Goal: Task Accomplishment & Management: Manage account settings

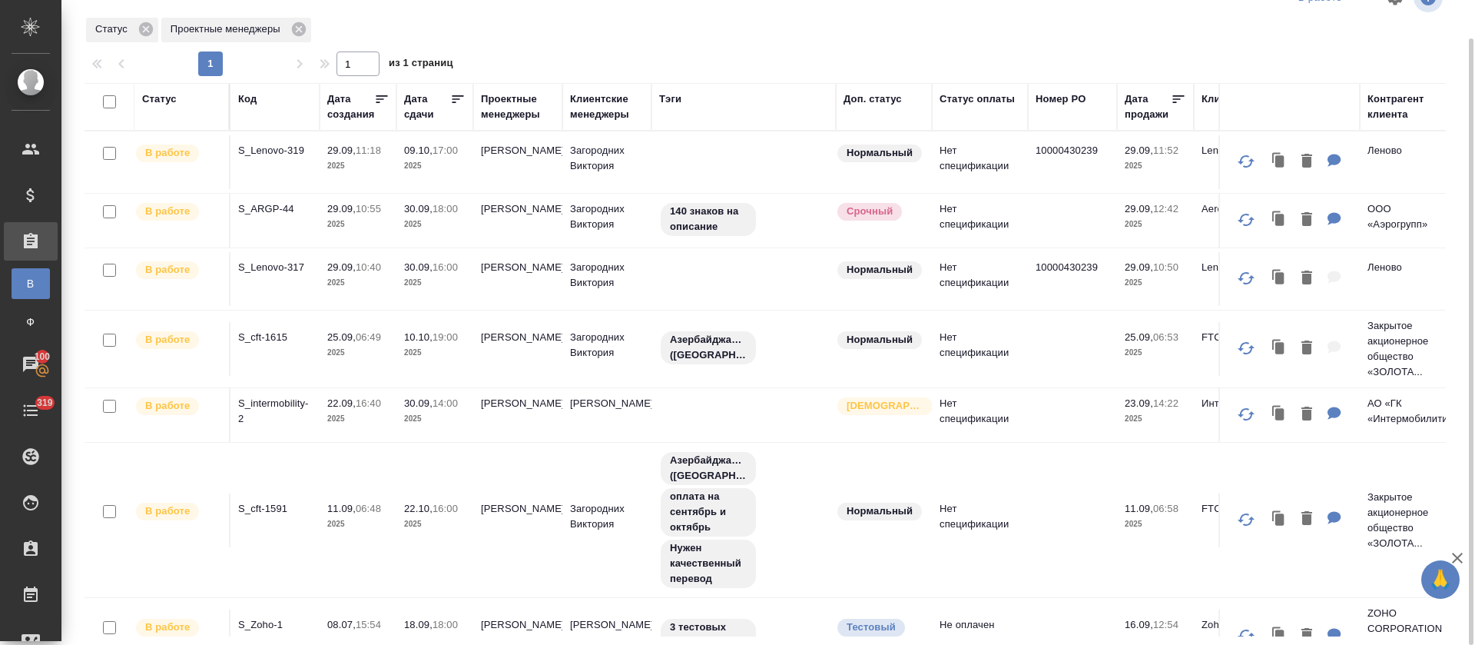
click at [1323, 70] on div "1 1 из 1 страниц" at bounding box center [772, 63] width 1374 height 25
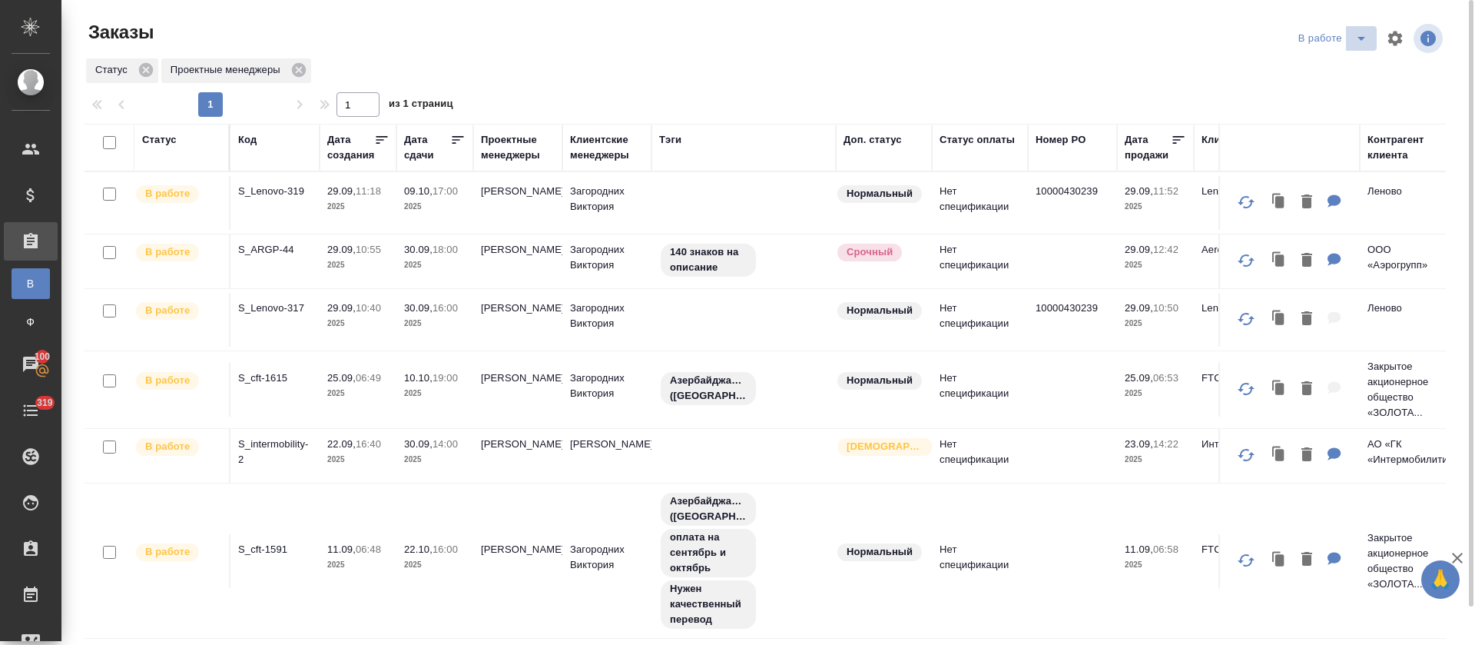
click at [1352, 42] on icon "split button" at bounding box center [1361, 38] width 18 height 18
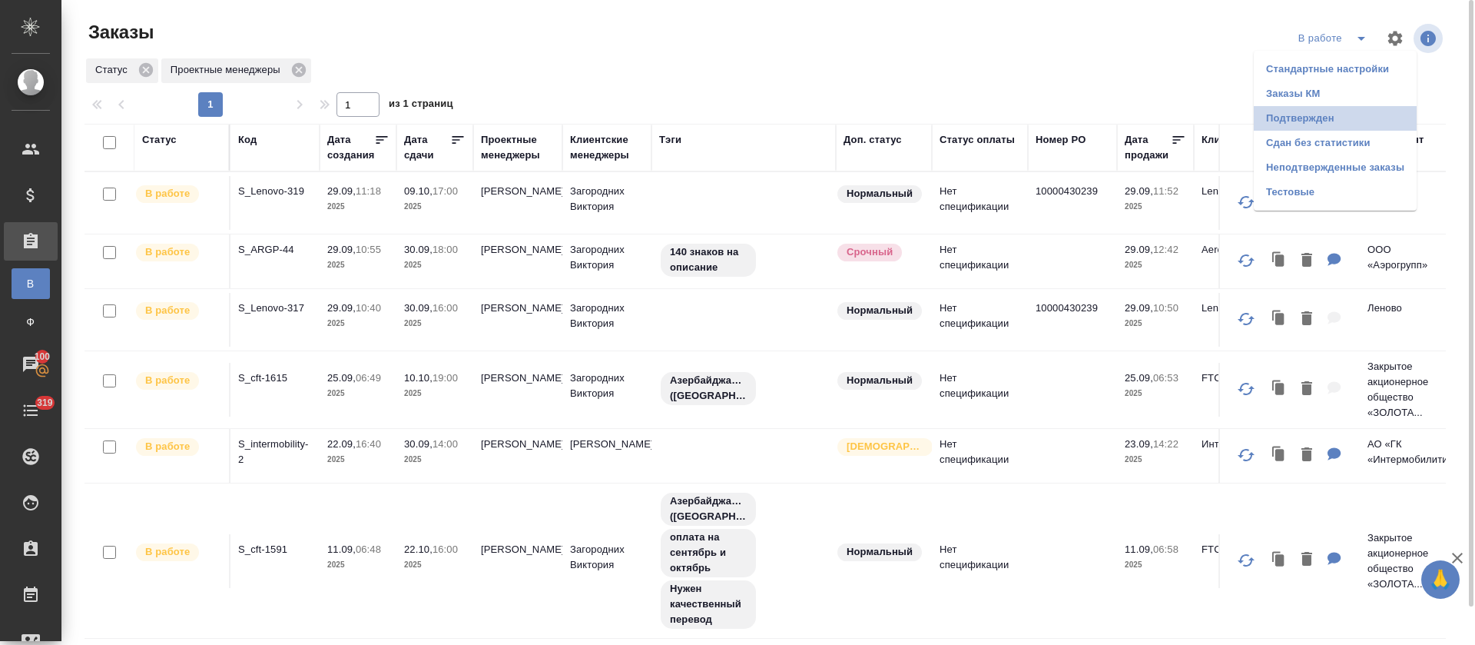
click at [1313, 118] on li "Подтвержден" at bounding box center [1335, 118] width 163 height 25
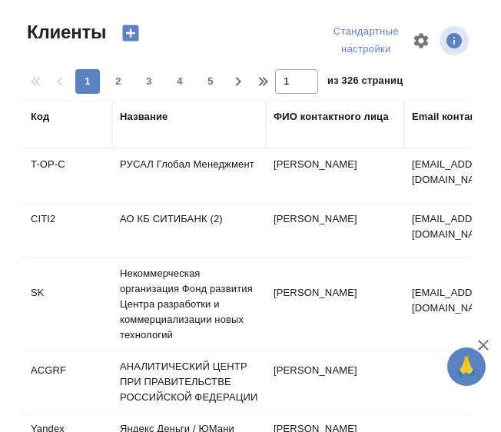
select select "RU"
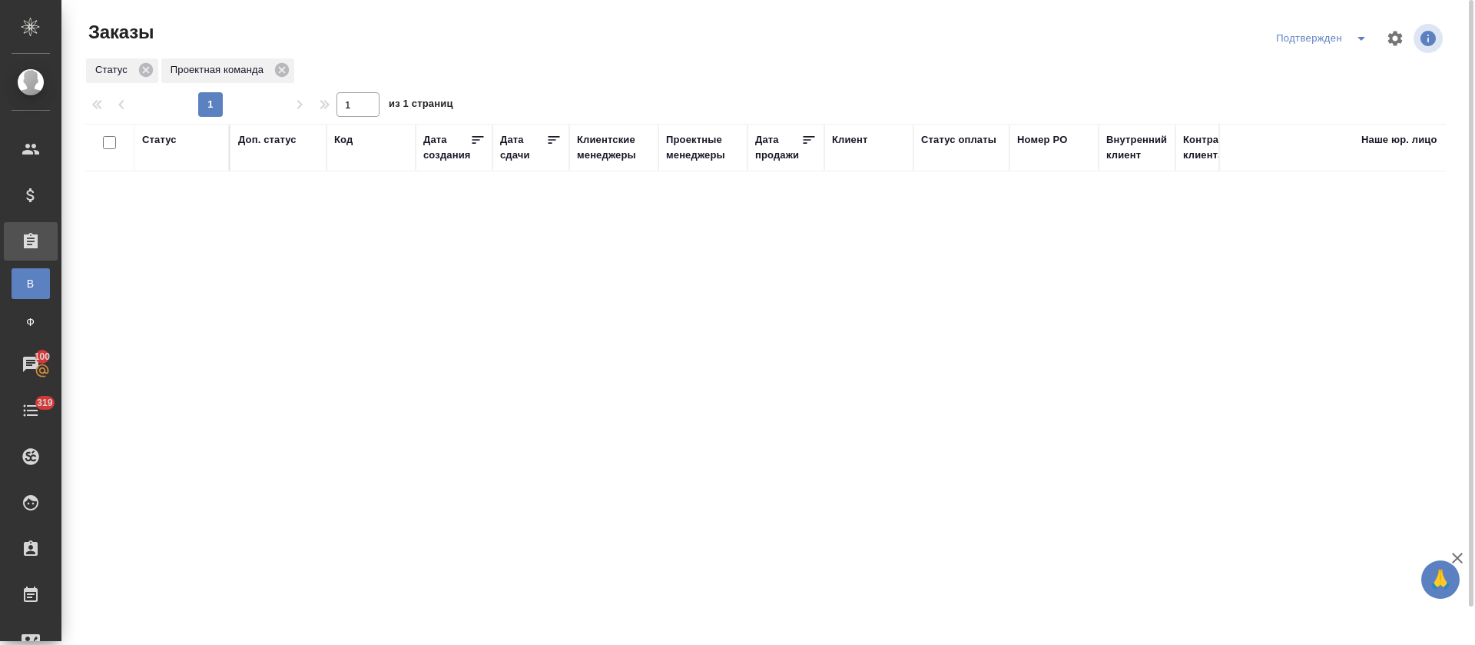
click at [1235, 62] on div "Статус Проектная команда" at bounding box center [765, 71] width 1361 height 28
click at [1352, 35] on icon "split button" at bounding box center [1361, 38] width 18 height 18
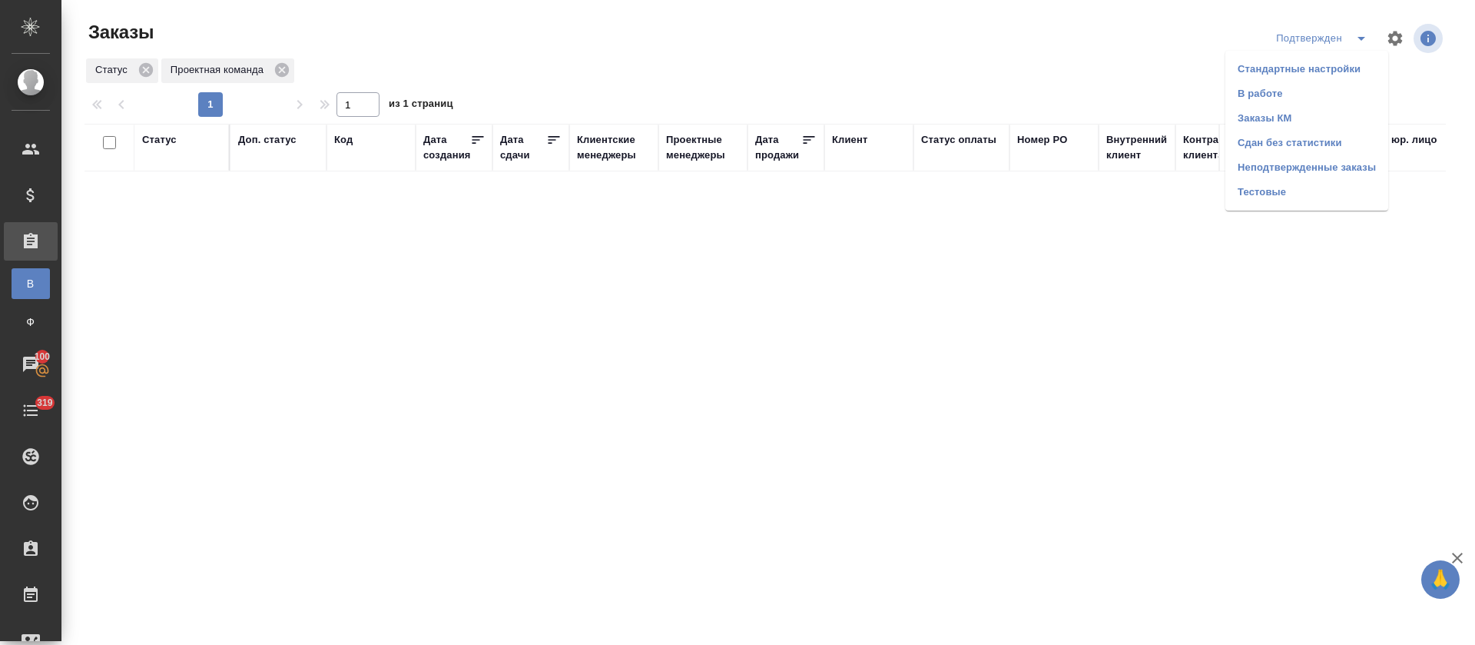
click at [1308, 99] on li "В работе" at bounding box center [1306, 93] width 163 height 25
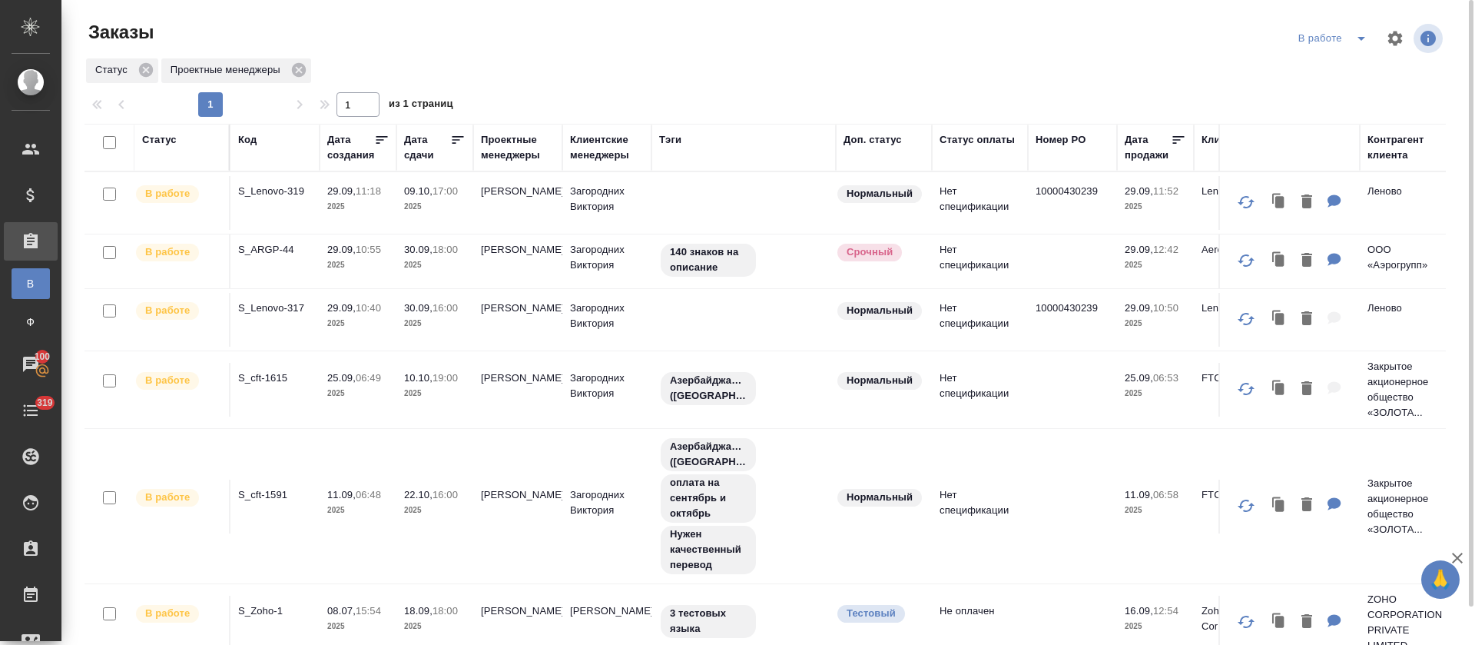
click at [703, 43] on div at bounding box center [771, 38] width 458 height 37
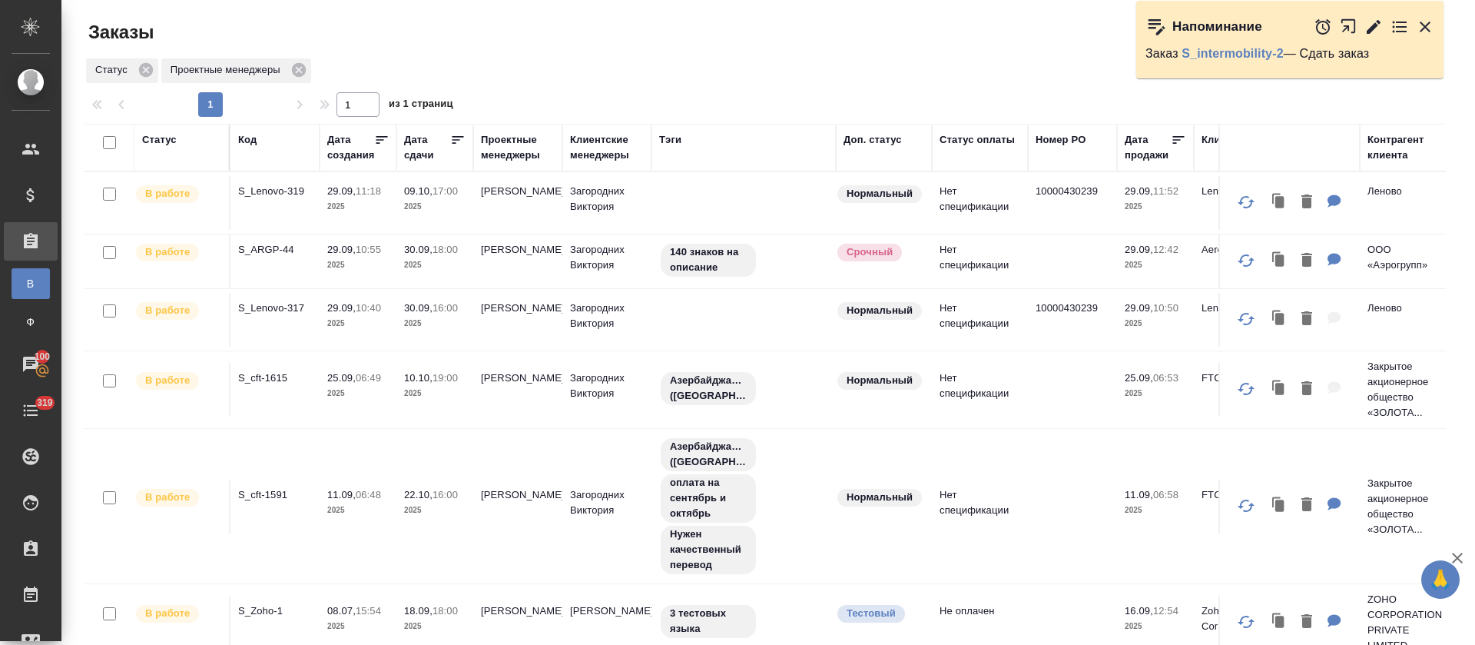
click at [1421, 34] on icon "button" at bounding box center [1425, 27] width 18 height 18
click at [1427, 26] on icon "button" at bounding box center [1425, 27] width 11 height 11
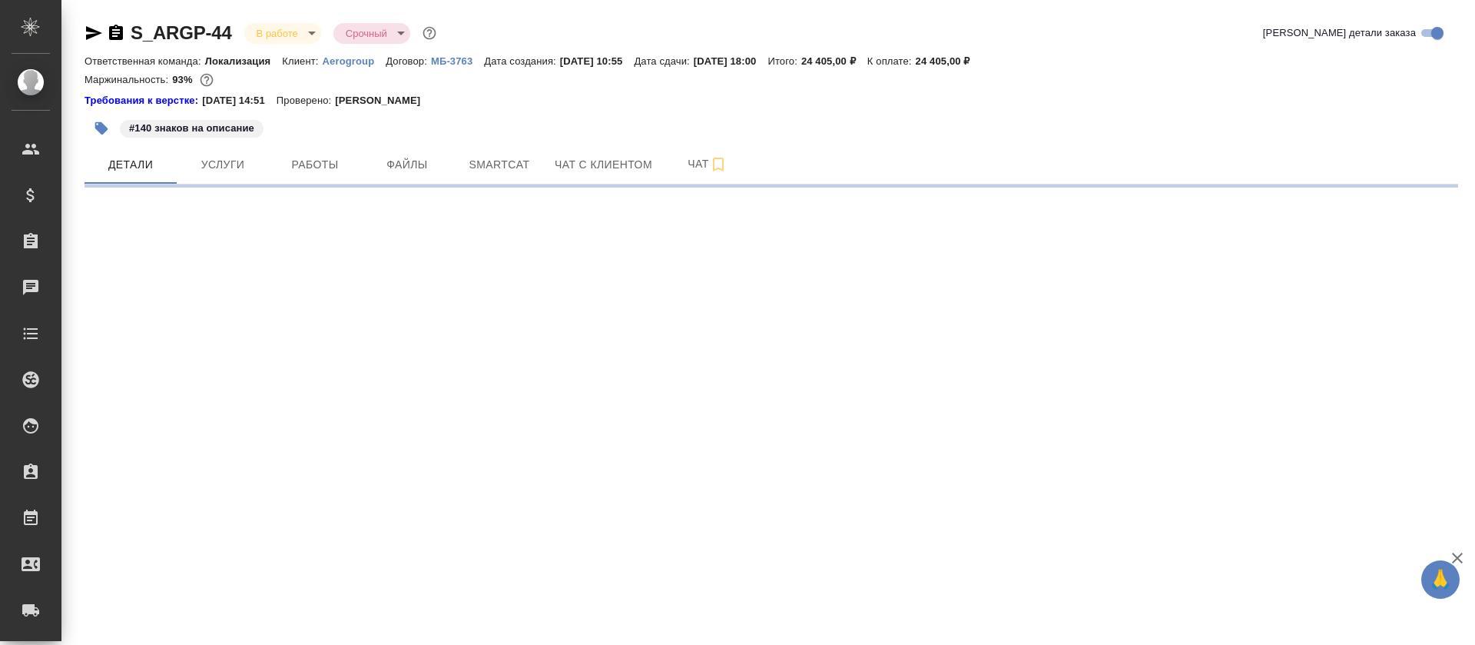
select select "RU"
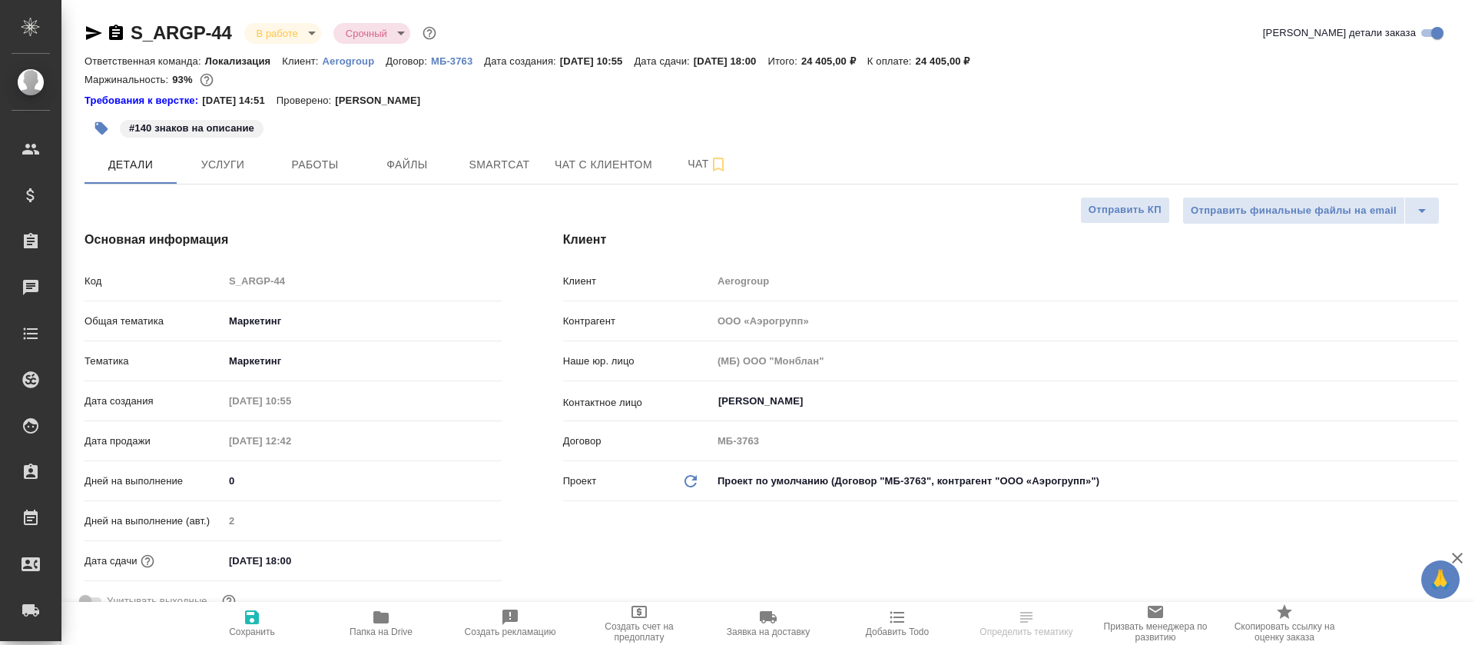
type textarea "x"
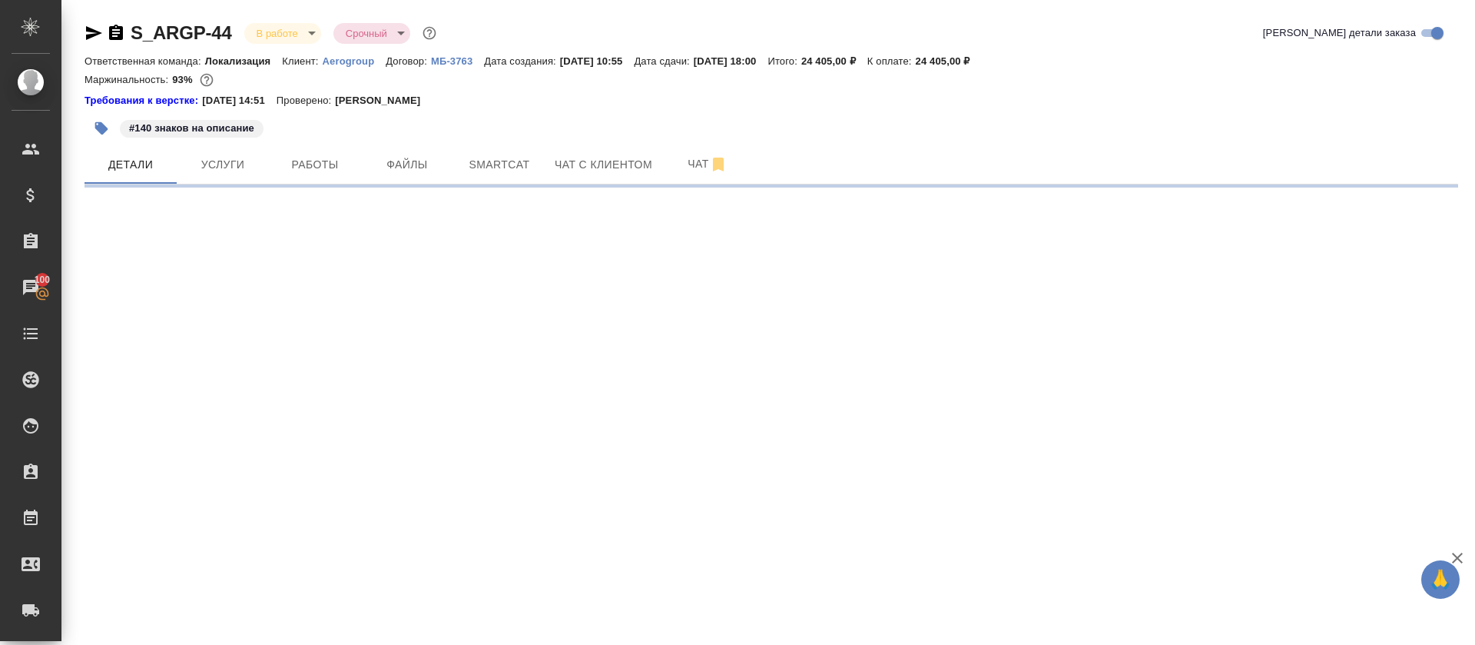
select select "RU"
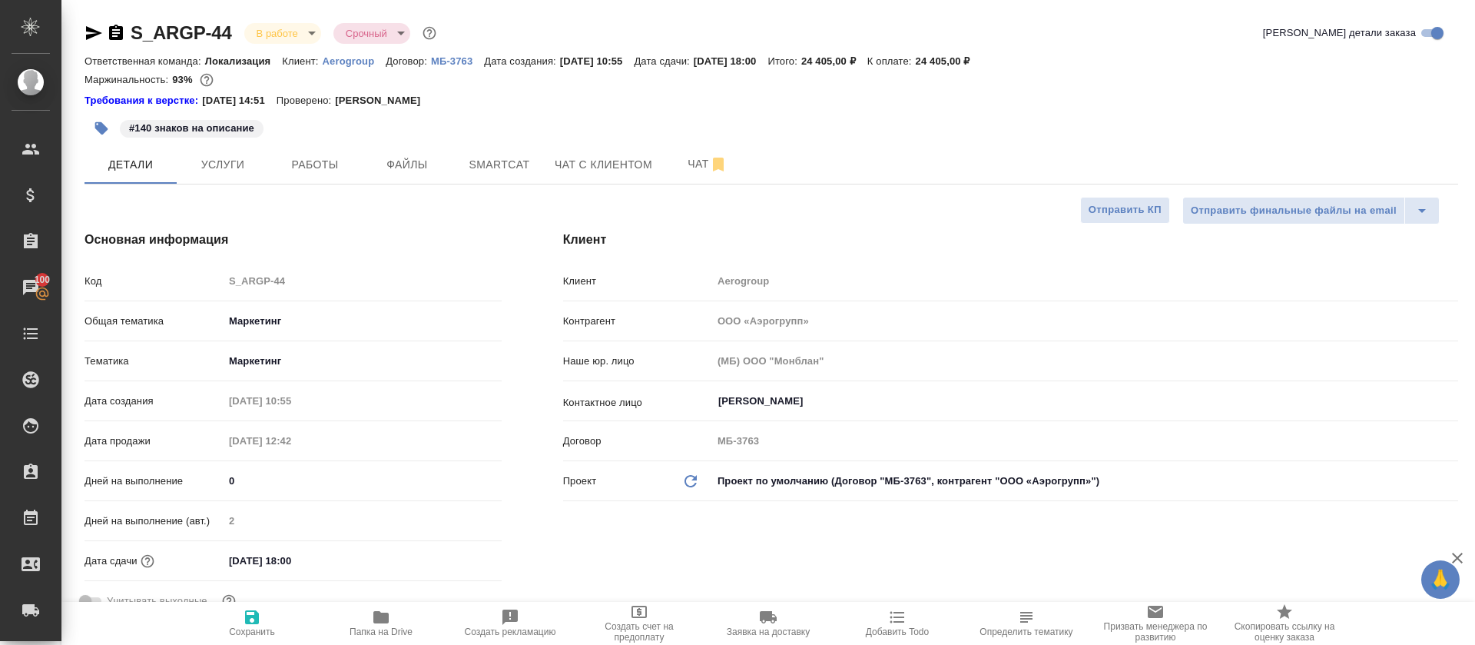
type textarea "x"
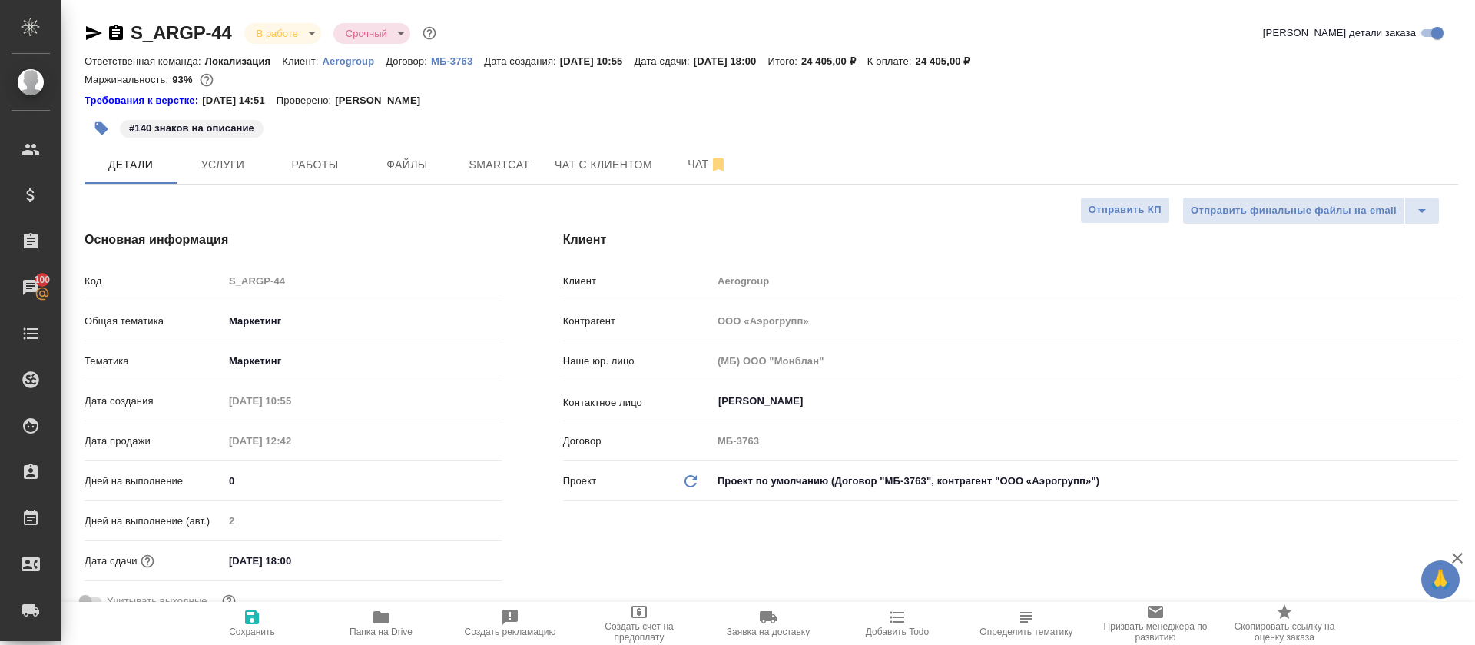
type textarea "x"
click at [526, 162] on span "Smartcat" at bounding box center [499, 164] width 74 height 19
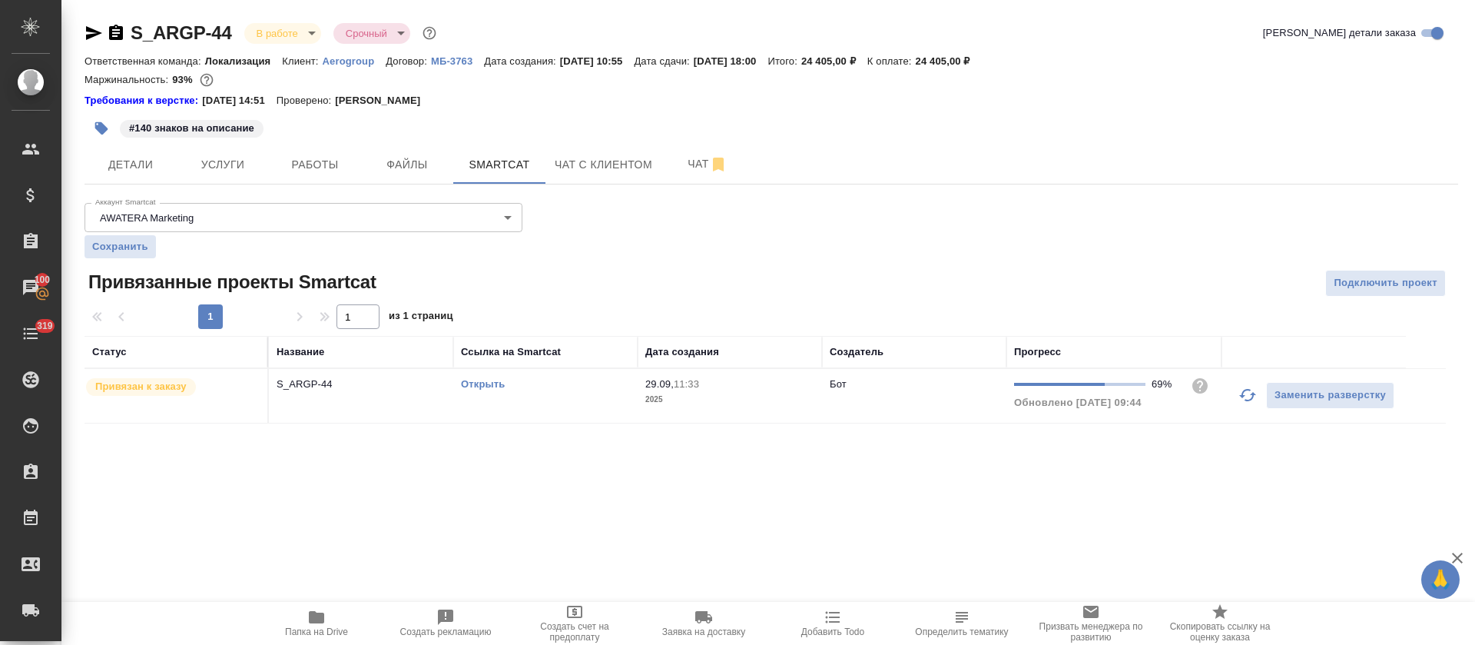
click at [1246, 396] on icon "button" at bounding box center [1247, 395] width 18 height 18
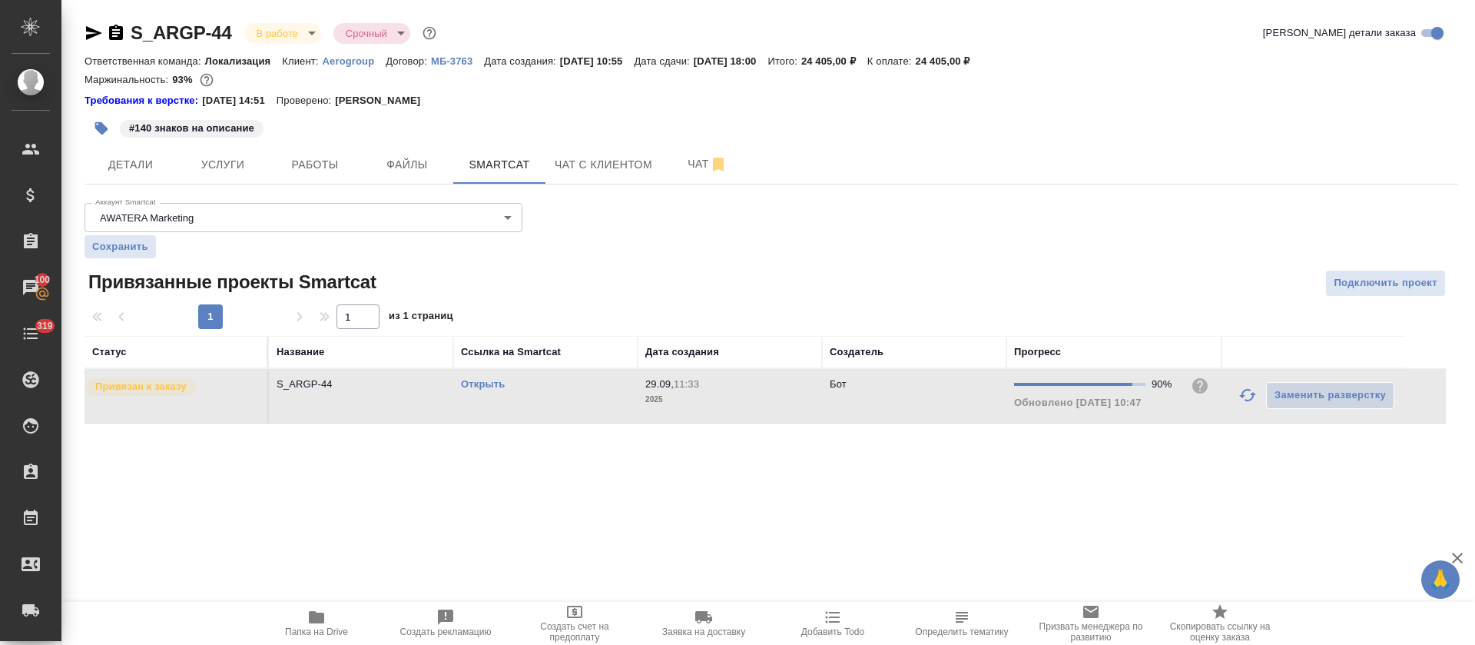
click at [494, 385] on link "Открыть" at bounding box center [483, 384] width 44 height 12
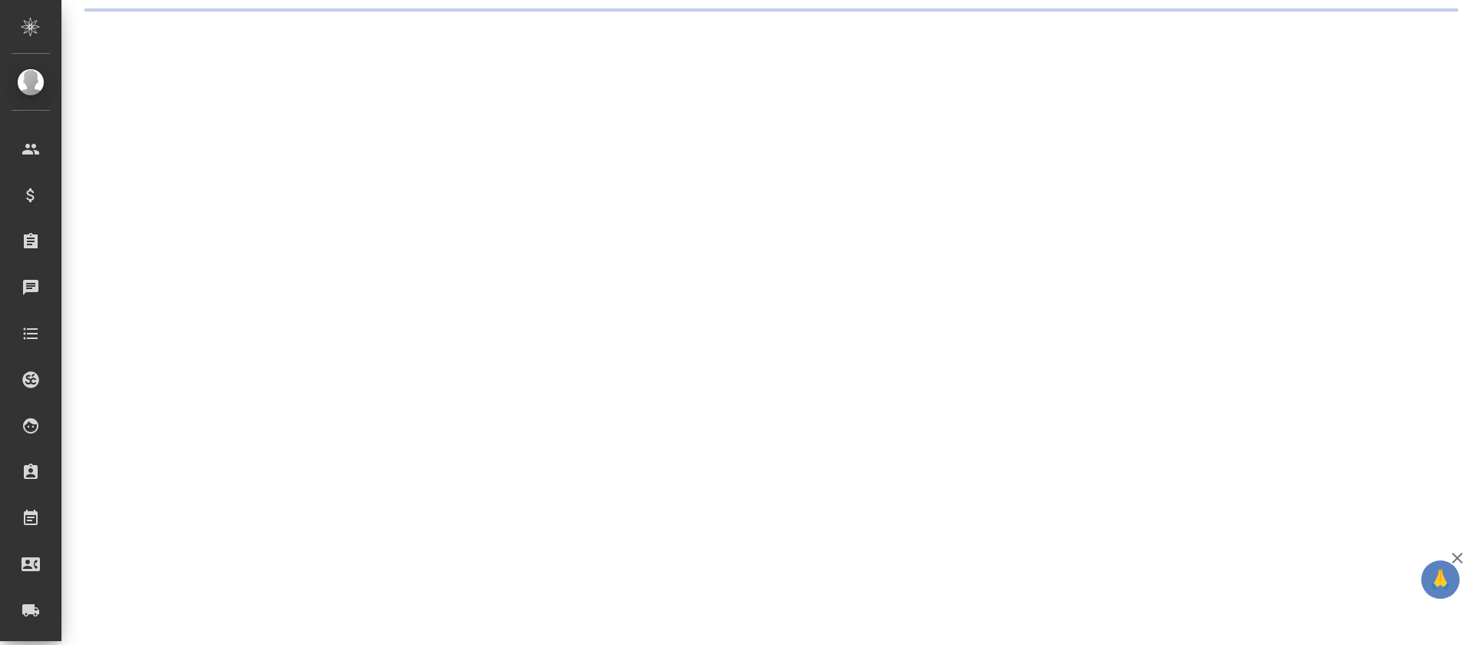
select select "RU"
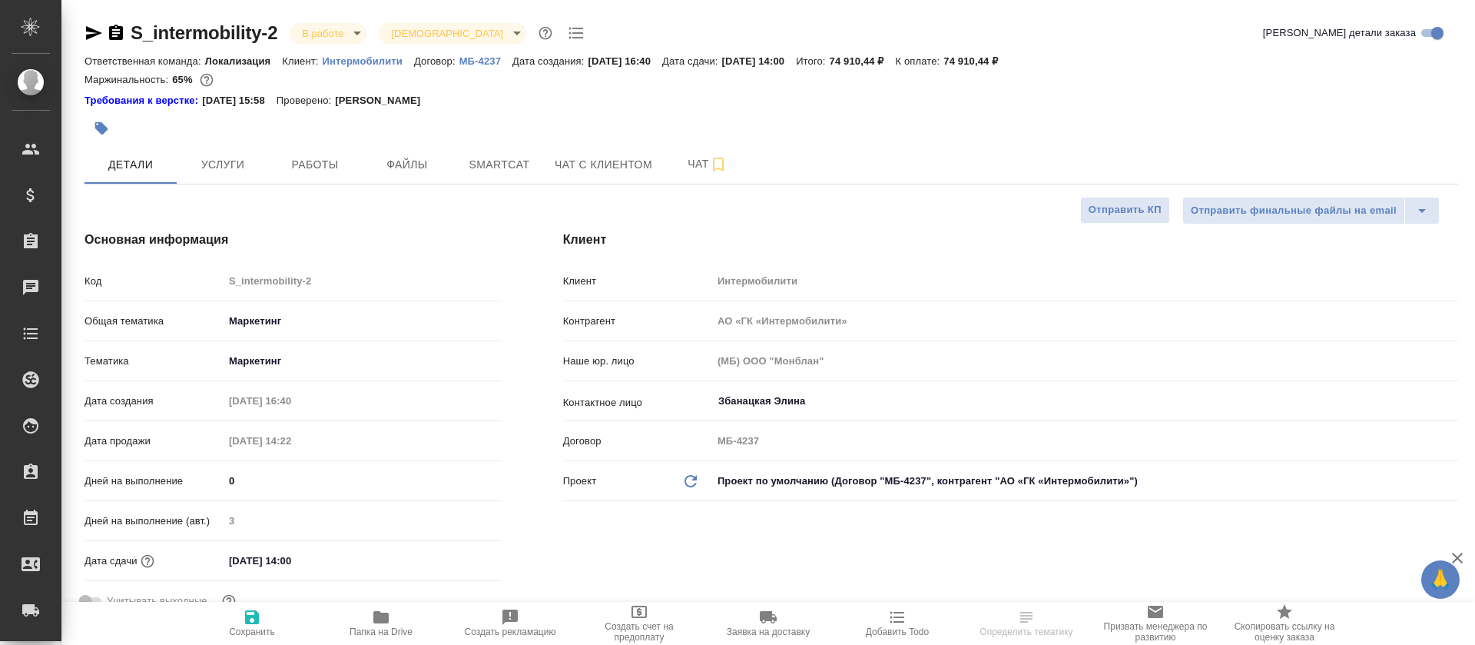
type textarea "x"
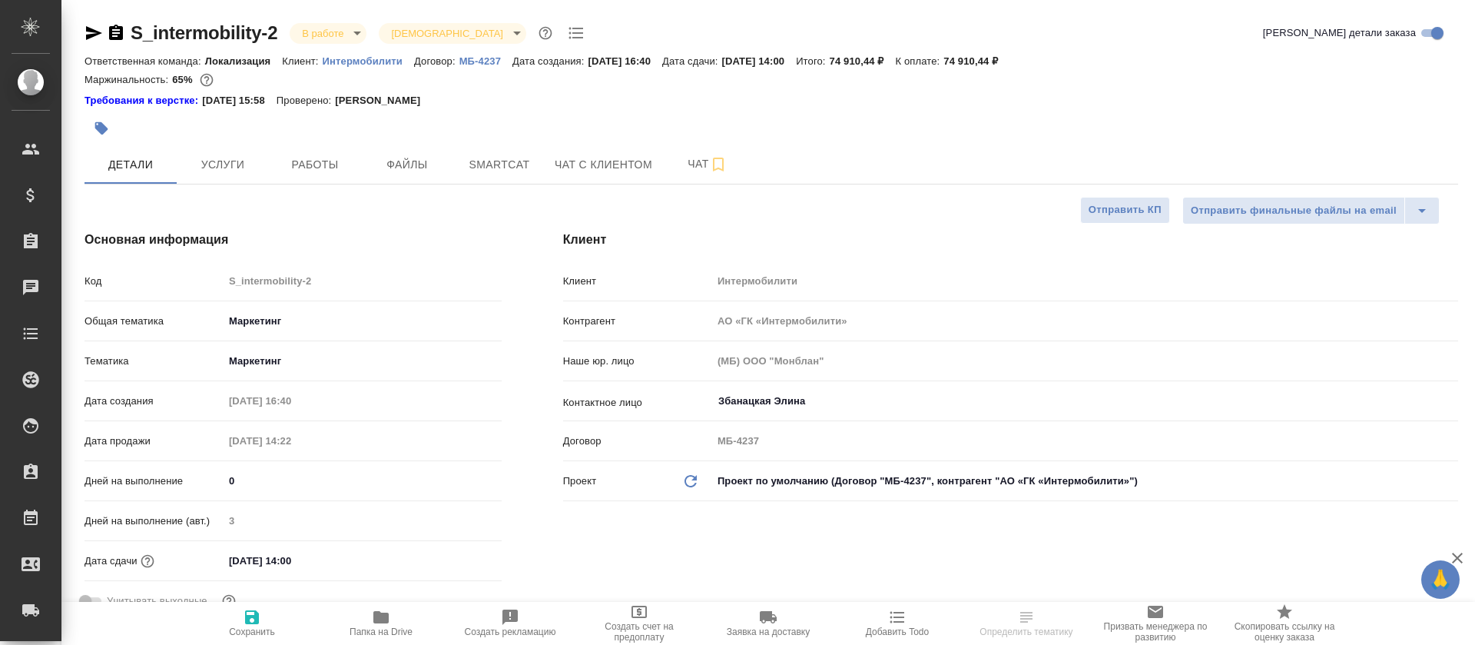
type textarea "x"
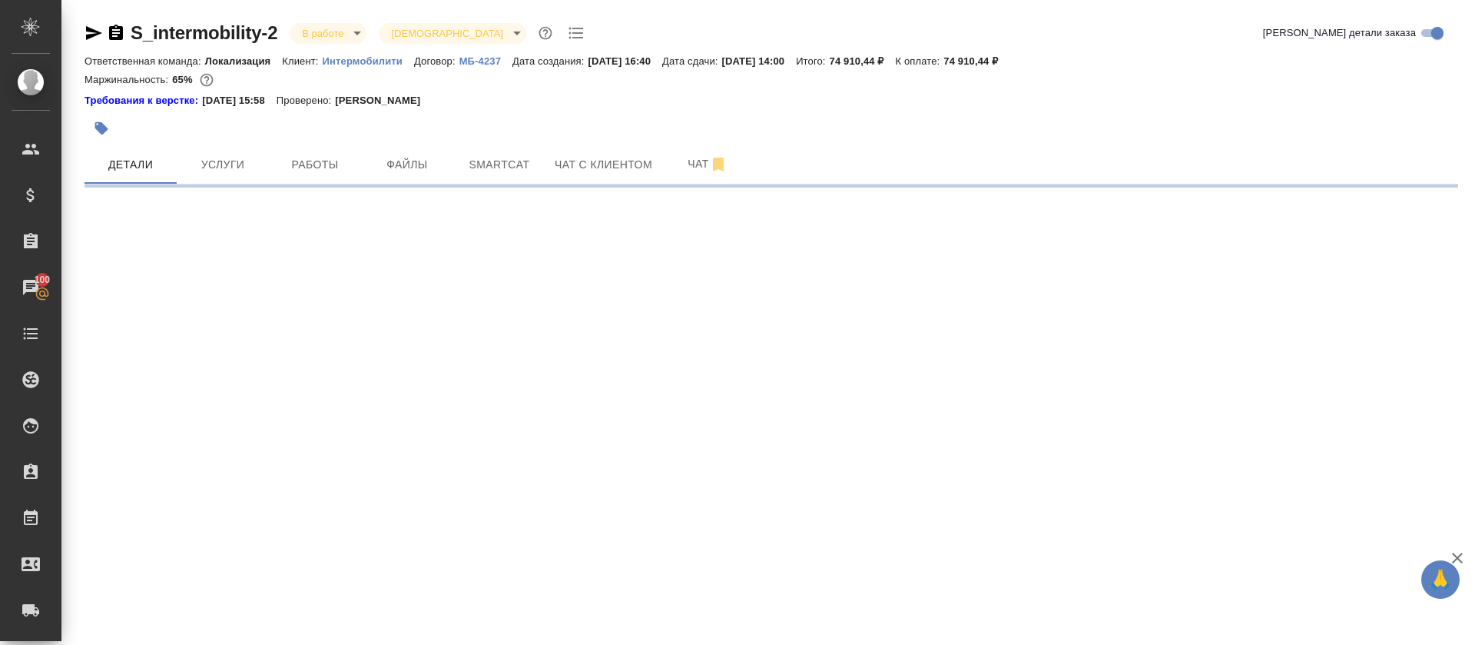
select select "RU"
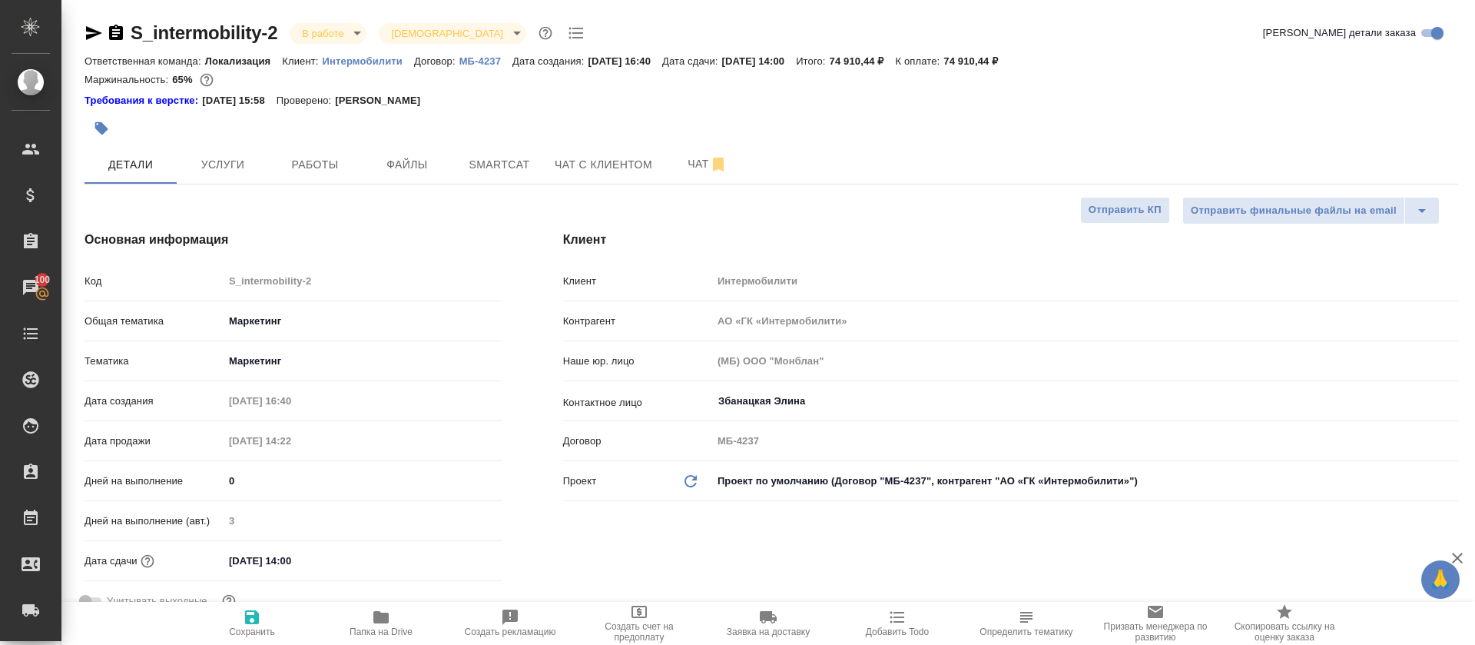
type textarea "x"
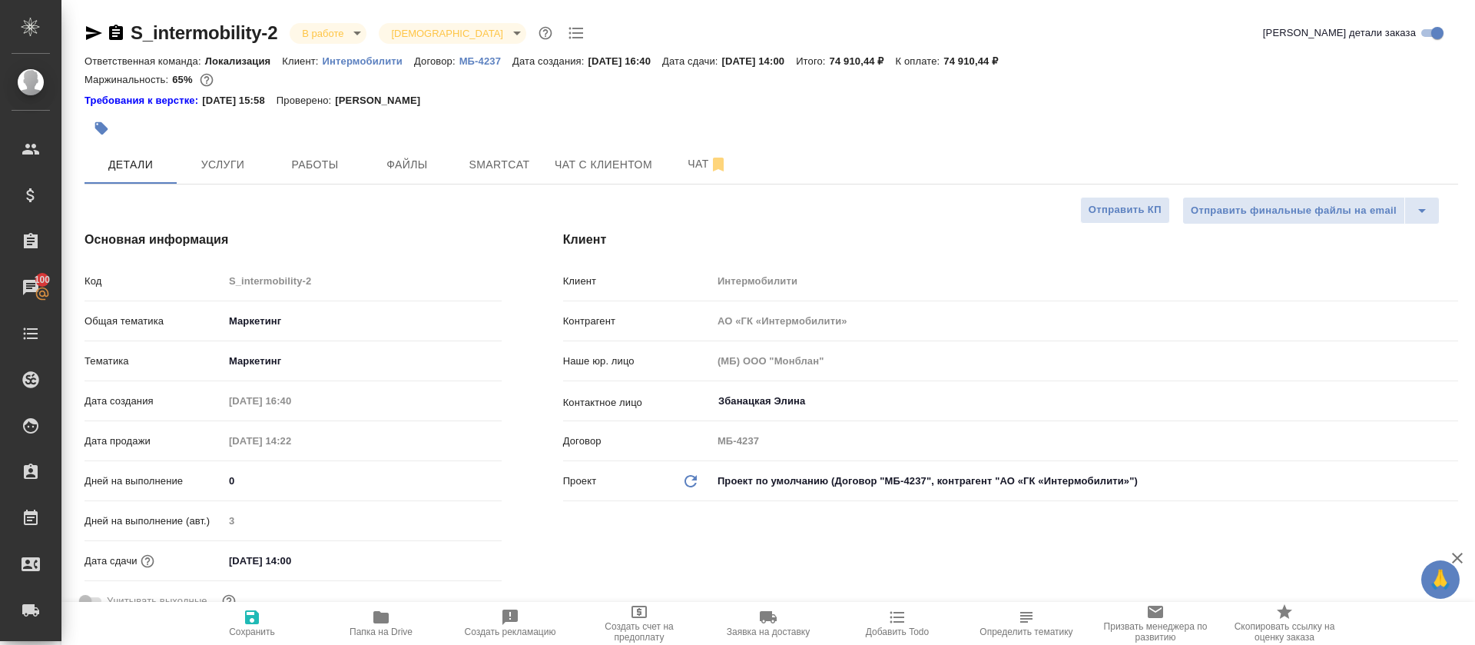
type textarea "x"
click at [339, 178] on button "Работы" at bounding box center [315, 164] width 92 height 38
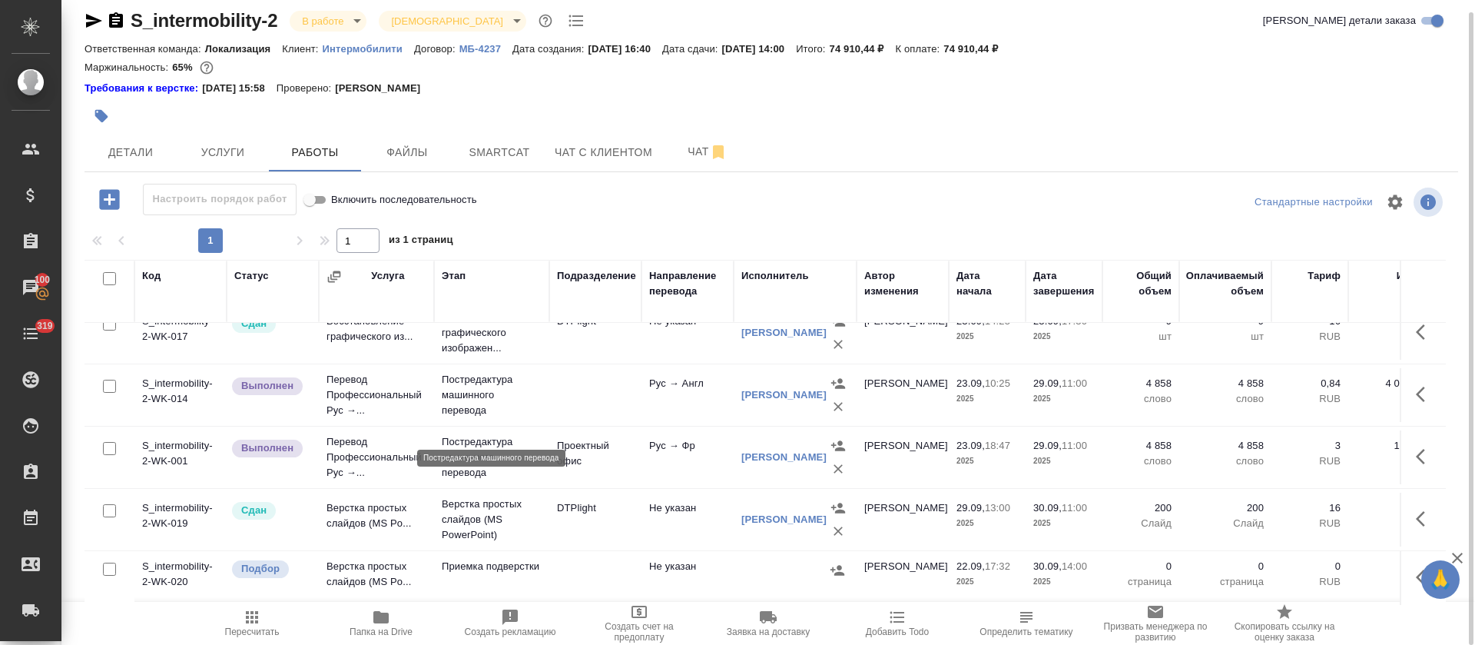
scroll to position [39, 0]
click at [1416, 568] on icon "button" at bounding box center [1425, 577] width 18 height 18
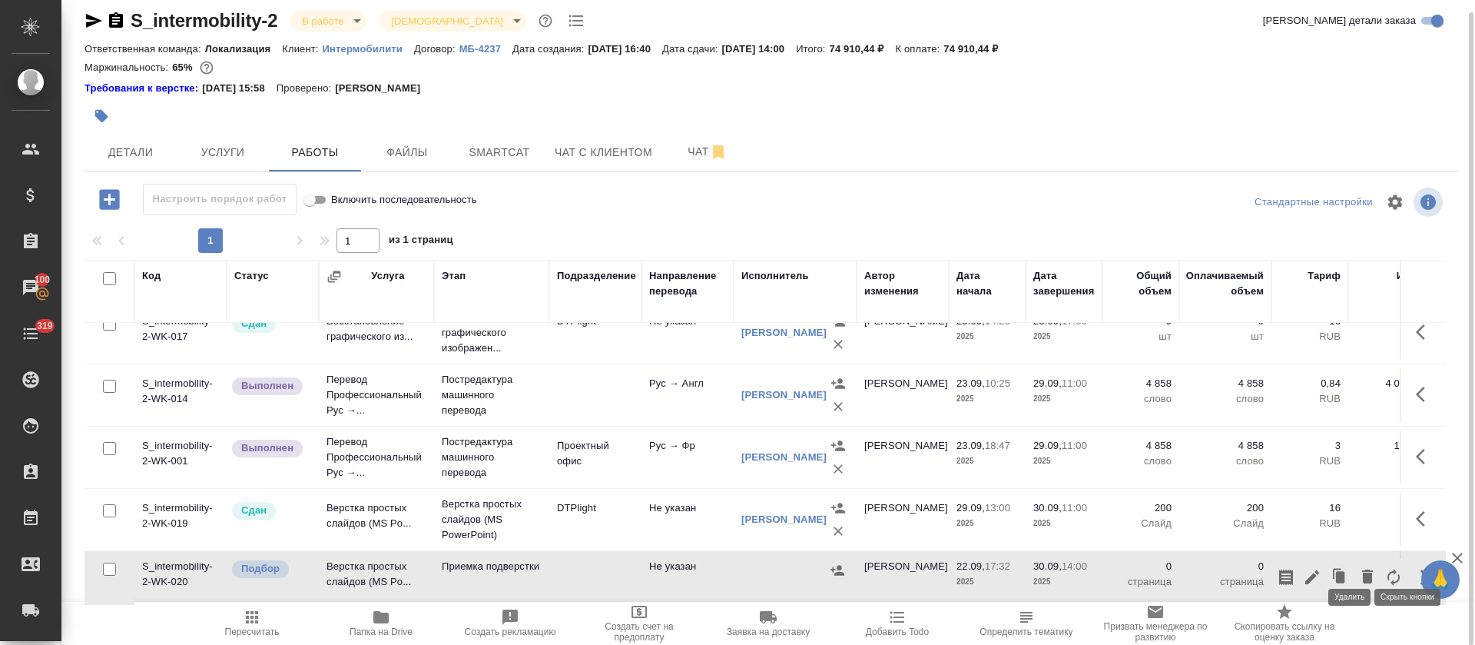
click at [1362, 569] on icon "button" at bounding box center [1367, 576] width 11 height 14
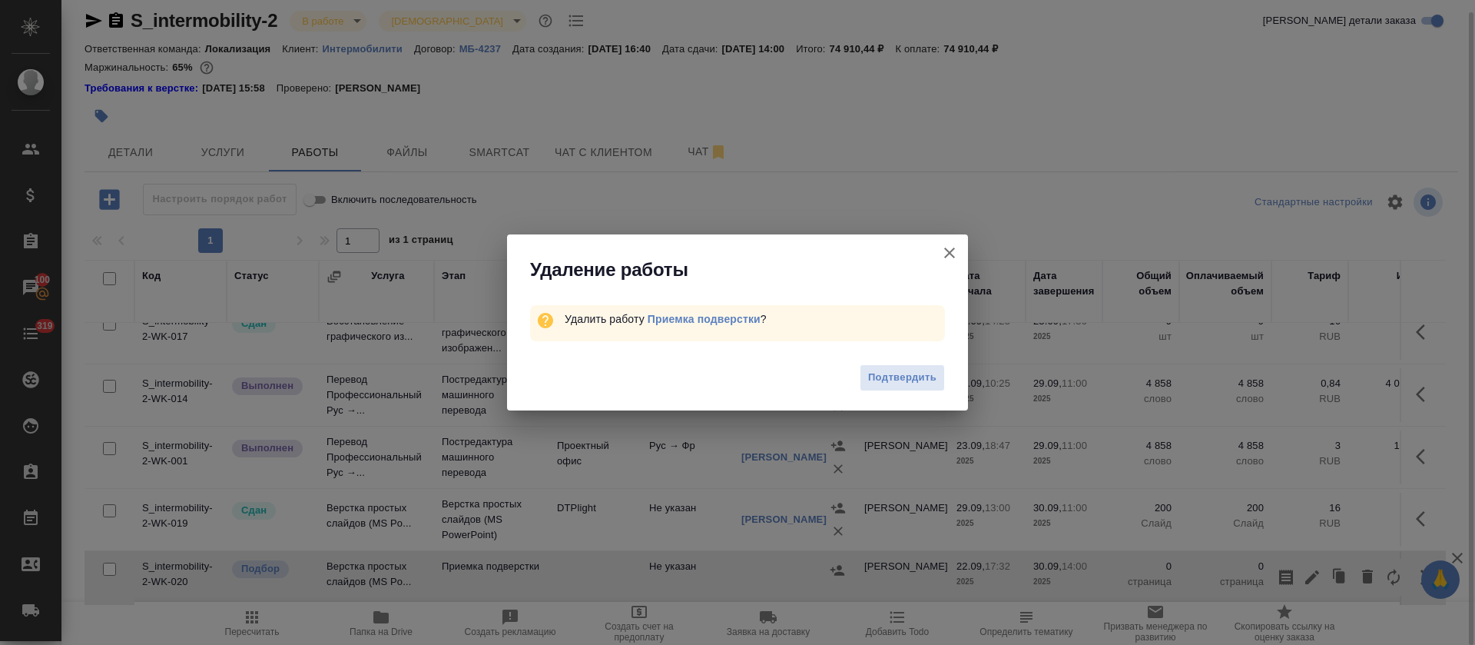
click at [880, 369] on span "Подтвердить" at bounding box center [902, 378] width 68 height 18
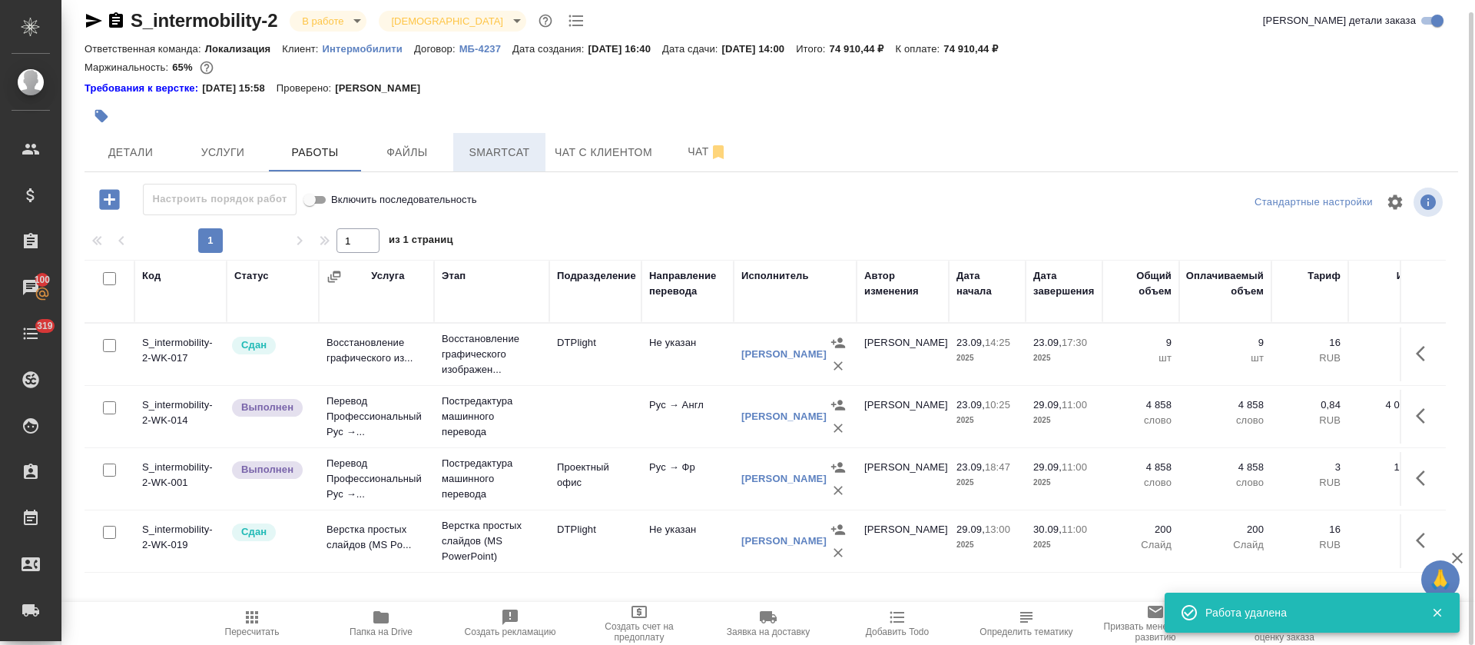
scroll to position [0, 0]
click at [492, 134] on button "Smartcat" at bounding box center [499, 152] width 92 height 38
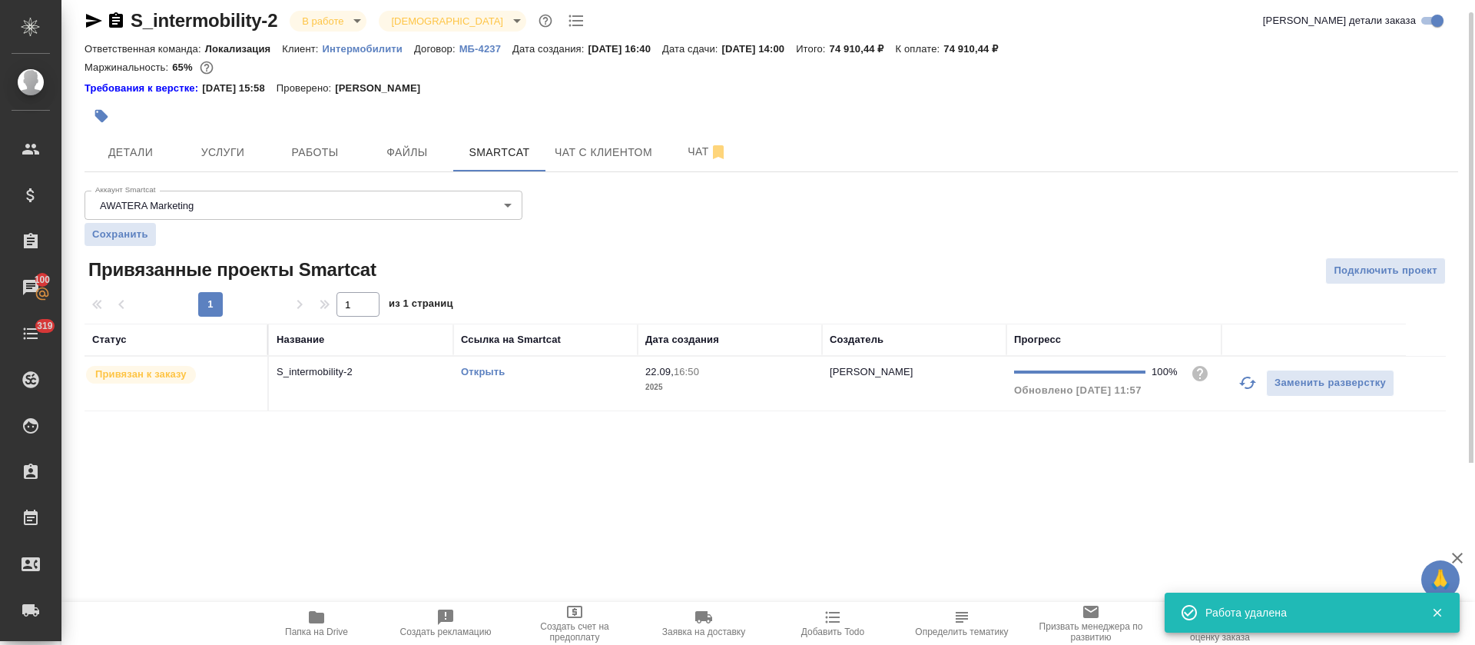
click at [526, 395] on td "Открыть" at bounding box center [545, 383] width 184 height 54
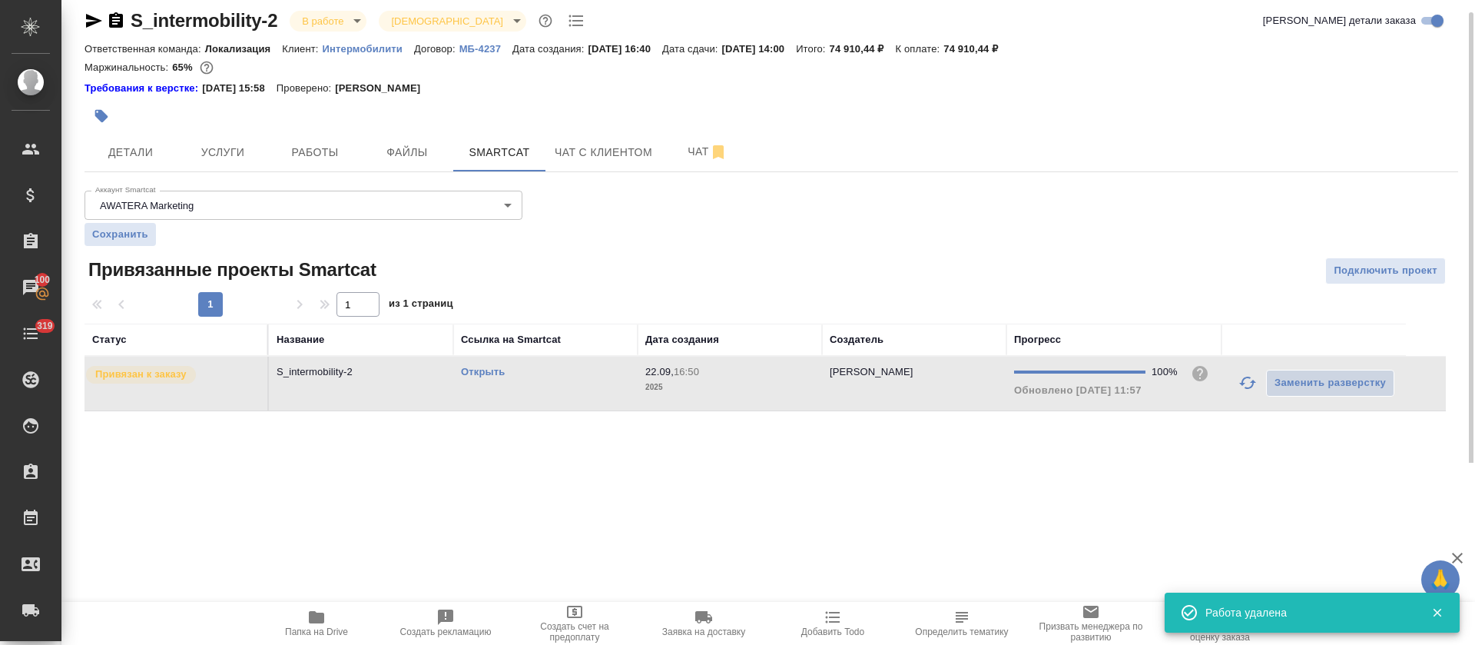
click at [526, 395] on td "Открыть" at bounding box center [545, 383] width 184 height 54
click at [305, 158] on span "Работы" at bounding box center [315, 152] width 74 height 19
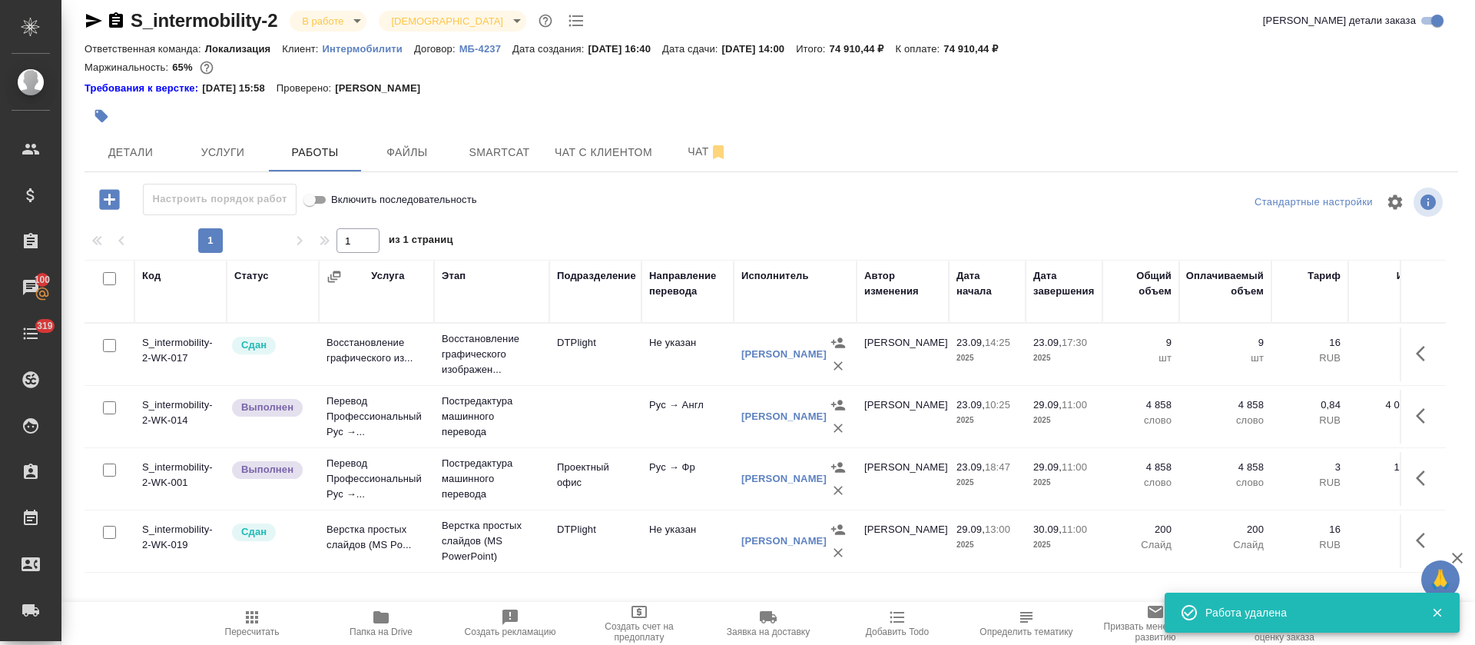
click at [108, 409] on input "checkbox" at bounding box center [109, 407] width 13 height 13
checkbox input "true"
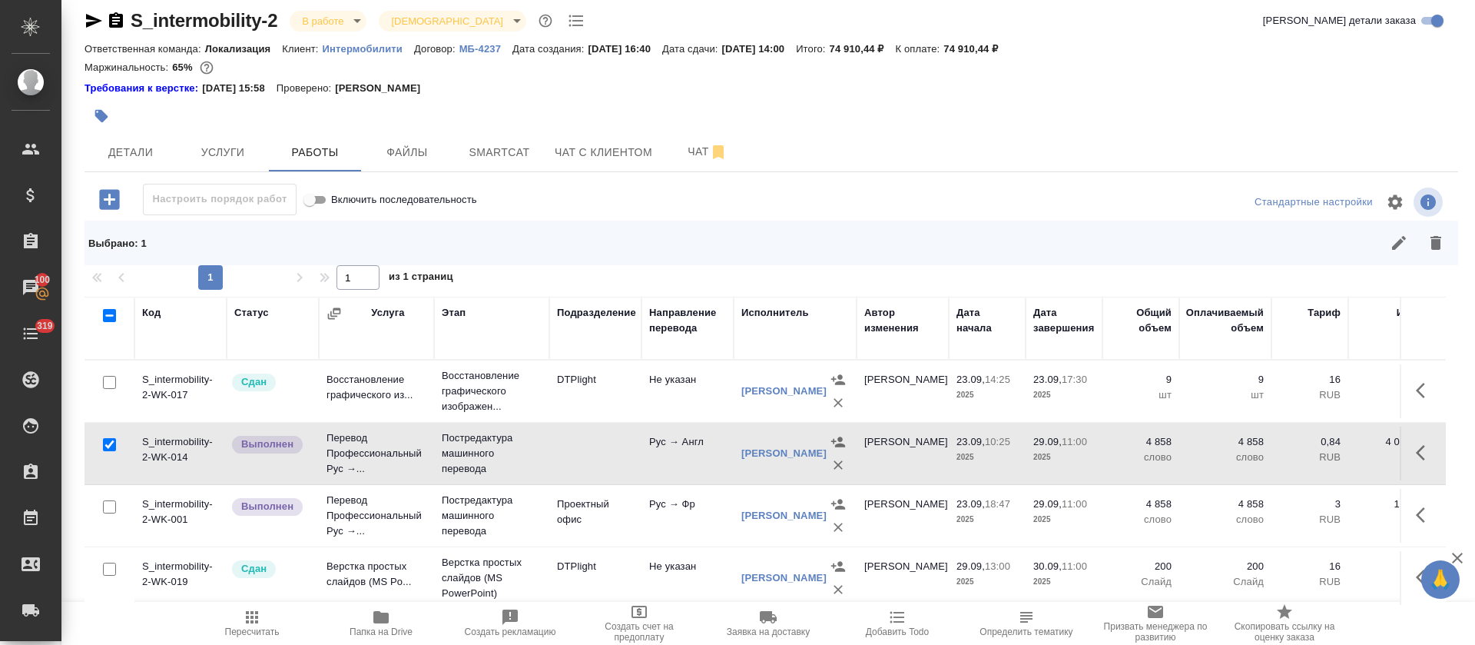
click at [108, 509] on input "checkbox" at bounding box center [109, 506] width 13 height 13
checkbox input "true"
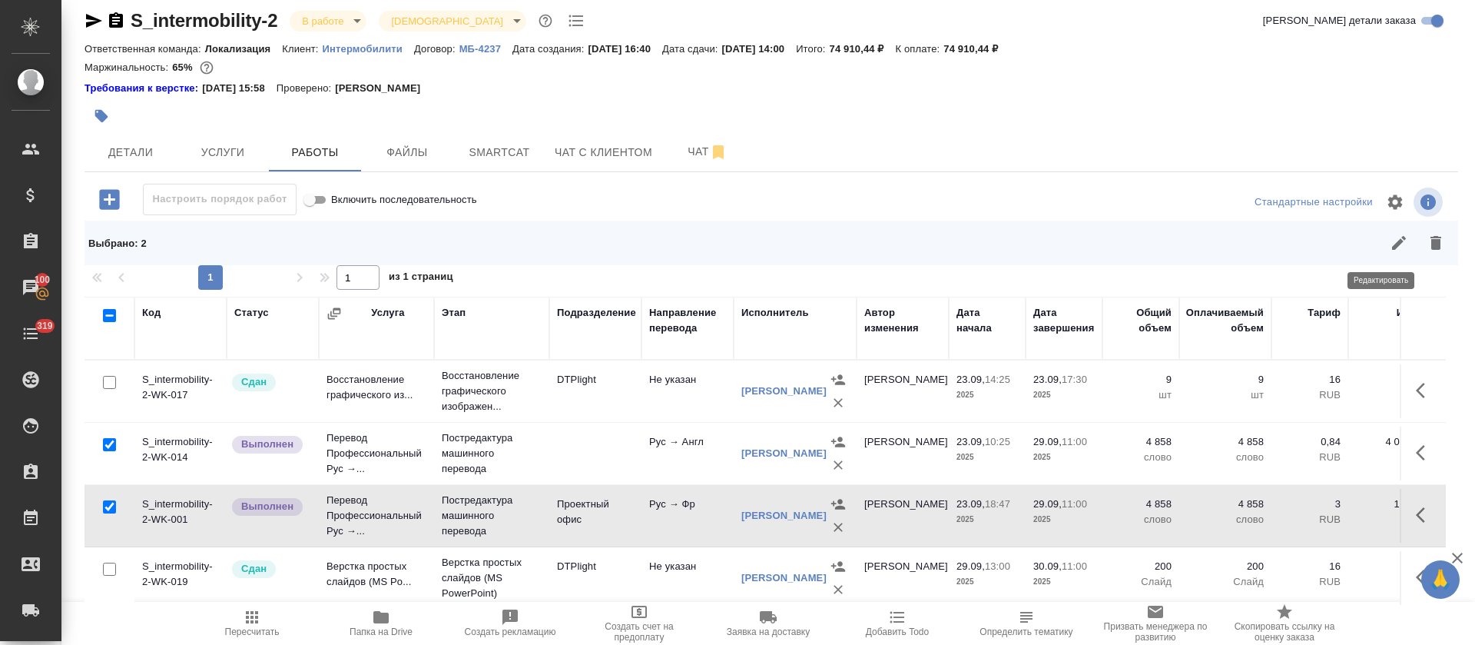
click at [1381, 254] on button "button" at bounding box center [1399, 242] width 37 height 37
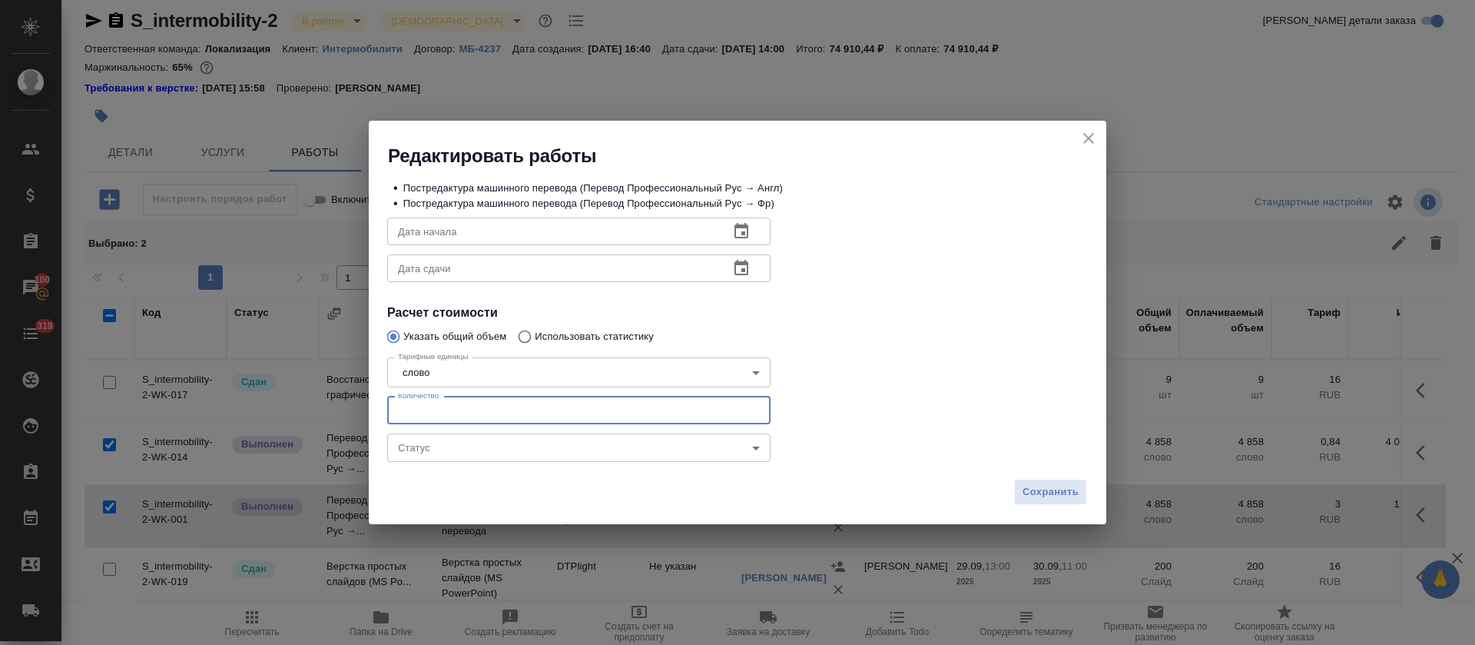
click at [410, 413] on input "number" at bounding box center [578, 410] width 383 height 28
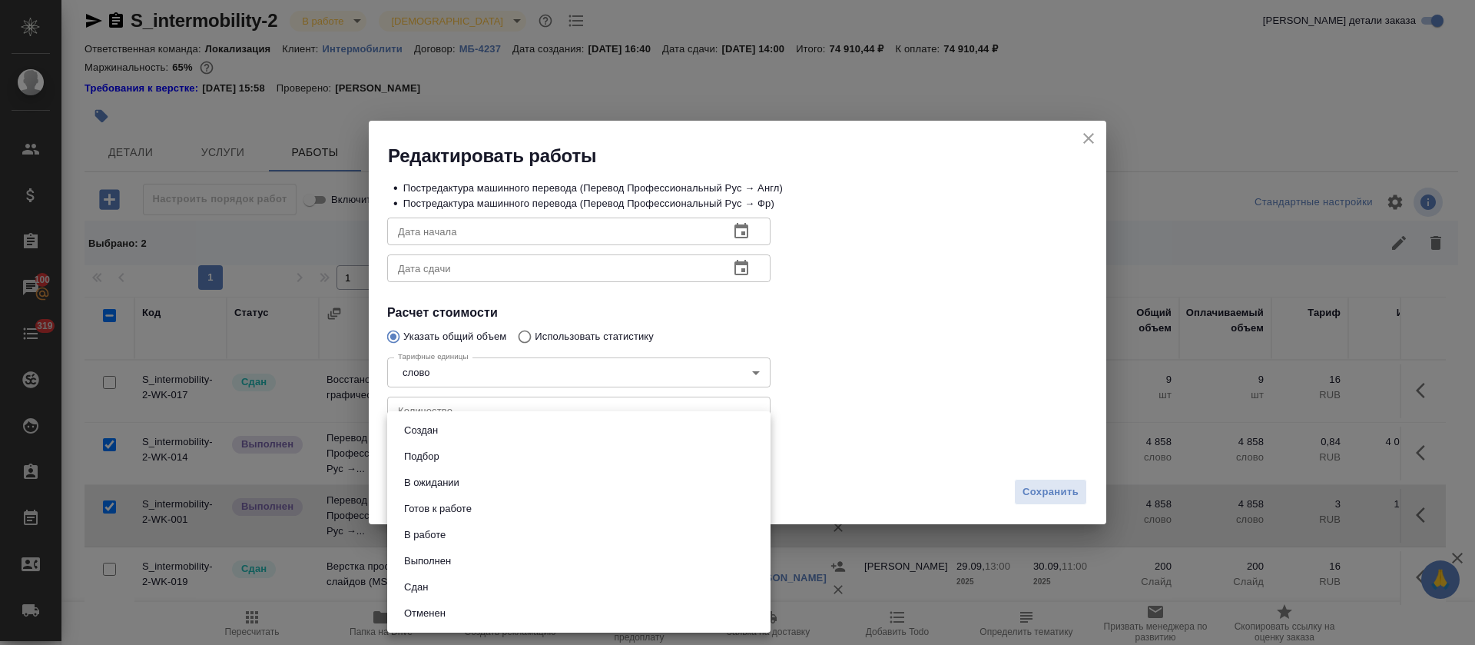
click at [416, 453] on body "🙏 .cls-1 fill:#fff; AWATERA Tretyakova Olga Клиенты Спецификации Заказы 100 Чат…" at bounding box center [737, 322] width 1475 height 645
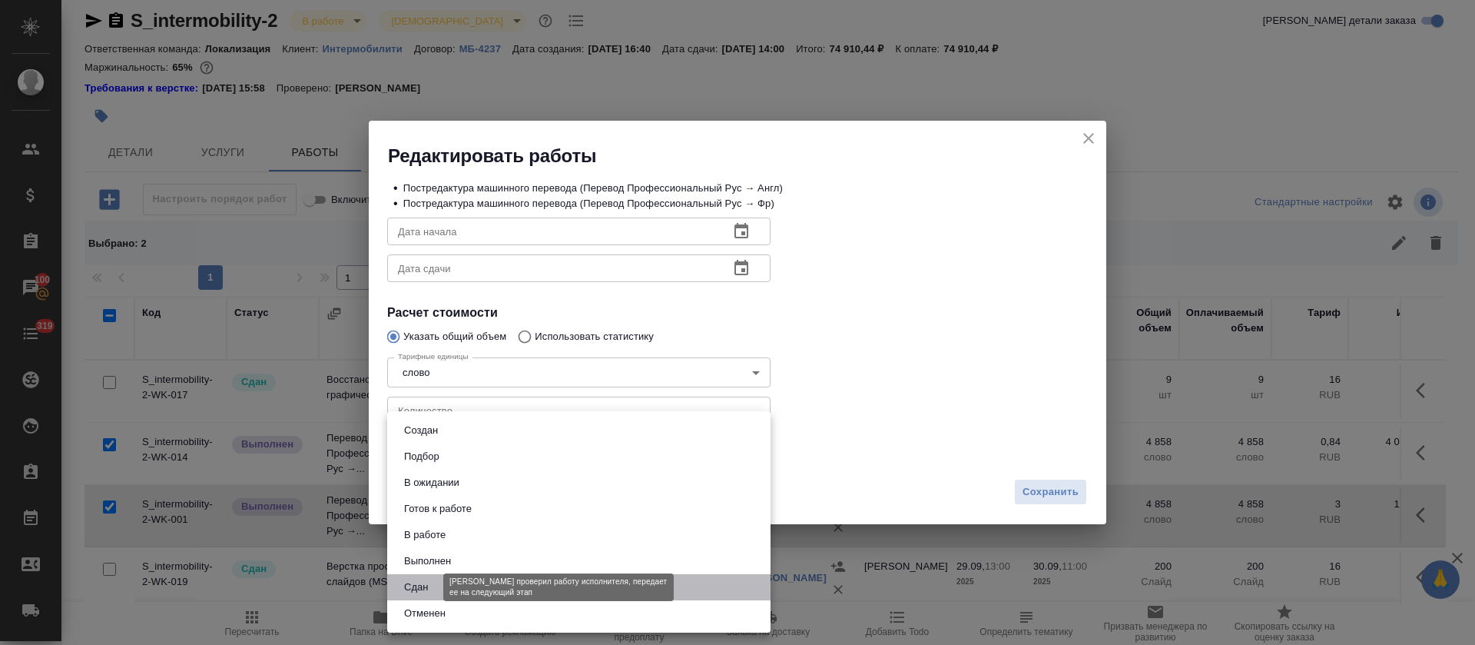
click at [421, 588] on button "Сдан" at bounding box center [415, 586] width 33 height 17
type input "closed"
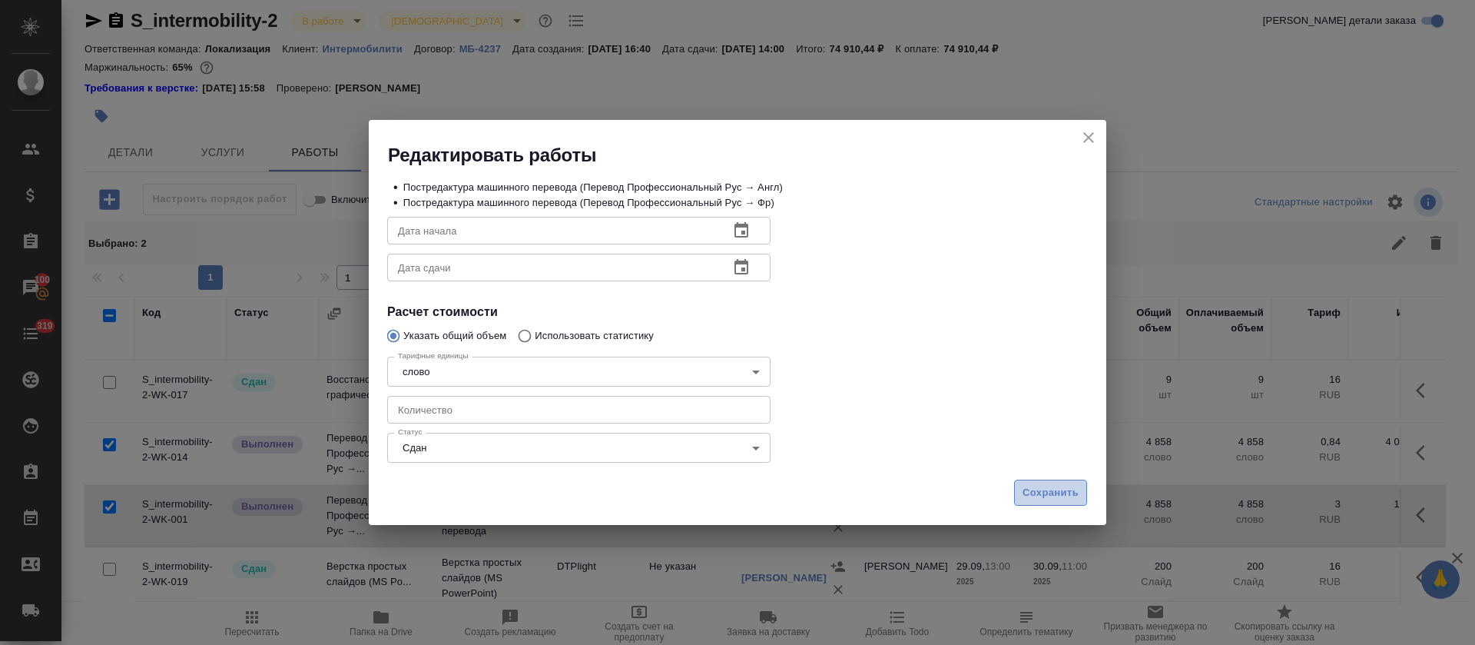
click at [1036, 500] on span "Сохранить" at bounding box center [1051, 493] width 56 height 18
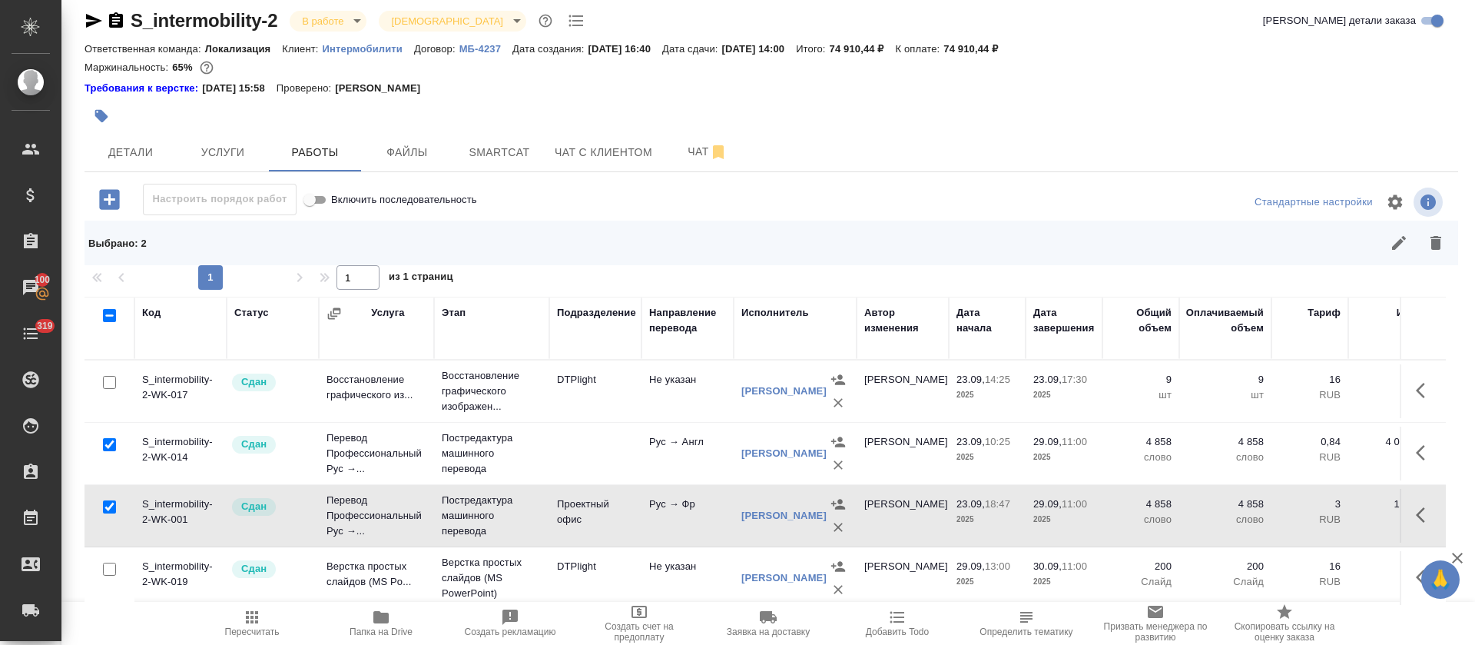
click at [253, 642] on button "Пересчитать" at bounding box center [251, 623] width 129 height 43
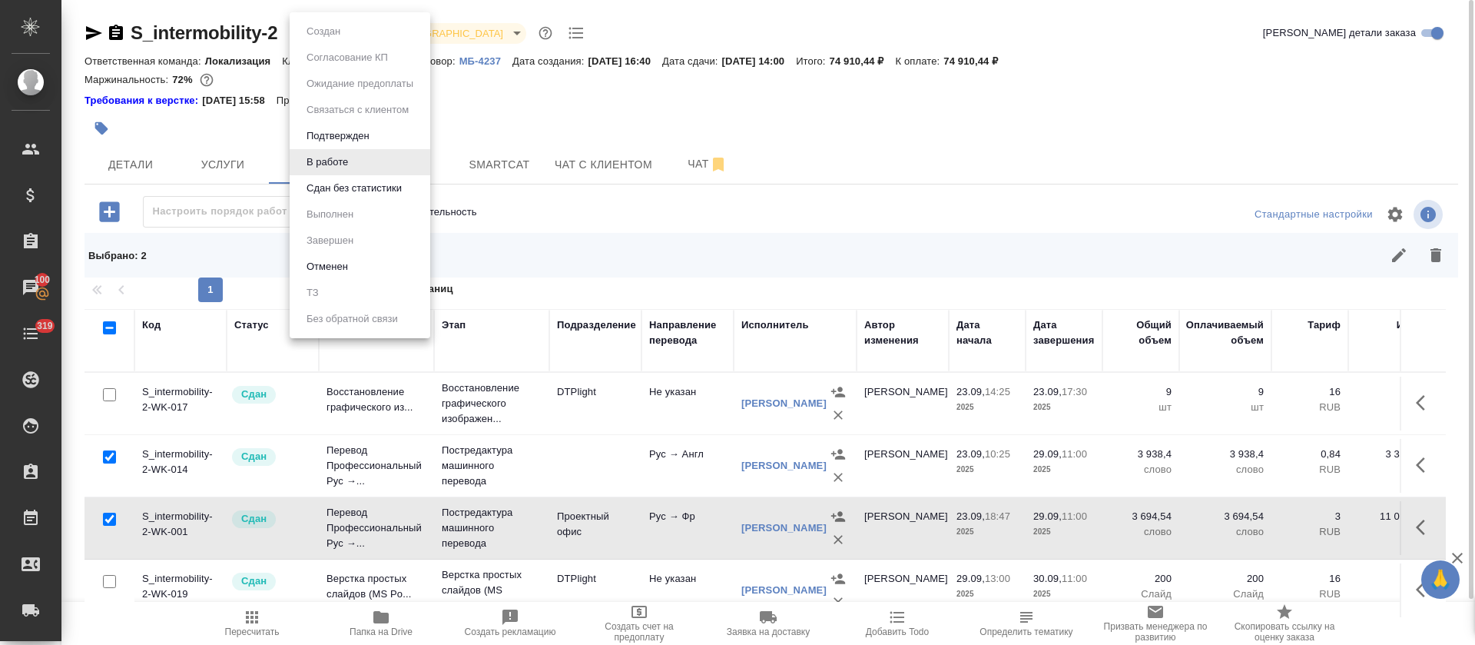
click at [360, 35] on body "🙏 .cls-1 fill:#fff; AWATERA Tretyakova Olga Клиенты Спецификации Заказы 100 Чат…" at bounding box center [737, 322] width 1475 height 645
click at [339, 197] on li "Сдан без статистики" at bounding box center [360, 188] width 141 height 26
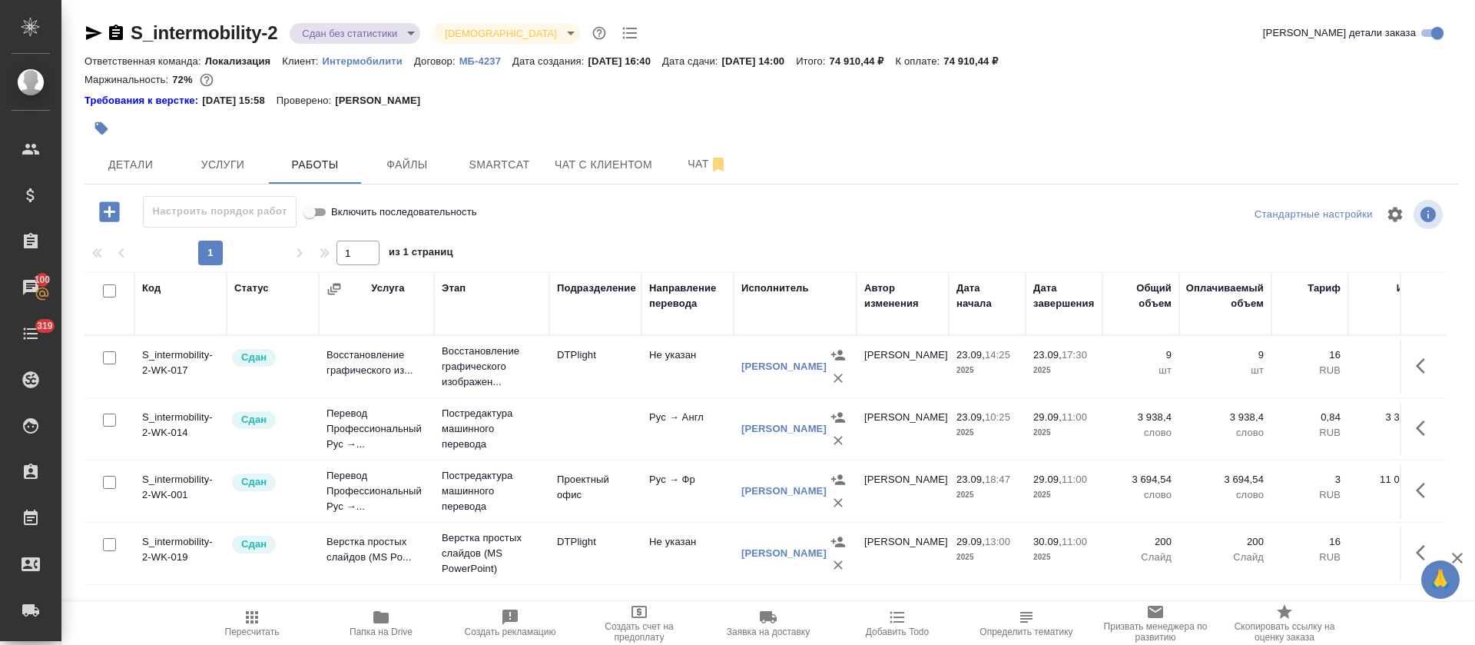
click at [413, 35] on body "🙏 .cls-1 fill:#fff; AWATERA Tretyakova Olga Клиенты Спецификации Заказы 100 Чат…" at bounding box center [737, 322] width 1475 height 645
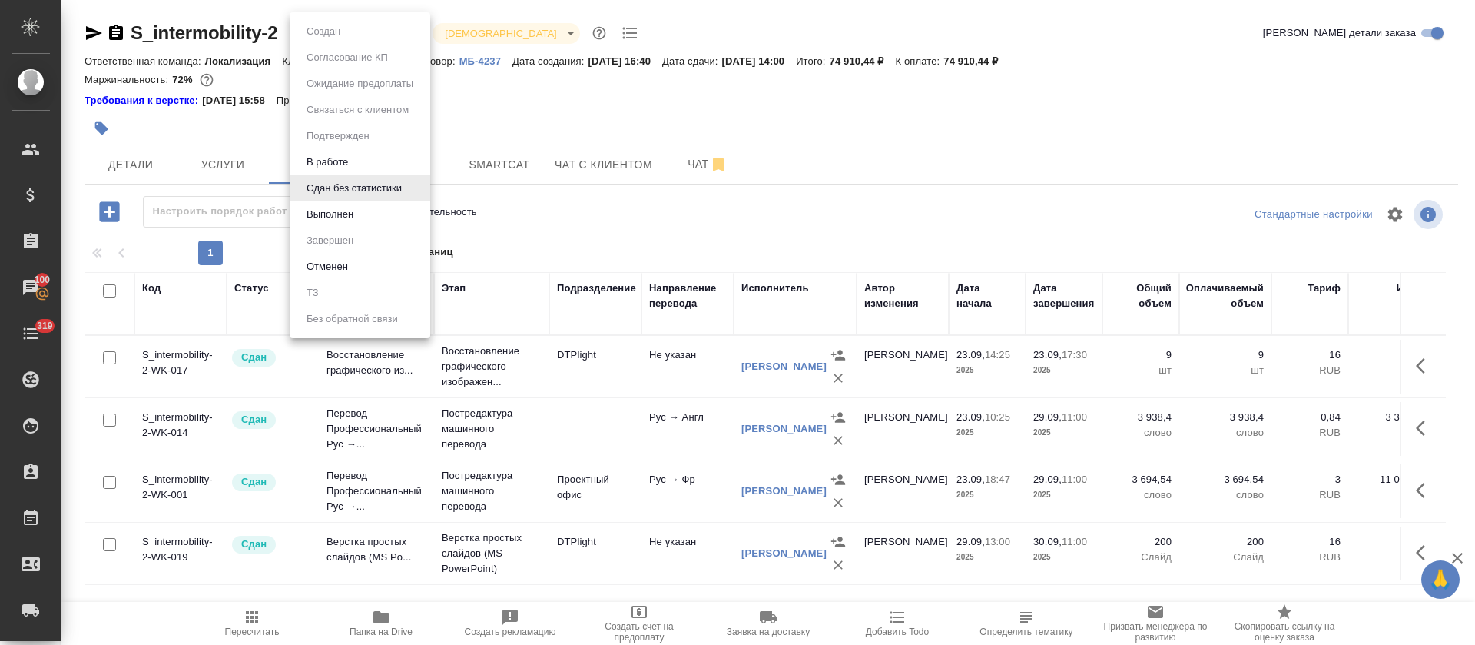
click at [383, 214] on li "Выполнен" at bounding box center [360, 214] width 141 height 26
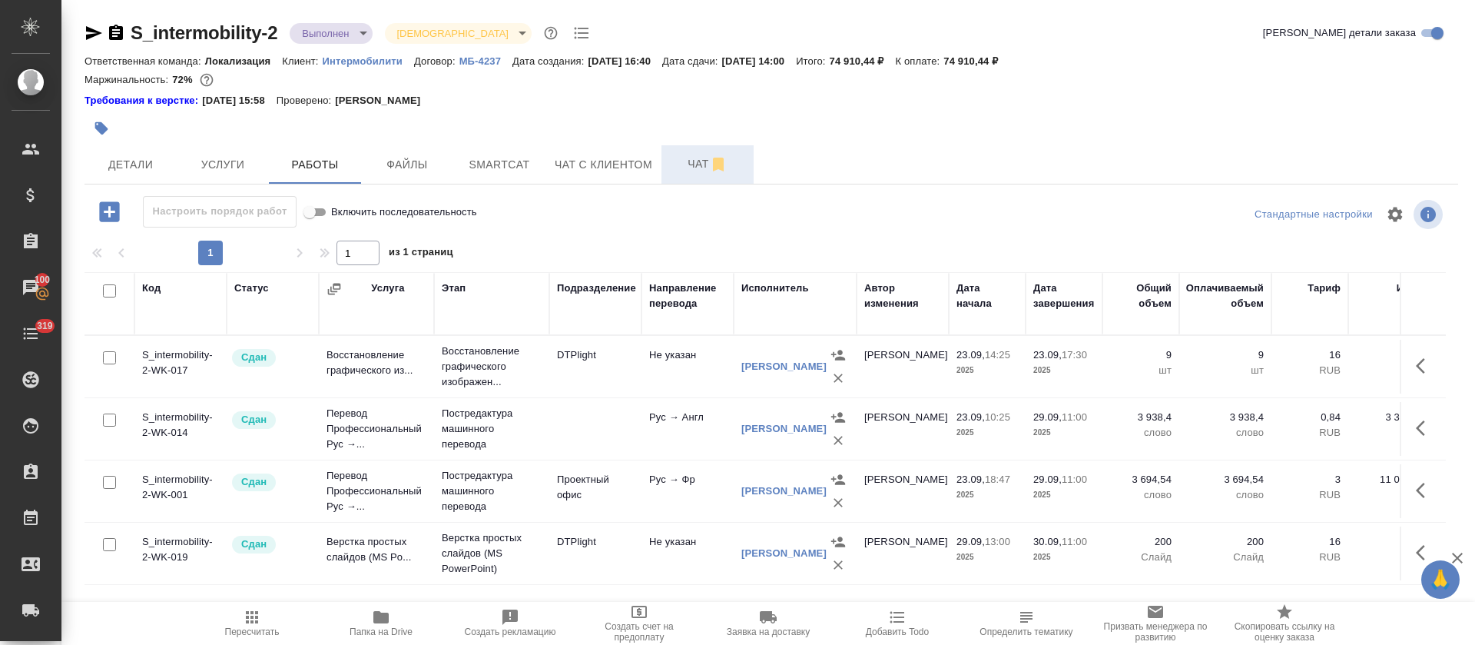
click at [694, 167] on span "Чат" at bounding box center [708, 163] width 74 height 19
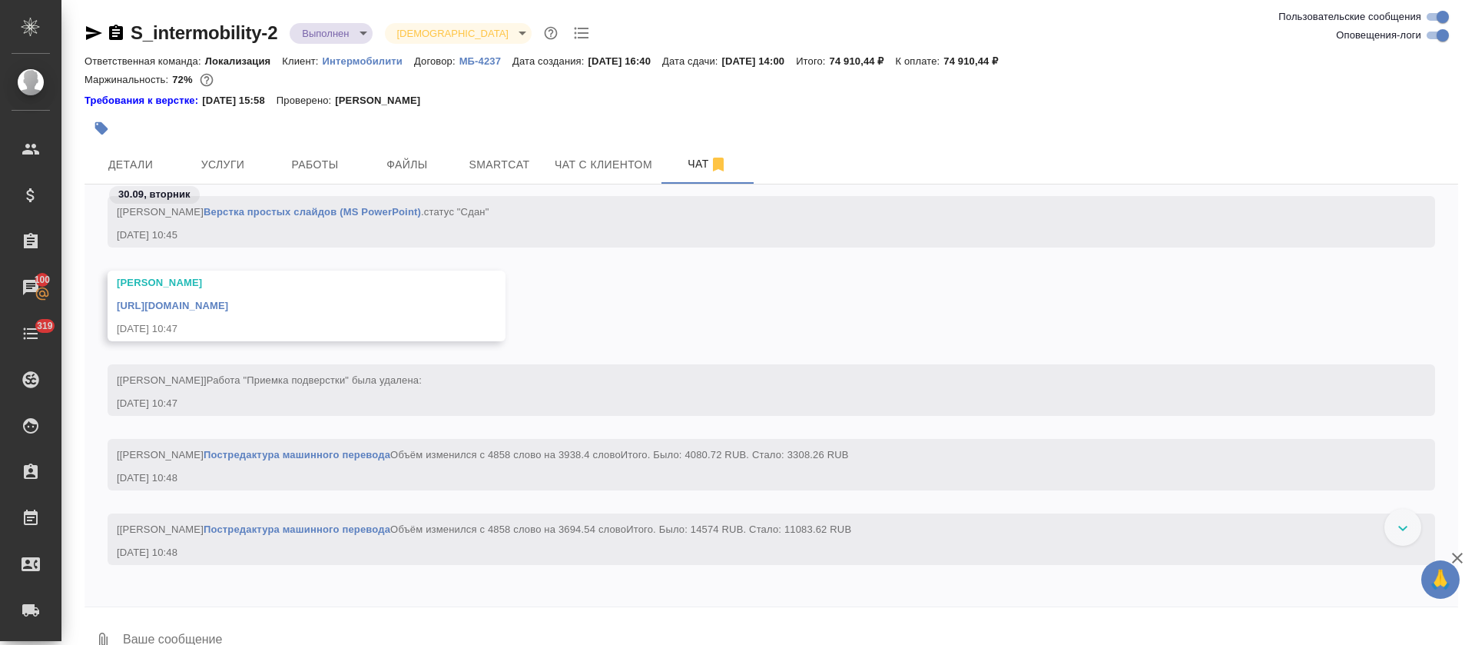
scroll to position [6000, 0]
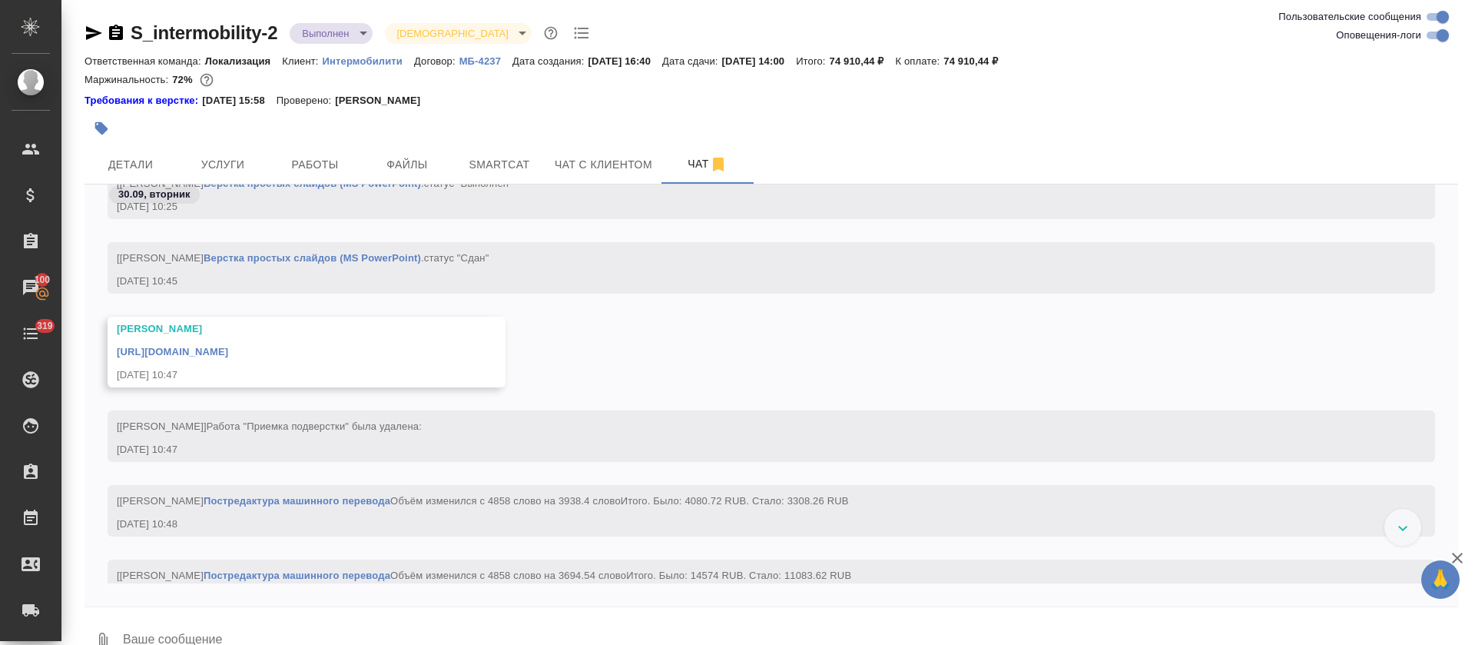
click at [228, 354] on link "https://drive.awatera.com/apps/files/files/10432719?dir=/Shares/intermobility/O…" at bounding box center [172, 352] width 111 height 12
click at [314, 156] on span "Работы" at bounding box center [315, 164] width 74 height 19
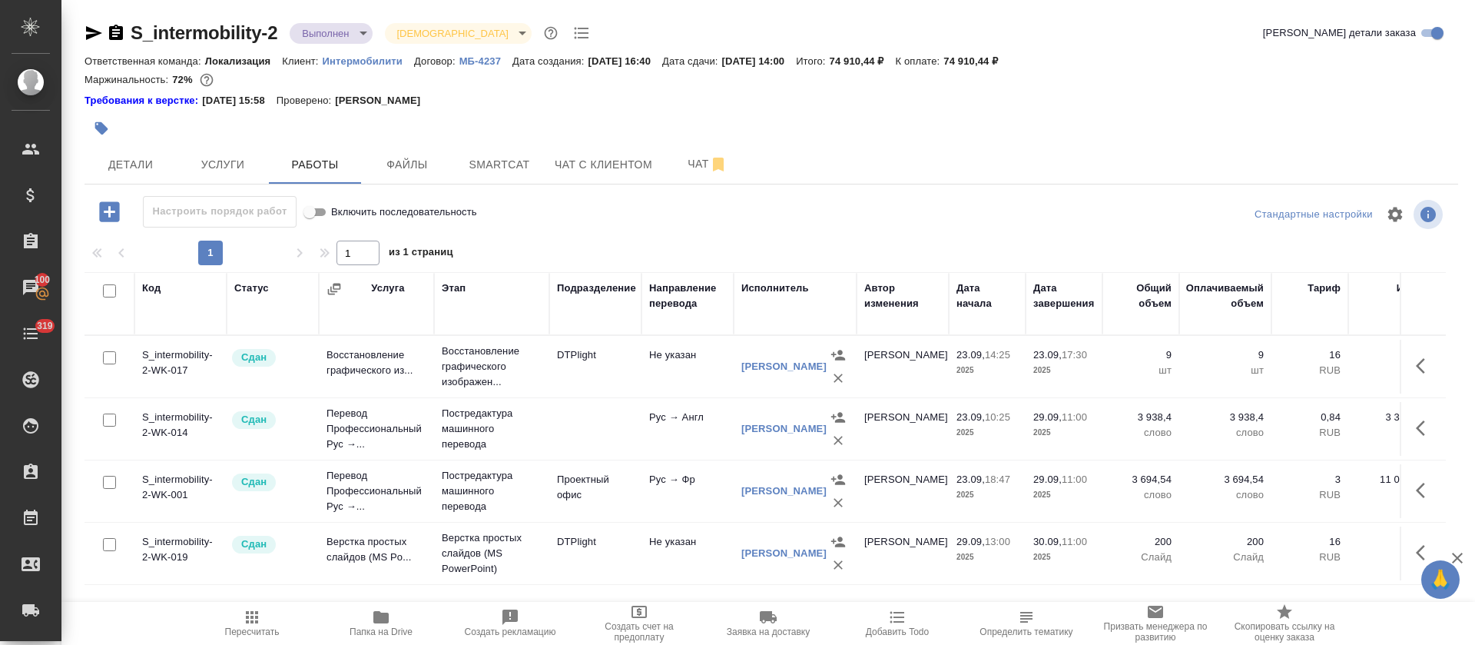
click at [89, 31] on icon "button" at bounding box center [94, 33] width 16 height 14
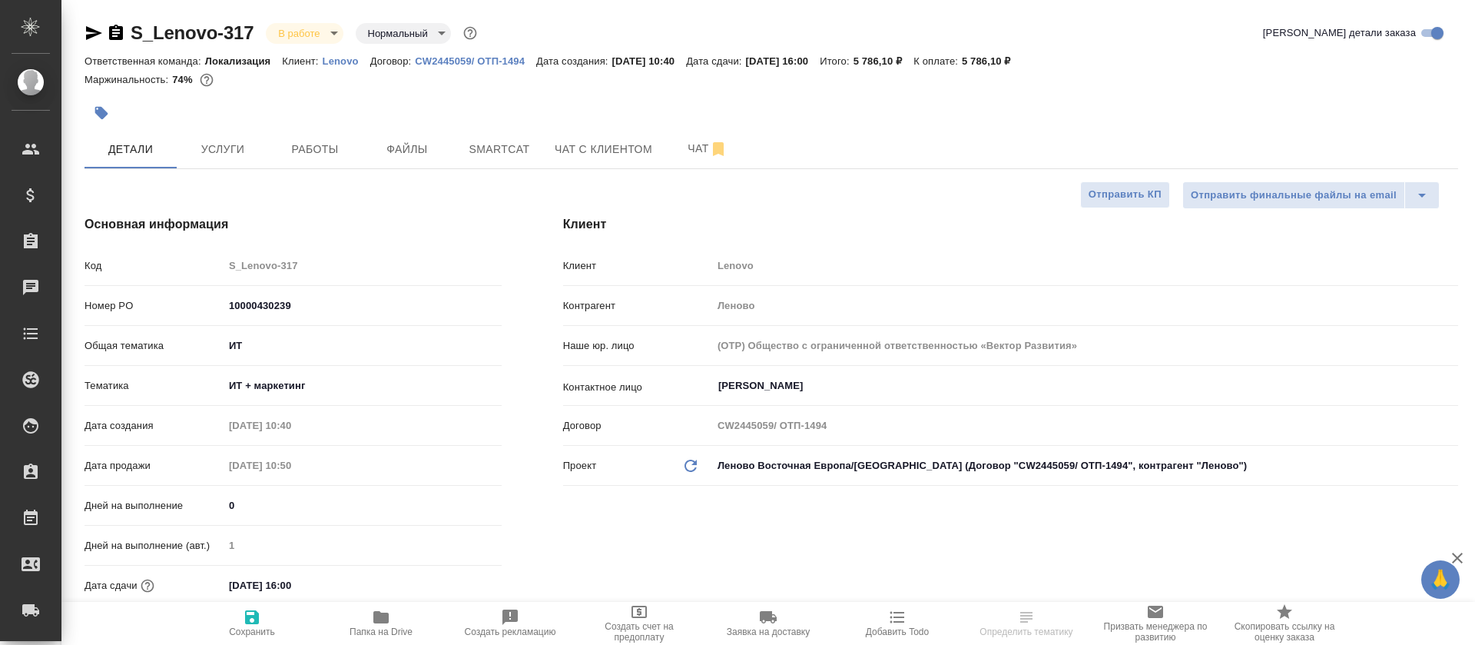
select select "RU"
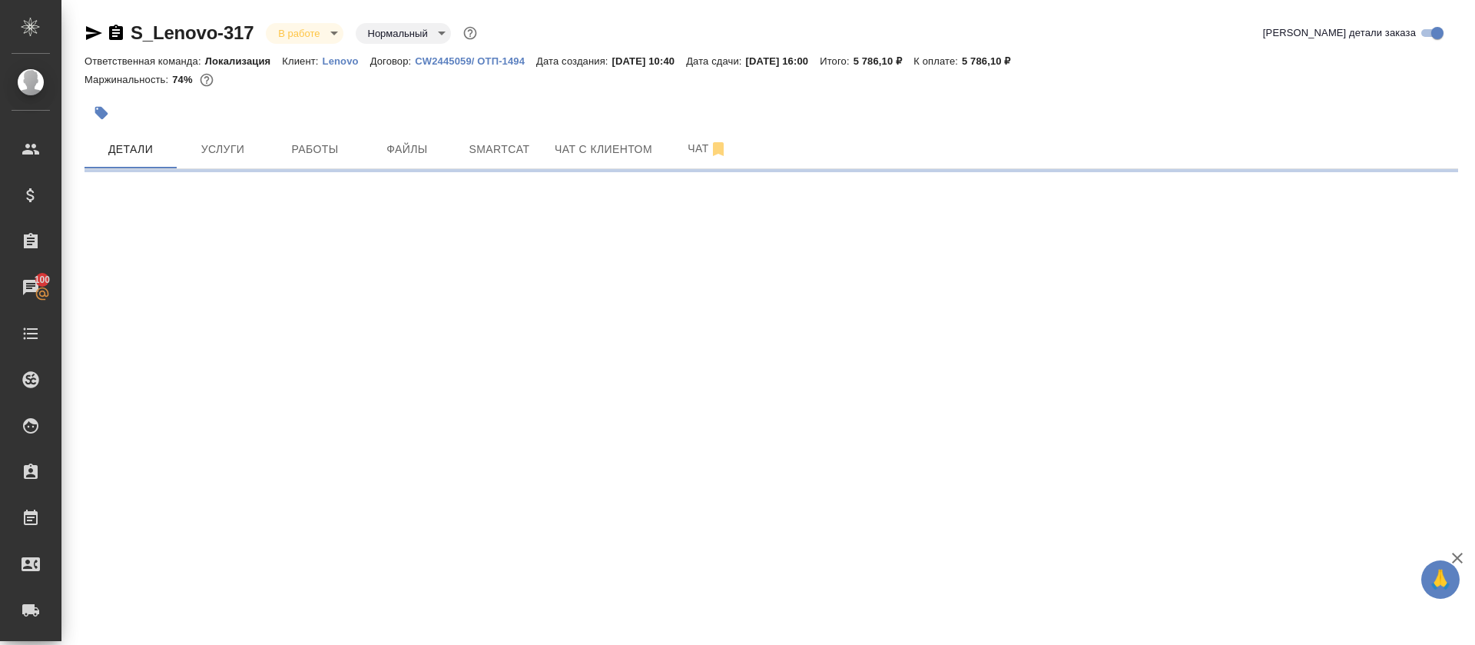
select select "RU"
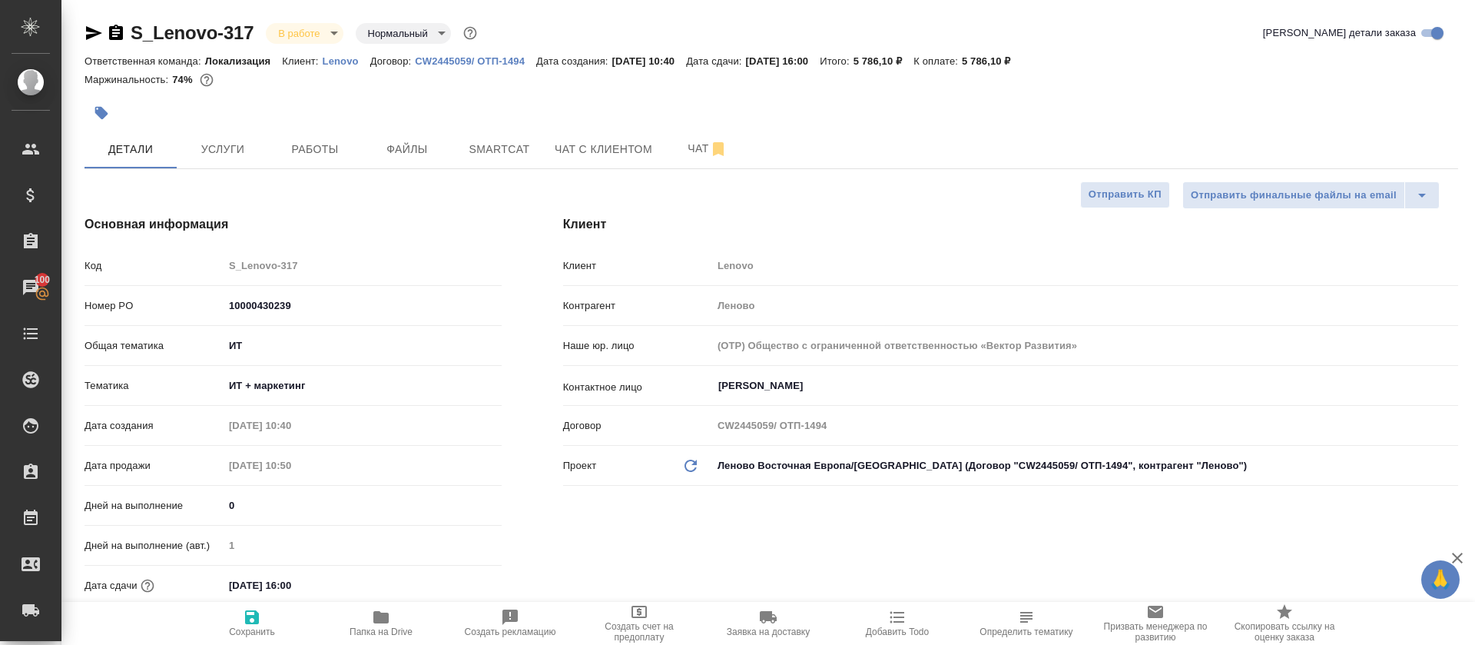
type textarea "x"
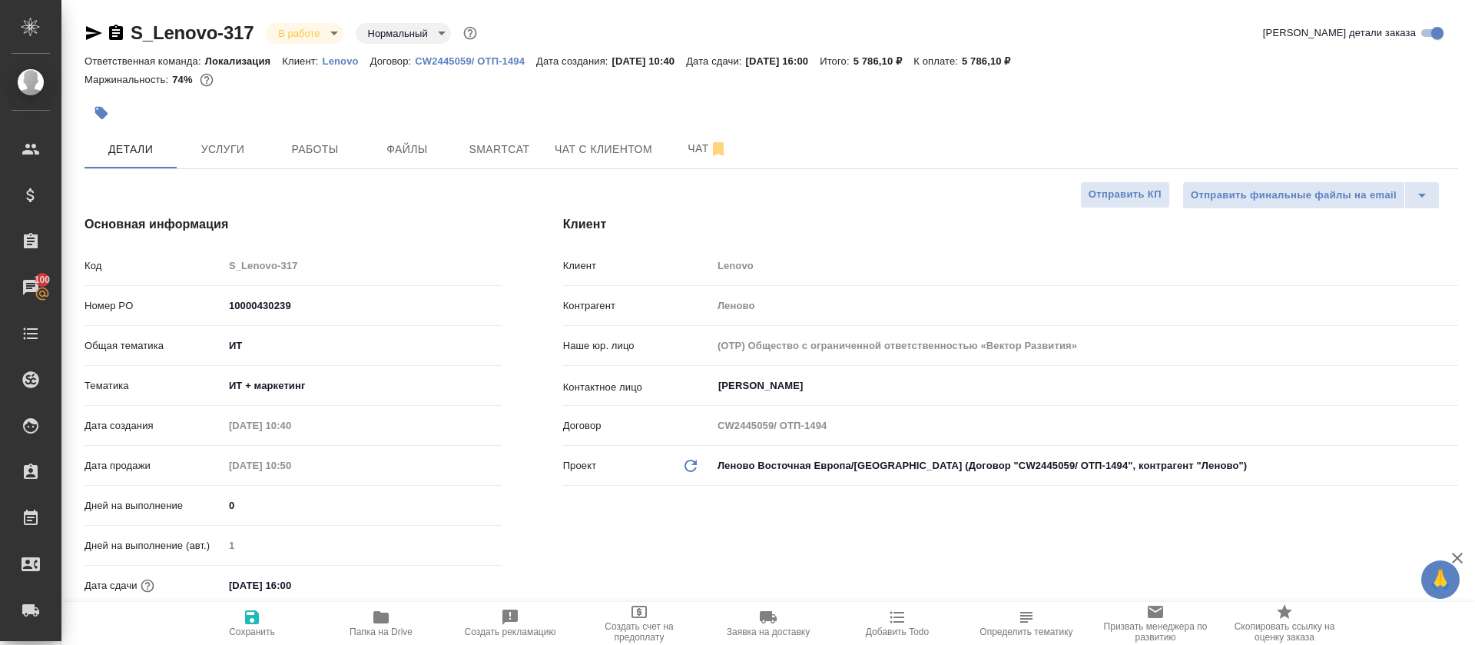
type textarea "x"
click at [527, 136] on button "Smartcat" at bounding box center [499, 149] width 92 height 38
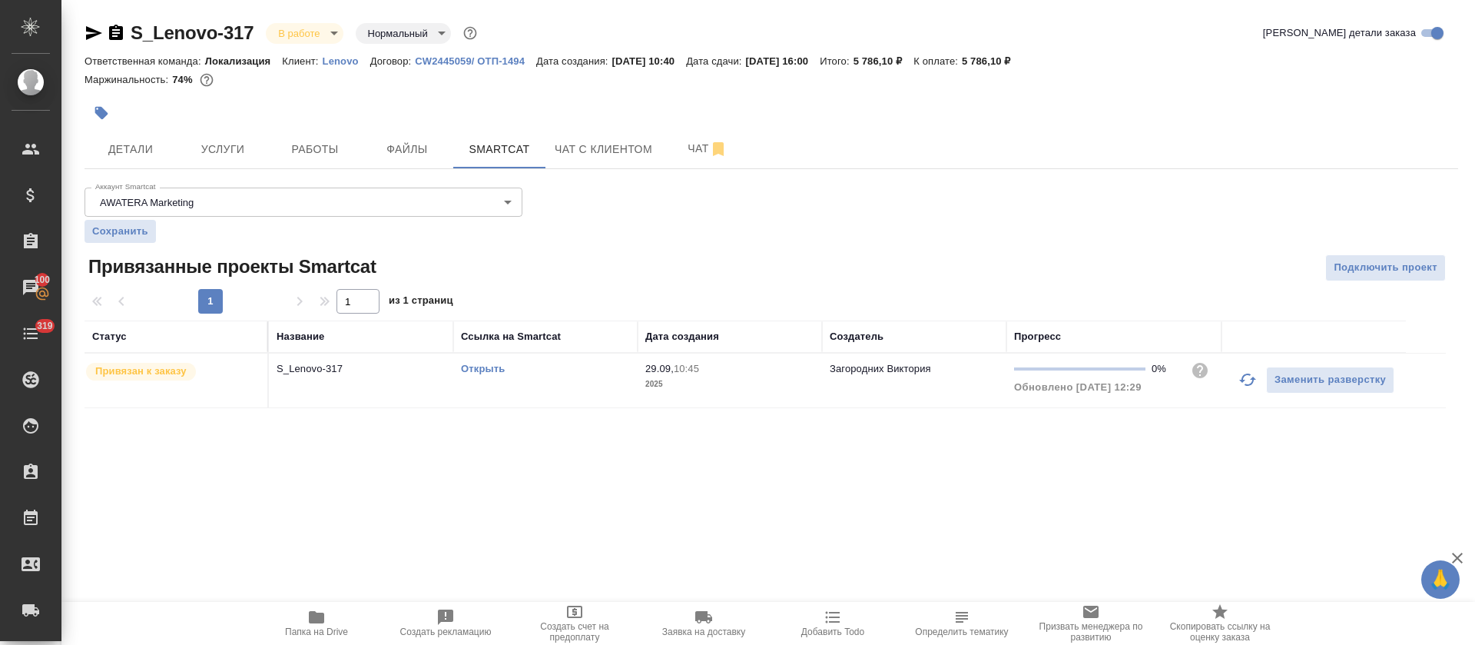
click at [1244, 381] on icon "button" at bounding box center [1247, 379] width 18 height 18
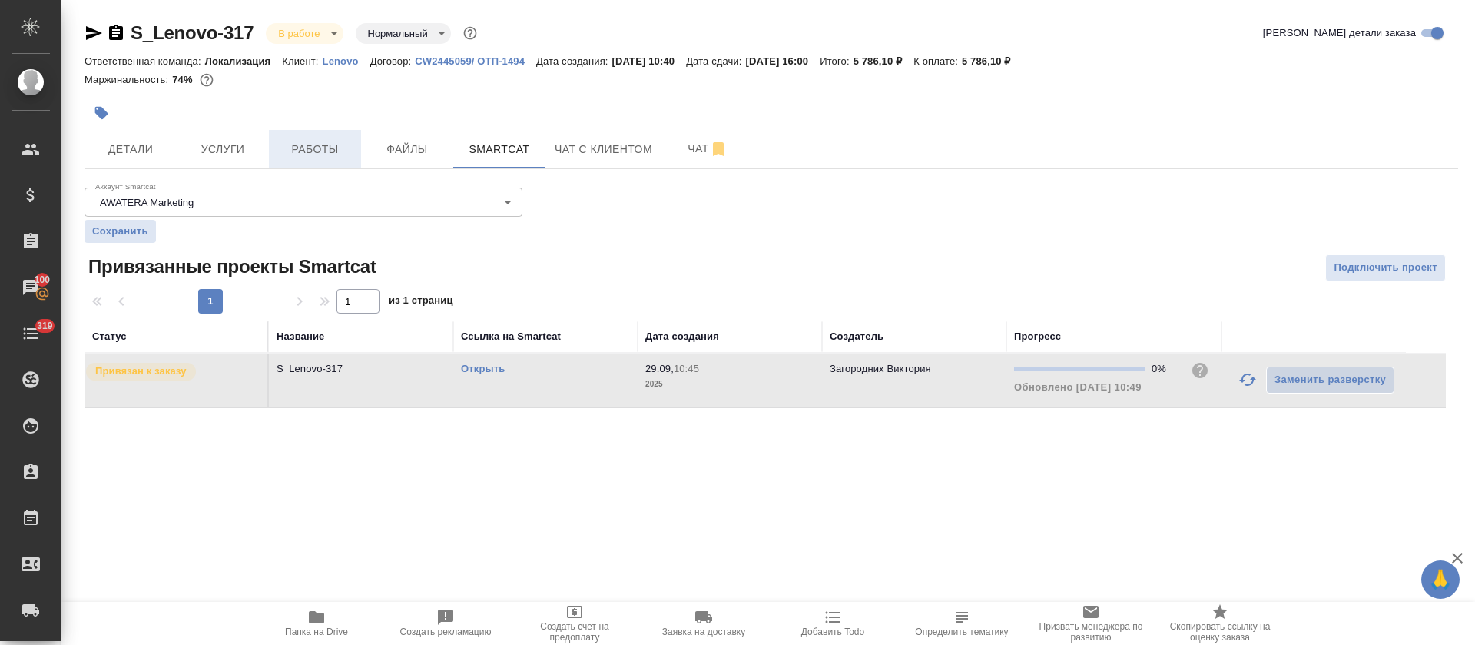
click at [317, 161] on button "Работы" at bounding box center [315, 149] width 92 height 38
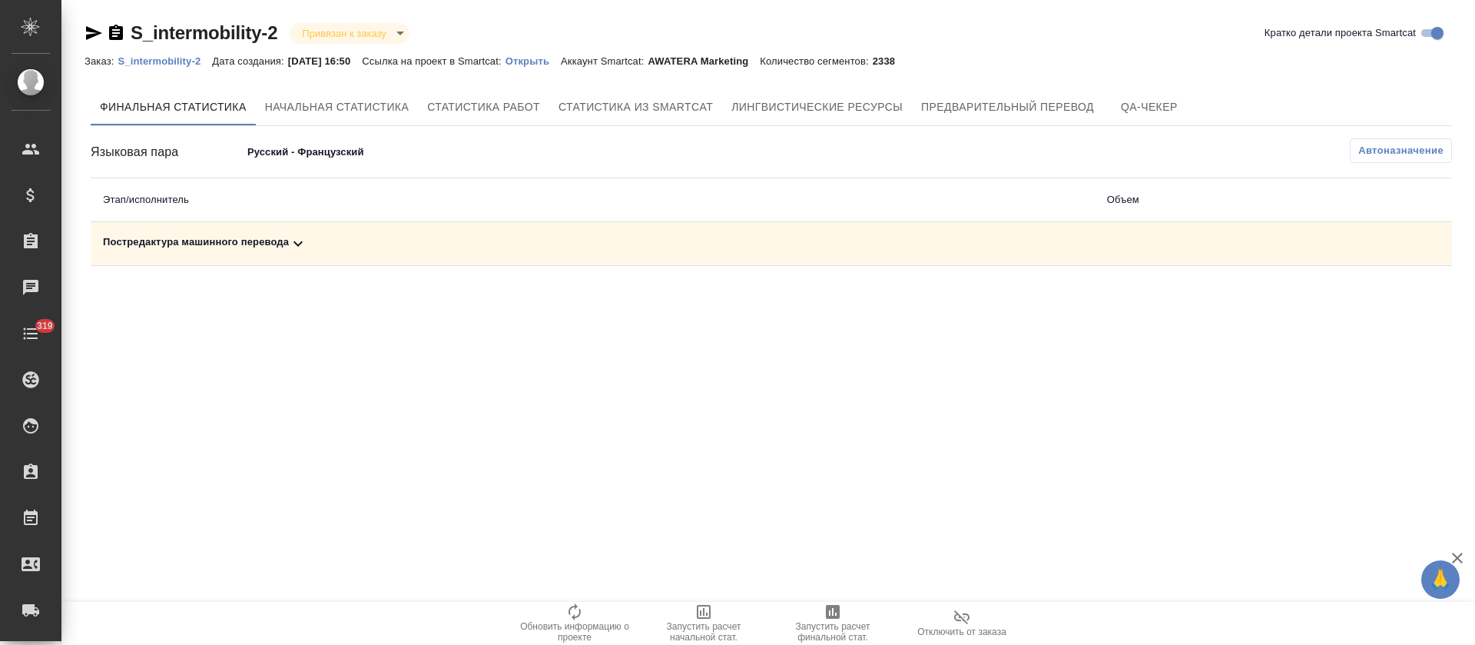
click at [552, 236] on div "Постредактура машинного перевода" at bounding box center [593, 243] width 980 height 18
click at [1331, 298] on button "button" at bounding box center [1347, 296] width 37 height 37
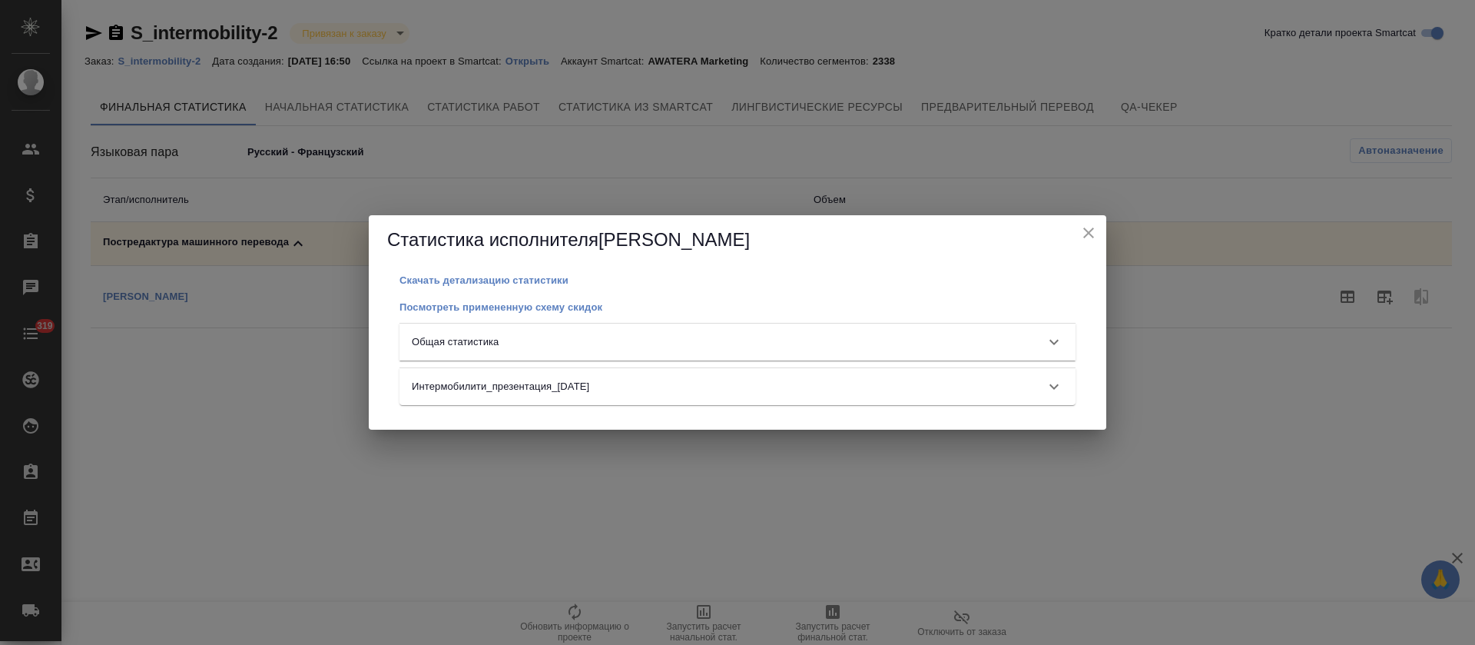
click at [792, 314] on div "Посмотреть примененную схему скидок" at bounding box center [737, 306] width 676 height 18
click at [785, 346] on div "Общая статистика" at bounding box center [724, 341] width 624 height 15
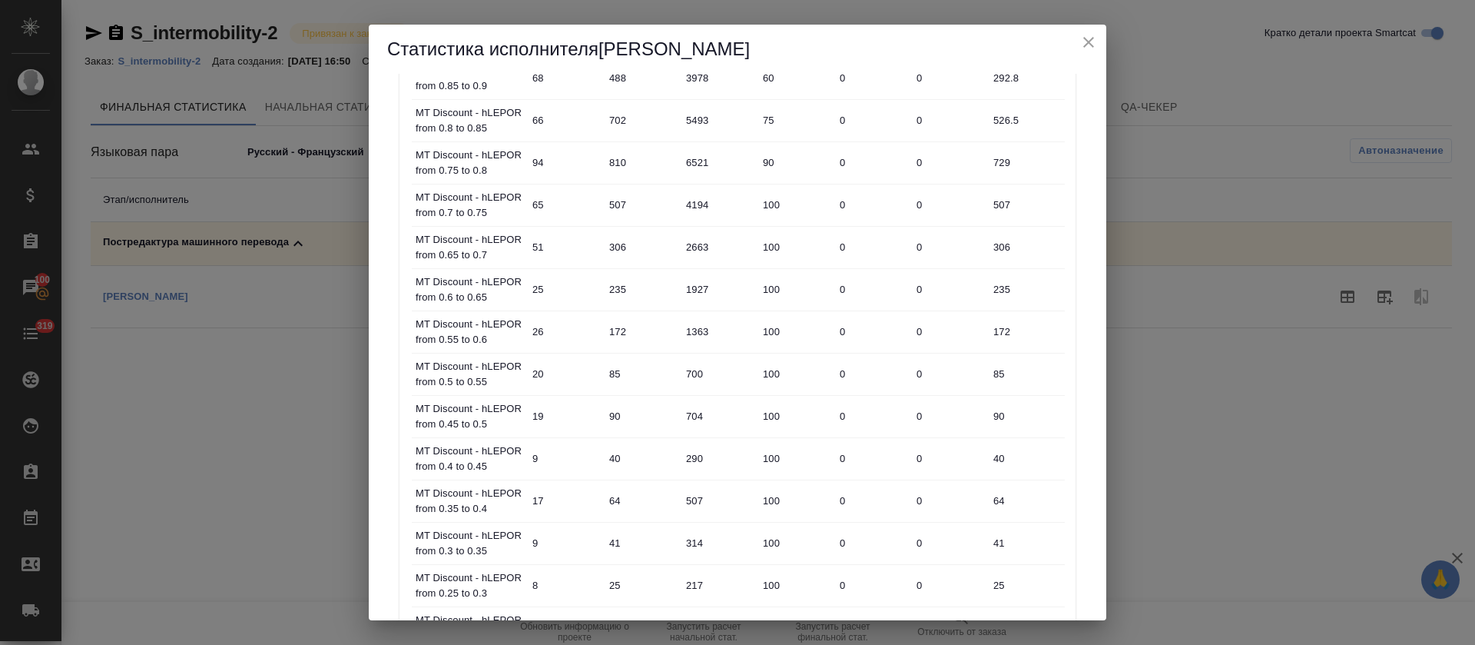
scroll to position [879, 0]
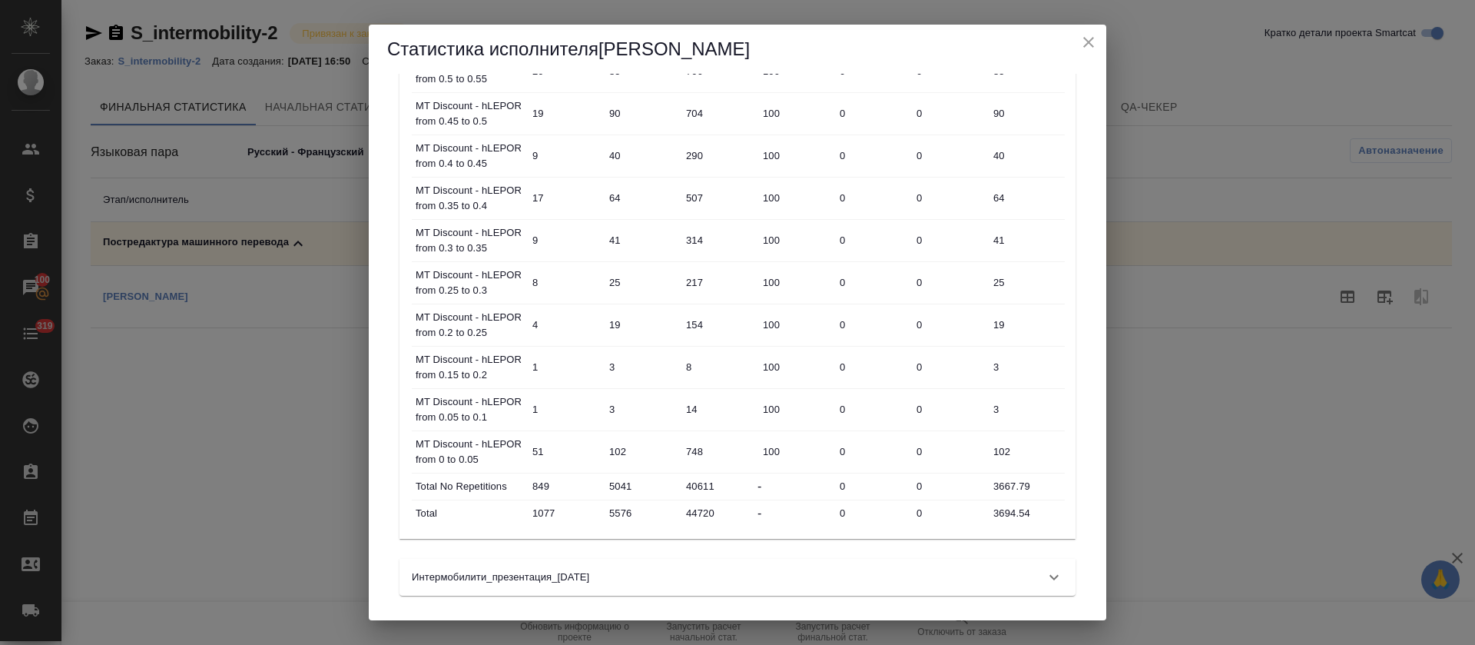
click at [1082, 43] on icon "close" at bounding box center [1088, 42] width 18 height 18
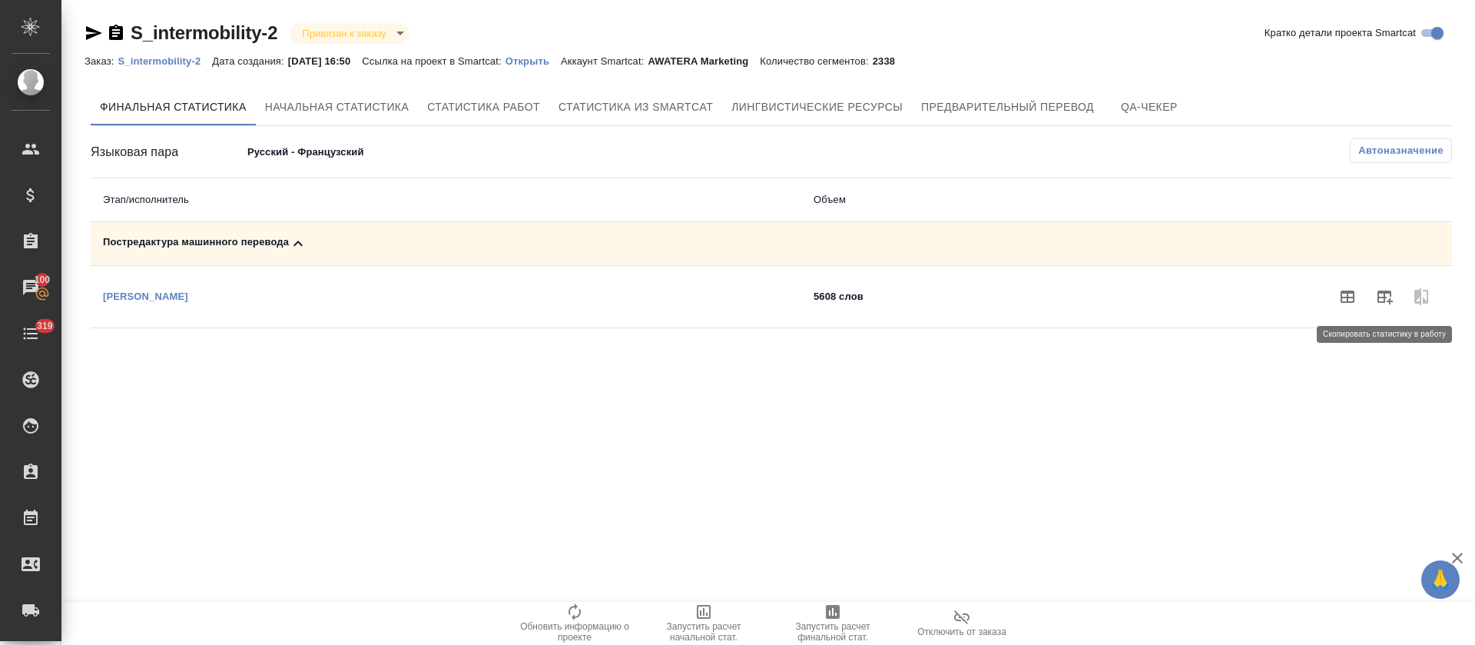
click at [1397, 311] on span at bounding box center [1384, 296] width 37 height 37
click at [1387, 300] on icon "button" at bounding box center [1384, 297] width 15 height 14
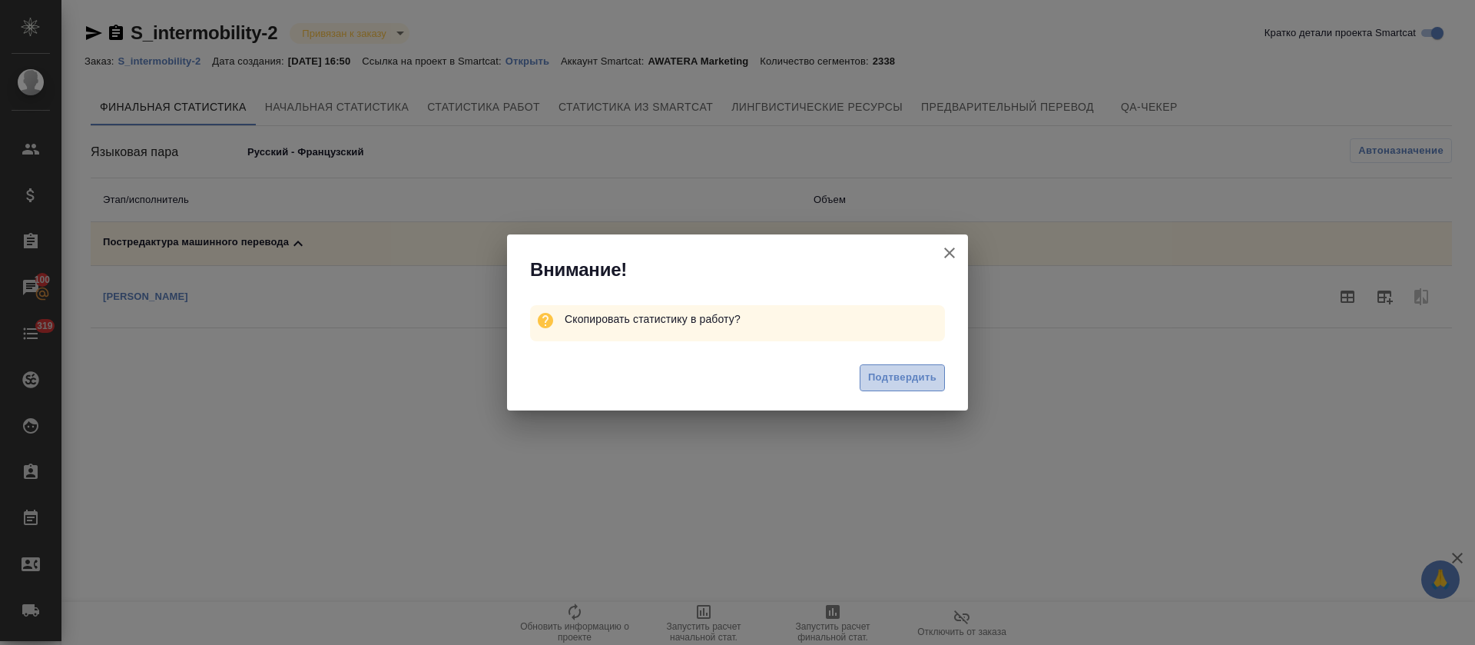
click at [903, 376] on span "Подтвердить" at bounding box center [902, 378] width 68 height 18
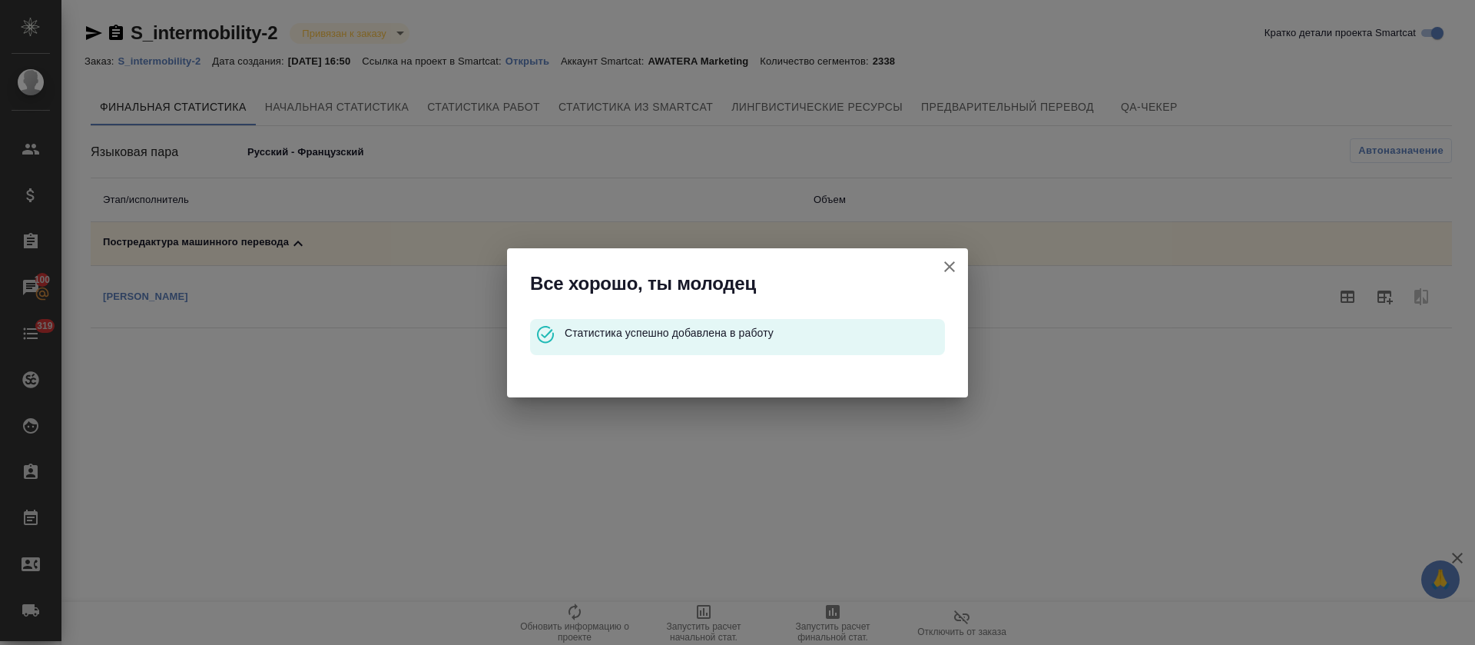
click at [960, 267] on button "Кратко детали проекта Smartcat" at bounding box center [949, 266] width 37 height 37
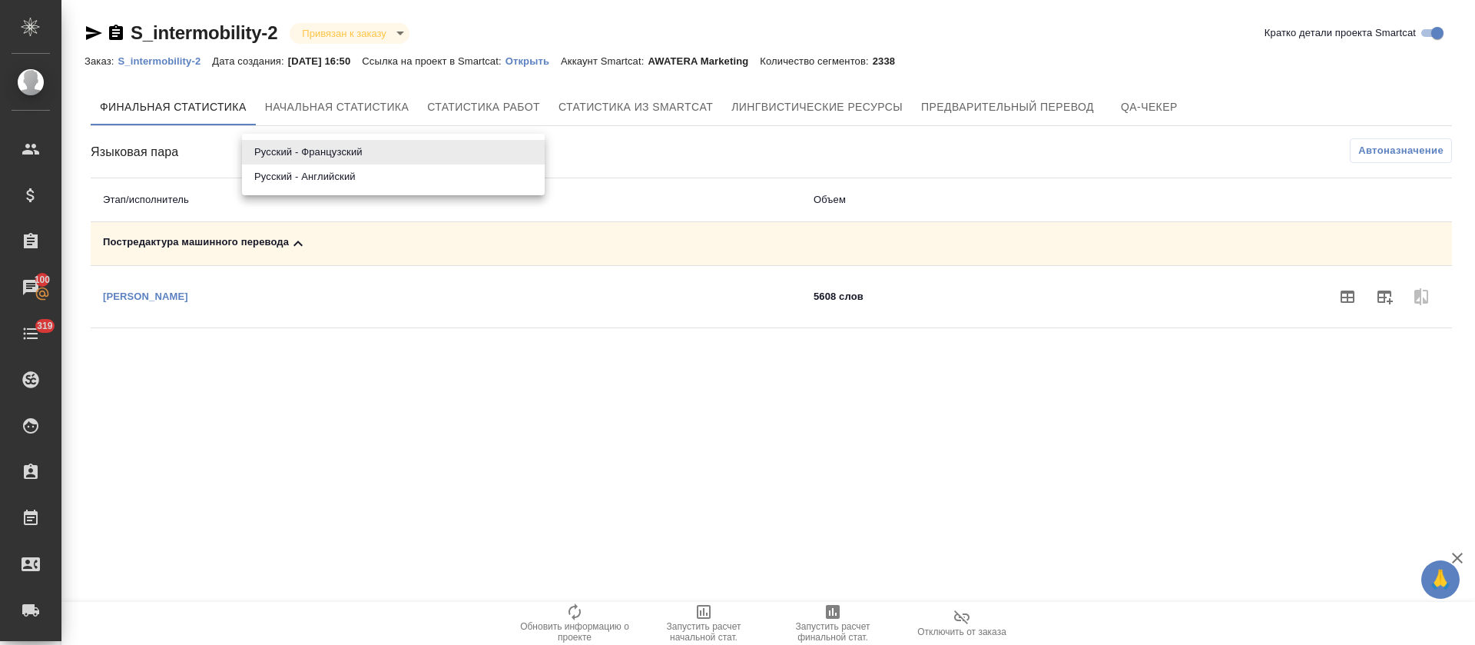
click at [286, 158] on body "🙏 .cls-1 fill:#fff; AWATERA Tretyakova Olga Клиенты Спецификации Заказы 100 Чат…" at bounding box center [737, 322] width 1475 height 645
click at [291, 182] on li "Русский - Английский" at bounding box center [393, 176] width 303 height 25
type input "68d15433e5a8439a2b6eaaf0"
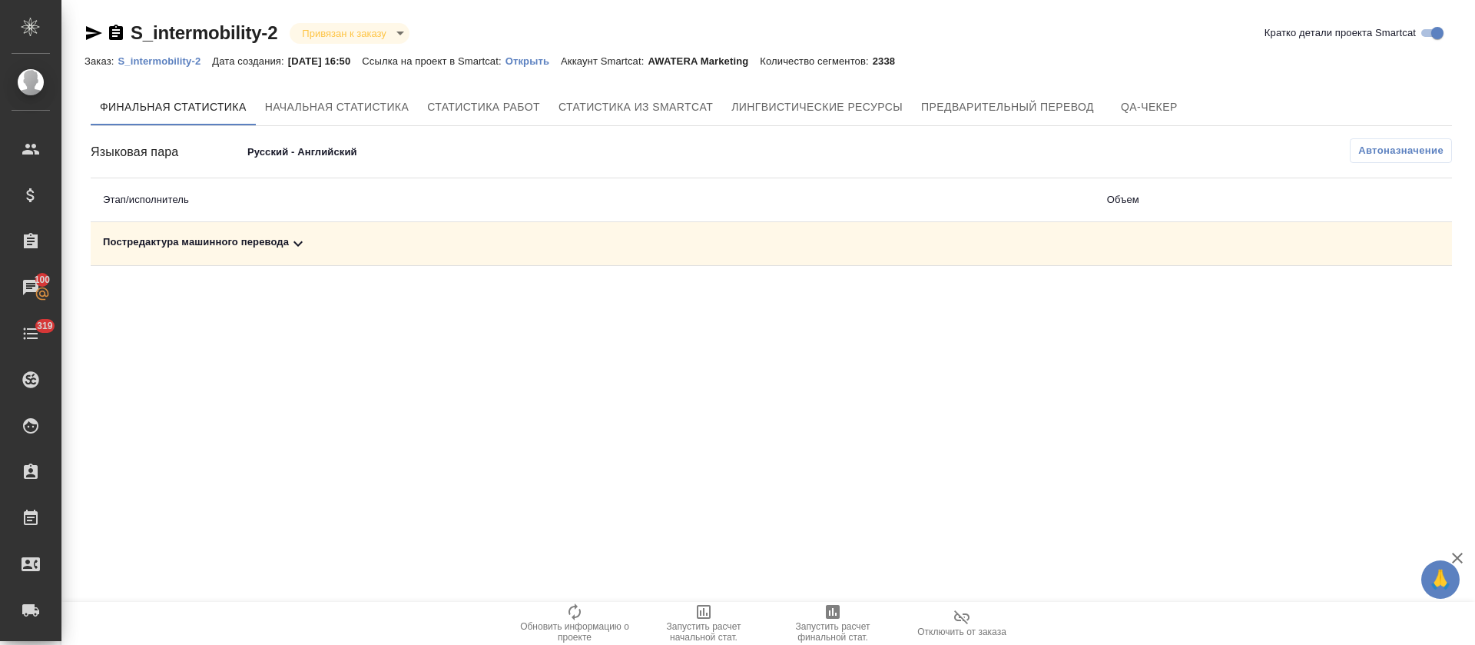
click at [287, 232] on td "Постредактура машинного перевода" at bounding box center [593, 244] width 1004 height 44
click at [291, 243] on icon at bounding box center [298, 243] width 18 height 18
click at [1374, 294] on button "button" at bounding box center [1384, 296] width 37 height 37
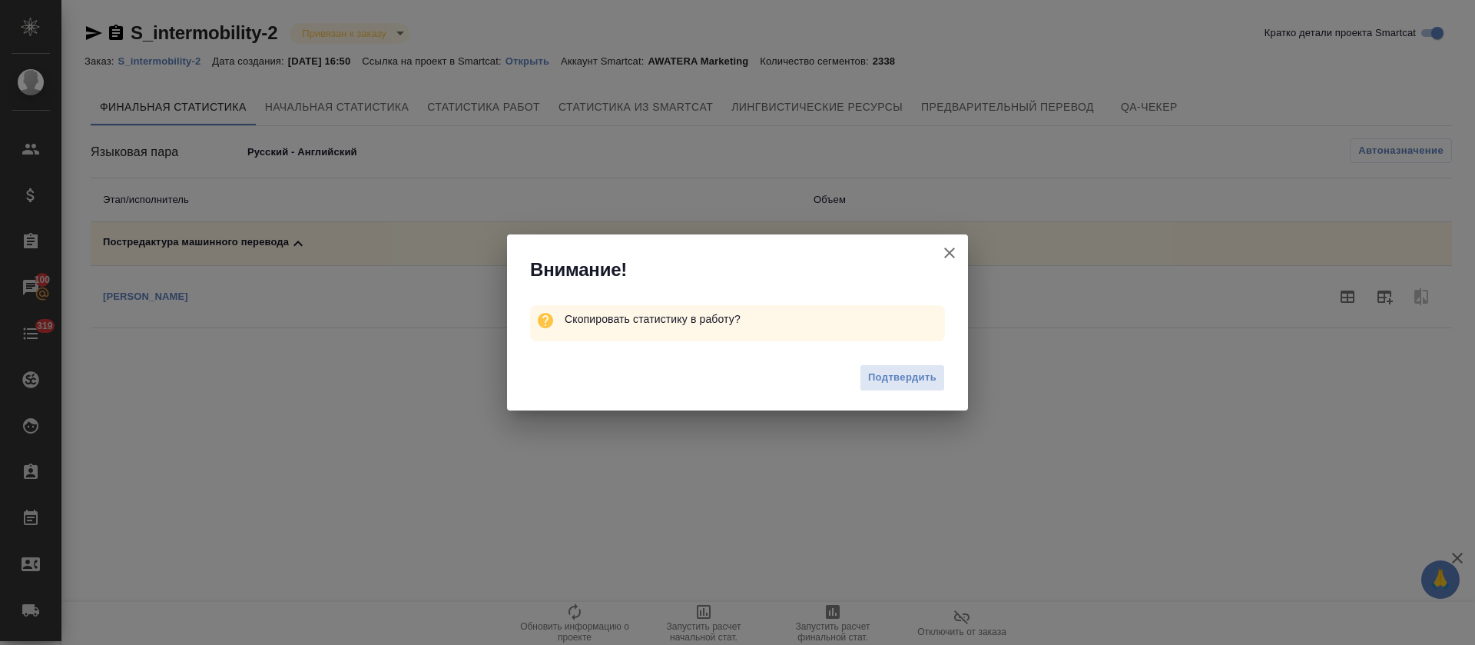
click at [850, 375] on div "Подтвердить" at bounding box center [737, 379] width 461 height 61
click at [869, 376] on span "Подтвердить" at bounding box center [902, 378] width 68 height 18
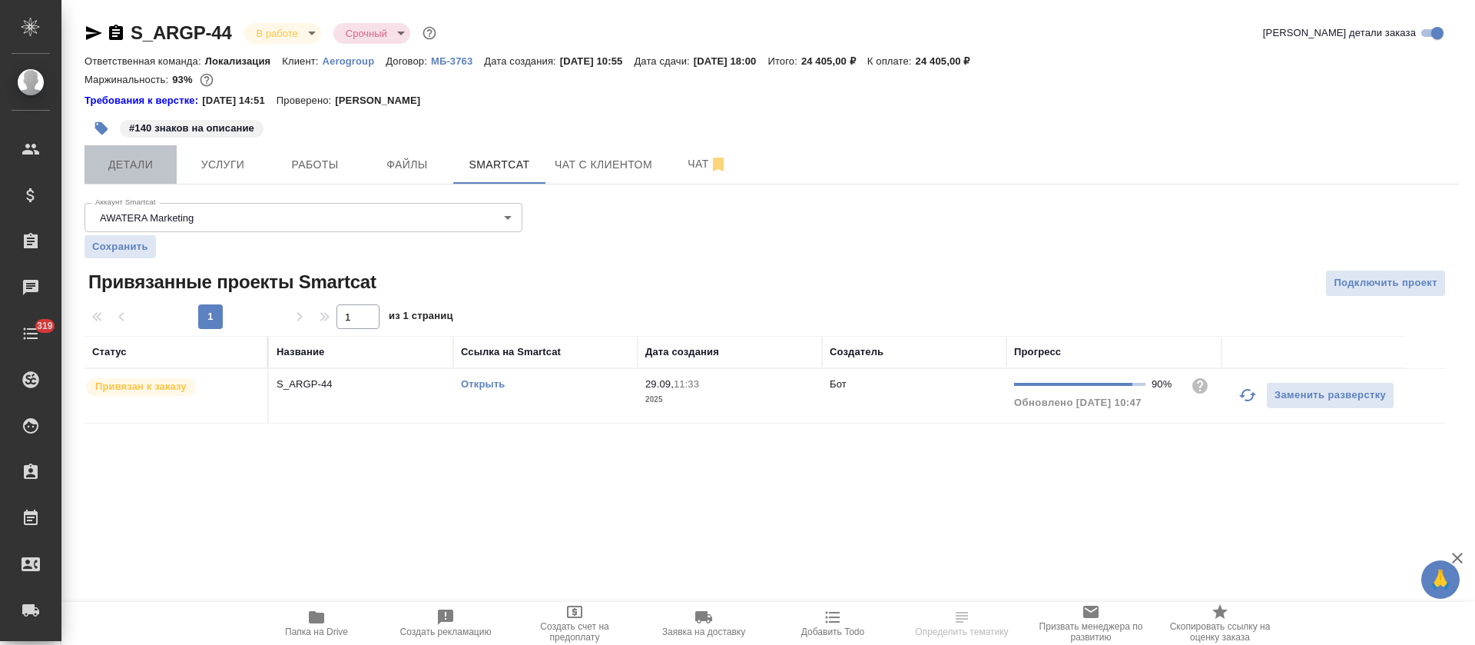
click at [141, 177] on button "Детали" at bounding box center [131, 164] width 92 height 38
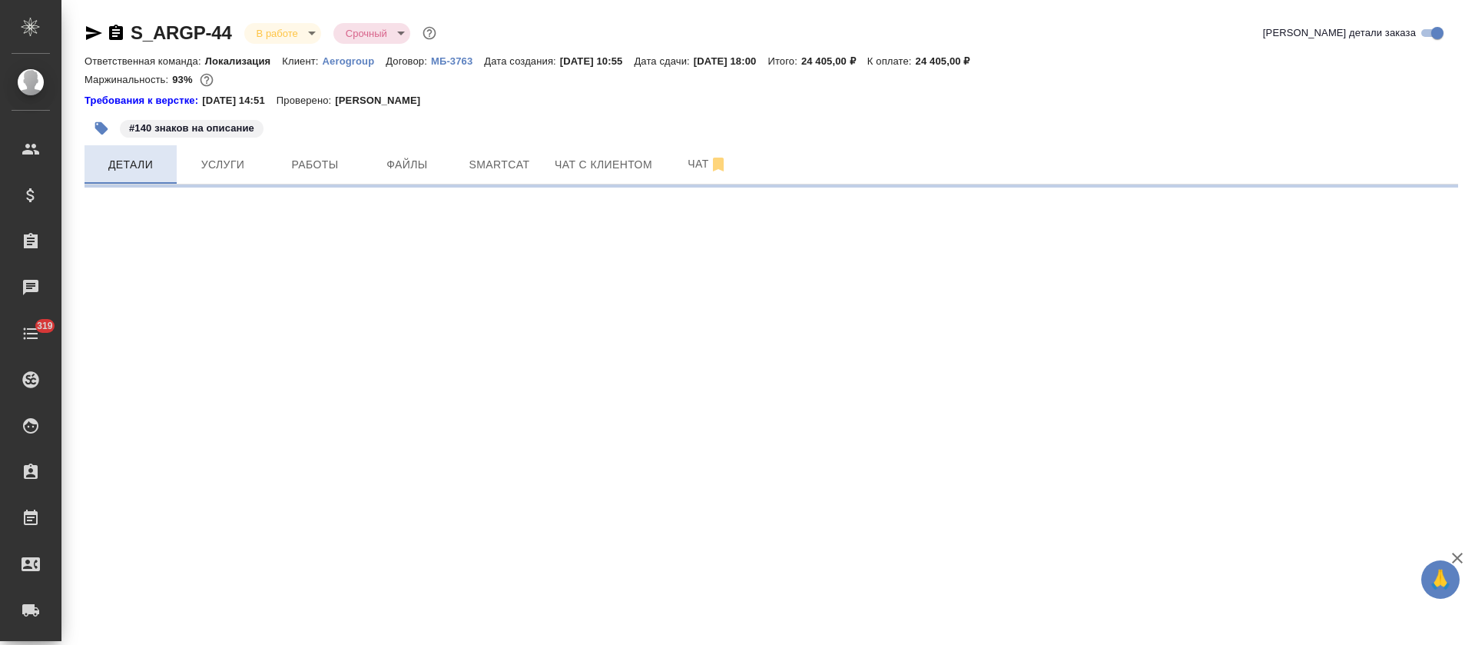
select select "RU"
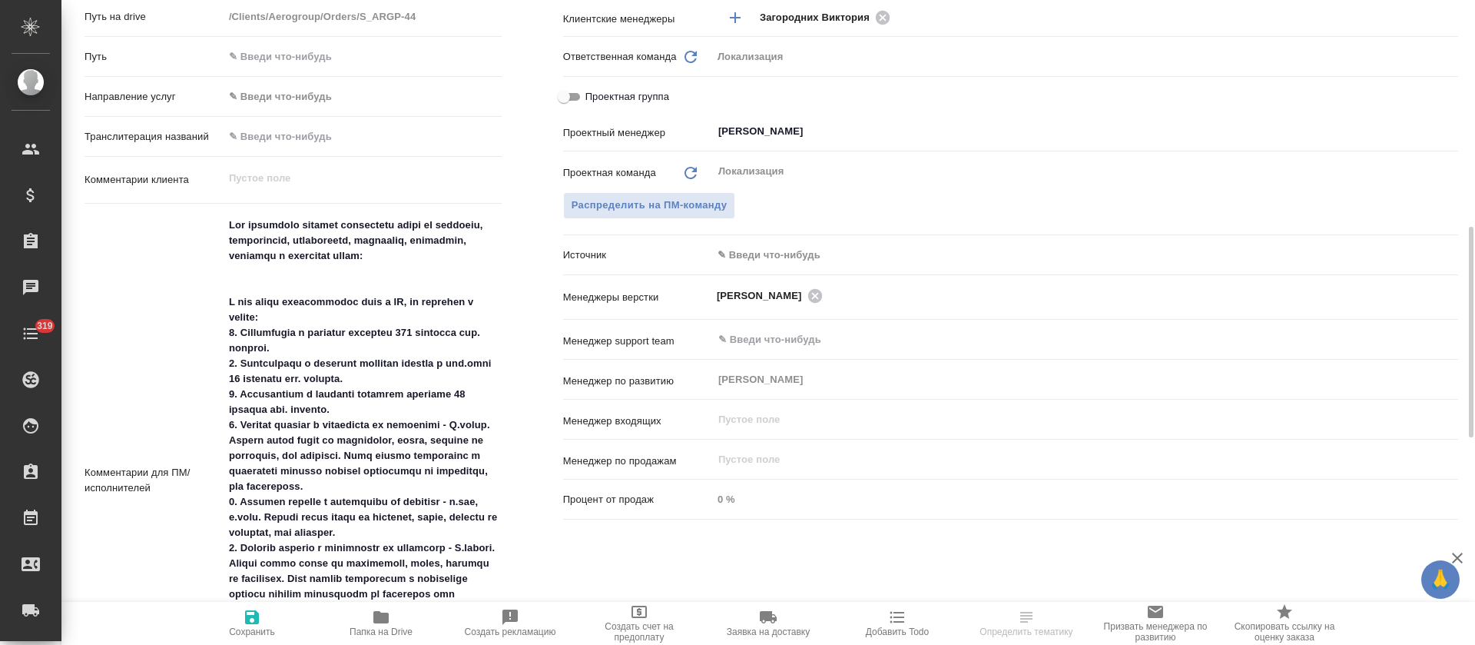
type textarea "x"
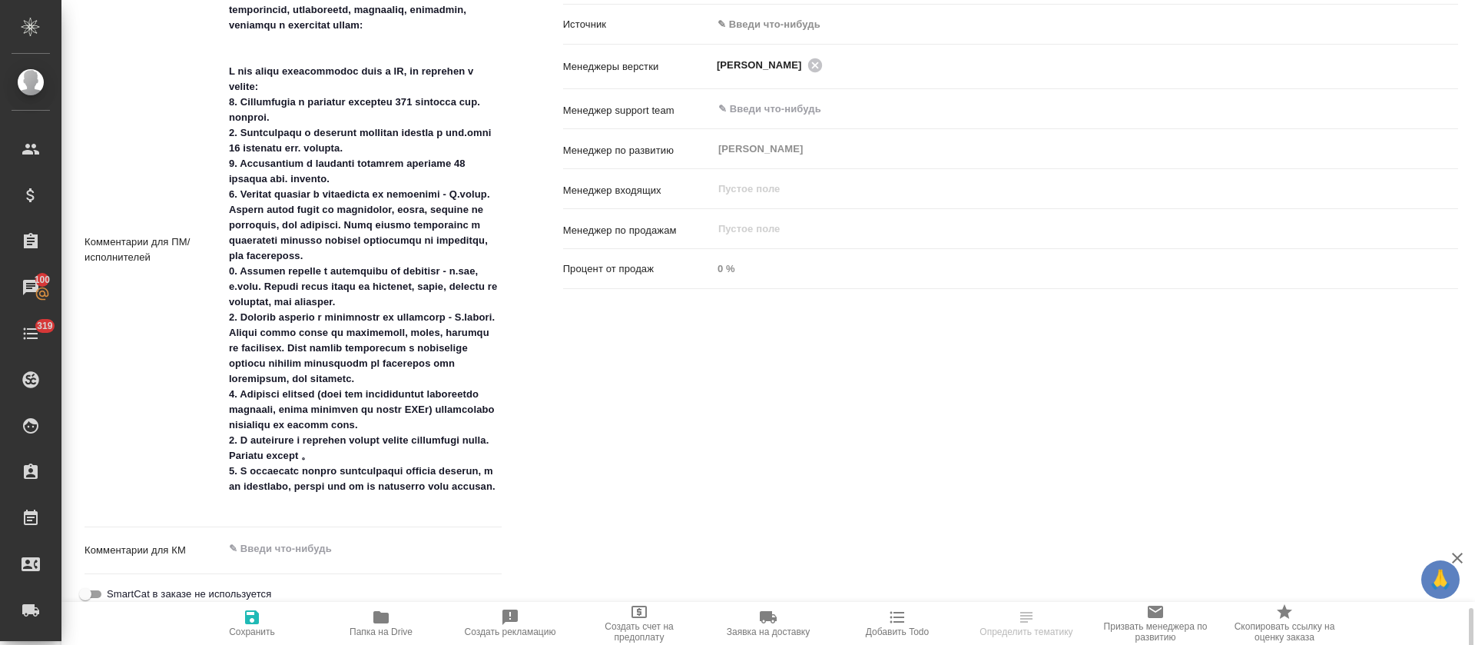
scroll to position [1152, 0]
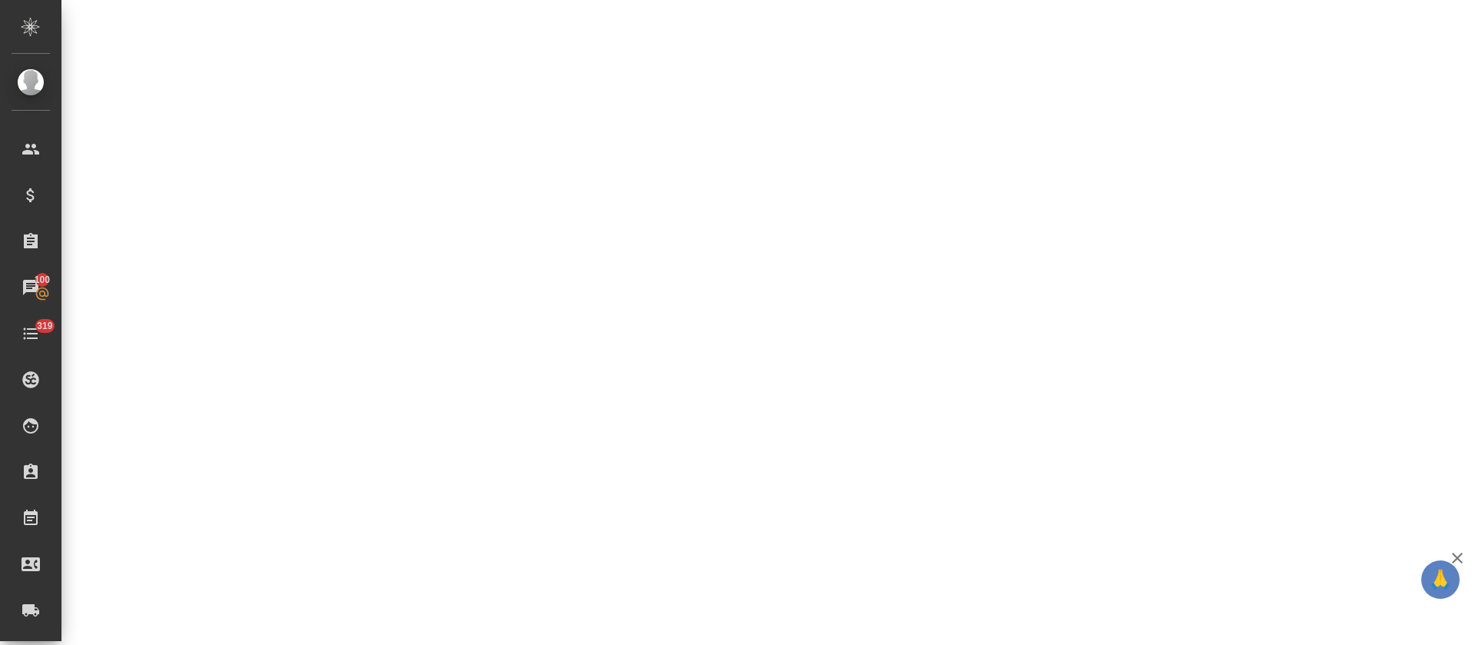
select select "RU"
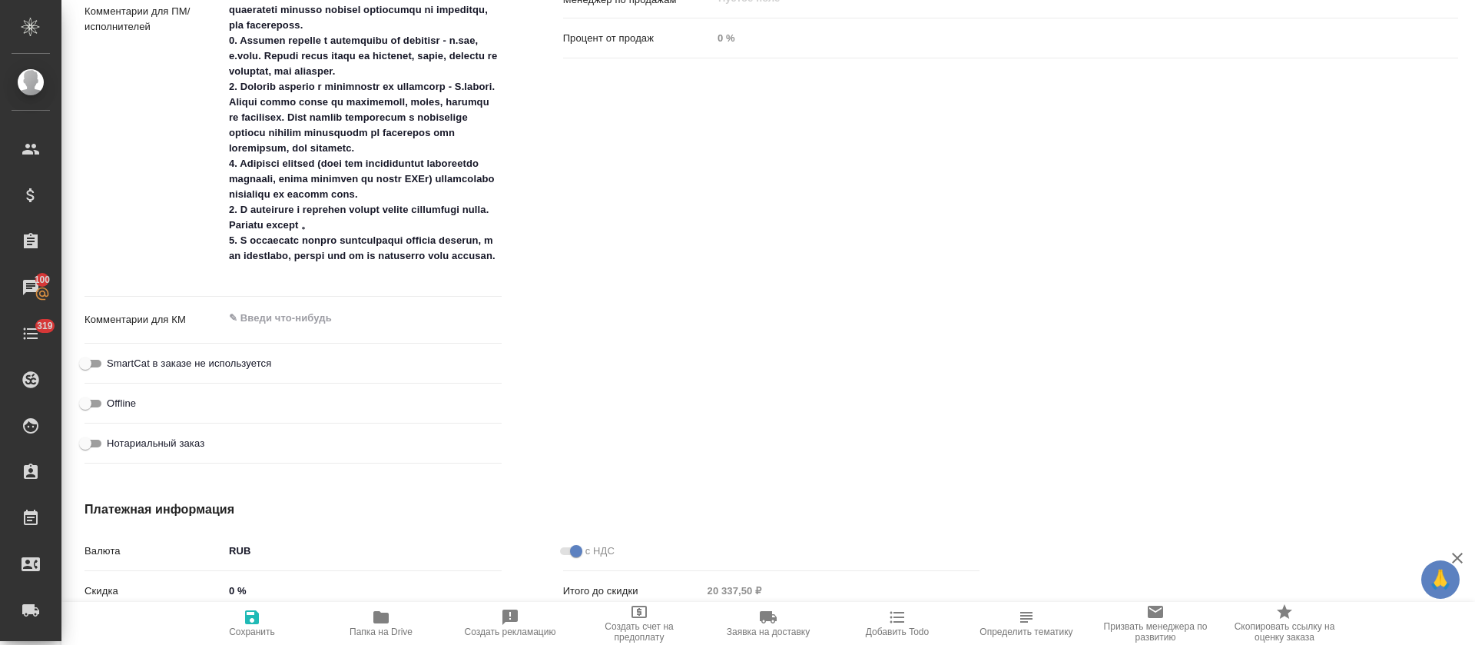
type textarea "x"
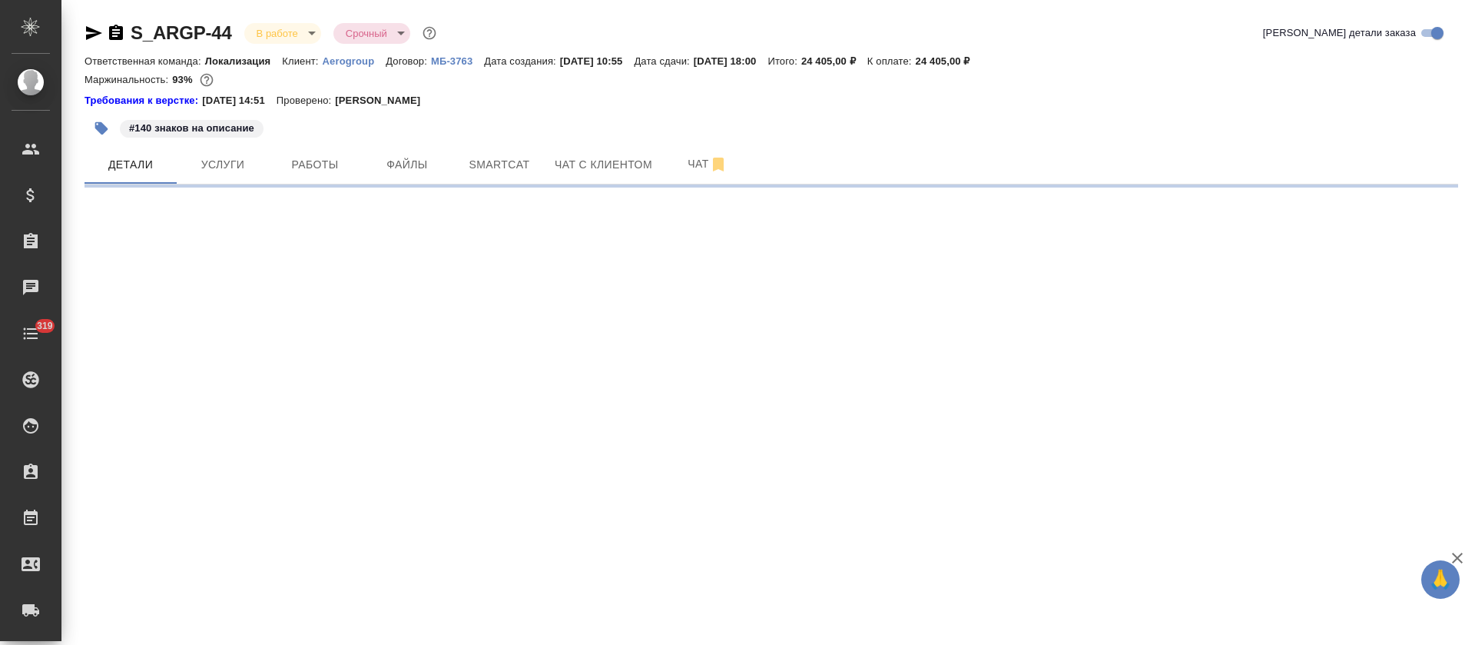
select select "RU"
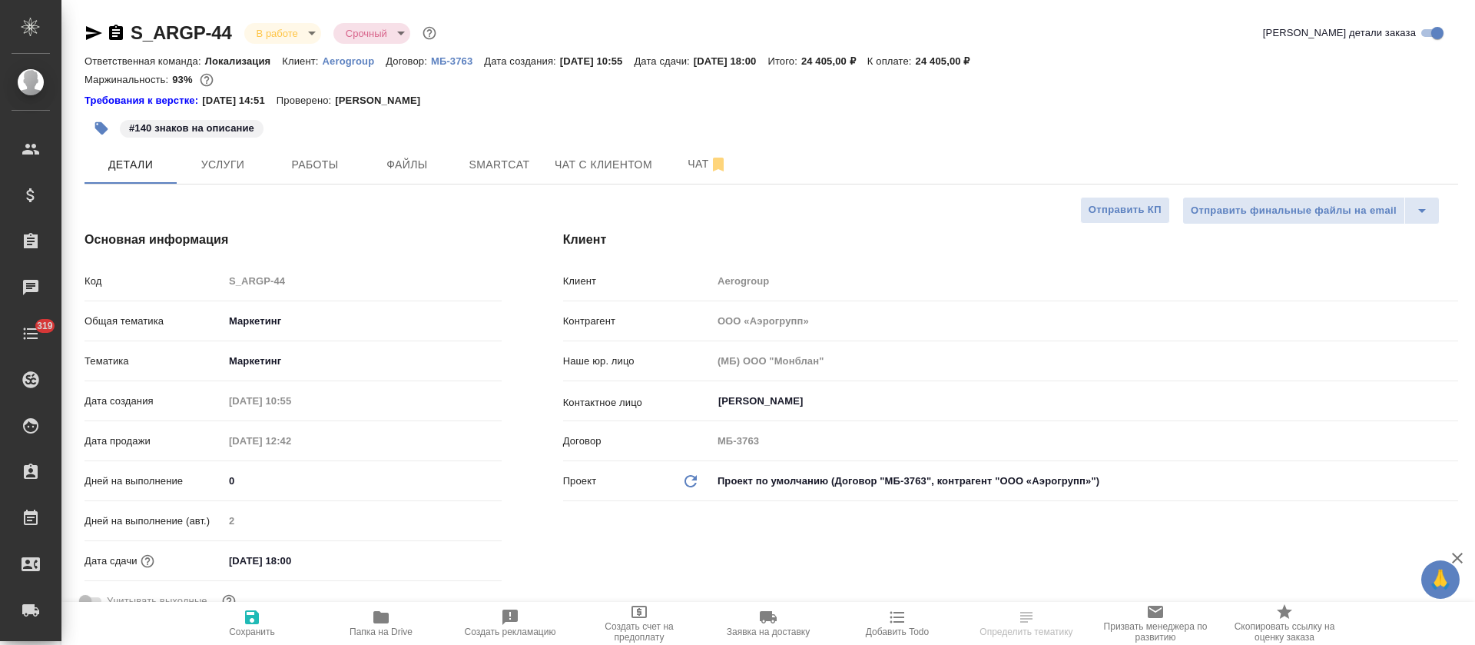
type textarea "x"
type input "[PERSON_NAME]"
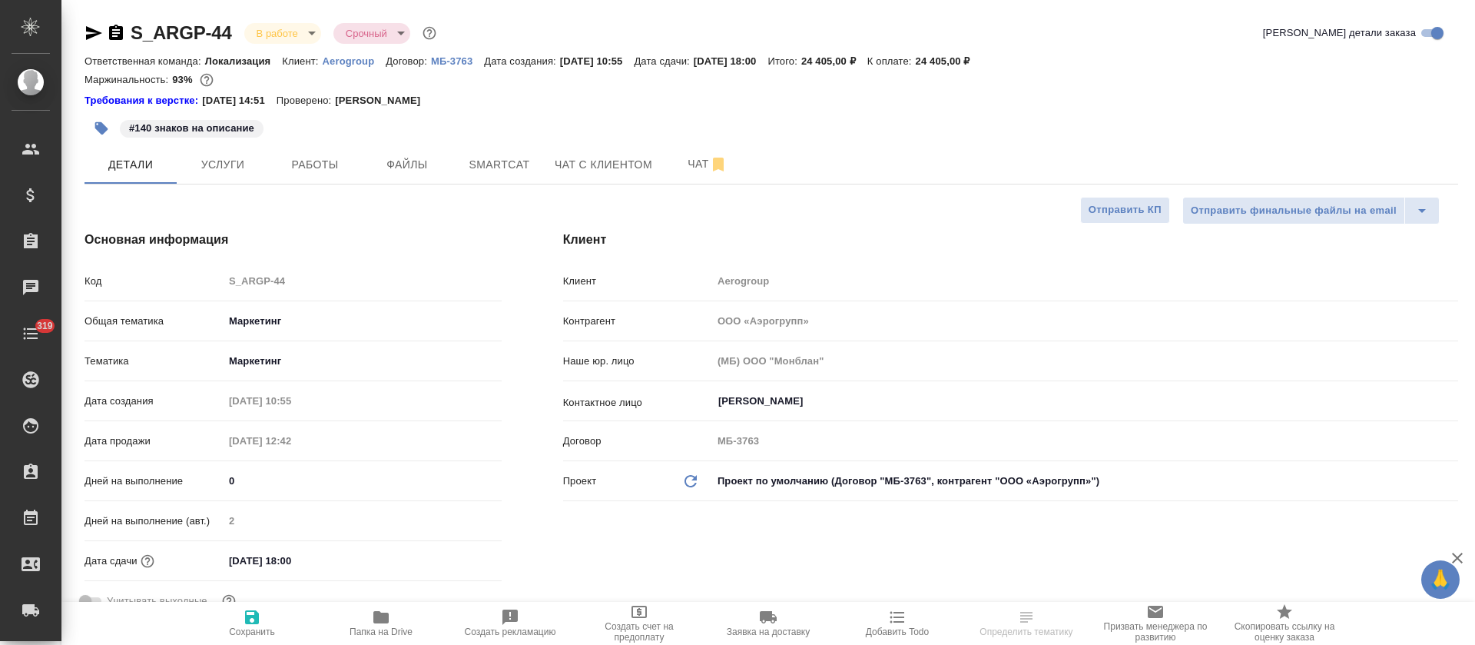
click at [389, 620] on icon "button" at bounding box center [380, 617] width 15 height 12
type textarea "x"
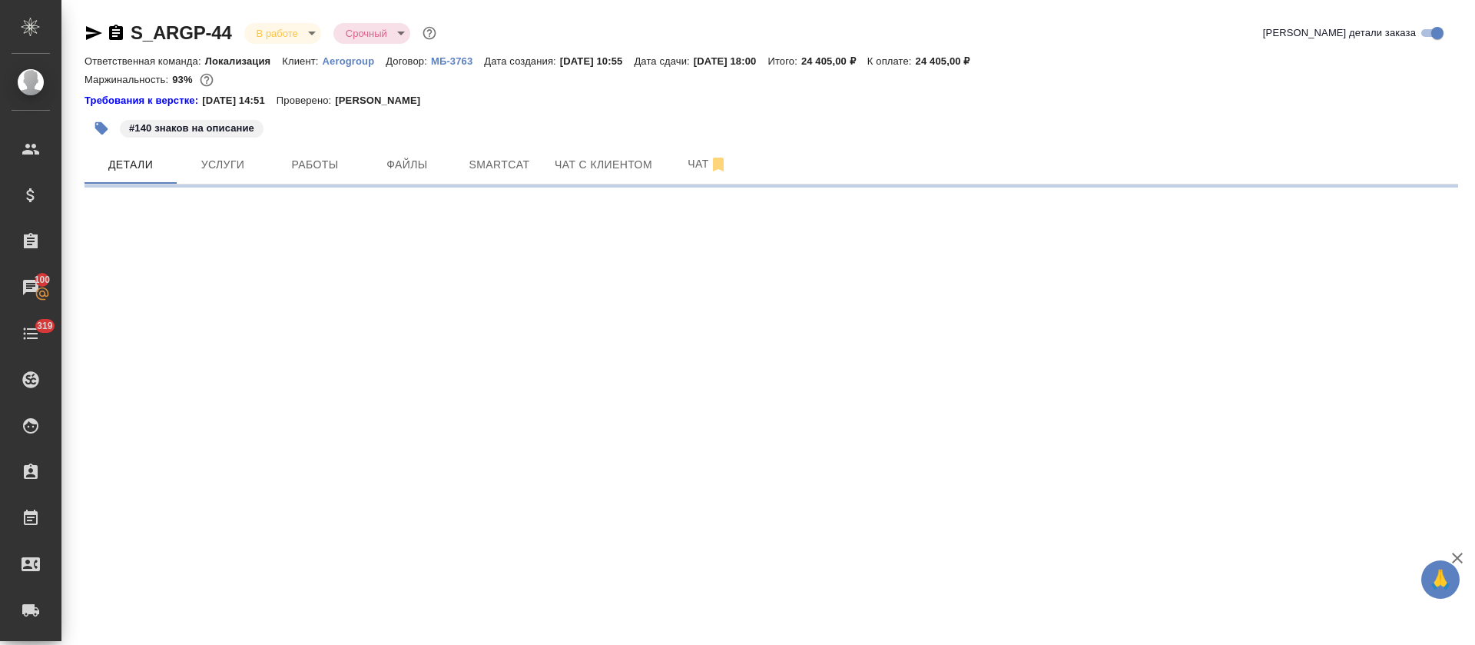
select select "RU"
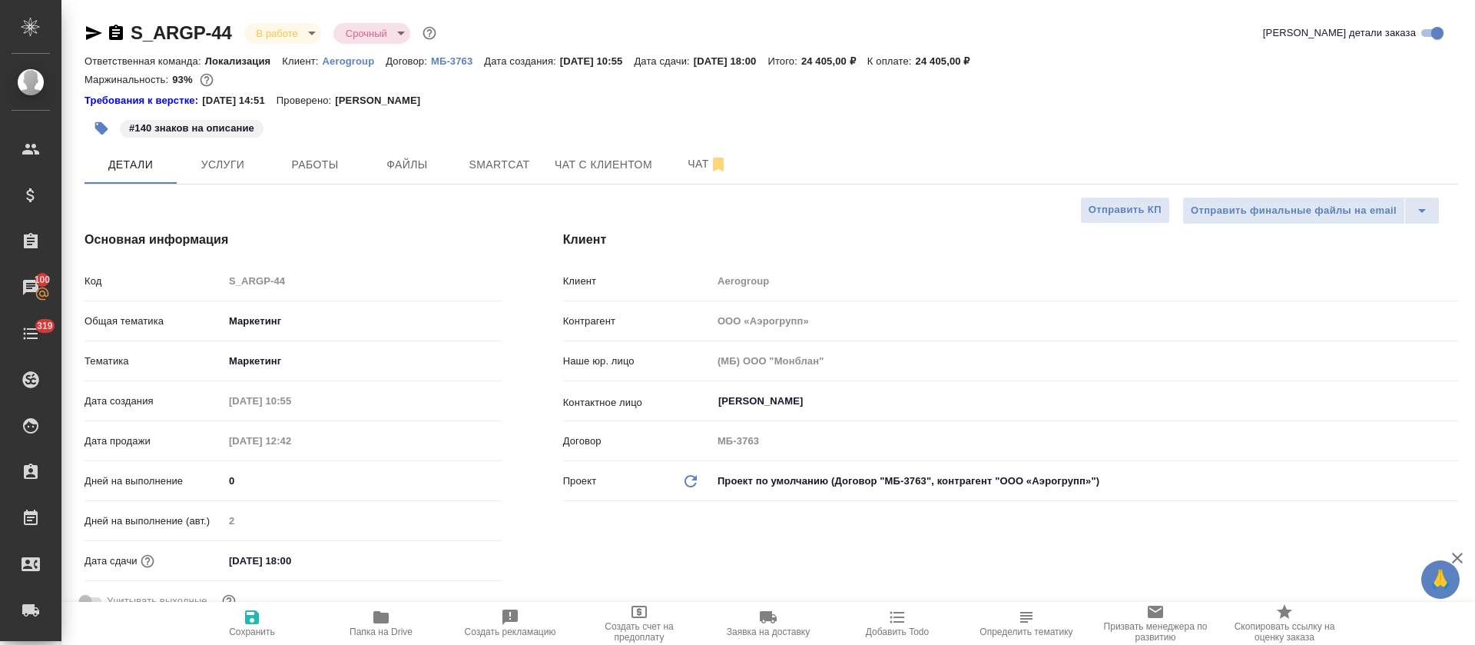
type textarea "x"
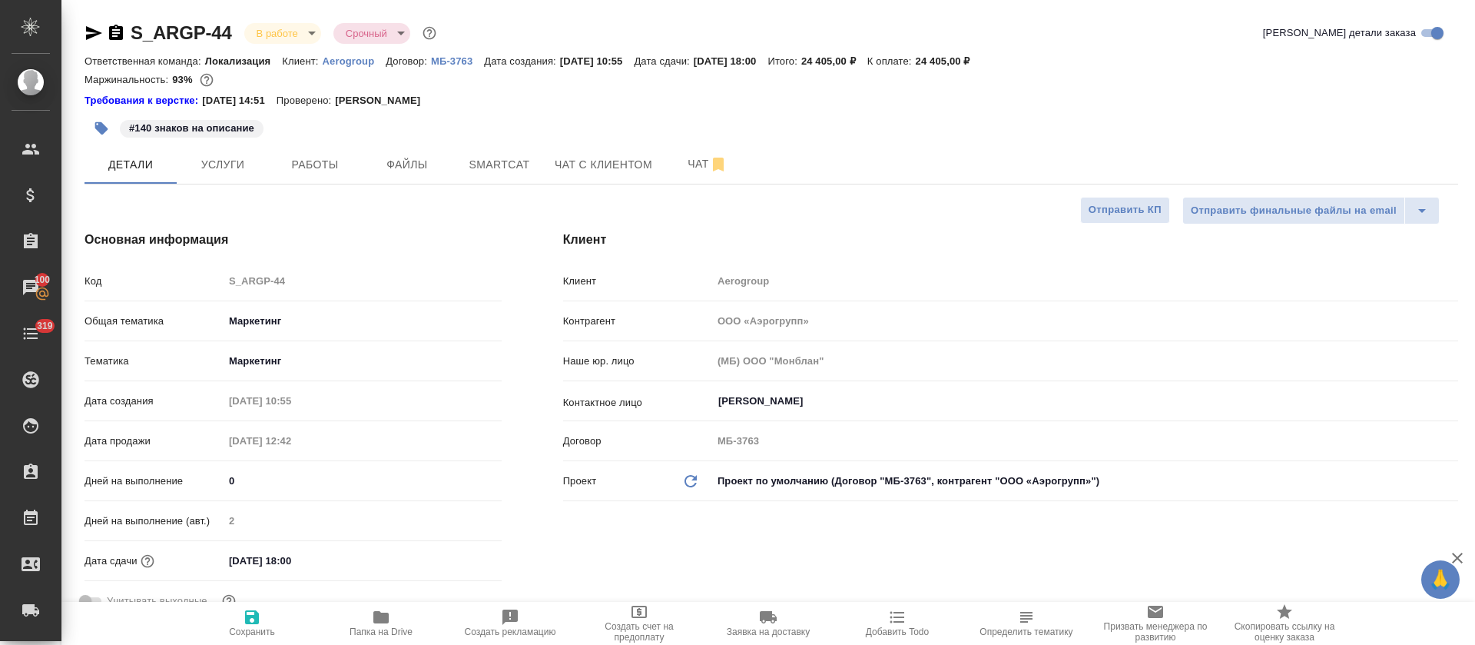
type textarea "x"
click at [500, 174] on button "Smartcat" at bounding box center [499, 164] width 92 height 38
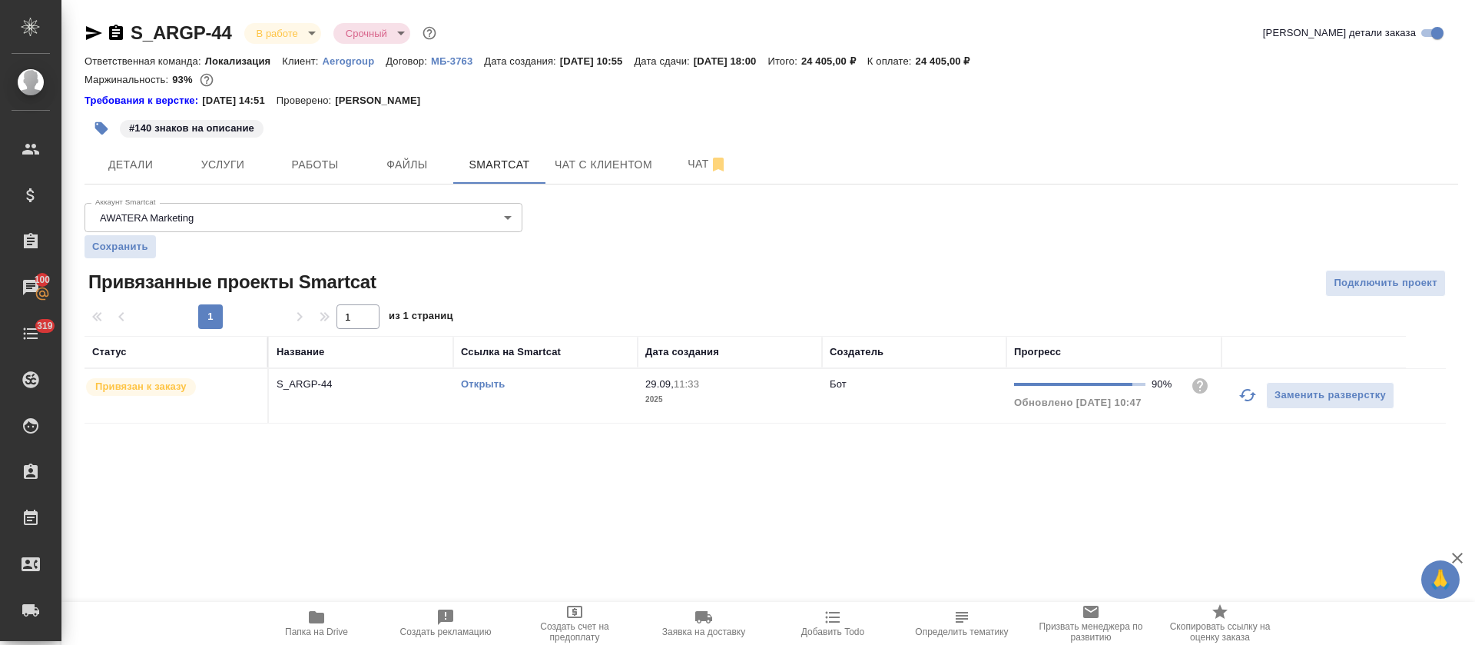
click at [500, 407] on td "Открыть" at bounding box center [545, 396] width 184 height 54
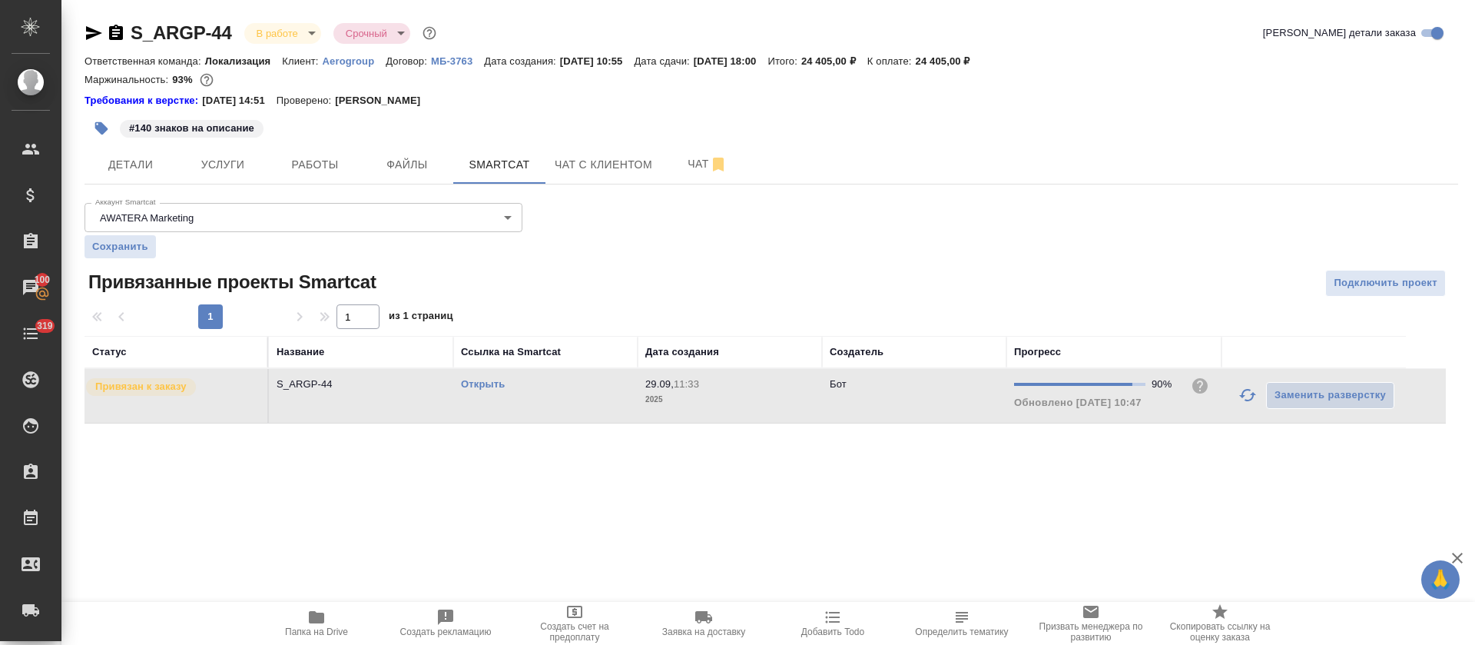
click at [500, 407] on td "Открыть" at bounding box center [545, 396] width 184 height 54
click at [1243, 396] on icon "button" at bounding box center [1247, 395] width 17 height 12
click at [469, 385] on link "Открыть" at bounding box center [483, 384] width 44 height 12
click at [280, 162] on span "Работы" at bounding box center [315, 164] width 74 height 19
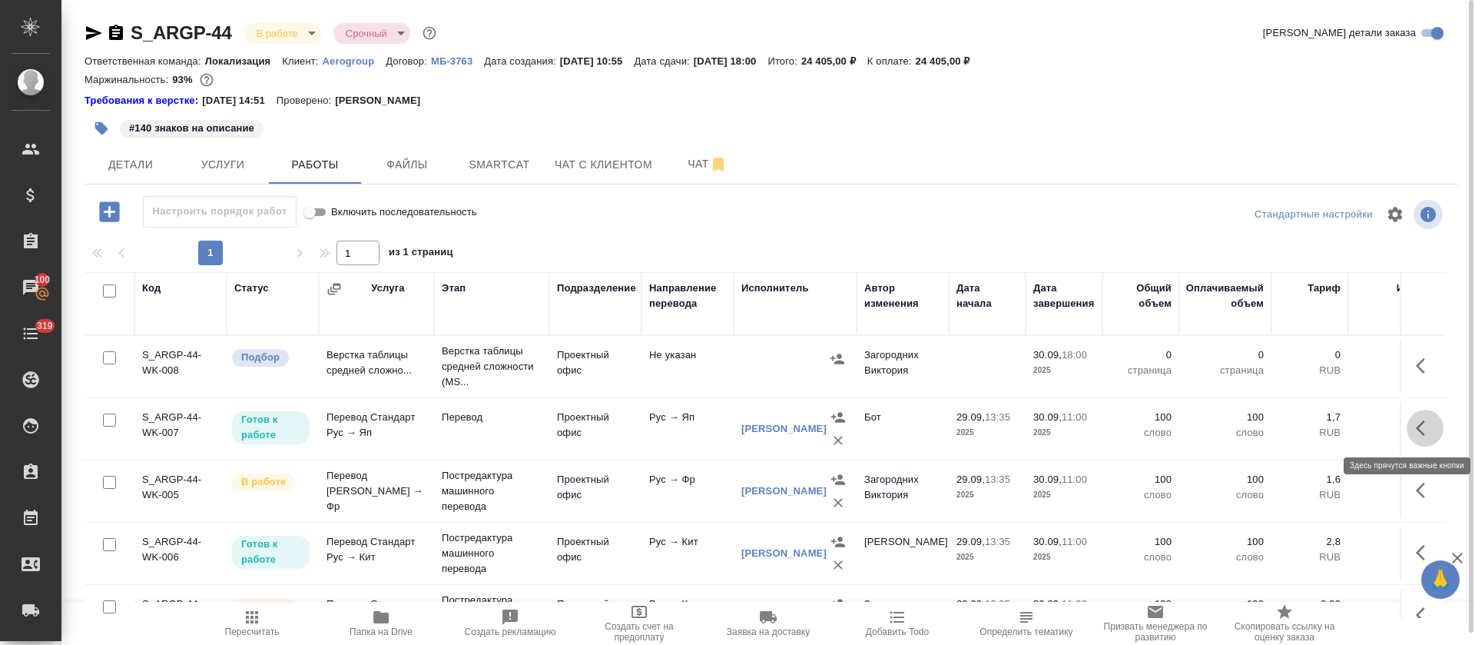
click at [1416, 430] on icon "button" at bounding box center [1425, 428] width 18 height 18
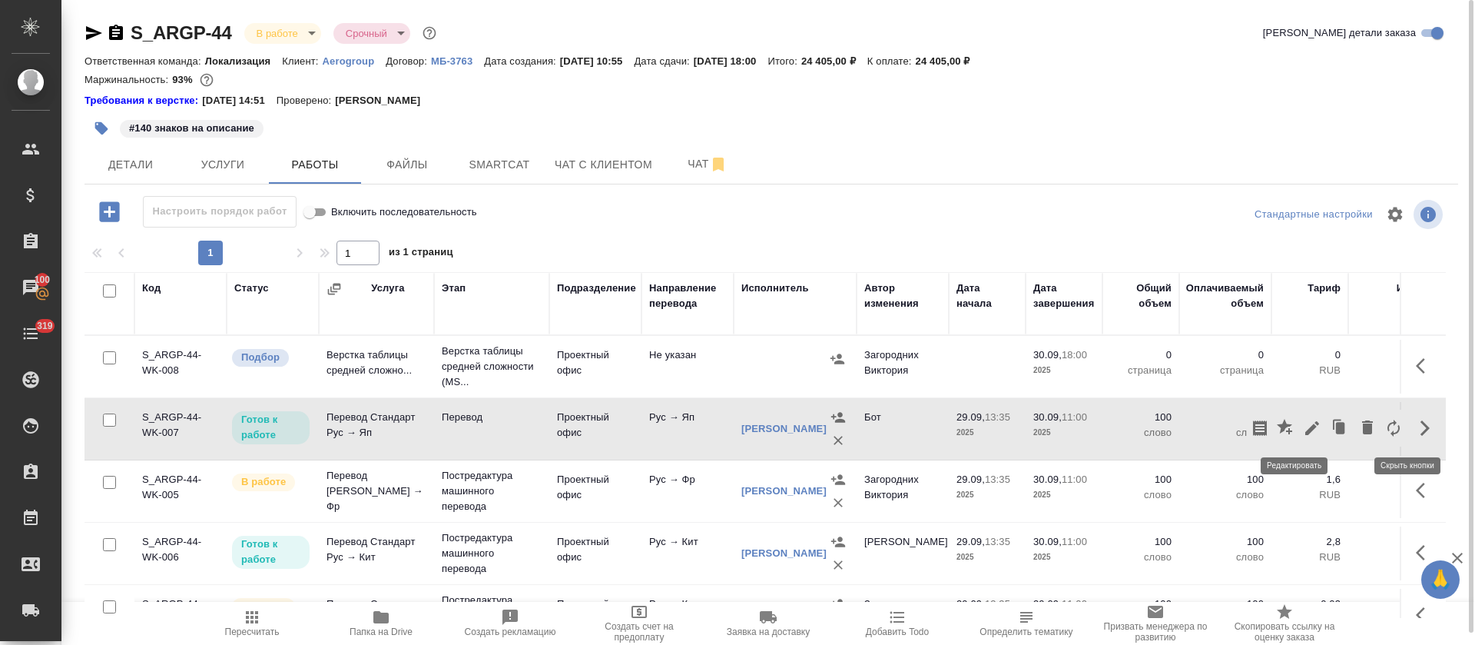
click at [1303, 426] on icon "button" at bounding box center [1312, 428] width 18 height 18
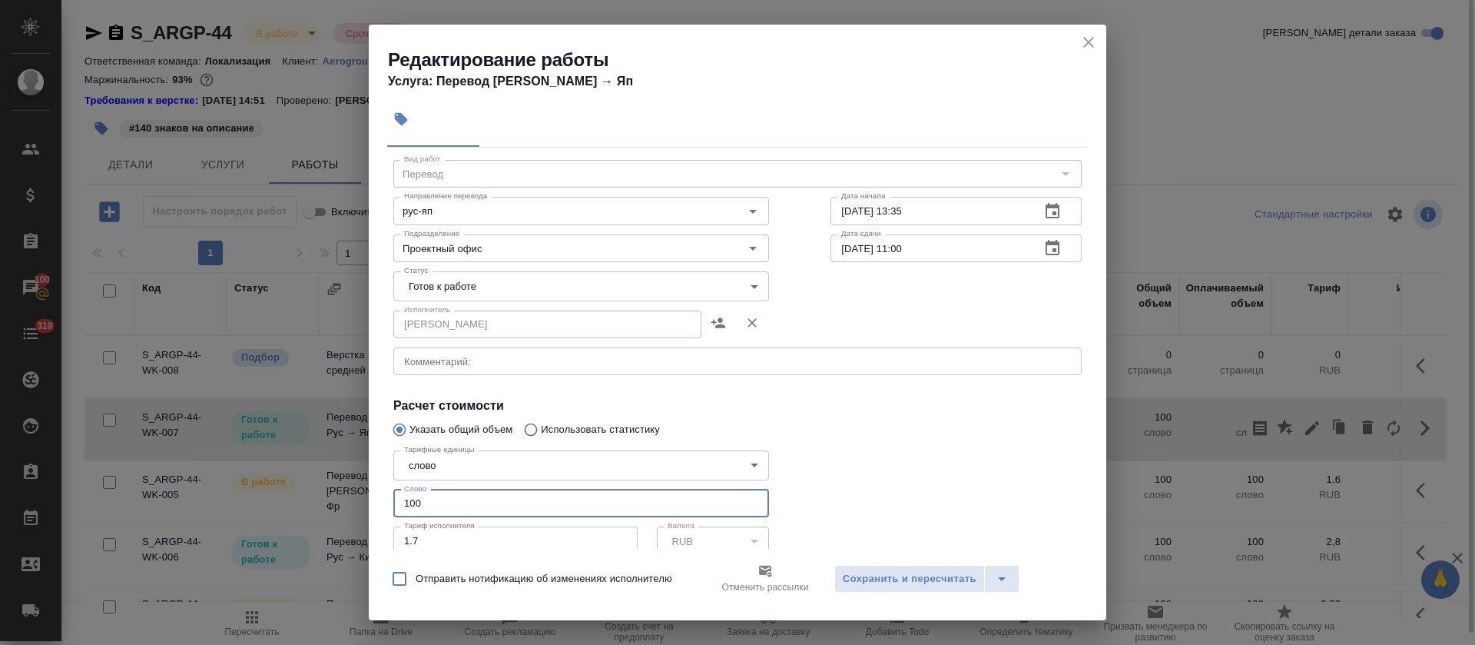
drag, startPoint x: 437, startPoint y: 536, endPoint x: 330, endPoint y: 536, distance: 106.8
click at [330, 536] on div "Редактирование работы Услуга: Перевод Стандарт Рус → Яп Параметры Файлы Вид раб…" at bounding box center [737, 322] width 1475 height 645
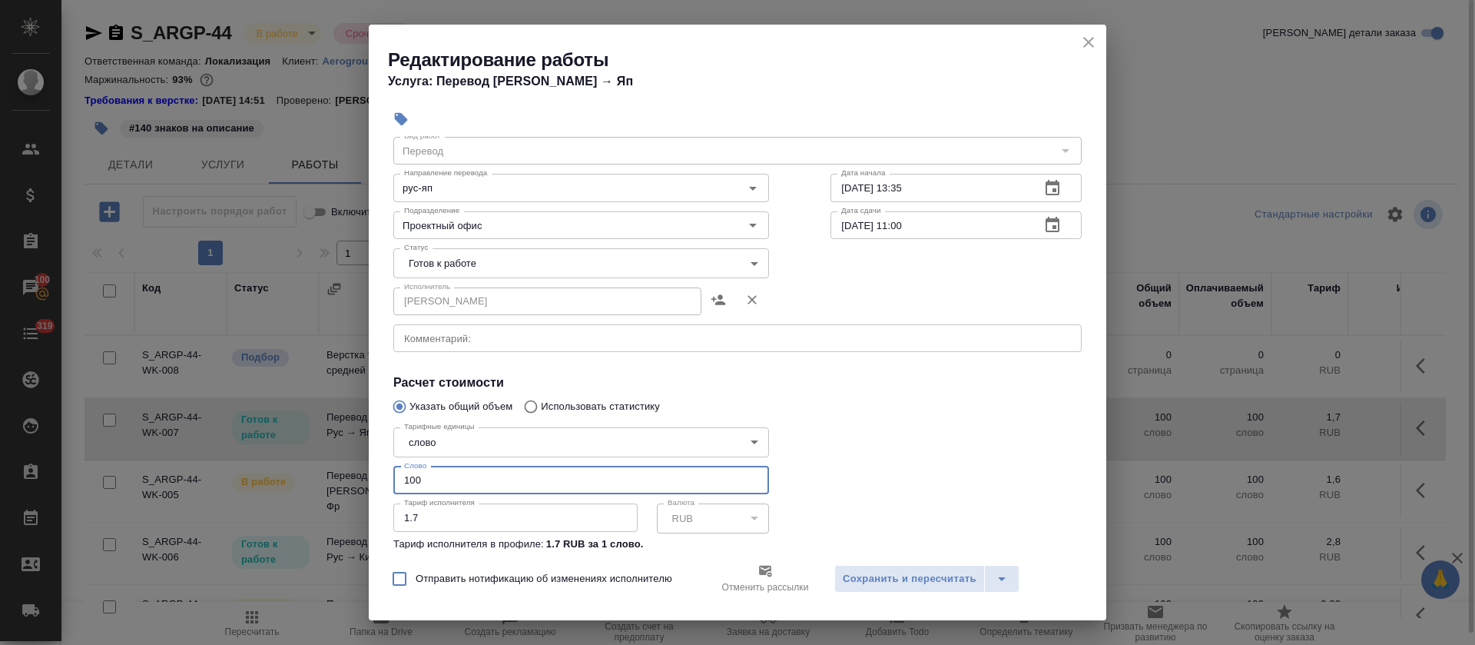
paste input "86.8"
type input "86.8"
click at [439, 275] on body "🙏 .cls-1 fill:#fff; AWATERA Tretyakova Olga Клиенты Спецификации Заказы 100 Чат…" at bounding box center [737, 322] width 1475 height 645
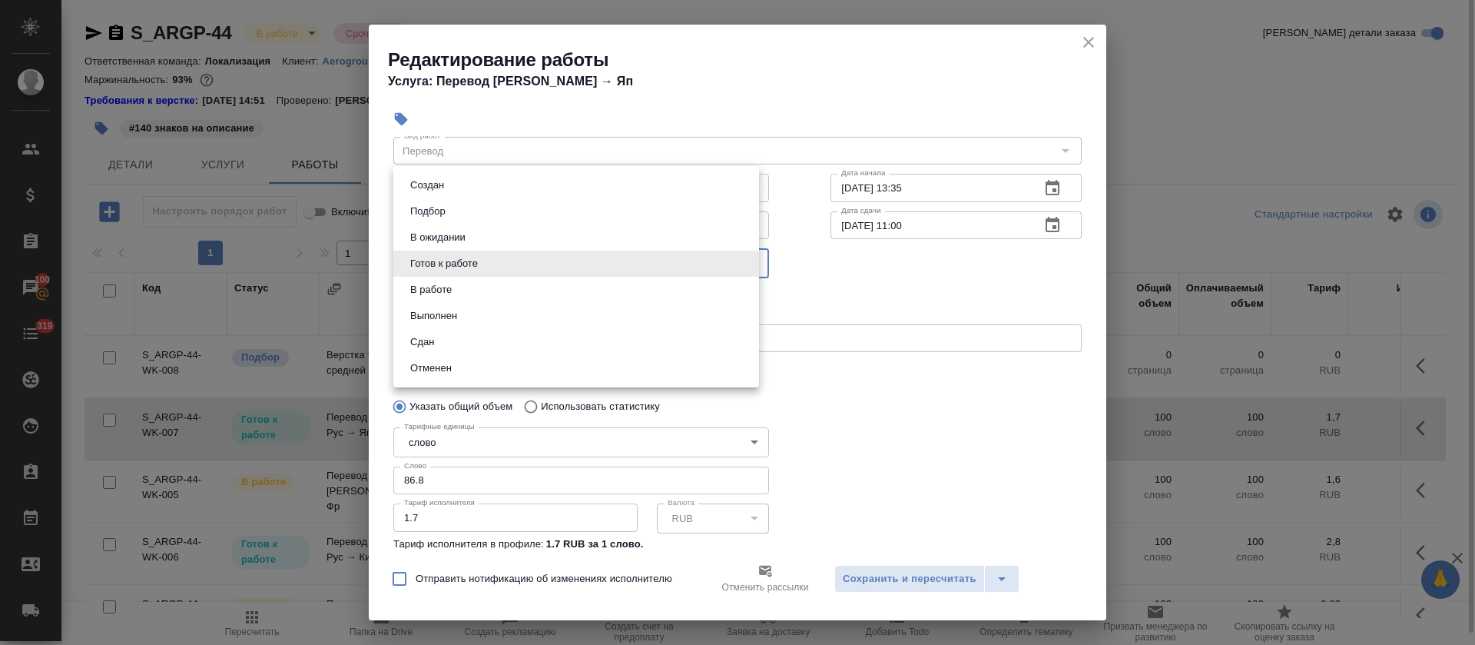
click at [436, 338] on button "Сдан" at bounding box center [422, 341] width 33 height 17
type input "closed"
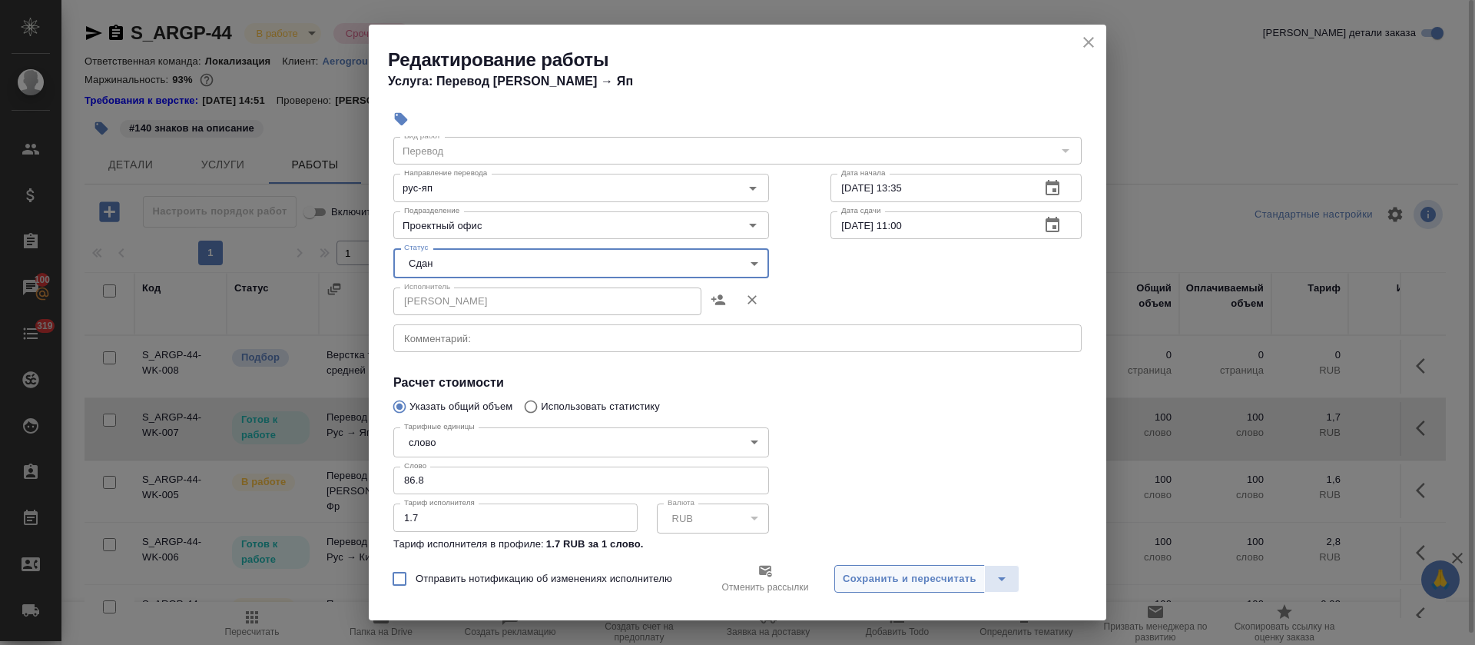
click at [850, 571] on span "Сохранить и пересчитать" at bounding box center [910, 579] width 134 height 18
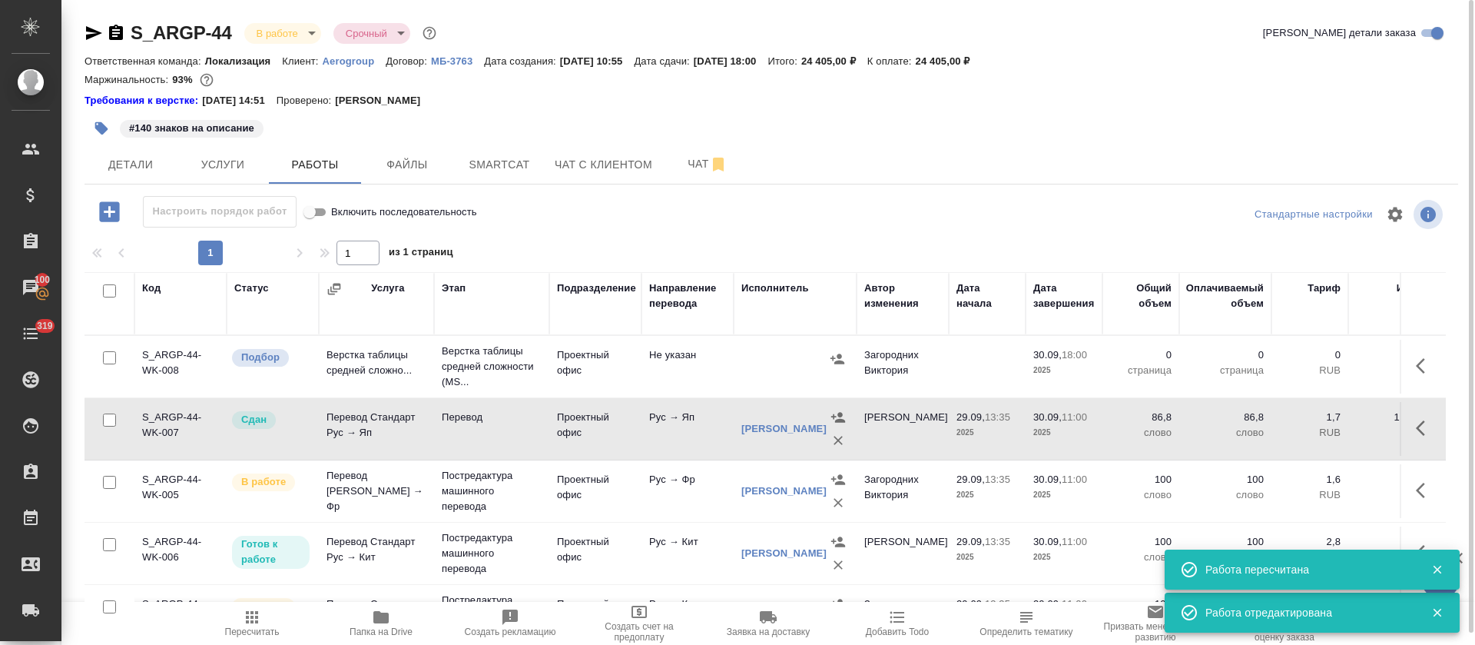
click at [1407, 367] on button "button" at bounding box center [1425, 365] width 37 height 37
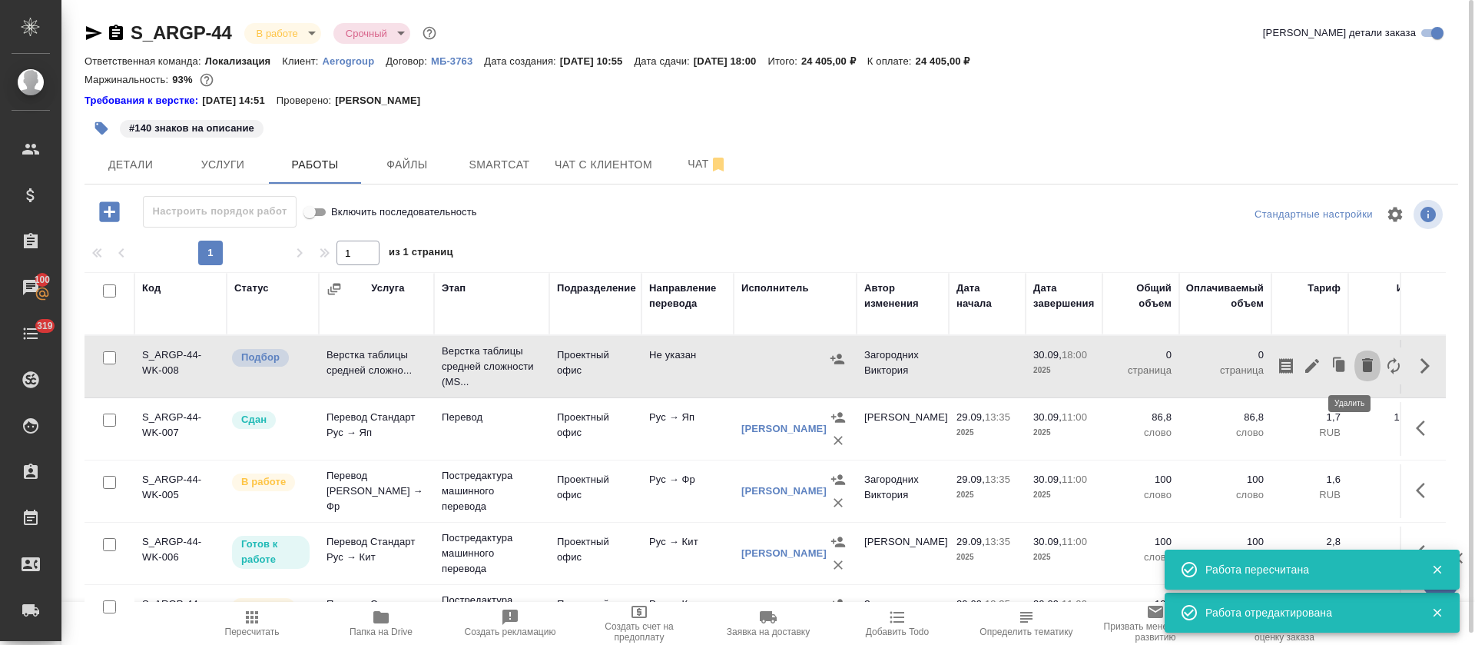
click at [1362, 370] on icon "button" at bounding box center [1367, 365] width 11 height 14
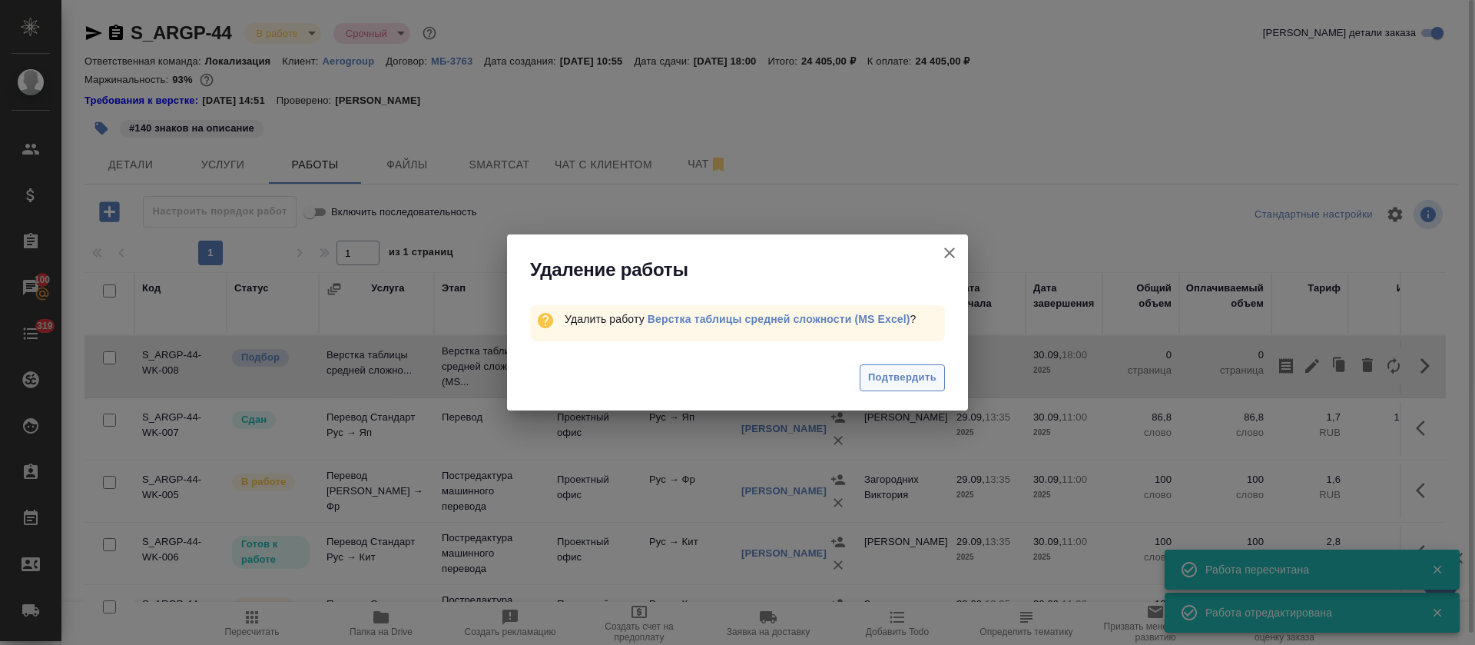
click at [873, 381] on span "Подтвердить" at bounding box center [902, 378] width 68 height 18
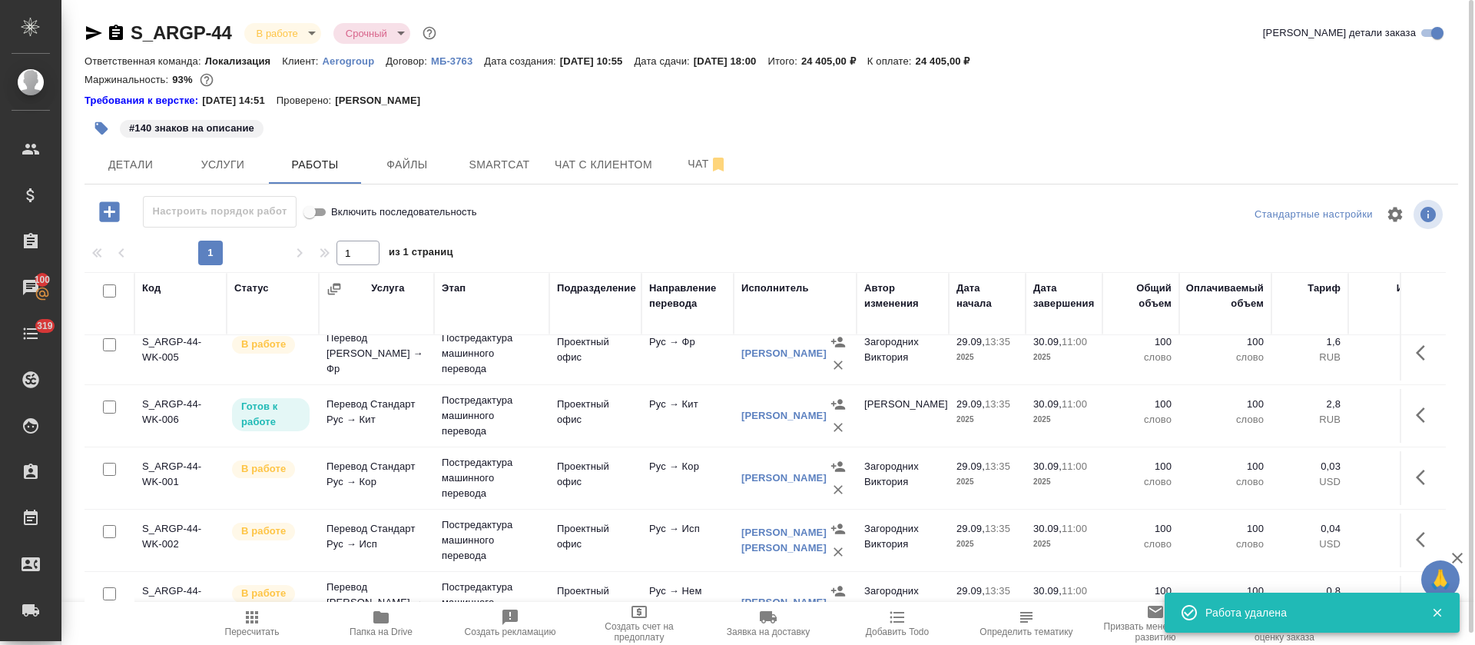
scroll to position [0, 0]
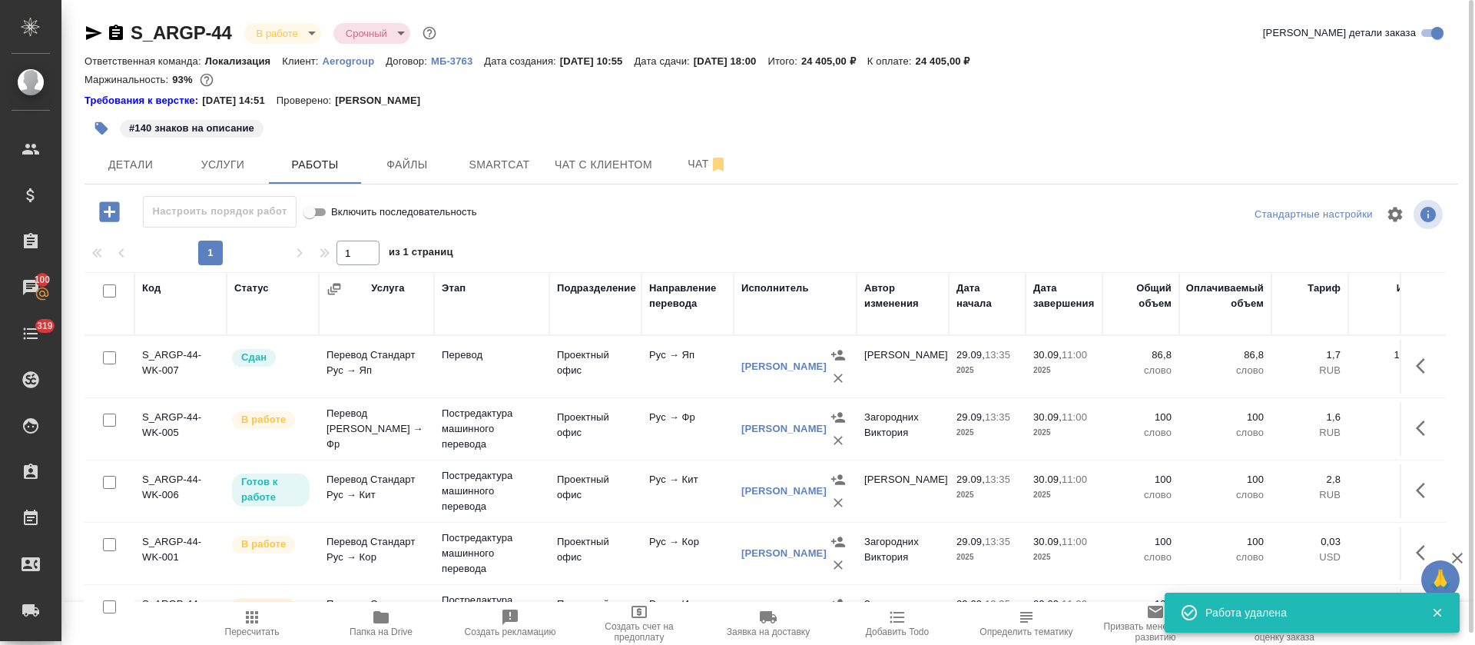
click at [108, 290] on input "checkbox" at bounding box center [109, 290] width 13 height 13
checkbox input "true"
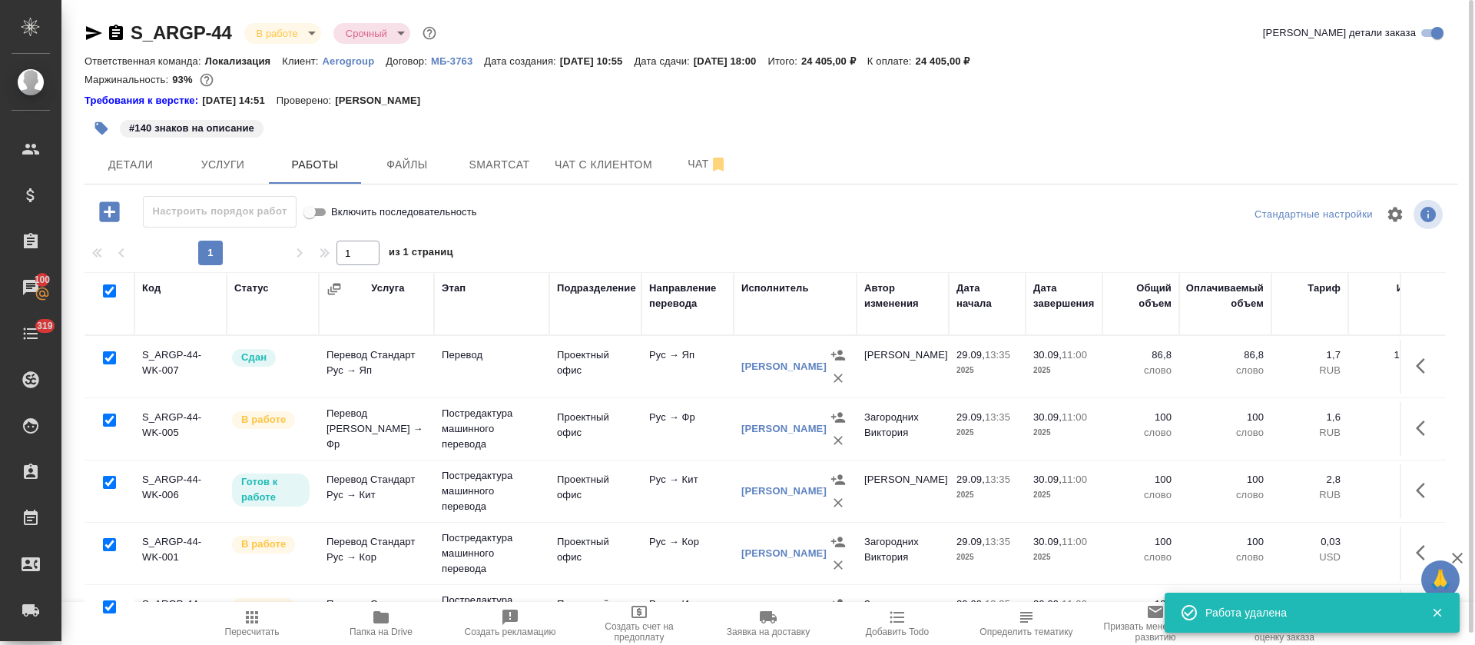
checkbox input "true"
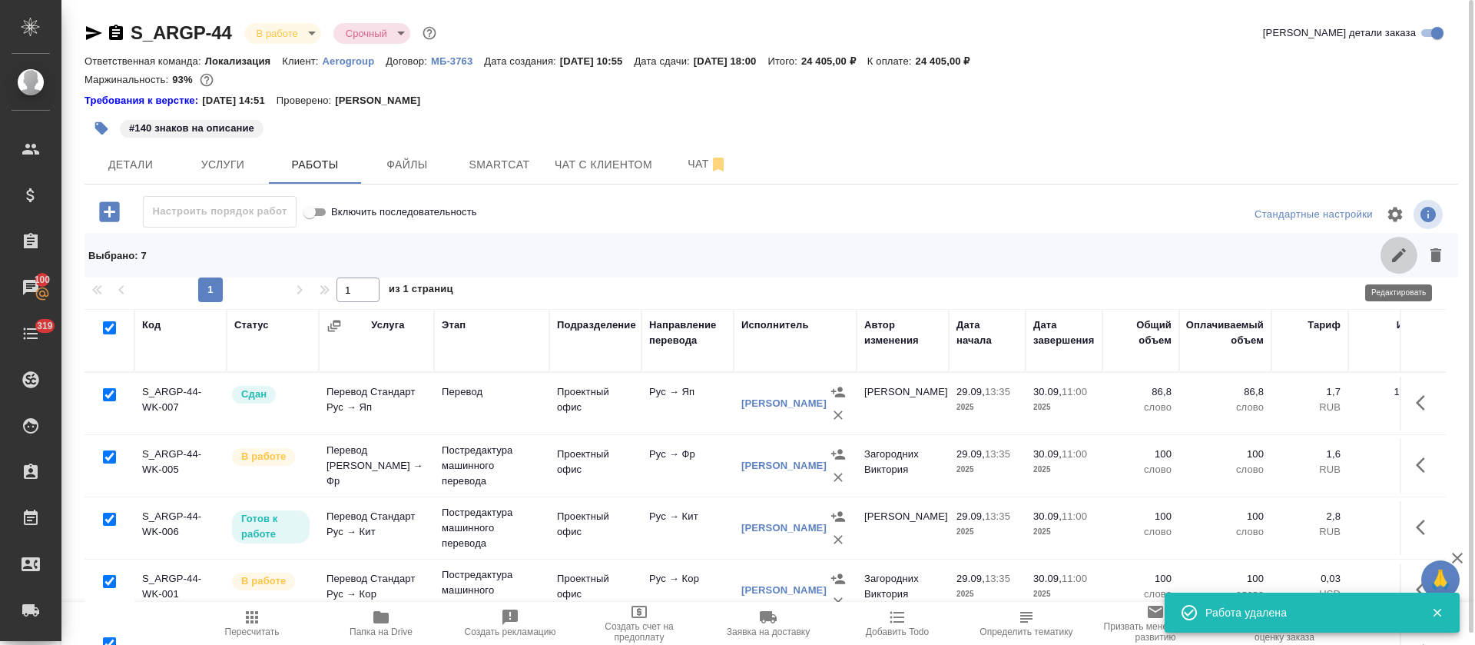
click at [1394, 259] on icon "button" at bounding box center [1399, 255] width 14 height 14
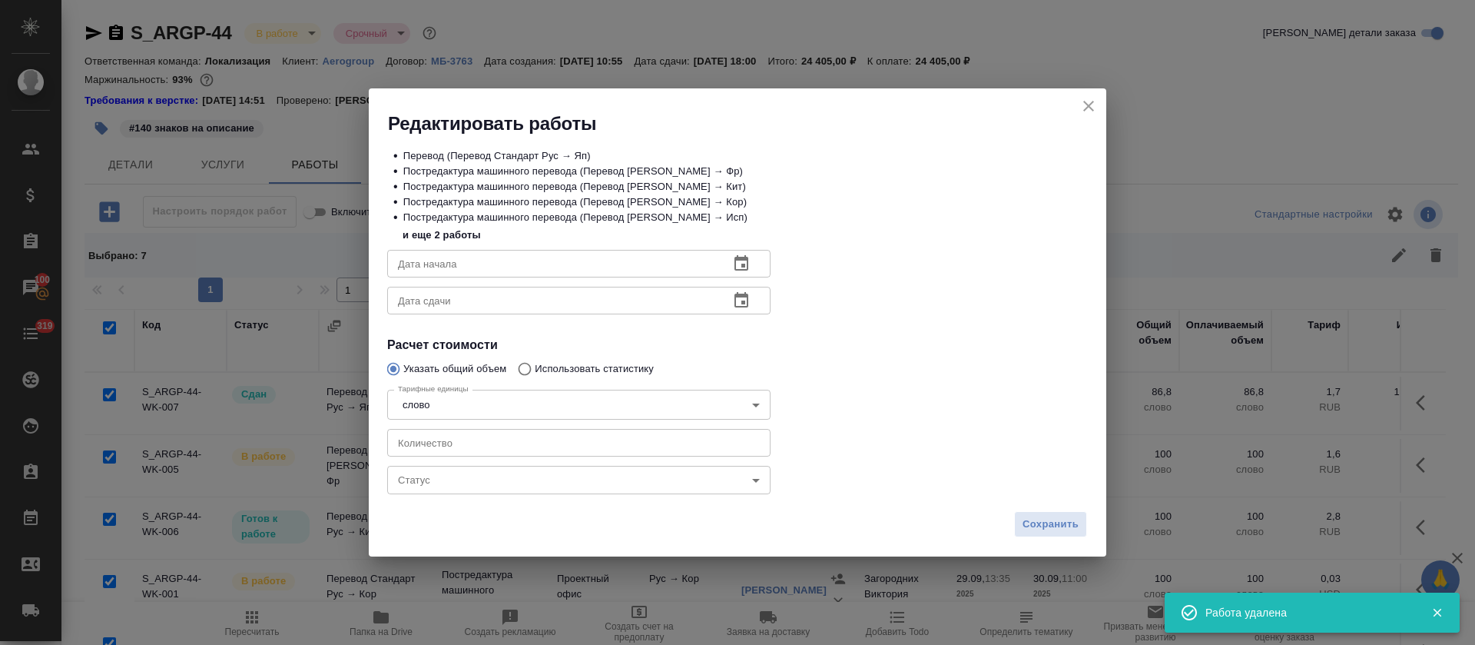
click at [439, 489] on body "🙏 .cls-1 fill:#fff; AWATERA Tretyakova Olga Клиенты Спецификации Заказы 100 Чат…" at bounding box center [737, 322] width 1475 height 645
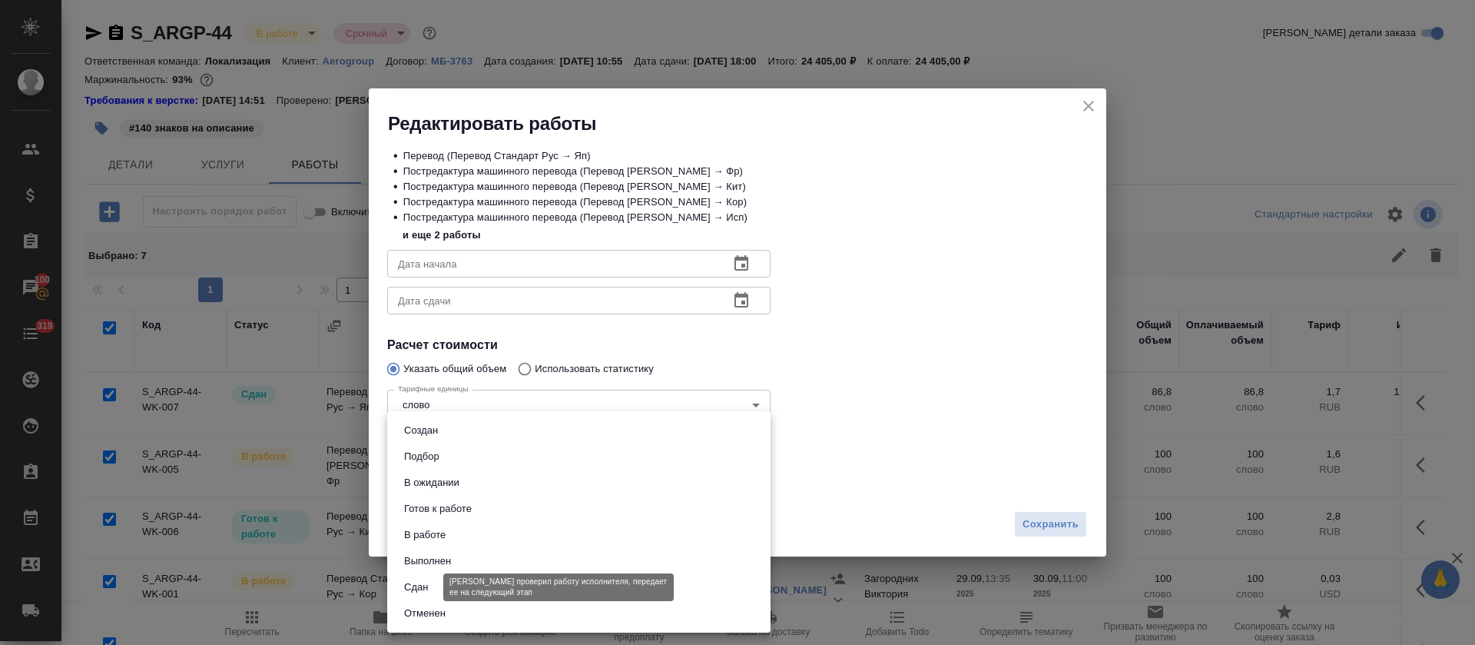
click at [423, 585] on button "Сдан" at bounding box center [415, 586] width 33 height 17
type input "closed"
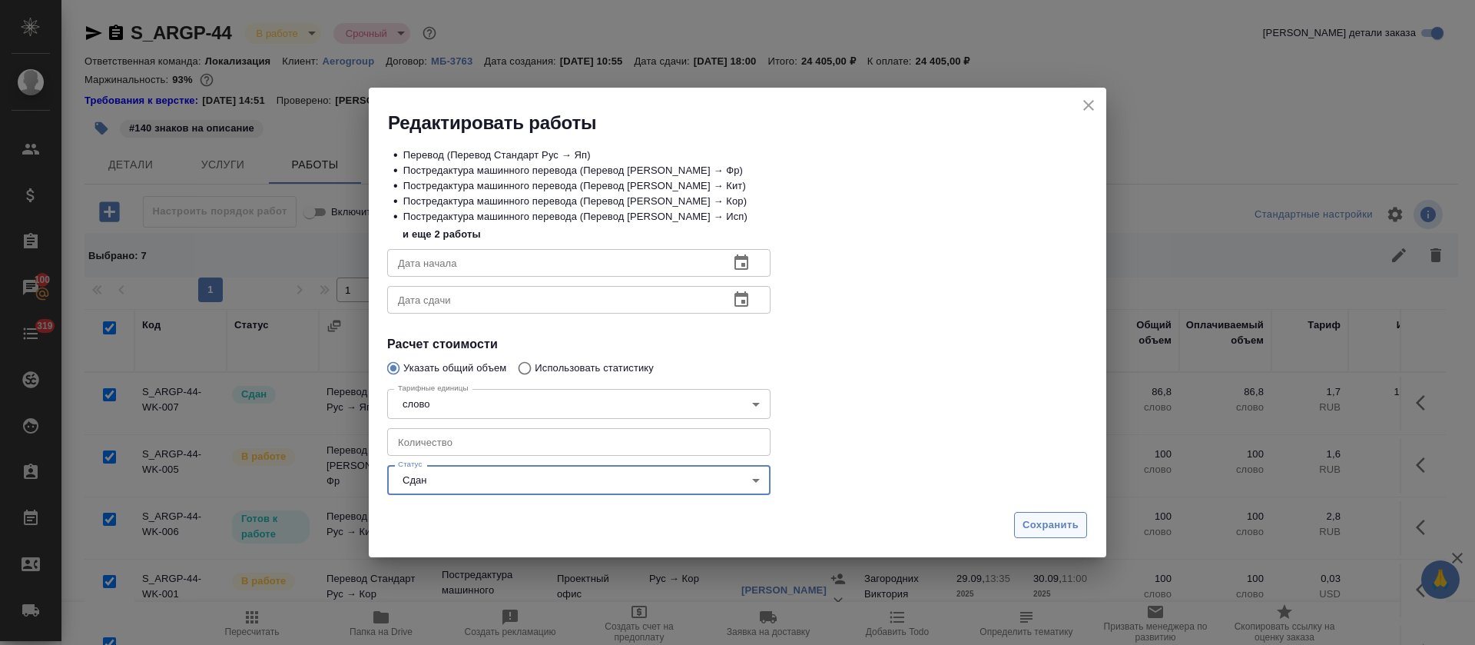
click at [1062, 522] on span "Сохранить" at bounding box center [1051, 525] width 56 height 18
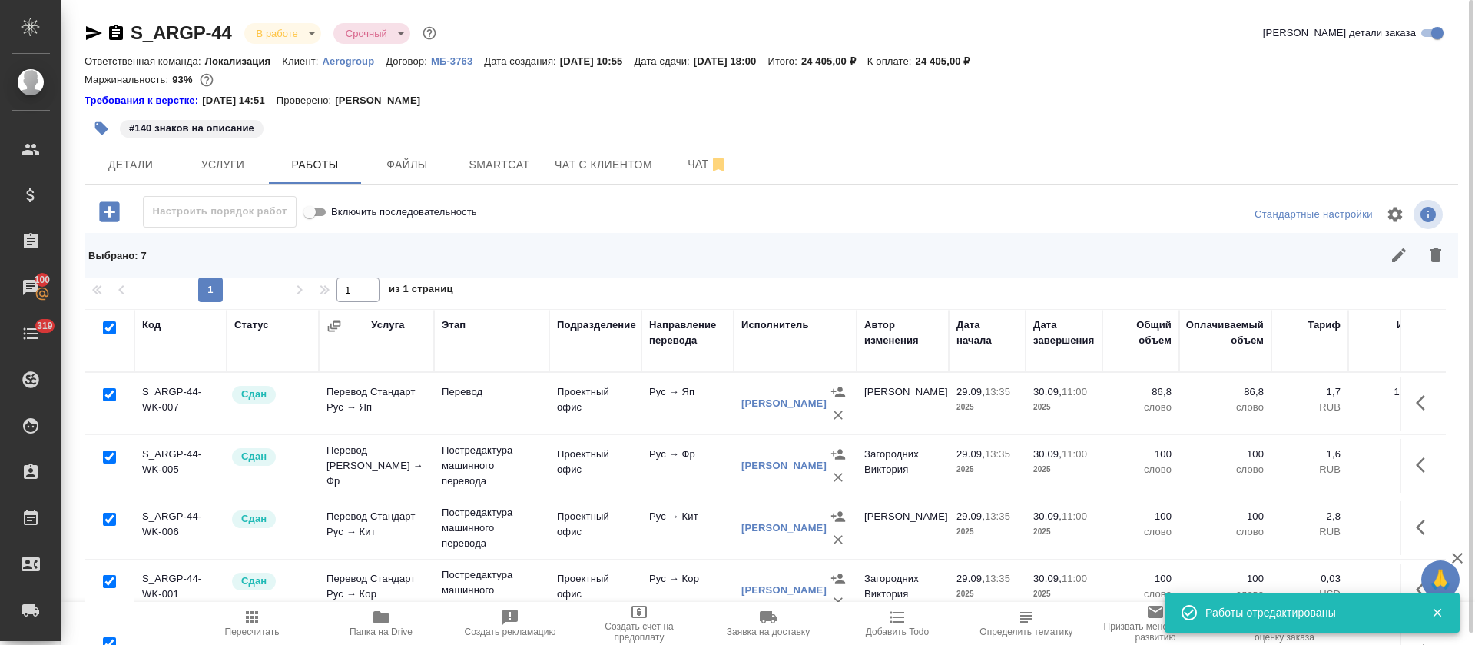
click at [513, 189] on div "S_ARGP-44 В работе inProgress Срочный urgent Кратко детали заказа Ответственная…" at bounding box center [771, 347] width 1391 height 694
click at [509, 161] on span "Smartcat" at bounding box center [499, 164] width 74 height 19
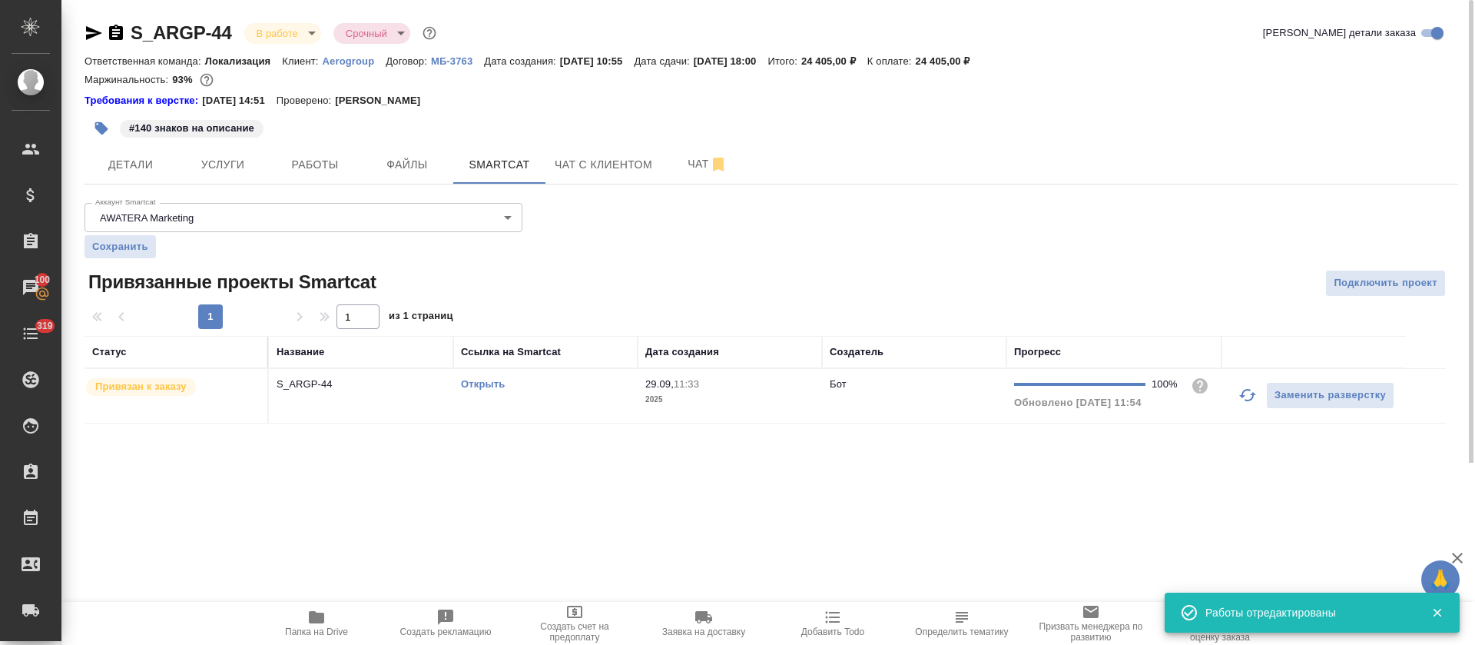
click at [568, 381] on div "Открыть" at bounding box center [545, 383] width 169 height 15
click at [298, 162] on span "Работы" at bounding box center [315, 164] width 74 height 19
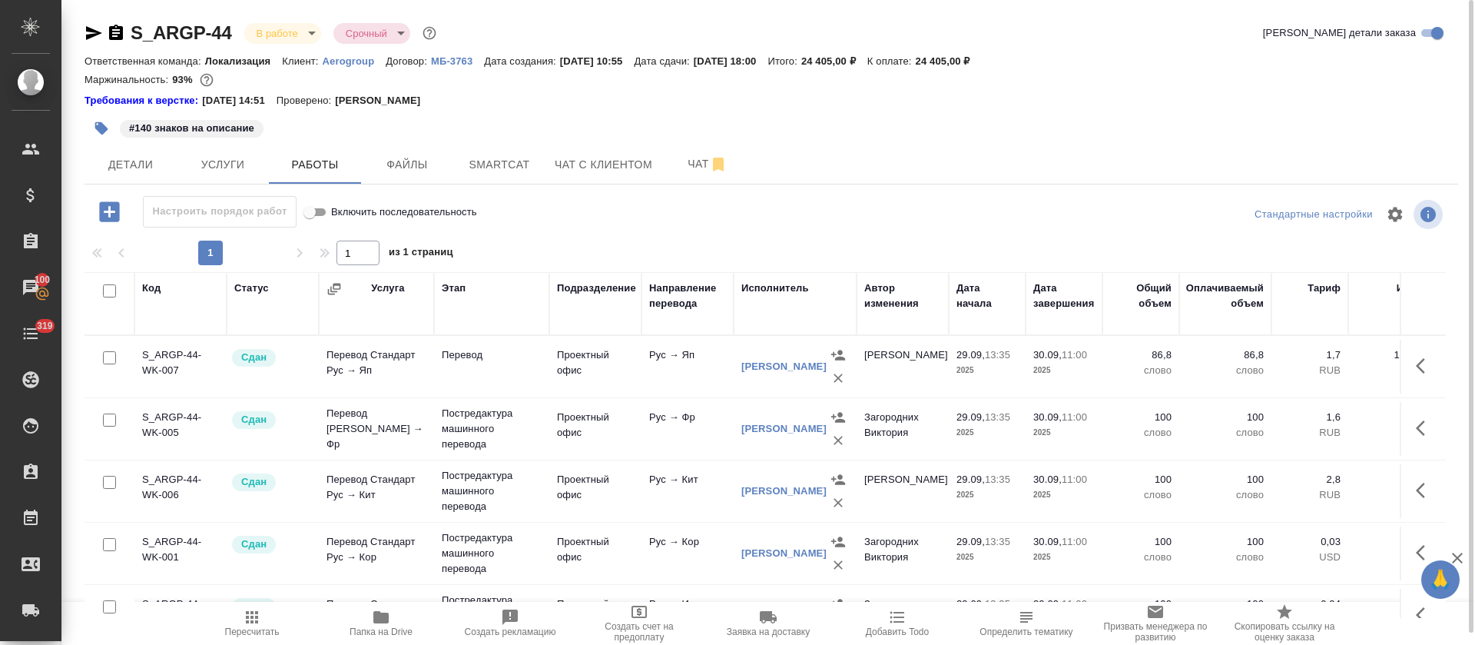
click at [110, 287] on input "checkbox" at bounding box center [109, 290] width 13 height 13
checkbox input "true"
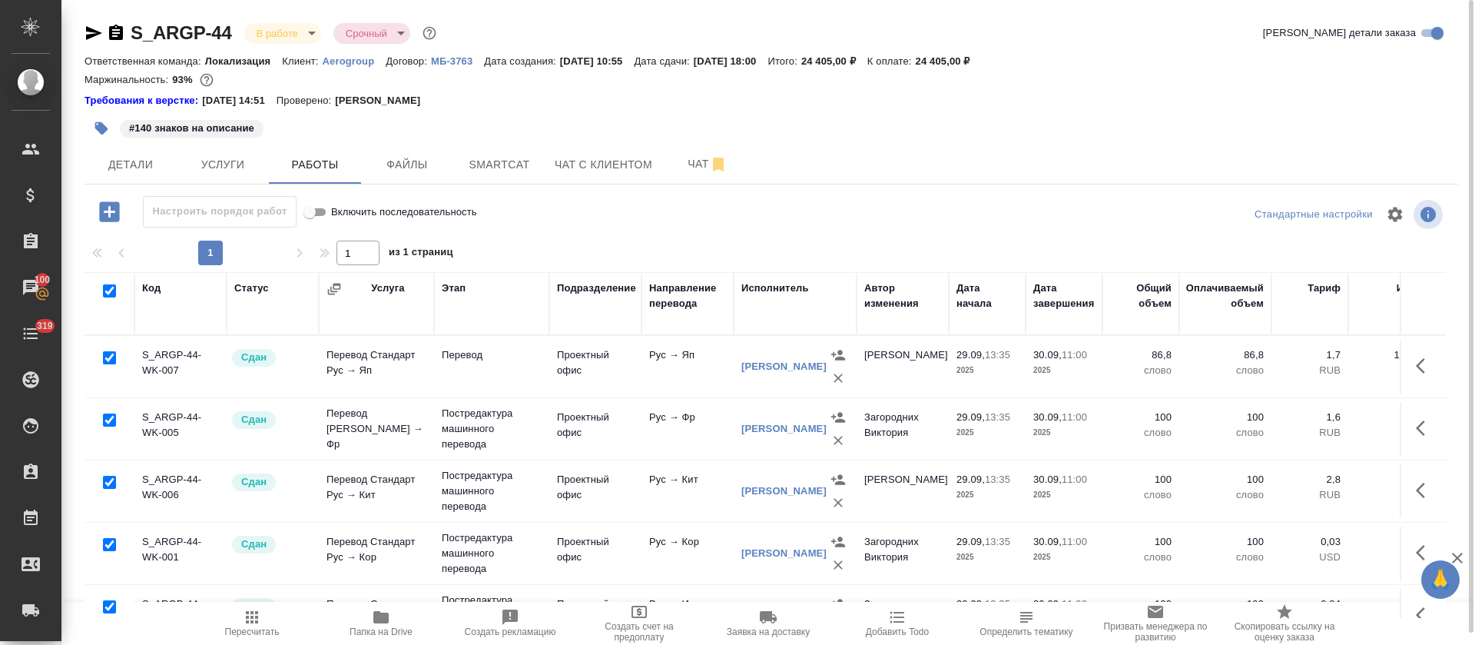
checkbox input "true"
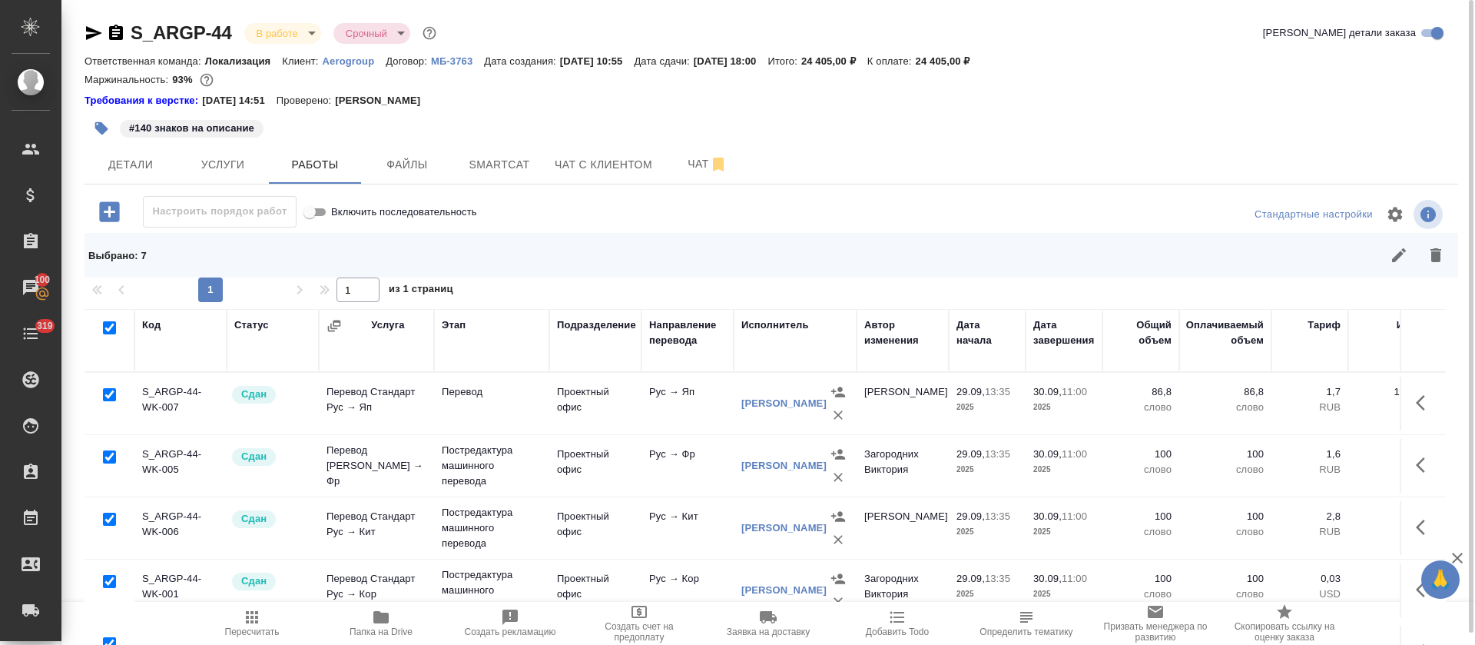
drag, startPoint x: 108, startPoint y: 398, endPoint x: 227, endPoint y: 411, distance: 119.0
click at [110, 398] on input "checkbox" at bounding box center [109, 394] width 13 height 13
checkbox input "false"
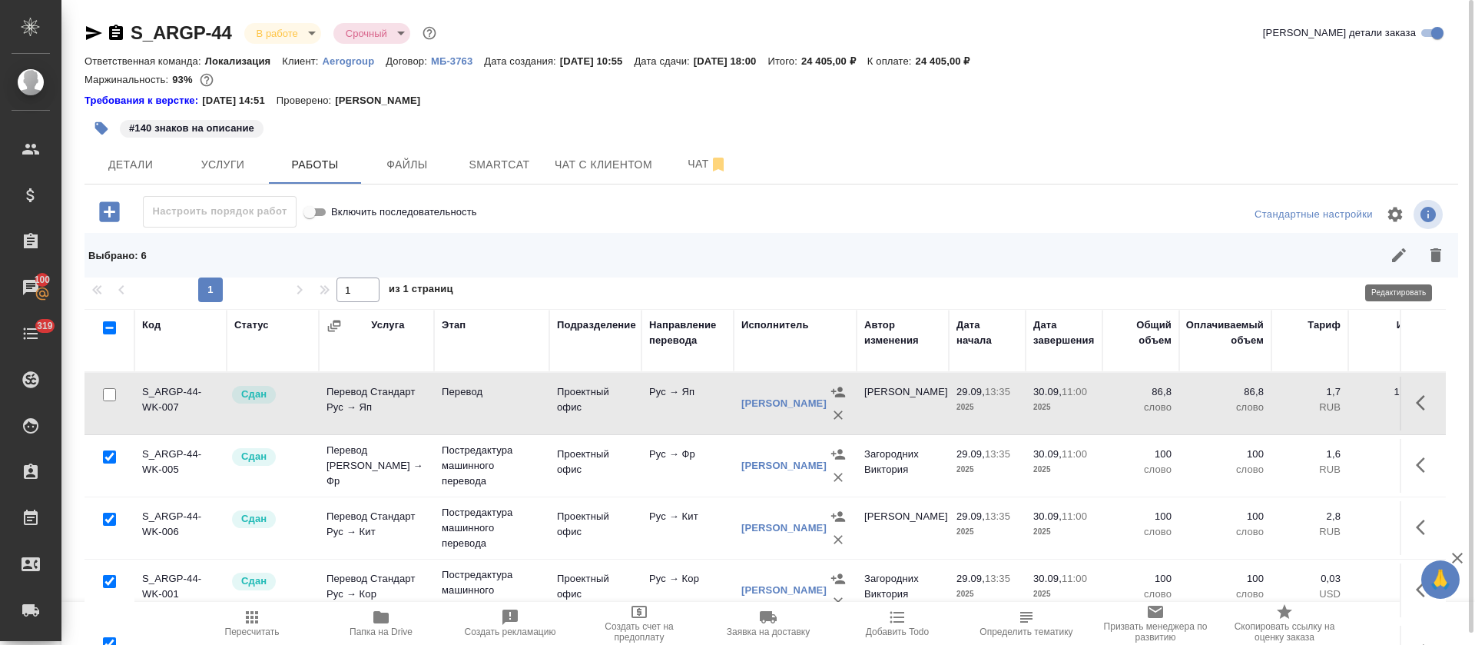
click at [1398, 266] on button "button" at bounding box center [1399, 255] width 37 height 37
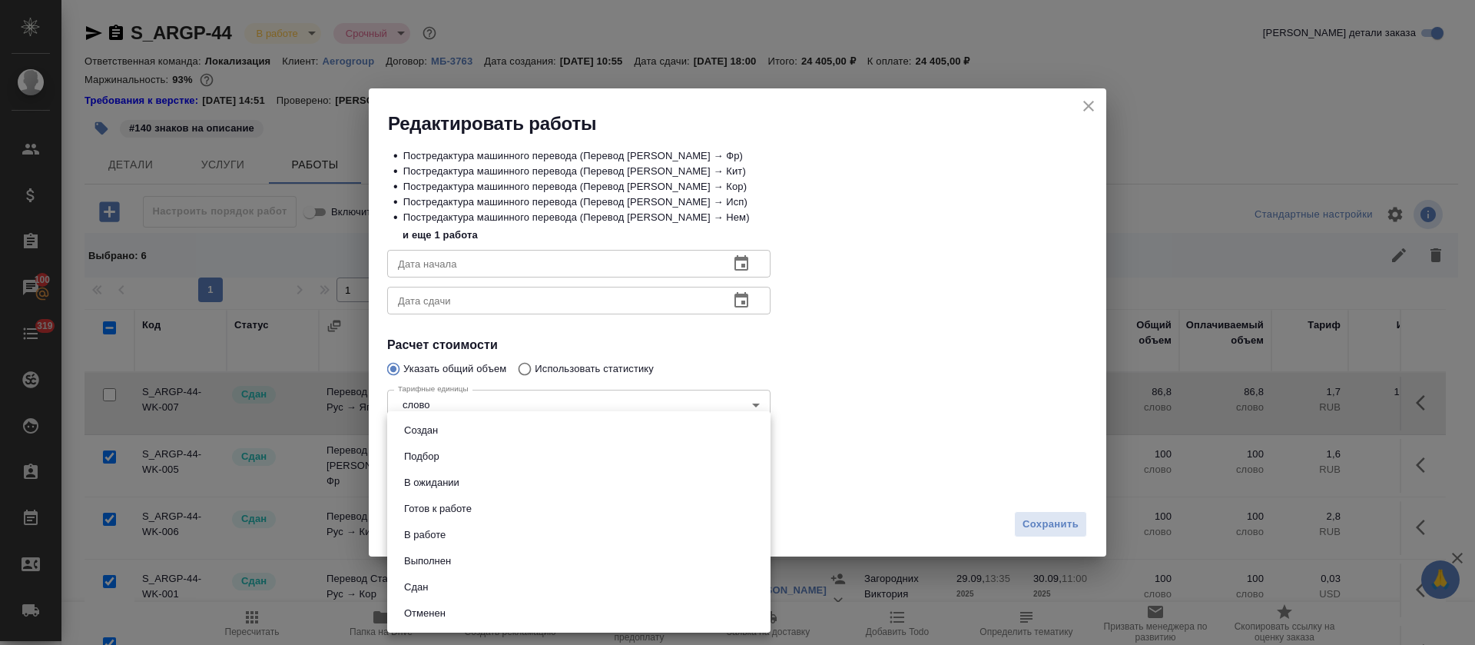
click at [539, 482] on body "🙏 .cls-1 fill:#fff; AWATERA Tretyakova Olga Клиенты Спецификации Заказы 100 Чат…" at bounding box center [737, 322] width 1475 height 645
click at [462, 565] on li "Выполнен" at bounding box center [578, 561] width 383 height 26
type input "completed"
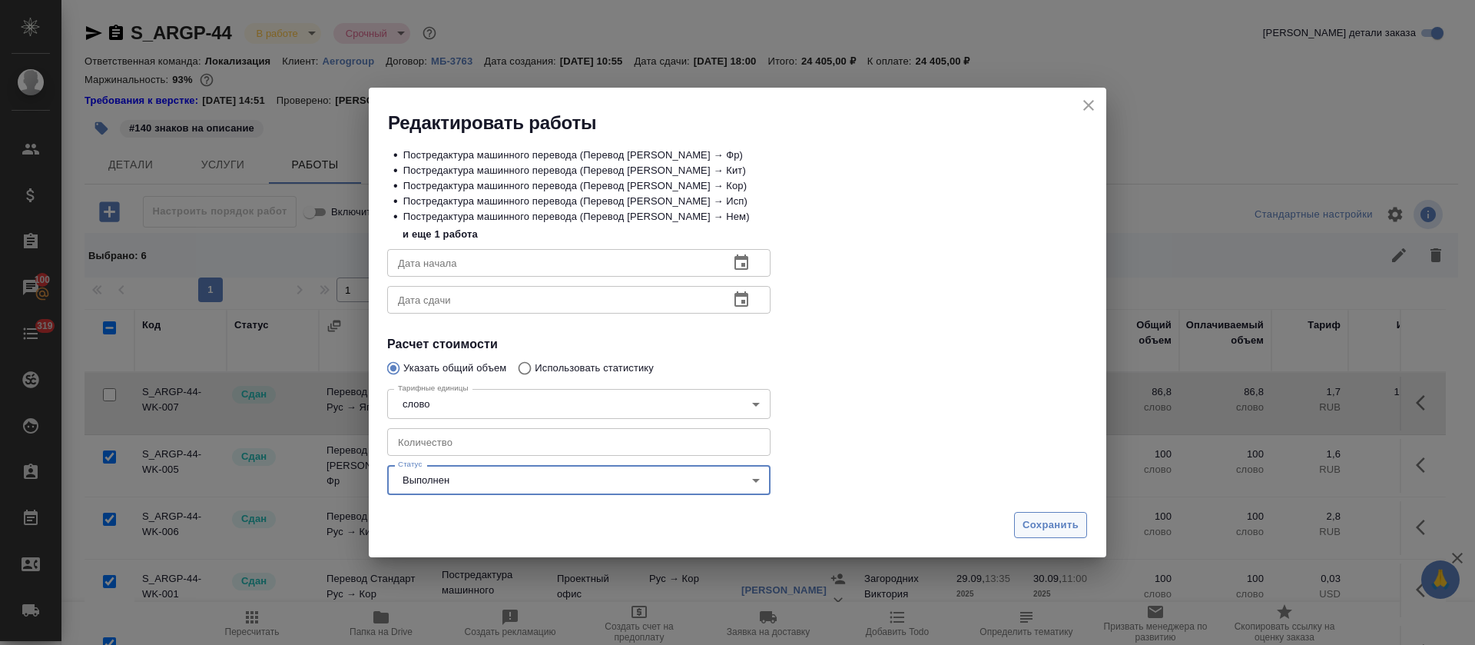
click at [1029, 521] on span "Сохранить" at bounding box center [1051, 525] width 56 height 18
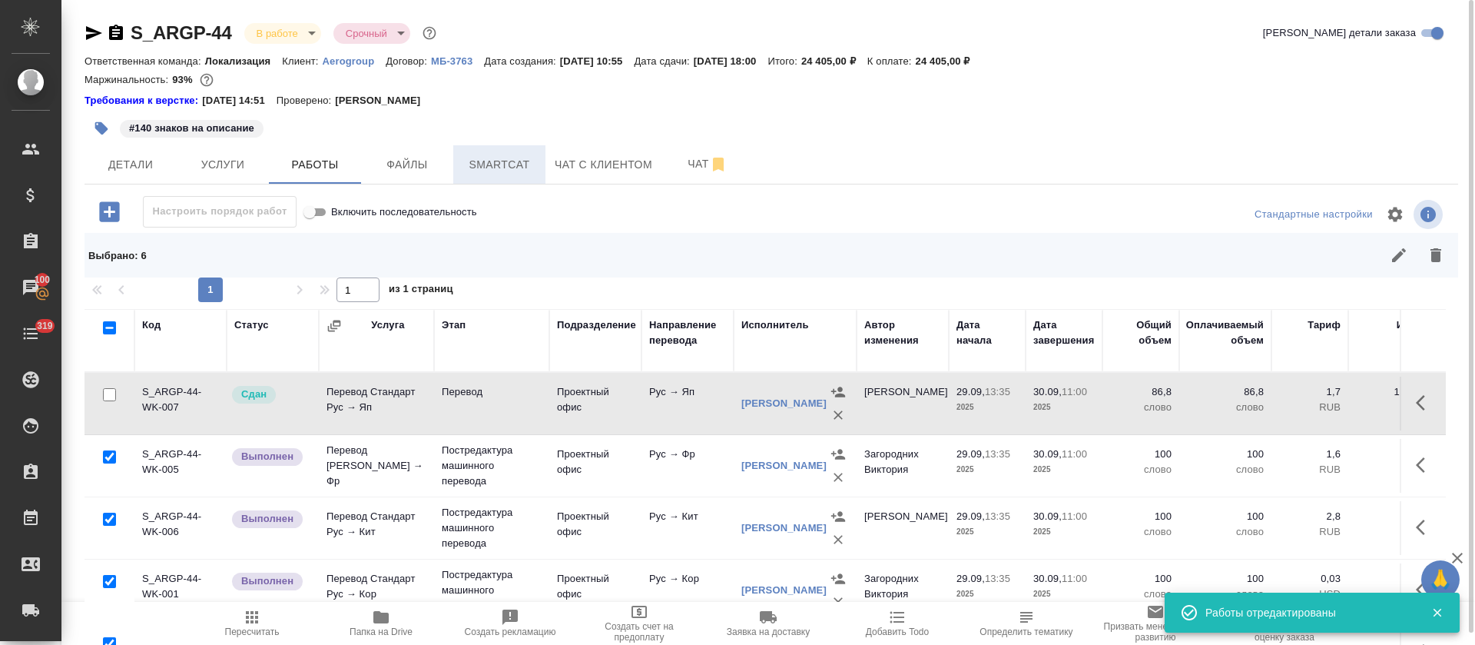
click at [519, 164] on span "Smartcat" at bounding box center [499, 164] width 74 height 19
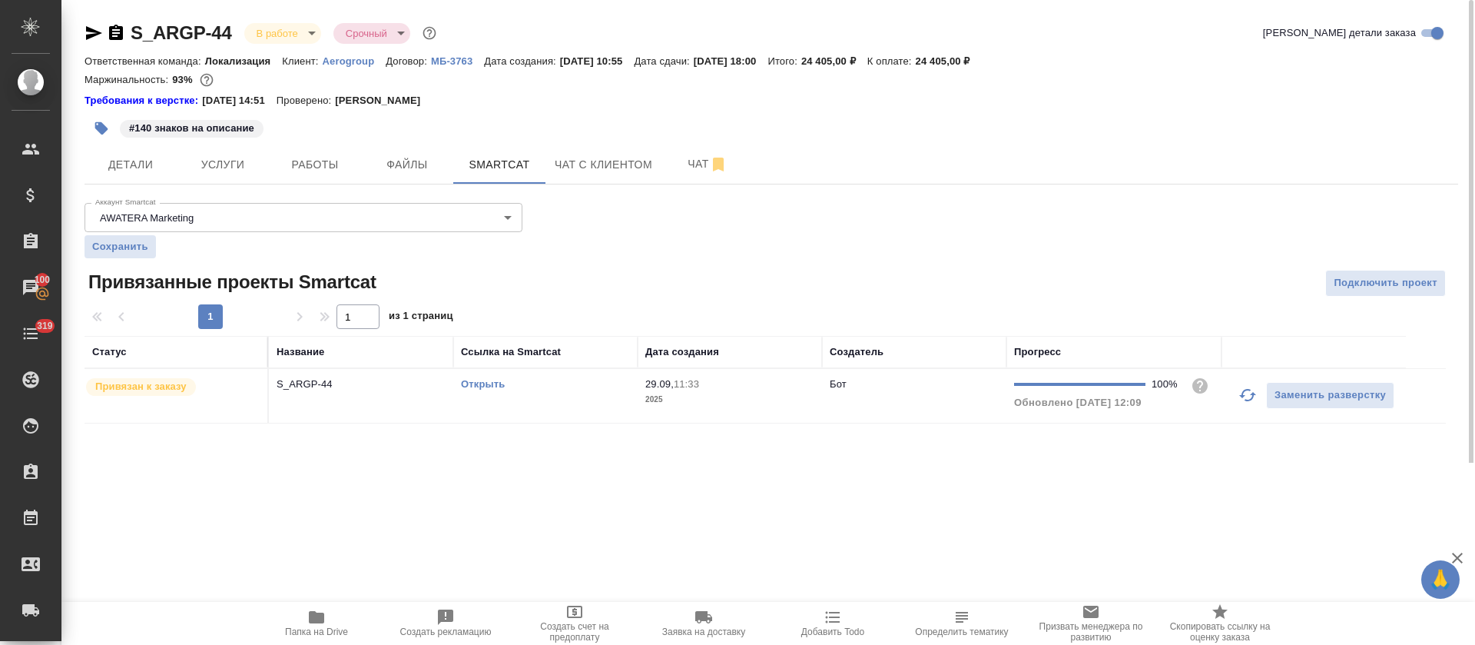
click at [513, 398] on td "Открыть" at bounding box center [545, 396] width 184 height 54
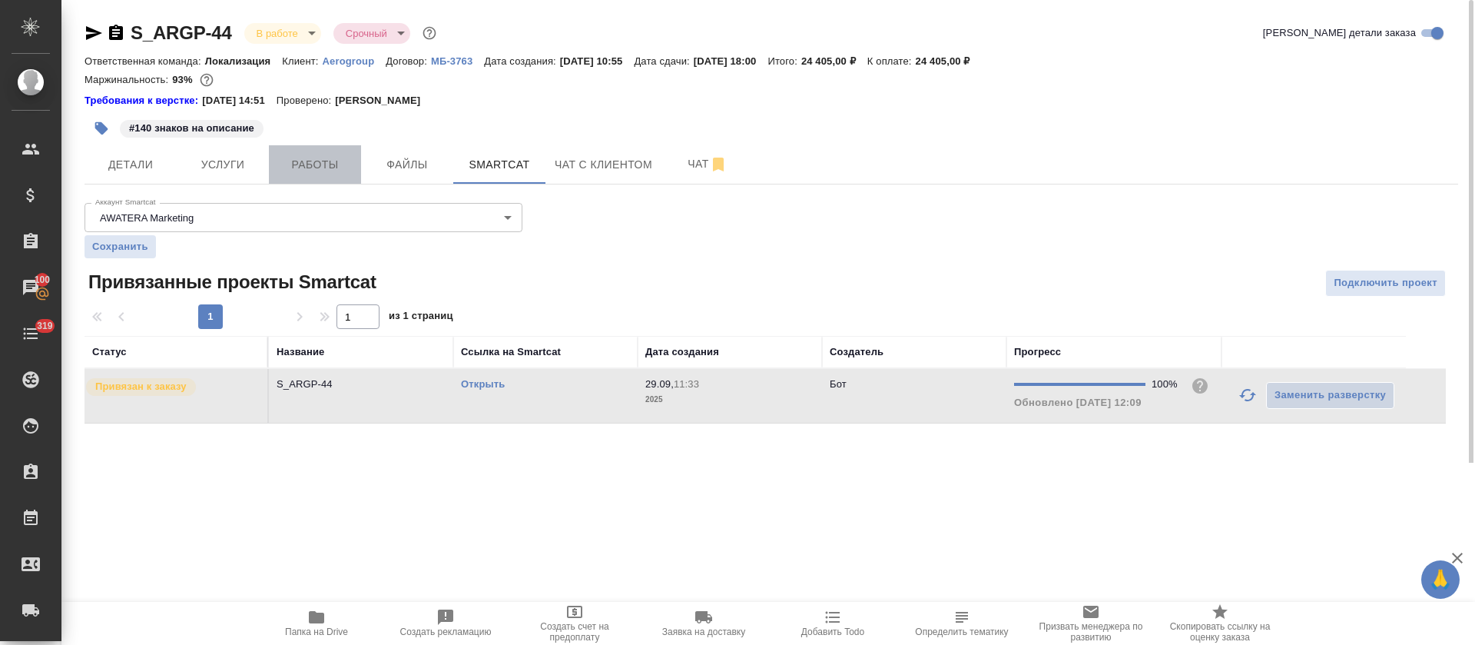
click at [293, 169] on span "Работы" at bounding box center [315, 164] width 74 height 19
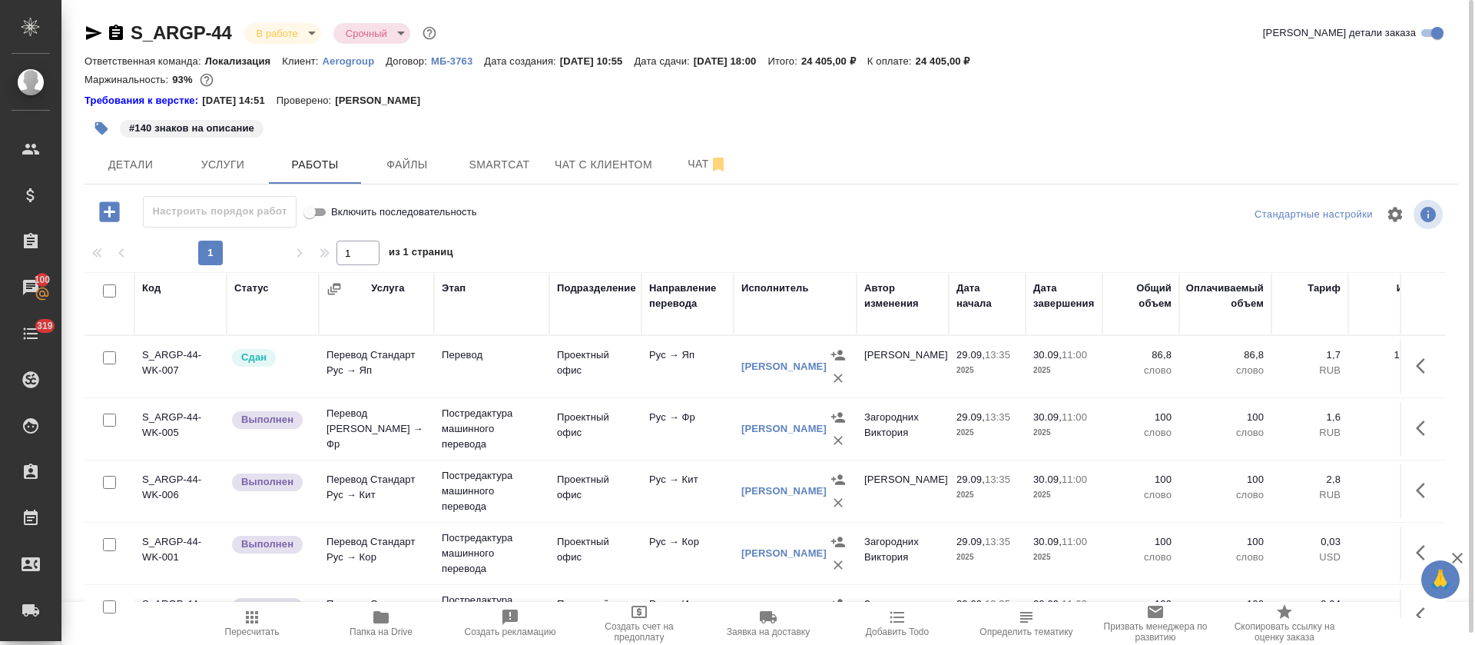
click at [107, 289] on input "checkbox" at bounding box center [109, 290] width 13 height 13
checkbox input "true"
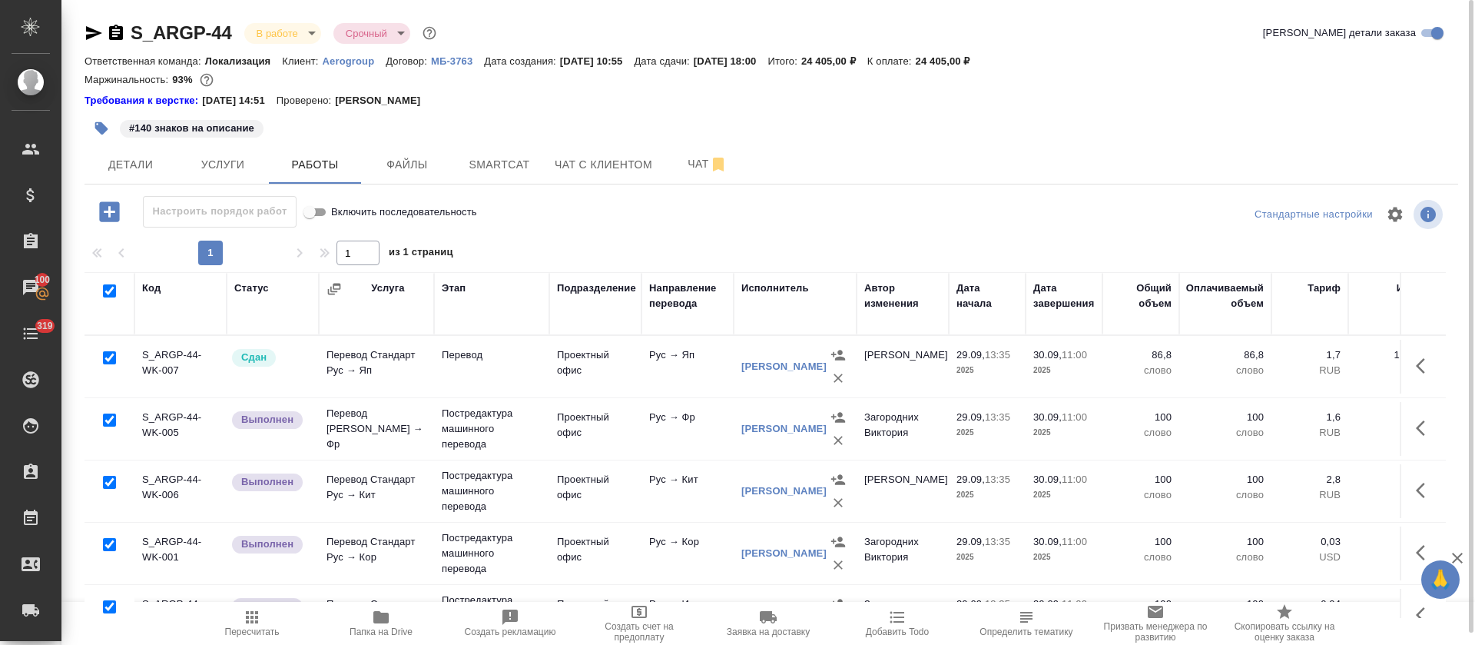
checkbox input "true"
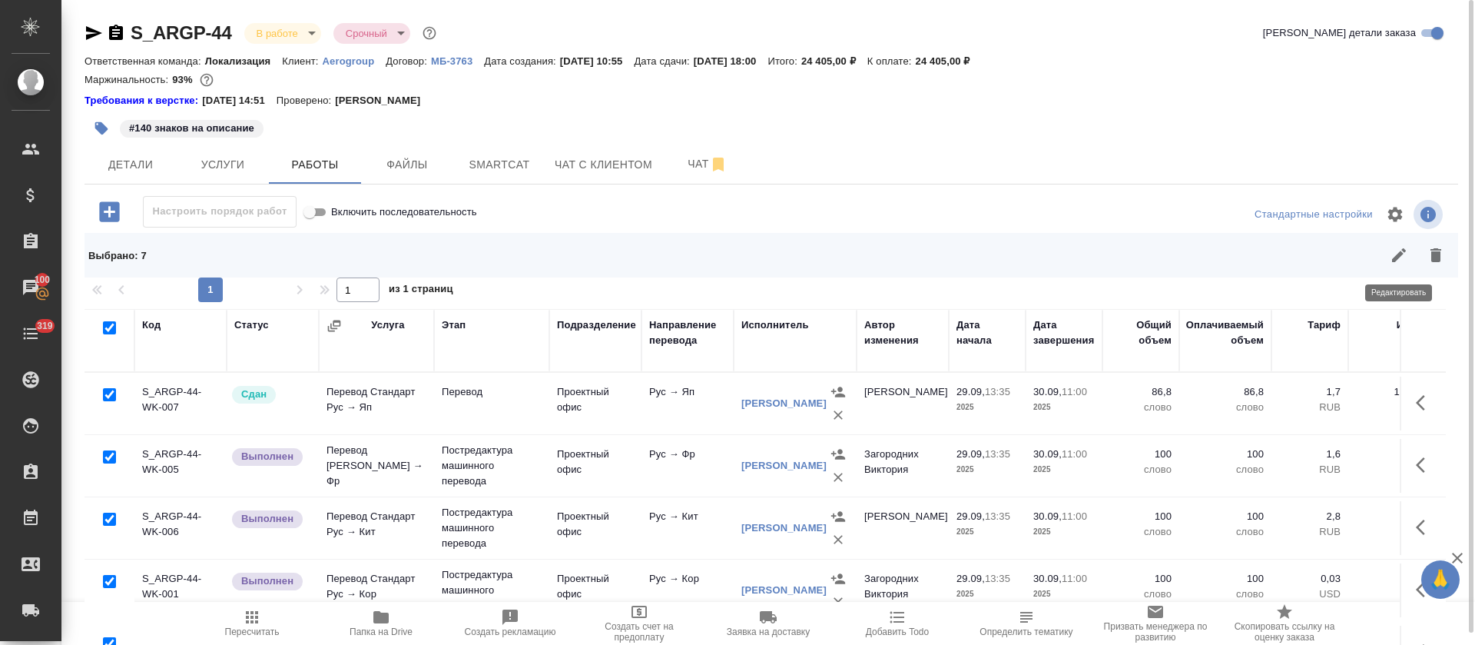
click at [1397, 264] on icon "button" at bounding box center [1399, 255] width 18 height 18
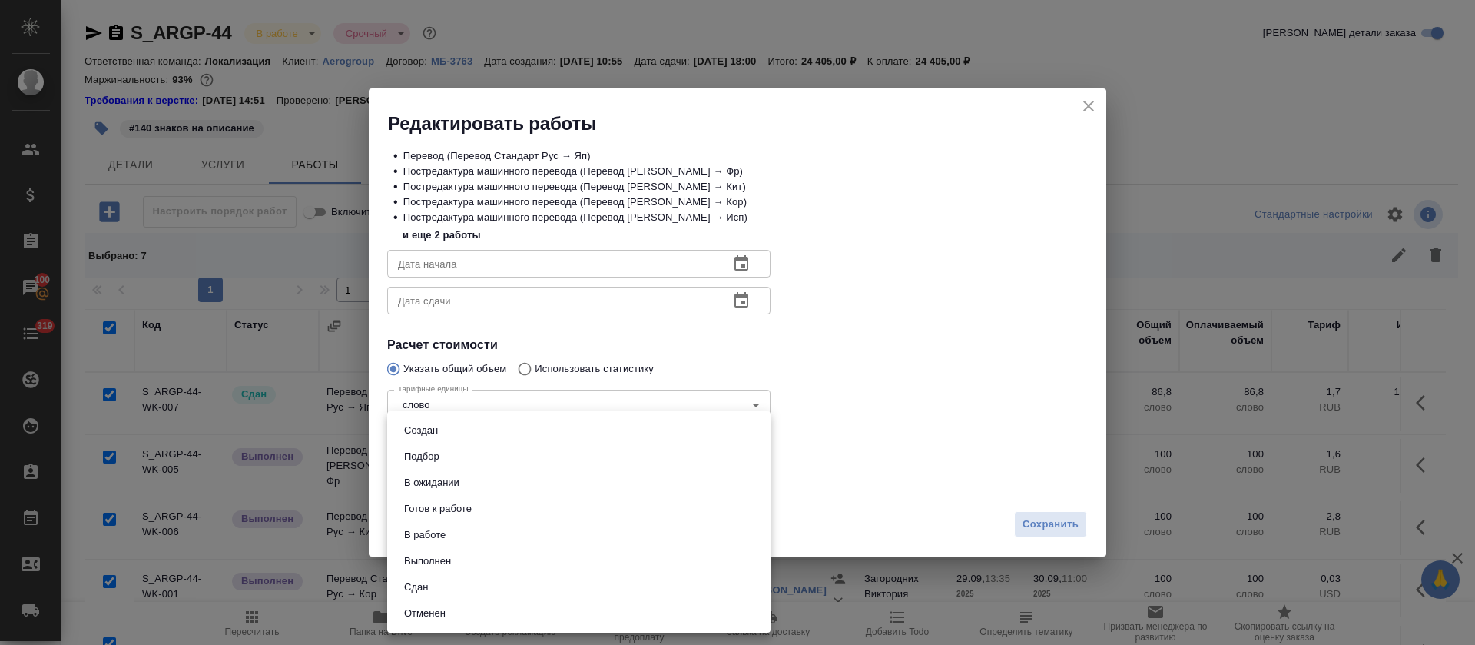
click at [558, 482] on body "🙏 .cls-1 fill:#fff; AWATERA Tretyakova Olga Клиенты Спецификации Заказы 100 Чат…" at bounding box center [737, 322] width 1475 height 645
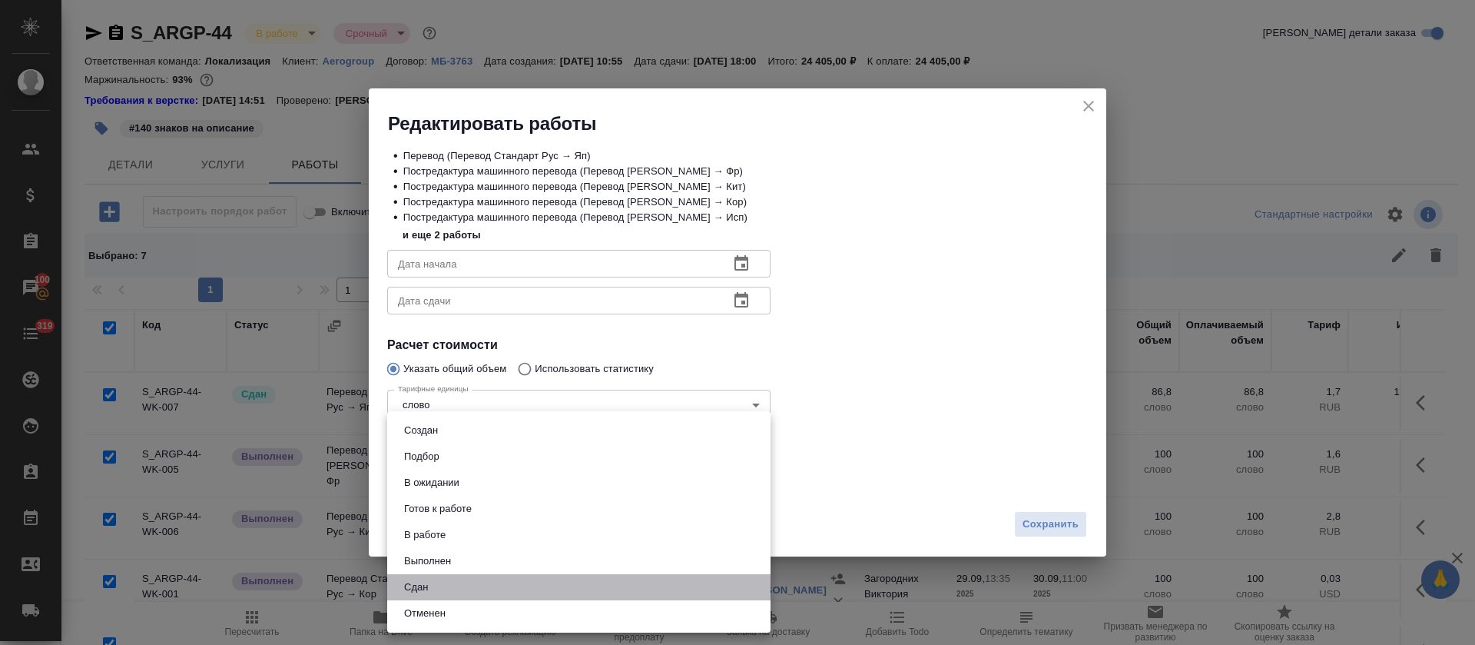
click at [474, 583] on li "Сдан" at bounding box center [578, 587] width 383 height 26
type input "closed"
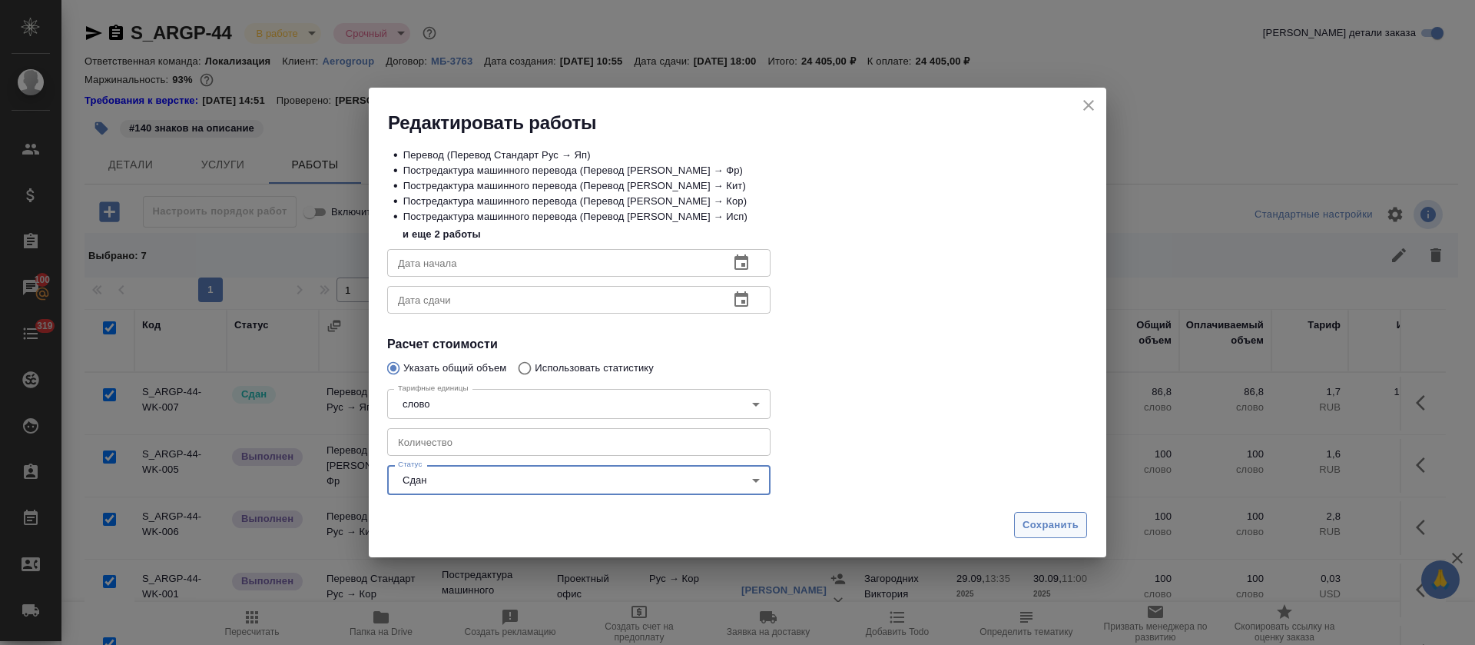
click at [1038, 529] on span "Сохранить" at bounding box center [1051, 525] width 56 height 18
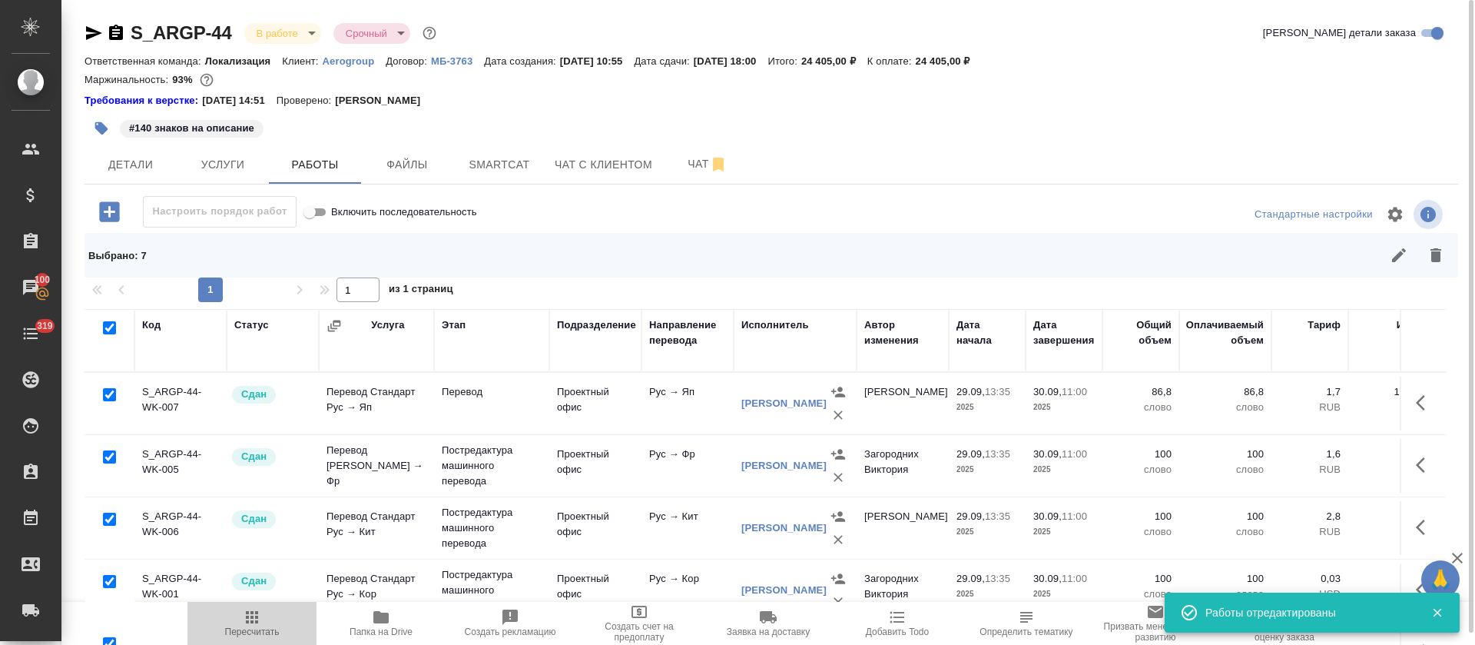
click at [264, 623] on span "Пересчитать" at bounding box center [252, 622] width 111 height 29
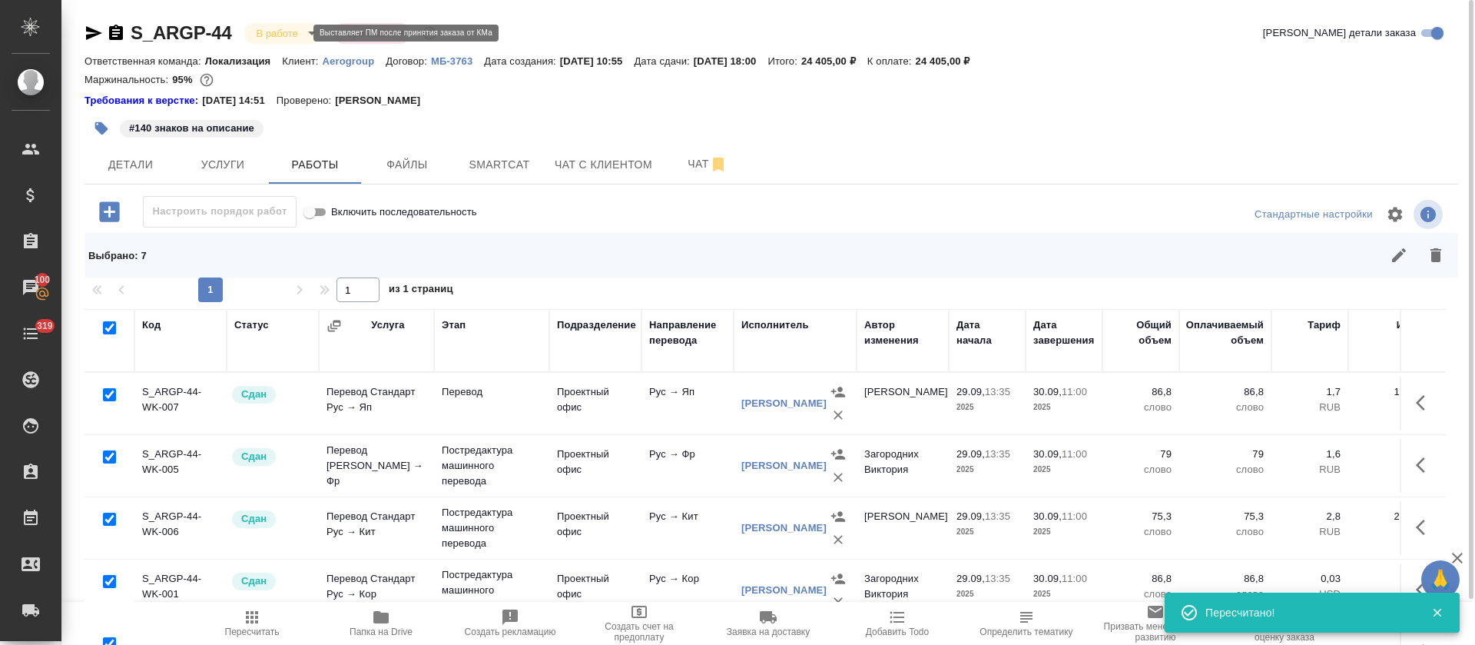
click at [290, 34] on body "🙏 .cls-1 fill:#fff; AWATERA Tretyakova Olga Клиенты Спецификации Заказы 100 Чат…" at bounding box center [737, 322] width 1475 height 645
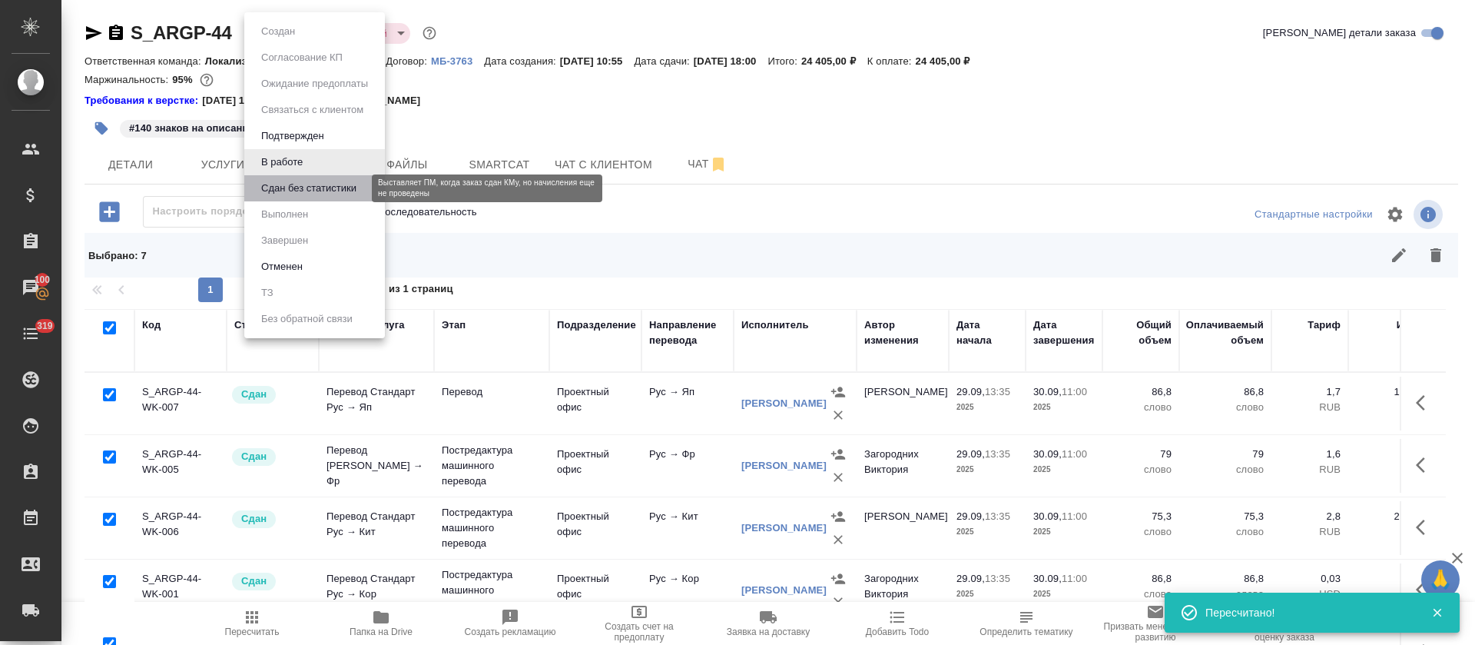
click at [313, 181] on button "Сдан без статистики" at bounding box center [309, 188] width 104 height 17
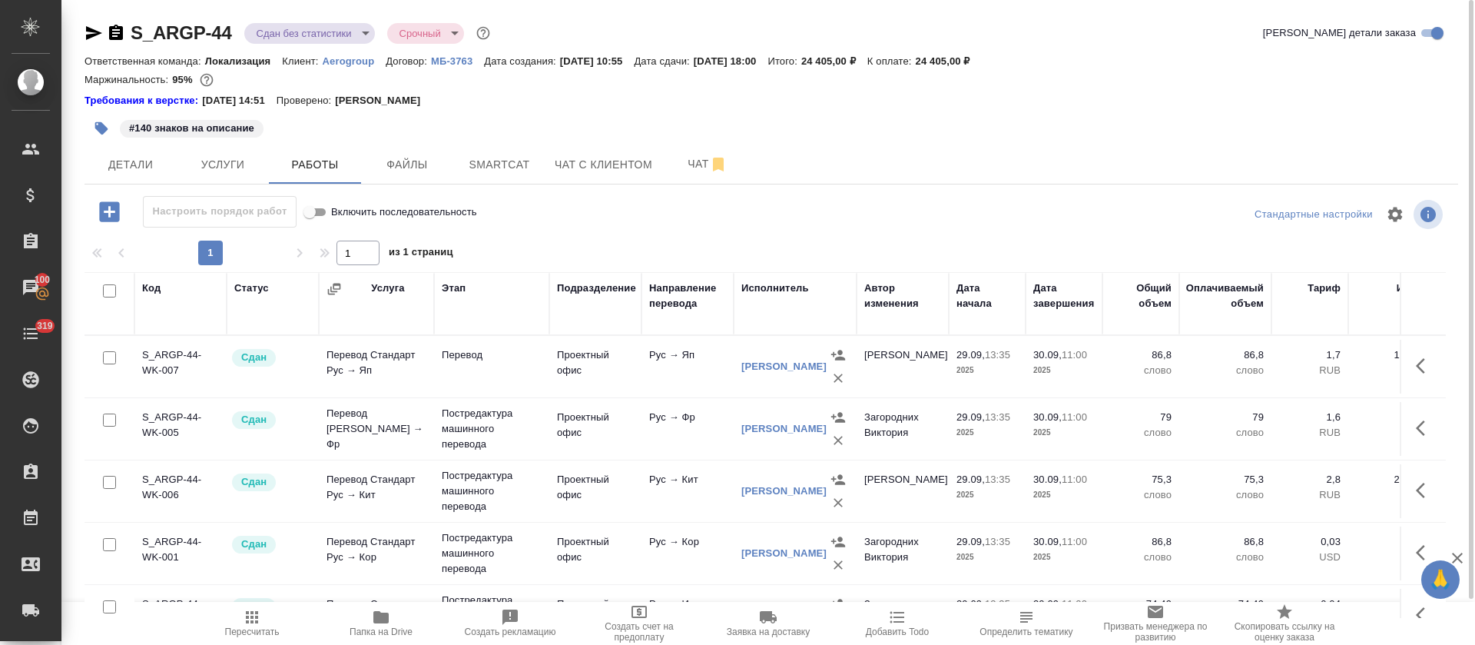
click at [360, 31] on body "🙏 .cls-1 fill:#fff; AWATERA Tretyakova Olga Клиенты Спецификации Заказы 100 Чат…" at bounding box center [737, 322] width 1475 height 645
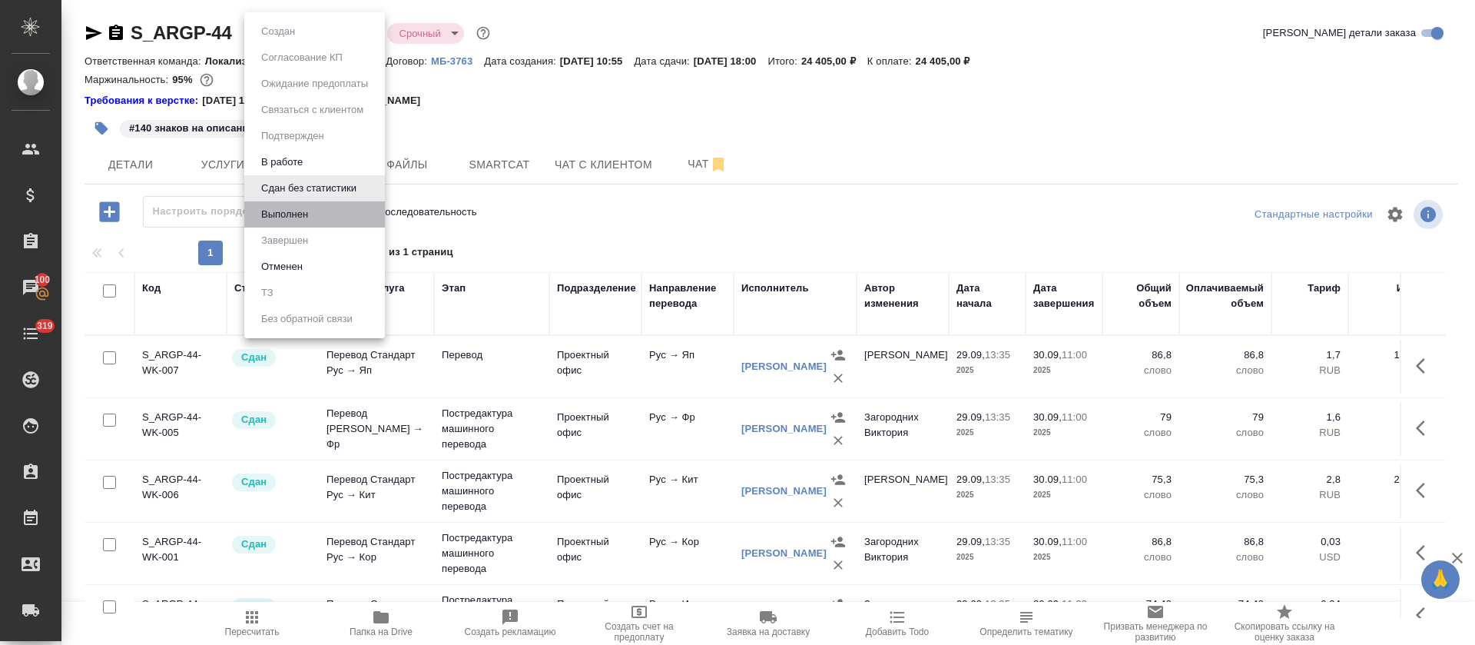
click at [343, 218] on li "Выполнен" at bounding box center [314, 214] width 141 height 26
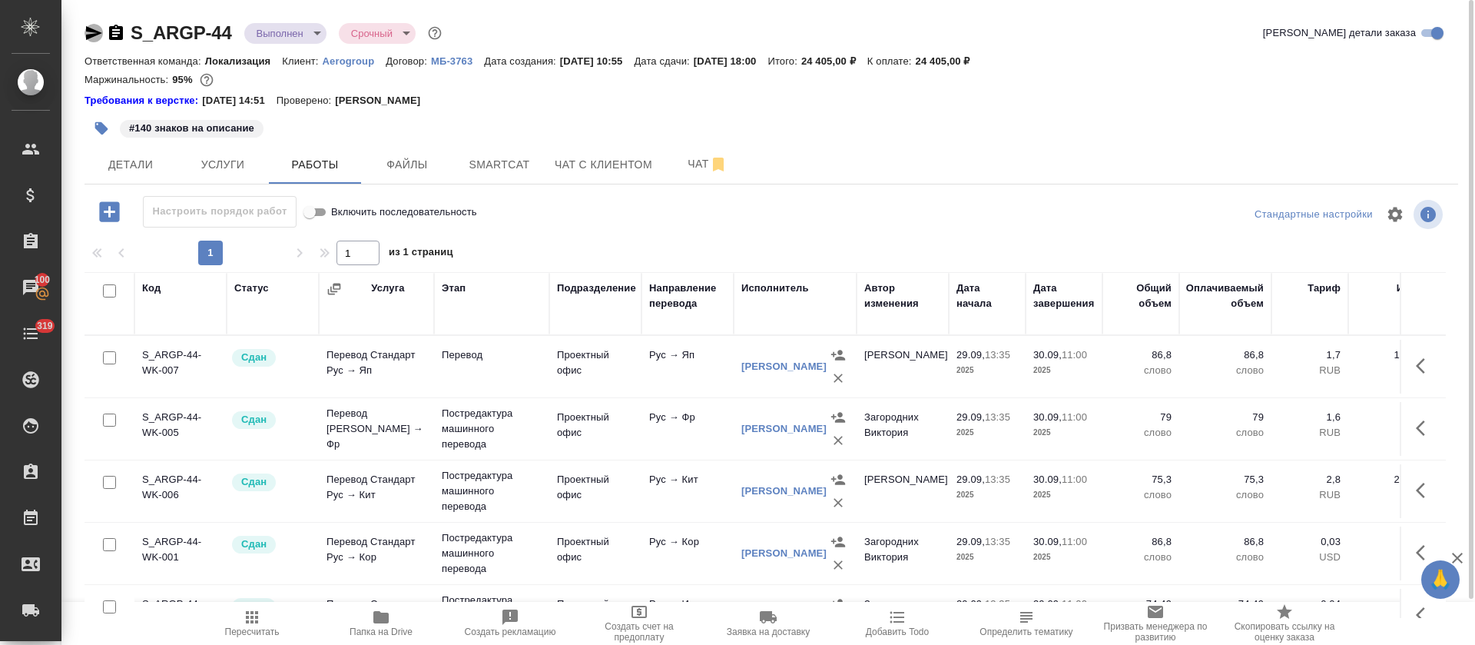
click at [94, 33] on icon "button" at bounding box center [94, 33] width 18 height 18
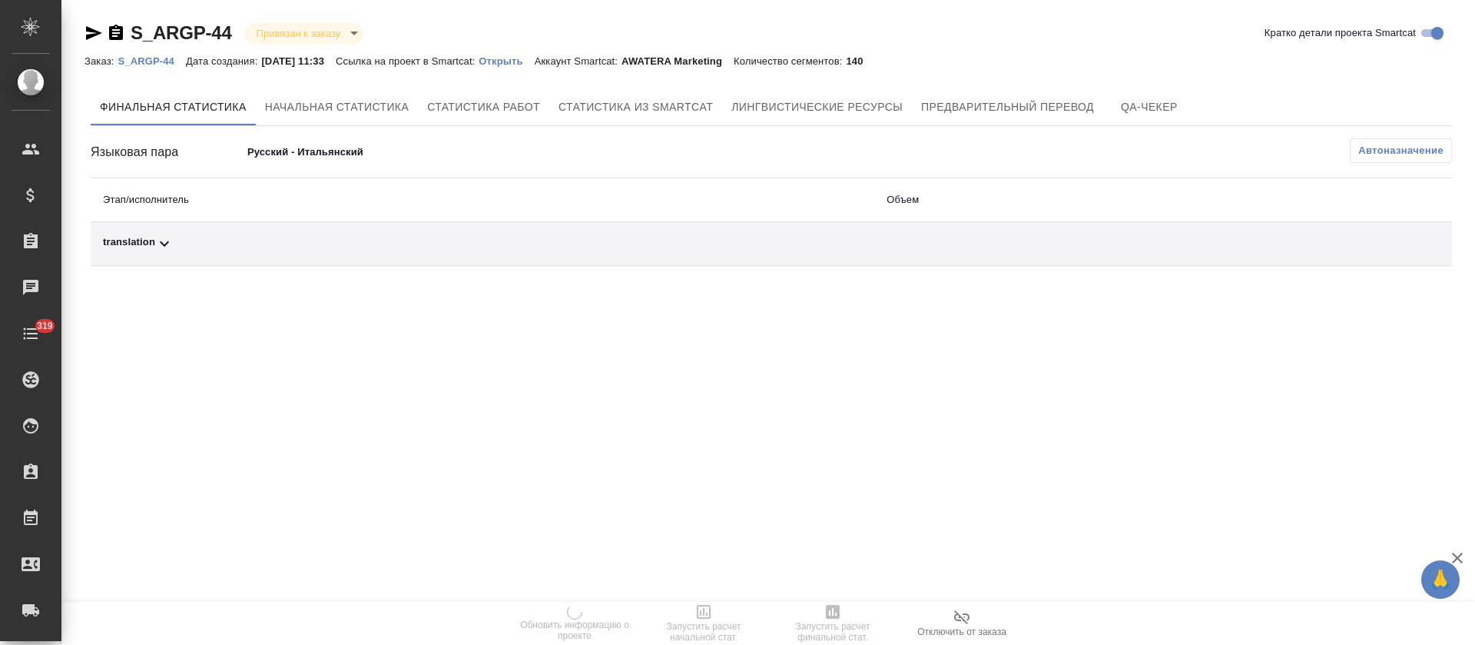
click at [286, 250] on div "translation" at bounding box center [482, 243] width 759 height 18
click at [1404, 148] on span "Автоназначение" at bounding box center [1400, 150] width 85 height 15
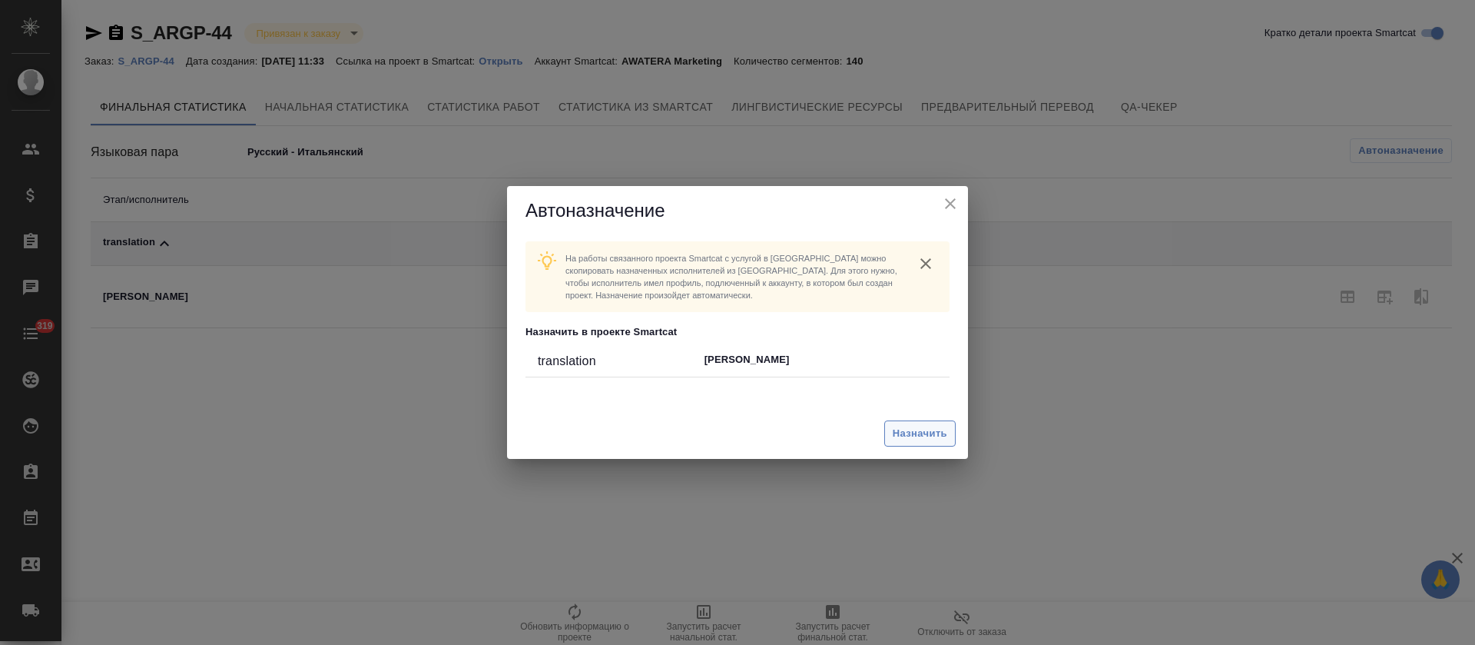
click at [913, 441] on span "Назначить" at bounding box center [920, 434] width 55 height 18
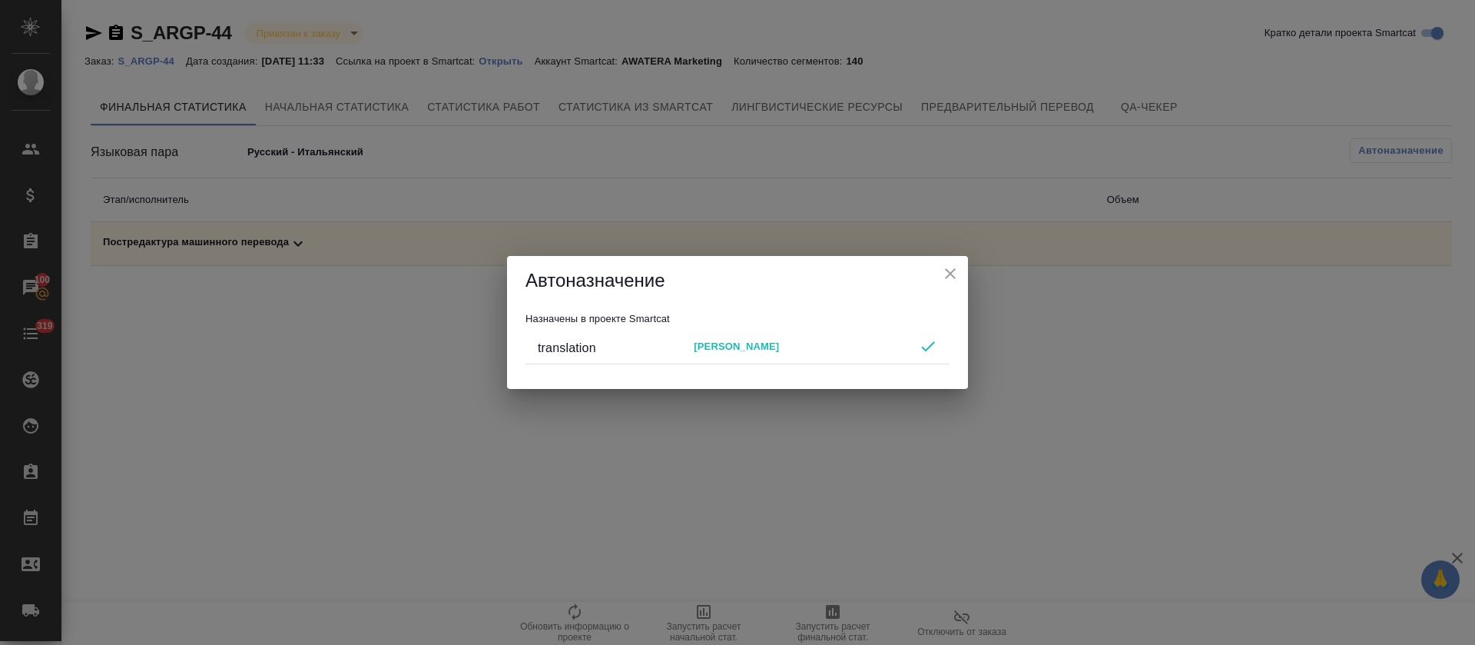
click at [942, 275] on icon "close" at bounding box center [950, 273] width 18 height 18
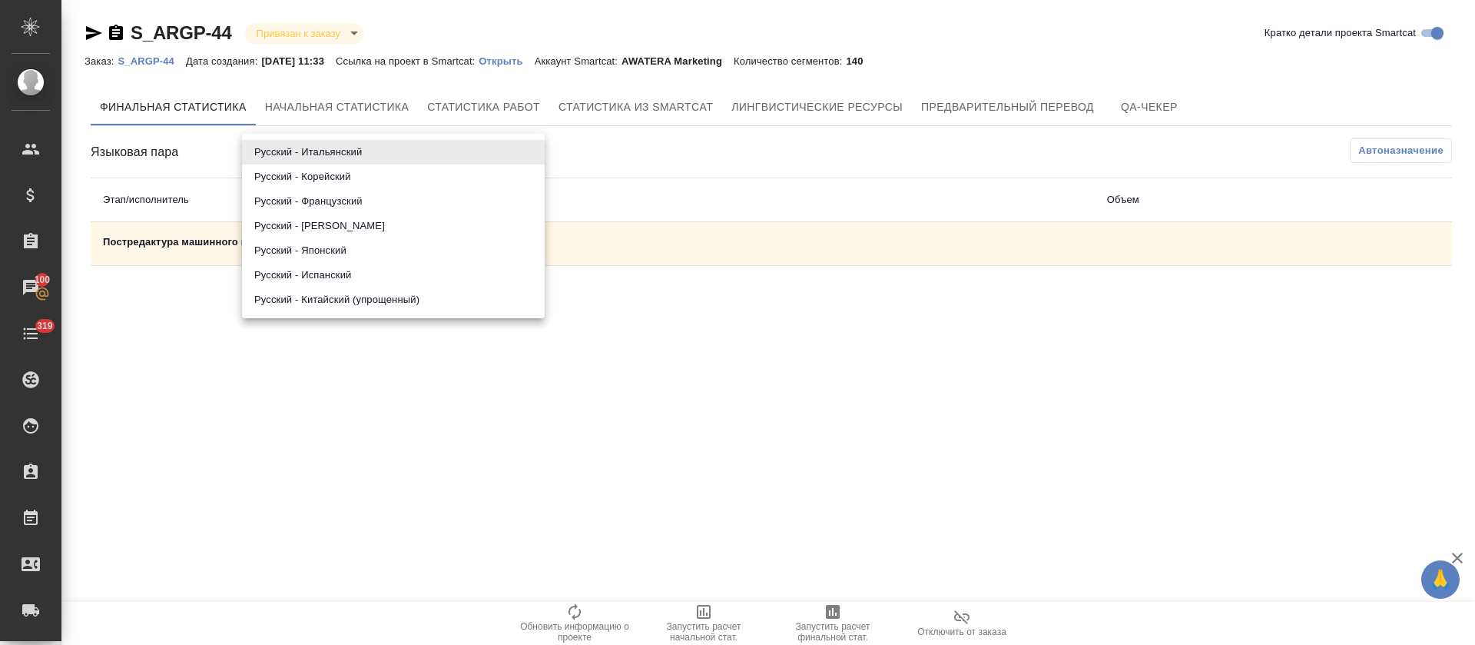
click at [345, 151] on body "🙏 .cls-1 fill:#fff; AWATERA [PERSON_NAME] Спецификации Заказы 100 Чаты 319 Todo…" at bounding box center [737, 322] width 1475 height 645
click at [346, 179] on li "Русский - Корейский" at bounding box center [393, 176] width 303 height 25
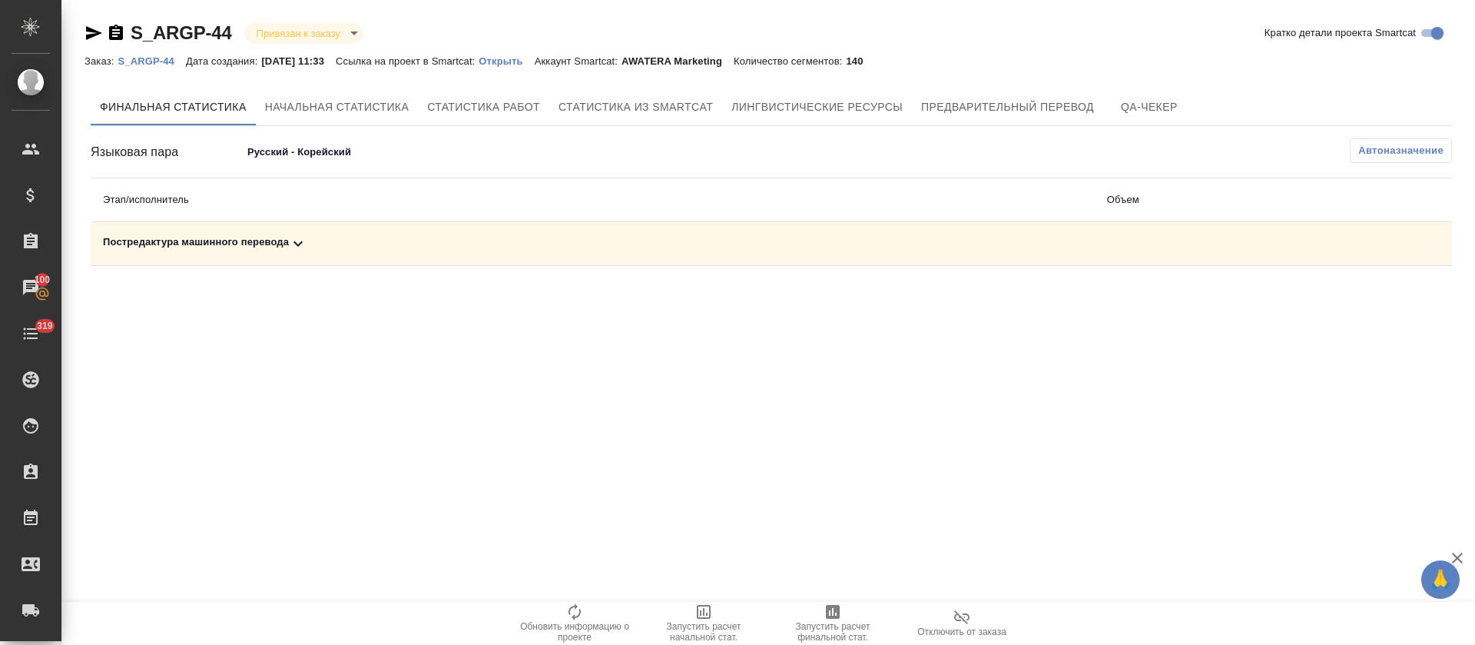
click at [333, 149] on body "🙏 .cls-1 fill:#fff; AWATERA [PERSON_NAME] Спецификации Заказы 100 Чаты 319 Todo…" at bounding box center [737, 322] width 1475 height 645
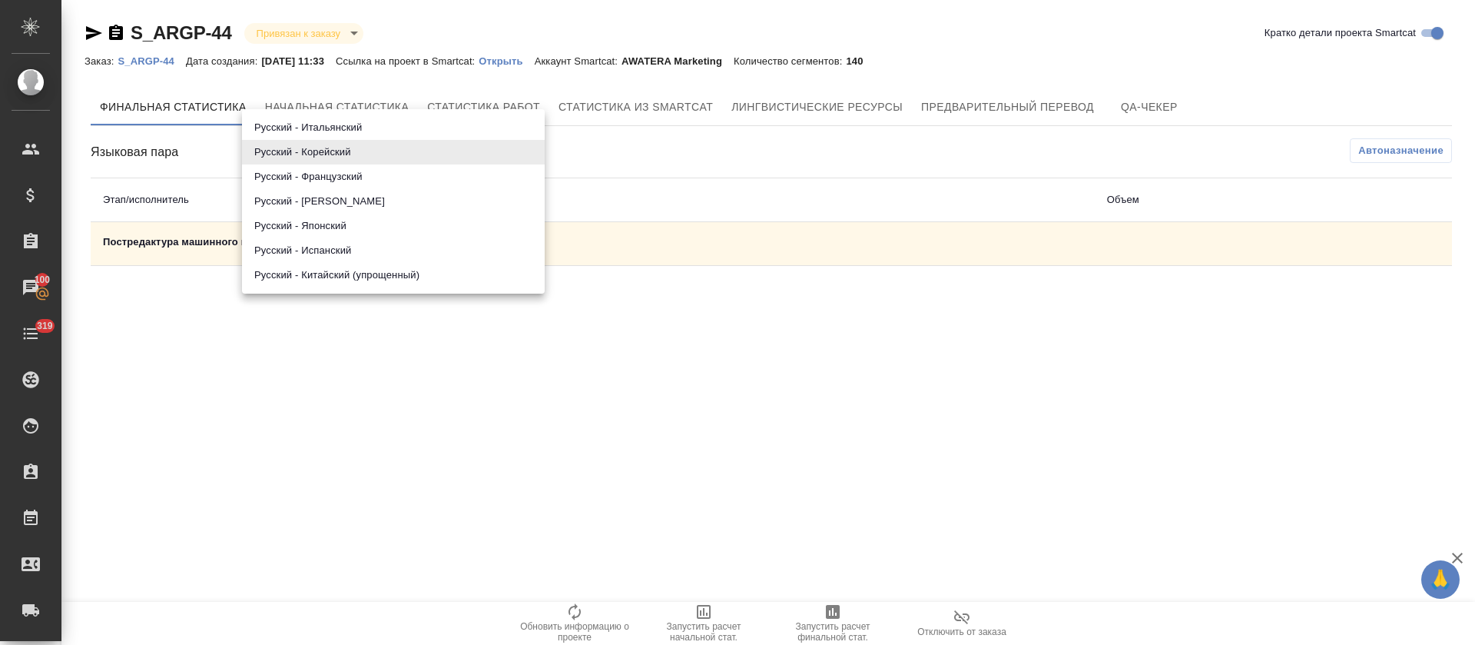
click at [335, 176] on li "Русский - Французский" at bounding box center [393, 176] width 303 height 25
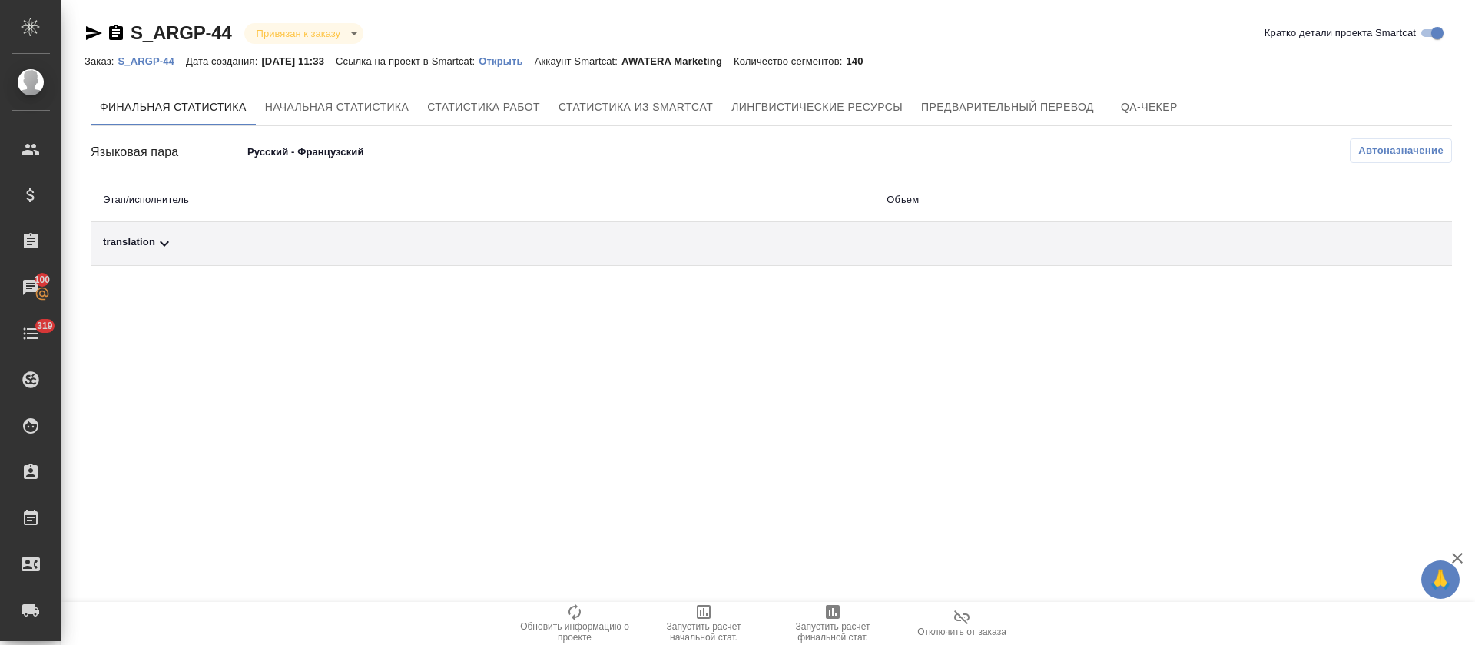
click at [304, 240] on div "translation" at bounding box center [482, 243] width 759 height 18
click at [1387, 154] on span "Автоназначение" at bounding box center [1400, 150] width 85 height 15
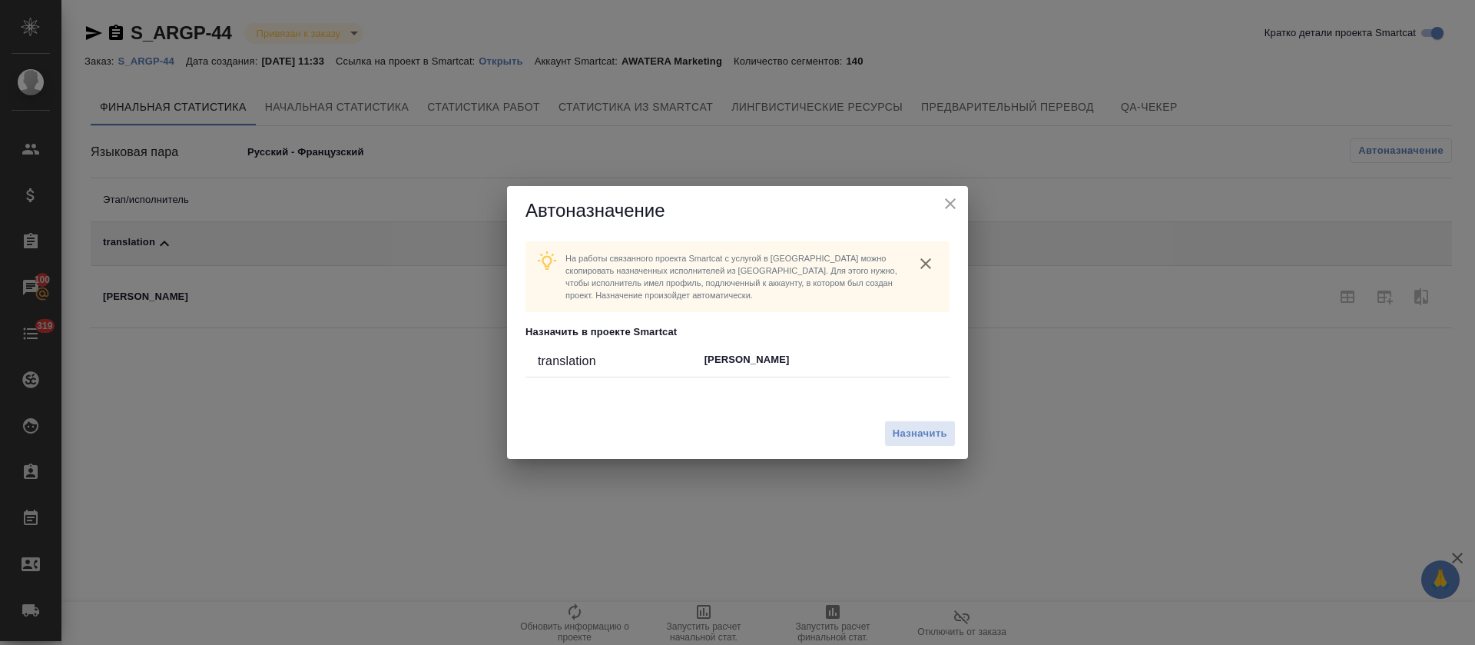
click at [903, 446] on div "Назначить" at bounding box center [737, 433] width 461 height 51
click at [901, 436] on span "Назначить" at bounding box center [920, 434] width 55 height 18
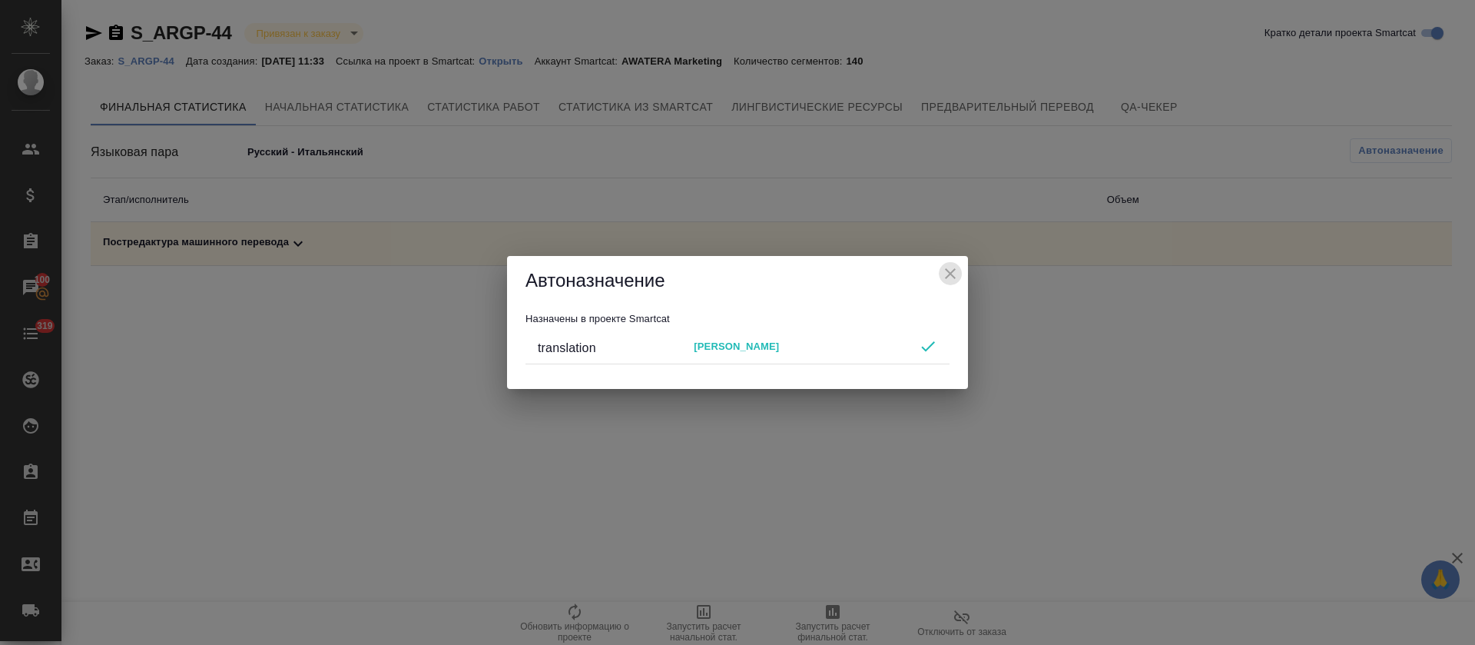
click at [948, 281] on icon "close" at bounding box center [950, 273] width 18 height 18
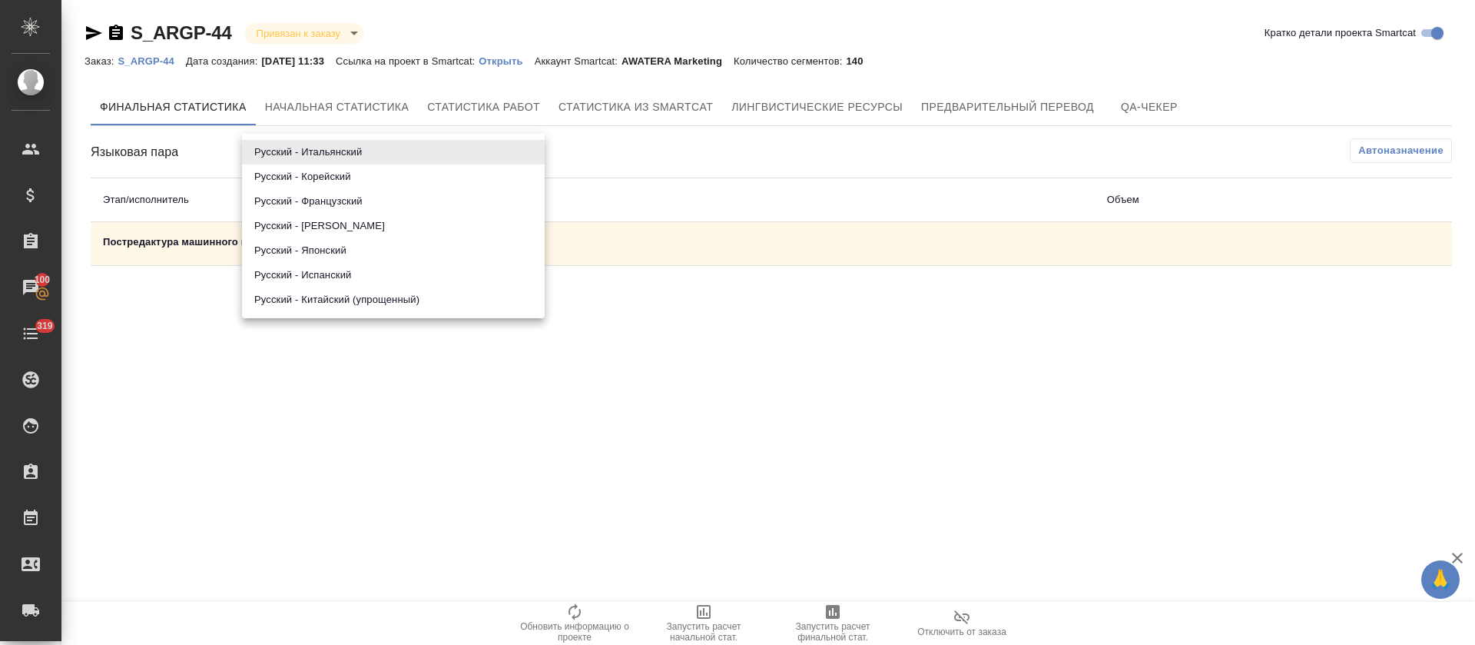
click at [330, 156] on body "🙏 .cls-1 fill:#fff; AWATERA [PERSON_NAME] Спецификации Заказы 100 Чаты 319 Todo…" at bounding box center [737, 322] width 1475 height 645
click at [330, 221] on li "Русский - [PERSON_NAME]" at bounding box center [393, 226] width 303 height 25
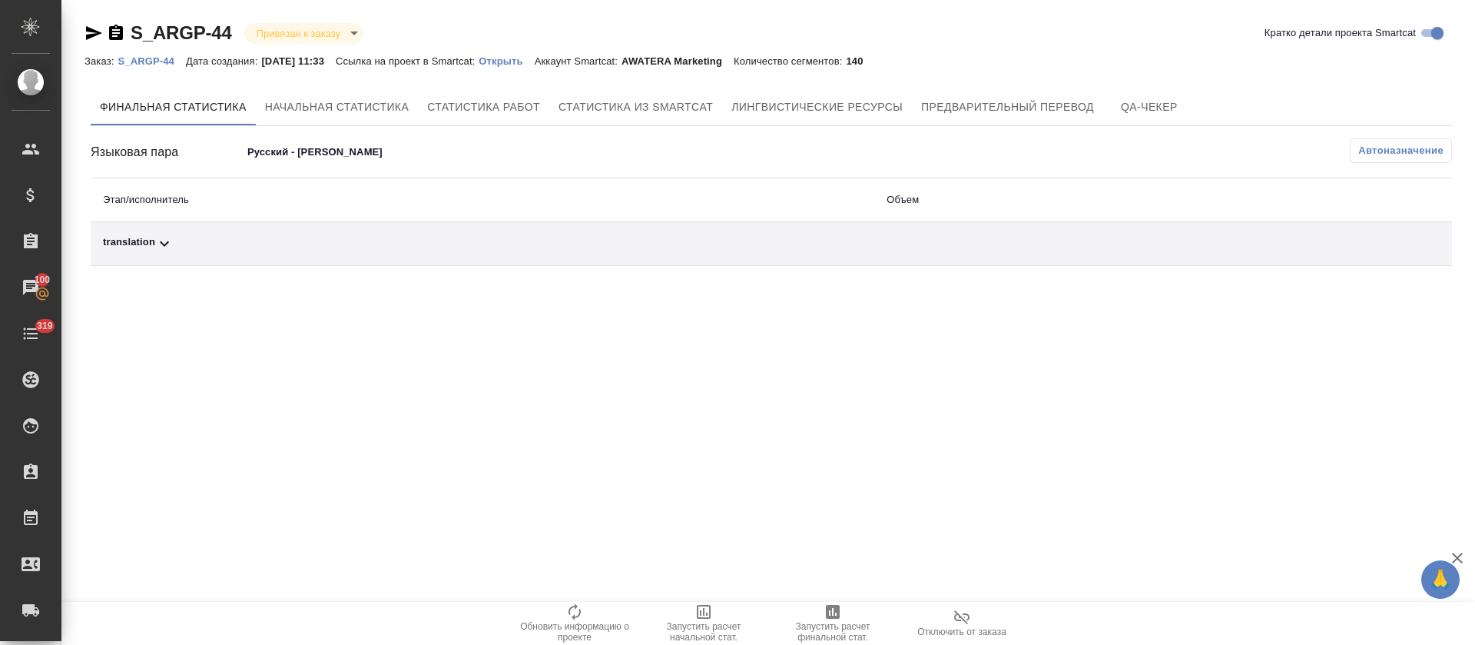
click at [326, 231] on td "translation" at bounding box center [483, 244] width 784 height 44
click at [331, 245] on div "translation" at bounding box center [482, 243] width 759 height 18
click at [1428, 151] on span "Автоназначение" at bounding box center [1400, 150] width 85 height 15
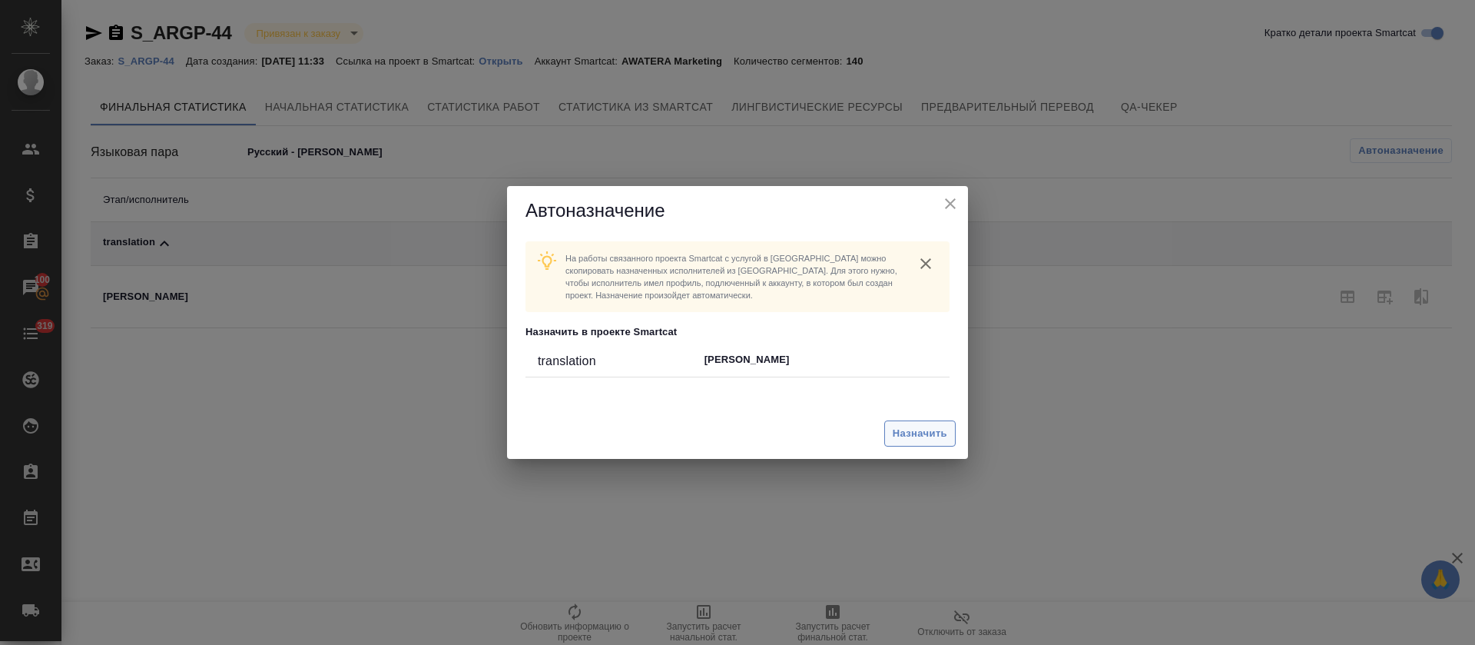
click at [932, 425] on span "Назначить" at bounding box center [920, 434] width 55 height 18
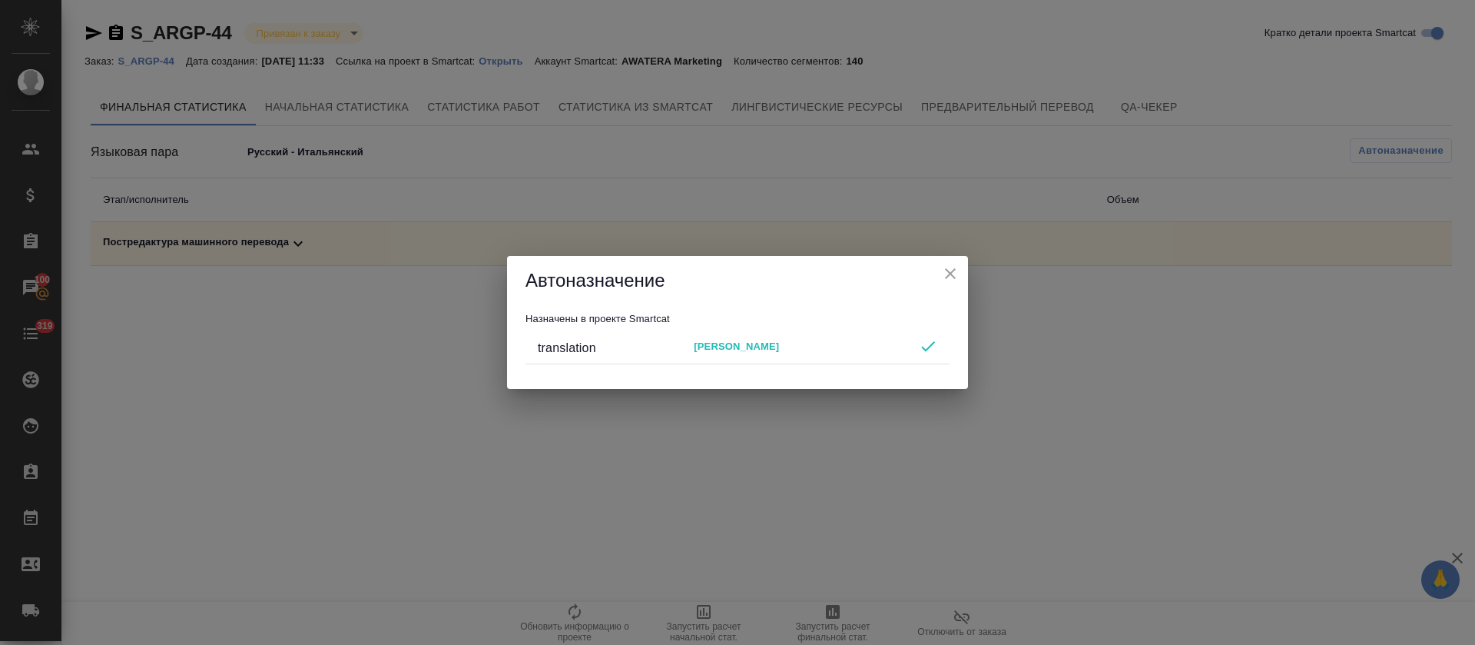
click at [953, 273] on icon "close" at bounding box center [950, 273] width 18 height 18
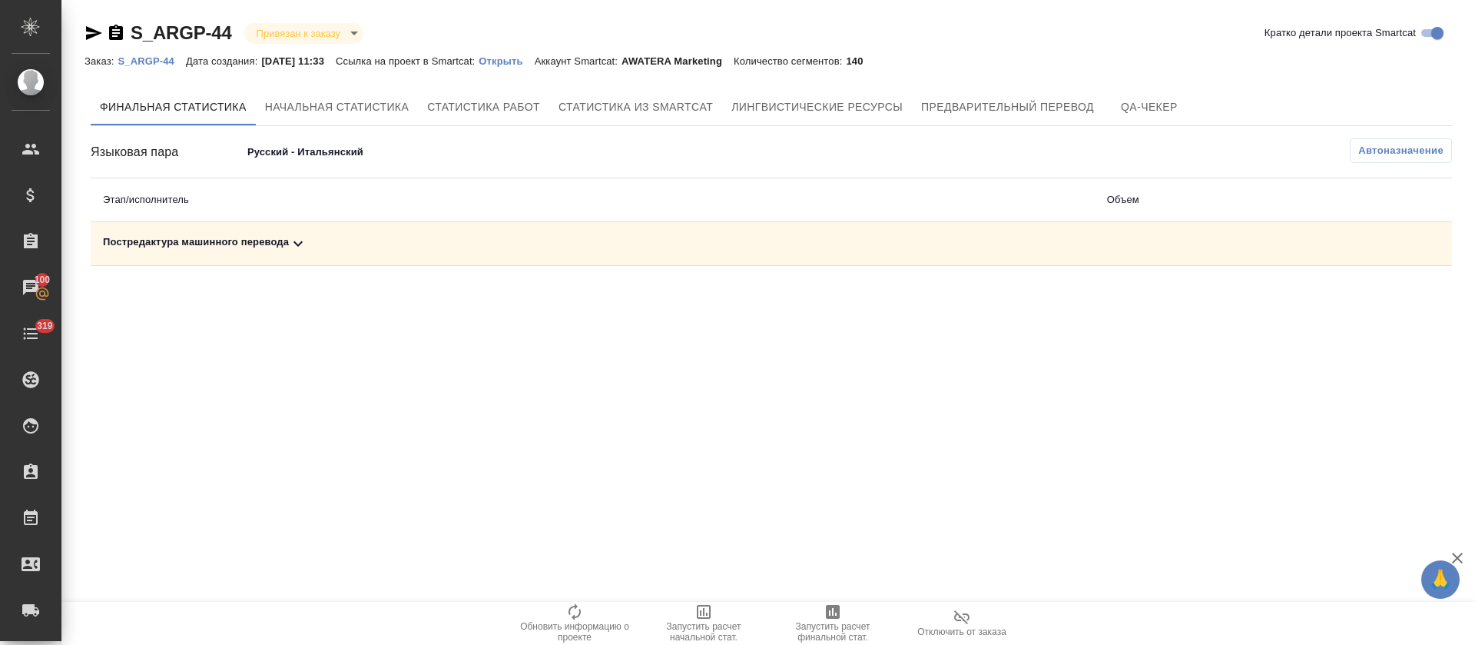
click at [327, 149] on body "🙏 .cls-1 fill:#fff; AWATERA [PERSON_NAME] Спецификации Заказы 100 Чаты 319 Todo…" at bounding box center [737, 322] width 1475 height 645
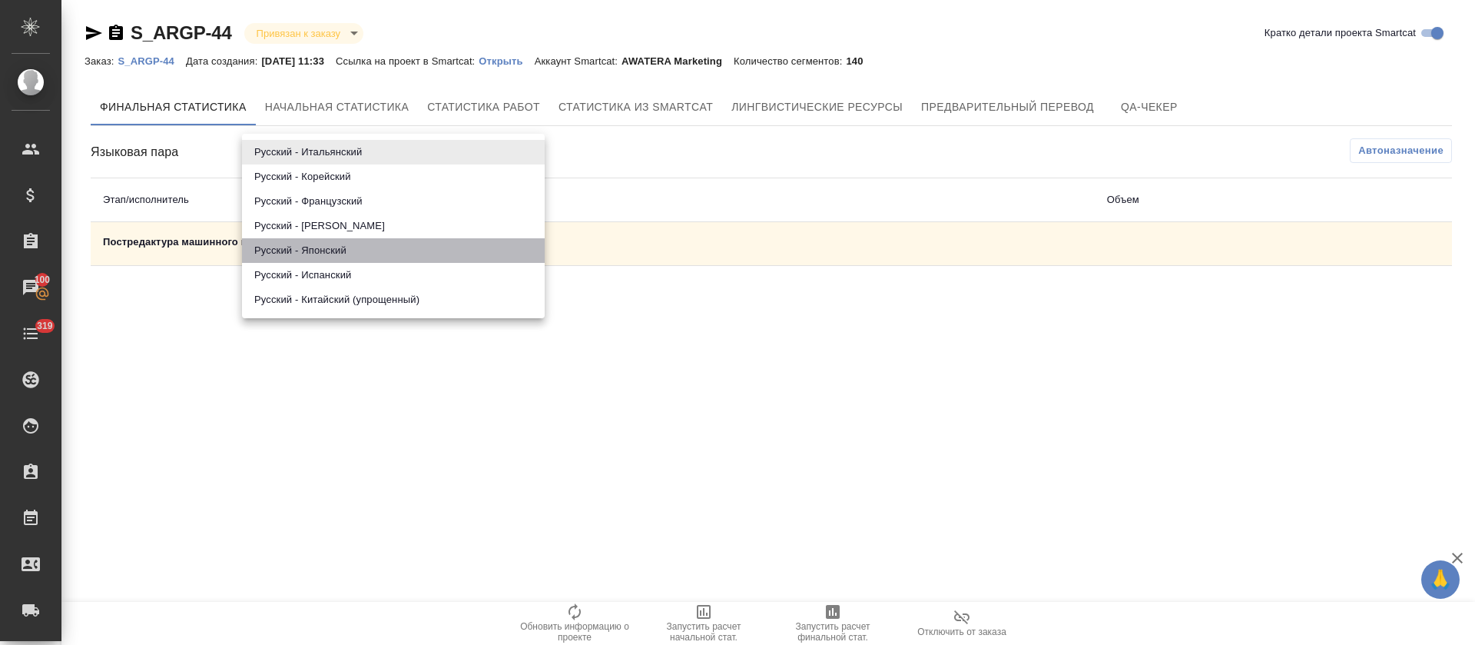
click at [338, 253] on li "Русский - Японский" at bounding box center [393, 250] width 303 height 25
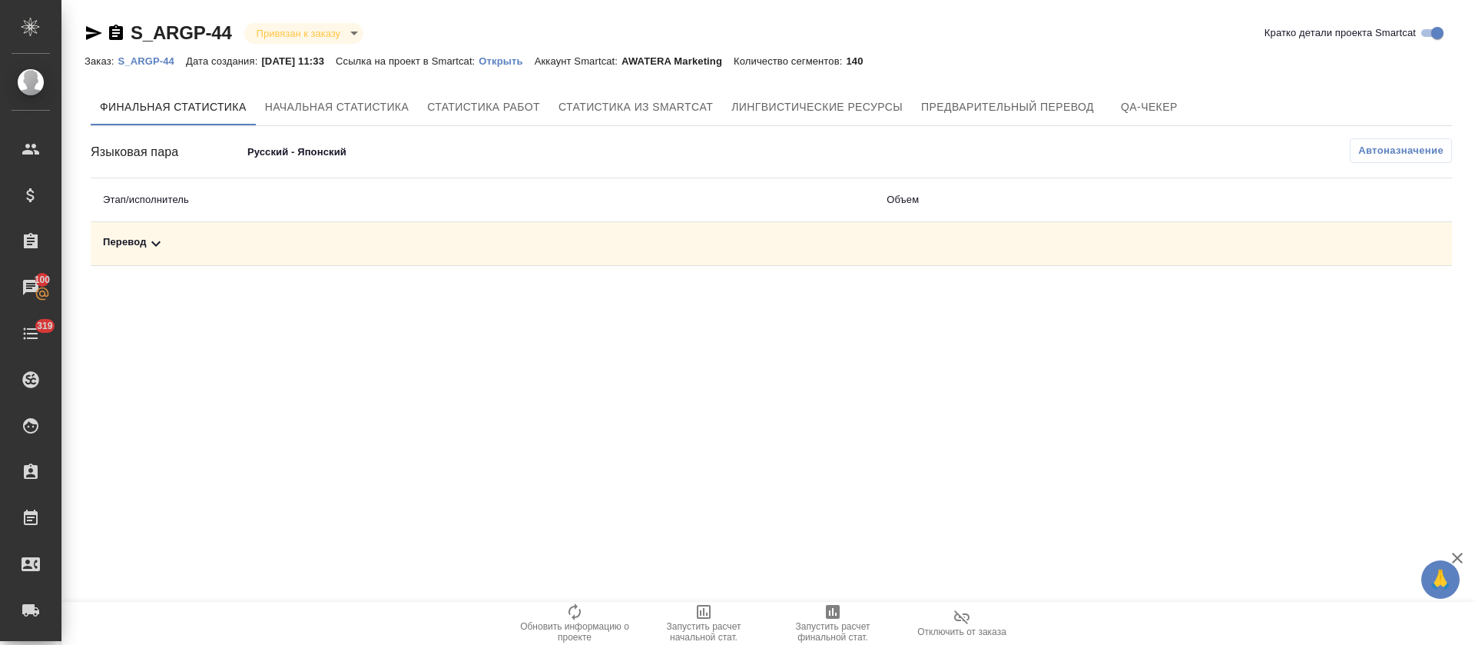
click at [339, 240] on div "Перевод" at bounding box center [482, 243] width 759 height 18
click at [345, 157] on body "🙏 .cls-1 fill:#fff; AWATERA [PERSON_NAME] Спецификации Заказы 100 Чаты 319 Todo…" at bounding box center [737, 322] width 1475 height 645
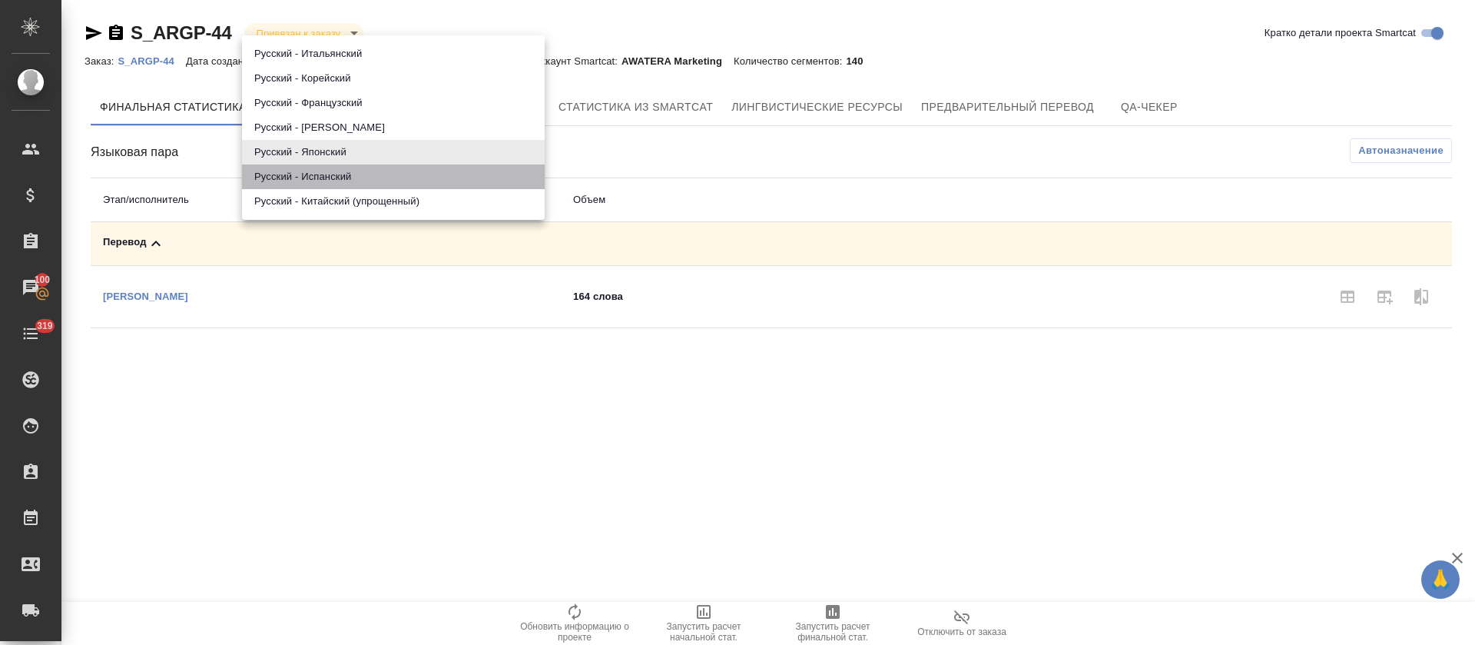
click at [343, 183] on li "Русский - Испанский" at bounding box center [393, 176] width 303 height 25
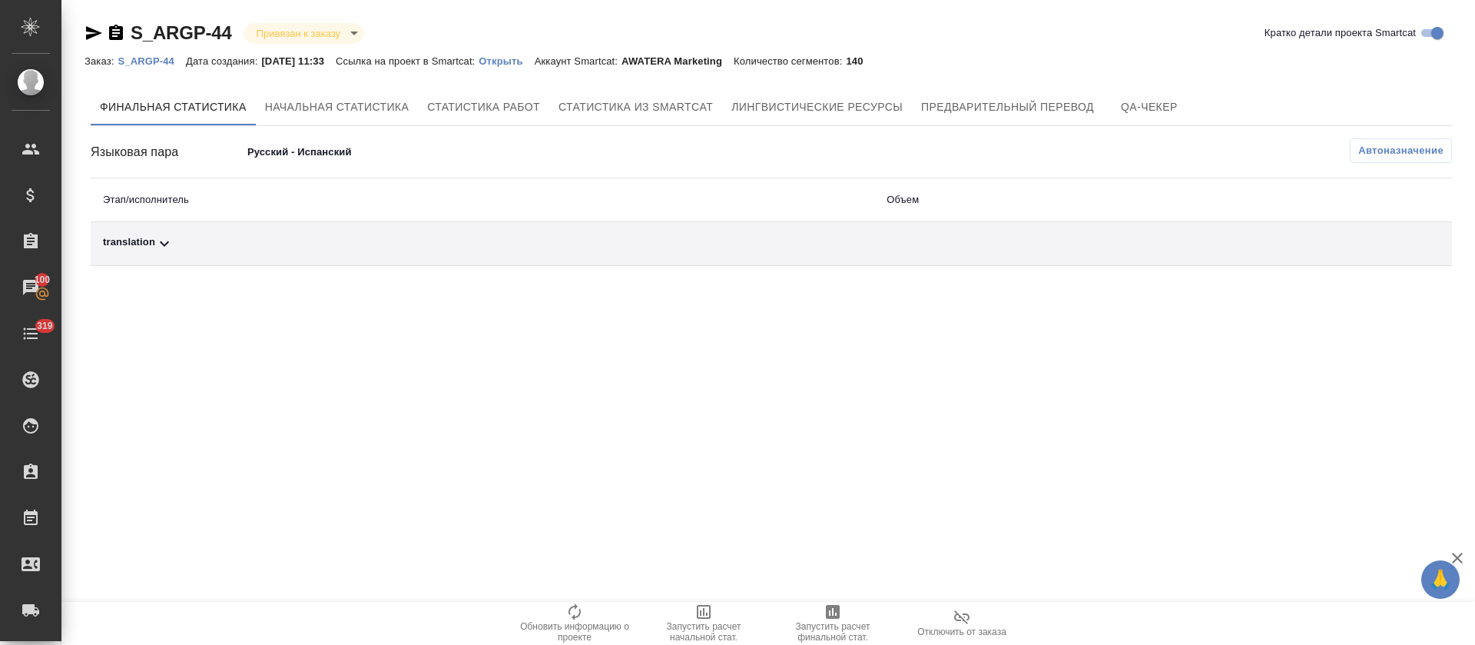
click at [330, 247] on div "translation" at bounding box center [482, 243] width 759 height 18
click at [1379, 153] on span "Автоназначение" at bounding box center [1400, 150] width 85 height 15
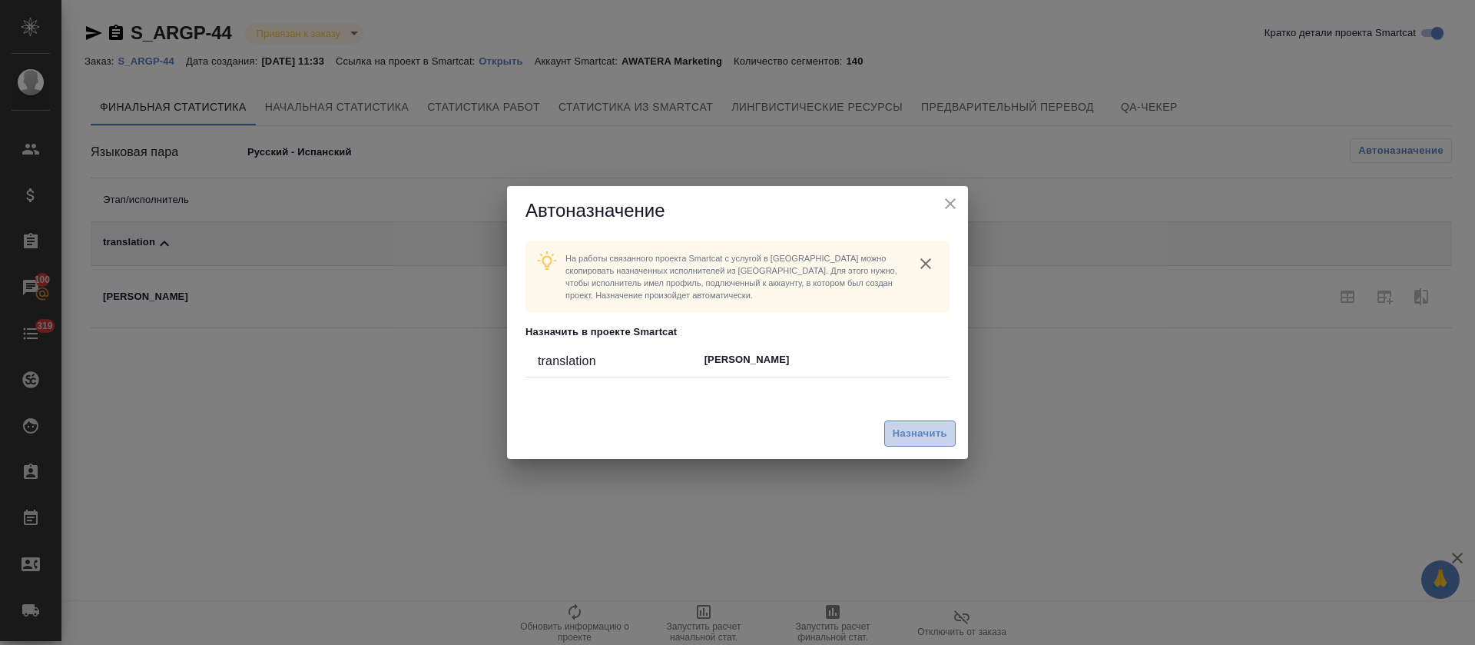
click at [917, 436] on span "Назначить" at bounding box center [920, 434] width 55 height 18
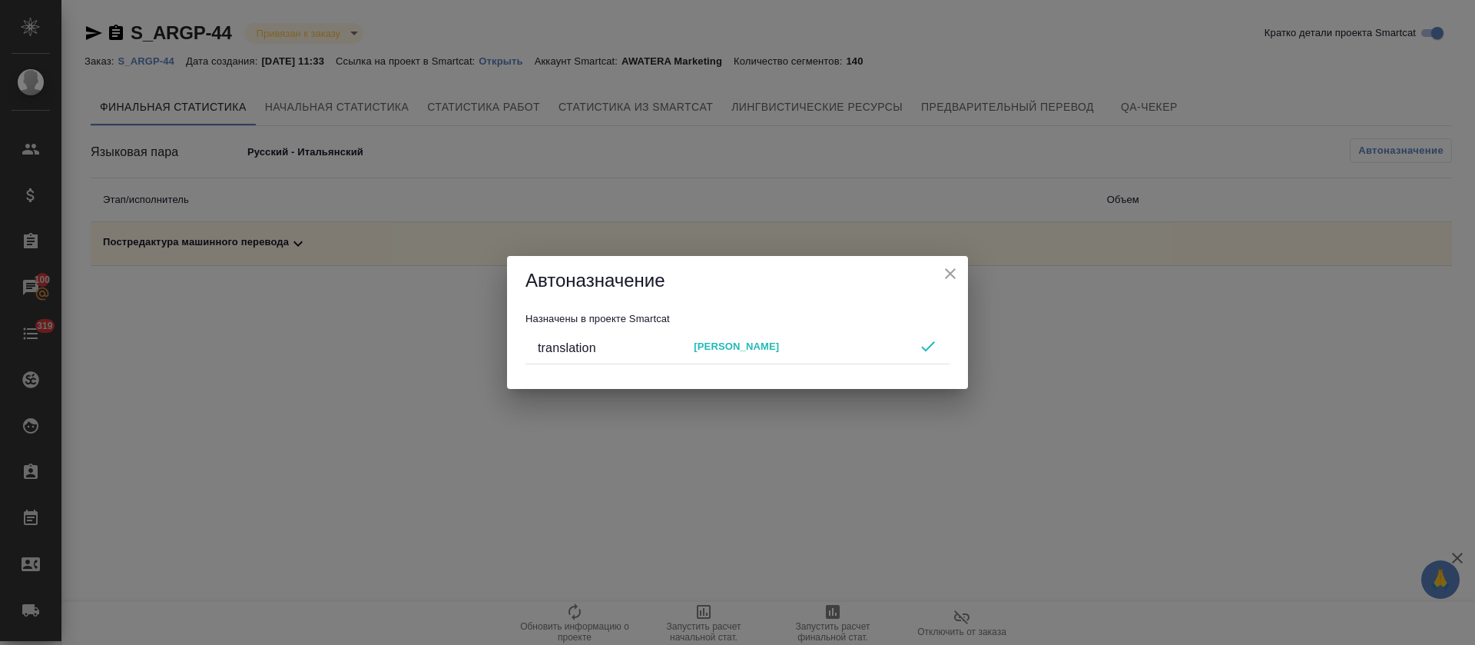
click at [955, 274] on icon "close" at bounding box center [950, 273] width 18 height 18
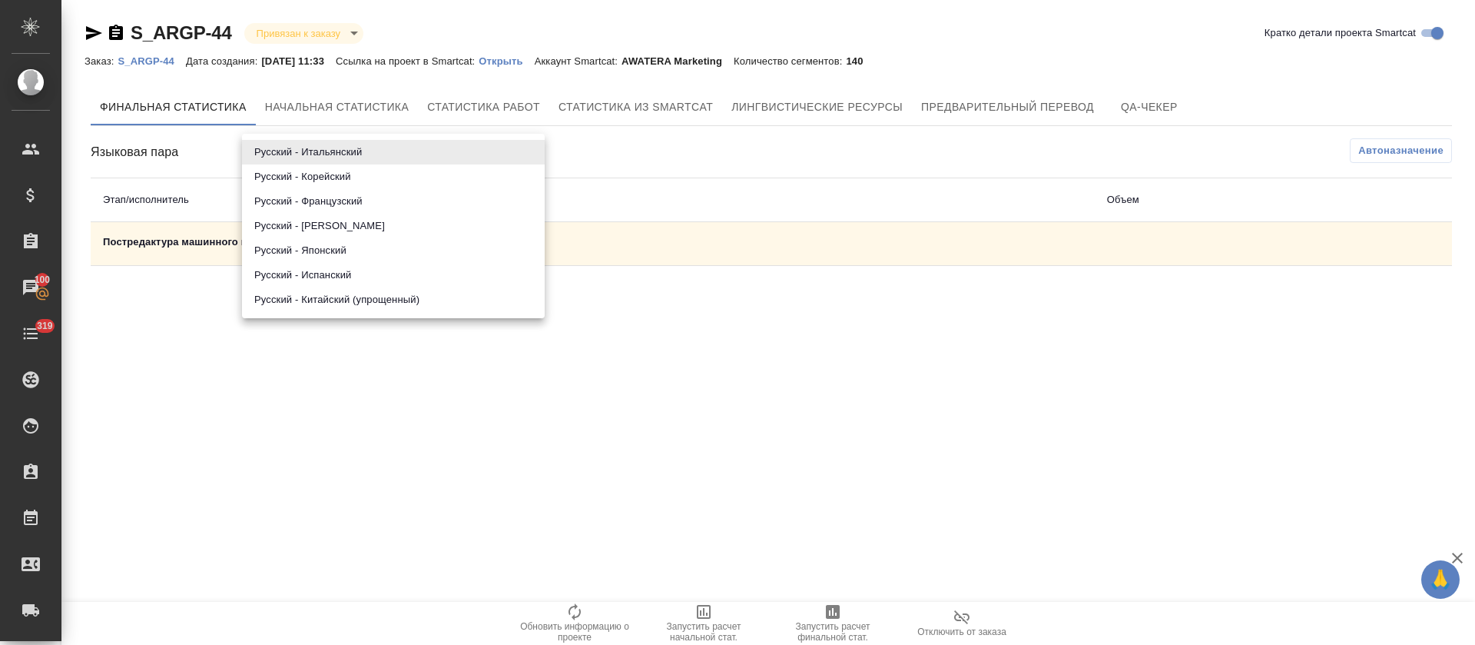
click at [313, 164] on body "🙏 .cls-1 fill:#fff; AWATERA [PERSON_NAME] Спецификации Заказы 100 Чаты 319 Todo…" at bounding box center [737, 322] width 1475 height 645
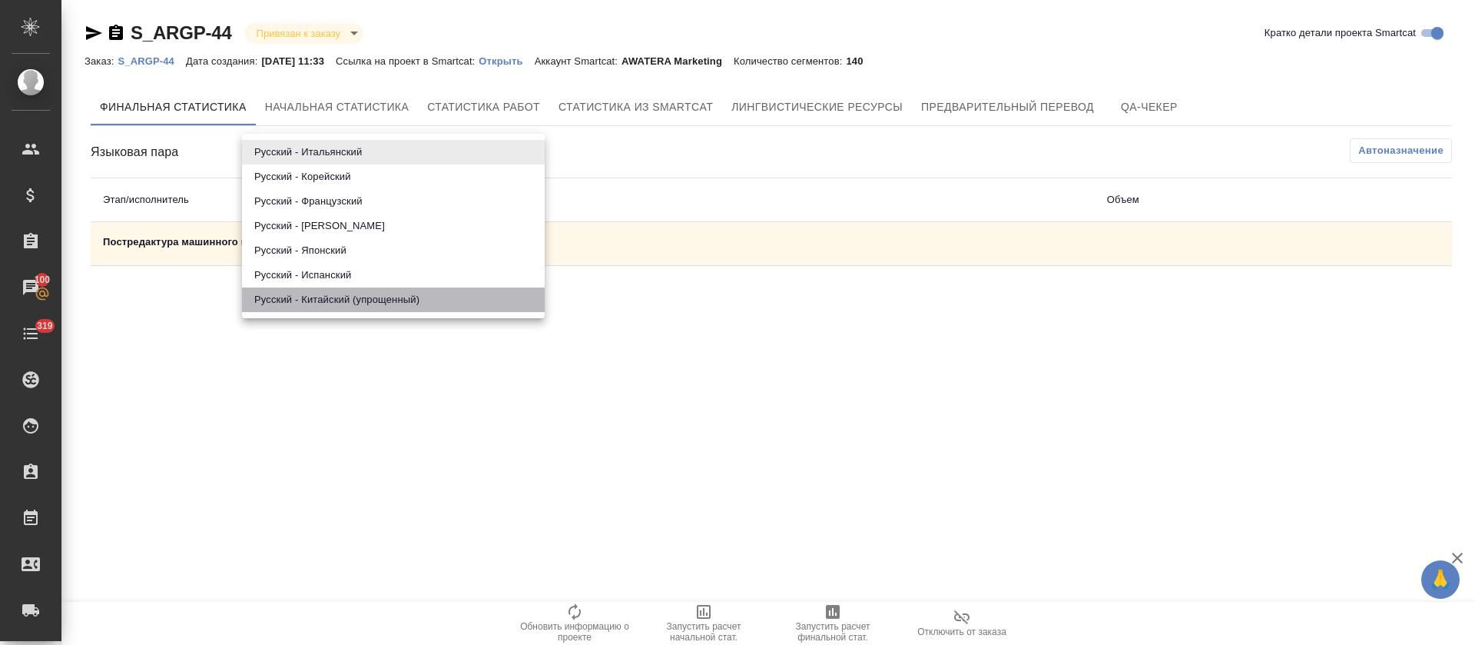
click at [328, 293] on li "Русский - Китайский (упрощенный)" at bounding box center [393, 299] width 303 height 25
type input "68da4474c070a2424d338fd0"
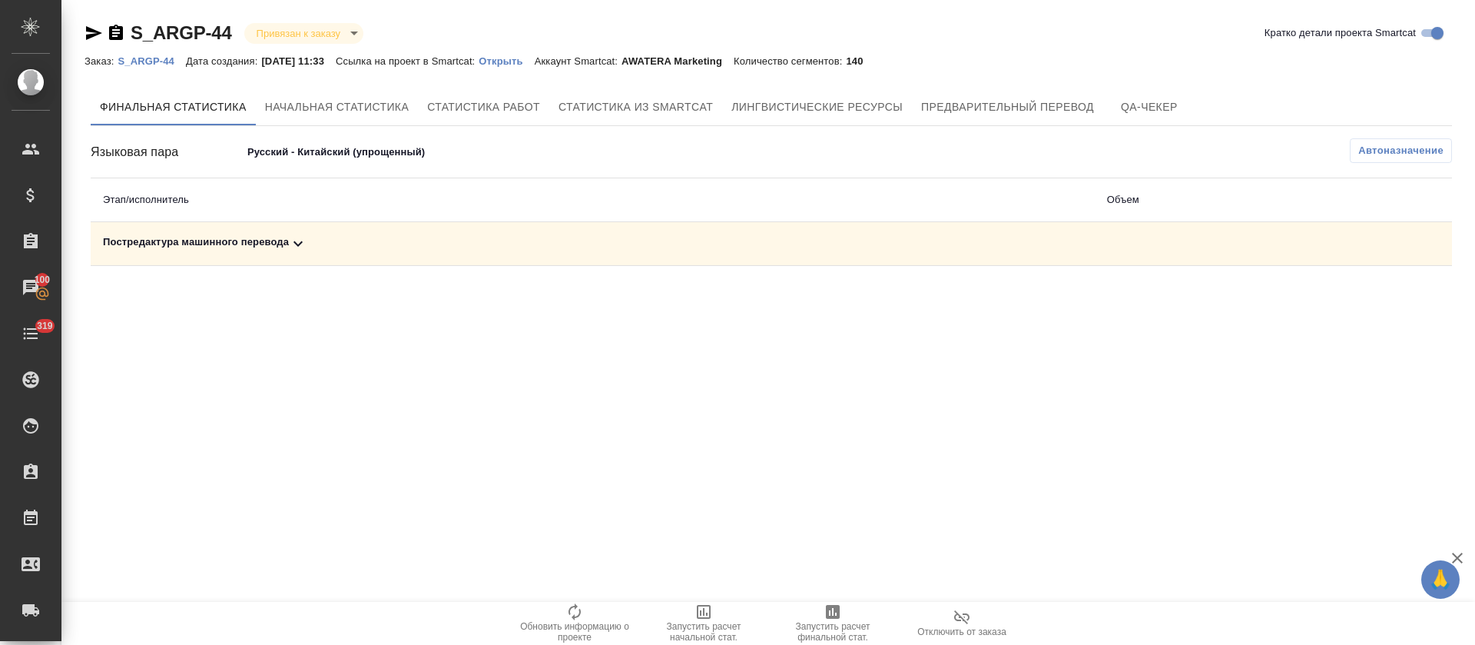
click at [332, 240] on div "Постредактура машинного перевода" at bounding box center [593, 243] width 980 height 18
drag, startPoint x: 851, startPoint y: 618, endPoint x: 857, endPoint y: 589, distance: 29.7
click at [853, 618] on span "Запустить расчет финальной стат." at bounding box center [832, 622] width 111 height 40
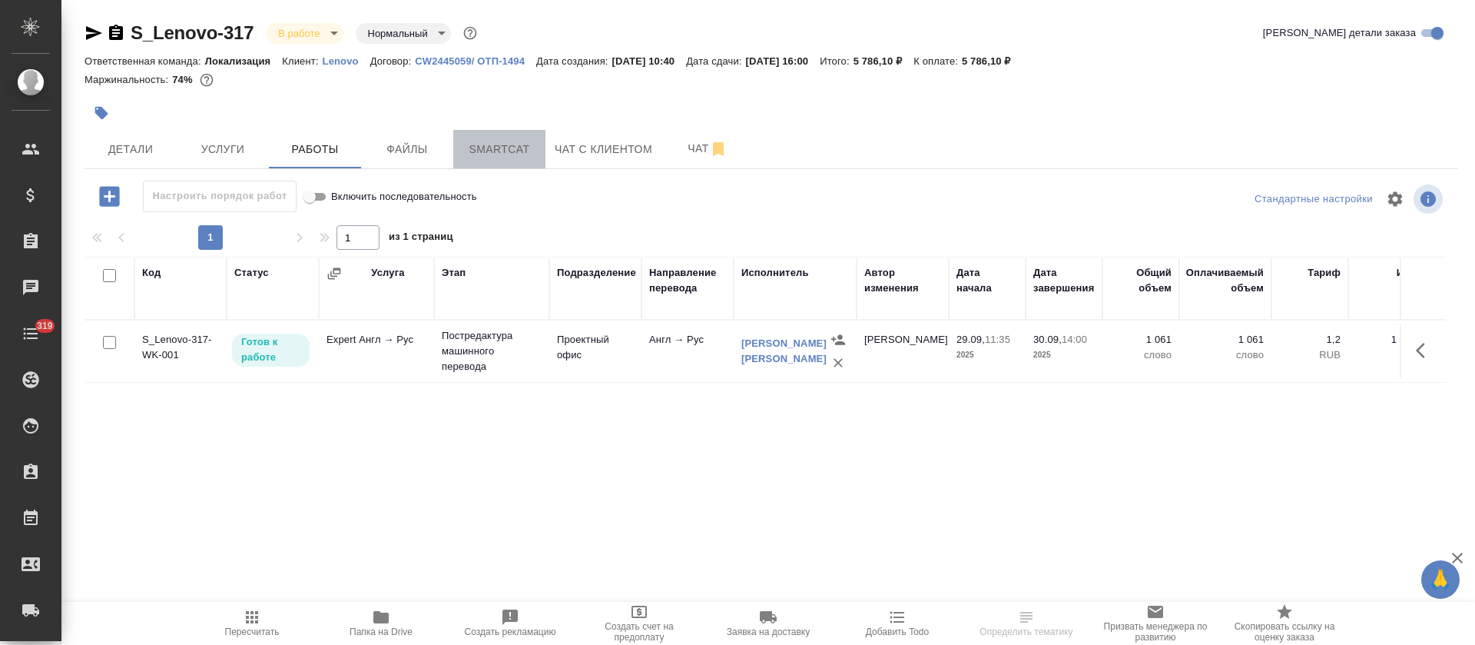
click at [483, 160] on button "Smartcat" at bounding box center [499, 149] width 92 height 38
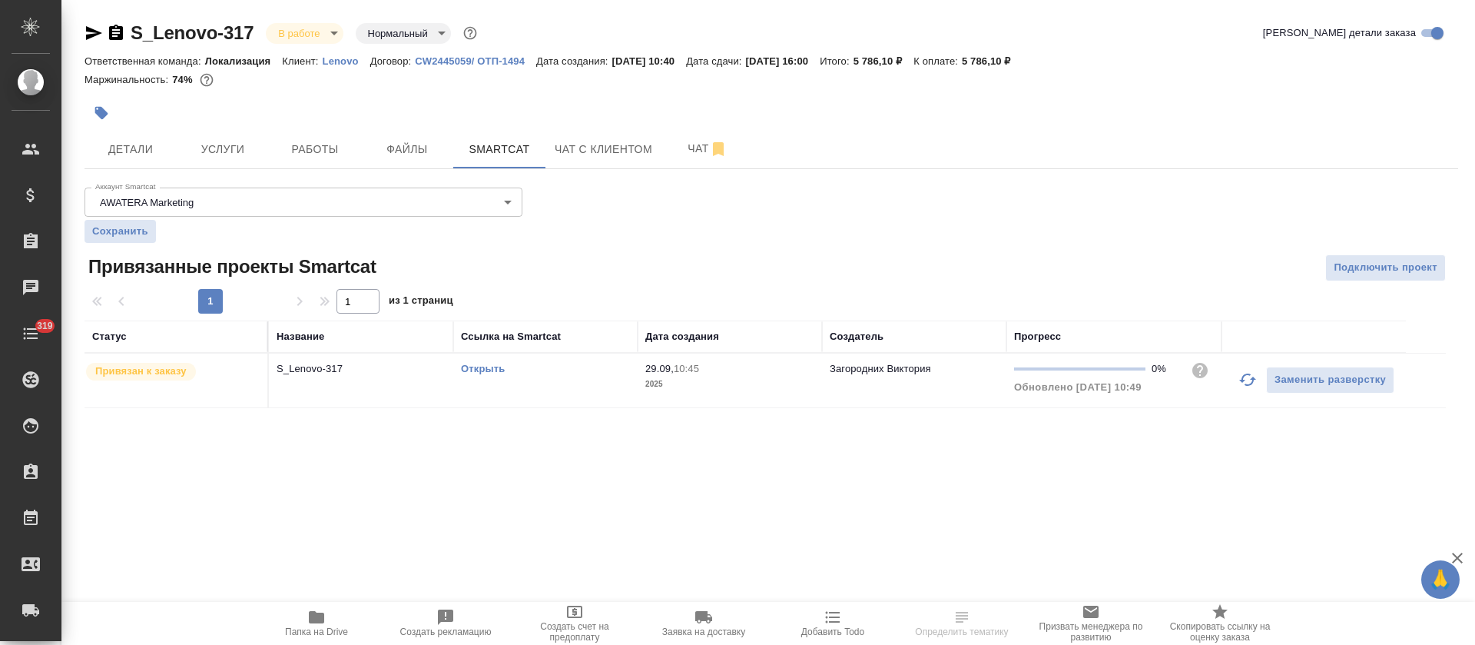
click at [1231, 386] on td "Заменить разверстку" at bounding box center [1314, 380] width 184 height 54
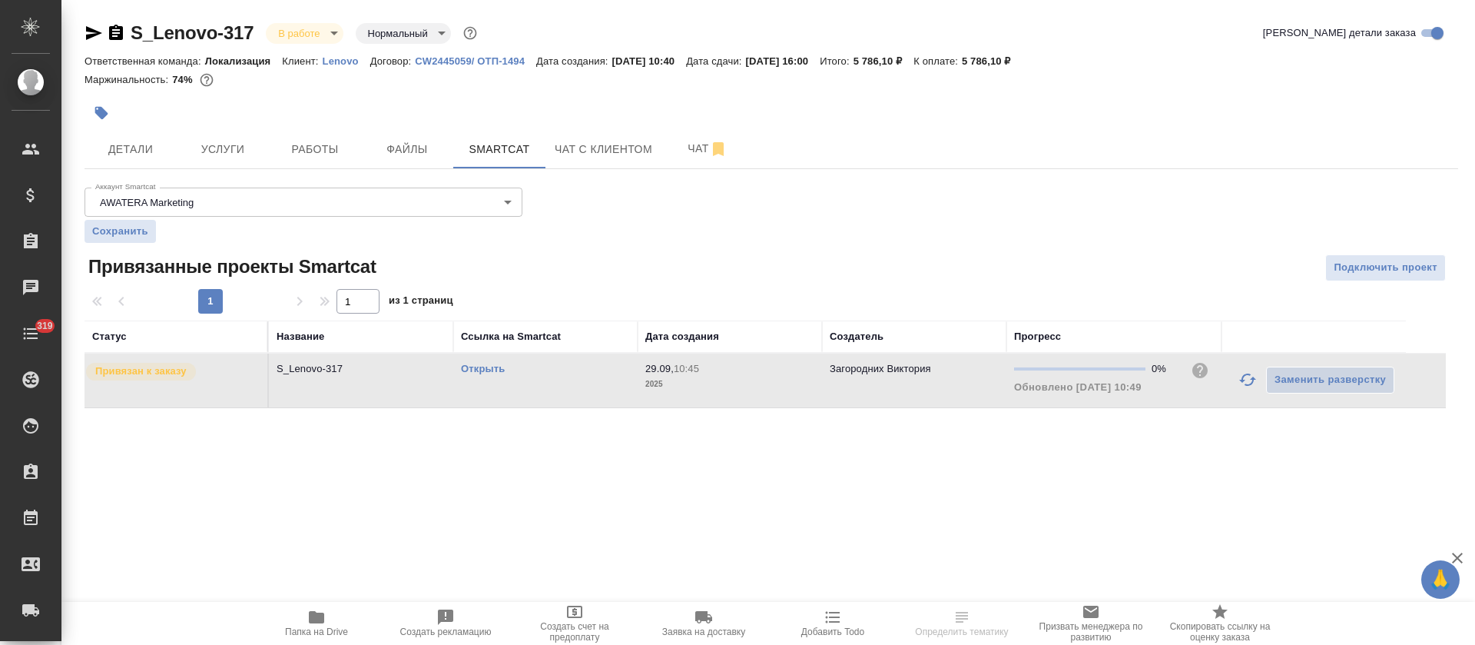
click at [1241, 386] on icon "button" at bounding box center [1247, 379] width 18 height 18
click at [1241, 381] on icon "button" at bounding box center [1247, 379] width 18 height 18
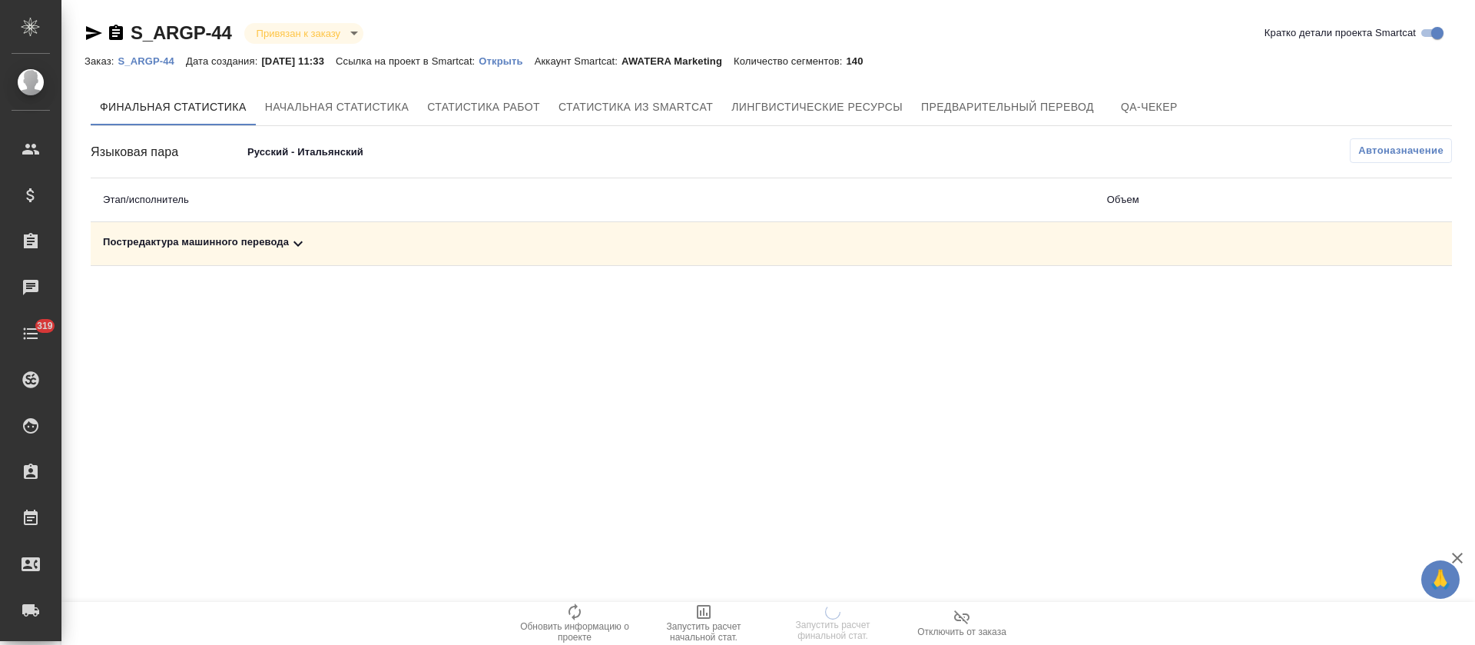
click at [443, 241] on div "Постредактура машинного перевода" at bounding box center [593, 243] width 980 height 18
click at [377, 244] on div "Постредактура машинного перевода" at bounding box center [446, 243] width 686 height 18
click at [377, 244] on div "Постредактура машинного перевода" at bounding box center [593, 243] width 980 height 18
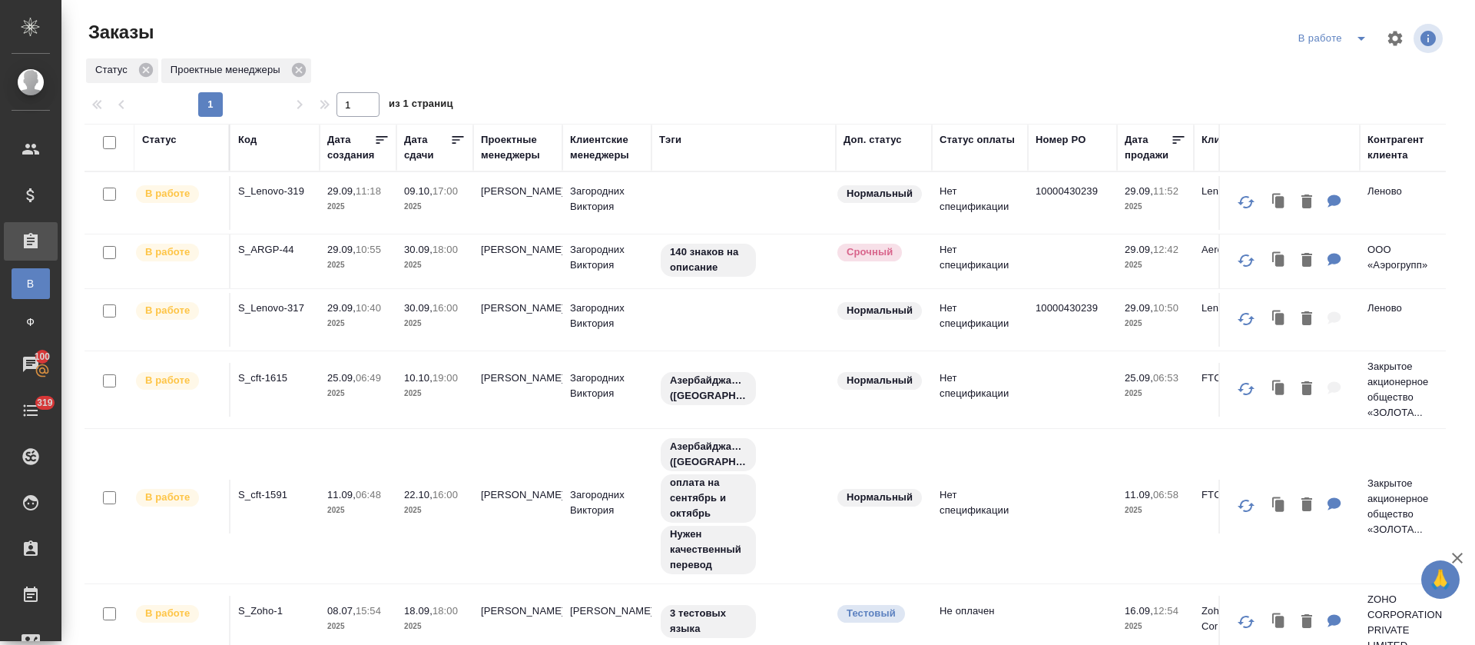
click at [1377, 35] on button "button" at bounding box center [1395, 38] width 37 height 37
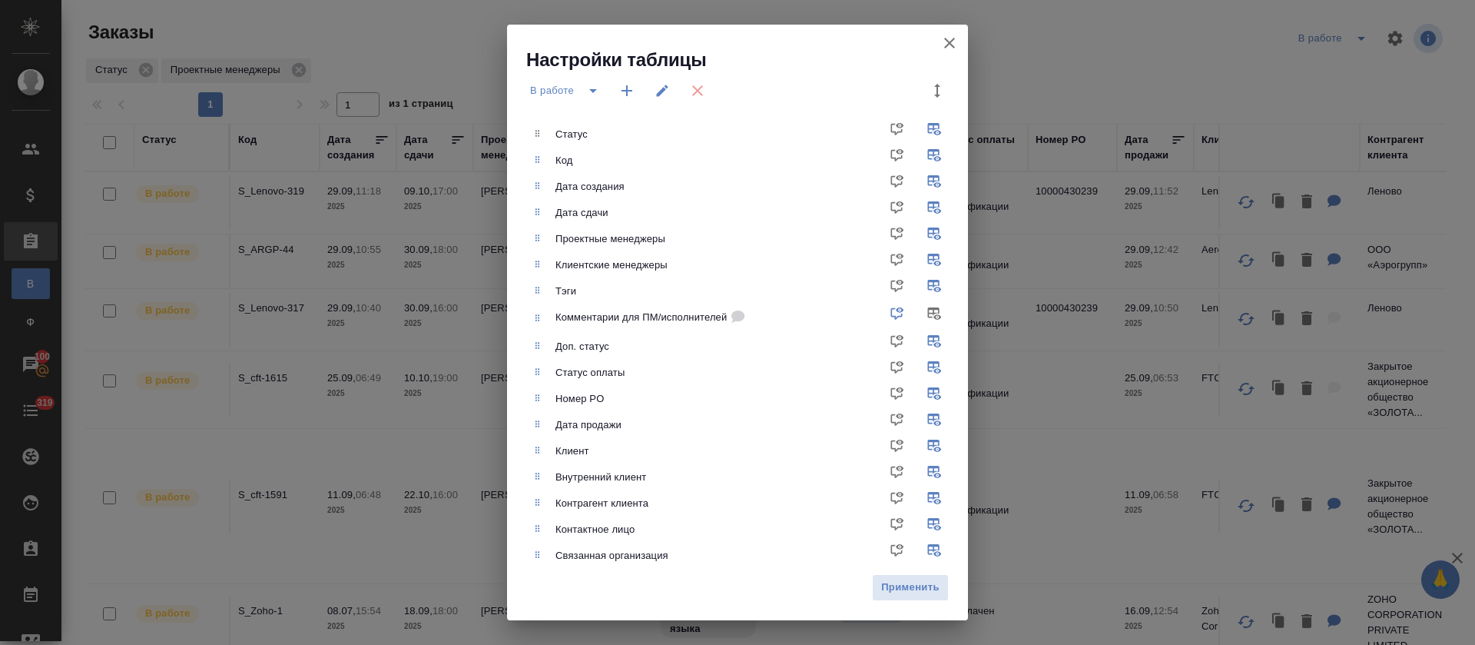
click at [1147, 79] on div "Настройки таблицы В работе Статус Код Дата создания Дата сдачи Проектные менедж…" at bounding box center [737, 322] width 1475 height 645
click at [956, 39] on icon "button" at bounding box center [949, 43] width 18 height 18
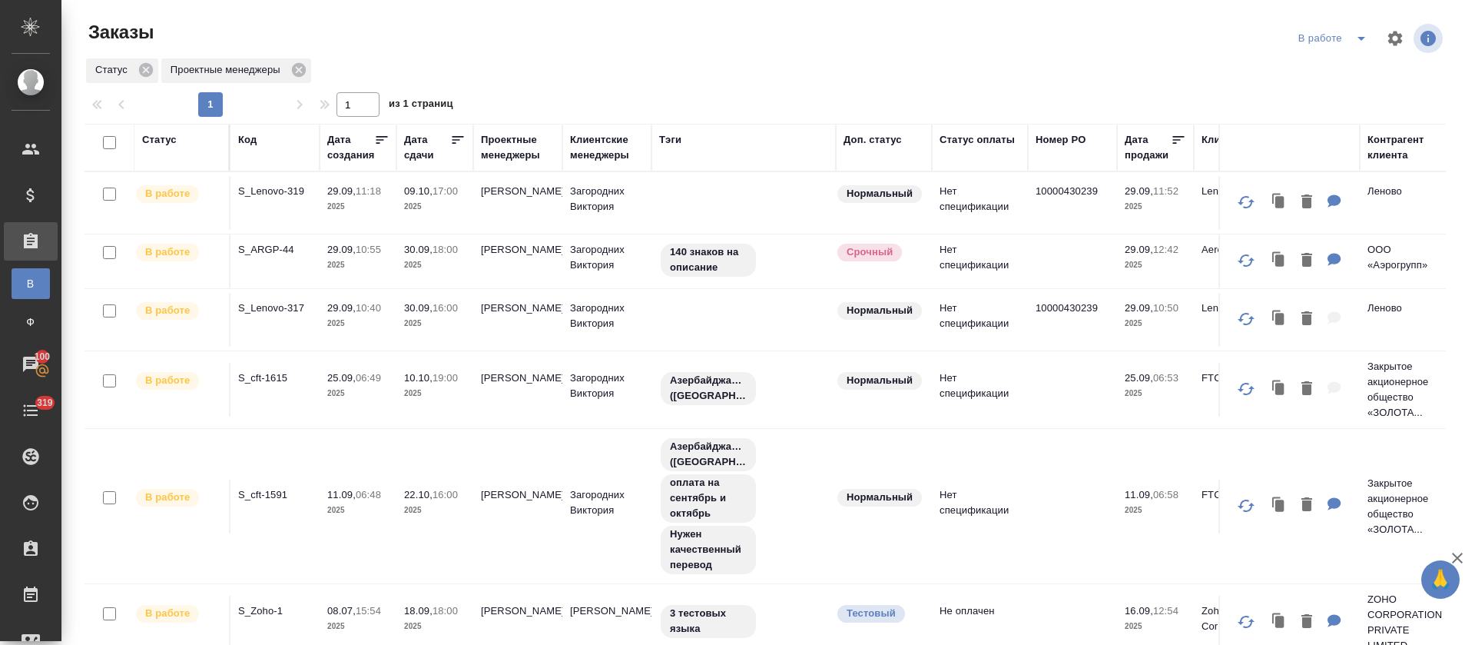
click at [1352, 38] on icon "split button" at bounding box center [1361, 38] width 18 height 18
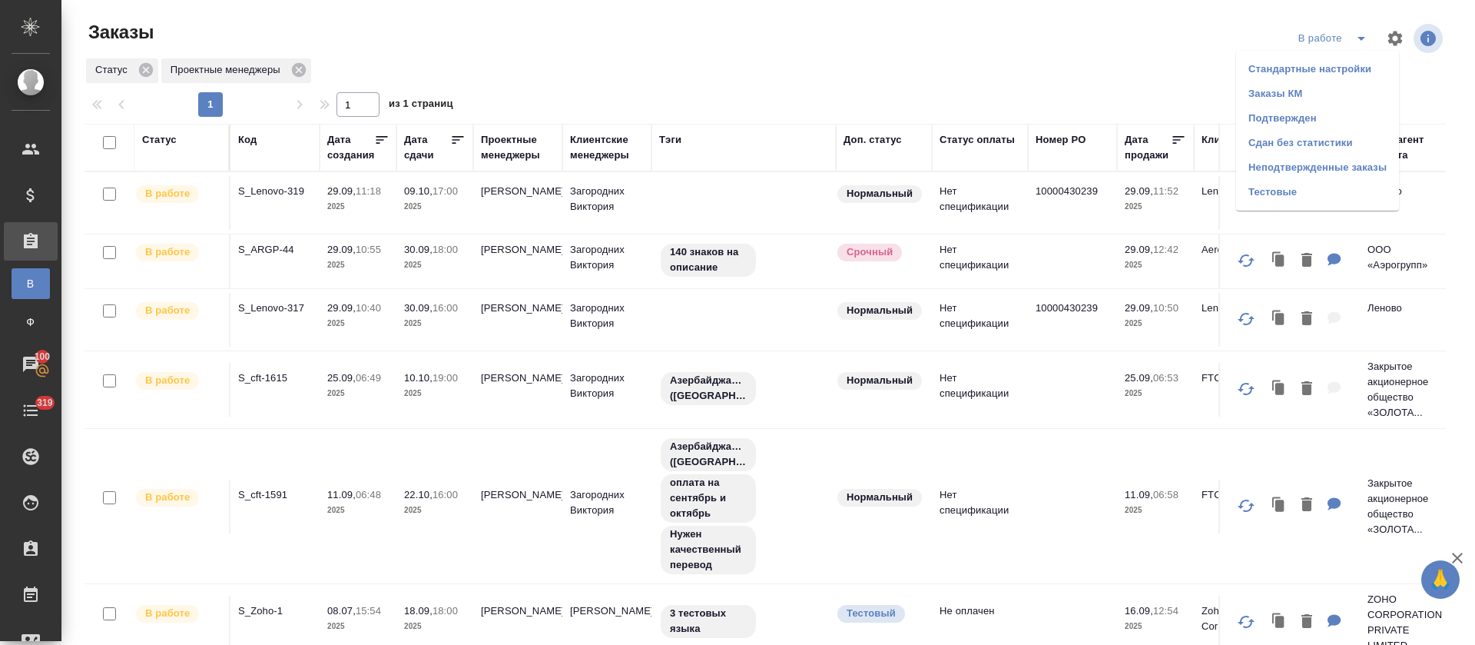
click at [1304, 108] on li "Подтвержден" at bounding box center [1317, 118] width 163 height 25
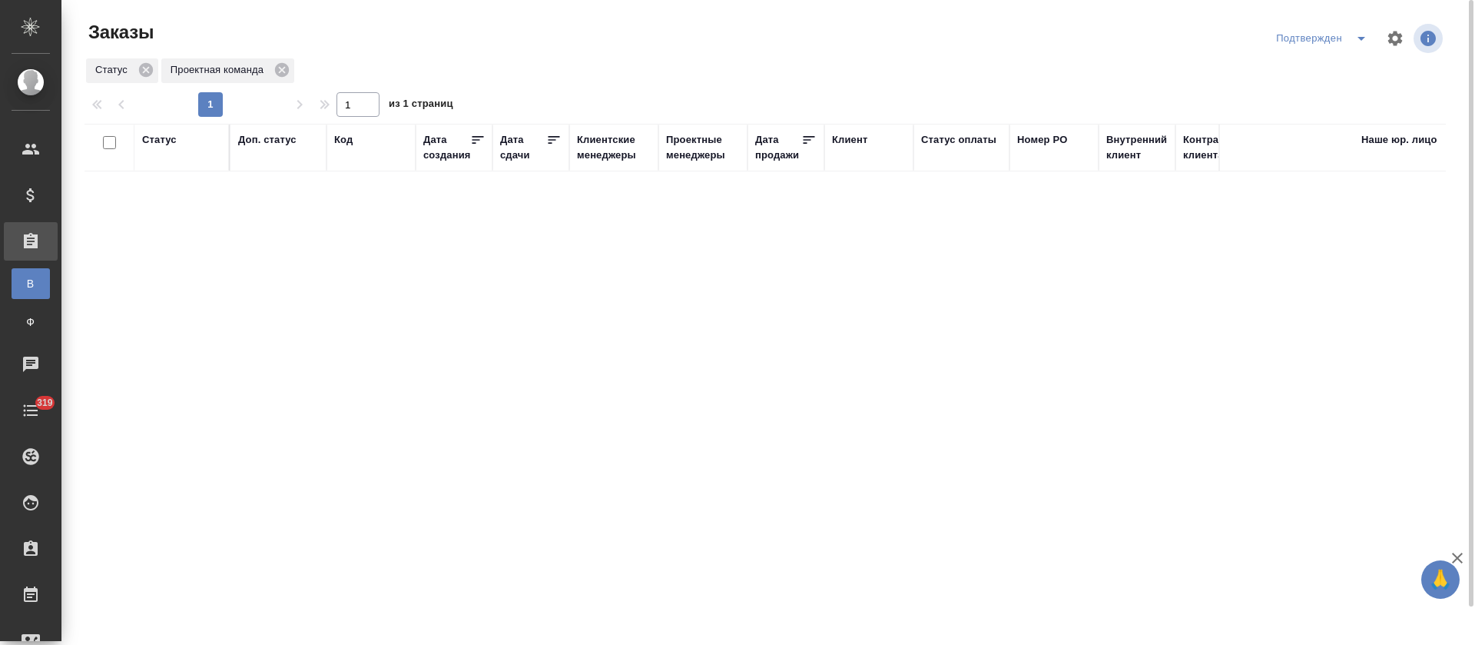
click at [1353, 45] on icon "split button" at bounding box center [1361, 38] width 18 height 18
click at [1338, 98] on li "В работе" at bounding box center [1324, 93] width 163 height 25
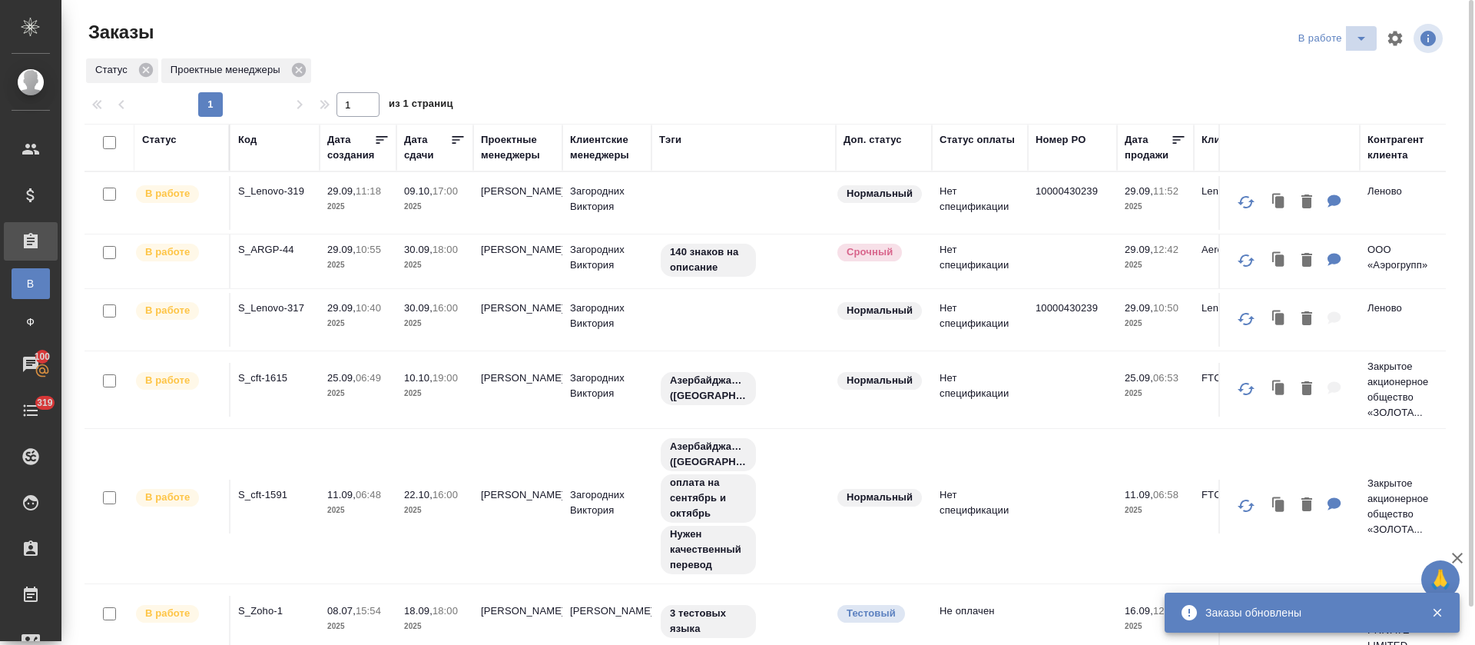
click at [1364, 39] on icon "split button" at bounding box center [1361, 38] width 18 height 18
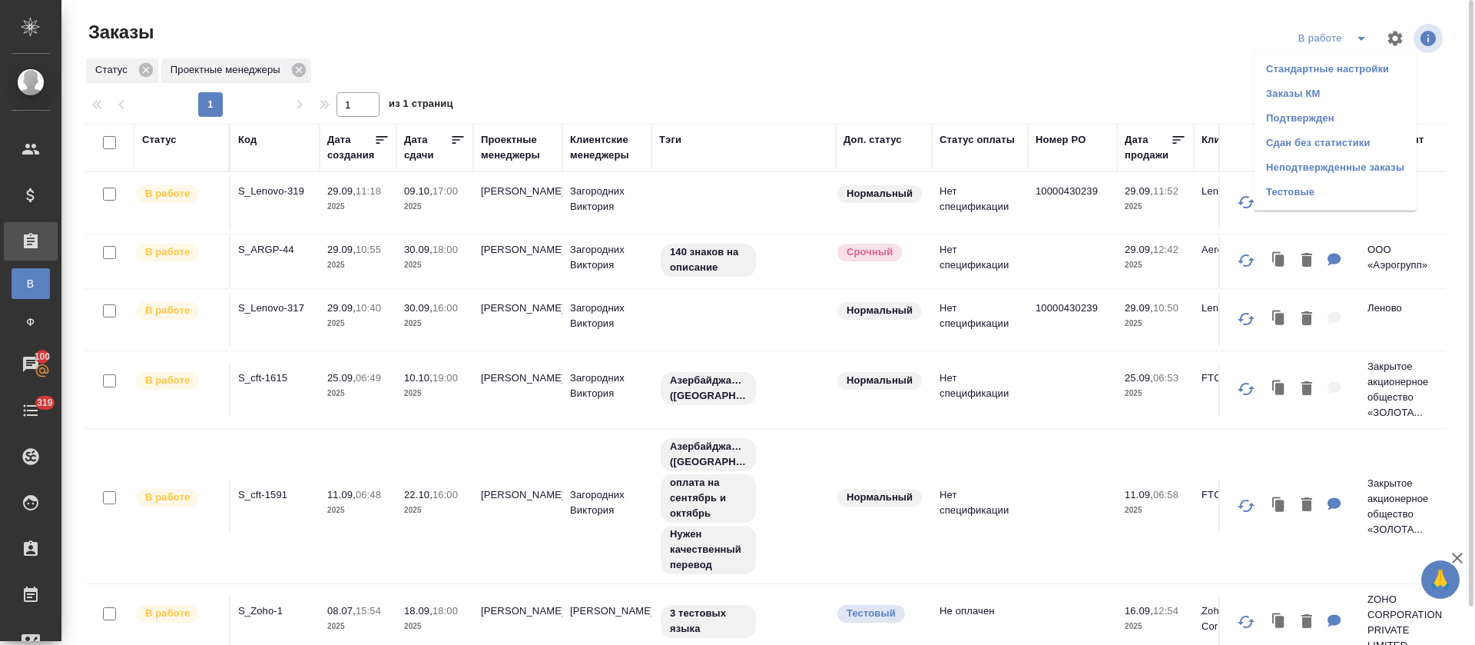
click at [1344, 113] on li "Подтвержден" at bounding box center [1335, 118] width 163 height 25
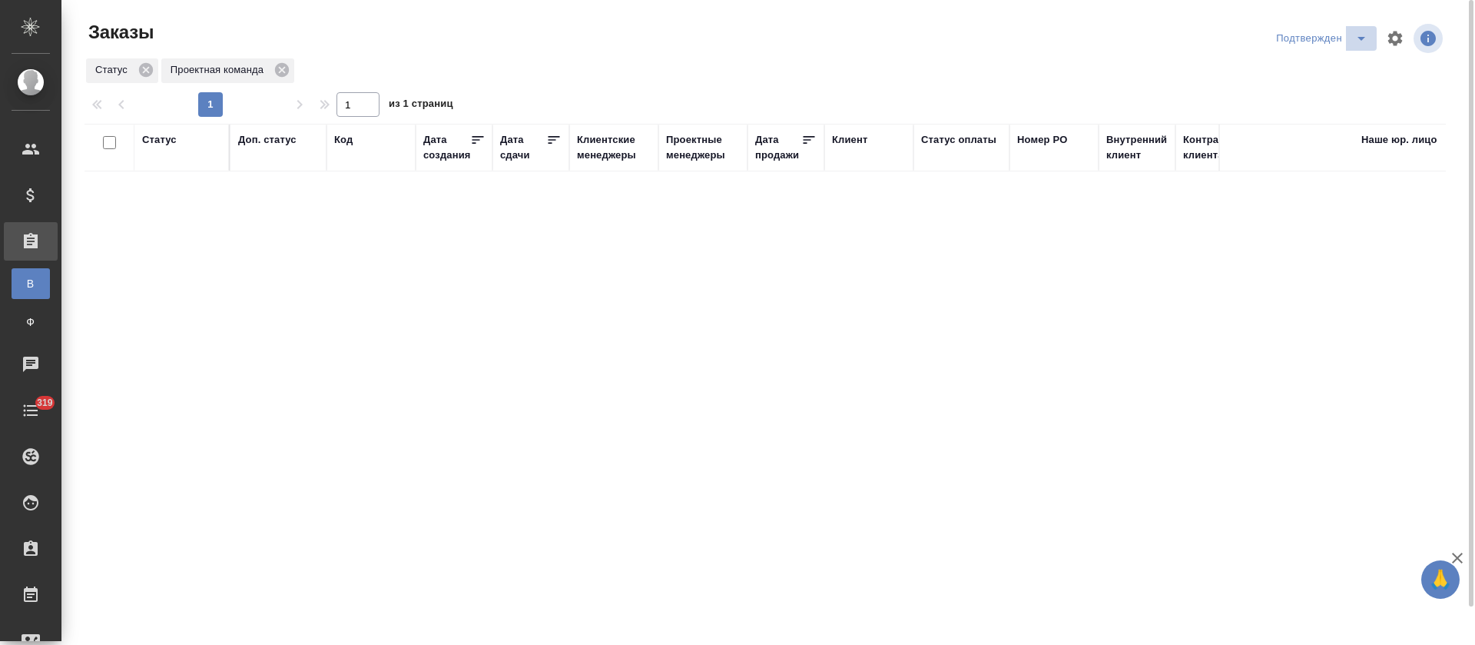
click at [1360, 42] on icon "split button" at bounding box center [1361, 38] width 18 height 18
click at [1331, 136] on li "Сдан без статистики" at bounding box center [1324, 143] width 163 height 25
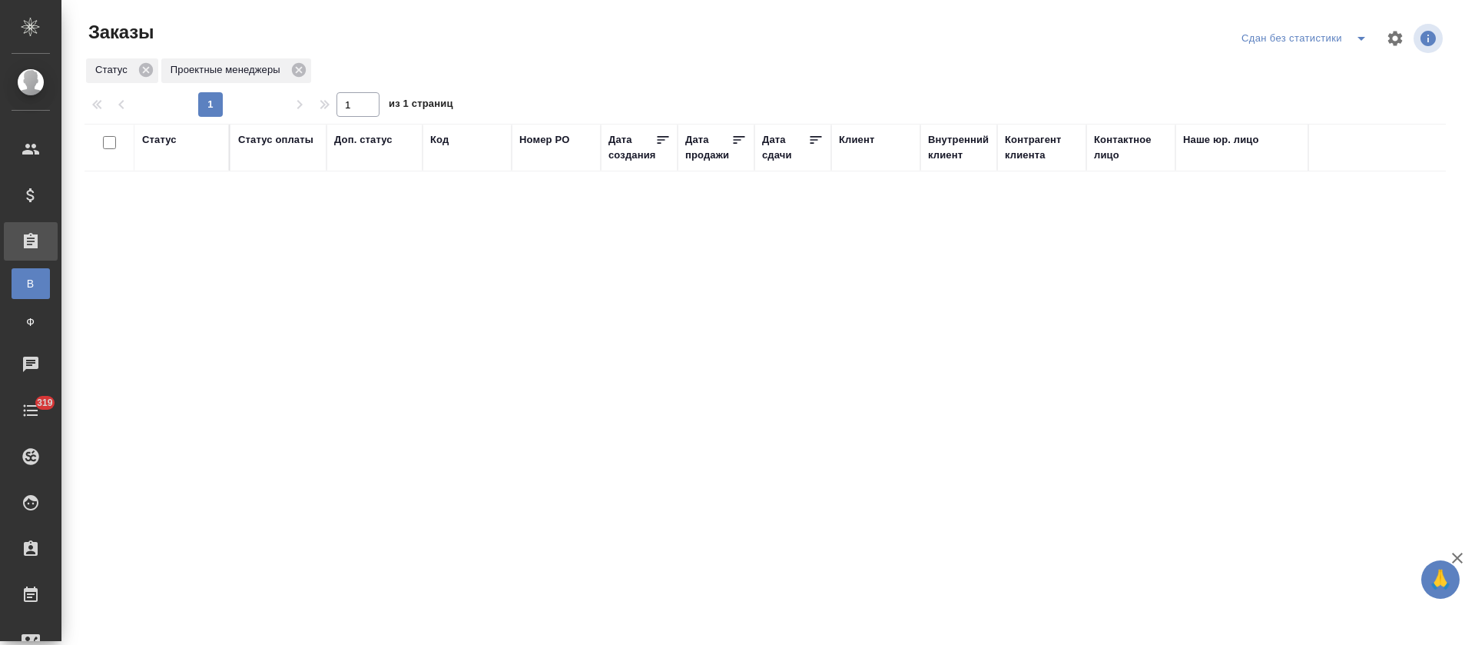
click at [1357, 42] on icon "split button" at bounding box center [1361, 38] width 18 height 18
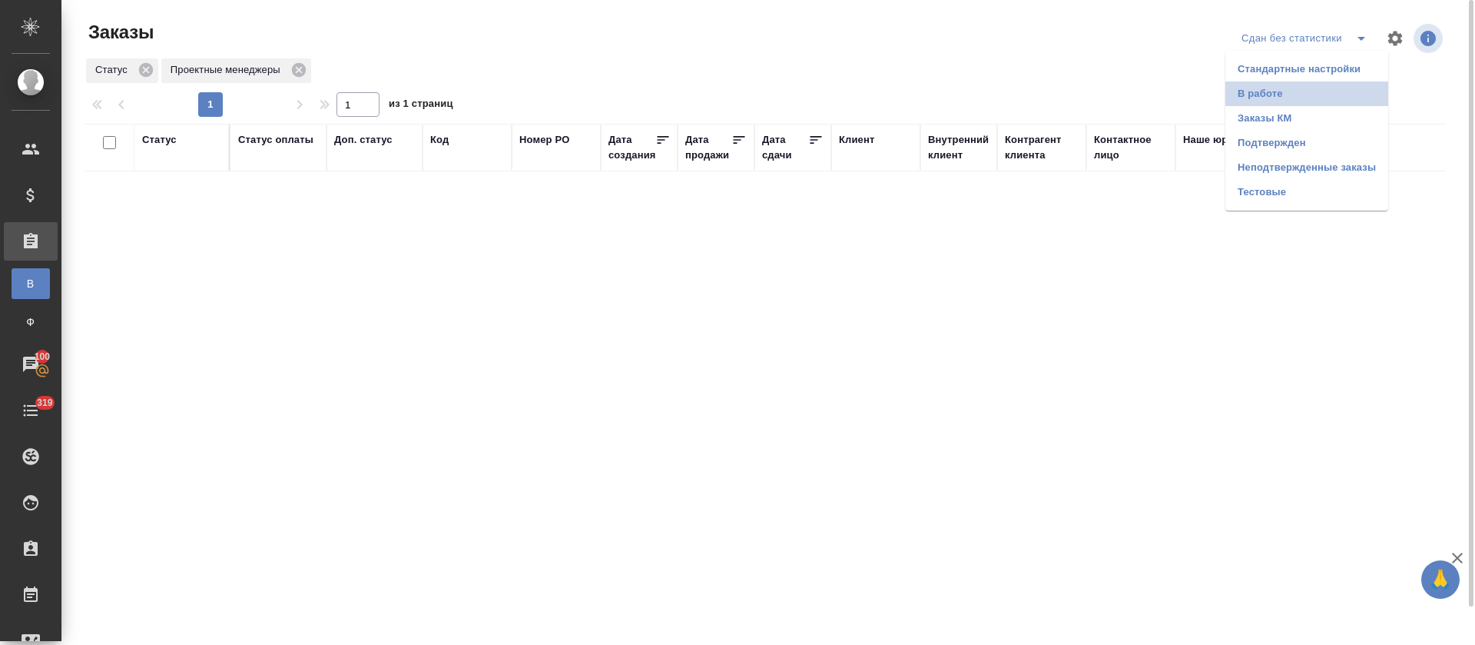
click at [1335, 91] on li "В работе" at bounding box center [1306, 93] width 163 height 25
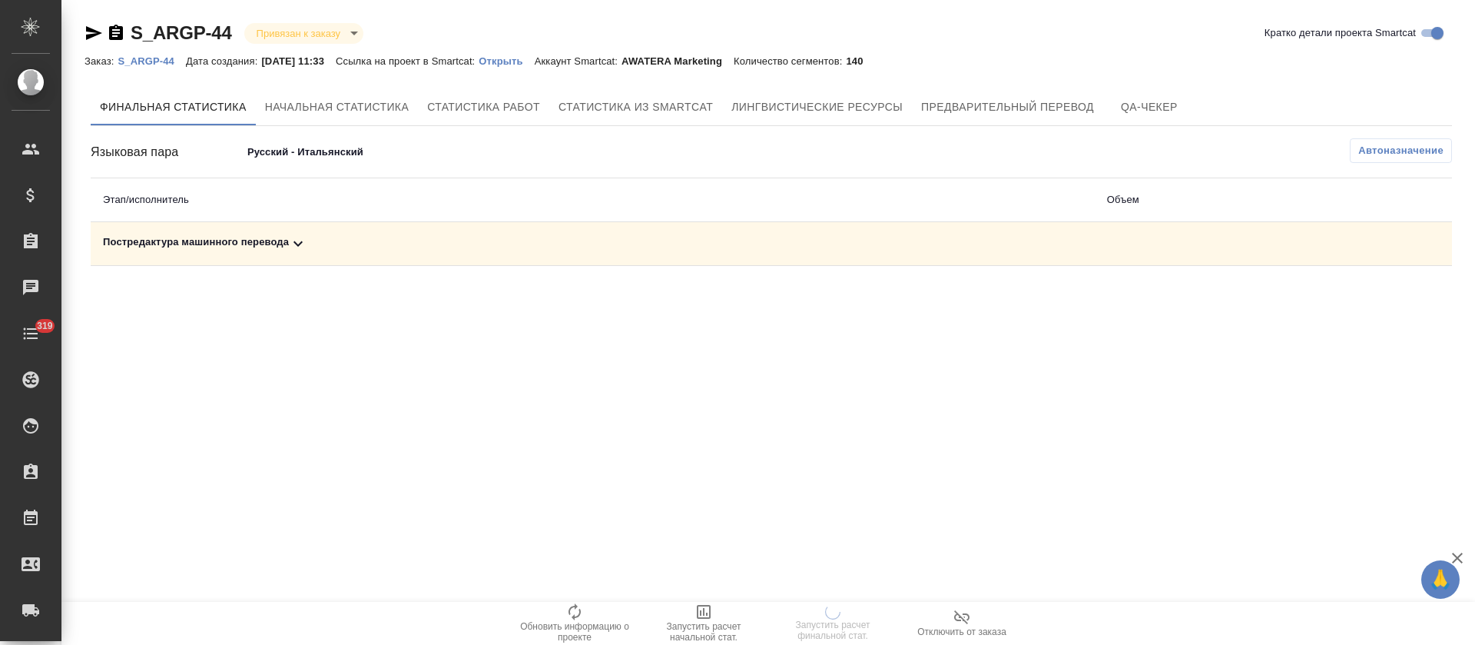
click at [350, 237] on div "Постредактура машинного перевода" at bounding box center [593, 243] width 980 height 18
click at [785, 448] on div ".cls-1 fill:#fff; AWATERA [PERSON_NAME] Спецификации Заказы 100 Чаты 319 Todo П…" at bounding box center [737, 322] width 1475 height 645
click at [842, 418] on div ".cls-1 fill:#fff; AWATERA [PERSON_NAME] Спецификации Заказы 100 Чаты 319 Todo П…" at bounding box center [737, 322] width 1475 height 645
click at [734, 413] on div ".cls-1 fill:#fff; AWATERA [PERSON_NAME] Спецификации Заказы 100 Чаты 319 Todo П…" at bounding box center [737, 322] width 1475 height 645
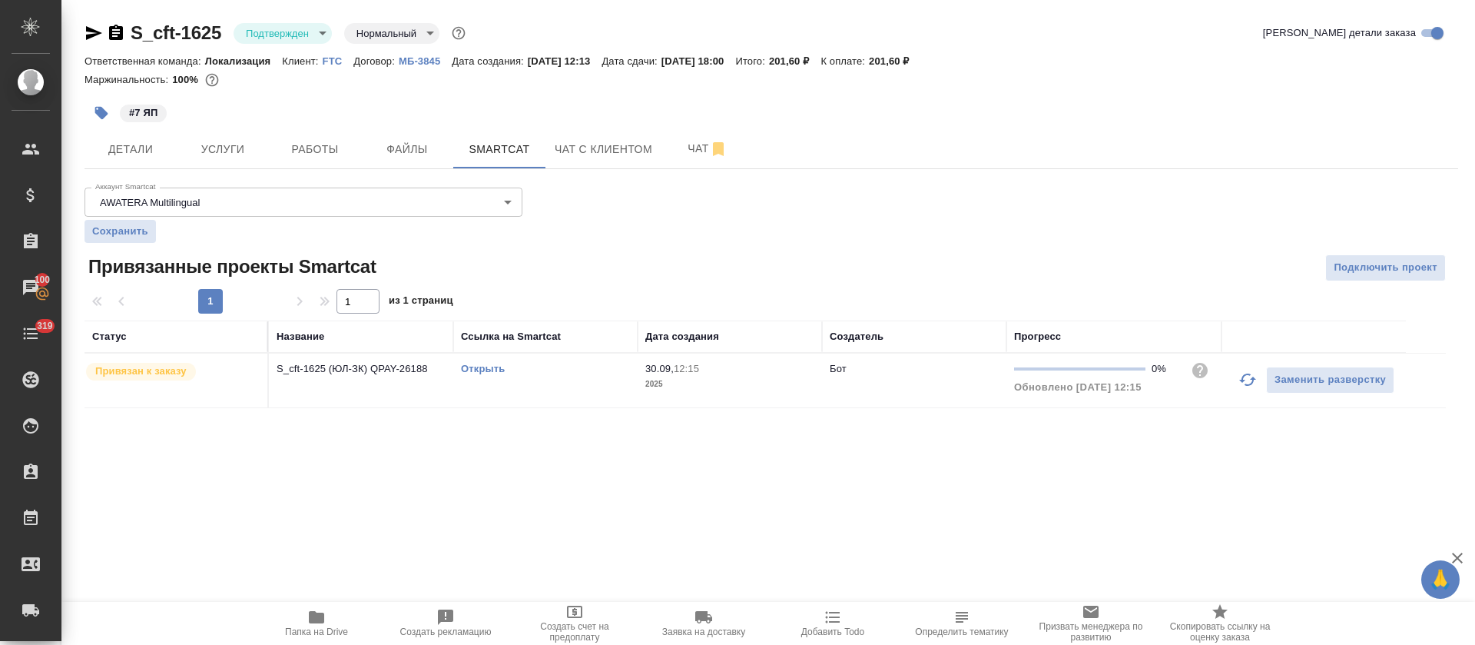
click at [272, 39] on body "🙏 .cls-1 fill:#fff; AWATERA [PERSON_NAME] Спецификации Заказы 100 Чаты 319 Todo…" at bounding box center [737, 322] width 1475 height 645
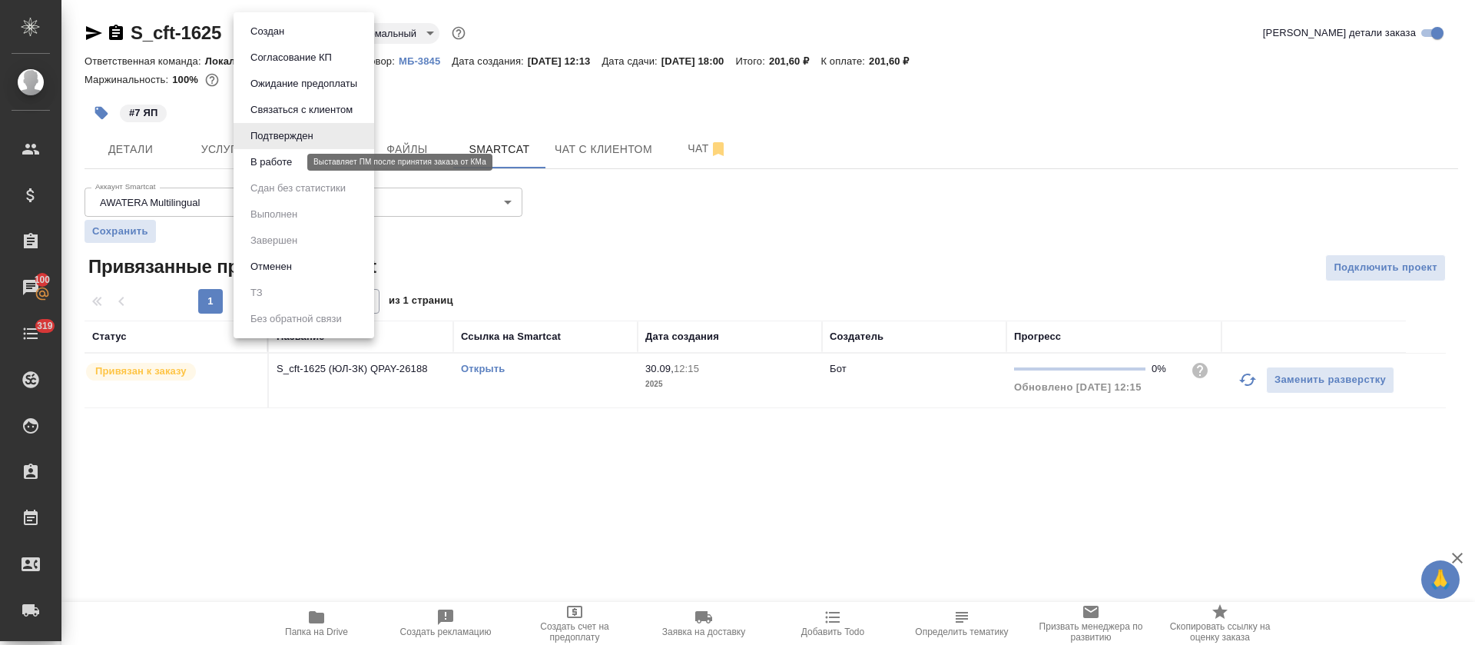
click at [280, 154] on button "В работе" at bounding box center [271, 162] width 51 height 17
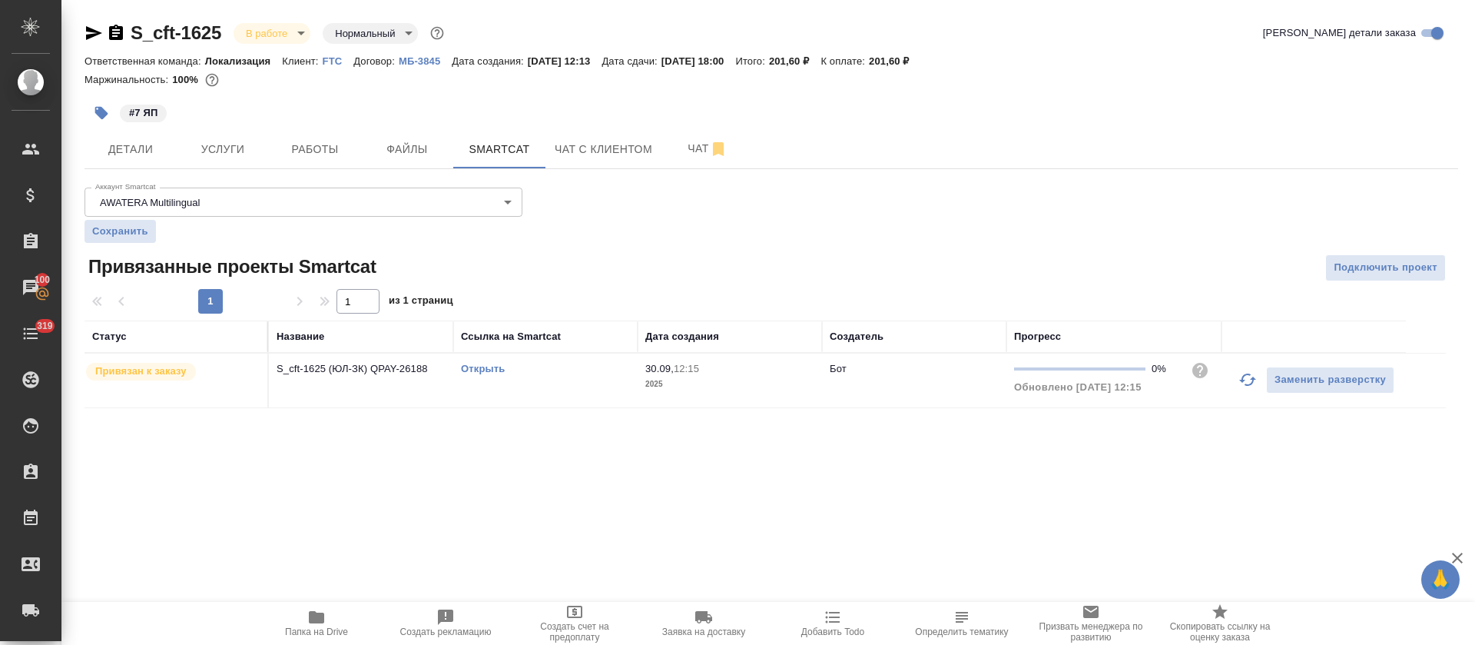
click at [502, 370] on link "Открыть" at bounding box center [483, 369] width 44 height 12
click at [329, 144] on span "Работы" at bounding box center [315, 149] width 74 height 19
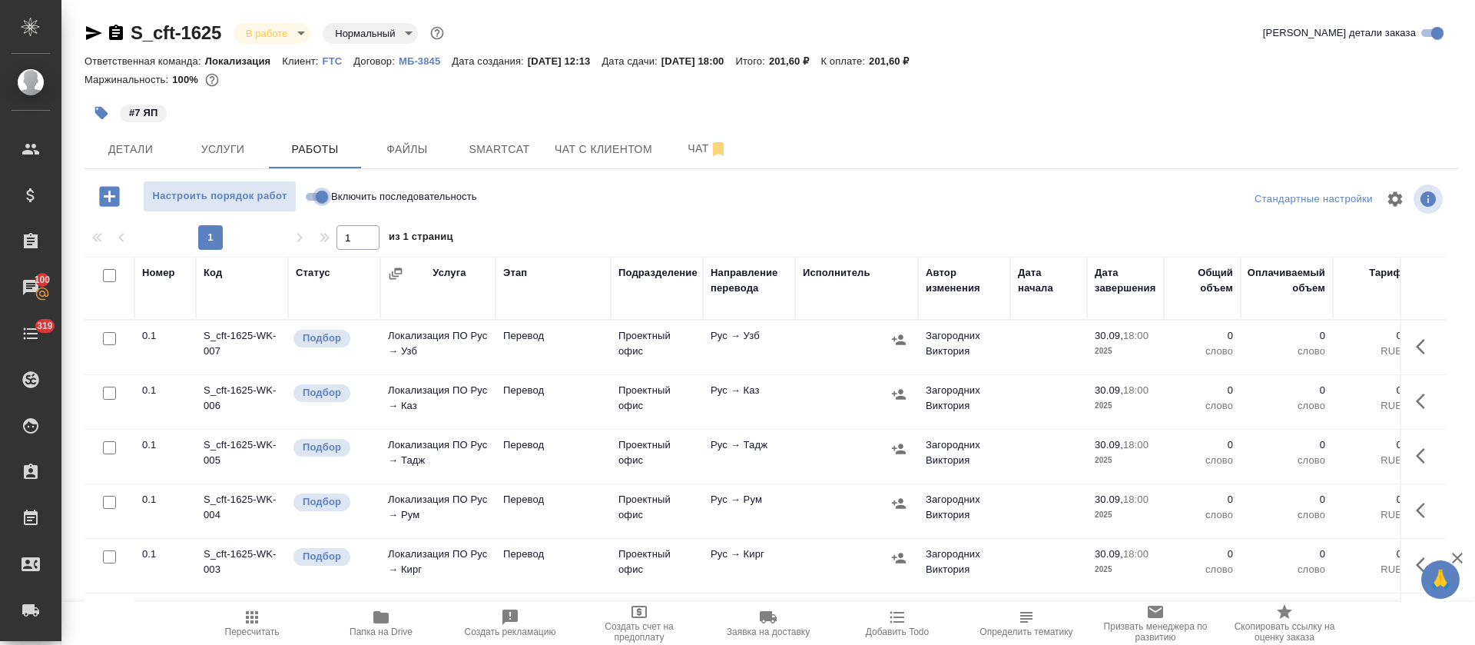
click at [311, 198] on input "Включить последовательность" at bounding box center [321, 196] width 55 height 18
checkbox input "true"
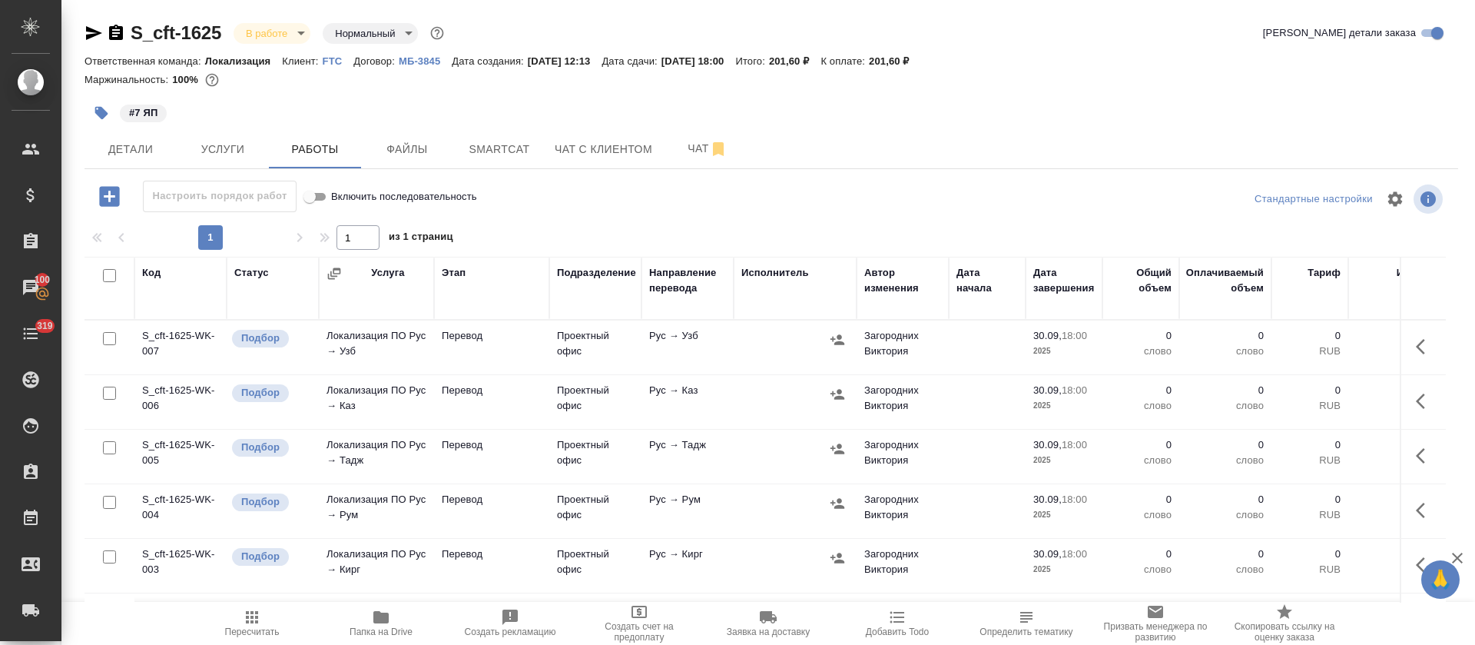
click at [104, 274] on input "checkbox" at bounding box center [109, 275] width 13 height 13
checkbox input "true"
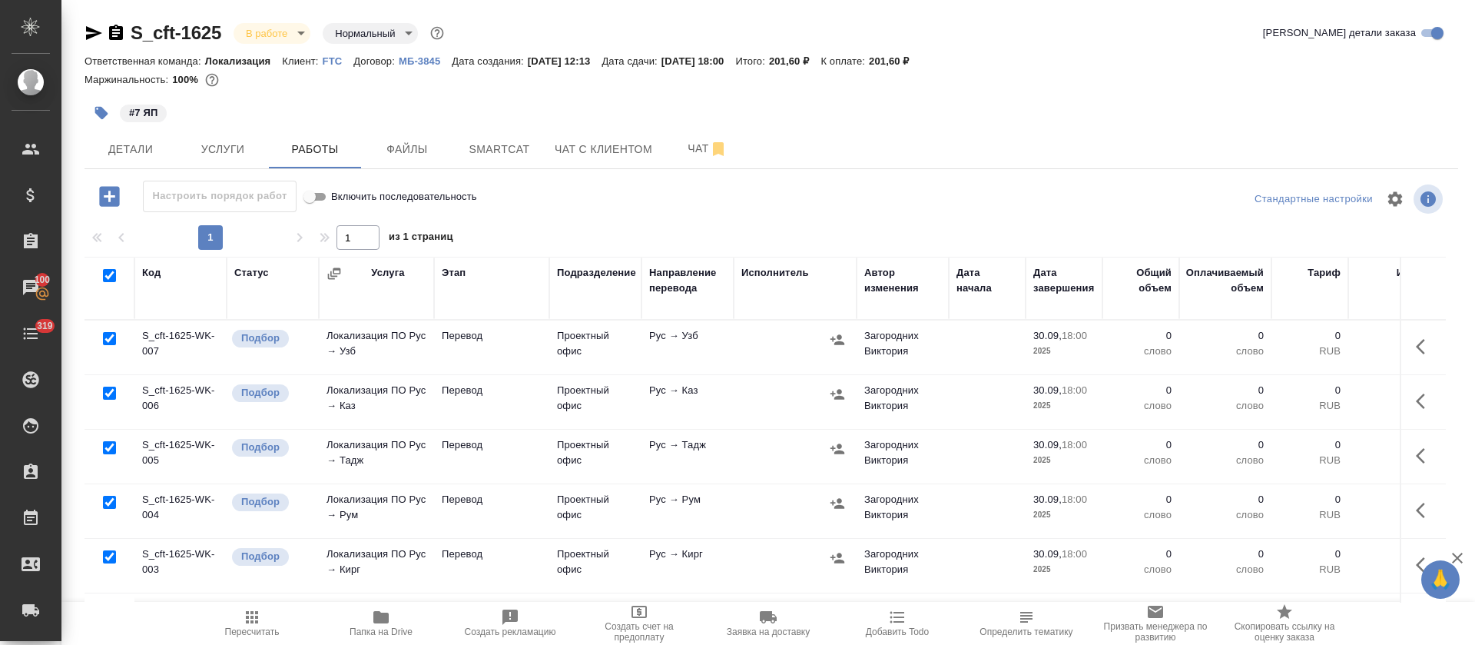
checkbox input "true"
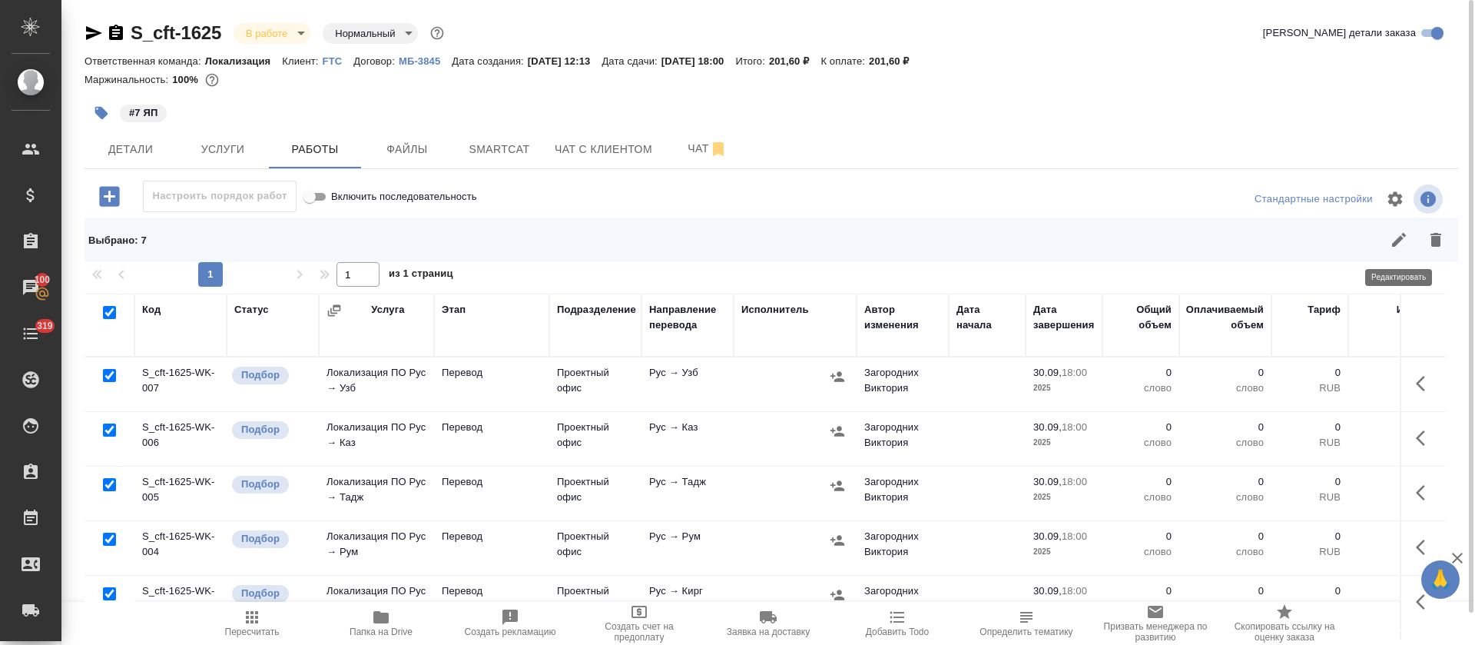
click at [1390, 241] on icon "button" at bounding box center [1399, 239] width 18 height 18
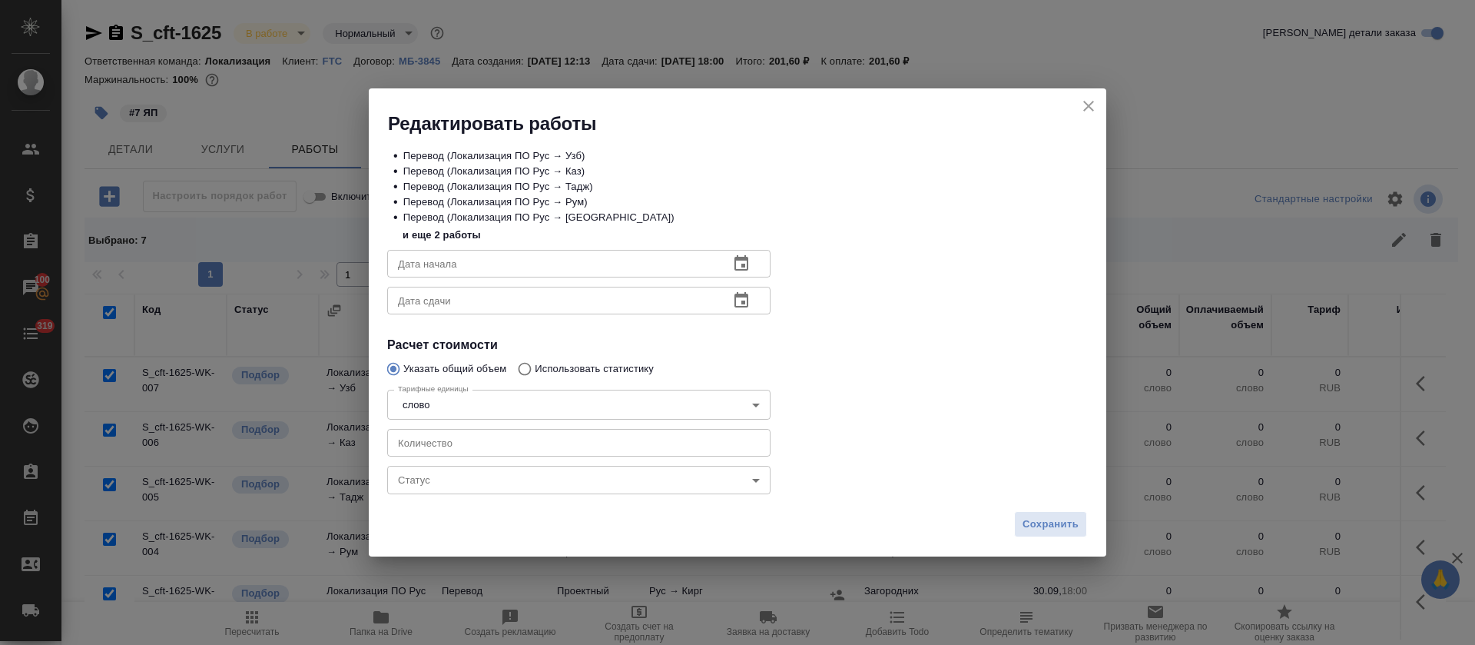
click at [613, 431] on input "number" at bounding box center [578, 443] width 383 height 28
type input "4"
click at [744, 261] on icon "button" at bounding box center [741, 263] width 18 height 18
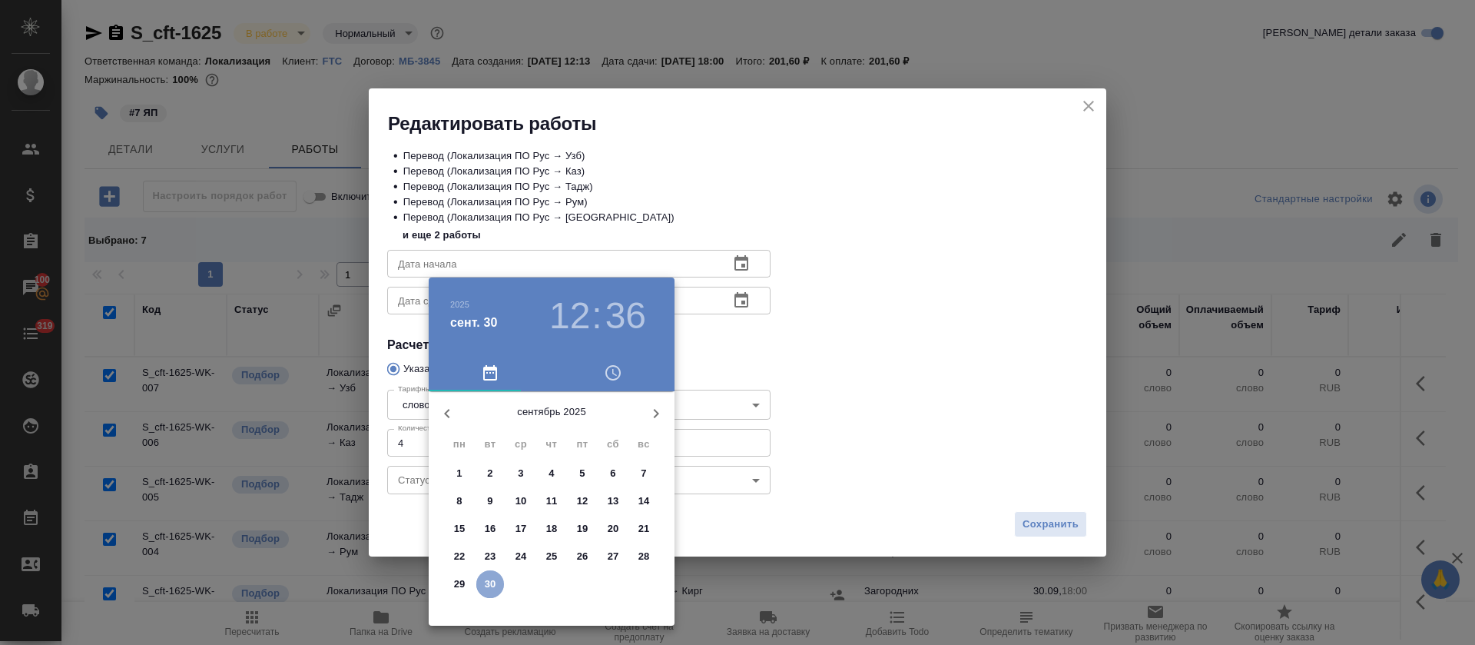
click at [481, 586] on span "30" at bounding box center [490, 583] width 28 height 15
type input "30.09.2025 12:36"
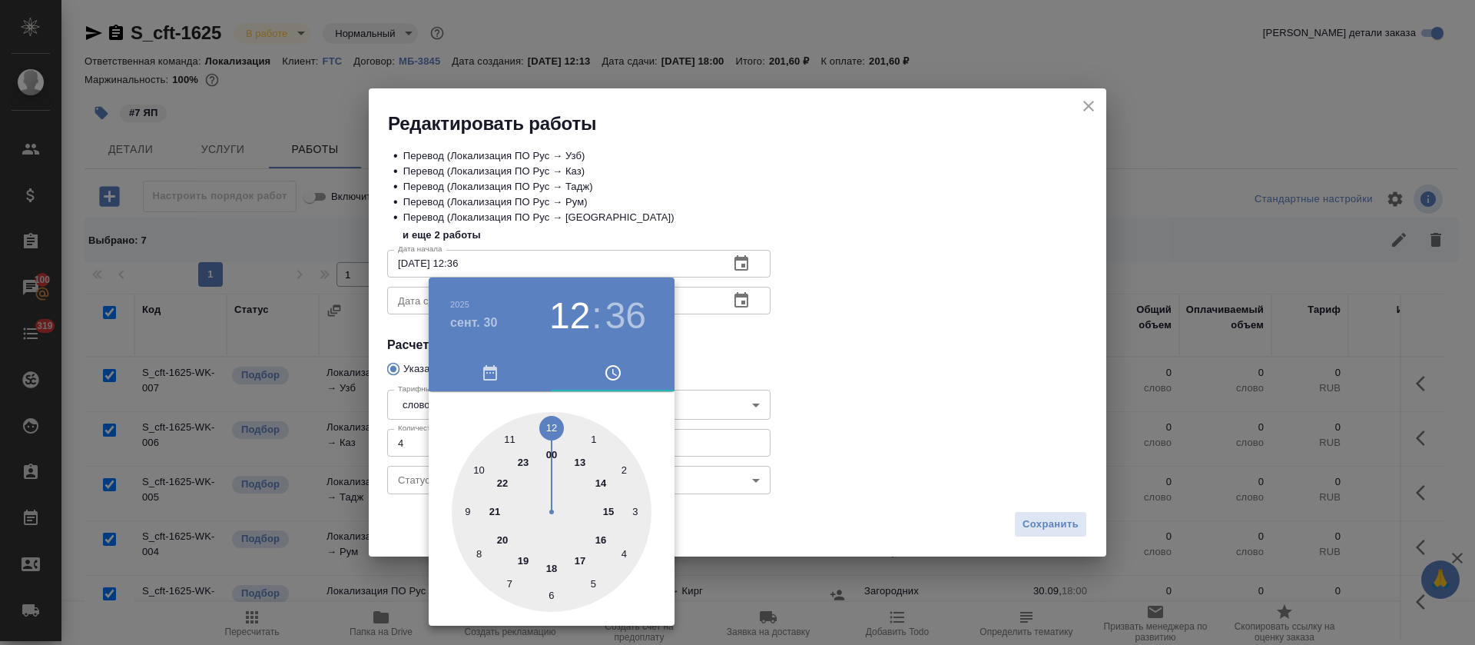
drag, startPoint x: 764, startPoint y: 401, endPoint x: 721, endPoint y: 362, distance: 58.8
click at [764, 400] on div at bounding box center [737, 322] width 1475 height 645
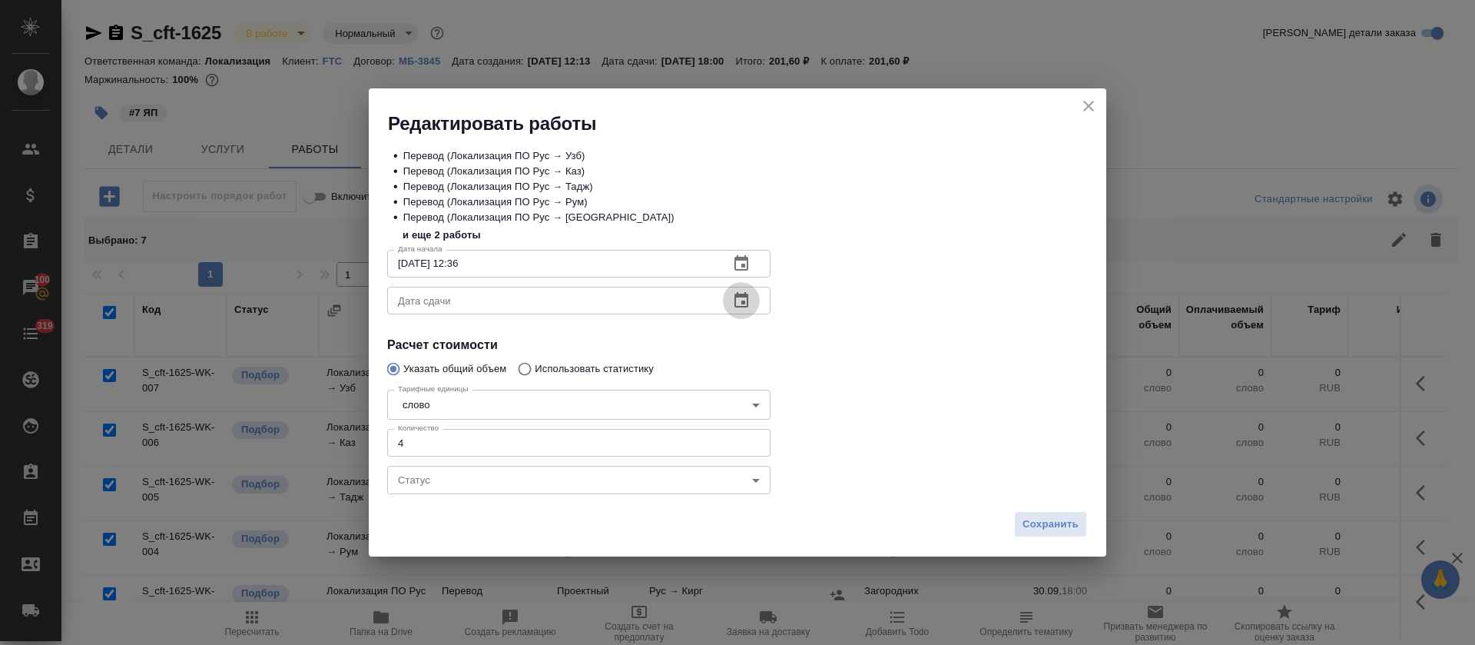
click at [751, 300] on button "button" at bounding box center [741, 300] width 37 height 37
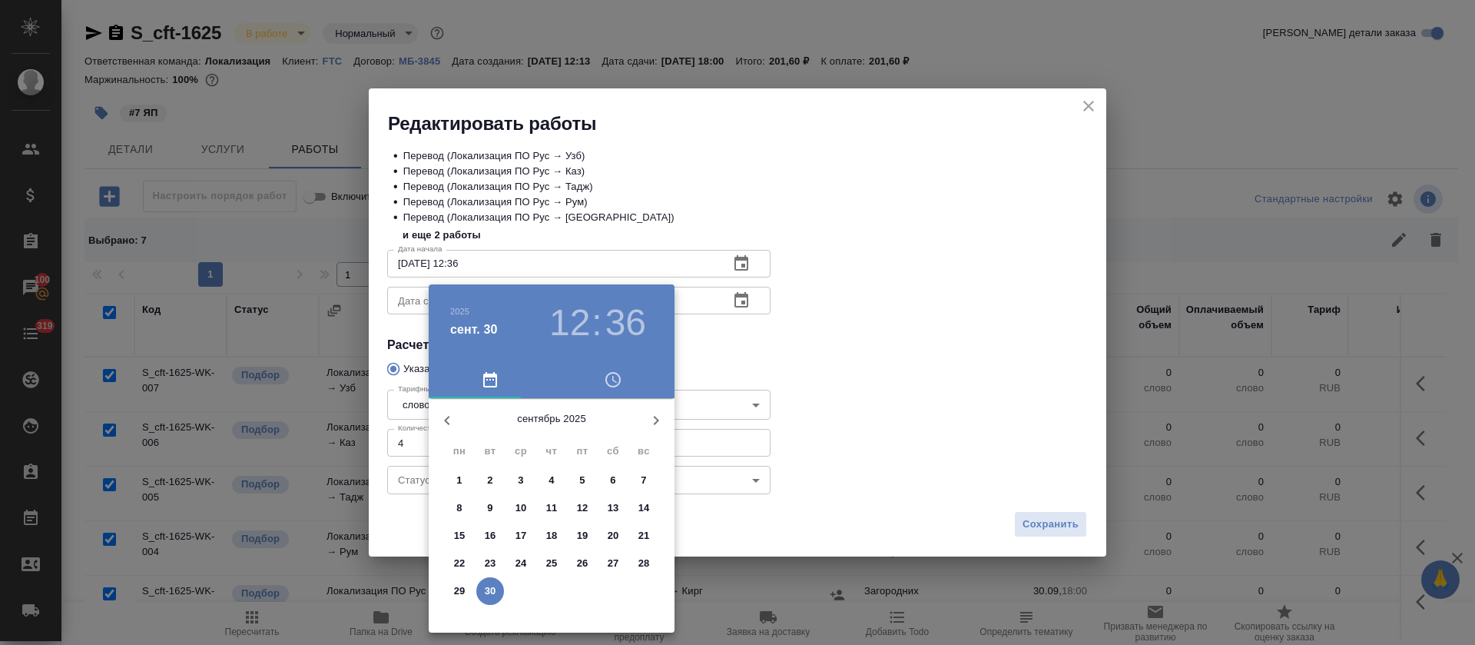
click at [492, 588] on p "30" at bounding box center [491, 590] width 12 height 15
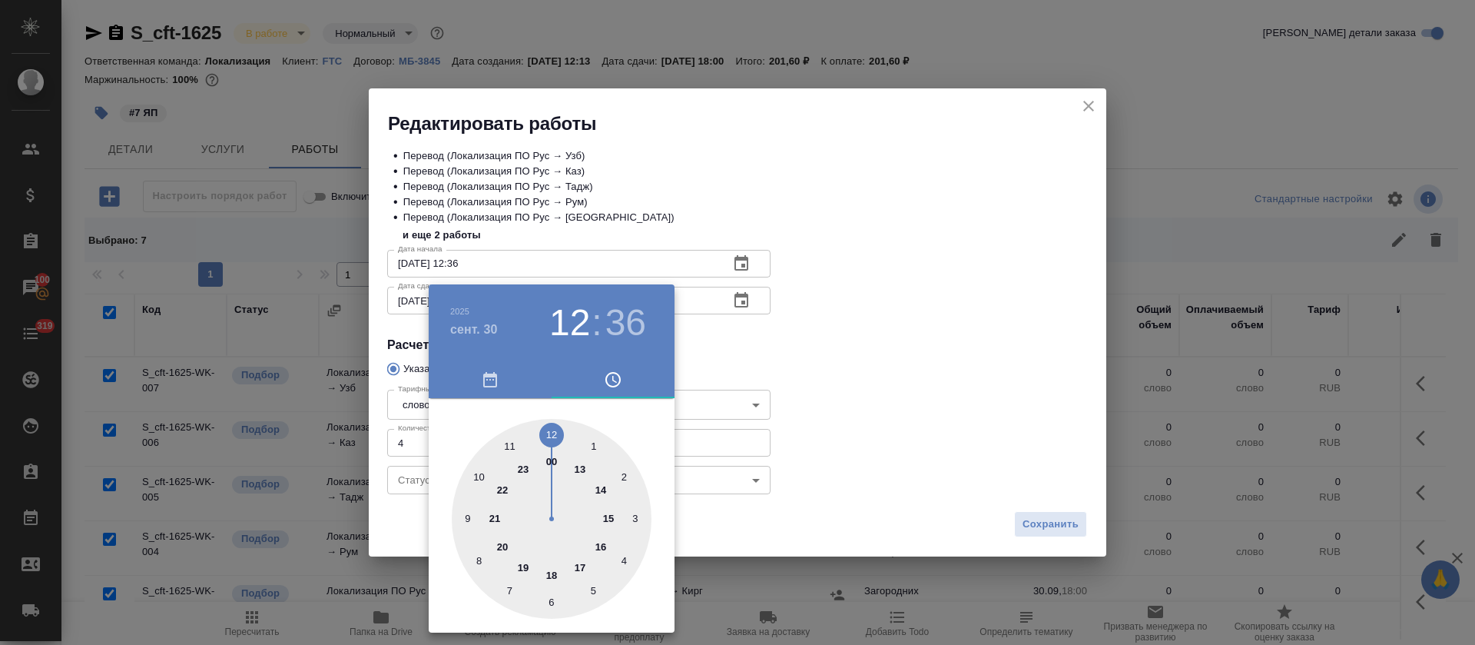
click at [600, 545] on div at bounding box center [552, 519] width 200 height 200
click at [550, 426] on div at bounding box center [552, 519] width 200 height 200
type input "30.09.2025 16:00"
click at [890, 370] on div at bounding box center [737, 322] width 1475 height 645
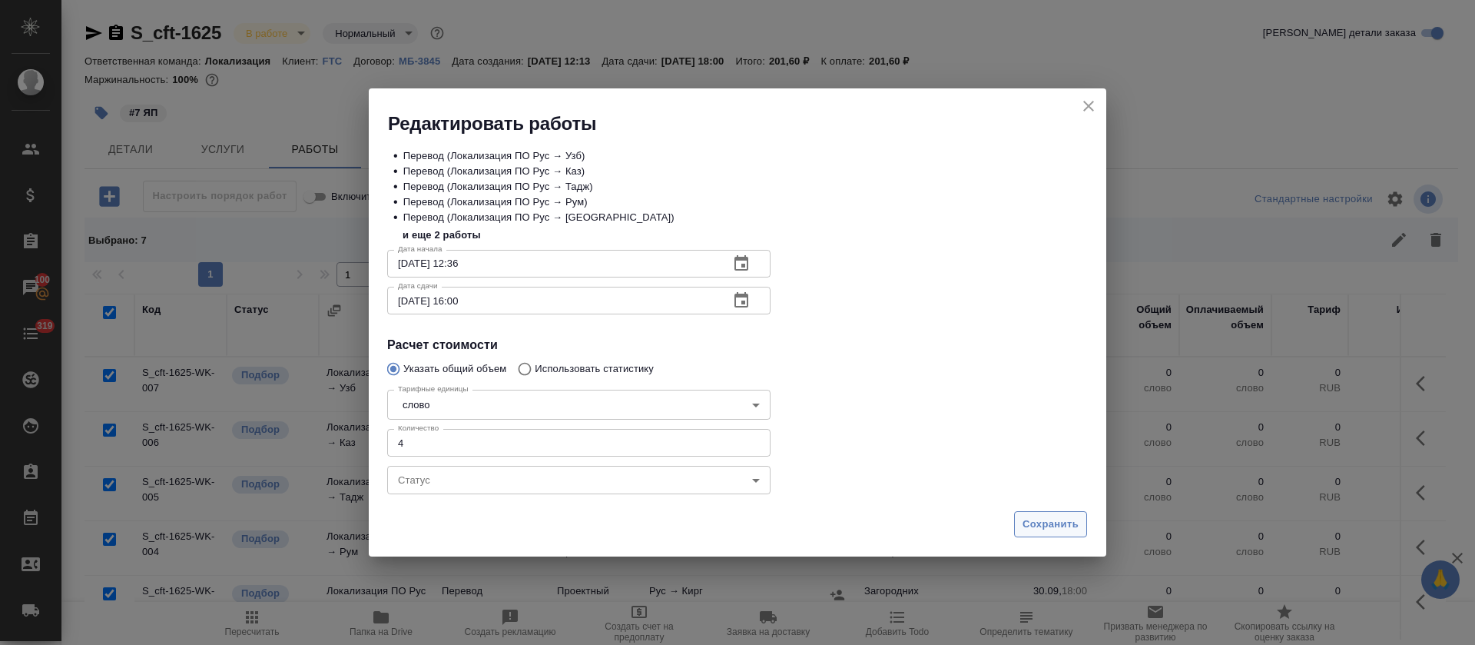
click at [1049, 522] on span "Сохранить" at bounding box center [1051, 524] width 56 height 18
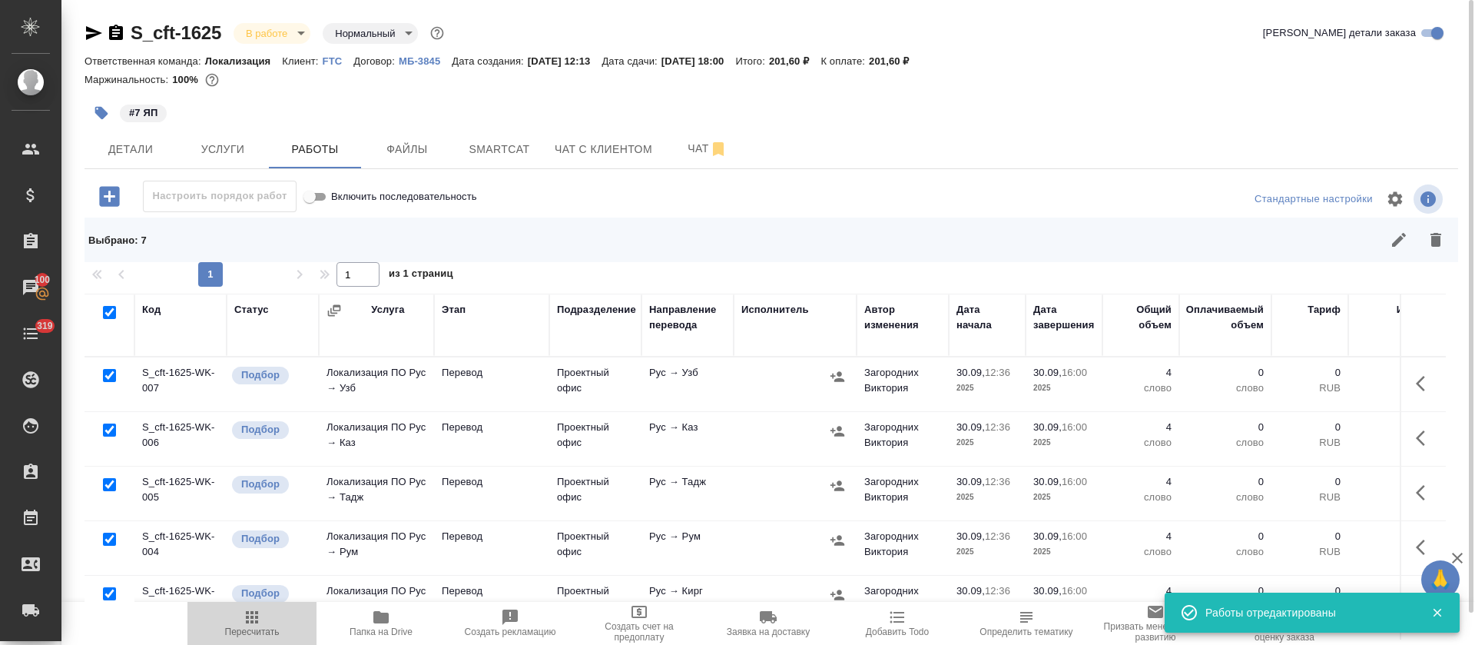
click at [274, 626] on span "Пересчитать" at bounding box center [252, 631] width 55 height 11
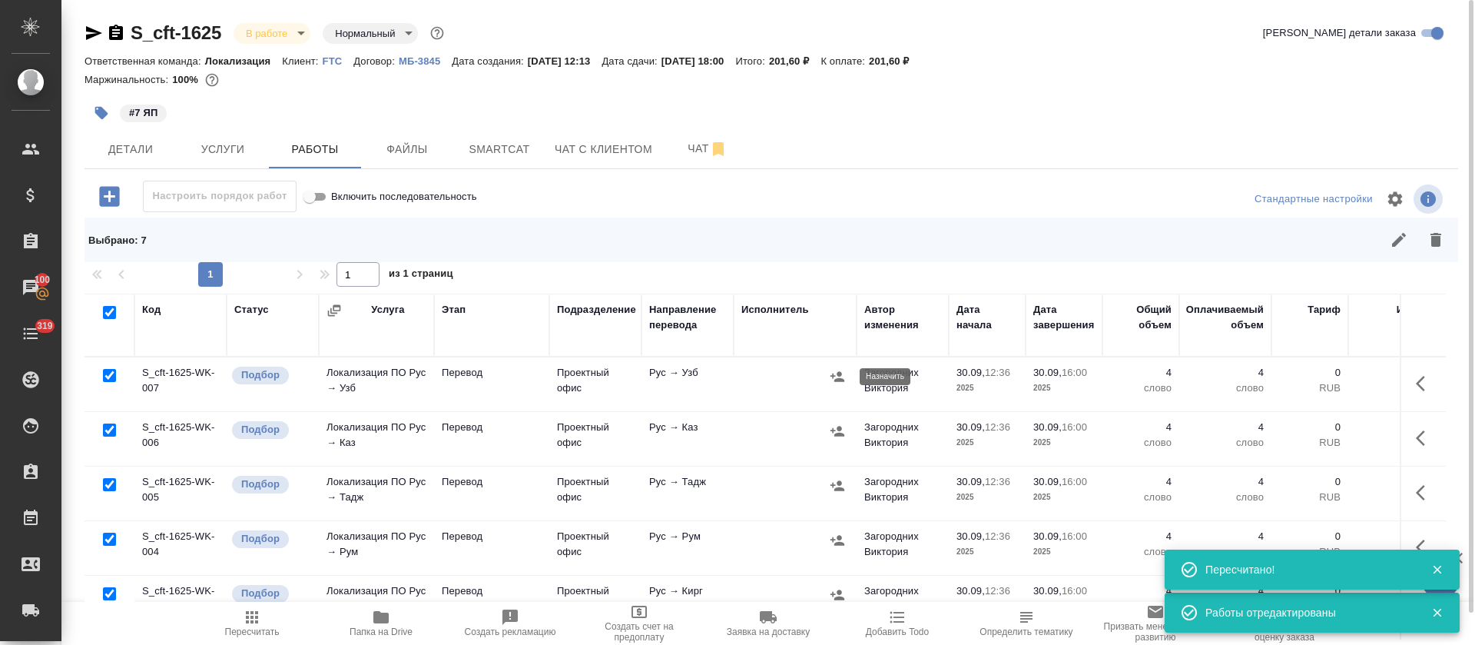
click at [834, 373] on icon "button" at bounding box center [837, 376] width 14 height 10
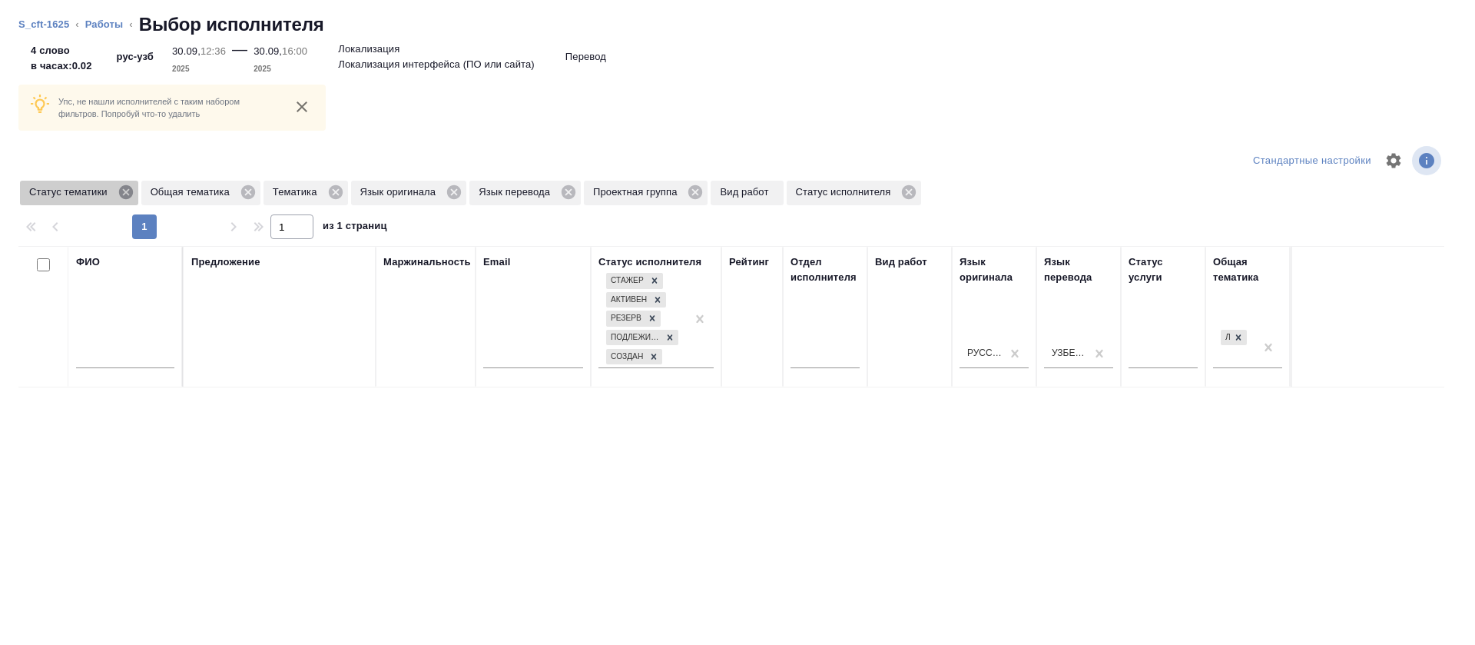
click at [122, 198] on icon at bounding box center [126, 192] width 17 height 17
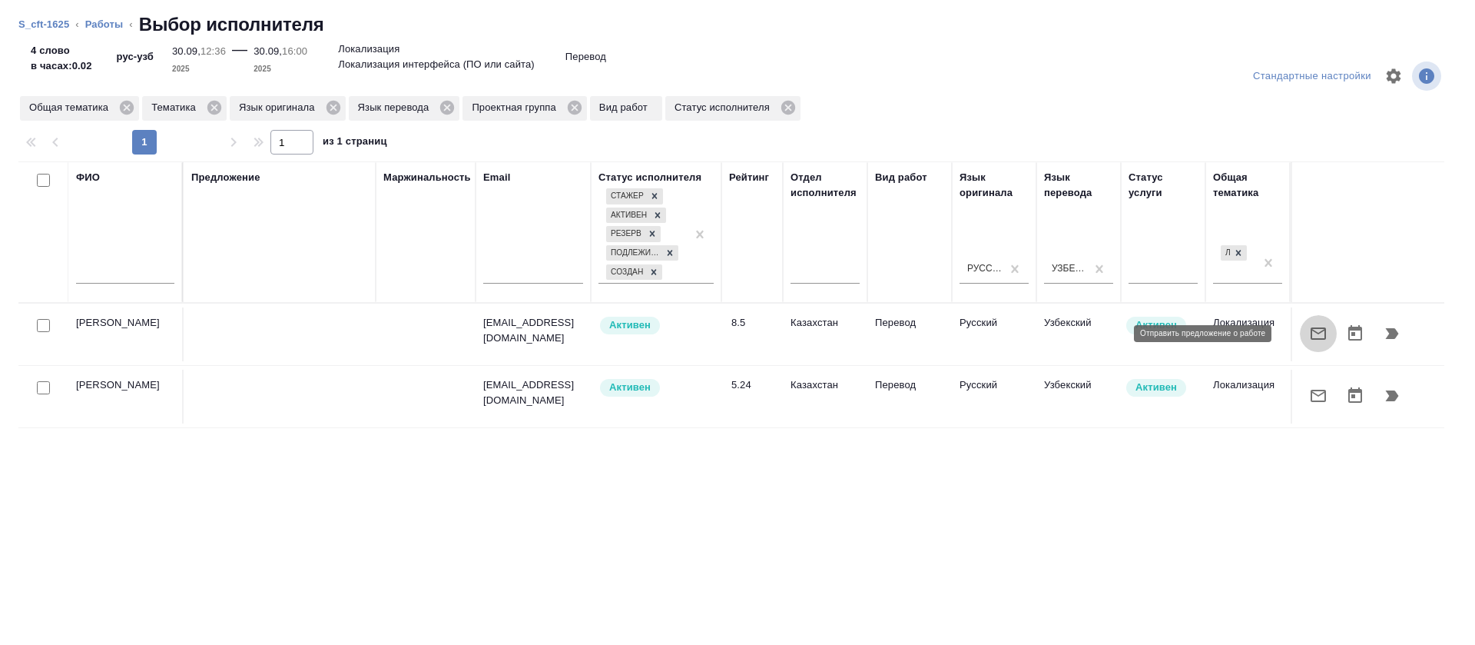
click at [1309, 336] on icon "button" at bounding box center [1318, 333] width 18 height 18
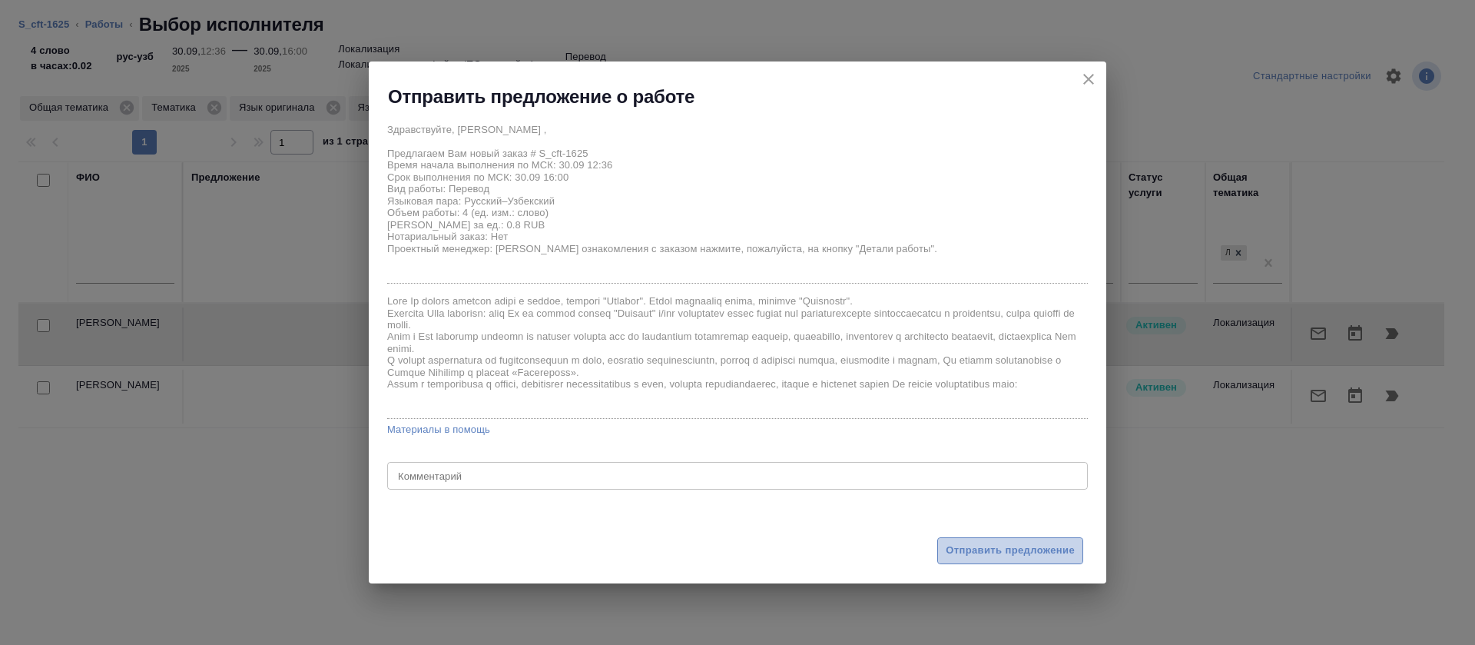
click at [976, 549] on span "Отправить предложение" at bounding box center [1010, 551] width 129 height 18
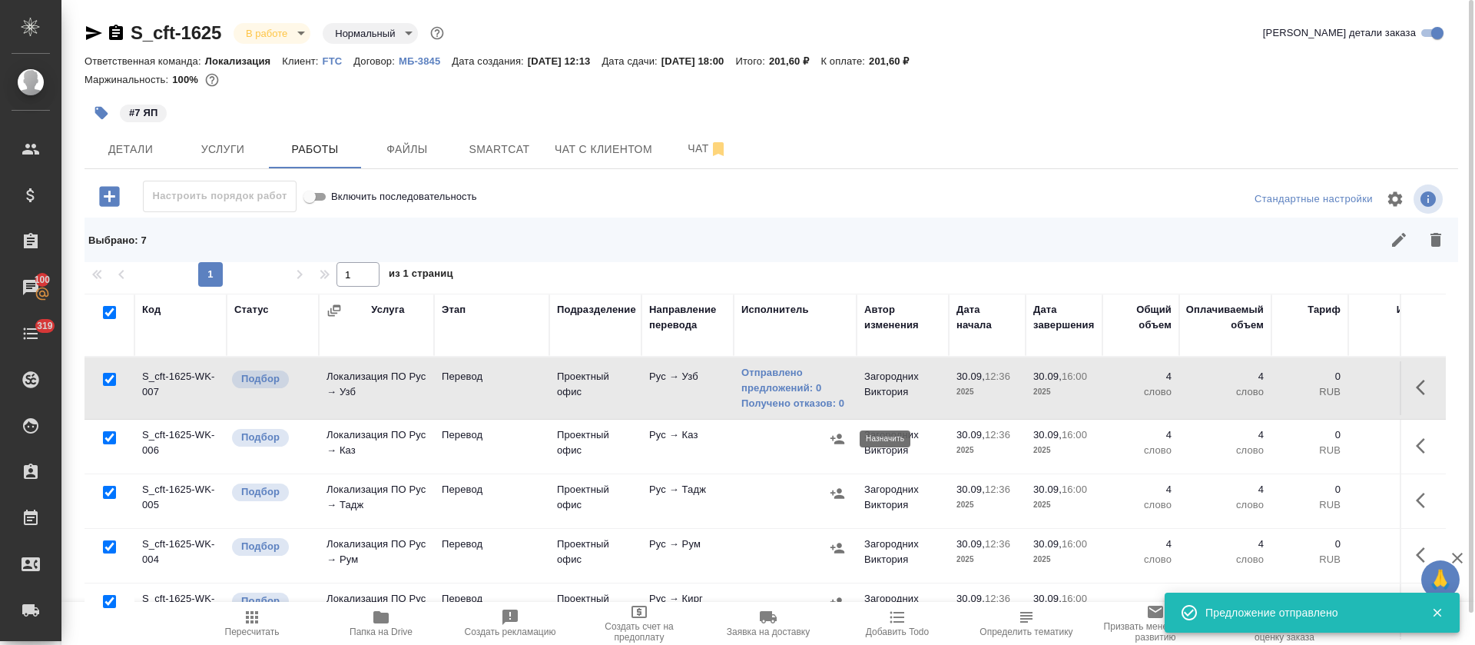
click at [837, 437] on icon "button" at bounding box center [837, 438] width 14 height 10
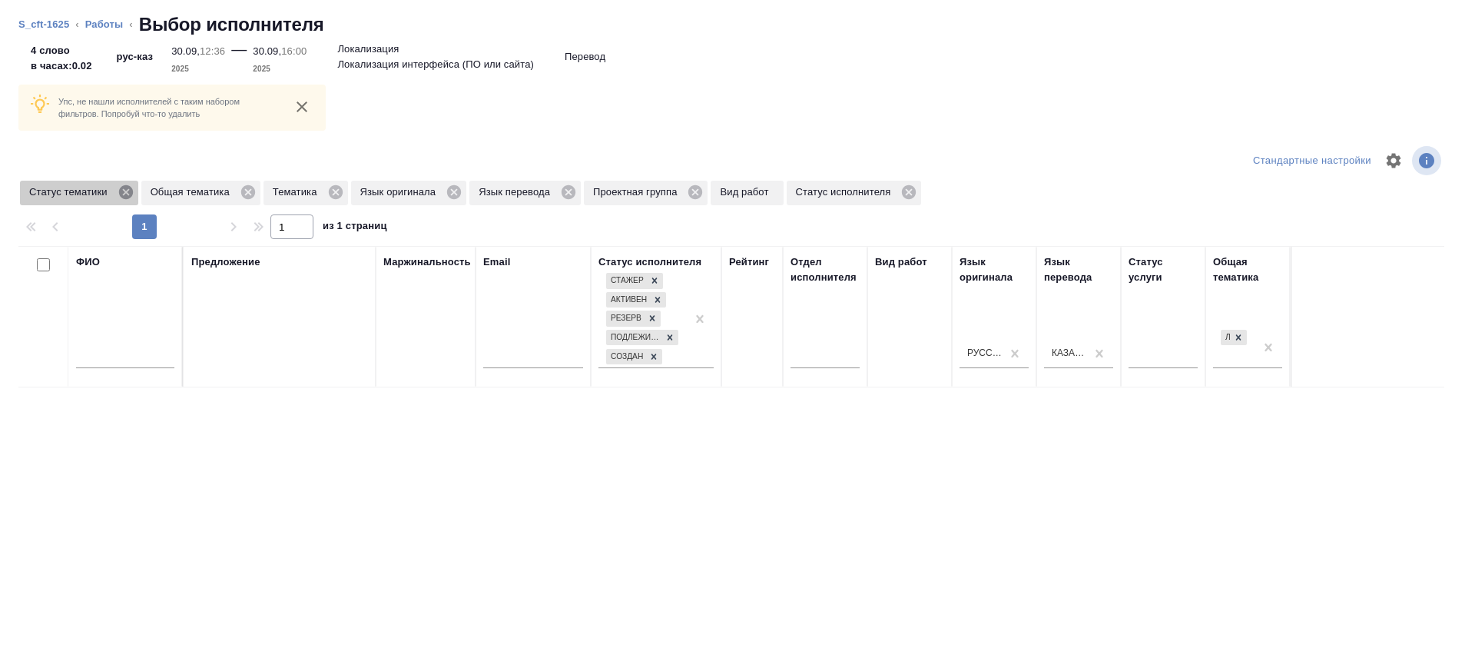
click at [129, 196] on icon at bounding box center [125, 192] width 14 height 14
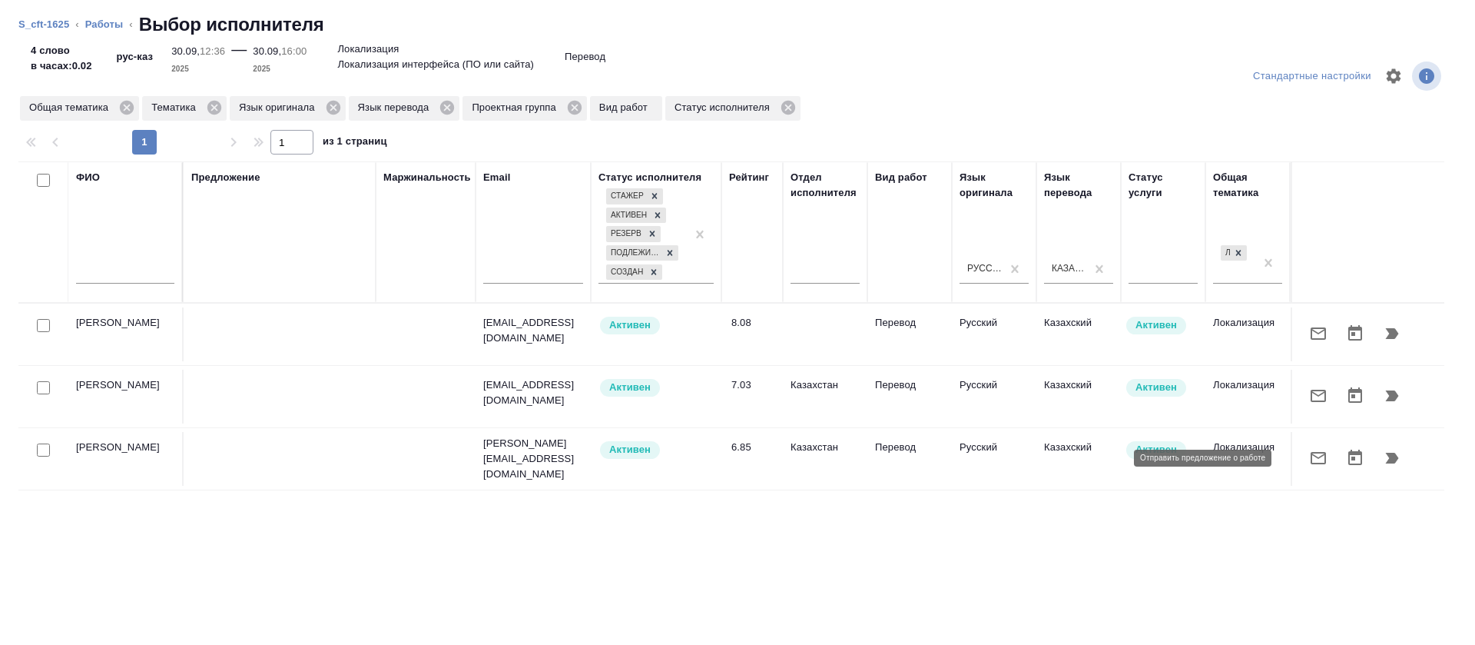
click at [1309, 456] on icon "button" at bounding box center [1318, 458] width 18 height 18
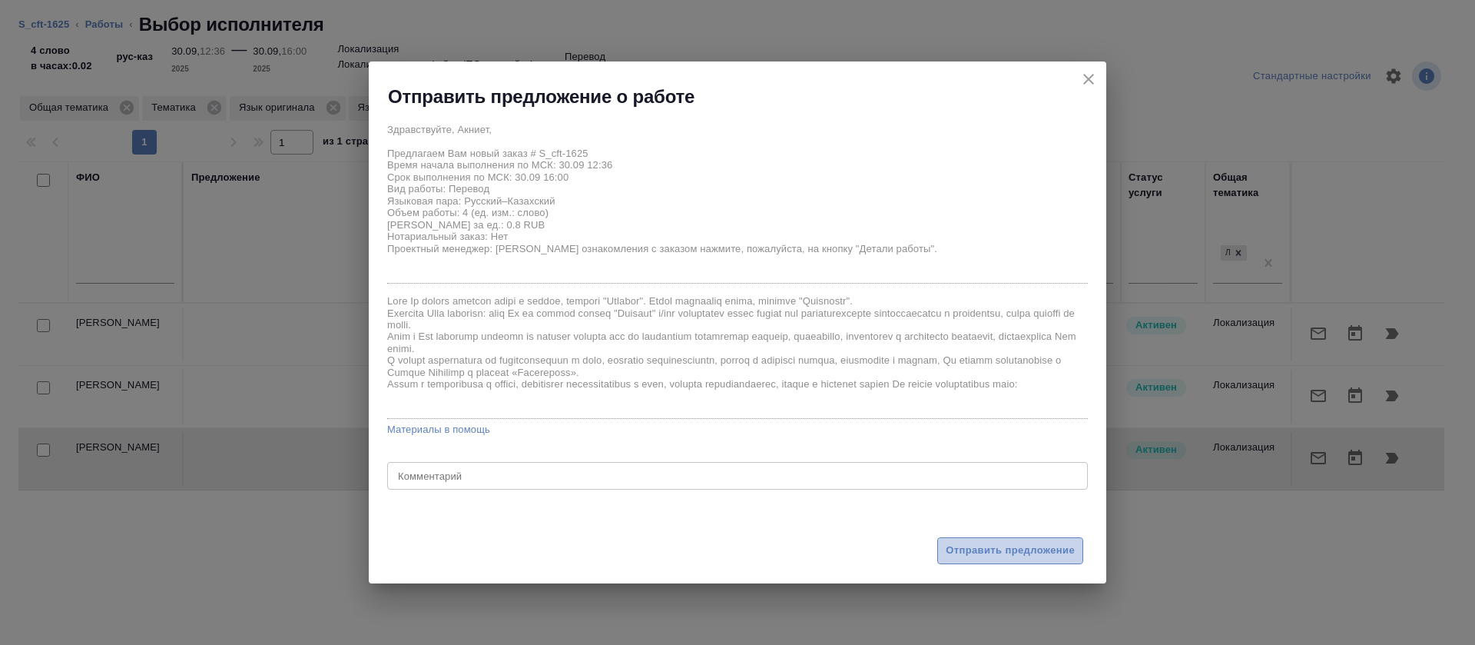
click at [1010, 555] on span "Отправить предложение" at bounding box center [1010, 551] width 129 height 18
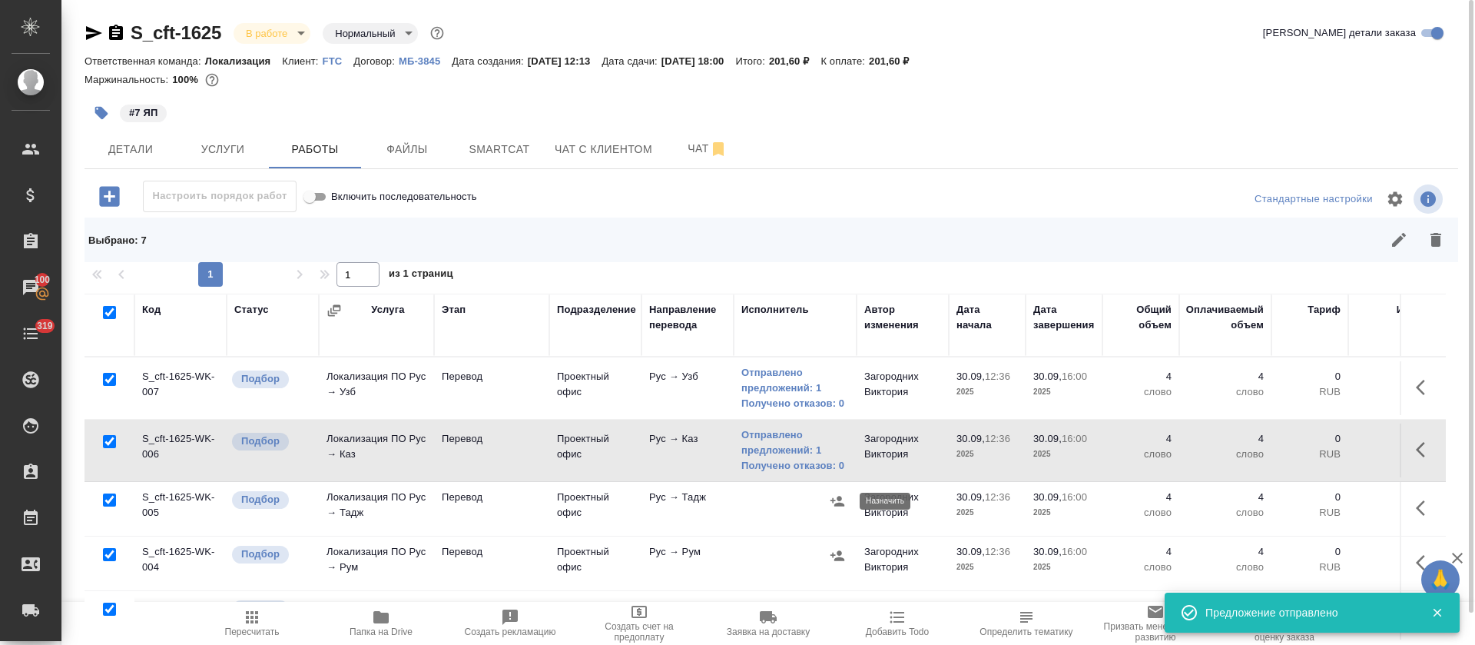
click at [840, 500] on icon "button" at bounding box center [837, 501] width 14 height 10
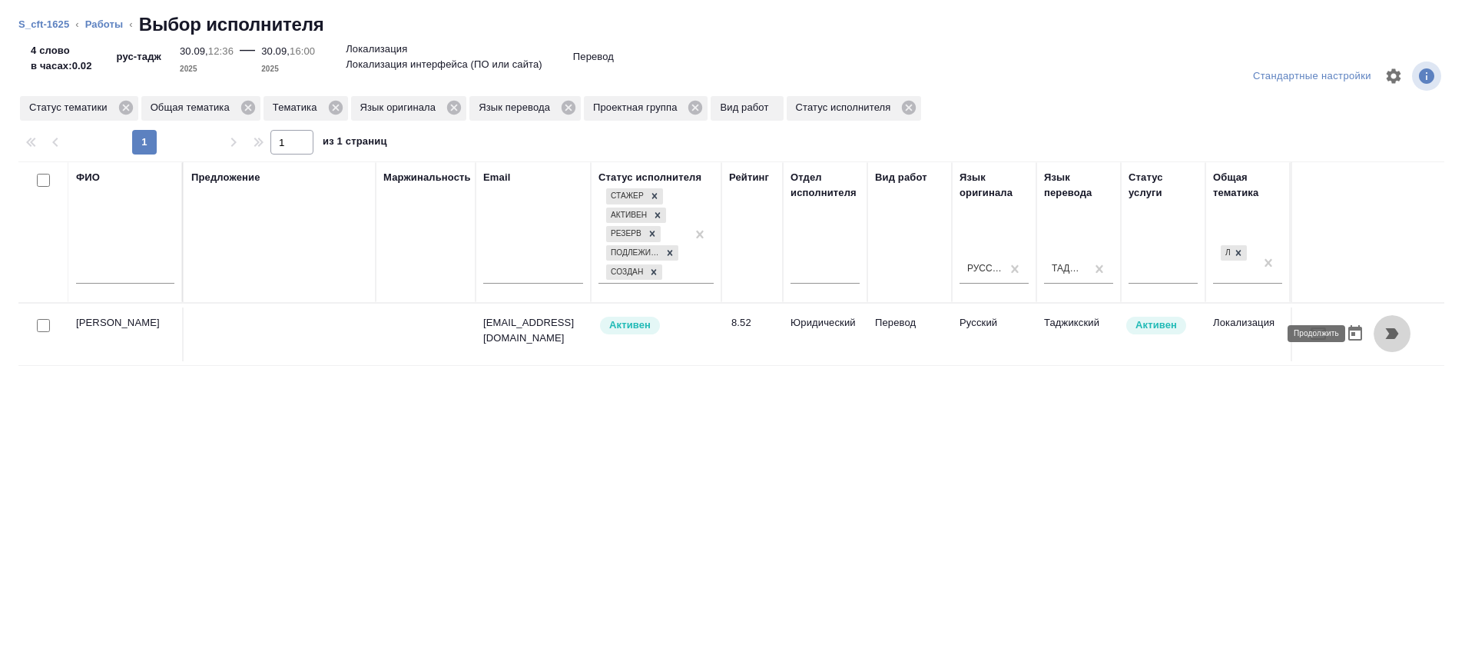
click at [1386, 336] on icon "button" at bounding box center [1392, 333] width 13 height 11
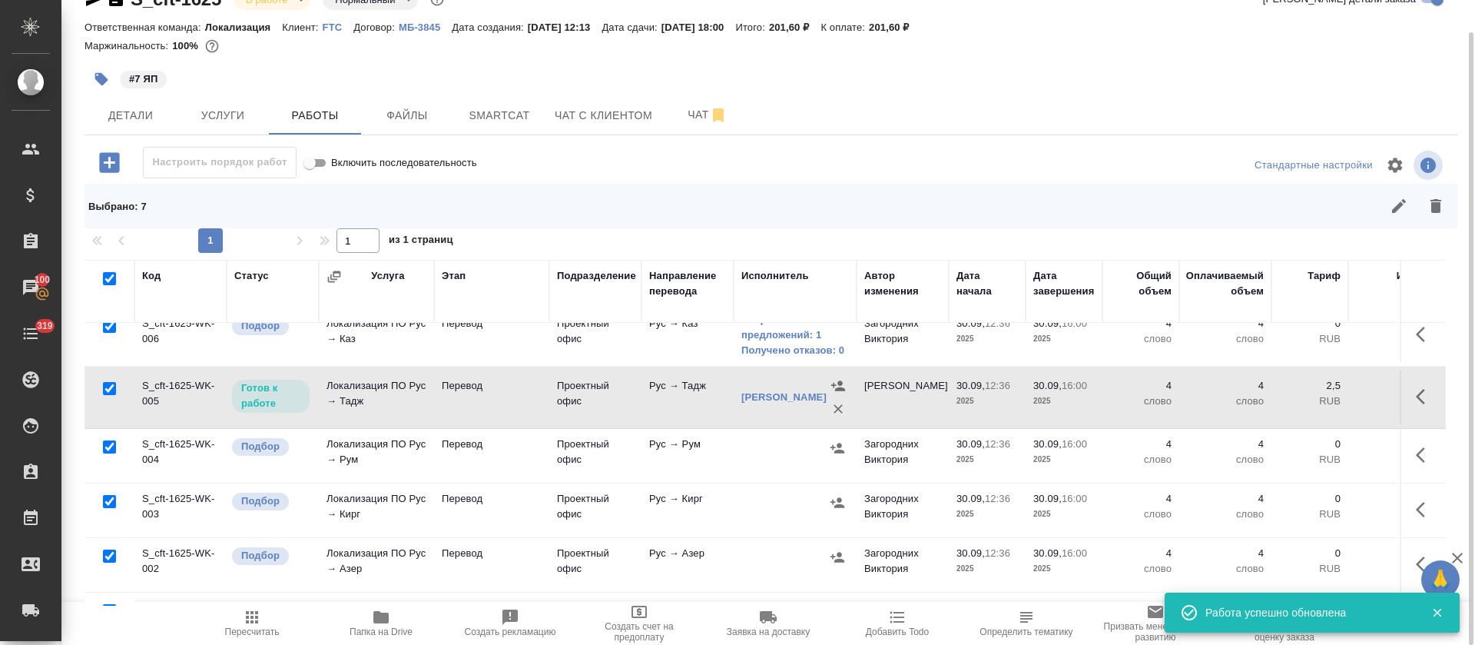
scroll to position [115, 0]
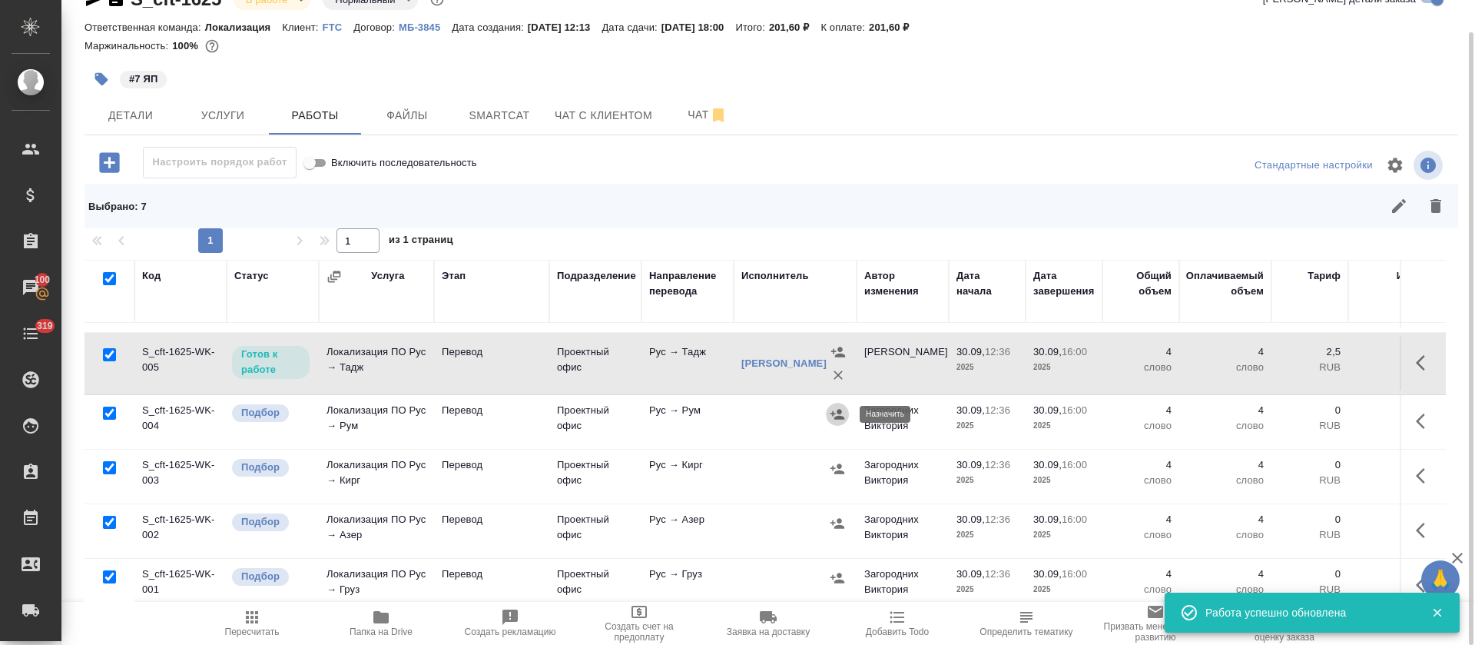
click at [831, 410] on icon "button" at bounding box center [837, 413] width 15 height 15
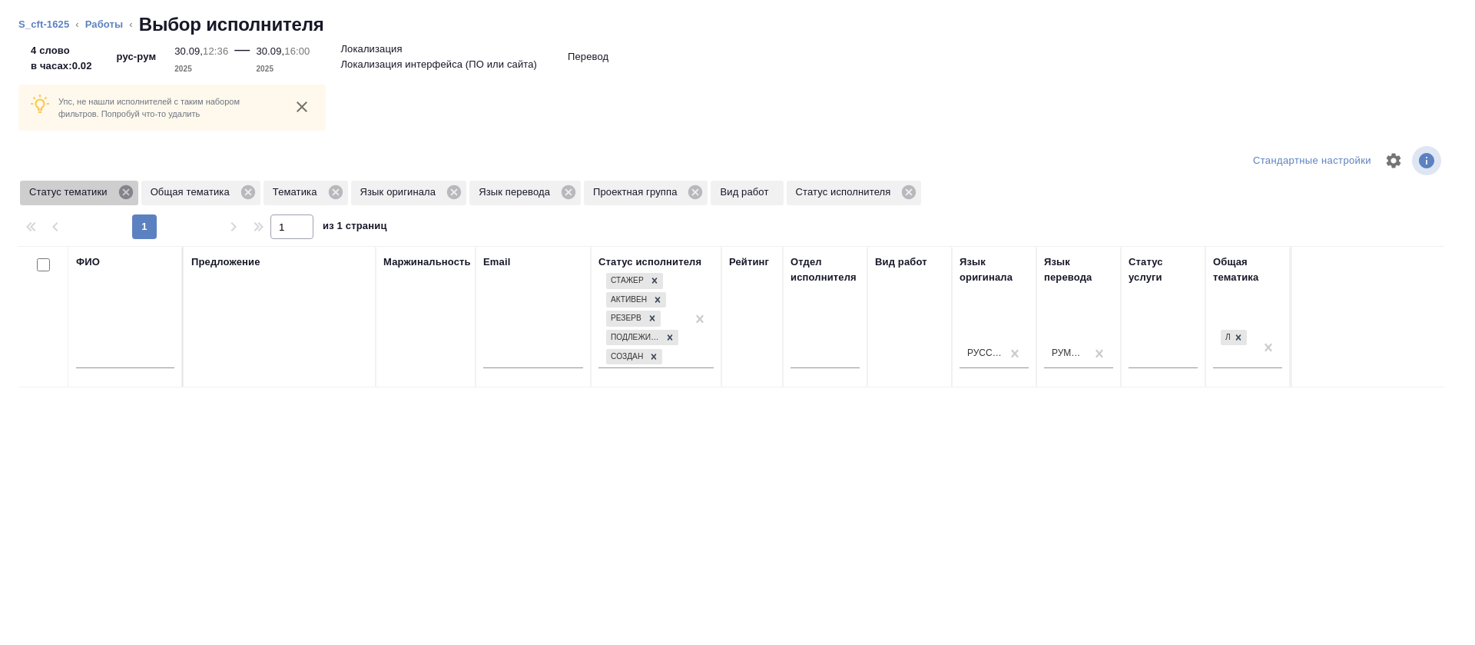
click at [127, 193] on icon at bounding box center [126, 192] width 17 height 17
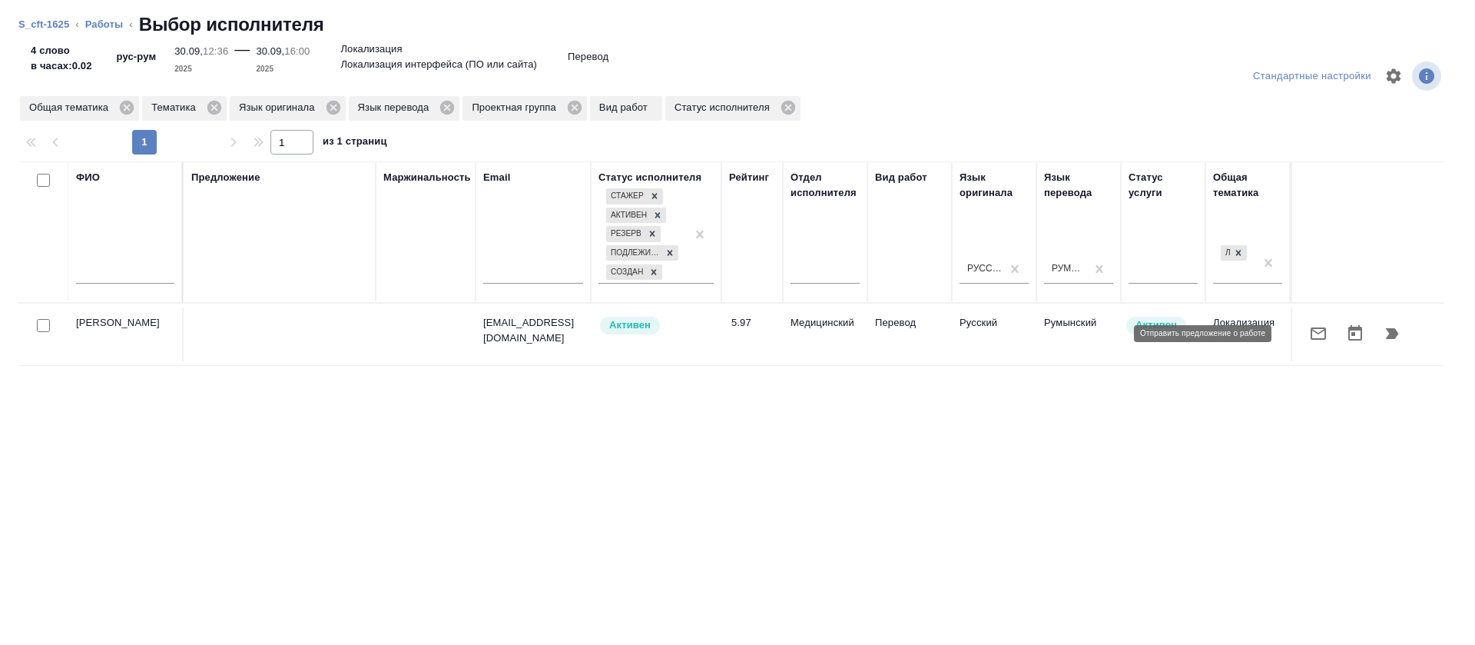
click at [1309, 330] on icon "button" at bounding box center [1318, 333] width 18 height 18
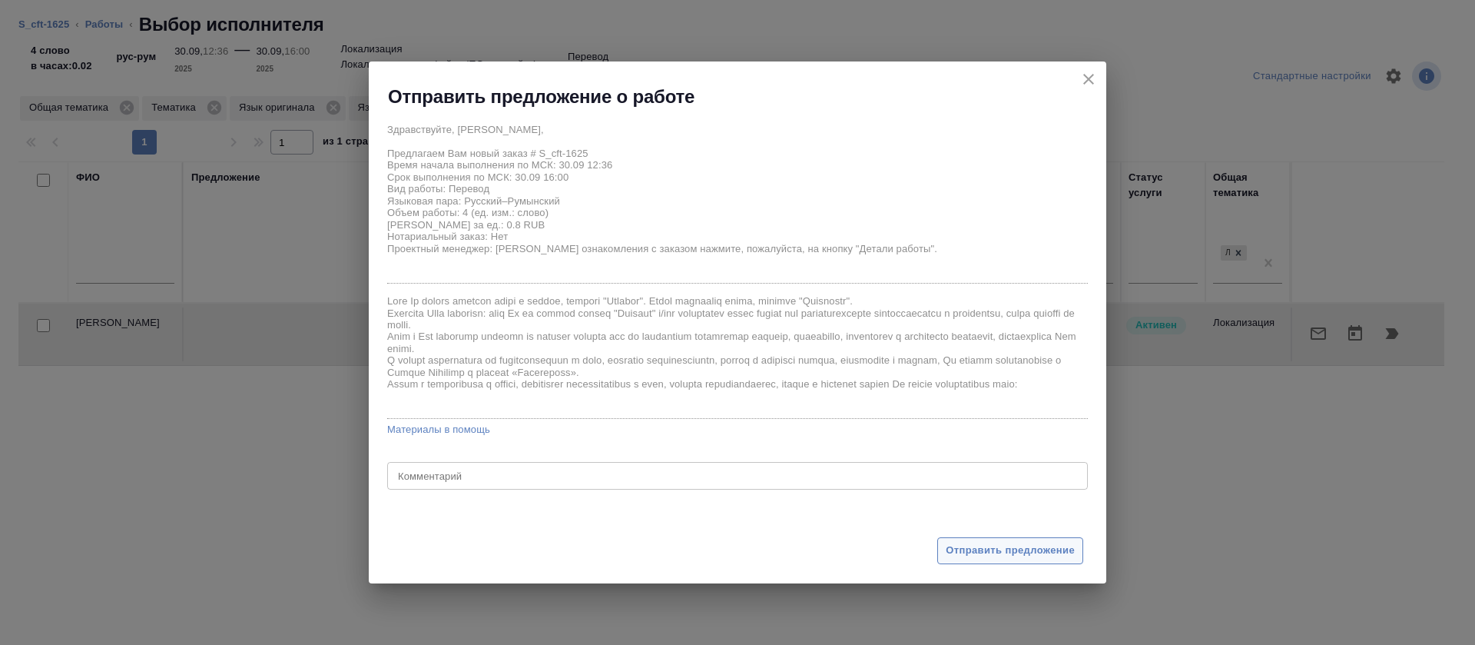
click at [946, 562] on button "Отправить предложение" at bounding box center [1010, 550] width 146 height 27
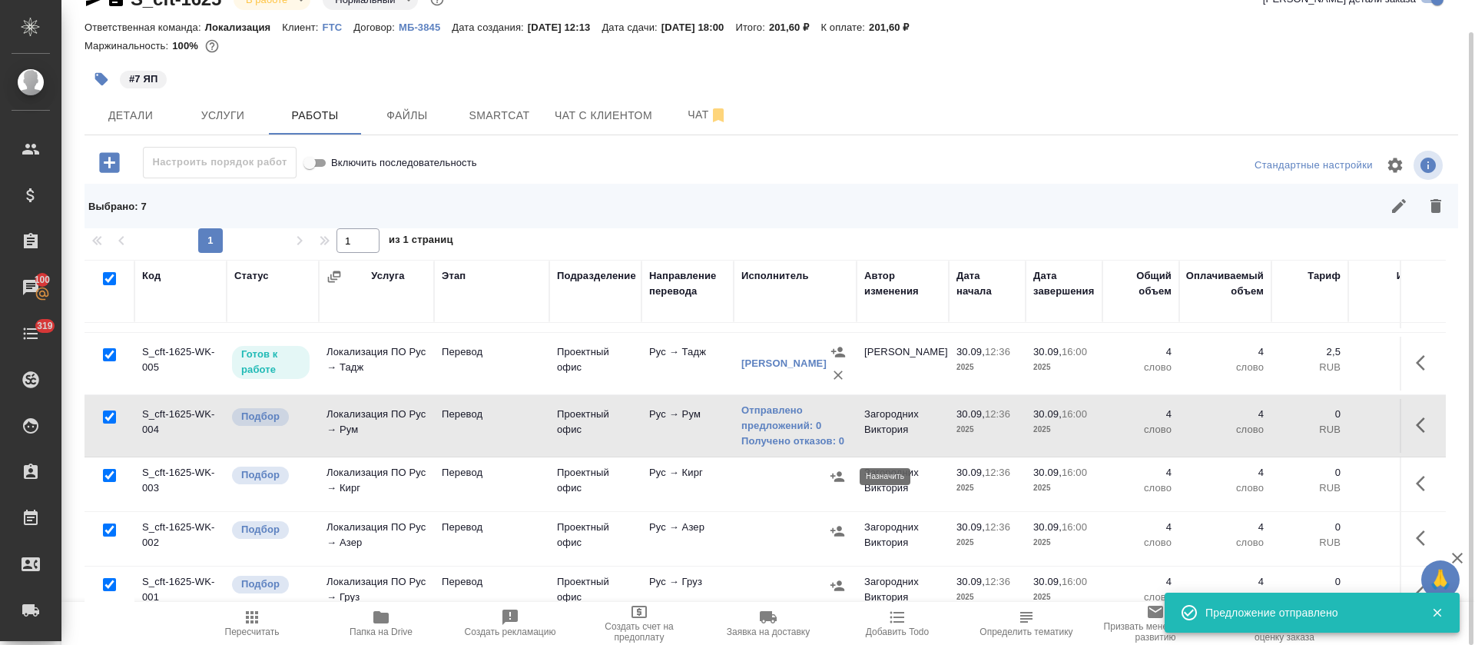
click at [838, 476] on icon "button" at bounding box center [837, 476] width 15 height 15
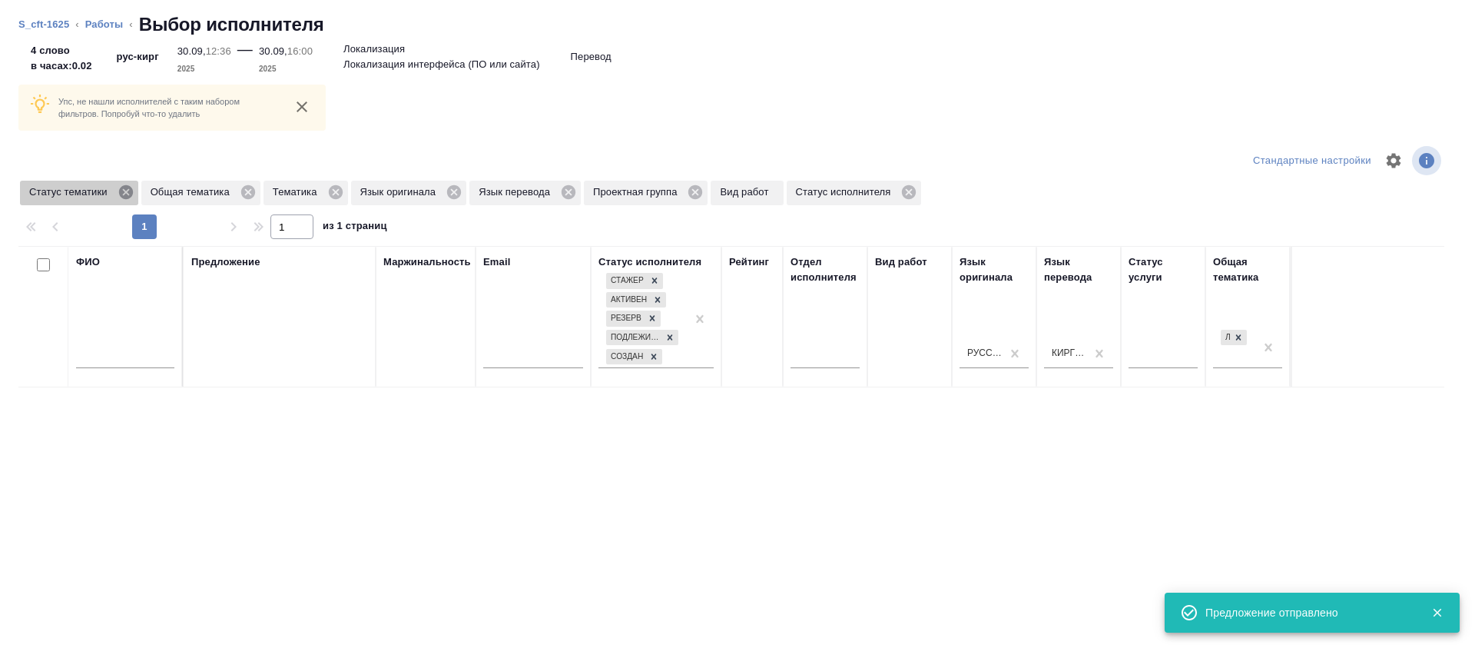
click at [127, 191] on icon at bounding box center [126, 192] width 17 height 17
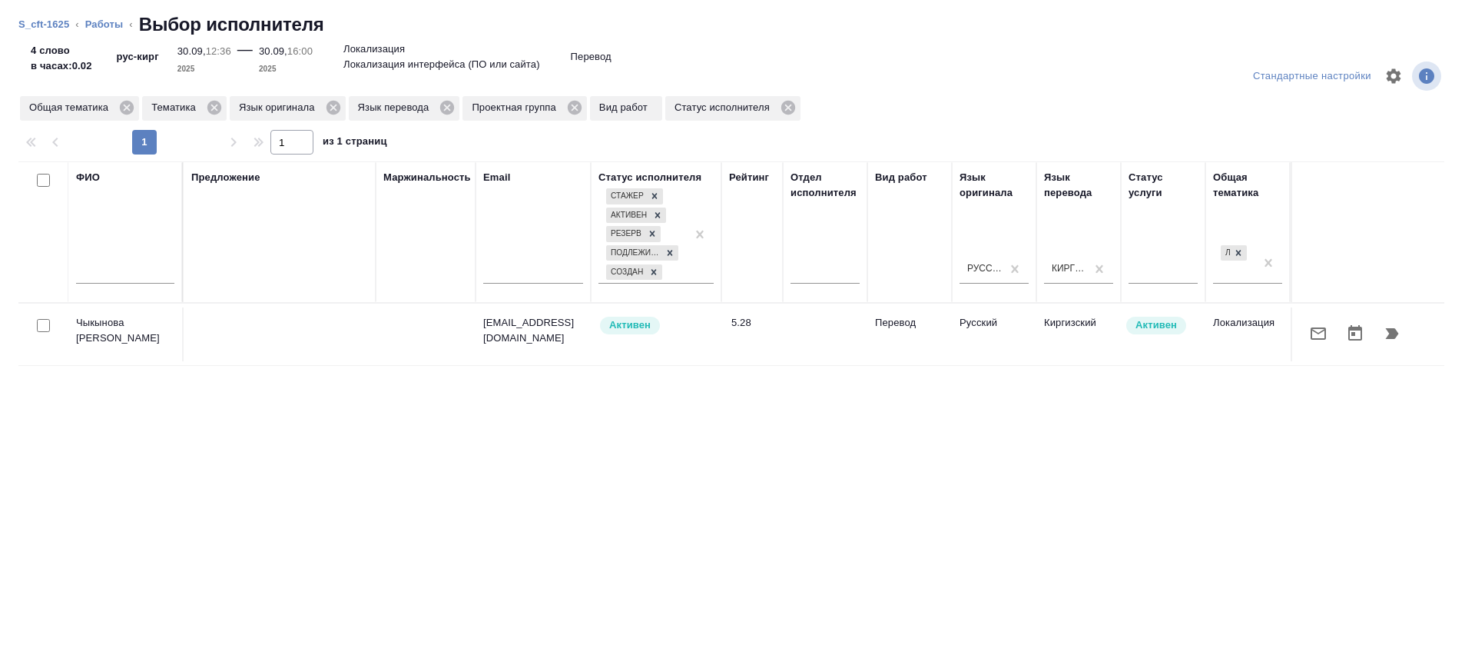
click at [1304, 345] on button "button" at bounding box center [1318, 333] width 37 height 37
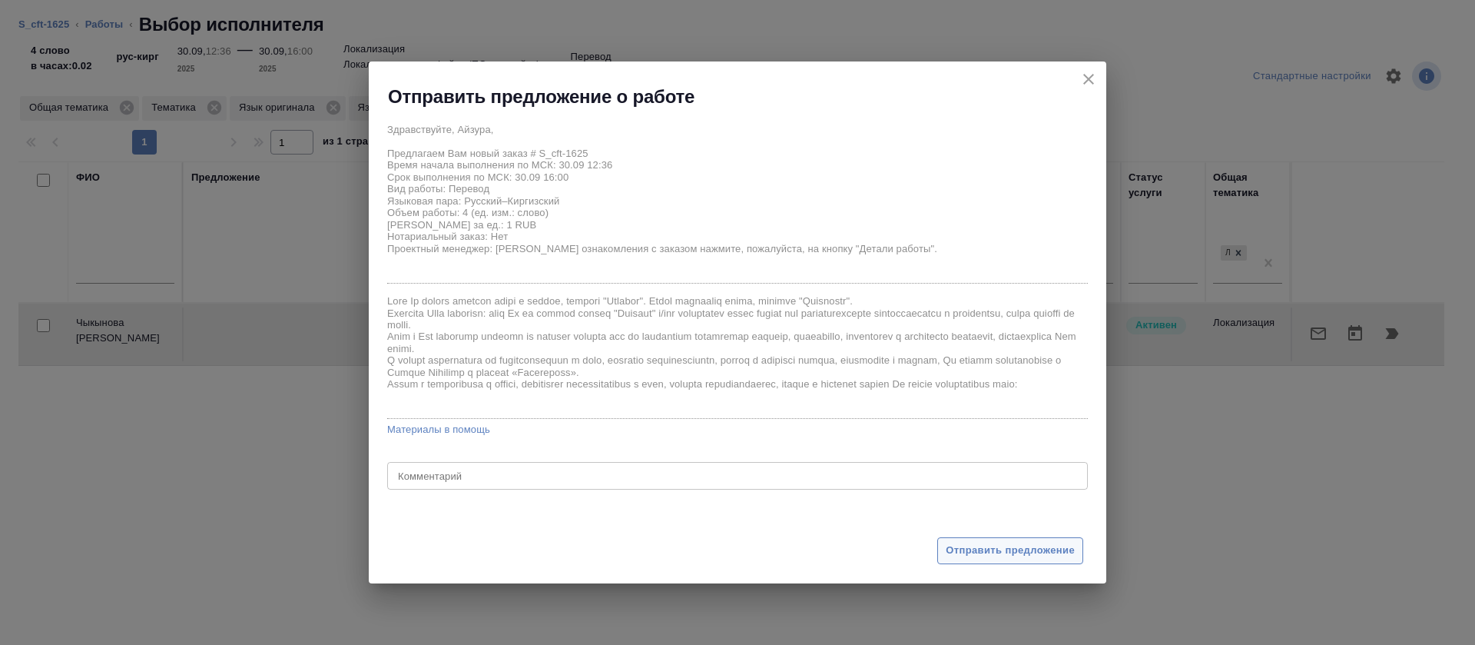
click at [989, 557] on span "Отправить предложение" at bounding box center [1010, 551] width 129 height 18
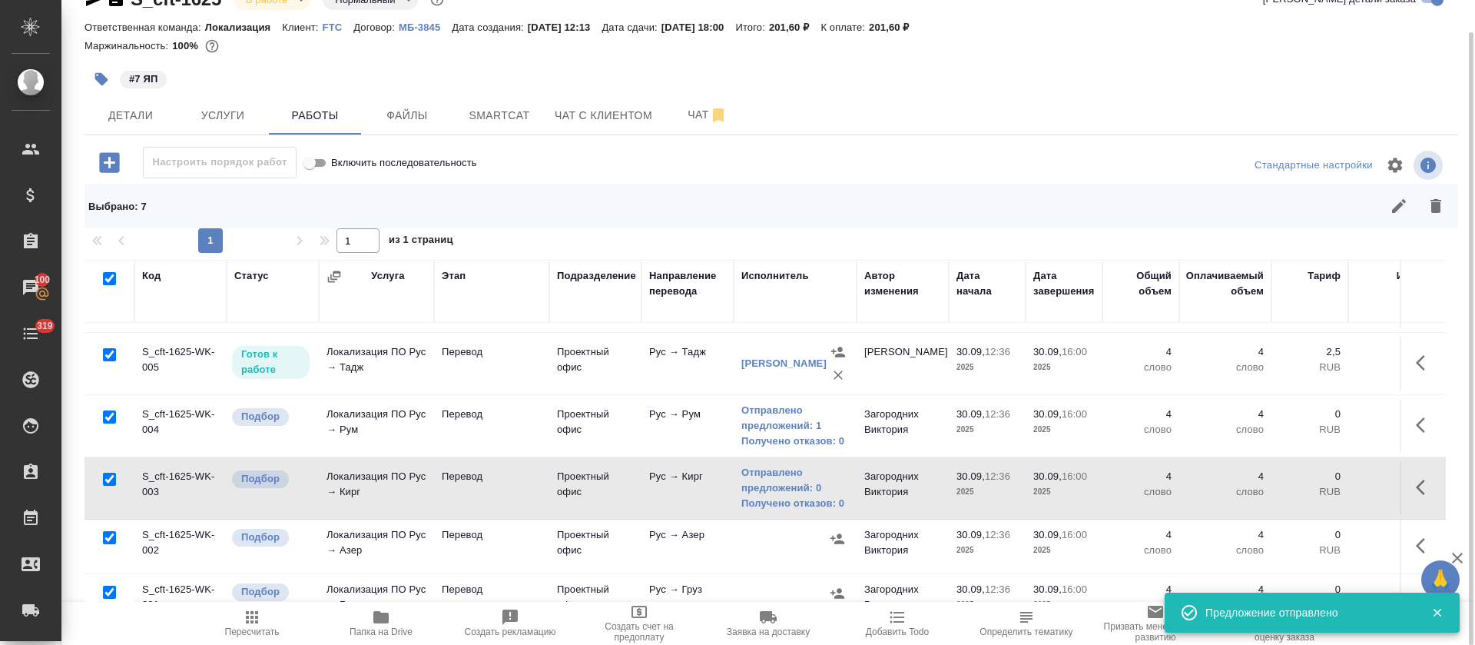
scroll to position [156, 0]
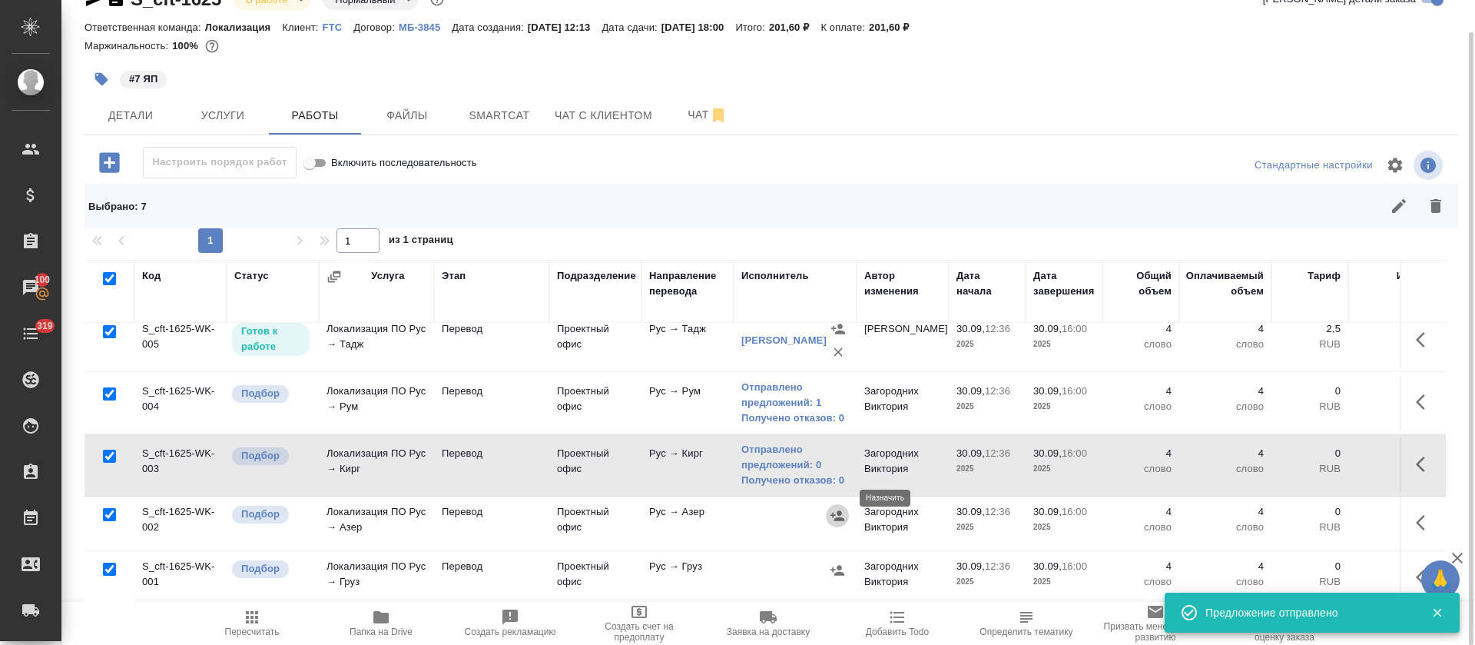
click at [843, 510] on icon "button" at bounding box center [837, 515] width 14 height 10
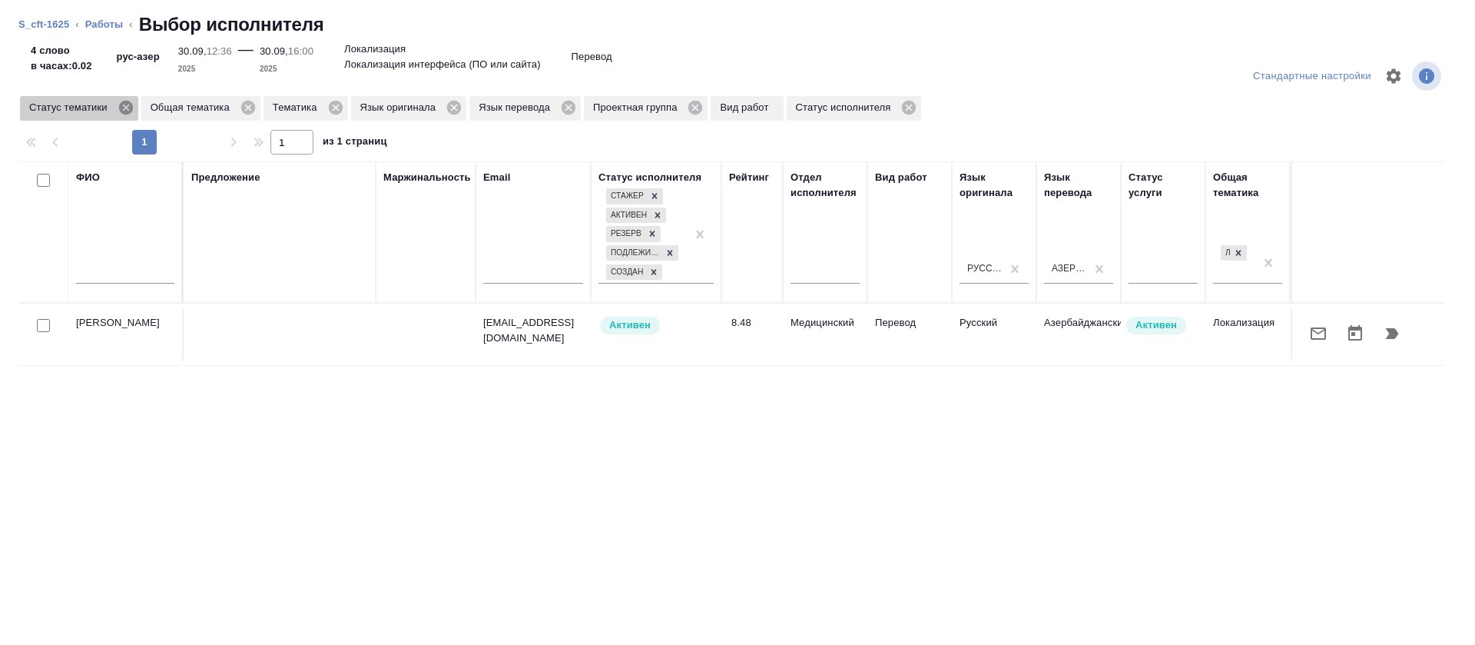
click at [127, 112] on icon at bounding box center [125, 108] width 14 height 14
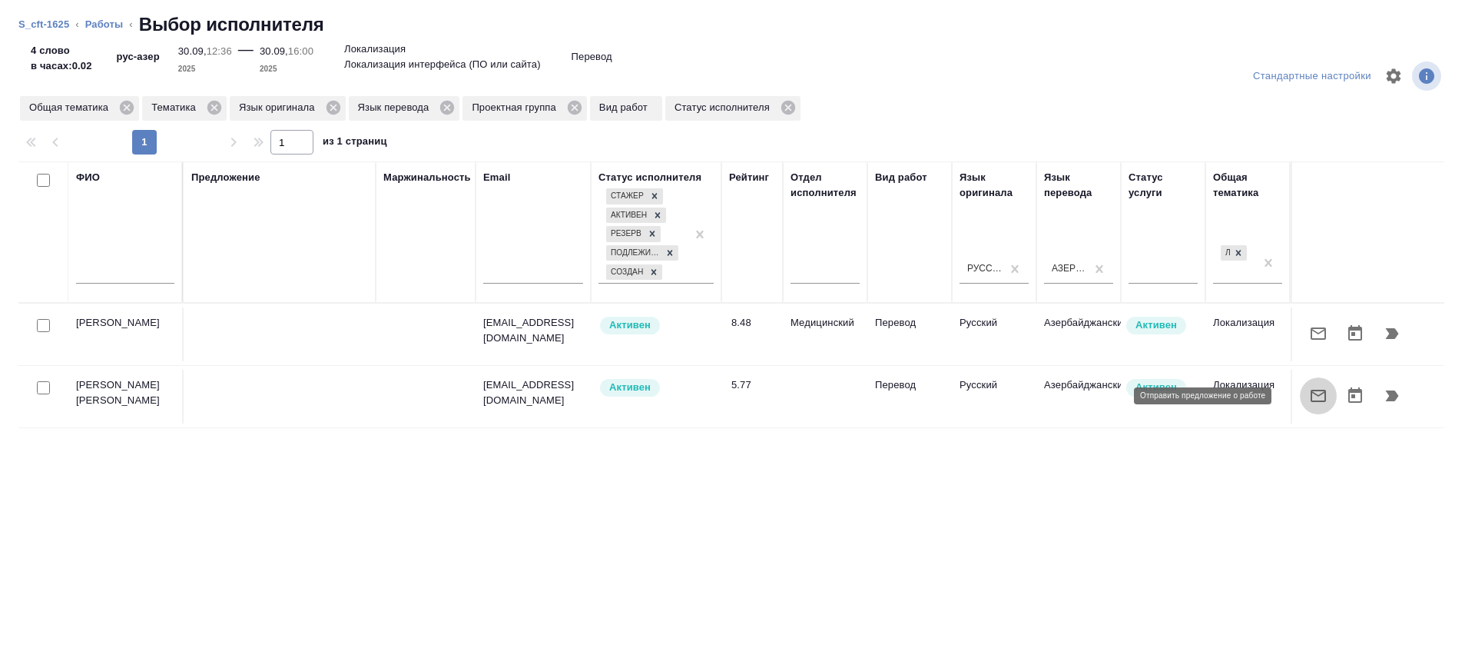
click at [1309, 403] on icon "button" at bounding box center [1318, 395] width 18 height 18
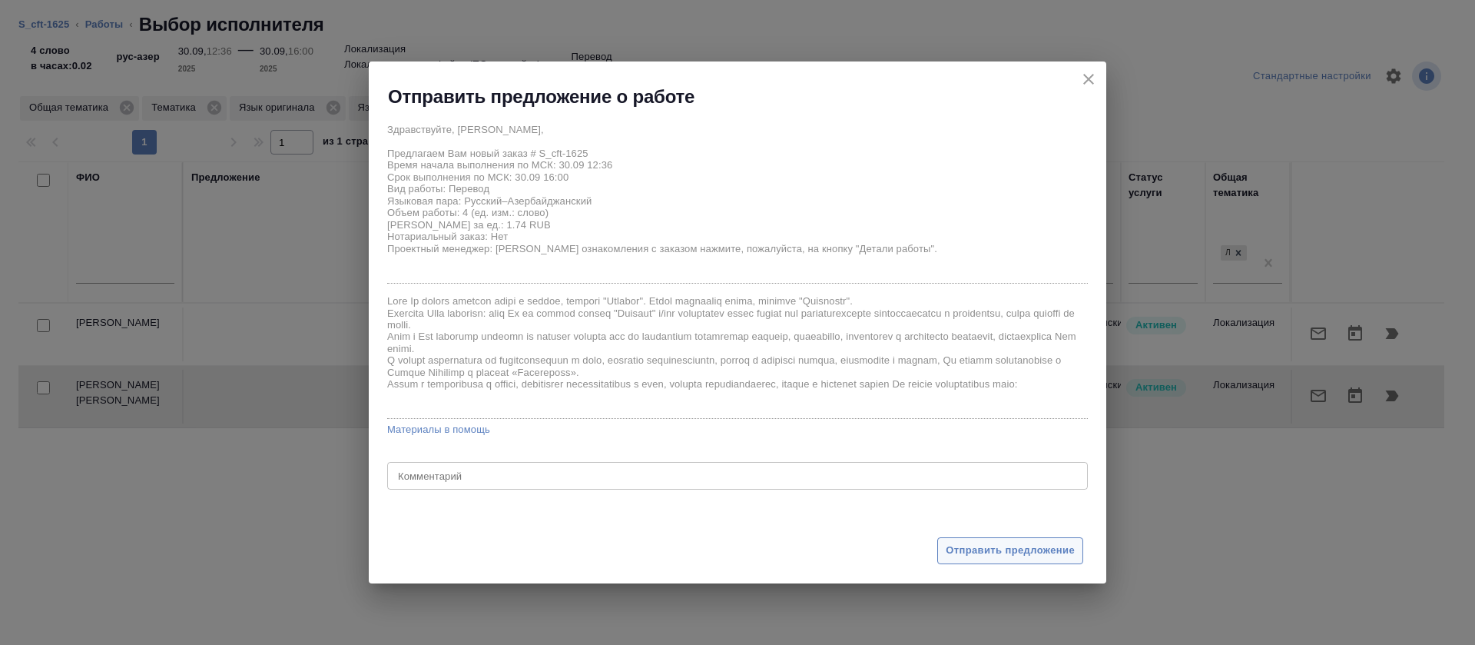
click at [1046, 552] on span "Отправить предложение" at bounding box center [1010, 551] width 129 height 18
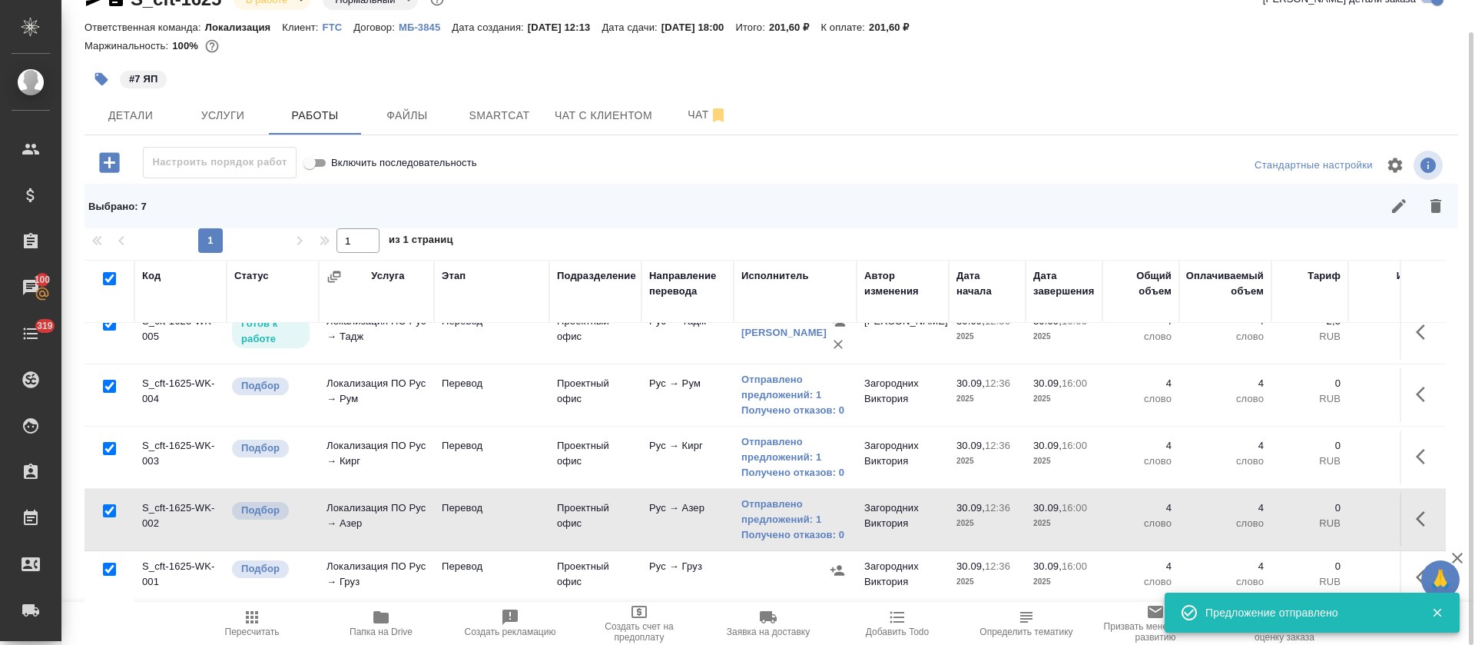
scroll to position [164, 0]
click at [837, 565] on icon "button" at bounding box center [837, 570] width 14 height 10
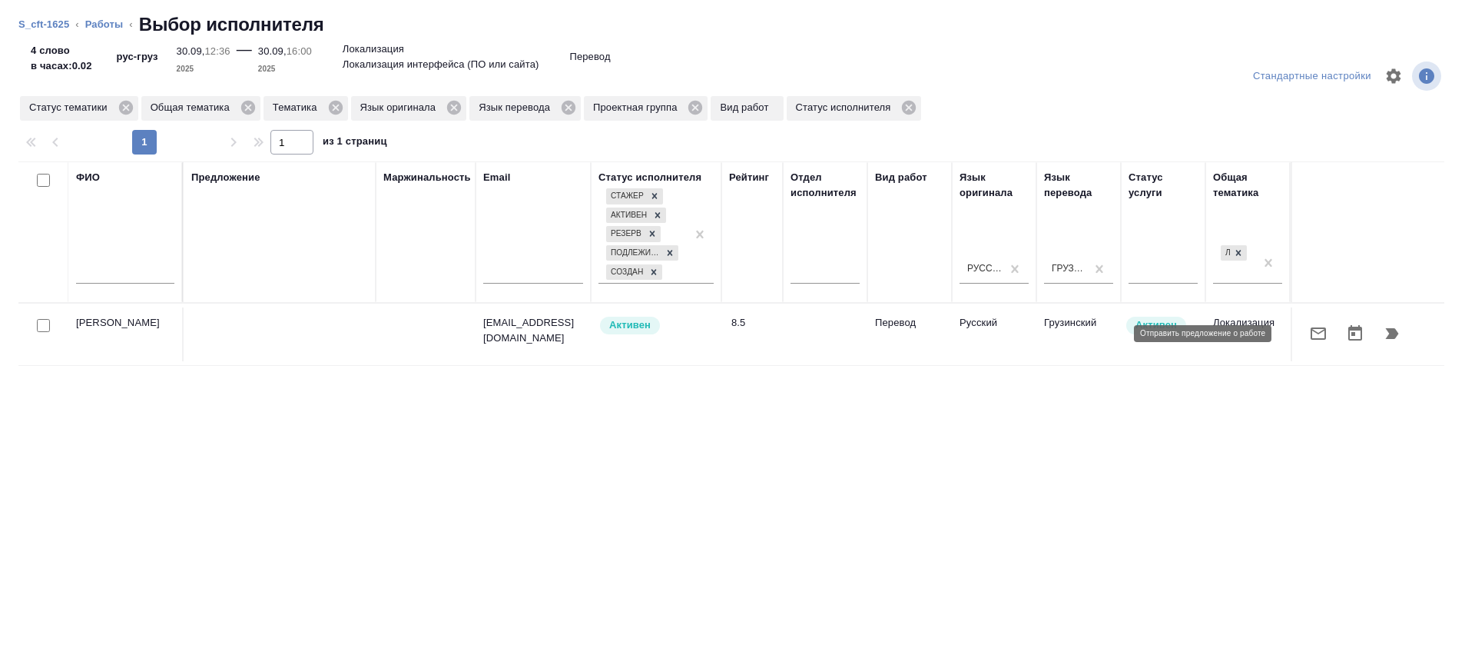
click at [1300, 349] on button "button" at bounding box center [1318, 333] width 37 height 37
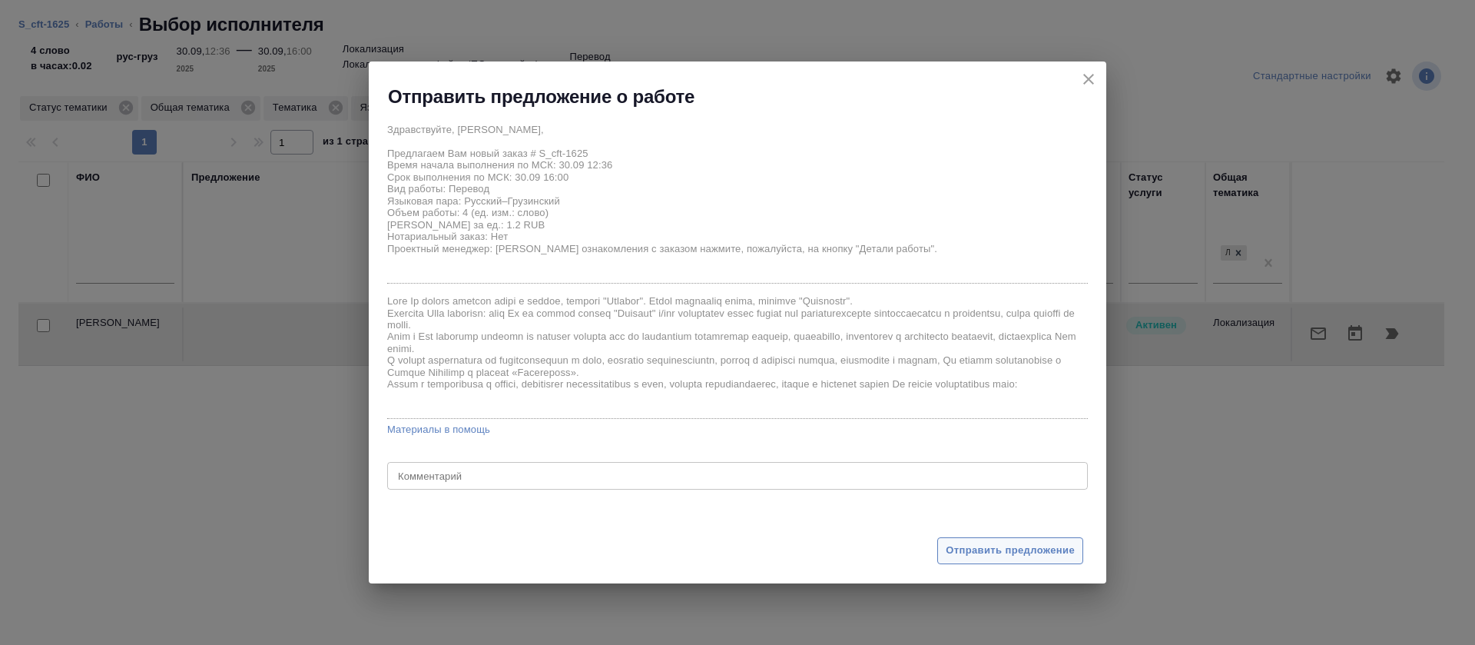
click at [980, 540] on button "Отправить предложение" at bounding box center [1010, 550] width 146 height 27
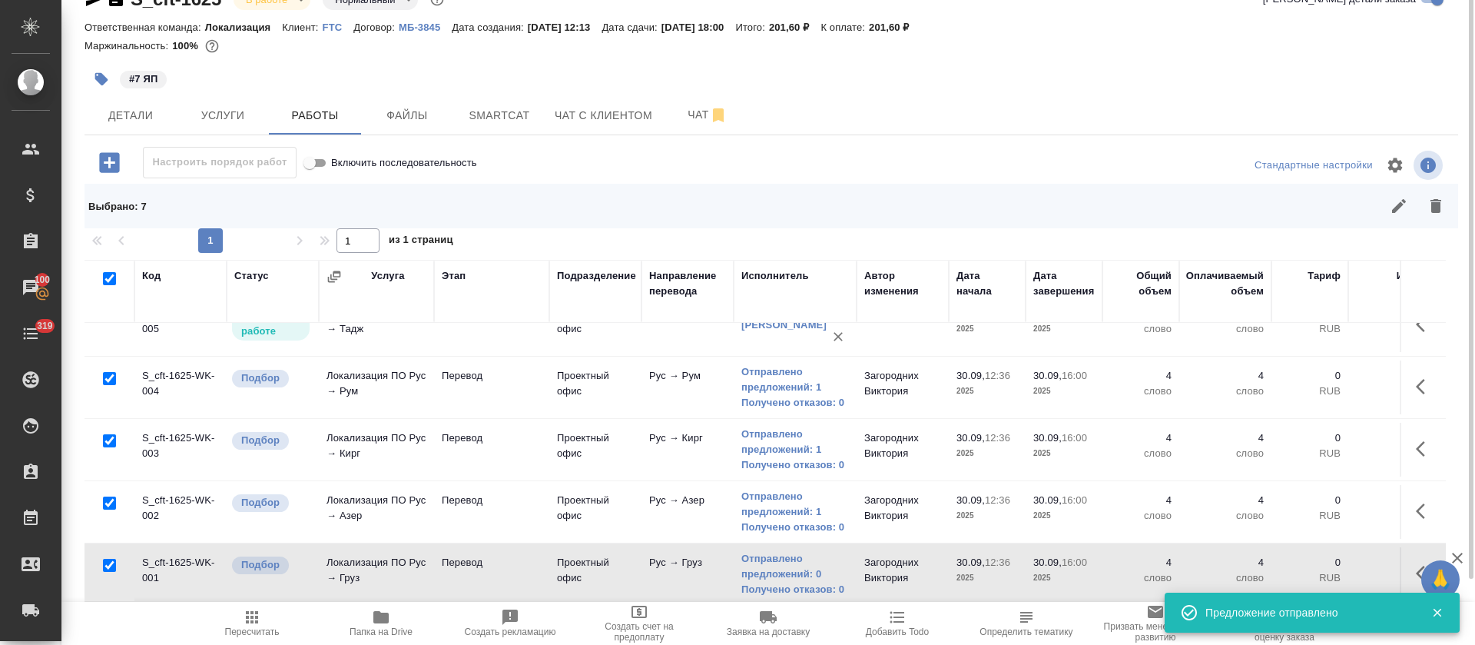
scroll to position [0, 0]
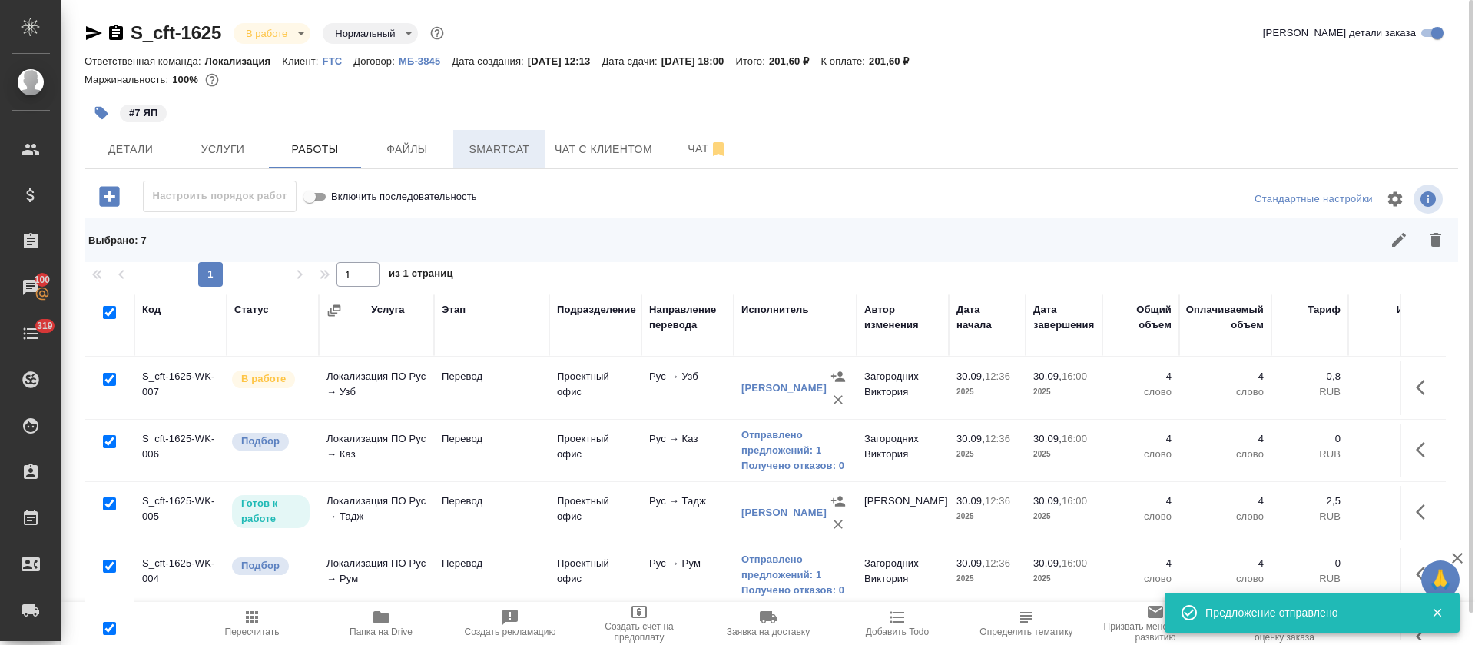
click at [512, 154] on span "Smartcat" at bounding box center [499, 149] width 74 height 19
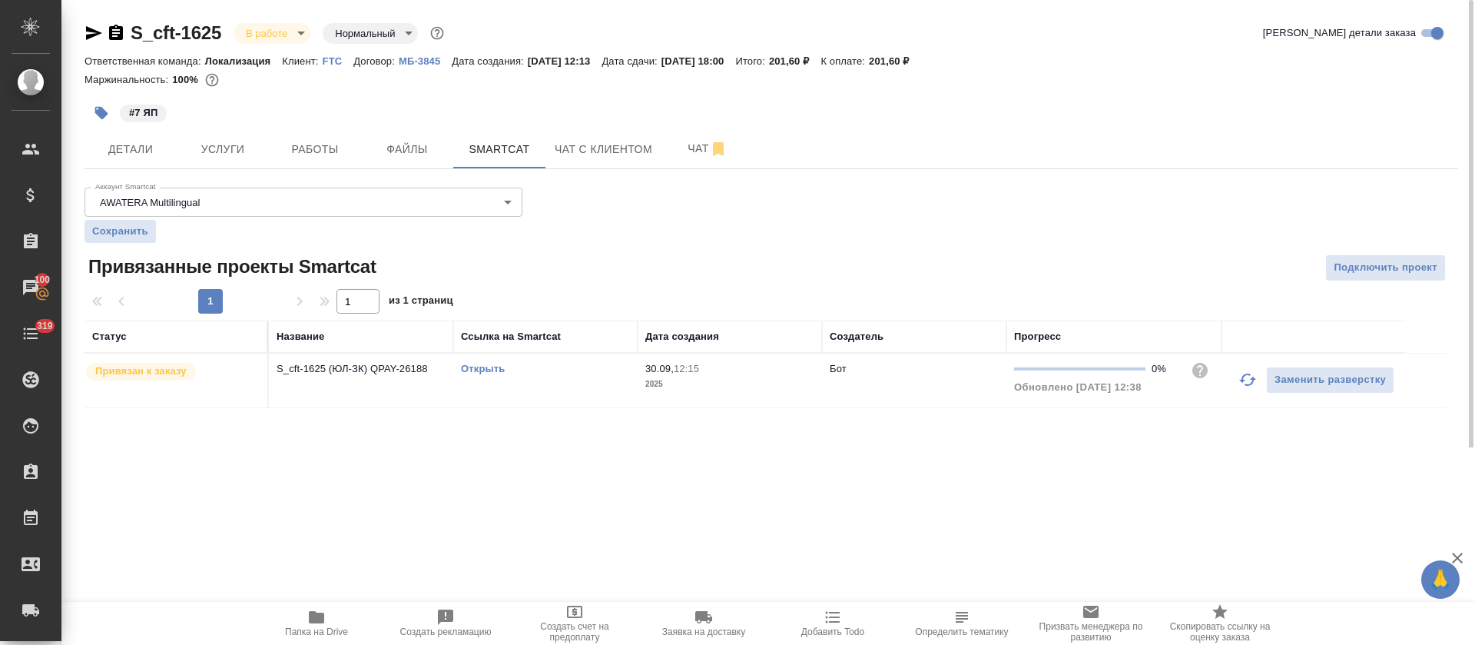
click at [490, 370] on link "Открыть" at bounding box center [483, 369] width 44 height 12
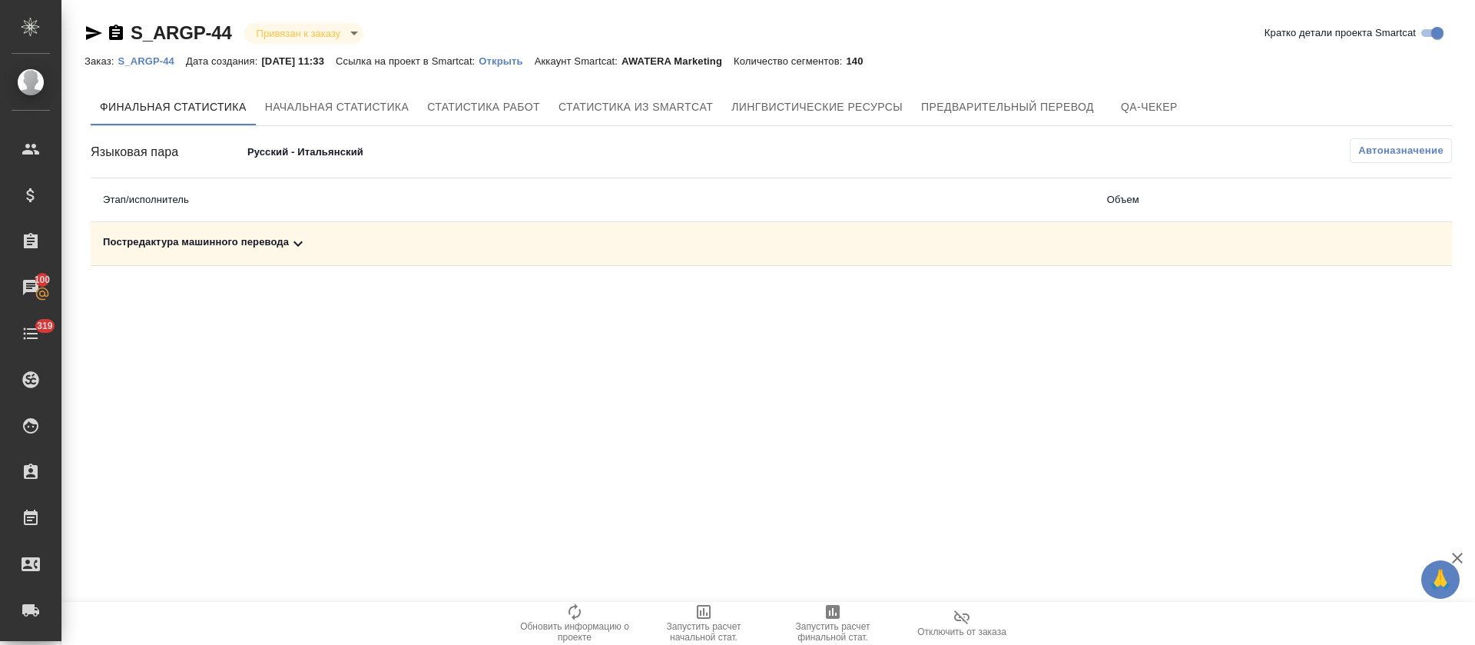
drag, startPoint x: 320, startPoint y: 234, endPoint x: 410, endPoint y: 262, distance: 94.0
click at [321, 234] on div "Постредактура машинного перевода" at bounding box center [593, 243] width 980 height 18
click at [1404, 306] on span at bounding box center [1421, 296] width 37 height 37
click at [1396, 302] on button "button" at bounding box center [1384, 296] width 37 height 37
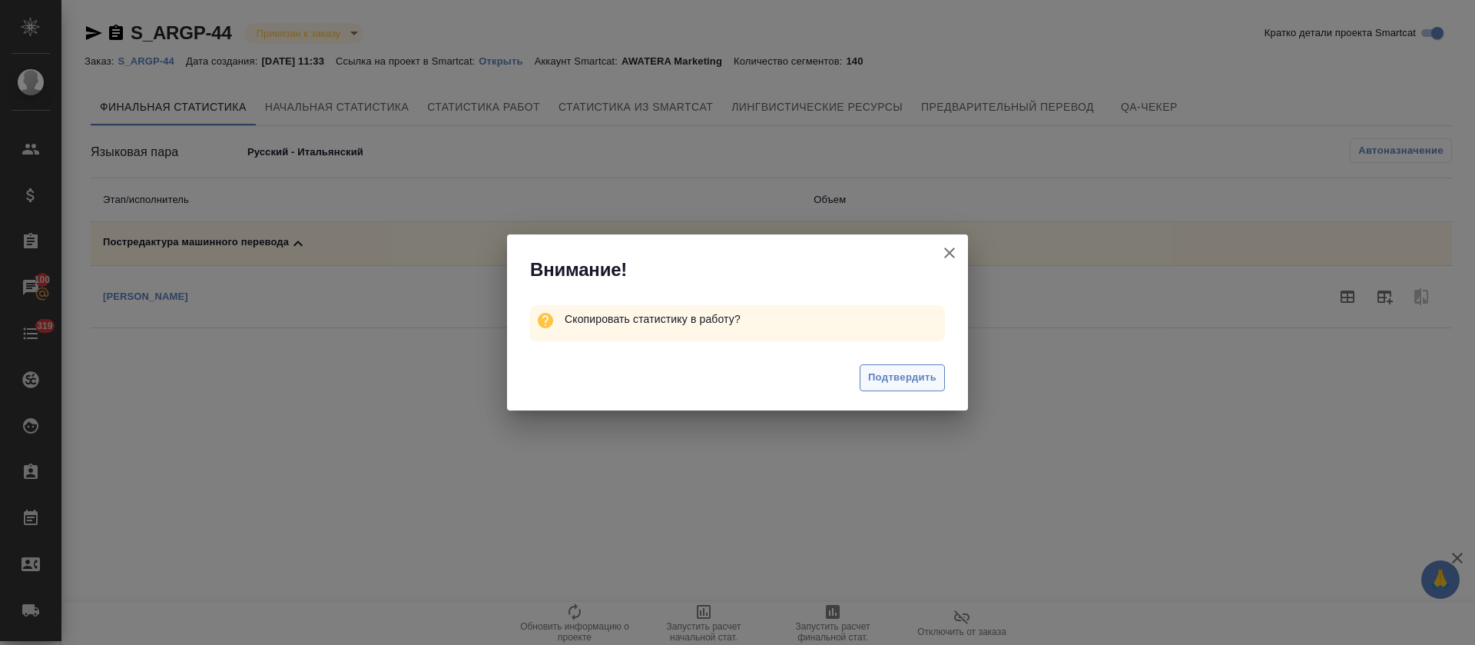
click at [888, 381] on span "Подтвердить" at bounding box center [902, 378] width 68 height 18
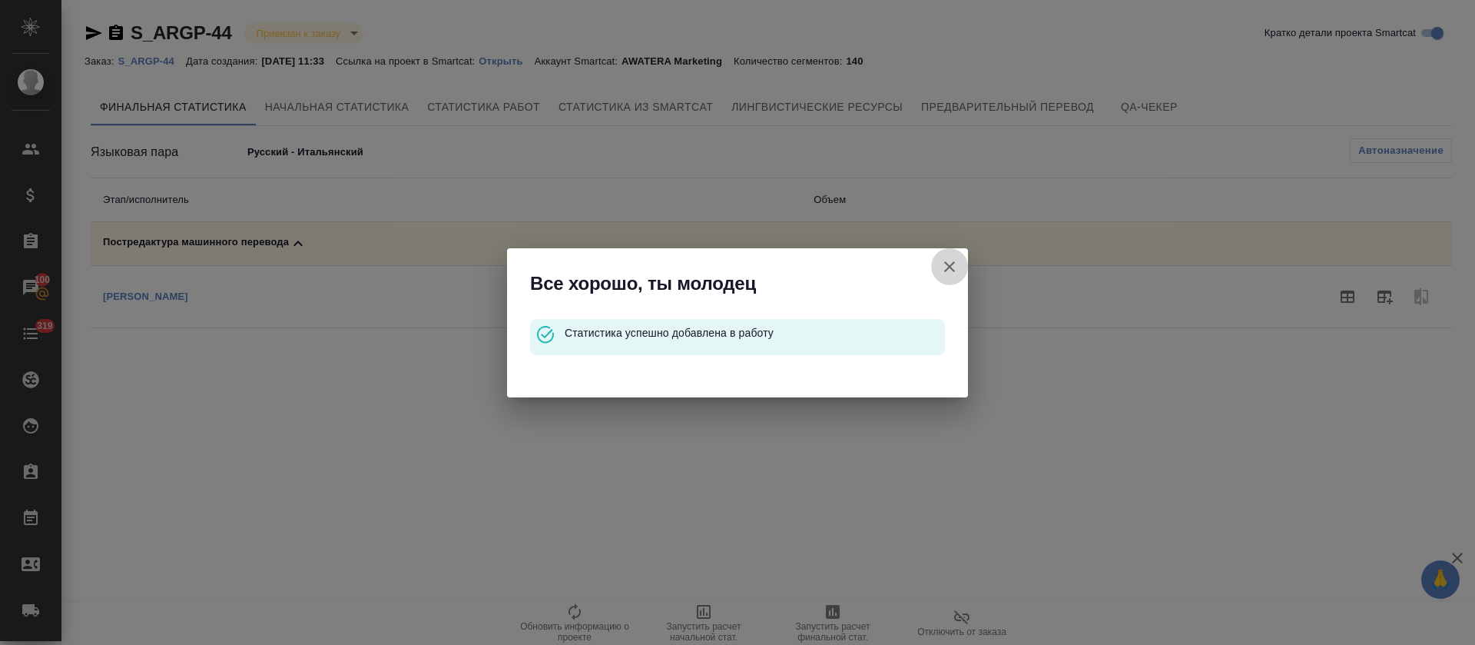
click at [949, 260] on icon "button" at bounding box center [949, 266] width 18 height 18
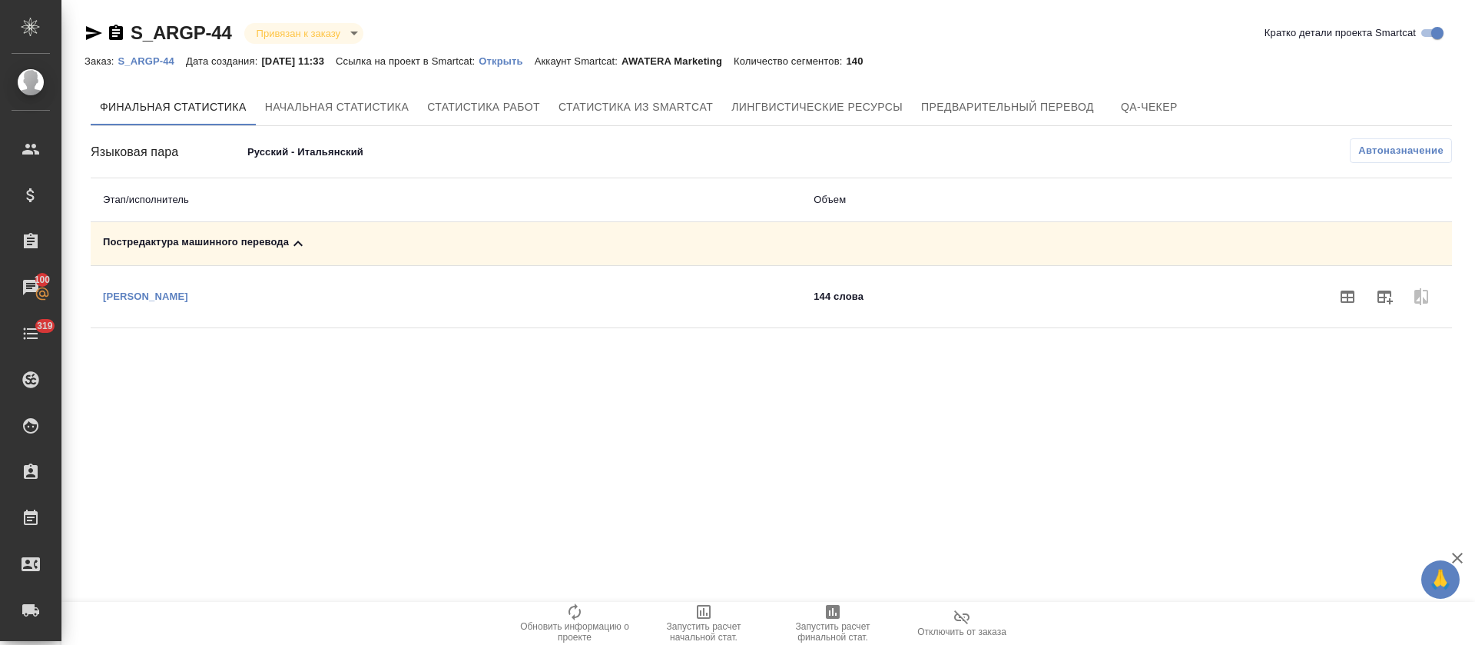
click at [333, 161] on body "🙏 .cls-1 fill:#fff; AWATERA Tretyakova Olga Клиенты Спецификации Заказы 100 Чат…" at bounding box center [737, 322] width 1475 height 645
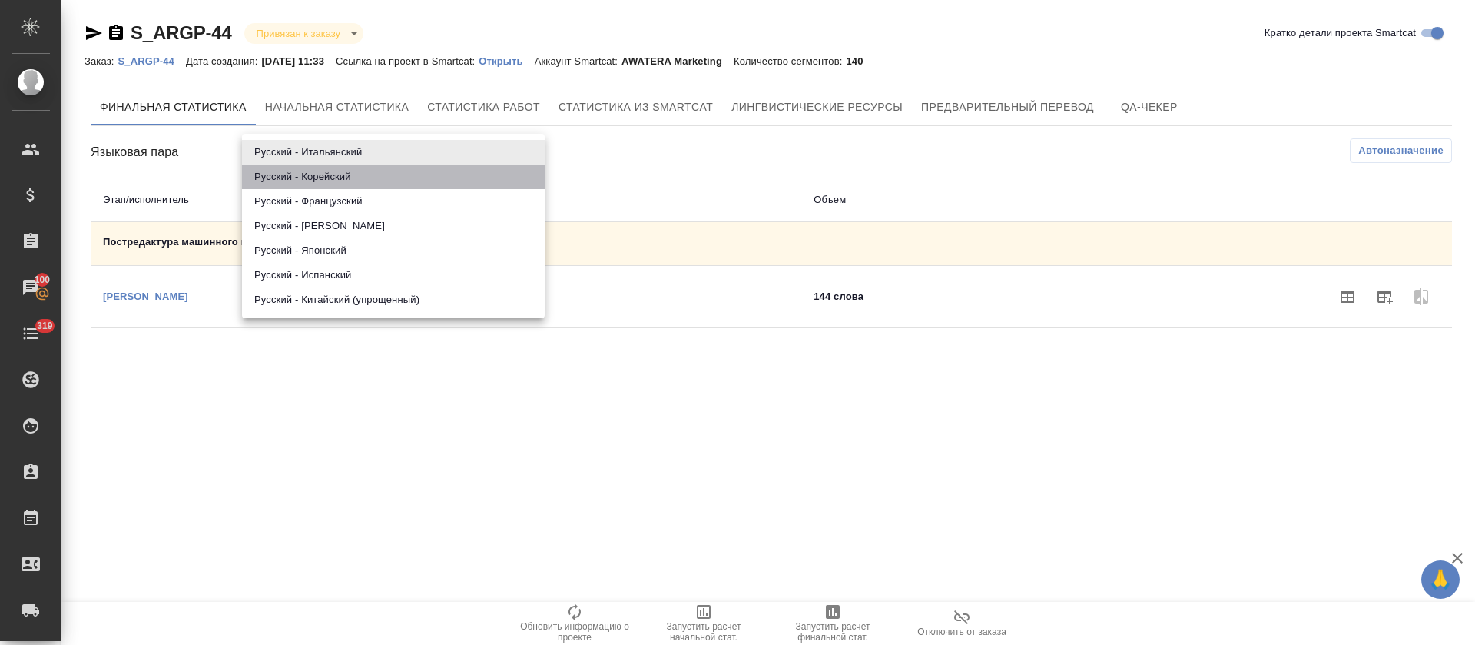
click at [336, 187] on li "Русский - Корейский" at bounding box center [393, 176] width 303 height 25
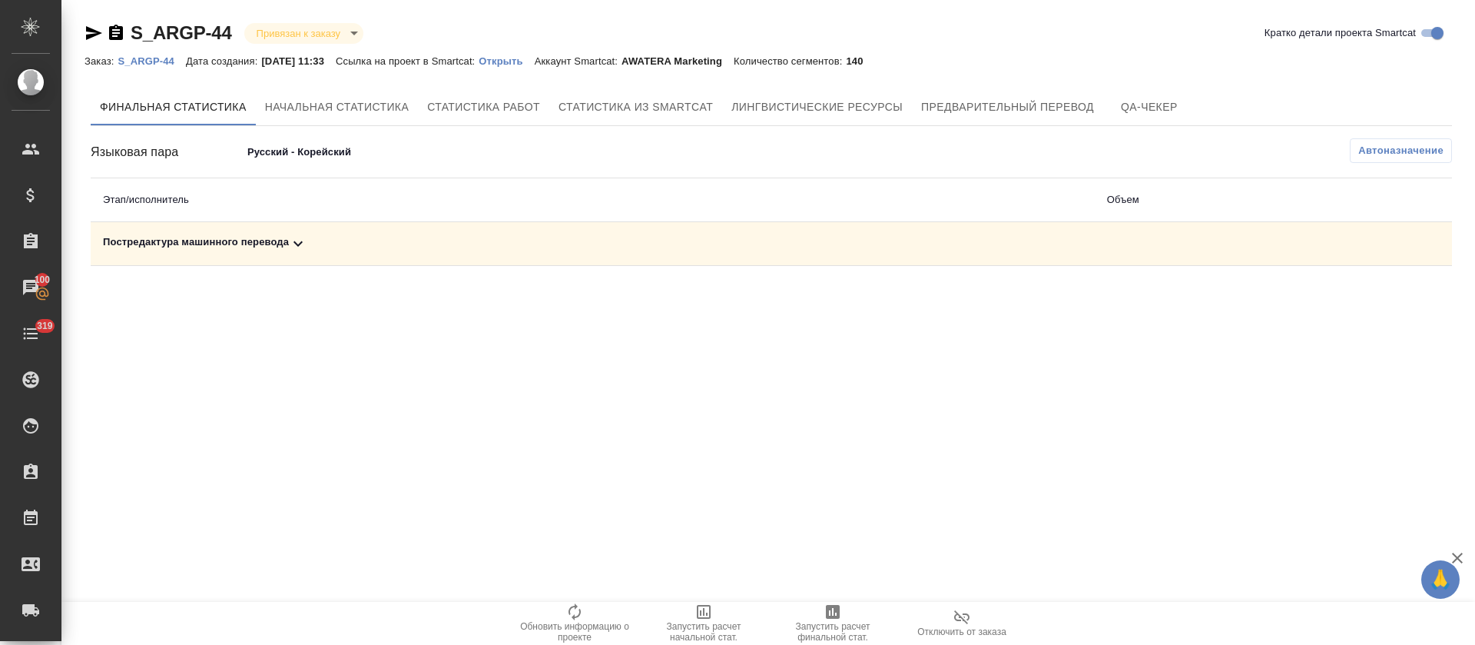
click at [333, 234] on div "Постредактура машинного перевода" at bounding box center [593, 243] width 980 height 18
click at [1376, 299] on icon "button" at bounding box center [1384, 296] width 18 height 18
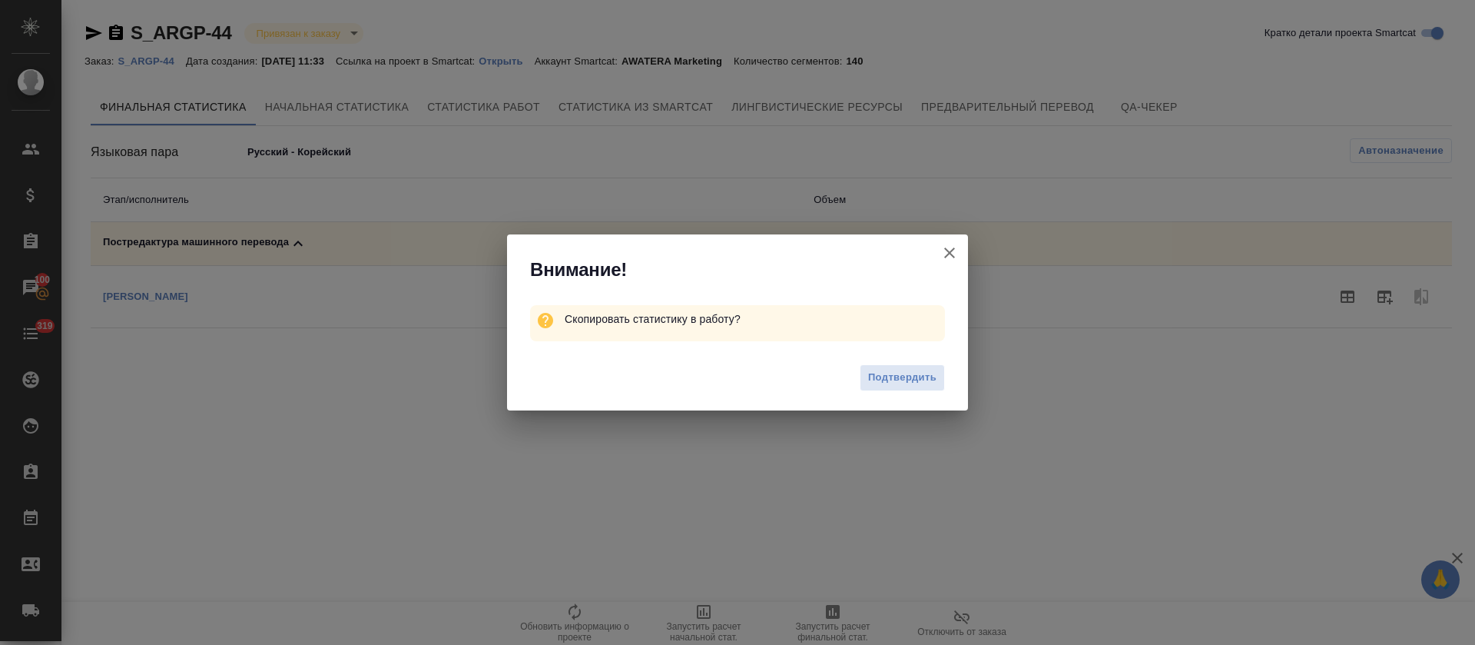
drag, startPoint x: 932, startPoint y: 386, endPoint x: 928, endPoint y: 379, distance: 7.9
click at [930, 386] on button "Подтвердить" at bounding box center [902, 377] width 85 height 27
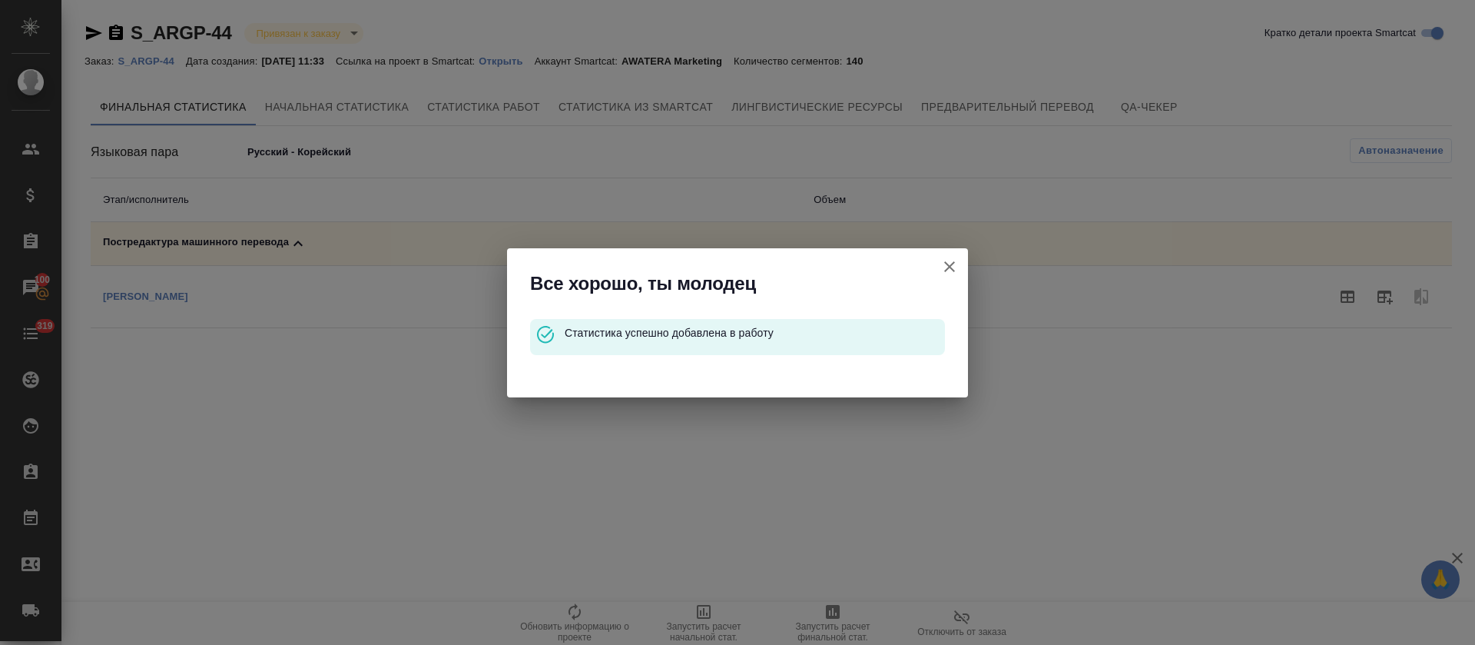
click at [946, 274] on icon "button" at bounding box center [949, 266] width 18 height 18
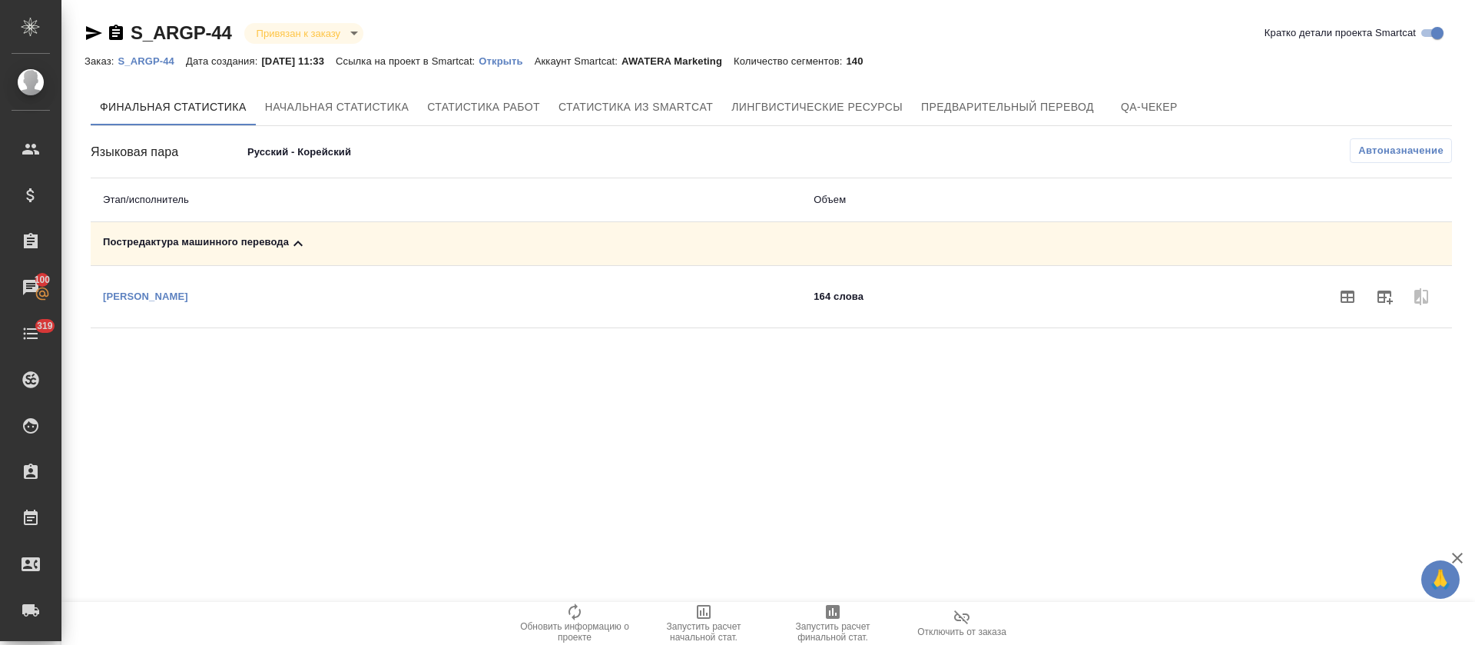
click at [315, 159] on body "🙏 .cls-1 fill:#fff; AWATERA Tretyakova Olga Клиенты Спецификации Заказы 100 Чат…" at bounding box center [737, 322] width 1475 height 645
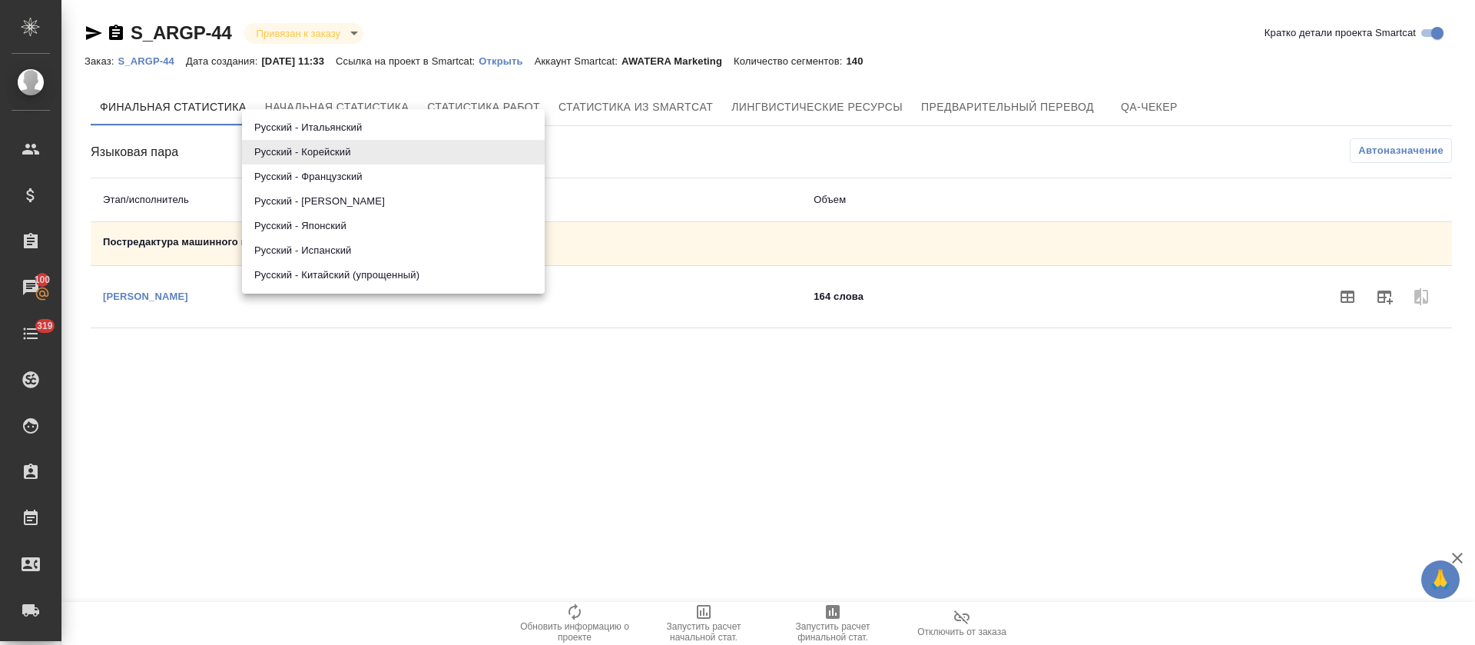
click at [315, 181] on li "Русский - Французский" at bounding box center [393, 176] width 303 height 25
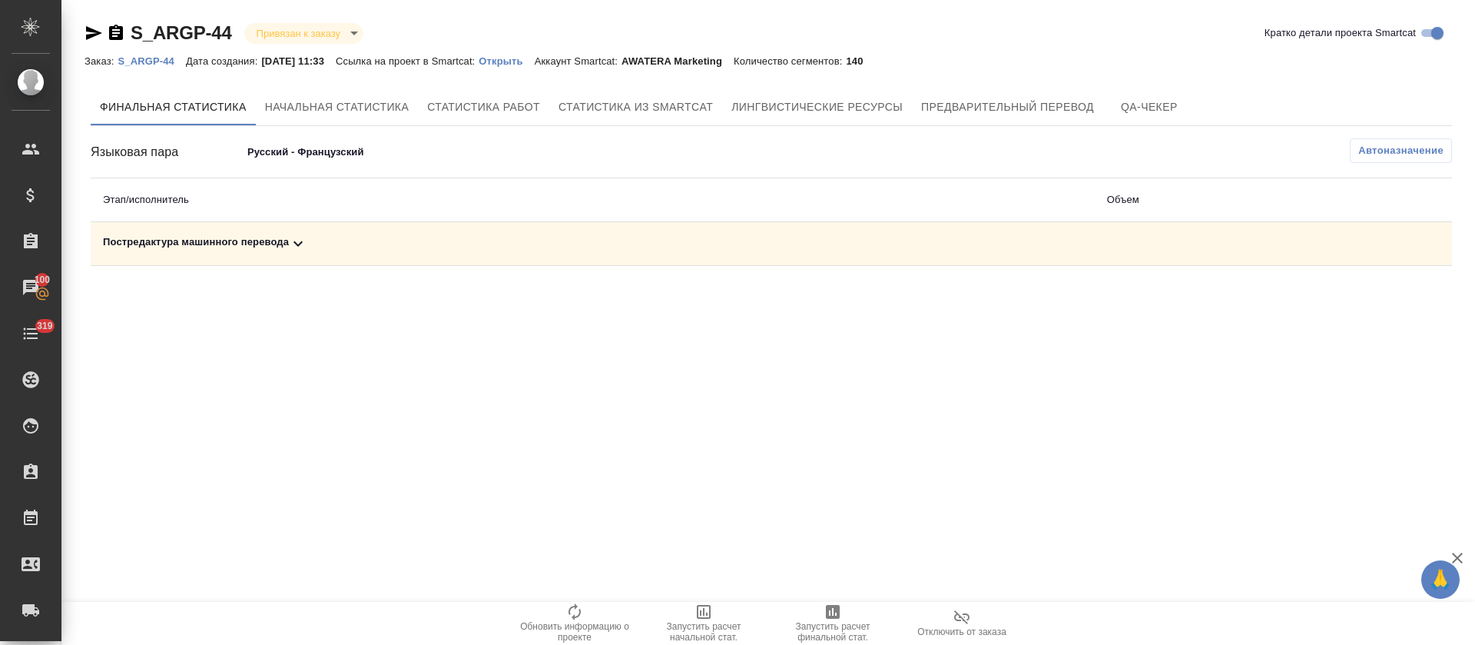
click at [316, 251] on div "Постредактура машинного перевода" at bounding box center [593, 243] width 980 height 18
click at [1371, 297] on button "button" at bounding box center [1384, 296] width 37 height 37
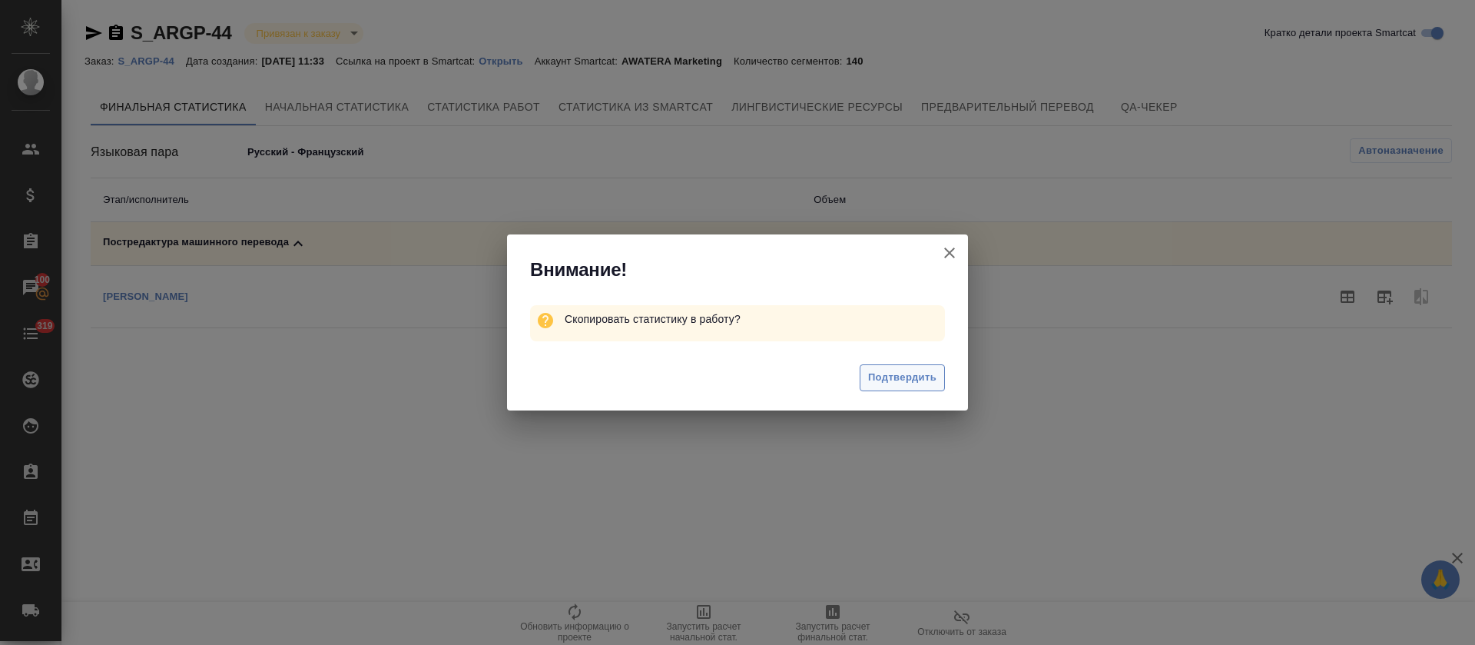
click at [890, 380] on span "Подтвердить" at bounding box center [902, 378] width 68 height 18
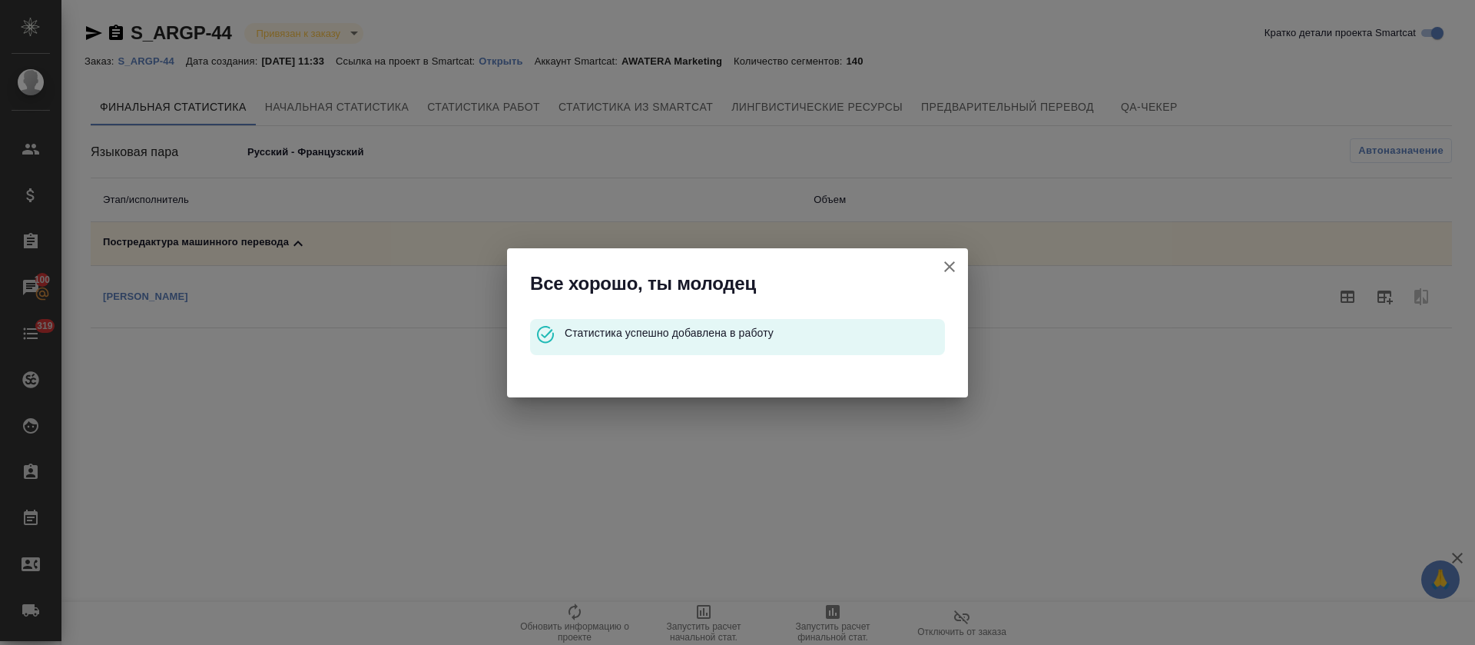
click at [944, 277] on button "Кратко детали проекта Smartcat" at bounding box center [949, 266] width 37 height 37
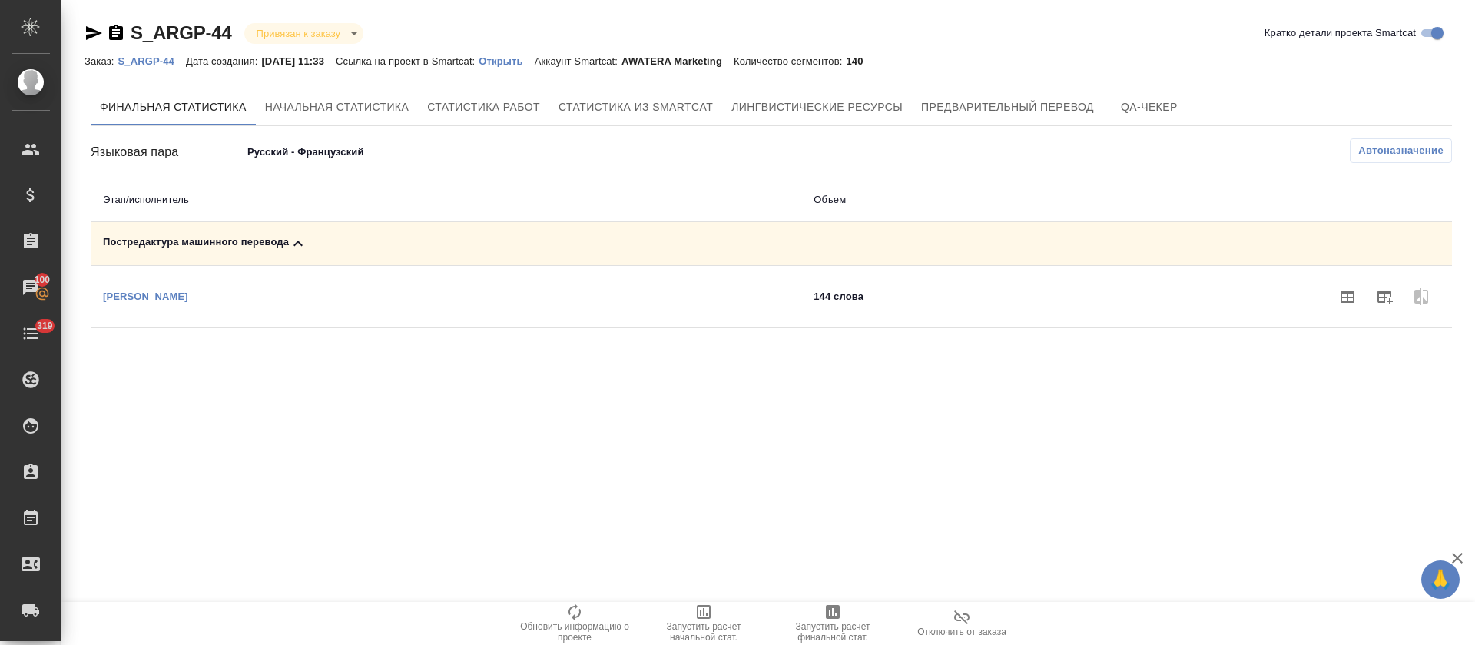
click at [259, 154] on body "🙏 .cls-1 fill:#fff; AWATERA Tretyakova Olga Клиенты Спецификации Заказы 100 Чат…" at bounding box center [737, 322] width 1475 height 645
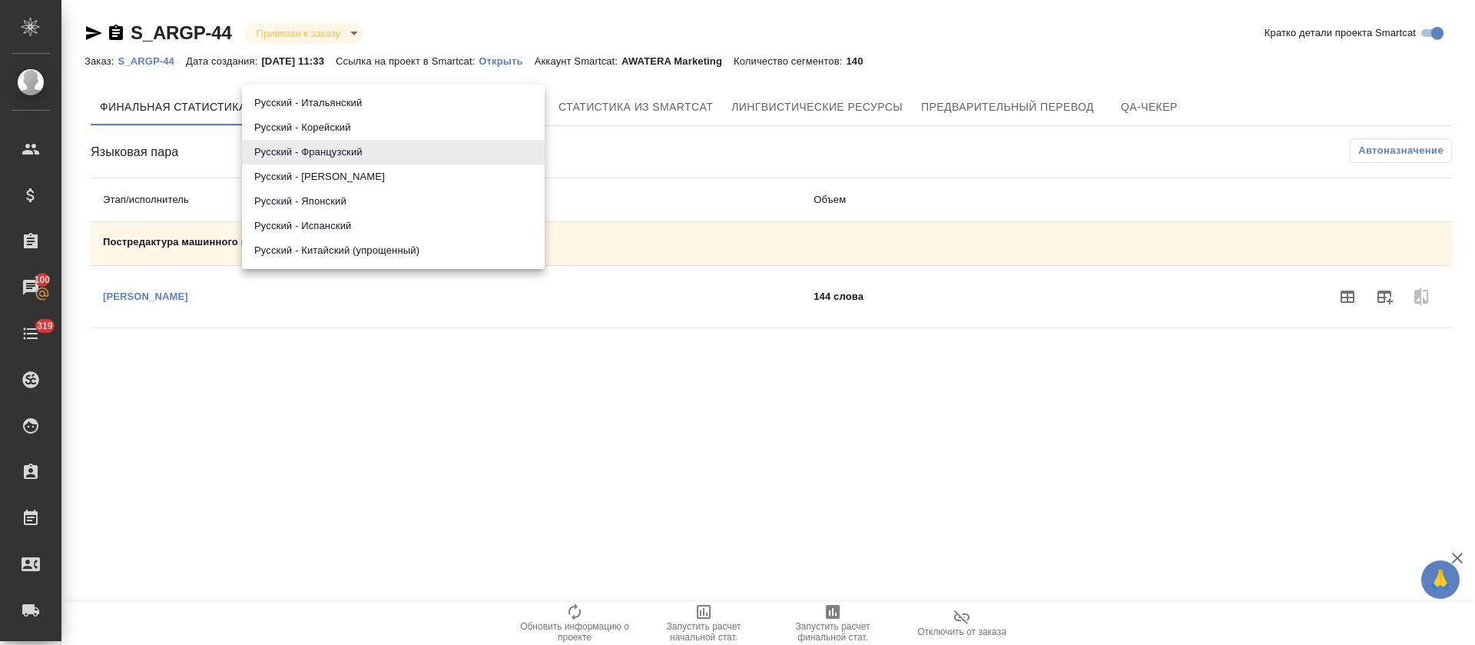
click at [272, 180] on li "Русский - Немецкий" at bounding box center [393, 176] width 303 height 25
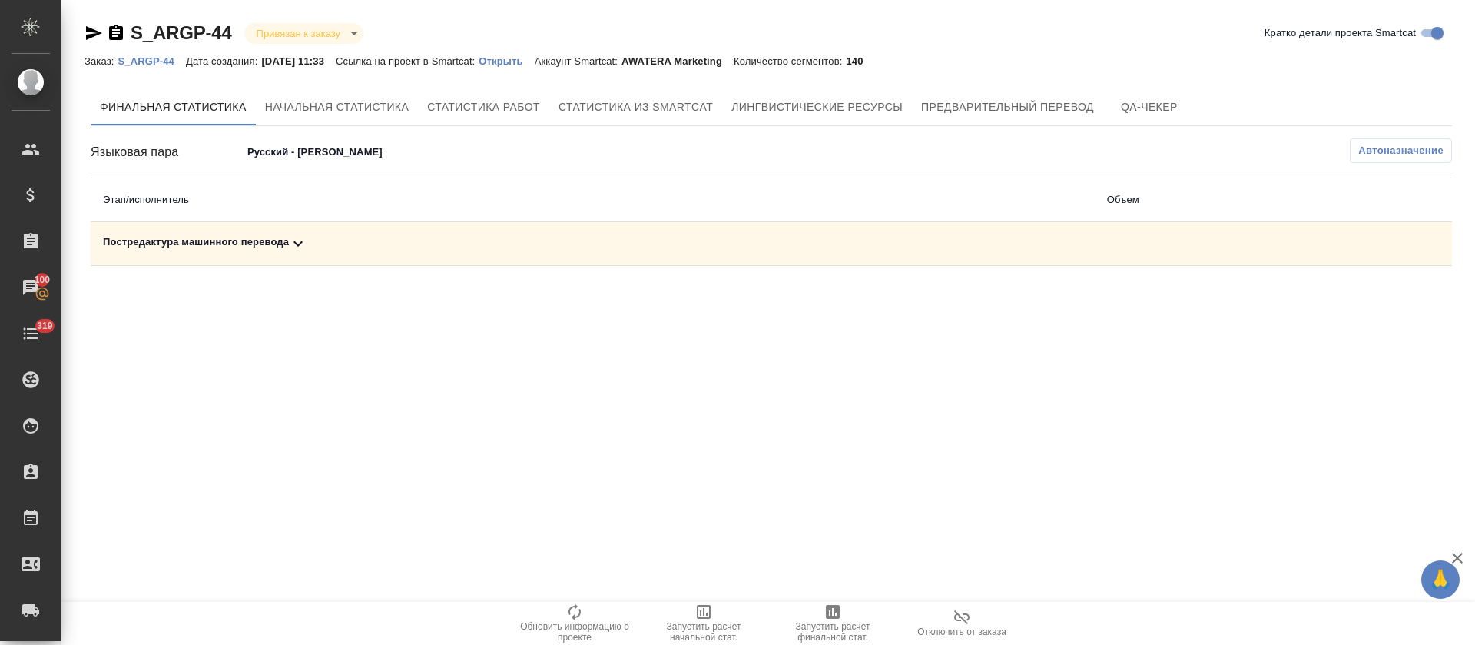
click at [314, 239] on div "Постредактура машинного перевода" at bounding box center [593, 243] width 980 height 18
click at [1385, 299] on icon "button" at bounding box center [1384, 297] width 15 height 14
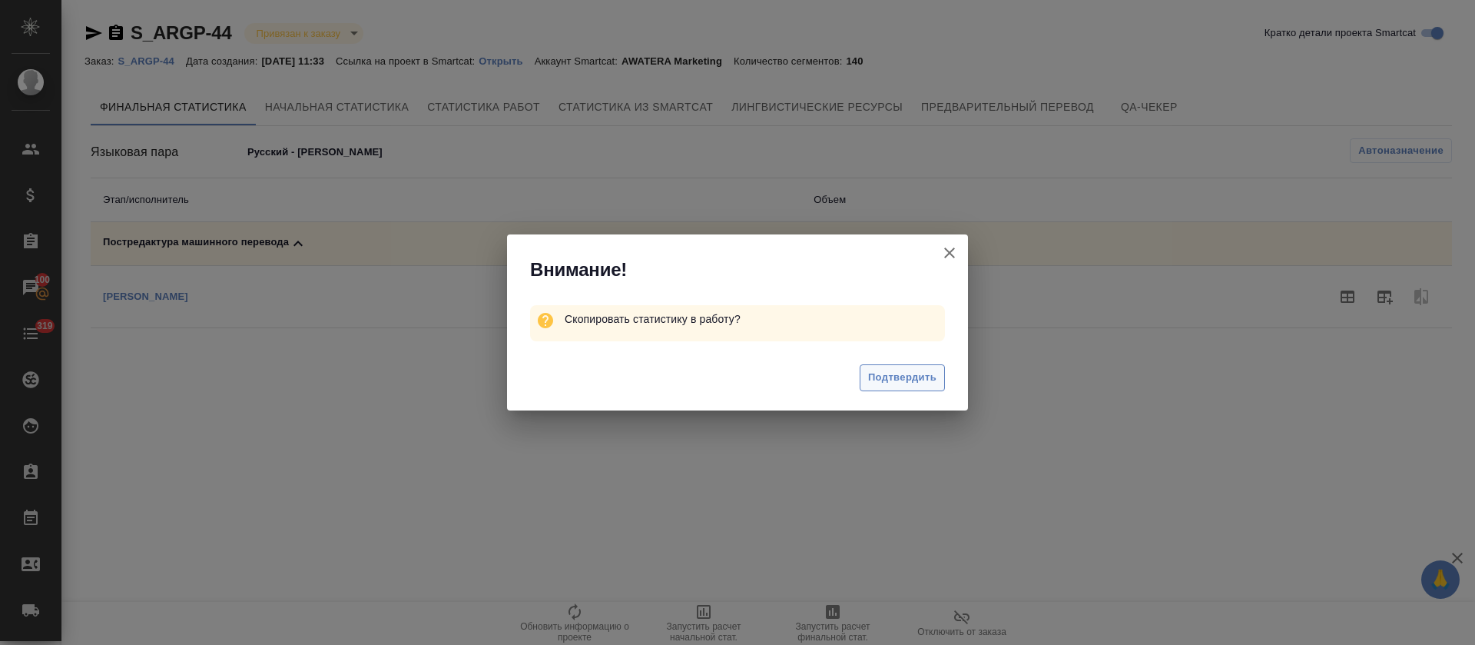
click at [889, 380] on span "Подтвердить" at bounding box center [902, 378] width 68 height 18
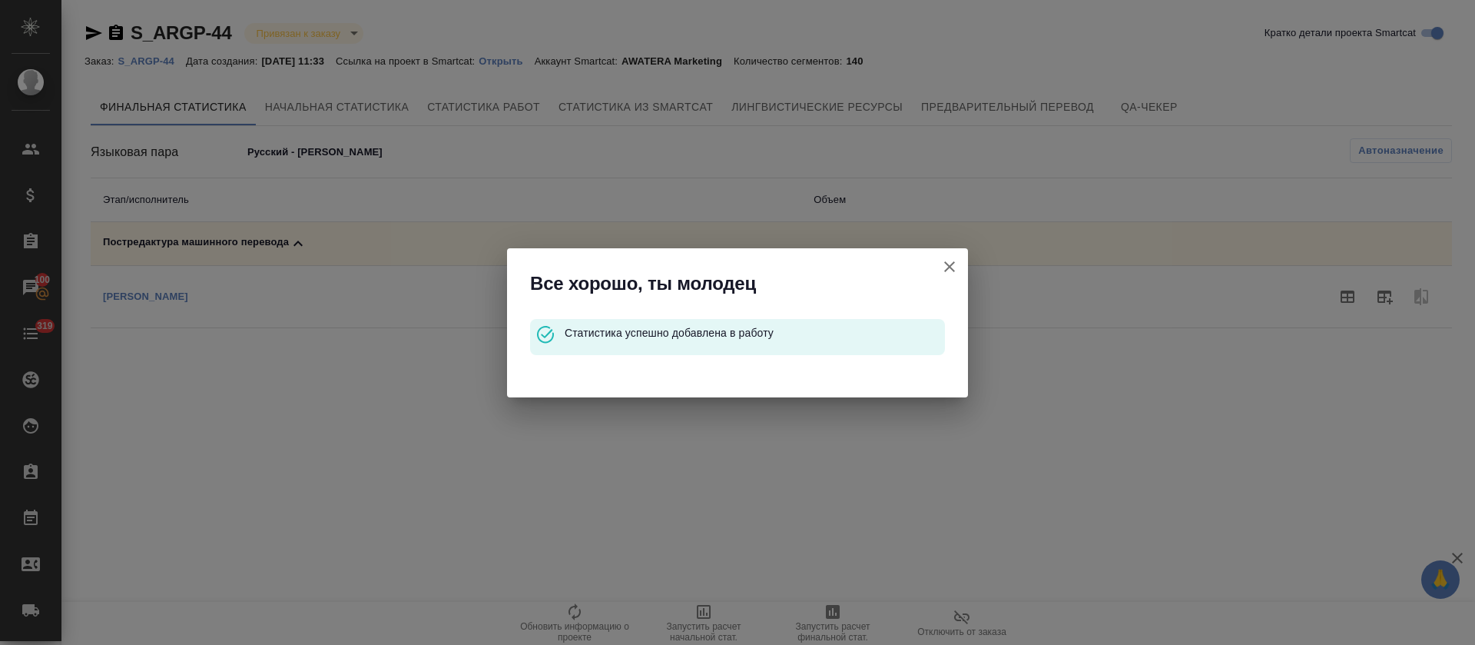
click at [947, 270] on icon "button" at bounding box center [949, 266] width 18 height 18
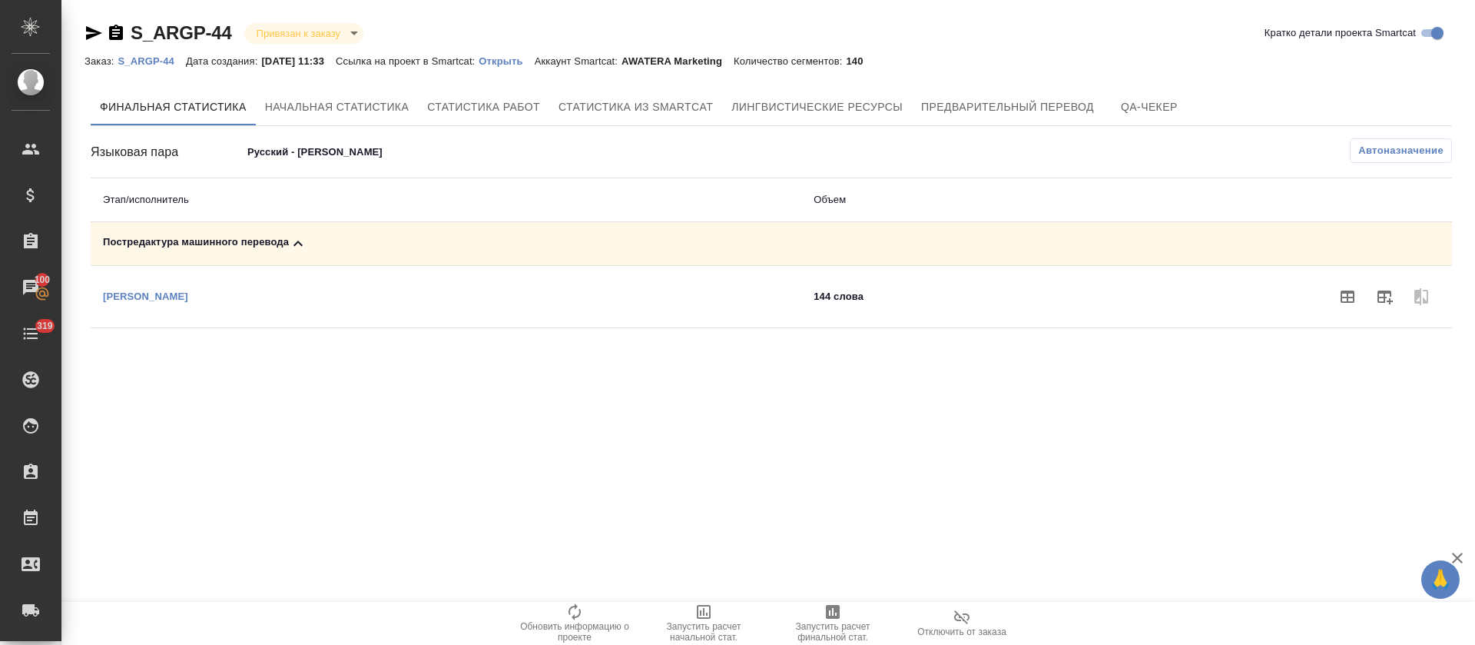
click at [270, 163] on body "🙏 .cls-1 fill:#fff; AWATERA Tretyakova Olga Клиенты Спецификации Заказы 100 Чат…" at bounding box center [737, 322] width 1475 height 645
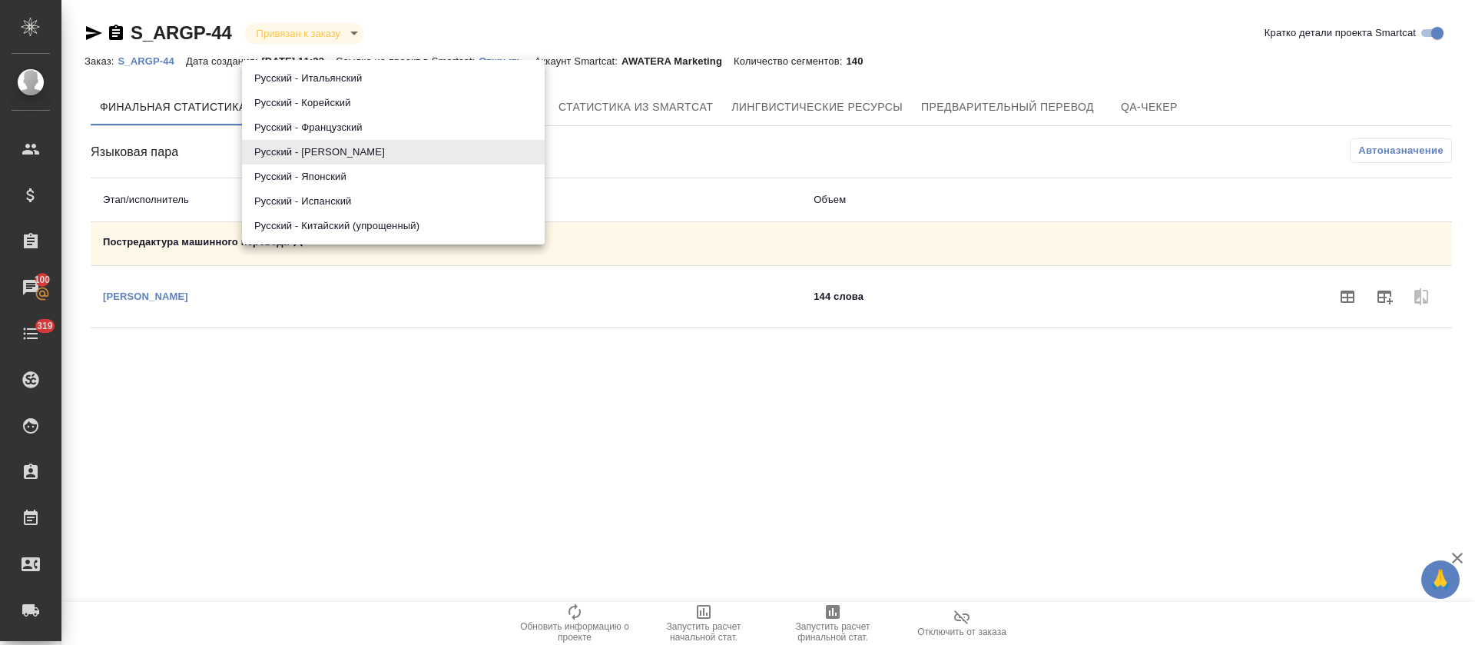
click at [273, 177] on li "Русский - Японский" at bounding box center [393, 176] width 303 height 25
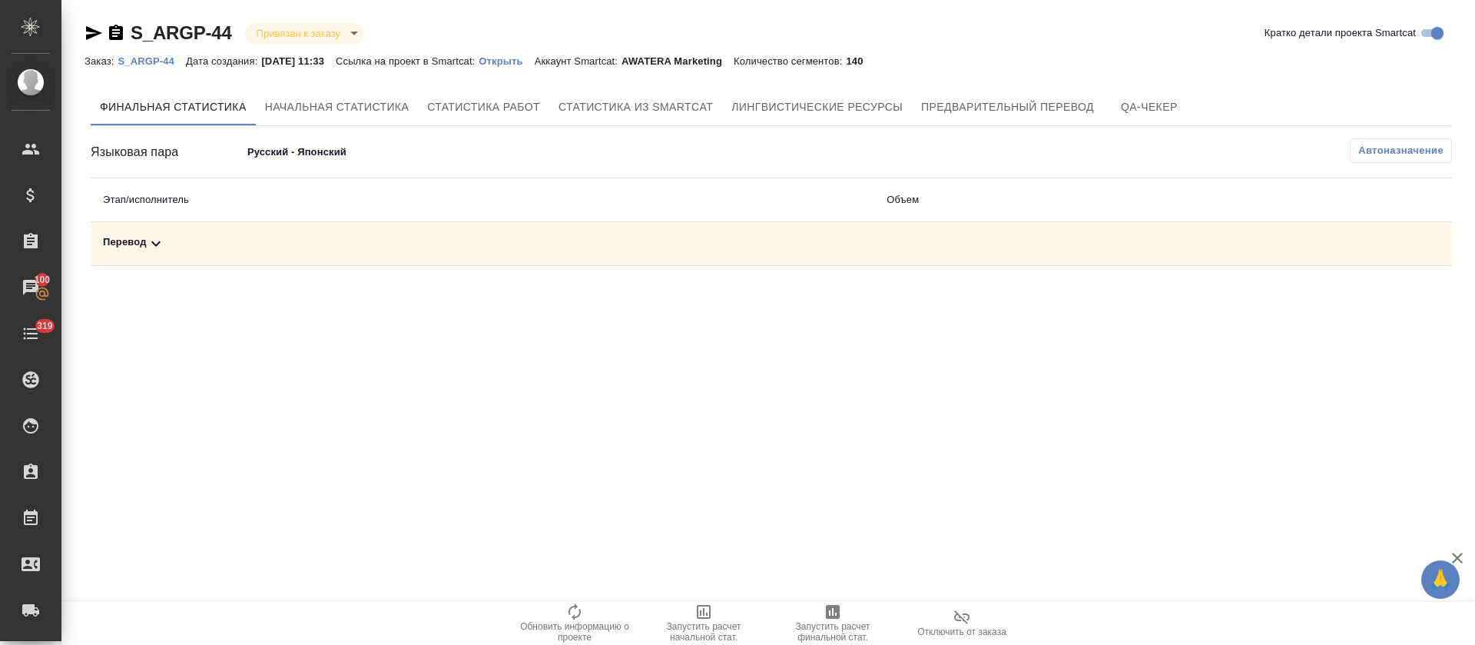
click at [297, 153] on body "🙏 .cls-1 fill:#fff; AWATERA Tretyakova Olga Клиенты Спецификации Заказы 100 Чат…" at bounding box center [737, 322] width 1475 height 645
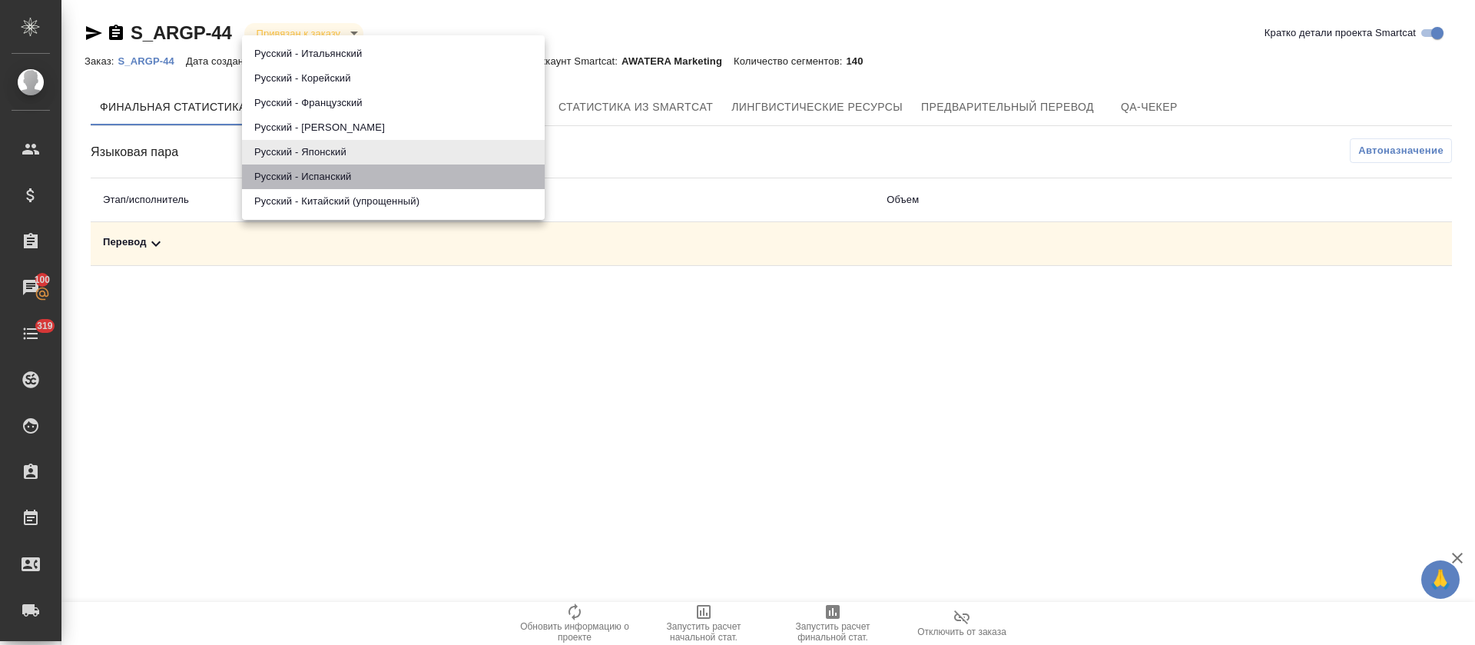
click at [297, 176] on li "Русский - Испанский" at bounding box center [393, 176] width 303 height 25
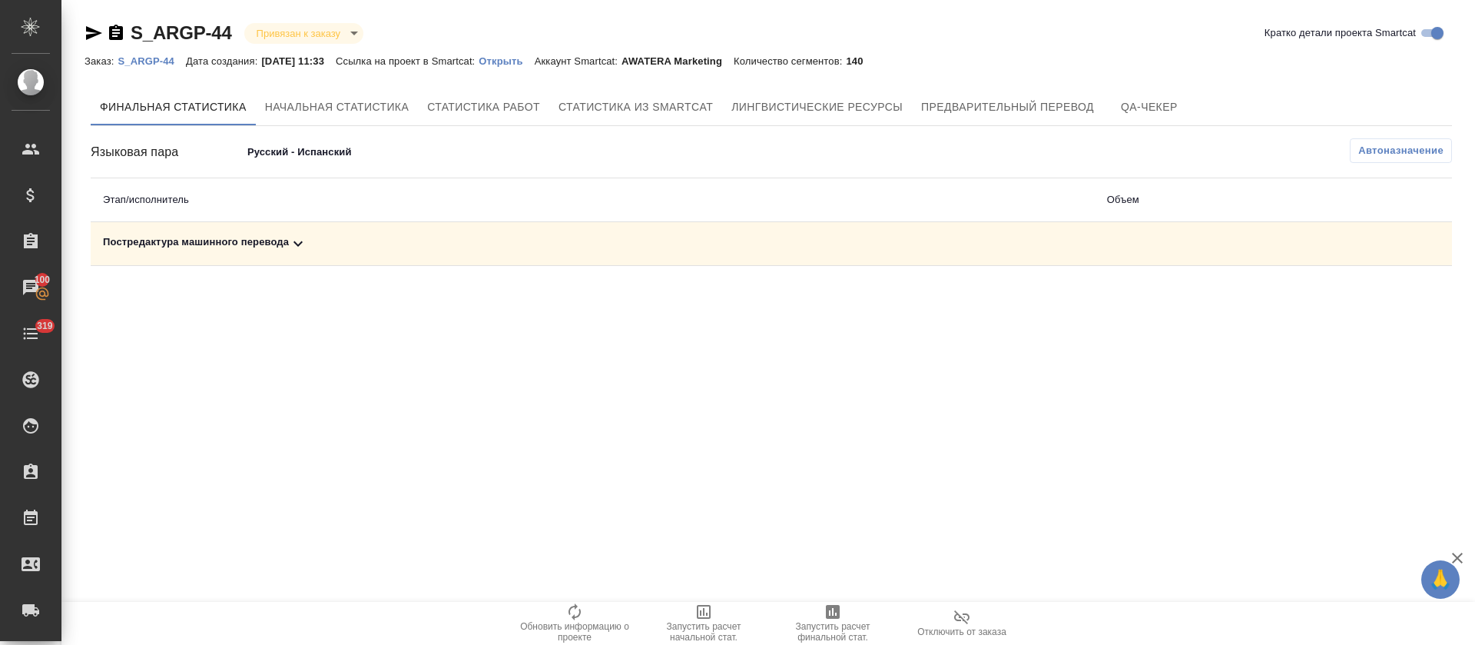
click at [318, 244] on div "Постредактура машинного перевода" at bounding box center [593, 243] width 980 height 18
click at [1385, 292] on icon "button" at bounding box center [1384, 297] width 15 height 14
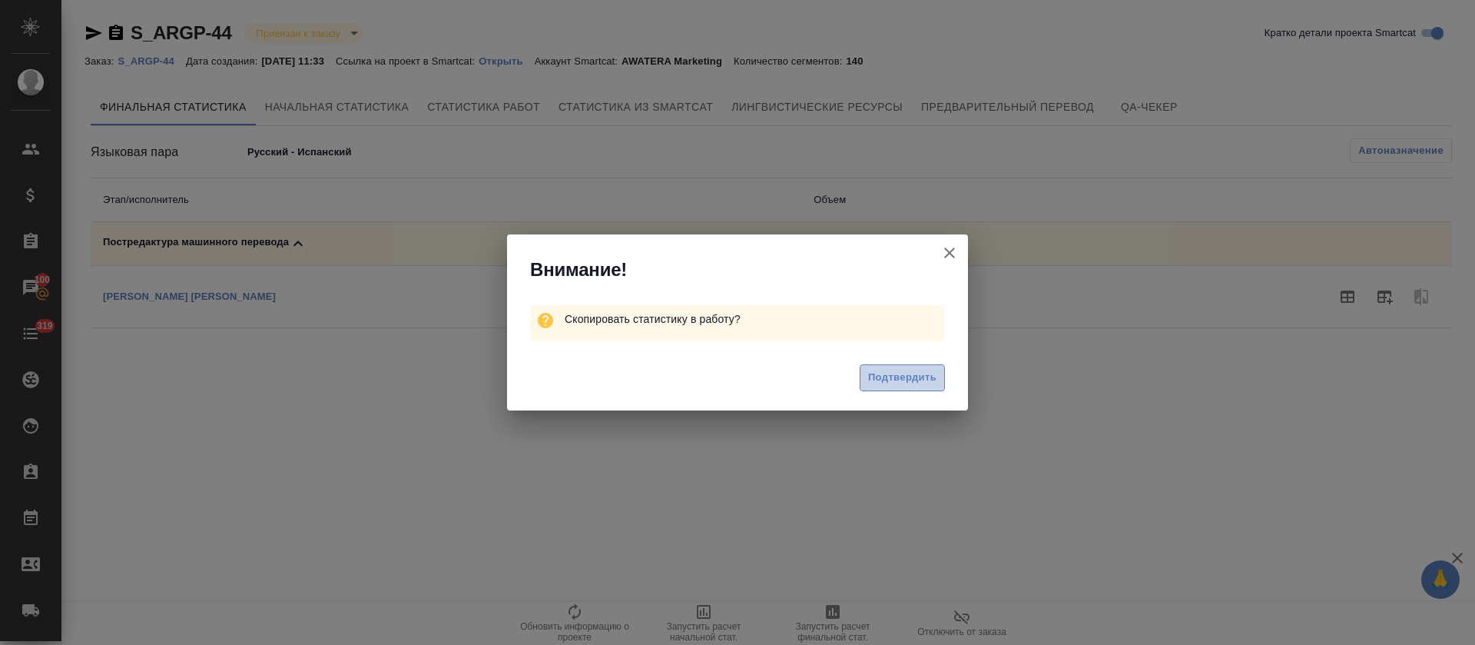
click at [887, 387] on button "Подтвердить" at bounding box center [902, 377] width 85 height 27
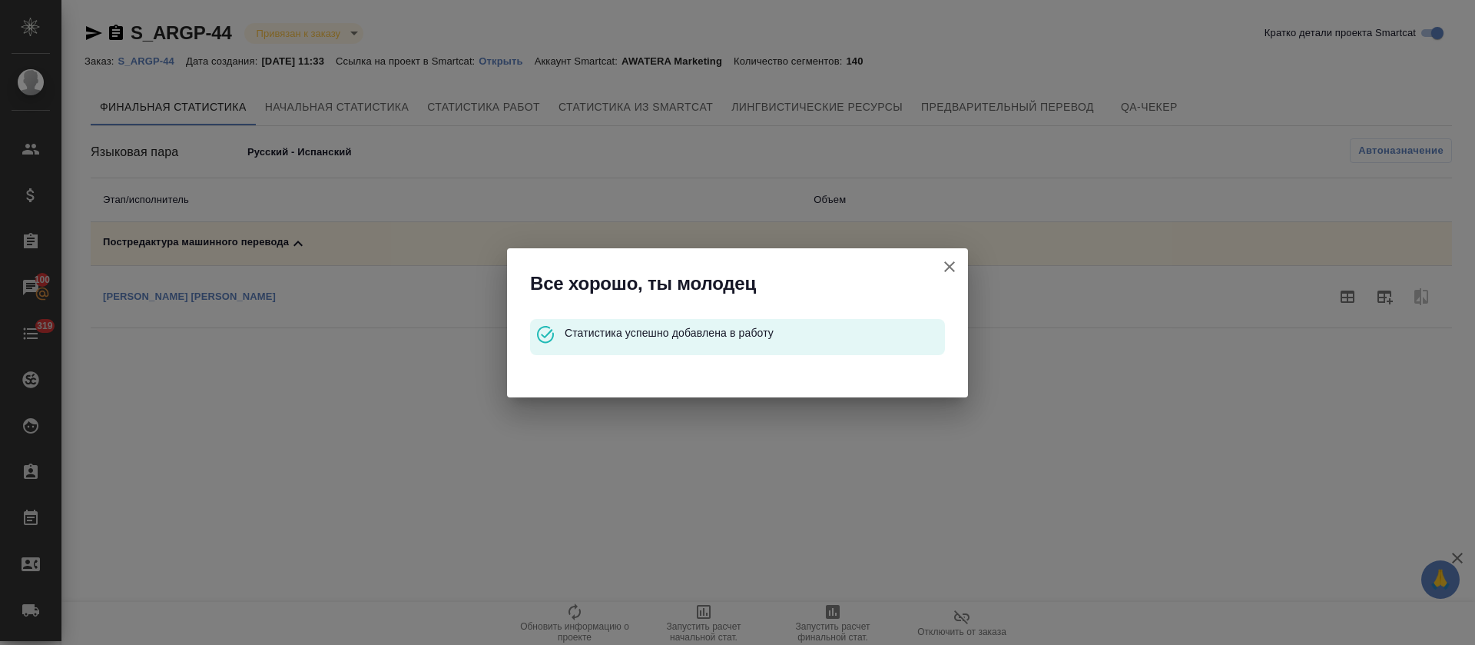
click at [948, 271] on icon "button" at bounding box center [949, 266] width 18 height 18
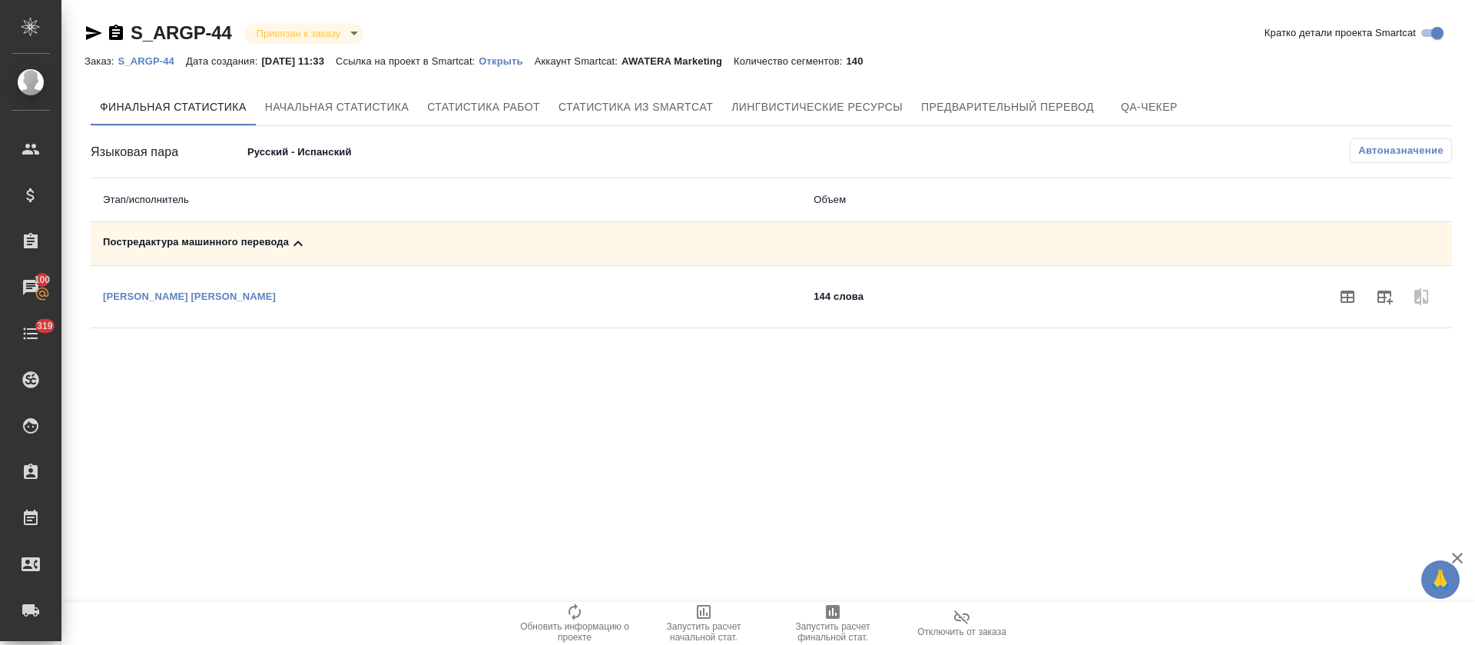
click at [347, 139] on body "🙏 .cls-1 fill:#fff; AWATERA Tretyakova Olga Клиенты Спецификации Заказы 100 Чат…" at bounding box center [737, 322] width 1475 height 645
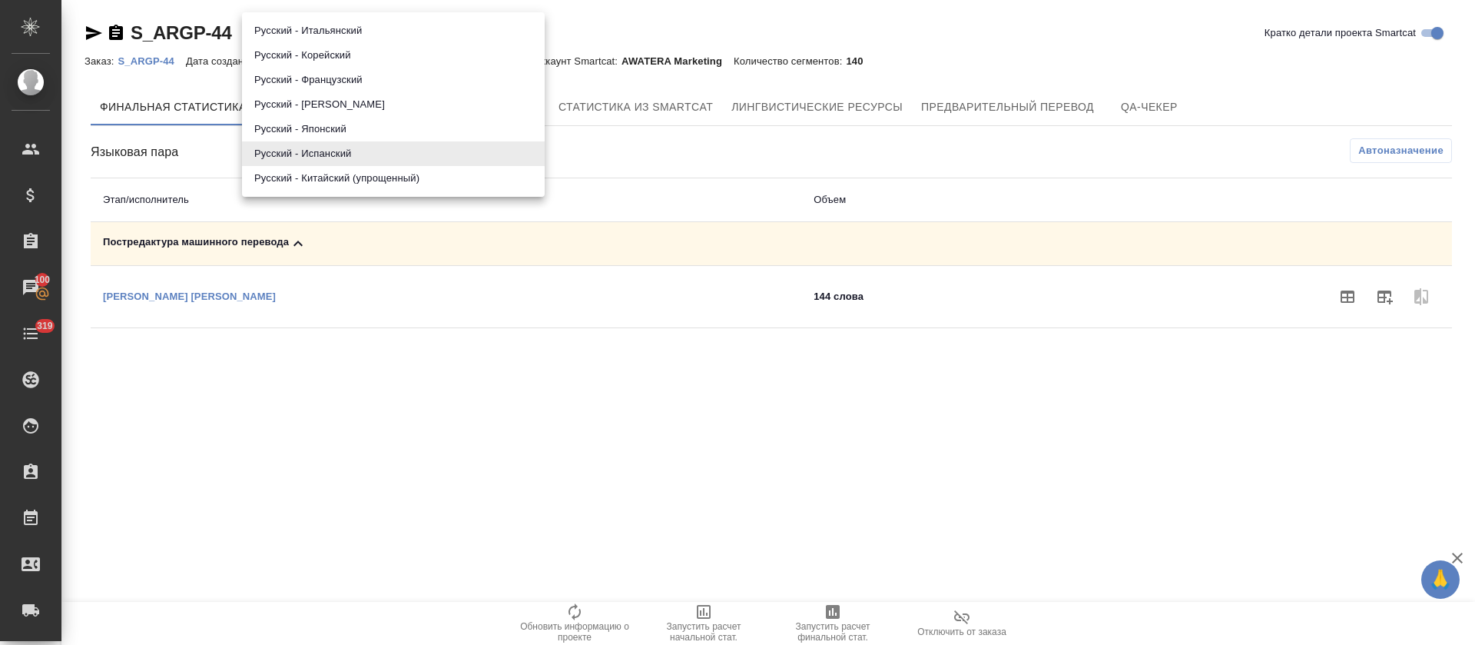
click at [340, 182] on li "Русский - Китайский (упрощенный)" at bounding box center [393, 178] width 303 height 25
type input "68da4474c070a2424d338fd0"
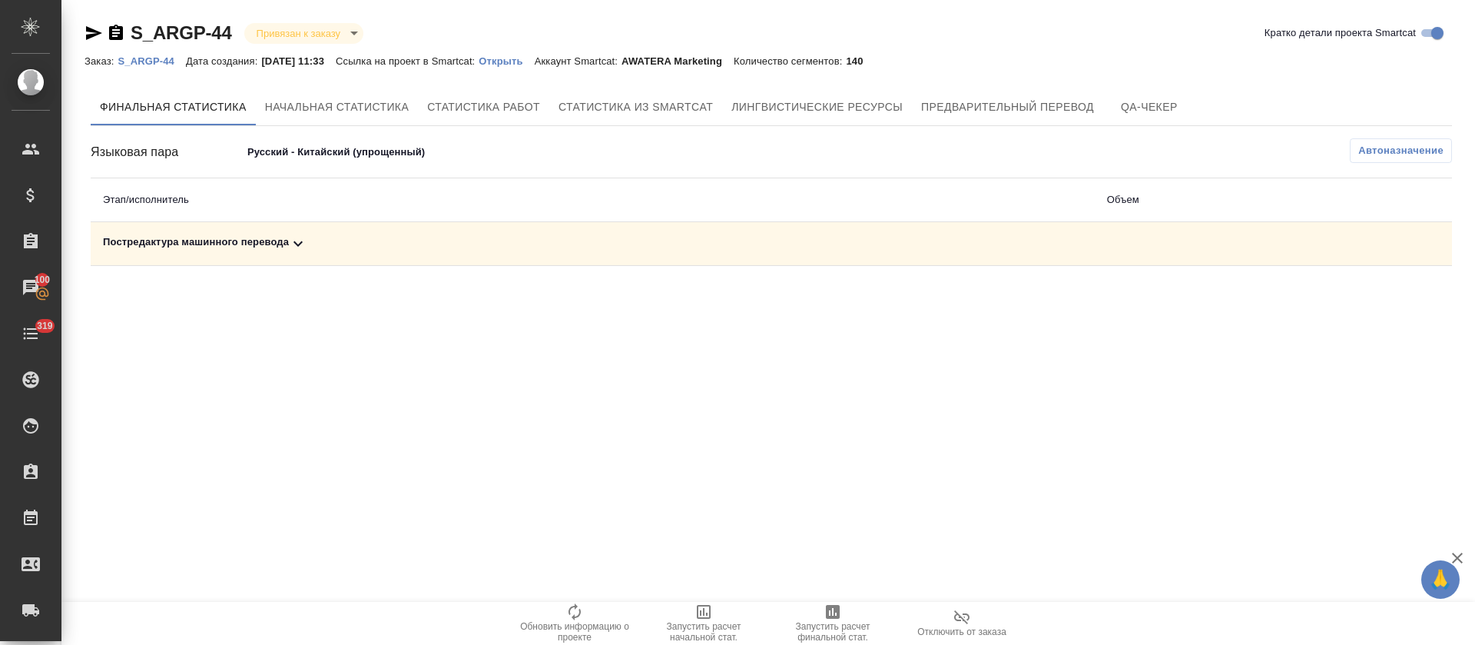
click at [330, 240] on div "Постредактура машинного перевода" at bounding box center [593, 243] width 980 height 18
click at [1373, 297] on button "button" at bounding box center [1384, 296] width 37 height 37
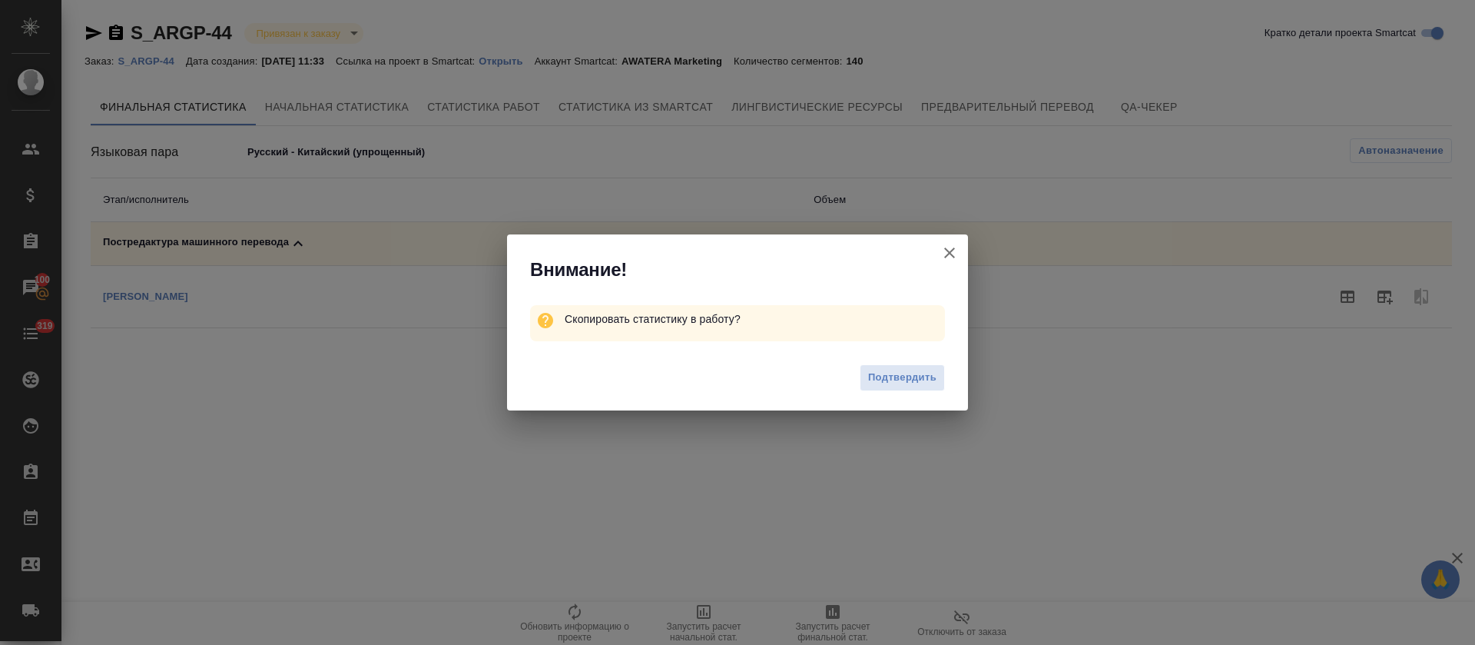
click at [917, 370] on span "Подтвердить" at bounding box center [902, 378] width 68 height 18
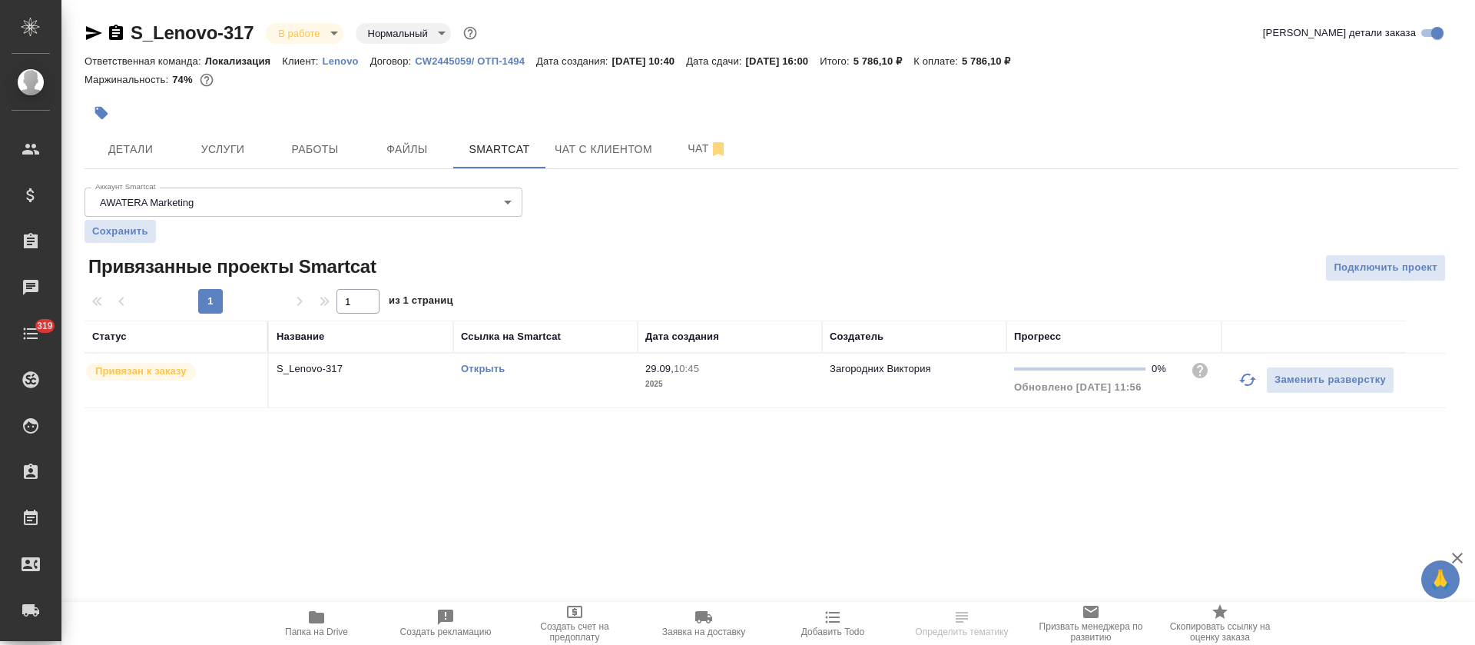
click at [1258, 389] on button "button" at bounding box center [1247, 379] width 37 height 37
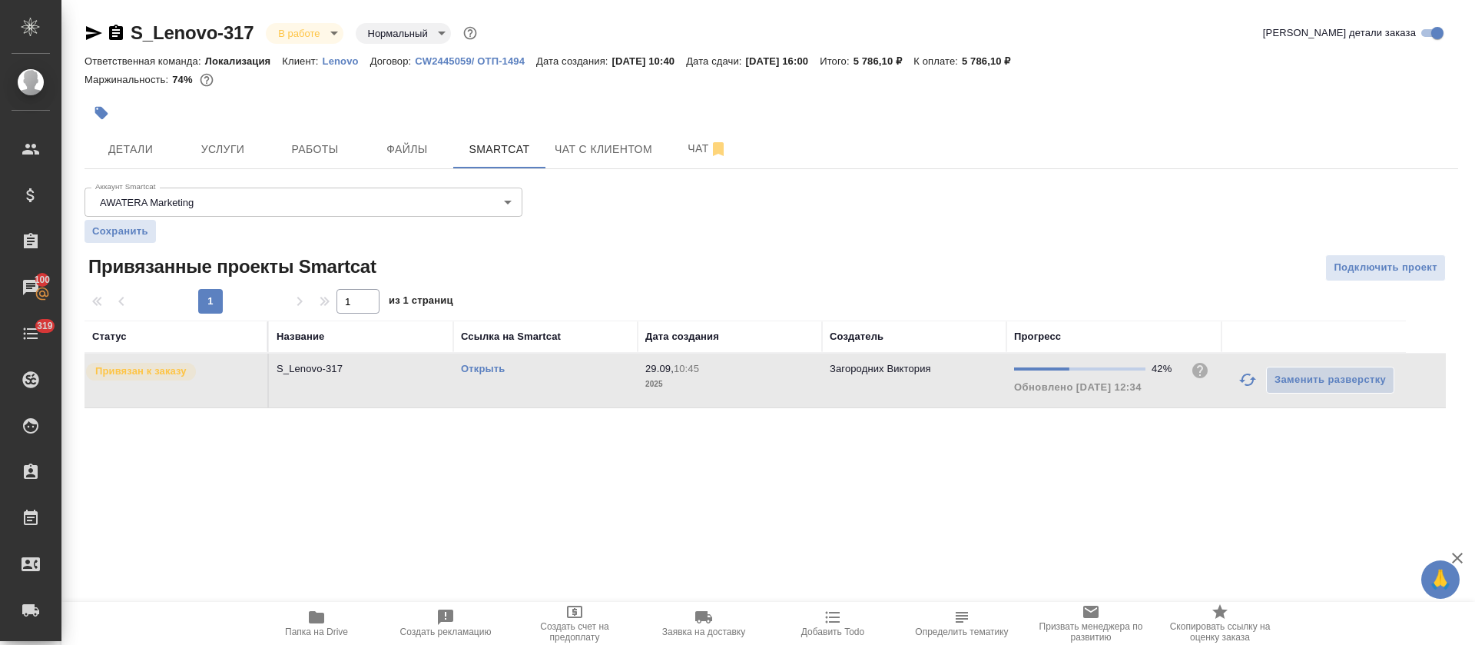
click at [1245, 380] on icon "button" at bounding box center [1247, 379] width 18 height 18
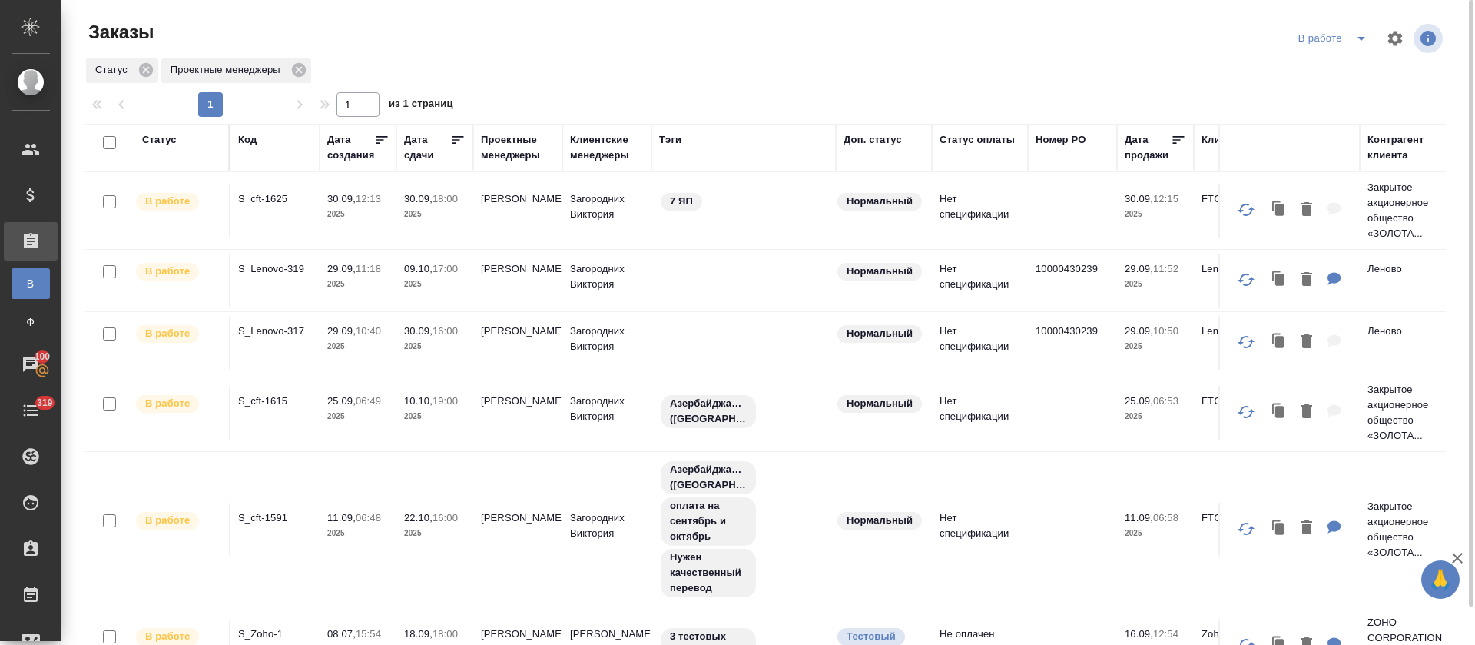
click at [1371, 40] on span "split button" at bounding box center [1361, 38] width 23 height 18
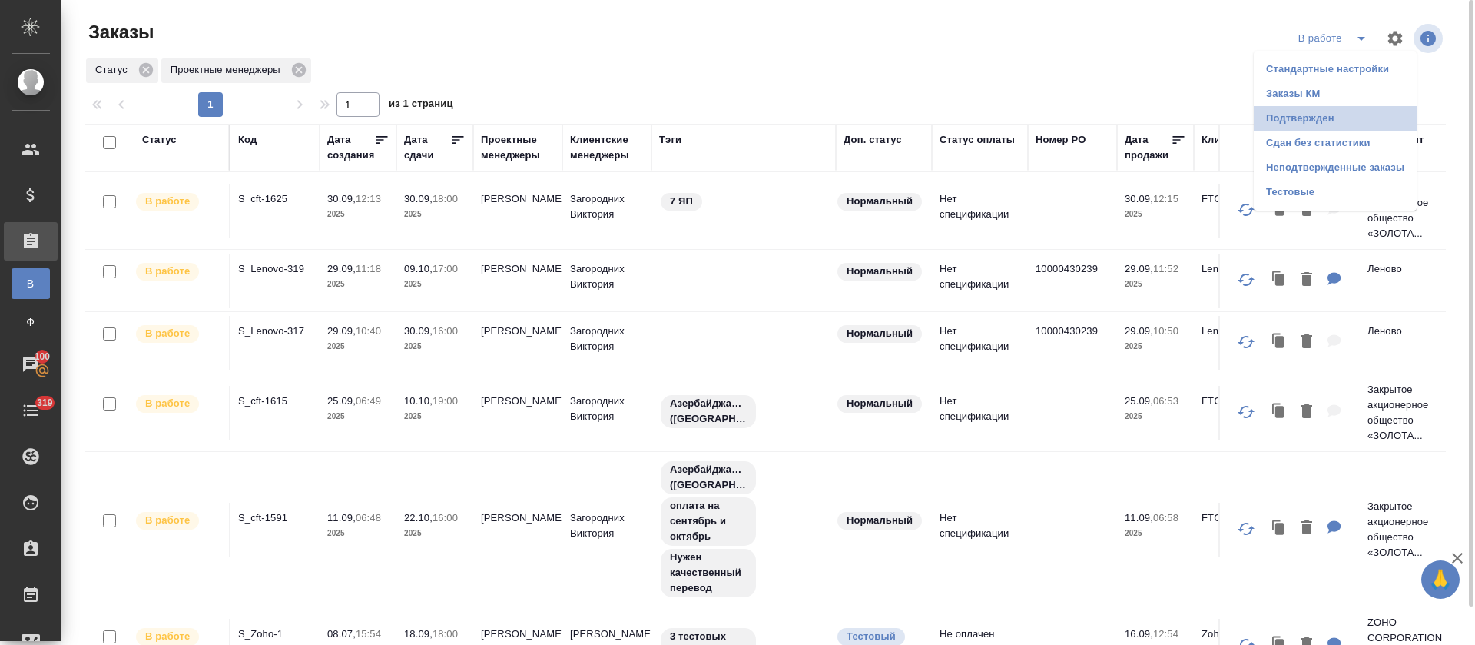
click at [1338, 112] on li "Подтвержден" at bounding box center [1335, 118] width 163 height 25
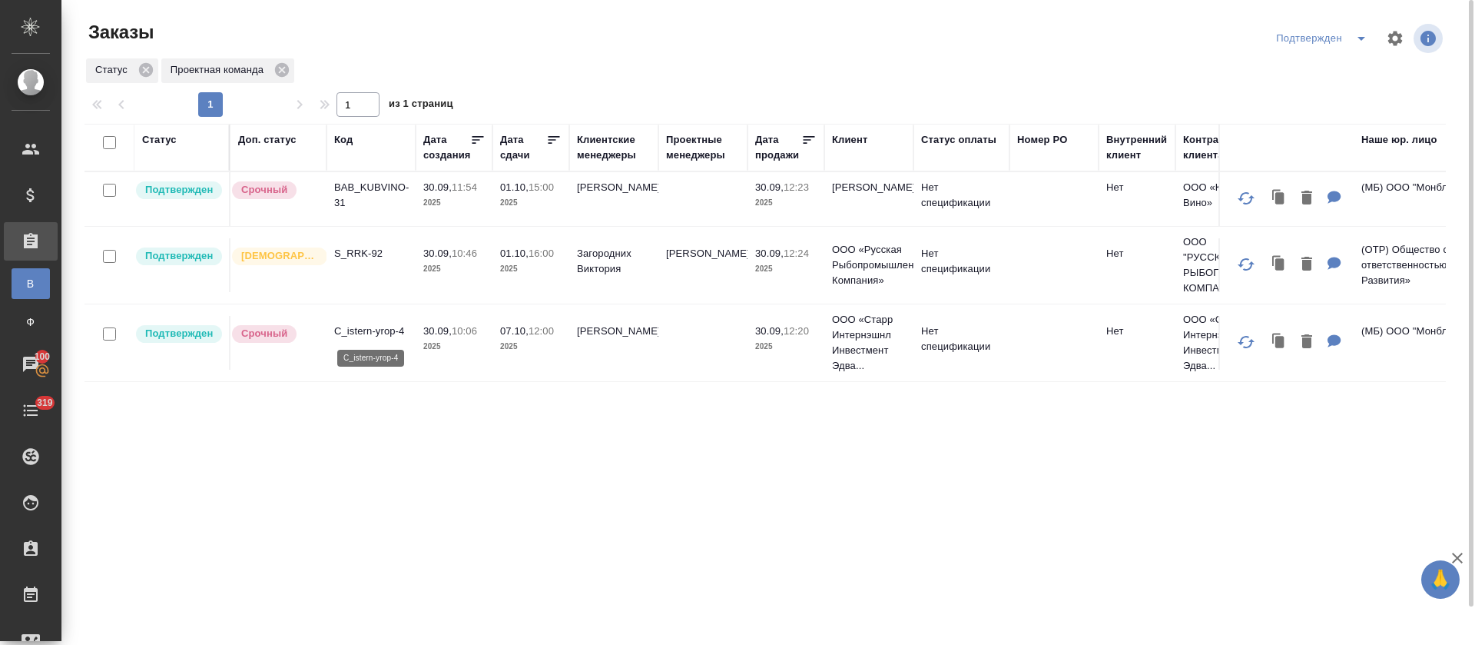
click at [363, 334] on p "C_istern-yrop-4" at bounding box center [371, 330] width 74 height 15
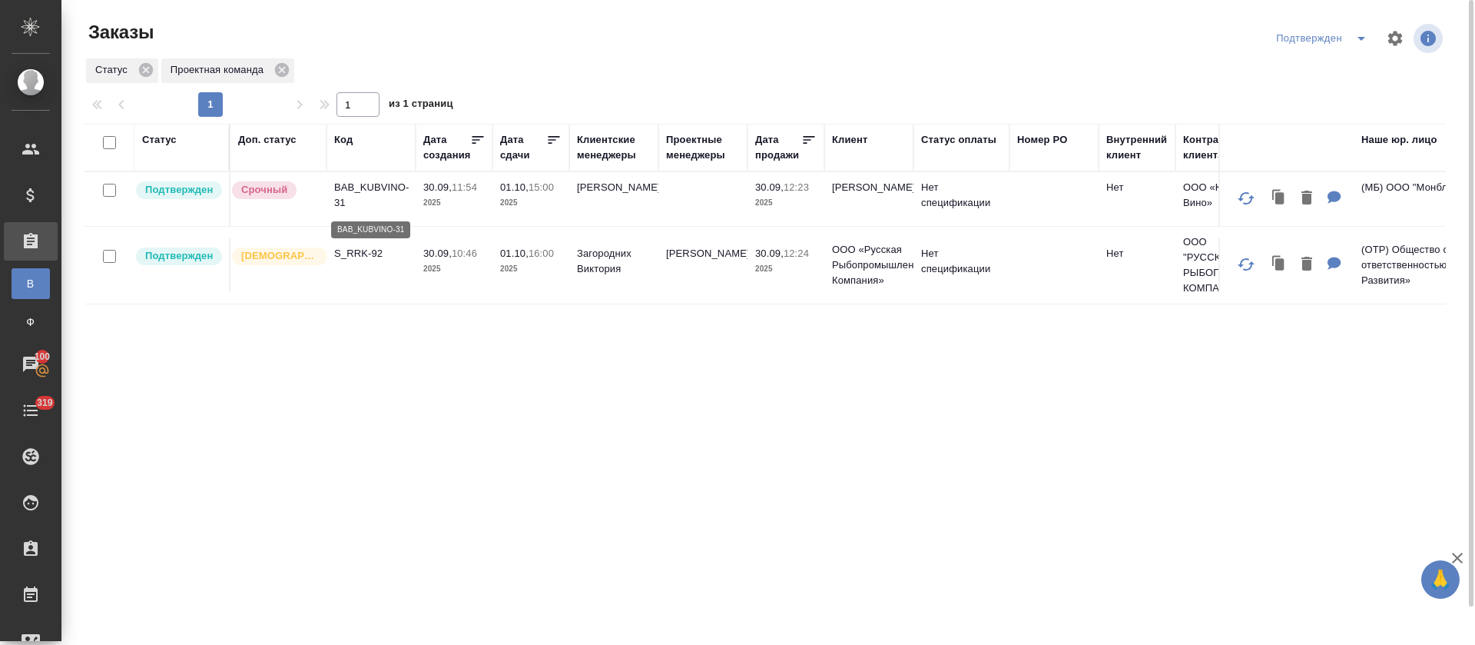
click at [365, 187] on p "BAB_KUBVINO-31" at bounding box center [371, 195] width 74 height 31
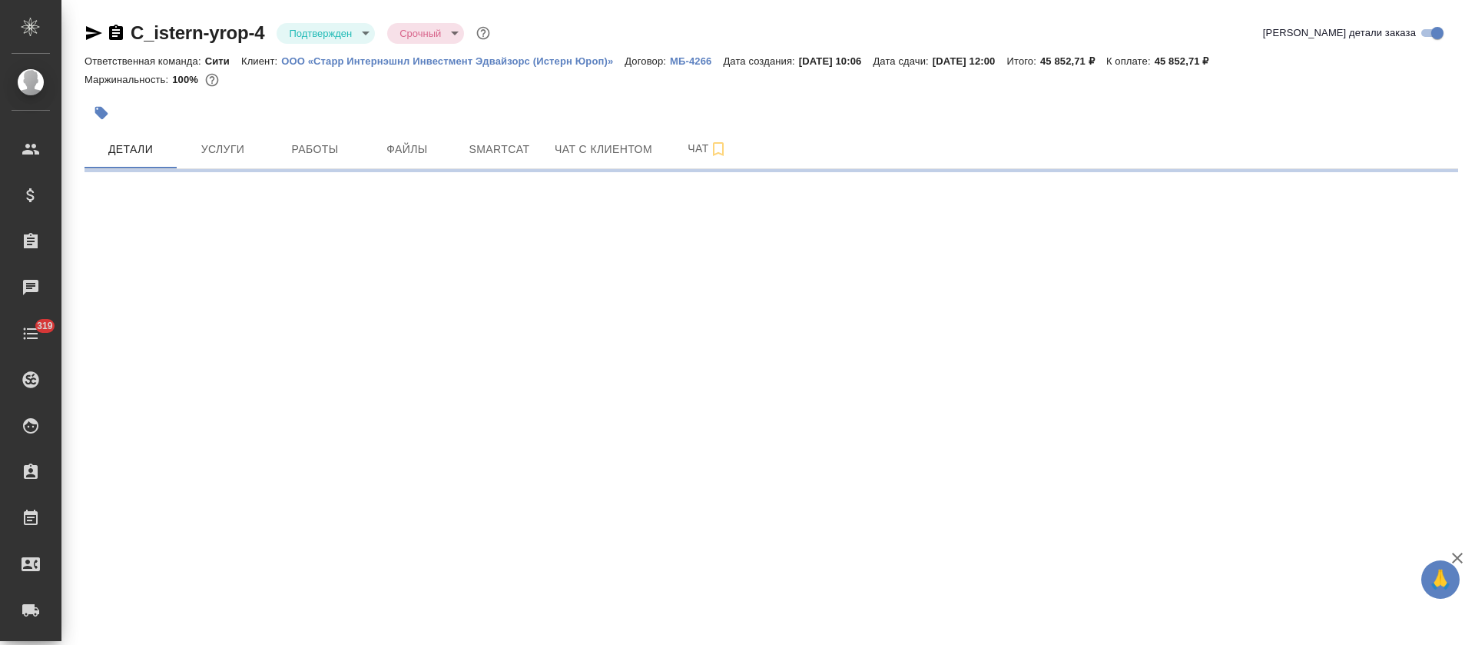
select select "RU"
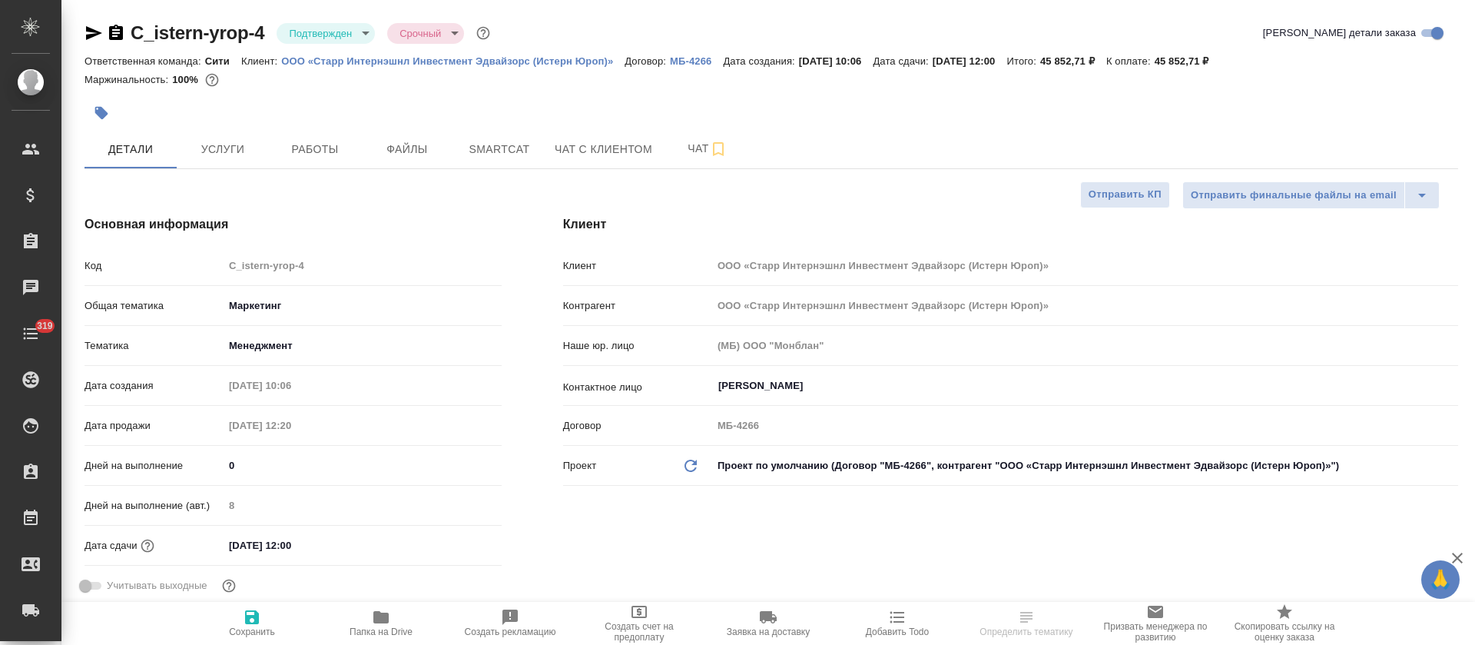
type textarea "x"
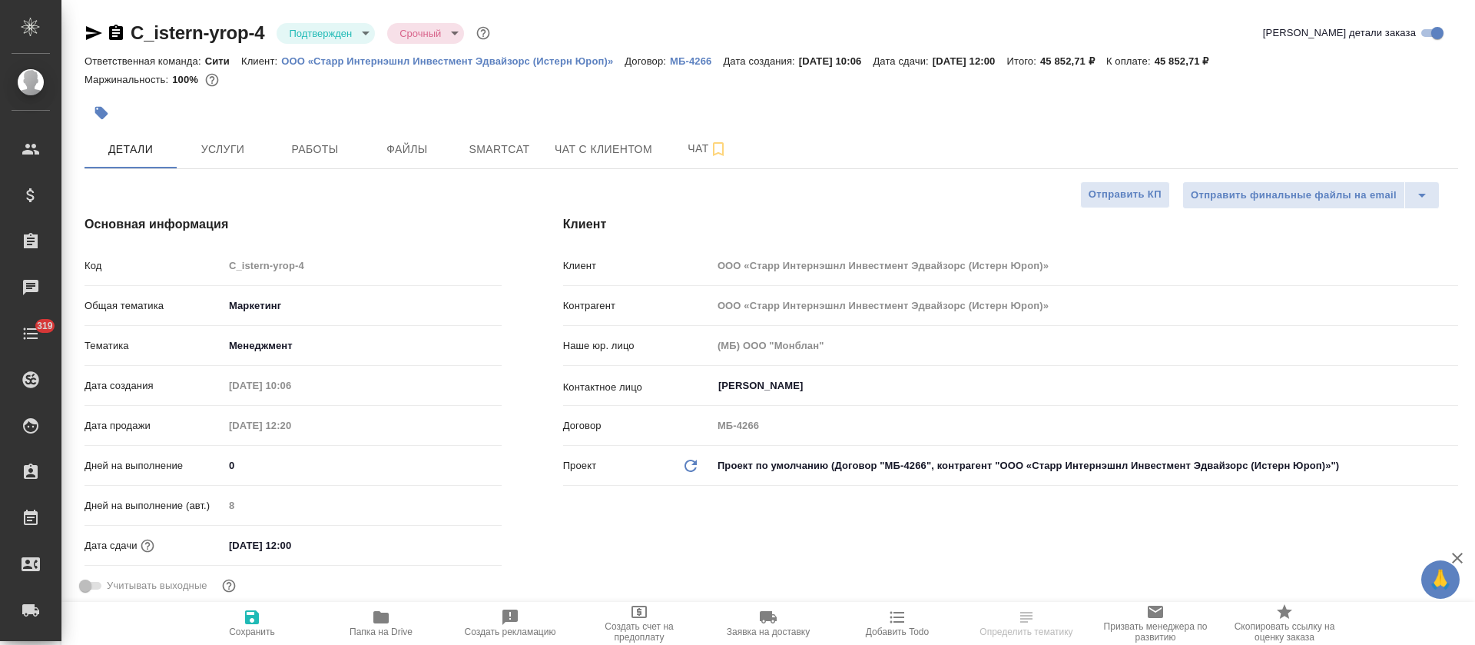
type textarea "x"
click at [371, 61] on p "ООО «Старр Интернэшнл Инвестмент Эдвайзорс (Истерн Юроп)»" at bounding box center [452, 61] width 343 height 12
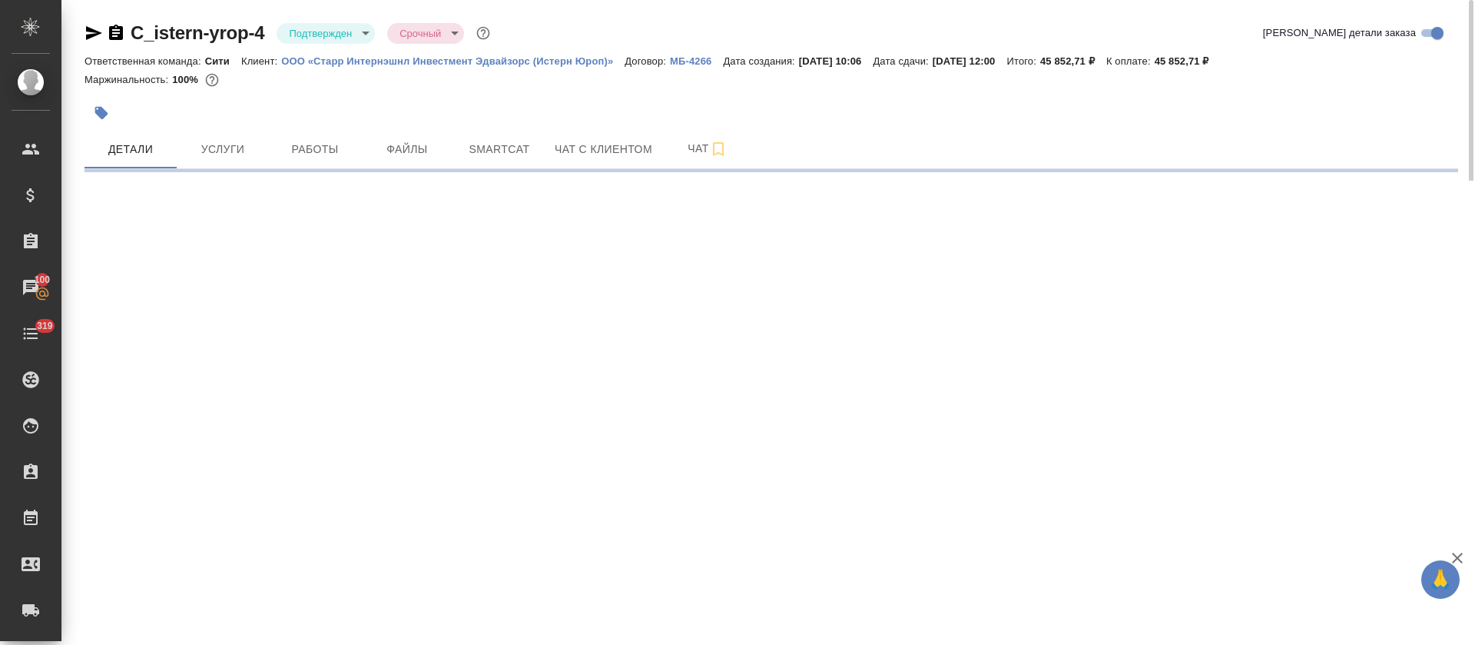
select select "RU"
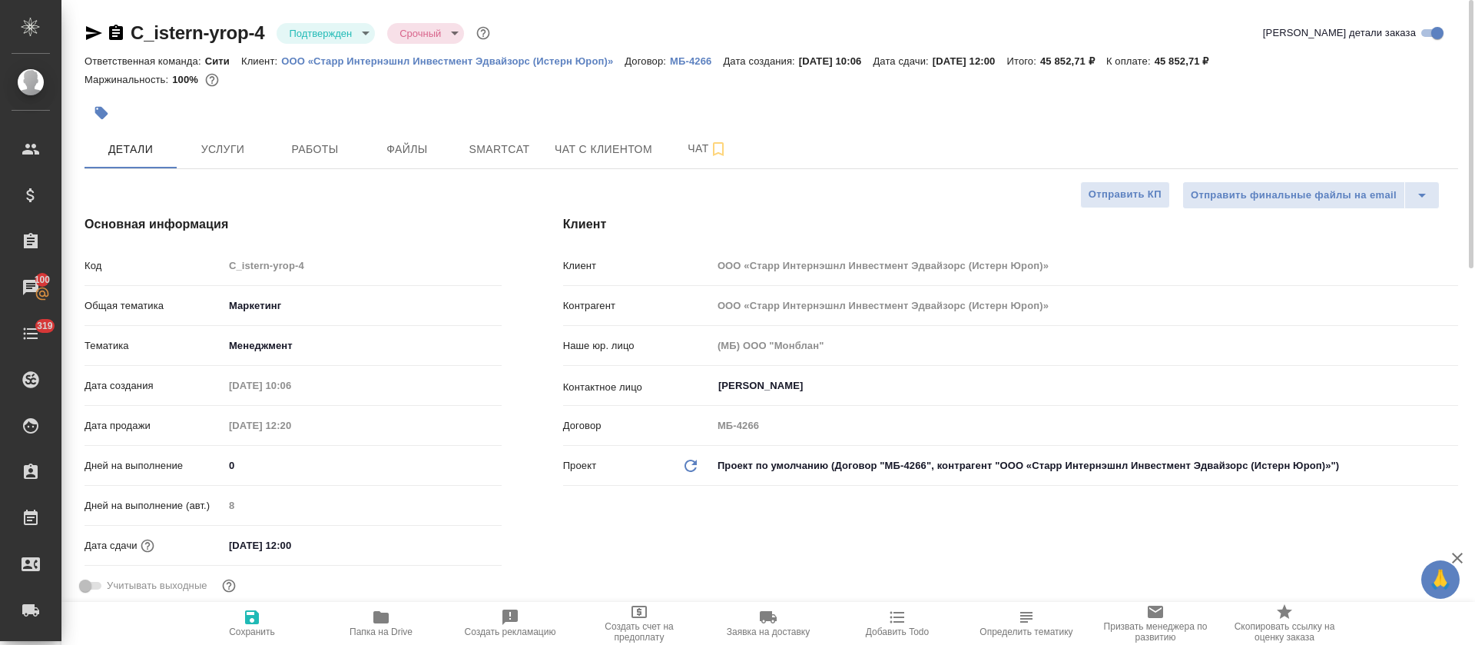
type textarea "x"
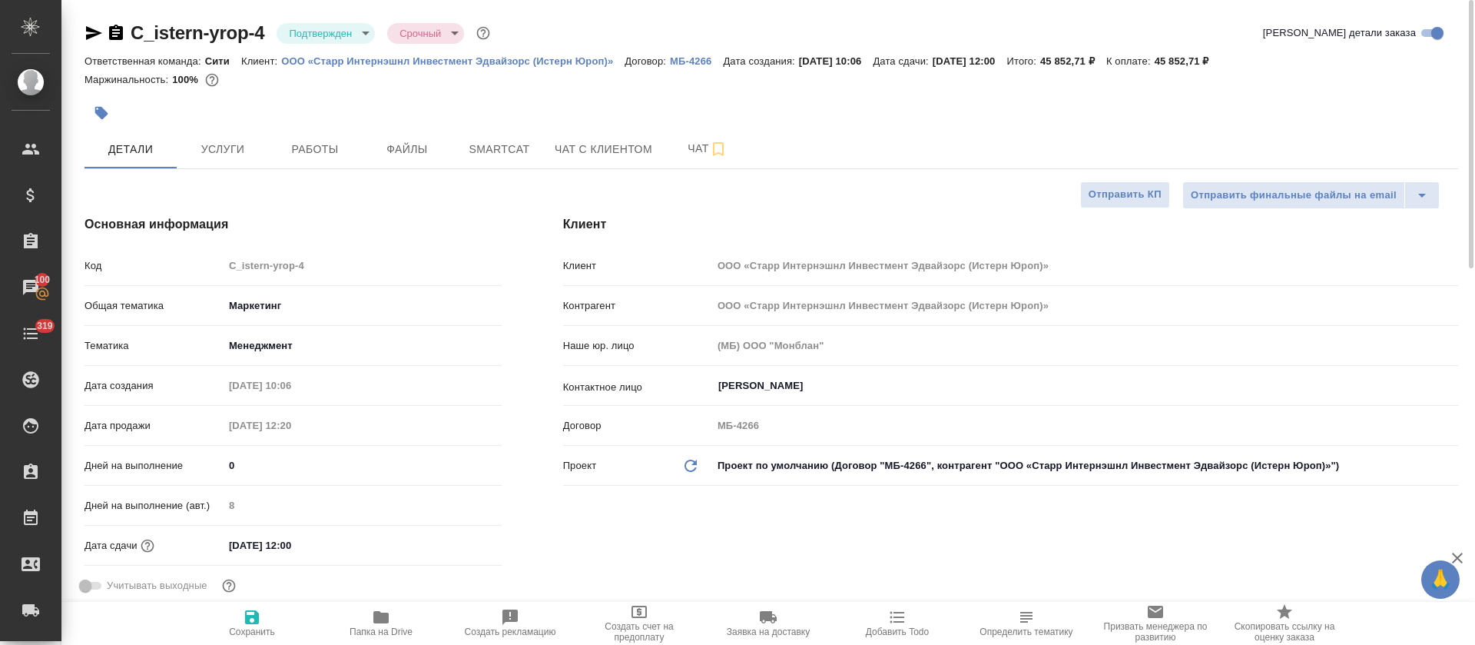
type textarea "x"
click at [214, 154] on span "Услуги" at bounding box center [223, 149] width 74 height 19
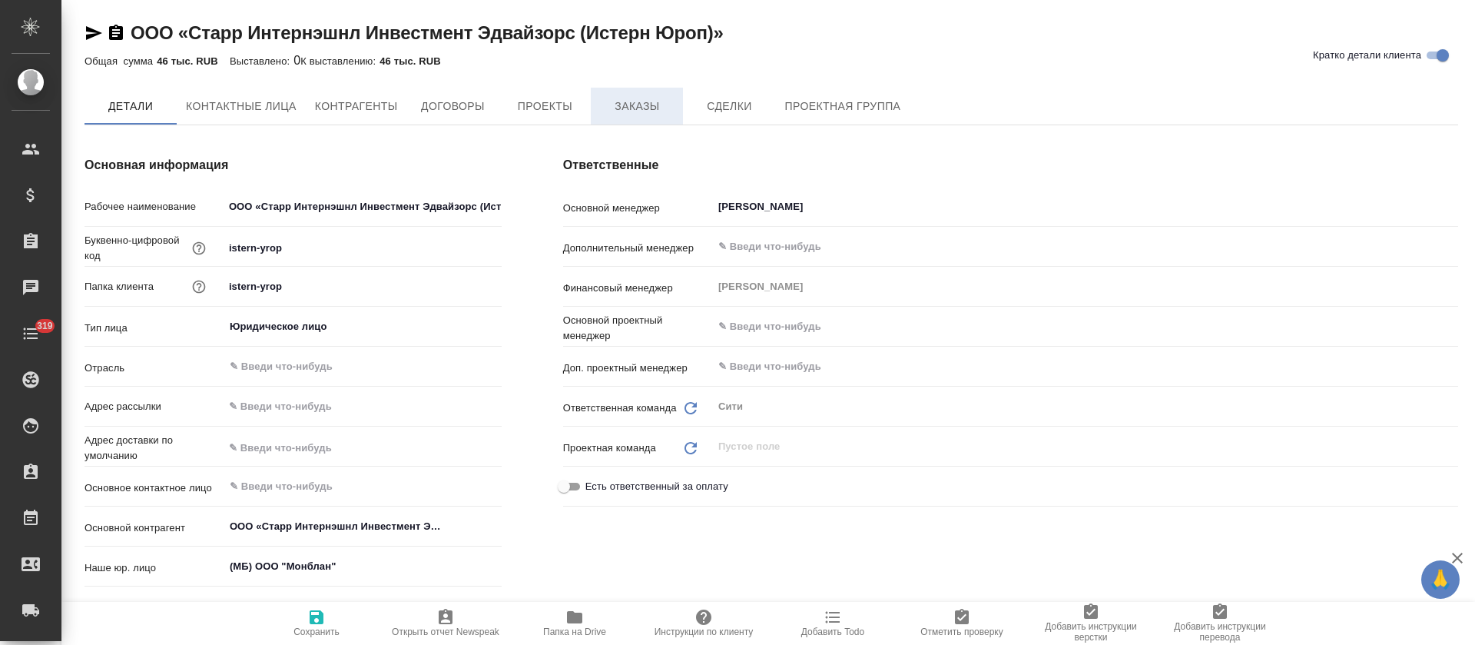
type textarea "x"
click at [632, 104] on span "Заказы" at bounding box center [637, 107] width 74 height 19
type textarea "x"
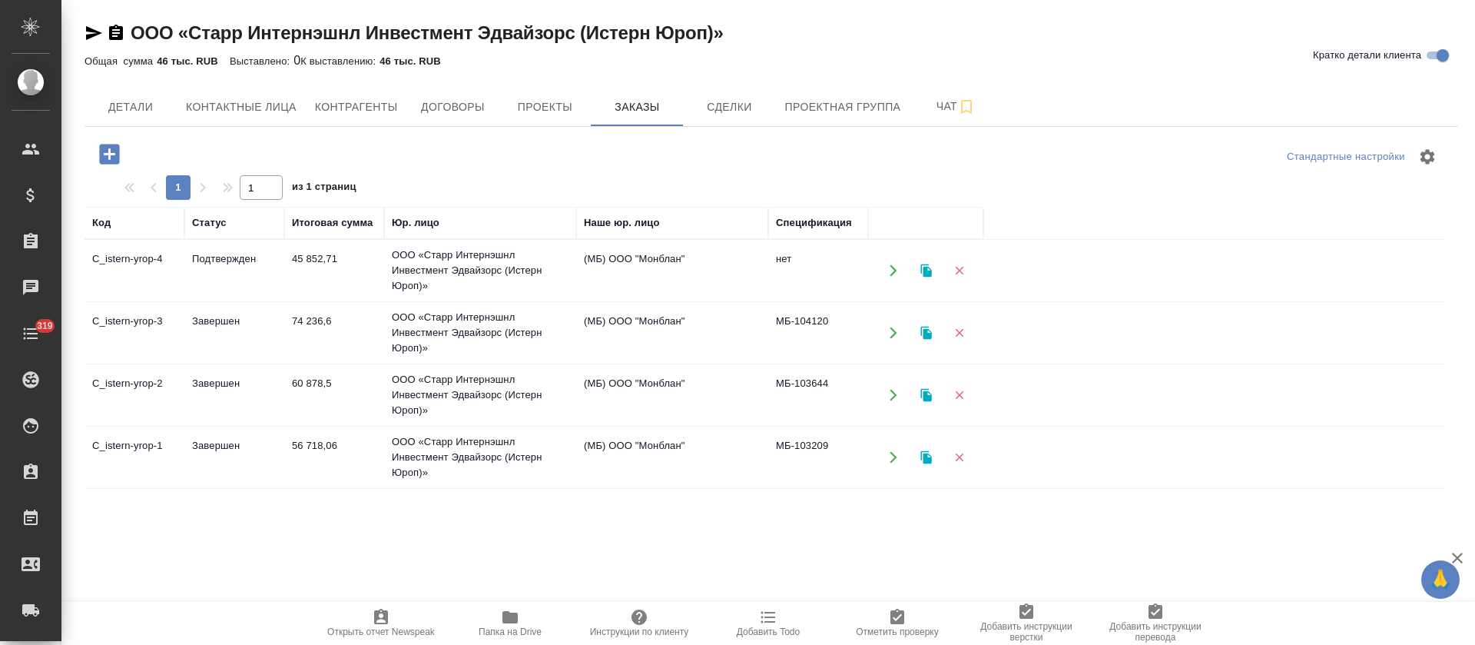
click at [214, 323] on td "Завершен" at bounding box center [234, 333] width 100 height 54
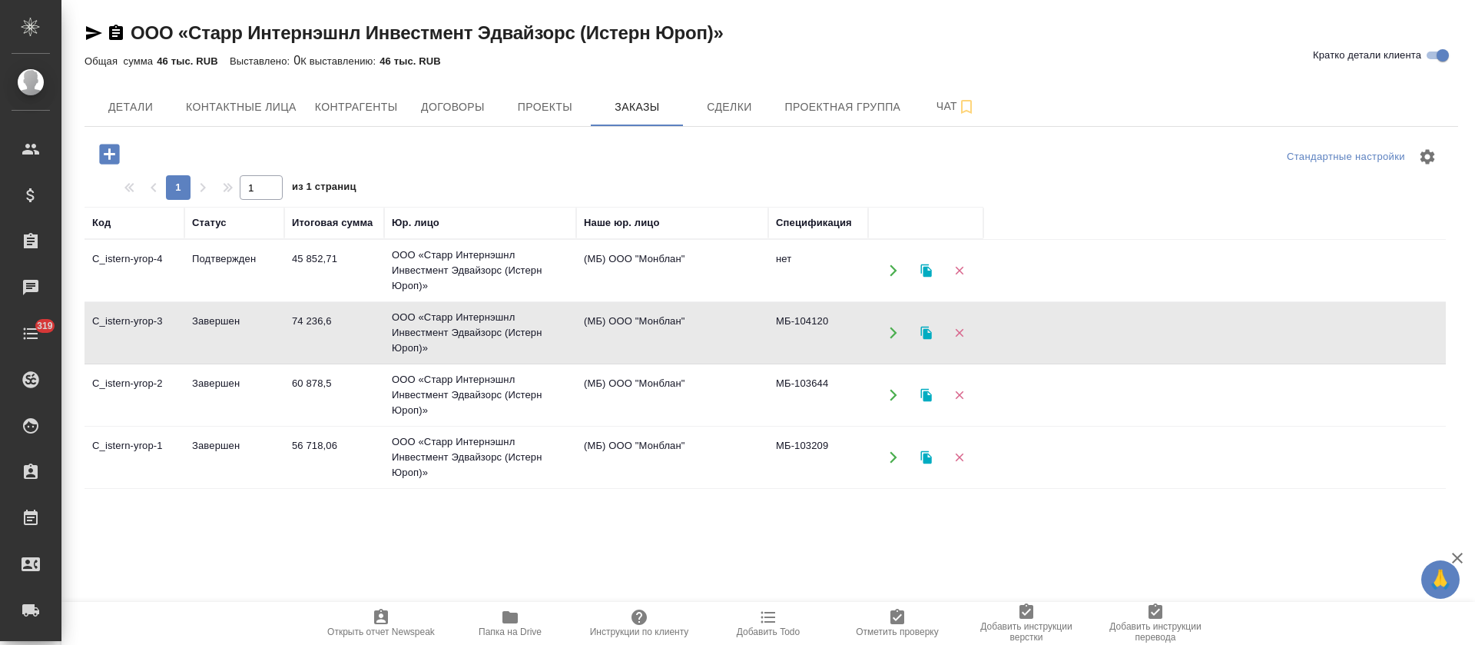
click at [214, 323] on td "Завершен" at bounding box center [234, 333] width 100 height 54
click at [484, 404] on td "ООО «Старр Интернэшнл Инвестмент Эдвайзорс (Истерн Юроп)»" at bounding box center [480, 394] width 192 height 61
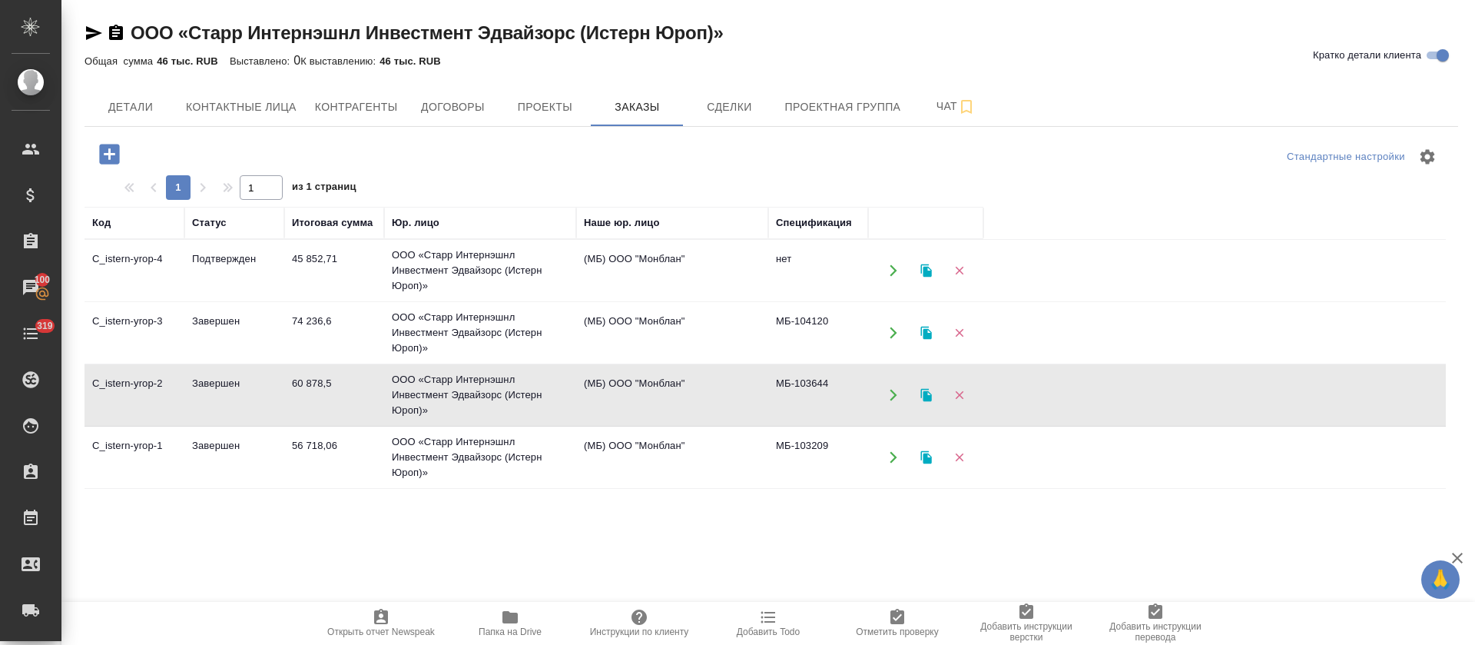
click at [325, 447] on td "56 718,06" at bounding box center [334, 457] width 100 height 54
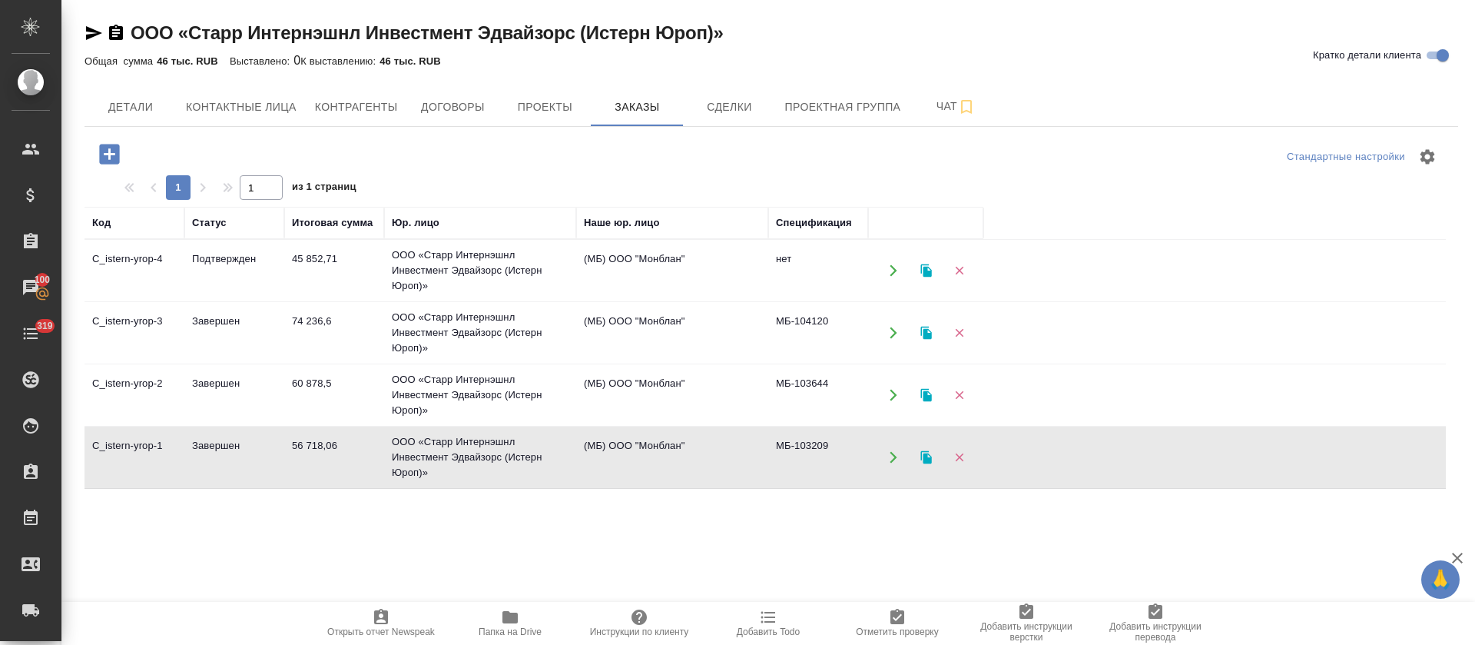
click at [325, 447] on td "56 718,06" at bounding box center [334, 457] width 100 height 54
click at [462, 327] on td "ООО «Старр Интернэшнл Инвестмент Эдвайзорс (Истерн Юроп)»" at bounding box center [480, 332] width 192 height 61
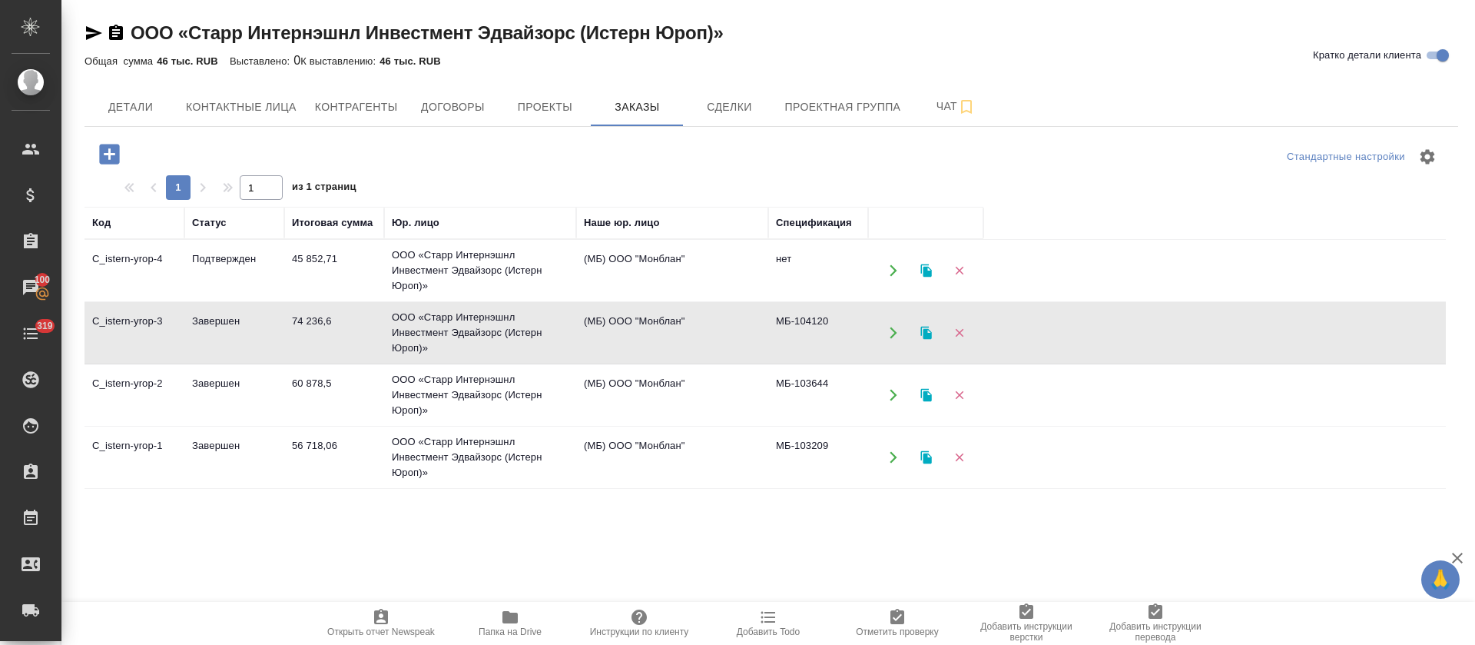
click at [462, 327] on td "ООО «Старр Интернэшнл Инвестмент Эдвайзорс (Истерн Юроп)»" at bounding box center [480, 332] width 192 height 61
click at [448, 444] on td "ООО «Старр Интернэшнл Инвестмент Эдвайзорс (Истерн Юроп)»" at bounding box center [480, 456] width 192 height 61
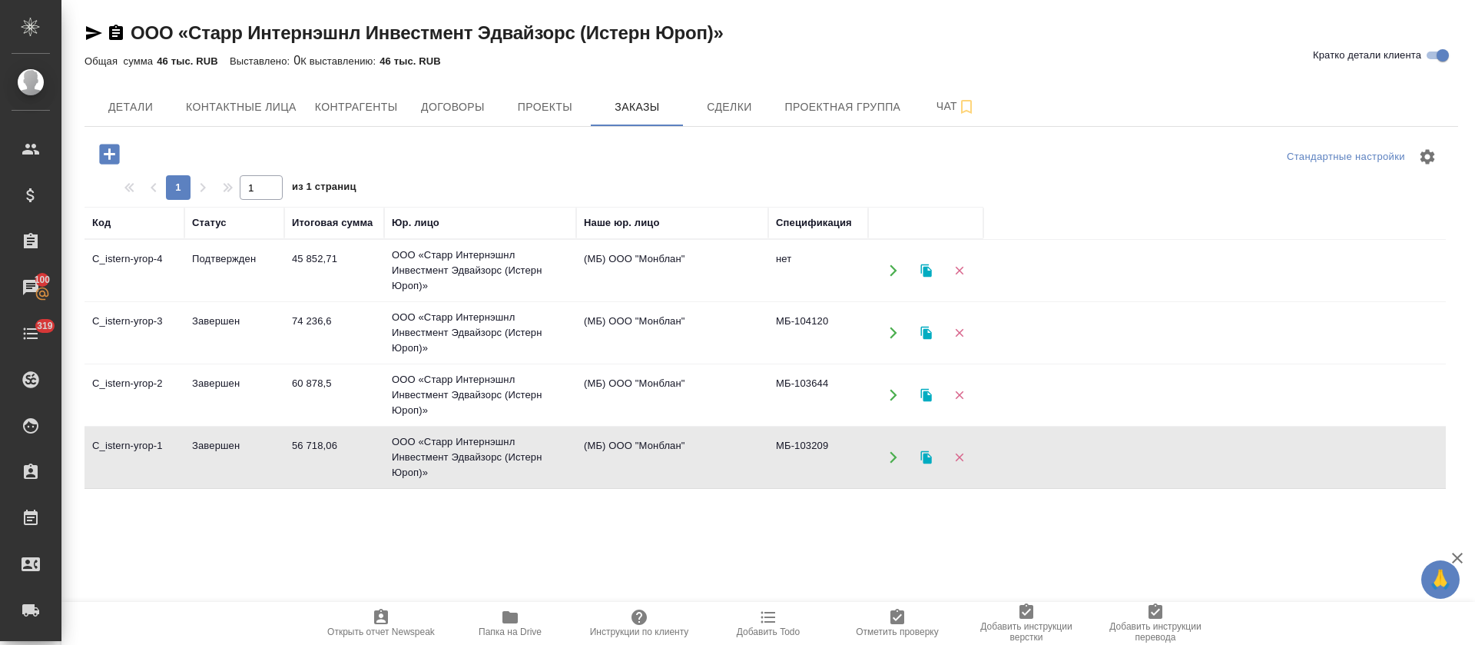
click at [448, 444] on td "ООО «Старр Интернэшнл Инвестмент Эдвайзорс (Истерн Юроп)»" at bounding box center [480, 456] width 192 height 61
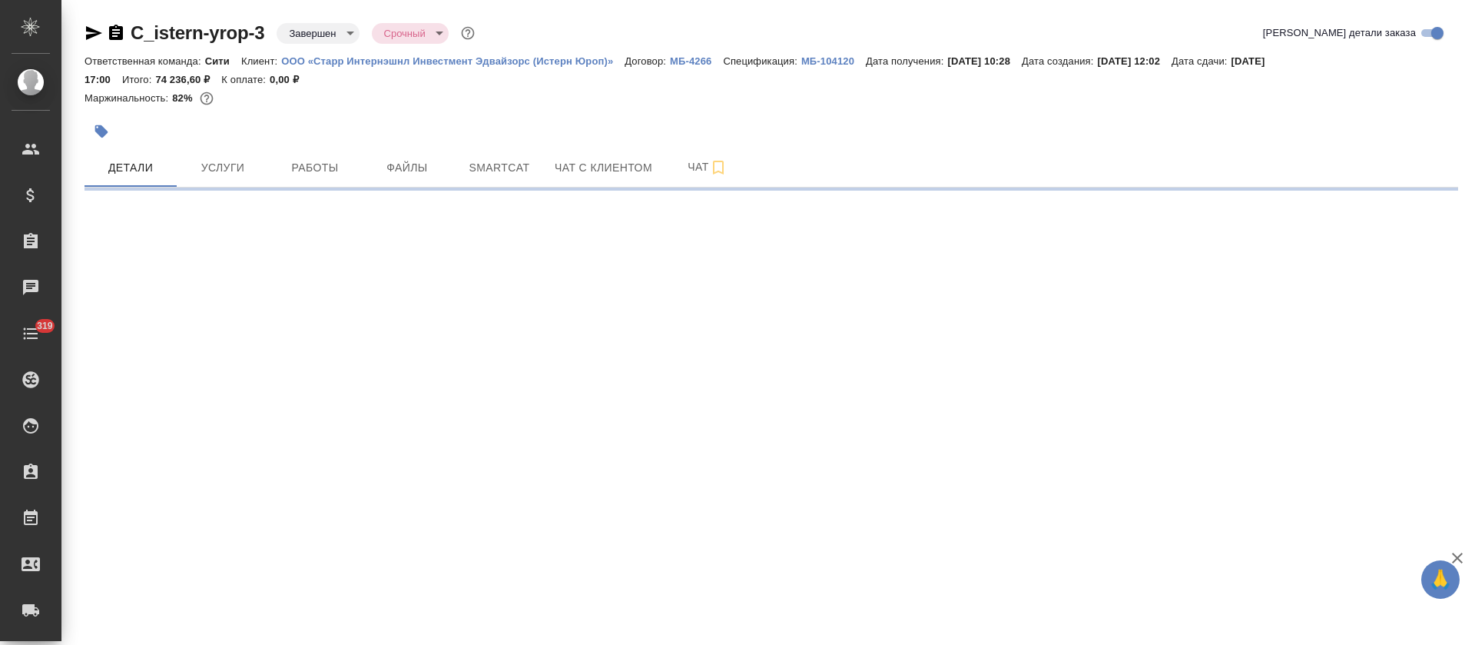
select select "RU"
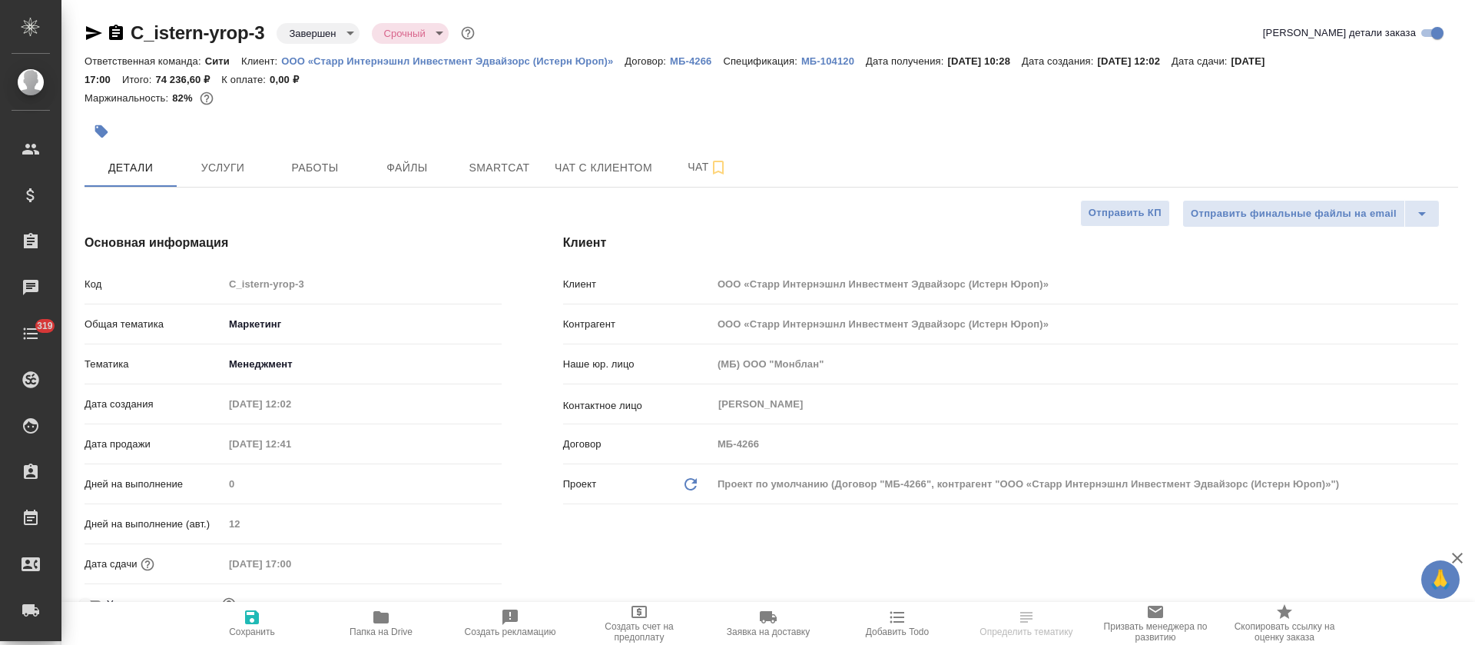
type textarea "x"
click at [215, 181] on button "Услуги" at bounding box center [223, 167] width 92 height 38
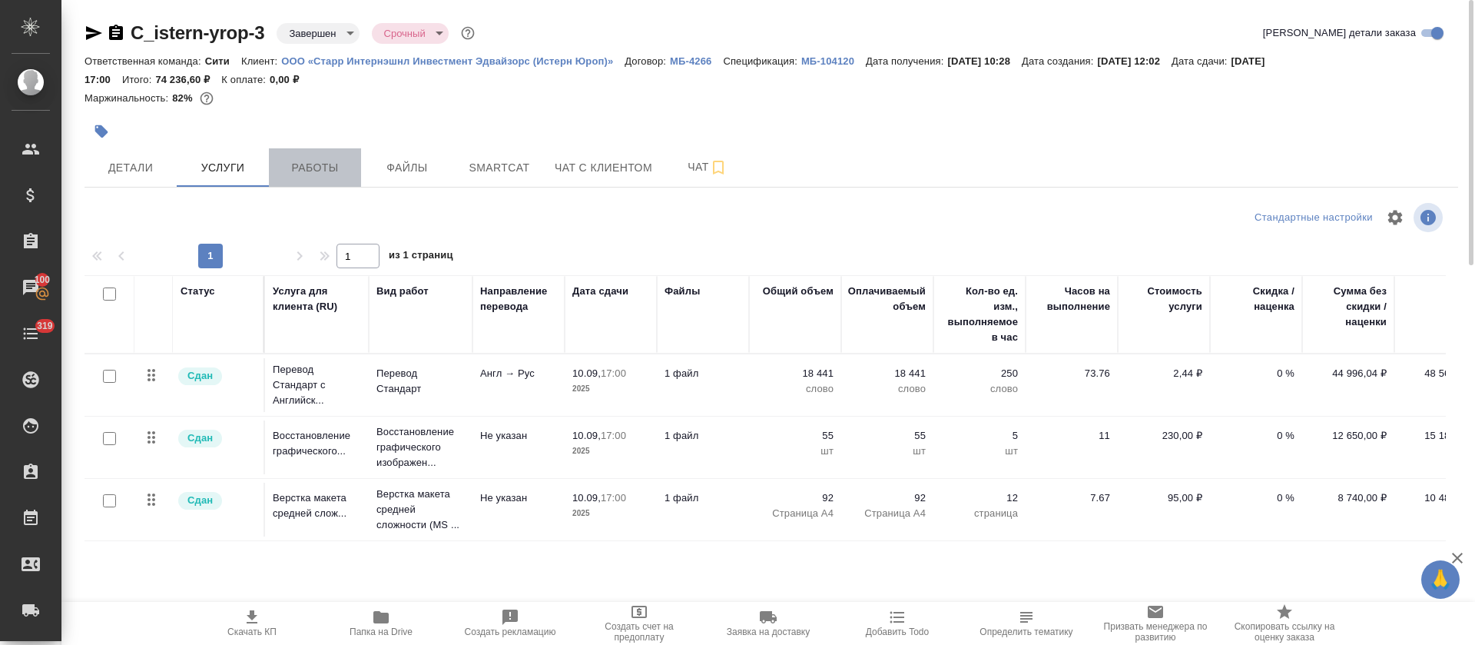
click at [292, 178] on button "Работы" at bounding box center [315, 167] width 92 height 38
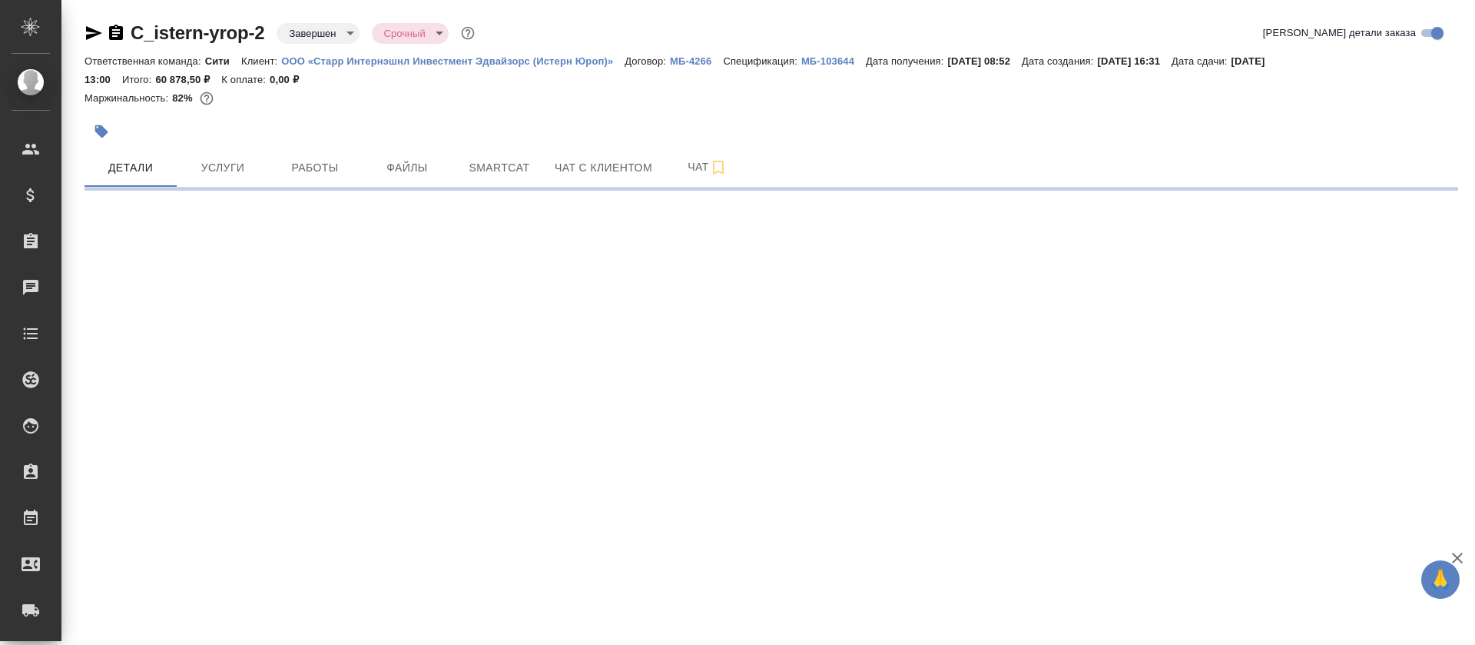
select select "RU"
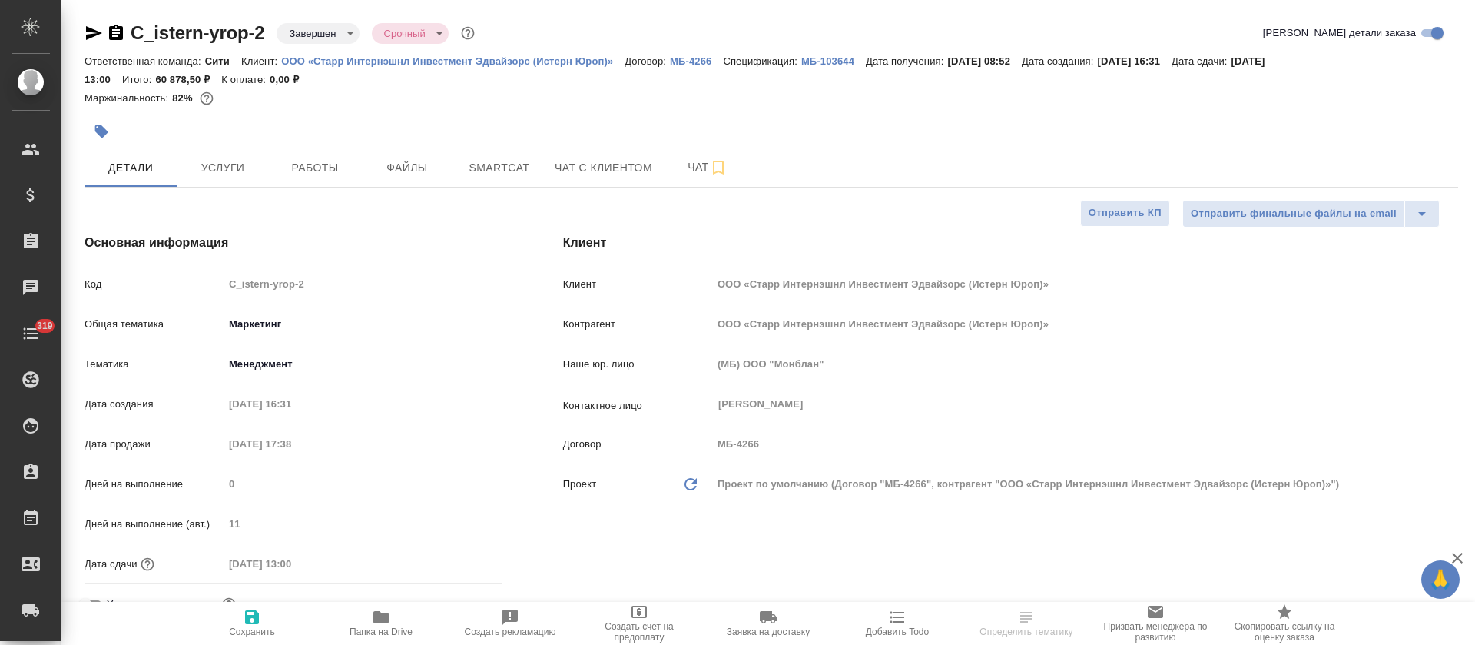
type textarea "x"
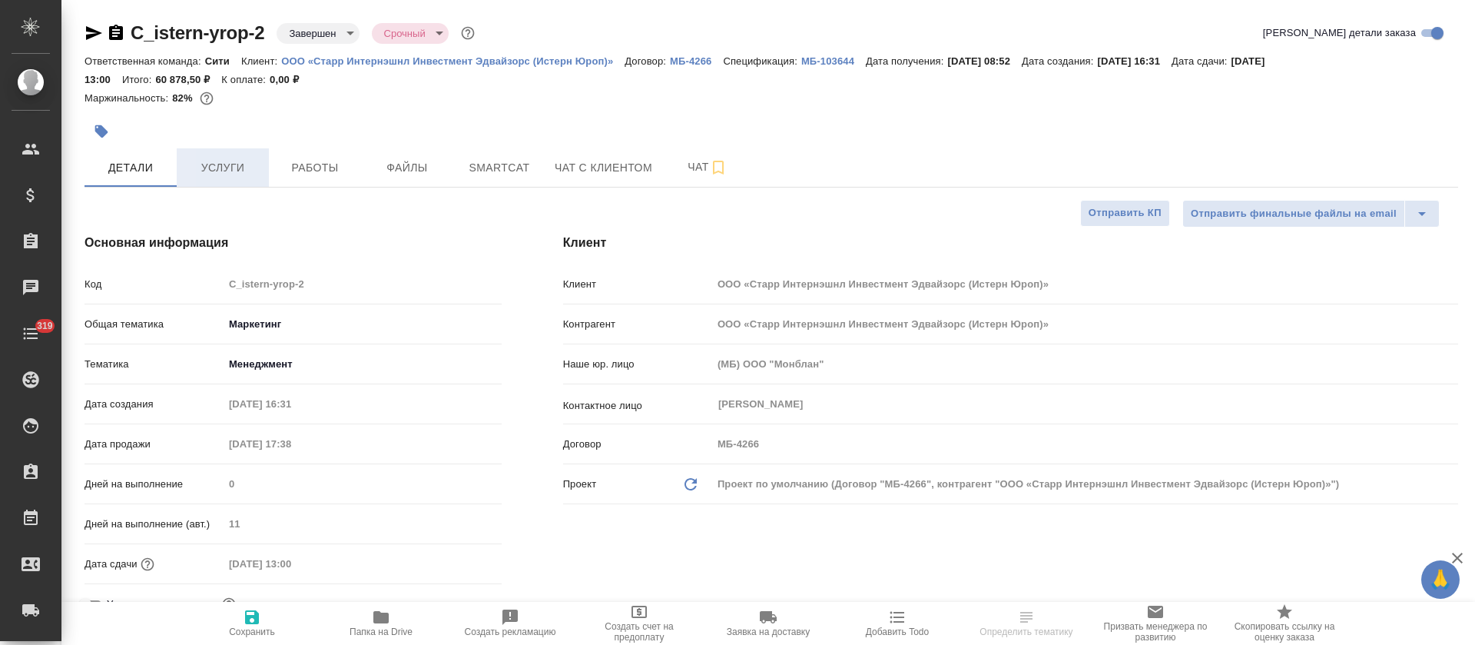
type textarea "x"
click at [219, 167] on span "Услуги" at bounding box center [223, 167] width 74 height 19
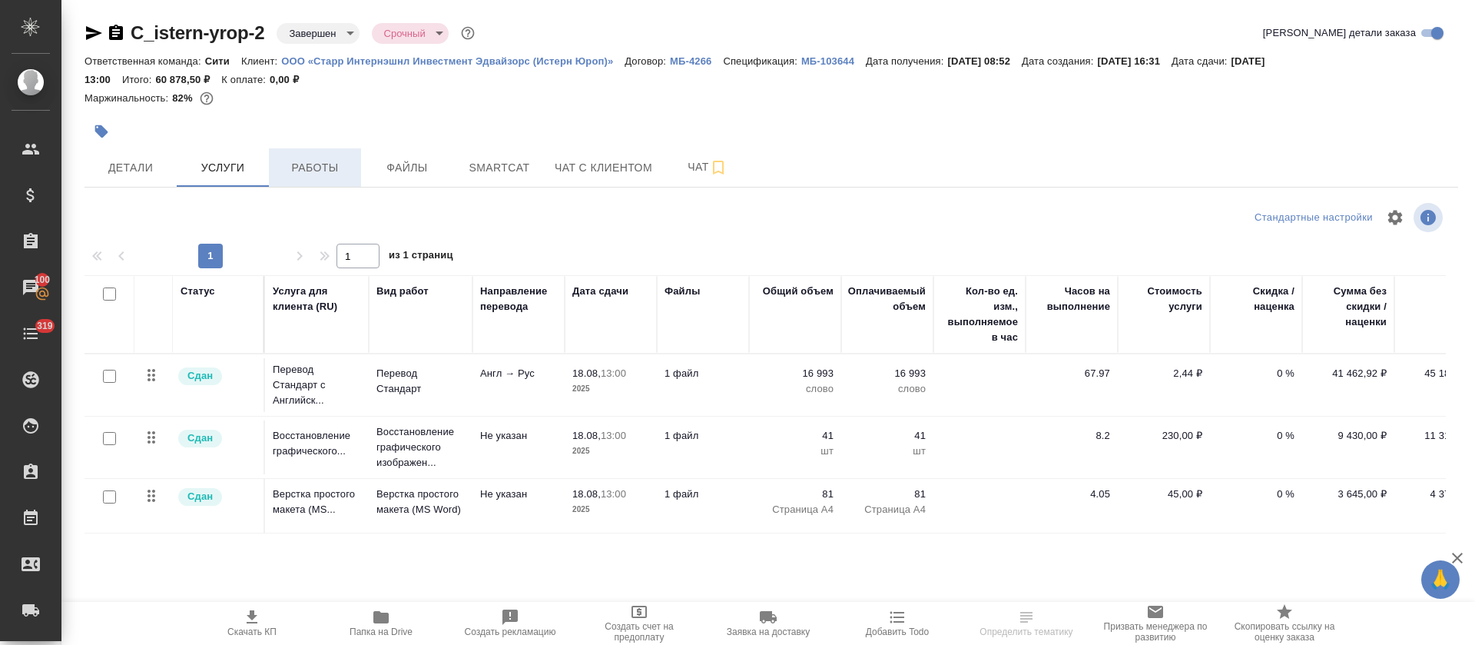
click at [305, 170] on span "Работы" at bounding box center [315, 167] width 74 height 19
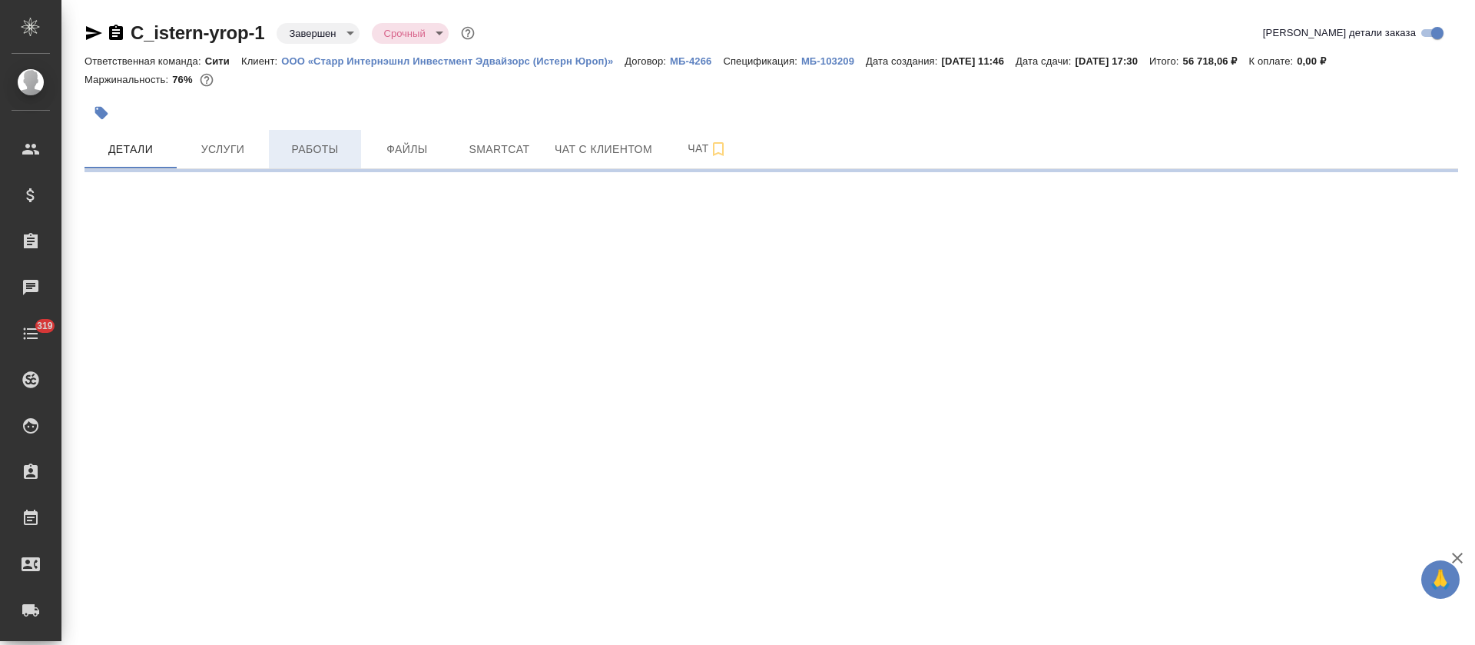
select select "RU"
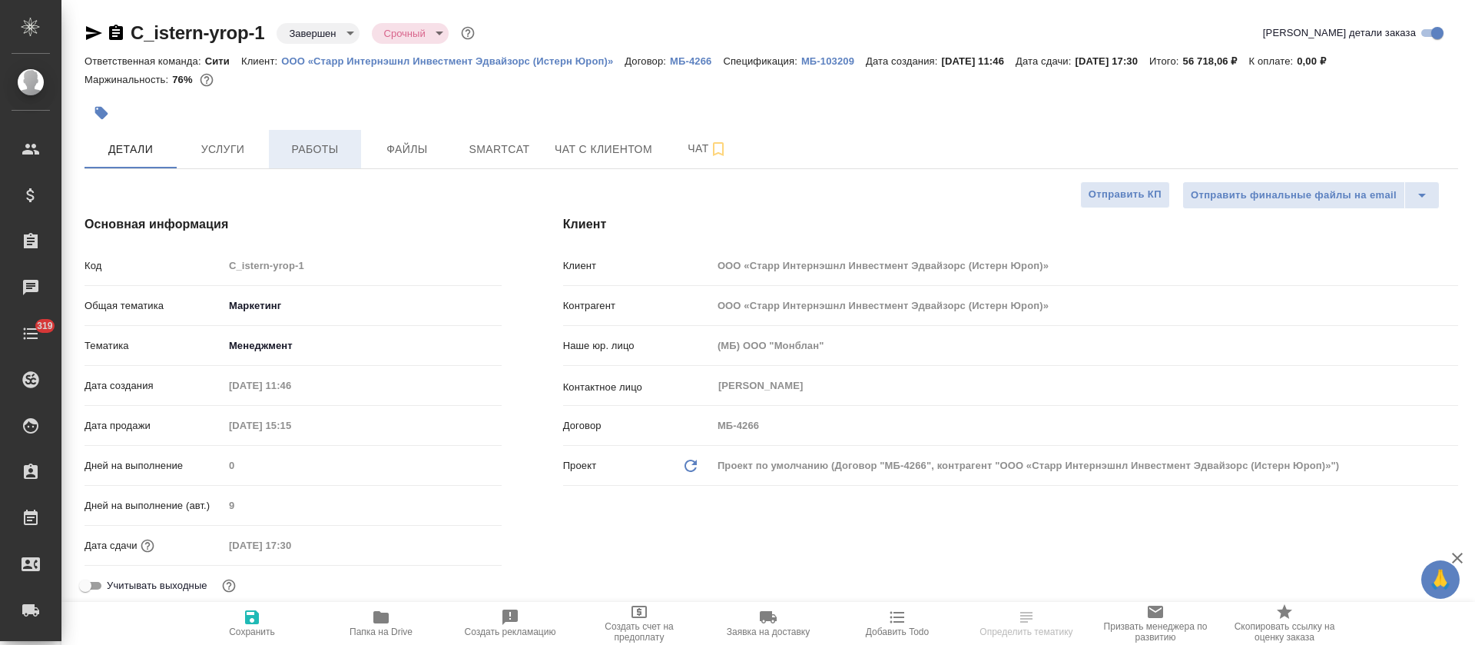
type textarea "x"
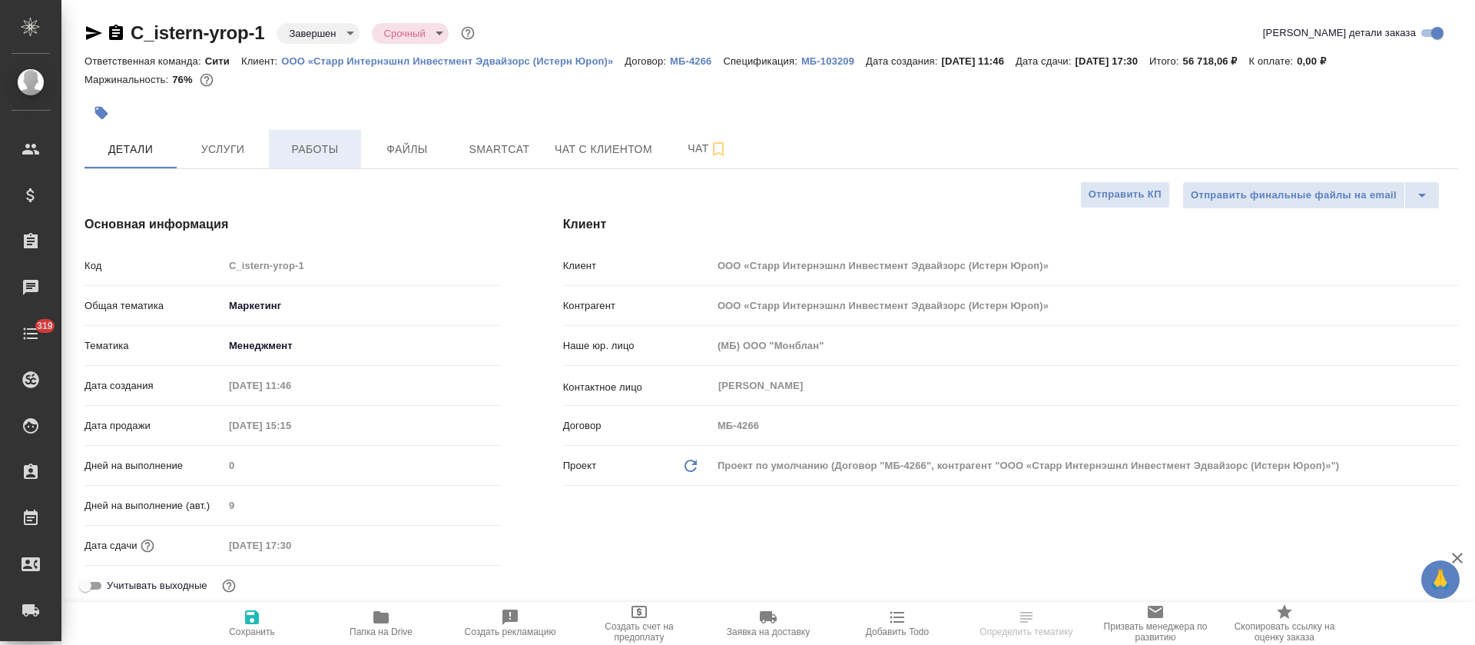
type textarea "x"
click at [305, 150] on span "Работы" at bounding box center [315, 149] width 74 height 19
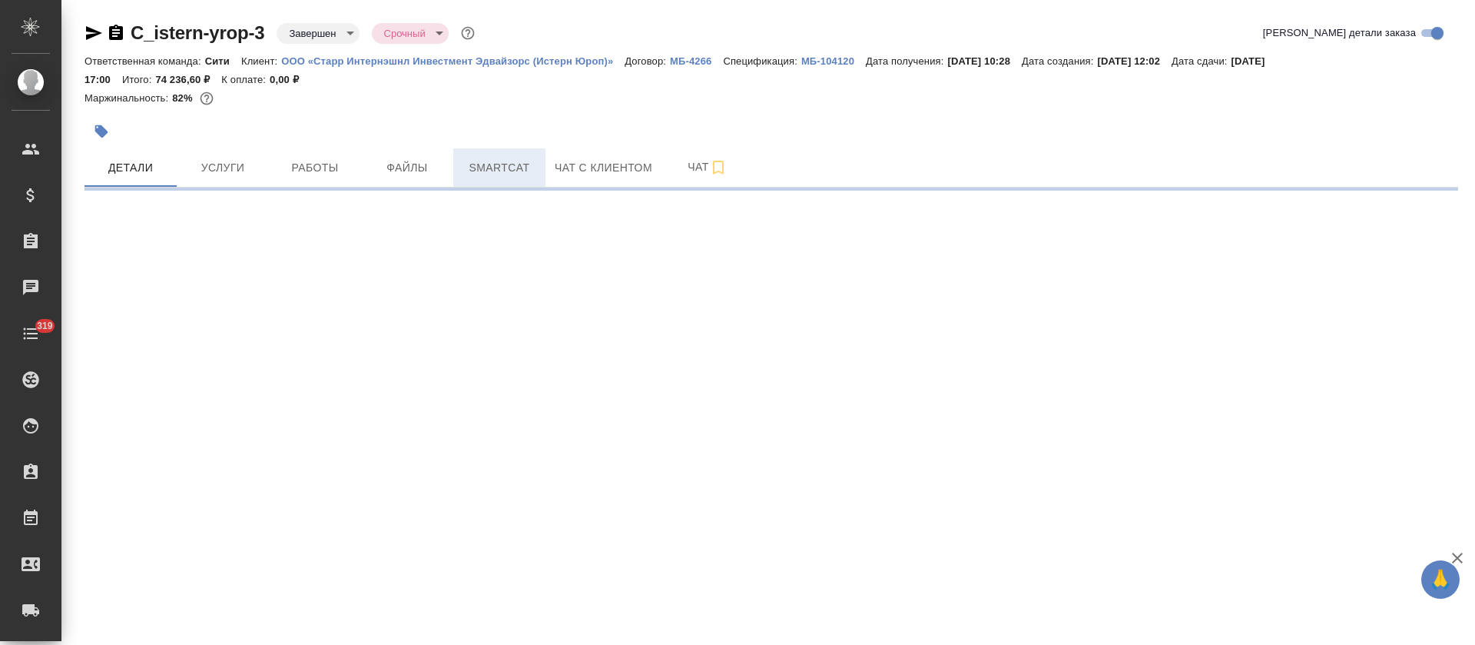
select select "RU"
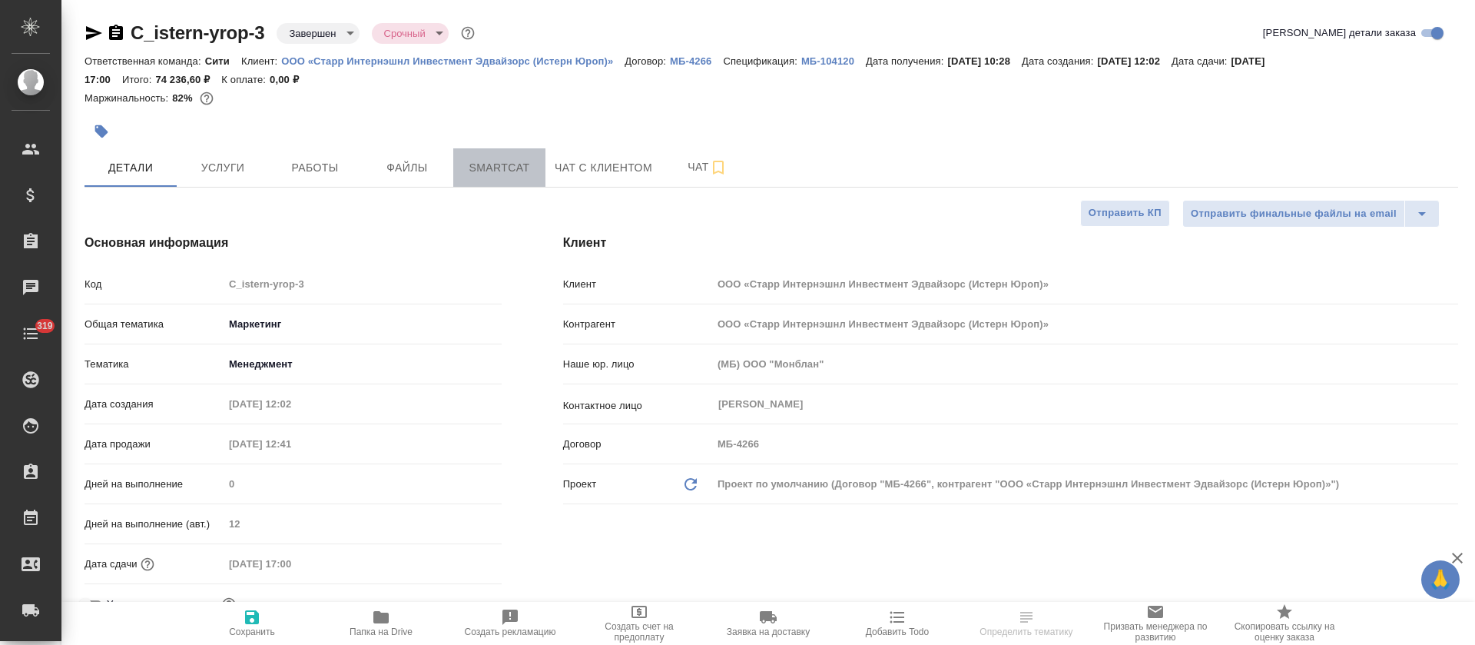
click at [514, 174] on span "Smartcat" at bounding box center [499, 167] width 74 height 19
type textarea "x"
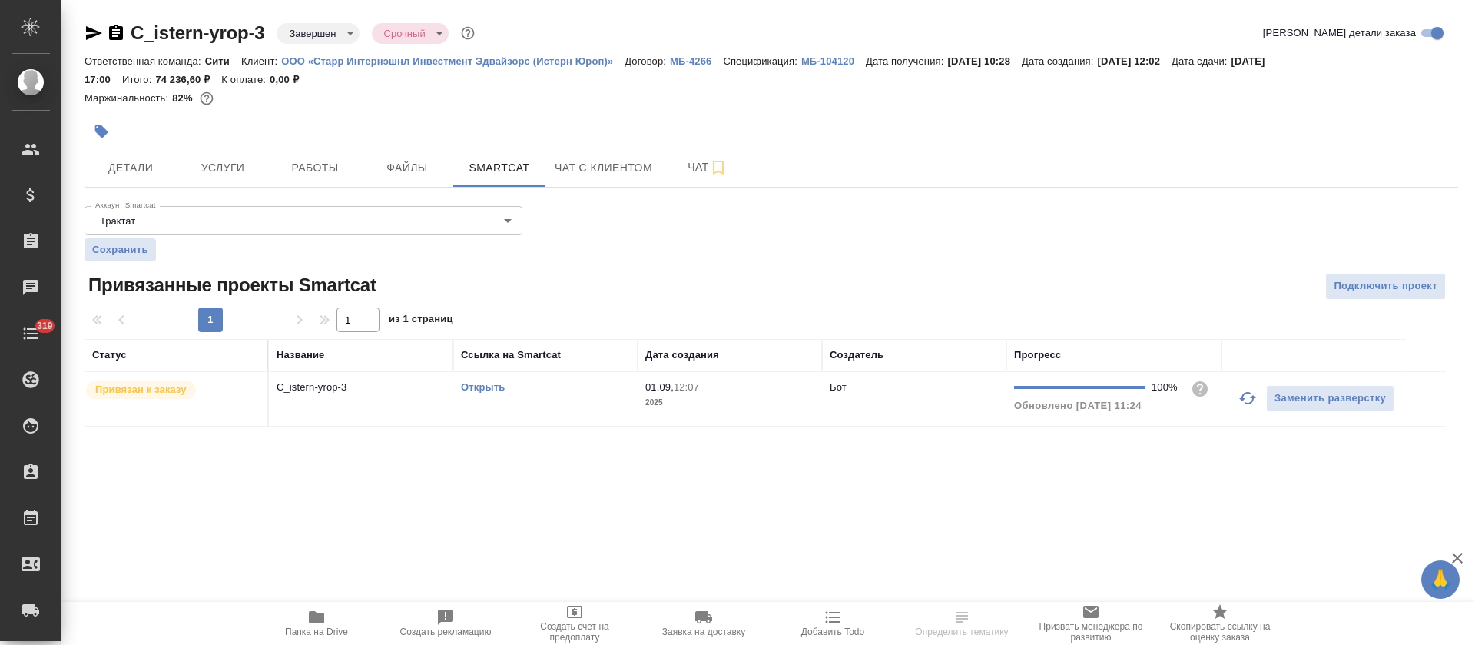
click at [585, 433] on div "C_istern-yrop-3 Завершен closed Срочный urgent Кратко детали заказа Ответственн…" at bounding box center [771, 233] width 1391 height 466
click at [583, 404] on td "Открыть" at bounding box center [545, 399] width 184 height 54
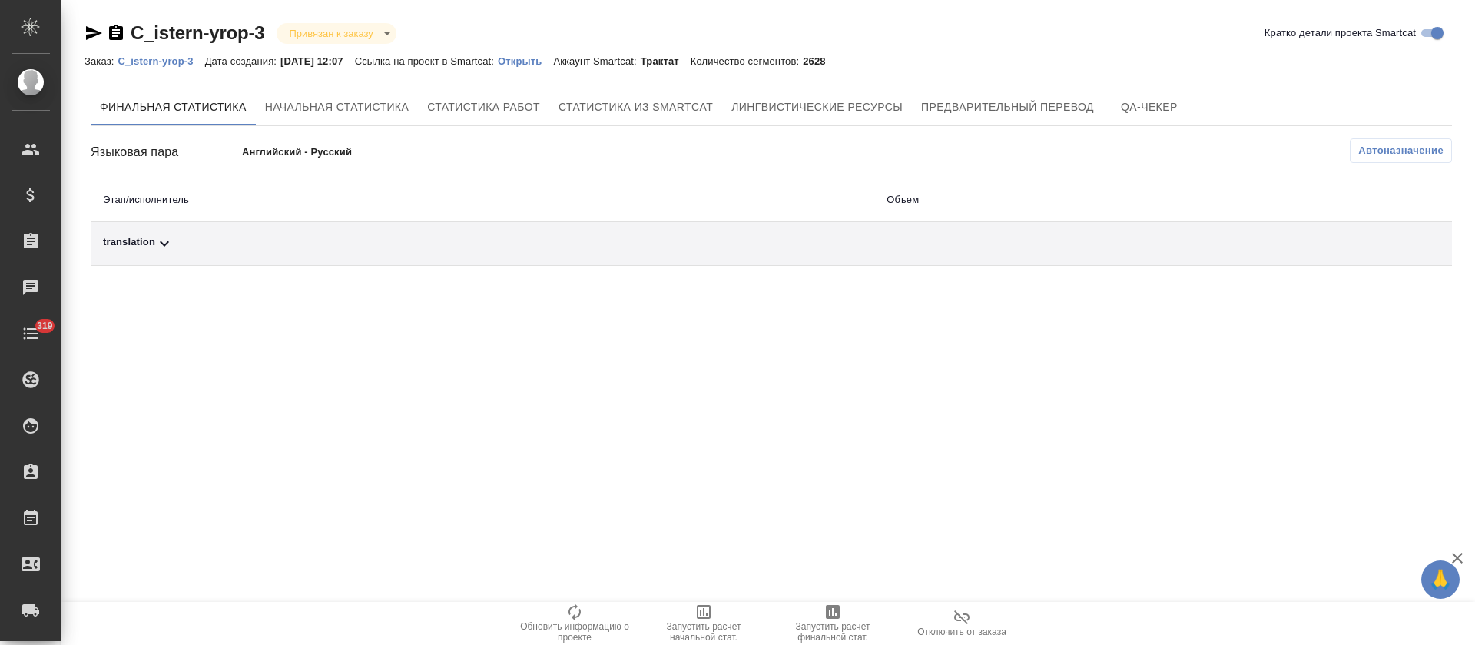
click at [571, 250] on div "translation" at bounding box center [482, 243] width 759 height 18
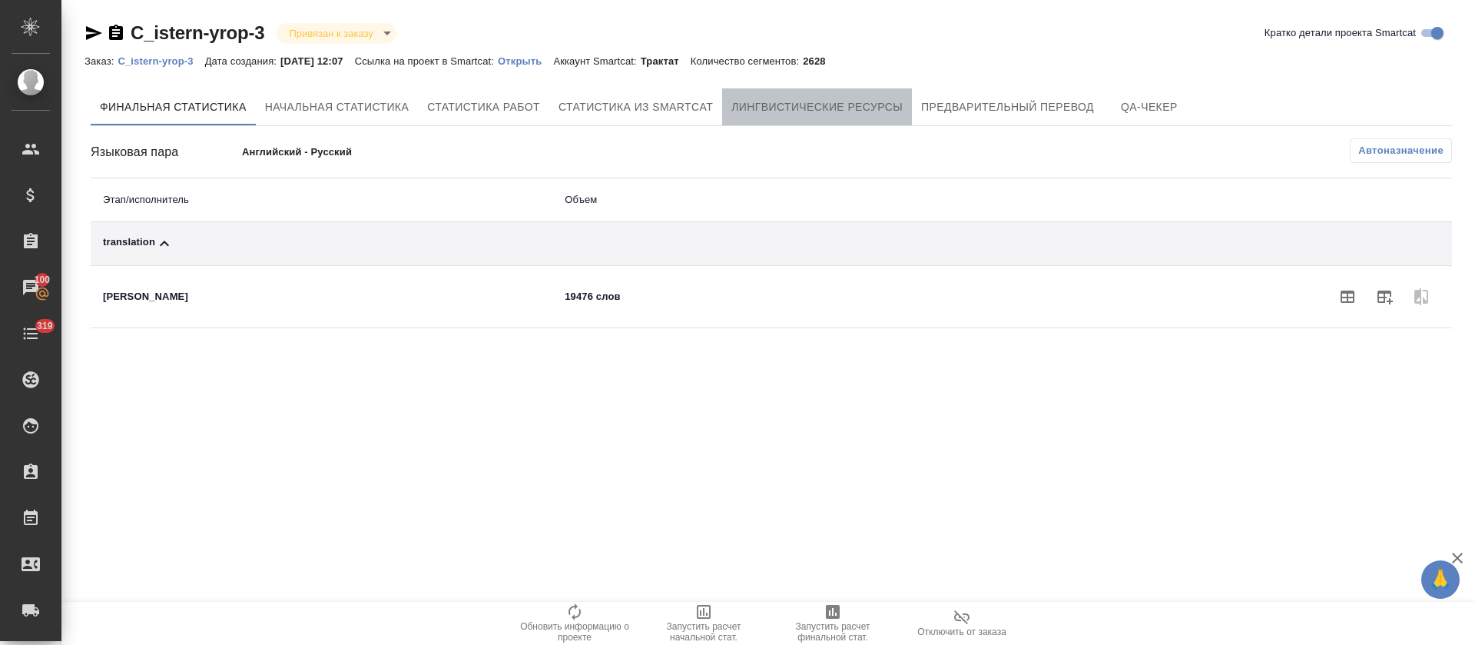
click at [886, 119] on button "Лингвистические ресурсы" at bounding box center [817, 106] width 190 height 37
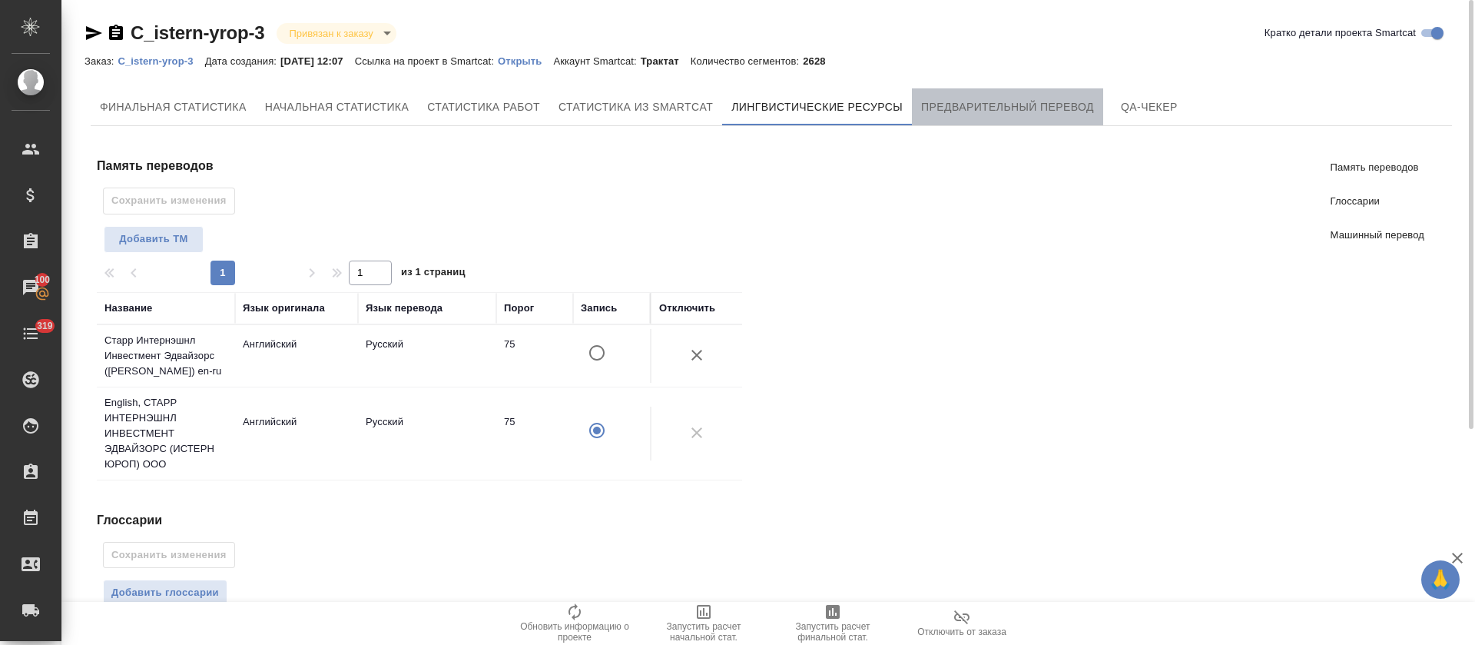
click at [988, 113] on span "Предварительный перевод" at bounding box center [1007, 107] width 173 height 19
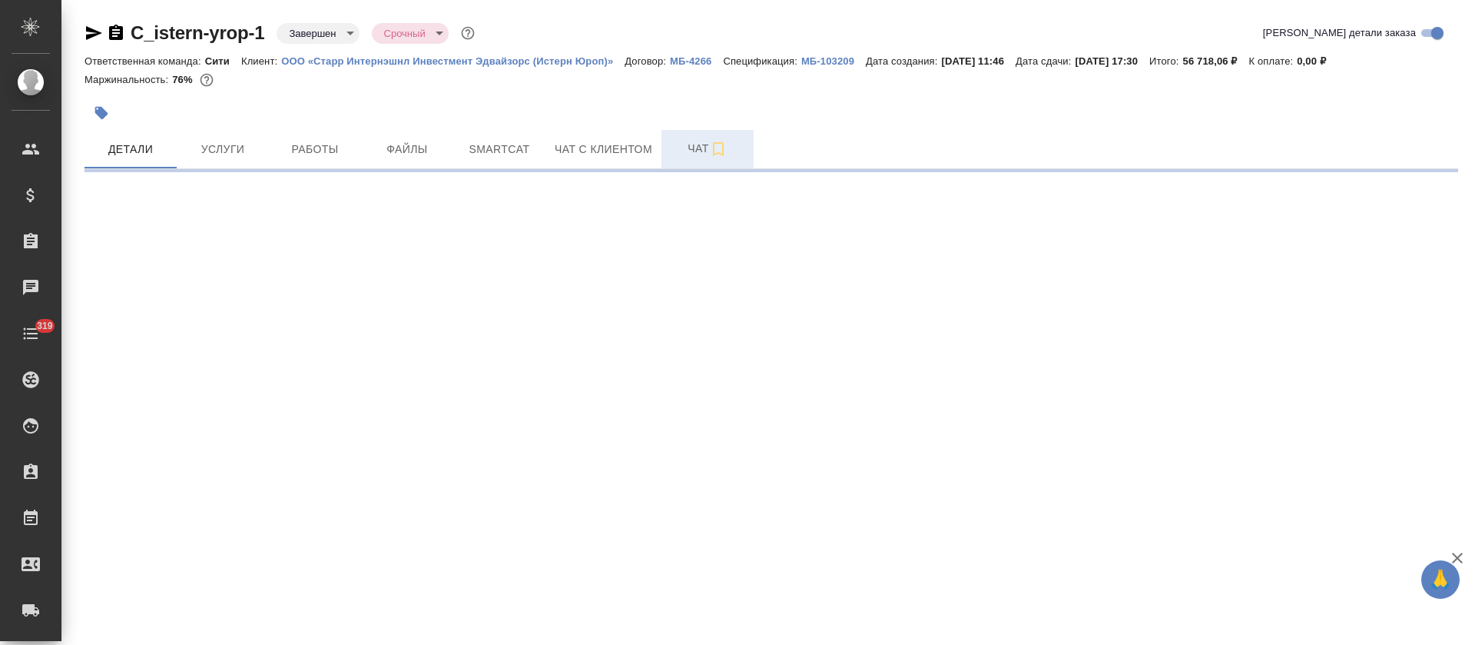
select select "RU"
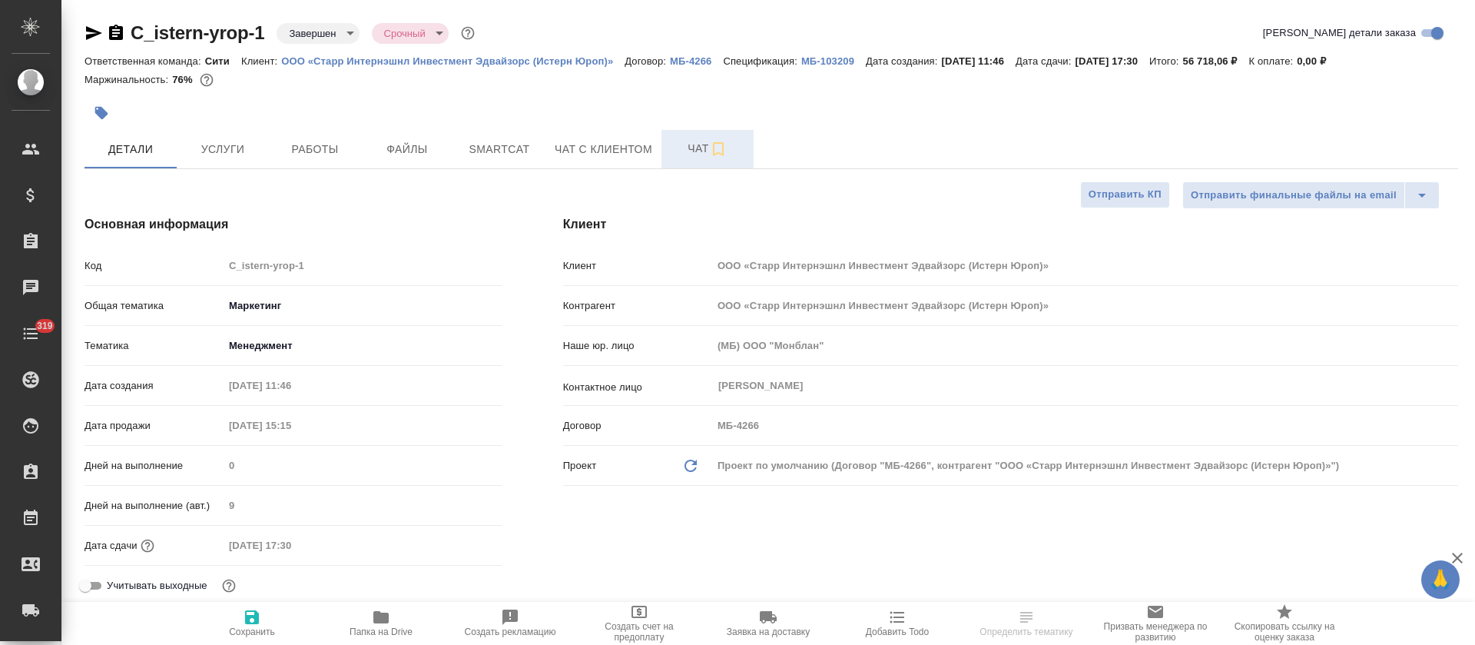
type textarea "x"
click at [691, 152] on span "Чат" at bounding box center [708, 148] width 74 height 19
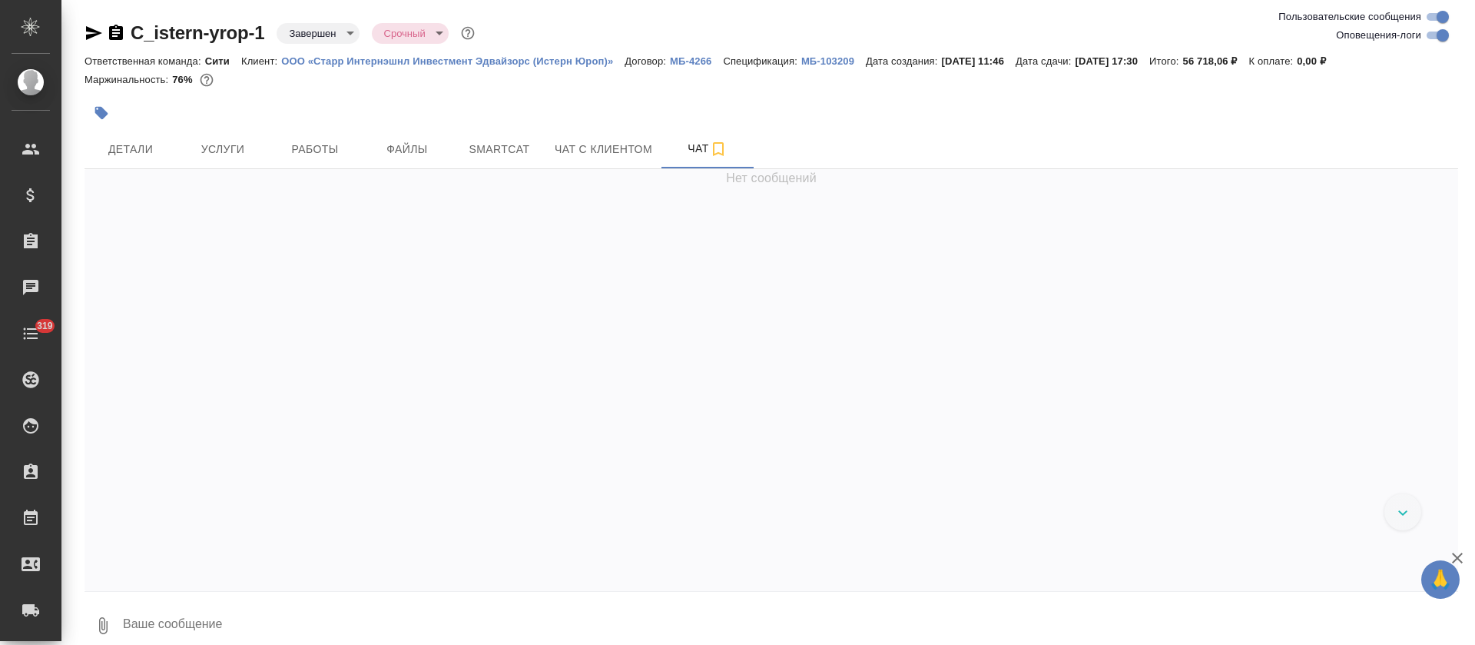
scroll to position [10086, 0]
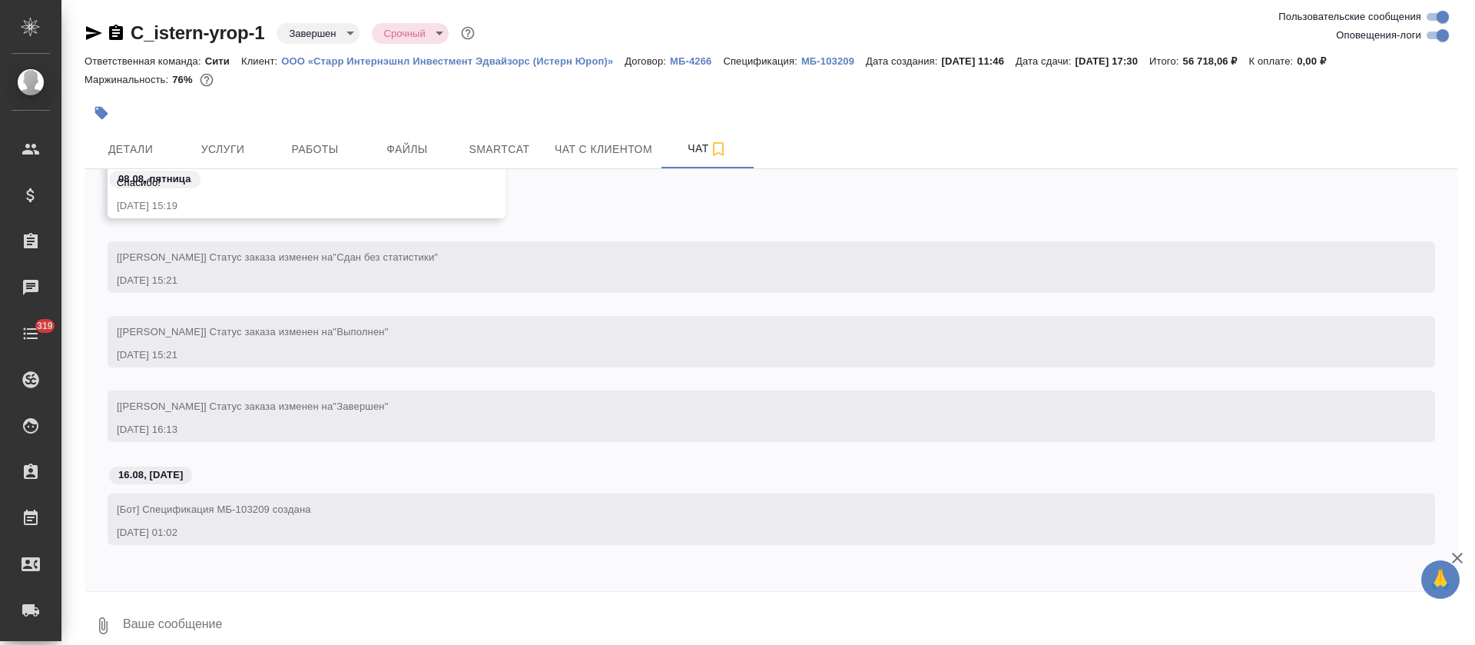
click at [1440, 32] on input "Оповещения-логи" at bounding box center [1442, 35] width 55 height 18
checkbox input "false"
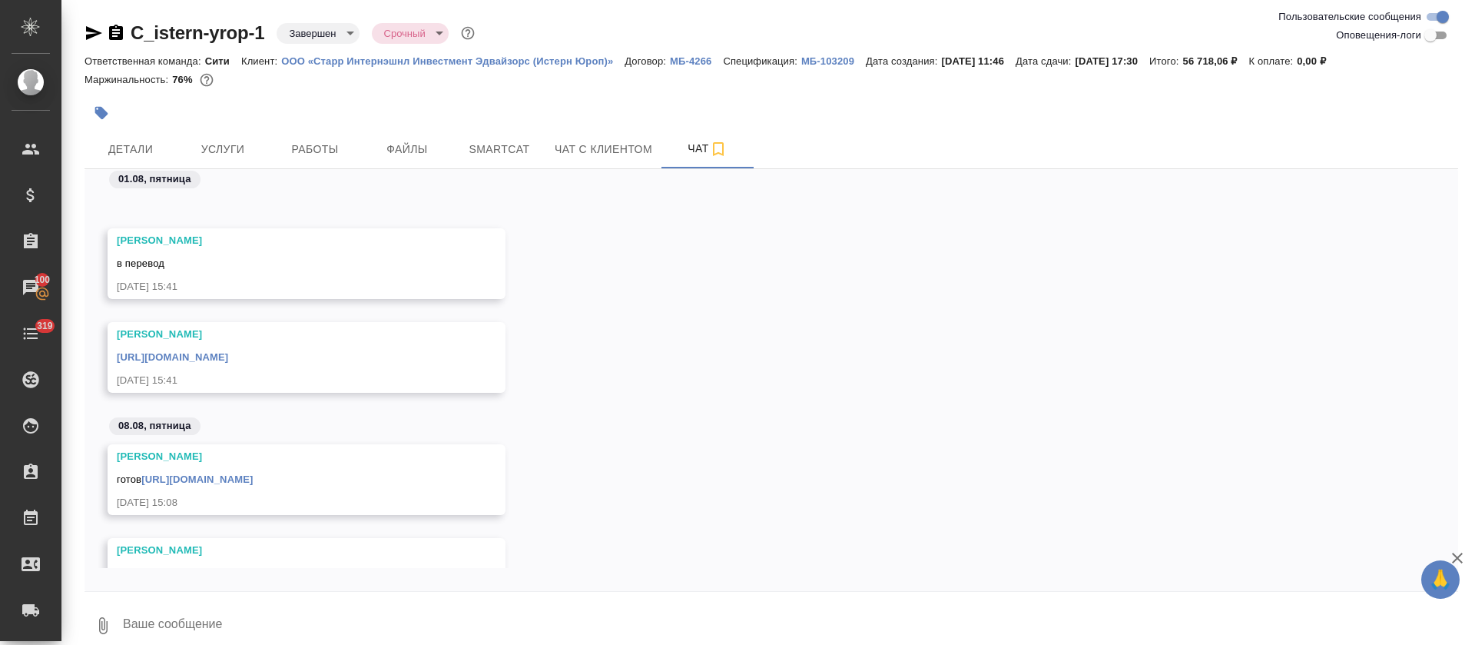
scroll to position [1589, 0]
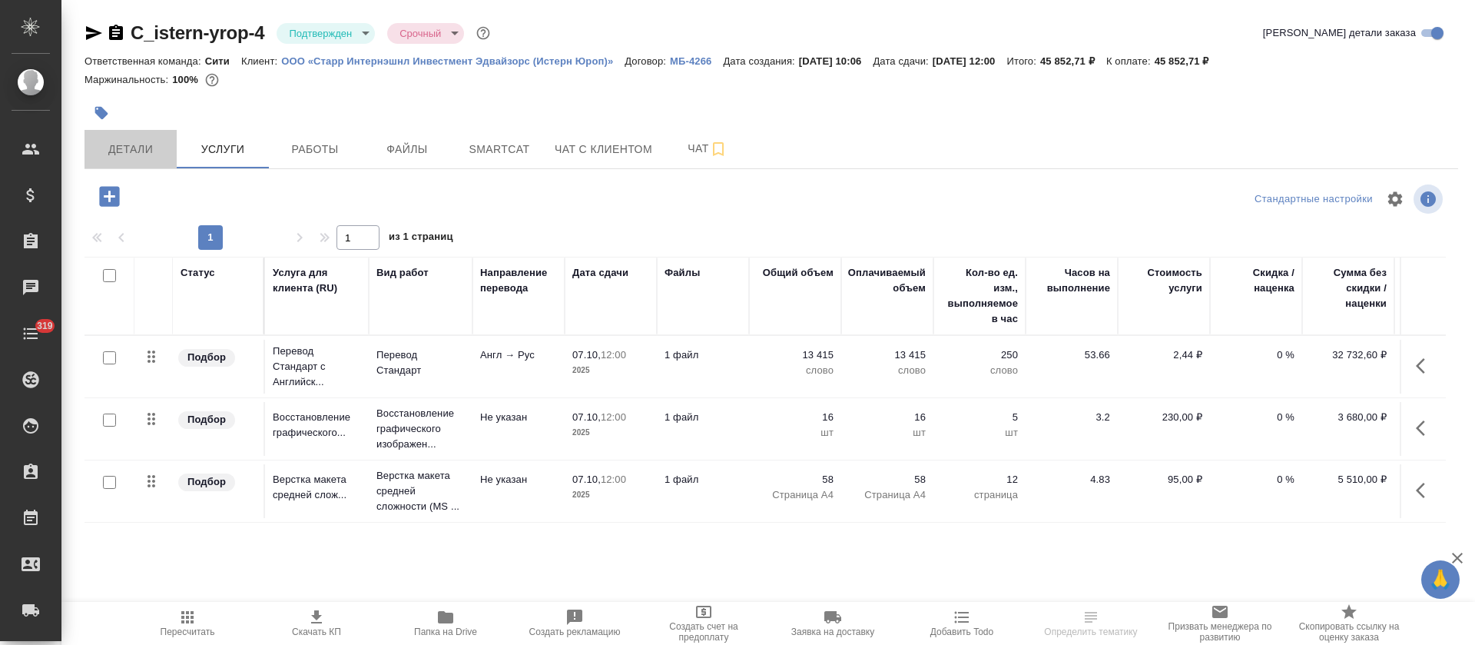
click at [139, 154] on span "Детали" at bounding box center [131, 149] width 74 height 19
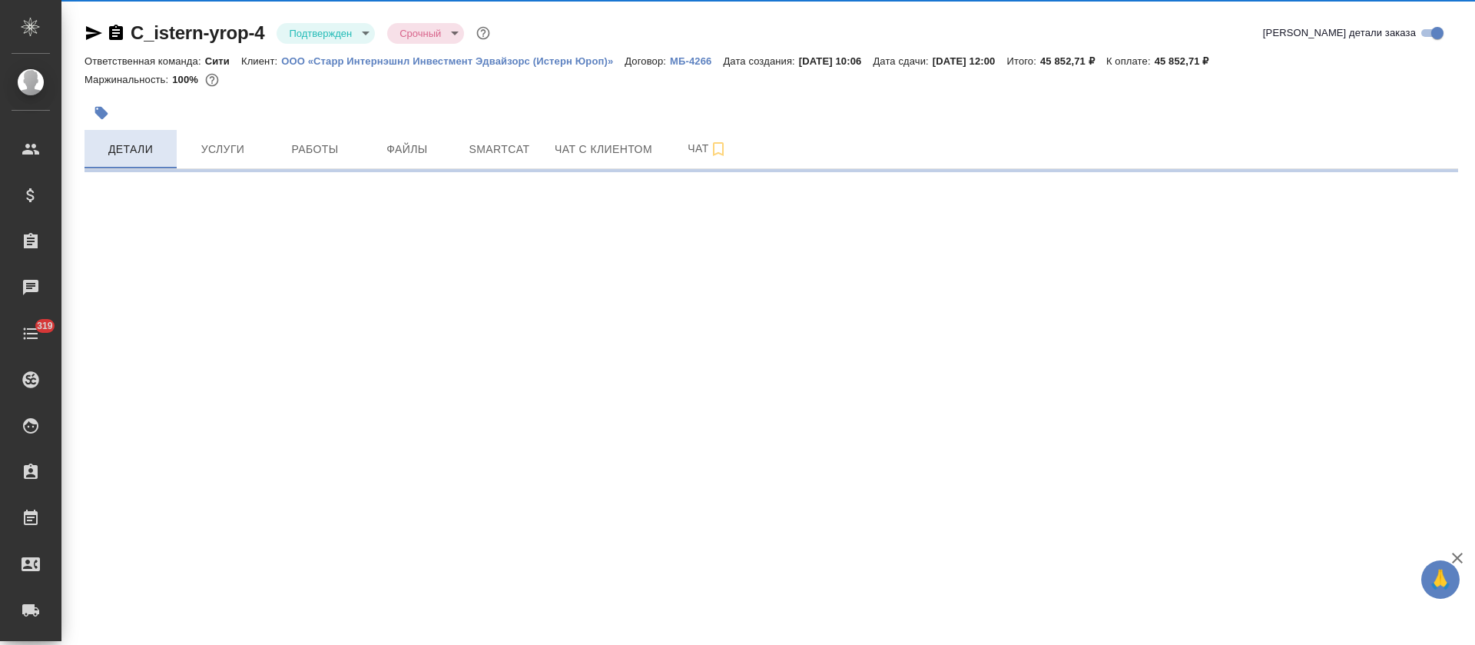
select select "RU"
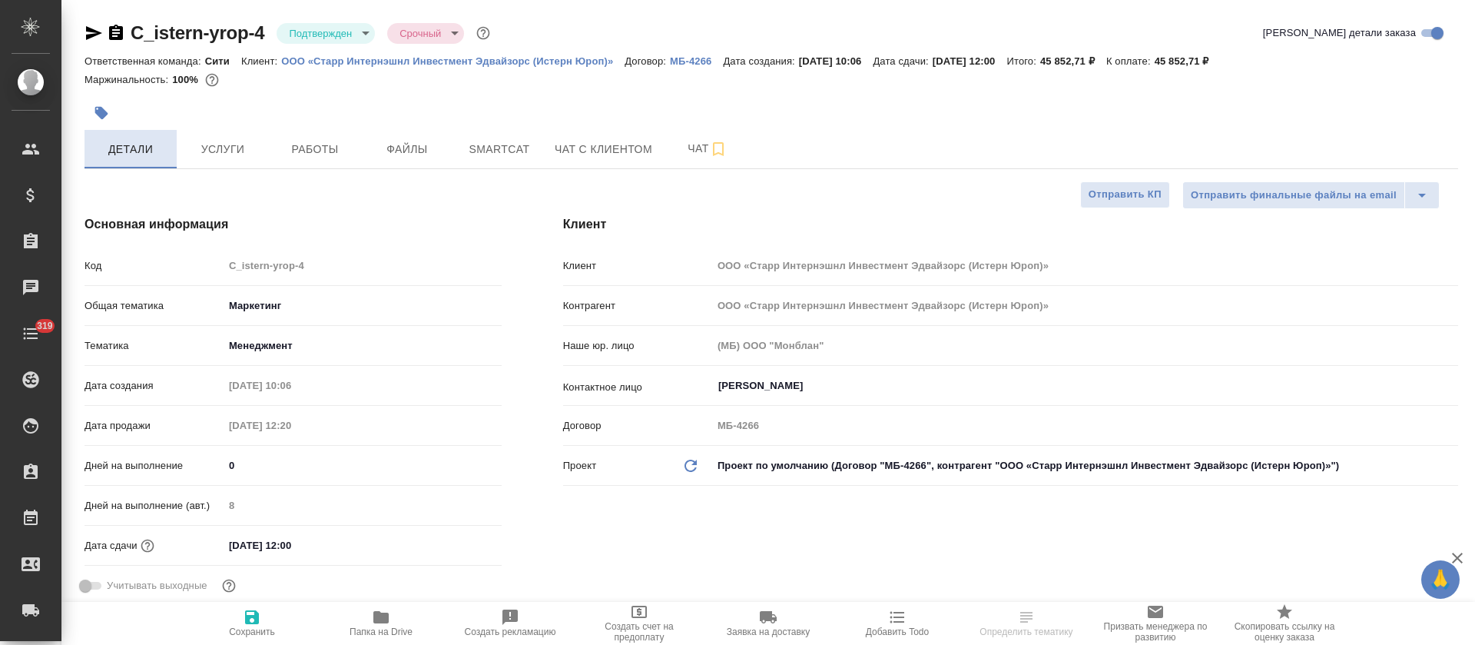
type textarea "x"
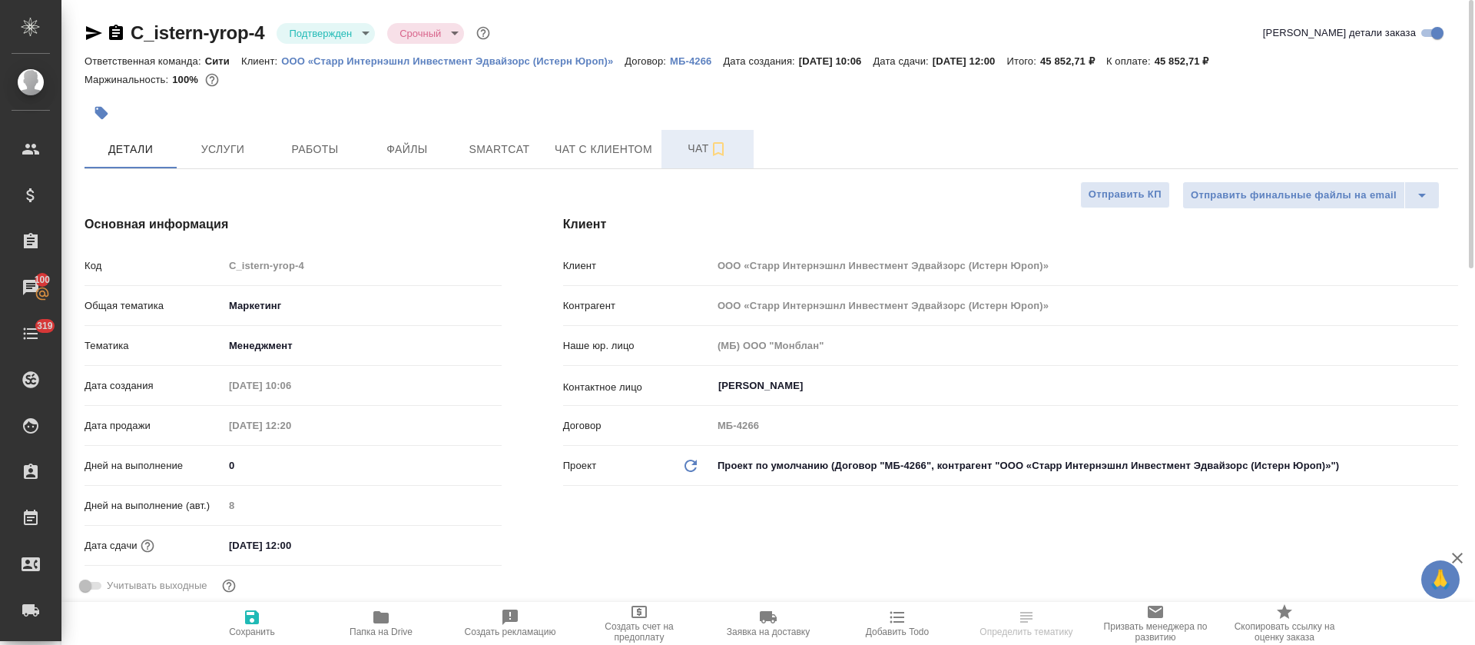
click at [669, 141] on button "Чат" at bounding box center [707, 149] width 92 height 38
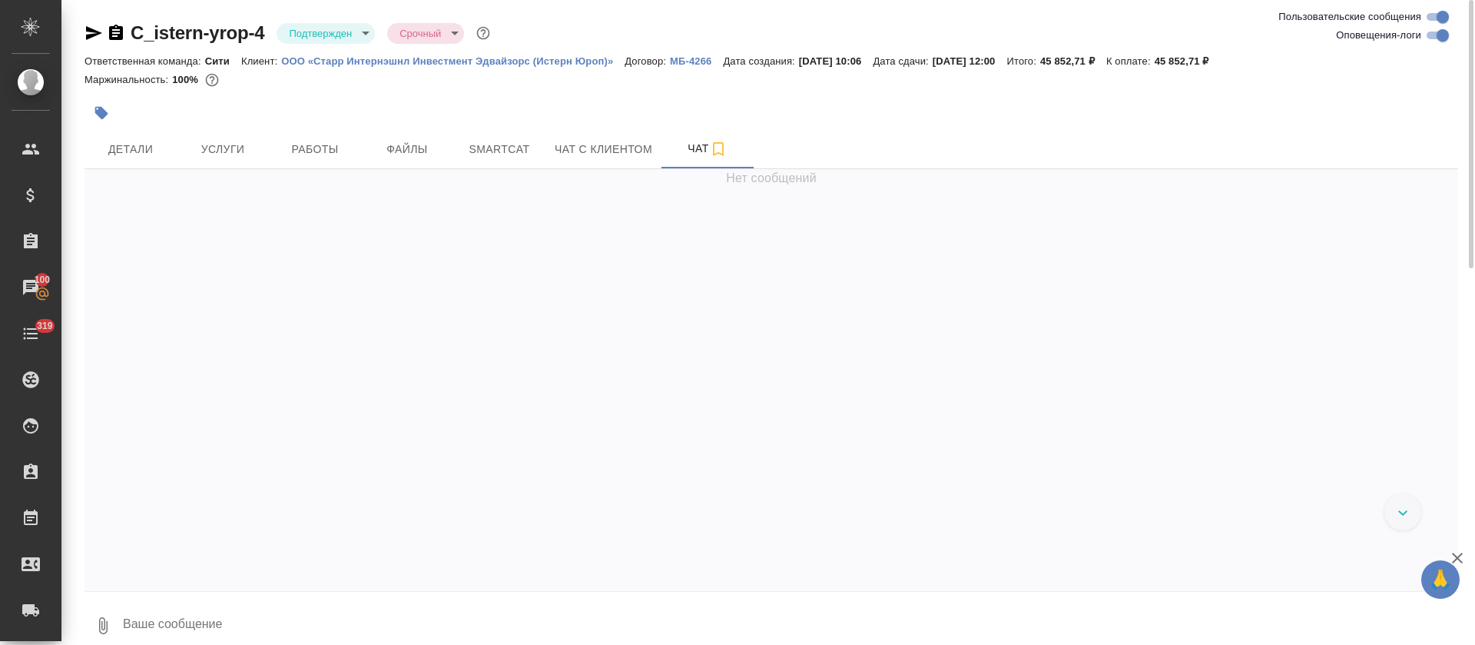
scroll to position [1269, 0]
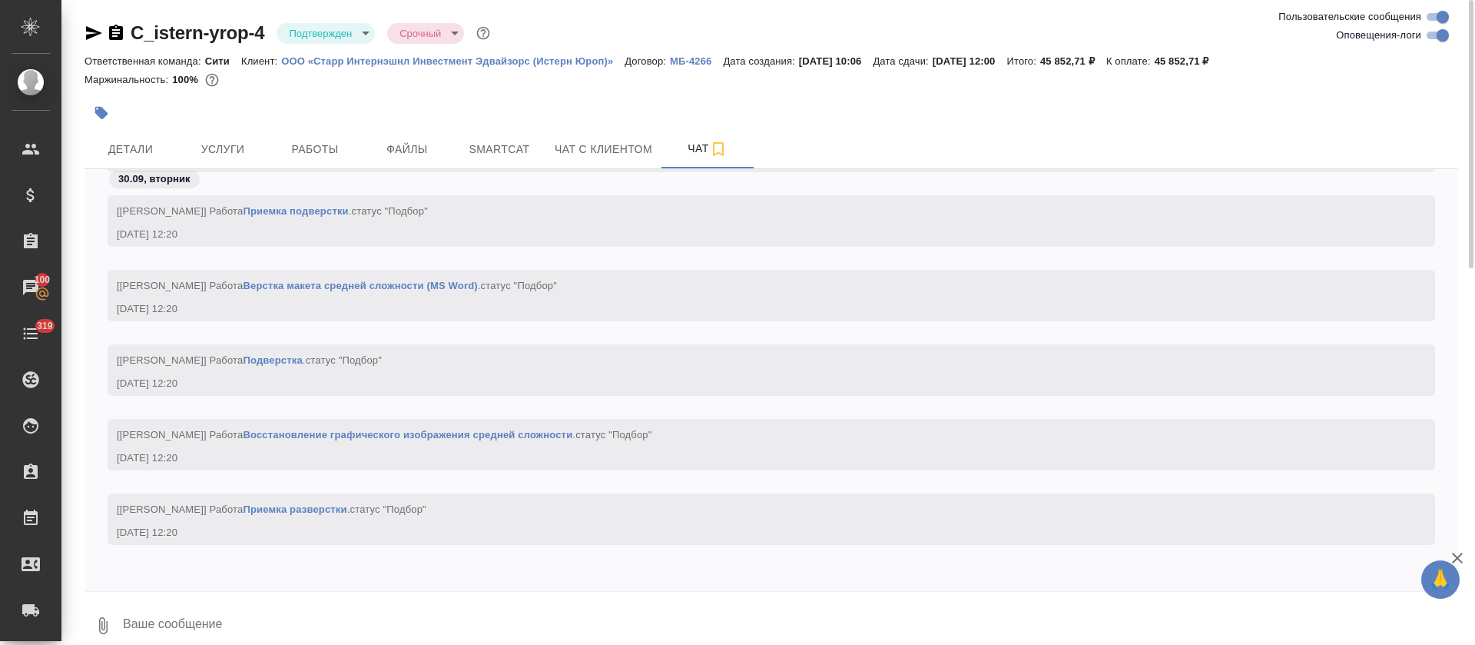
click at [1426, 33] on input "Оповещения-логи" at bounding box center [1442, 35] width 55 height 18
checkbox input "false"
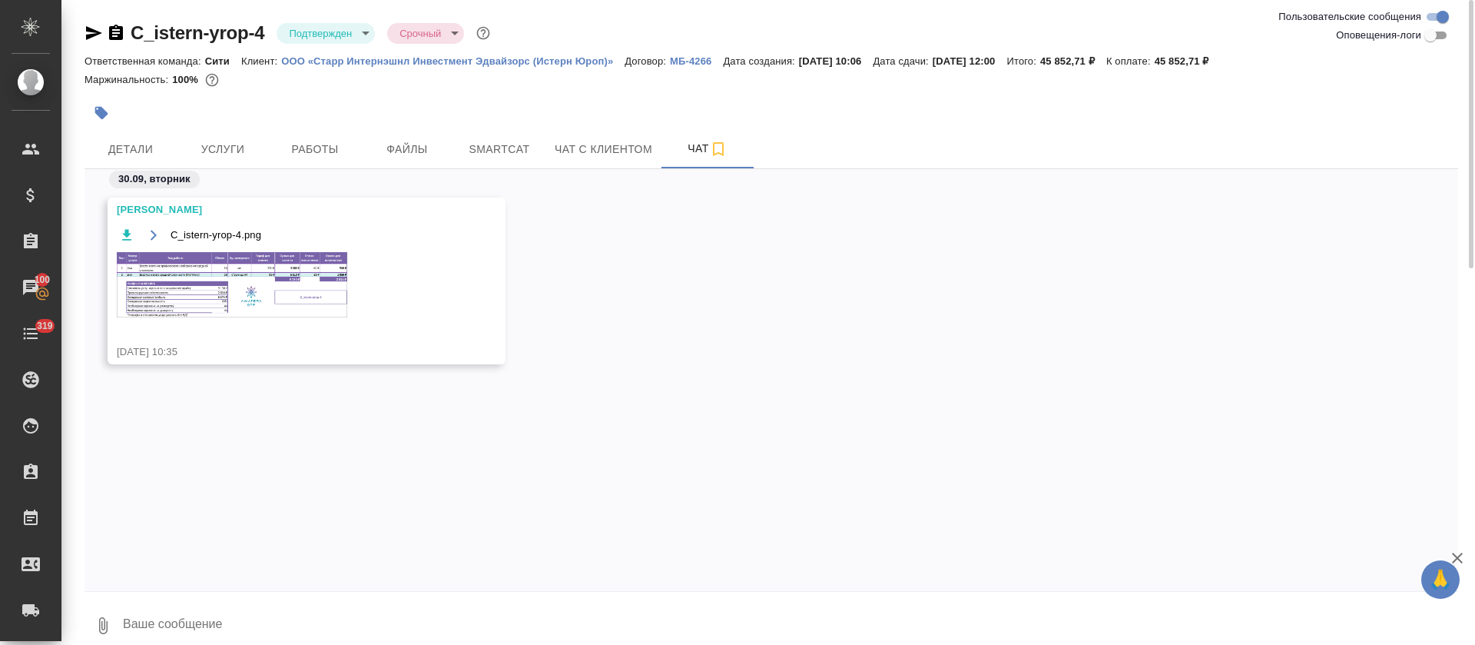
scroll to position [0, 0]
click at [194, 264] on img at bounding box center [232, 284] width 230 height 65
click at [113, 147] on span "Детали" at bounding box center [131, 149] width 74 height 19
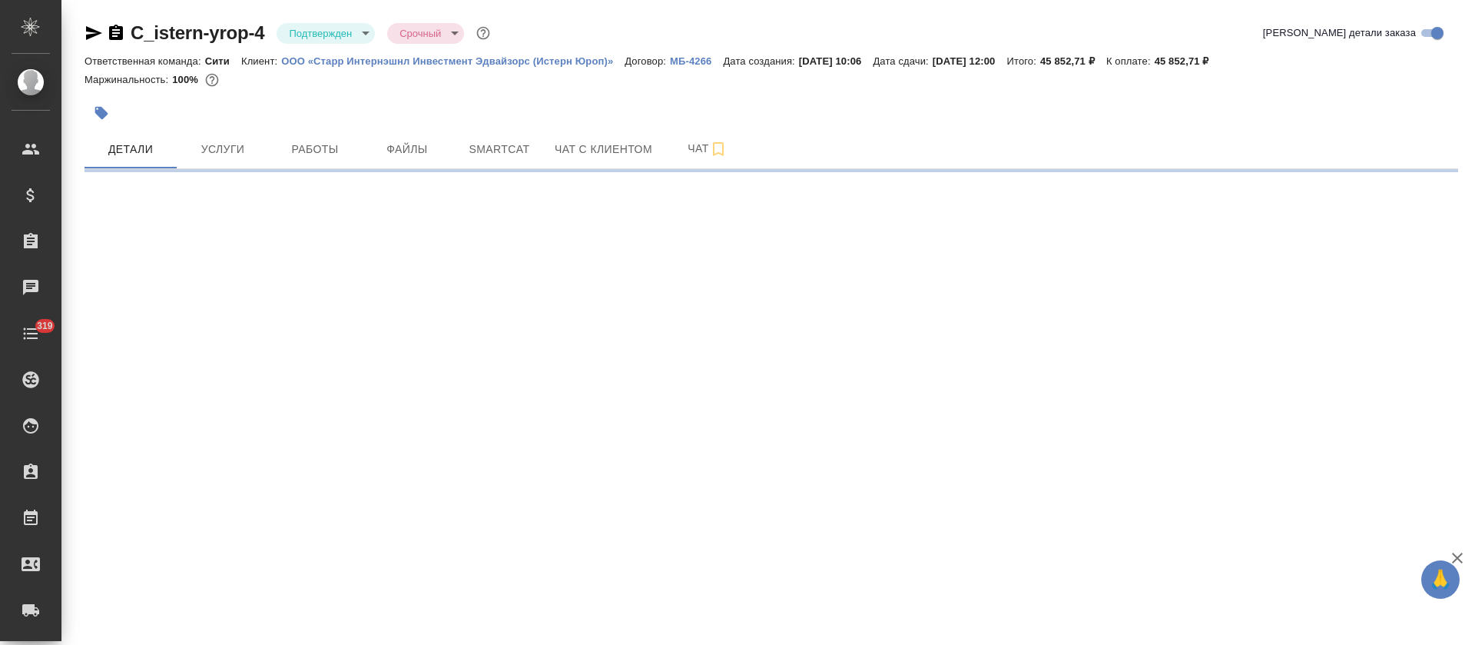
select select "RU"
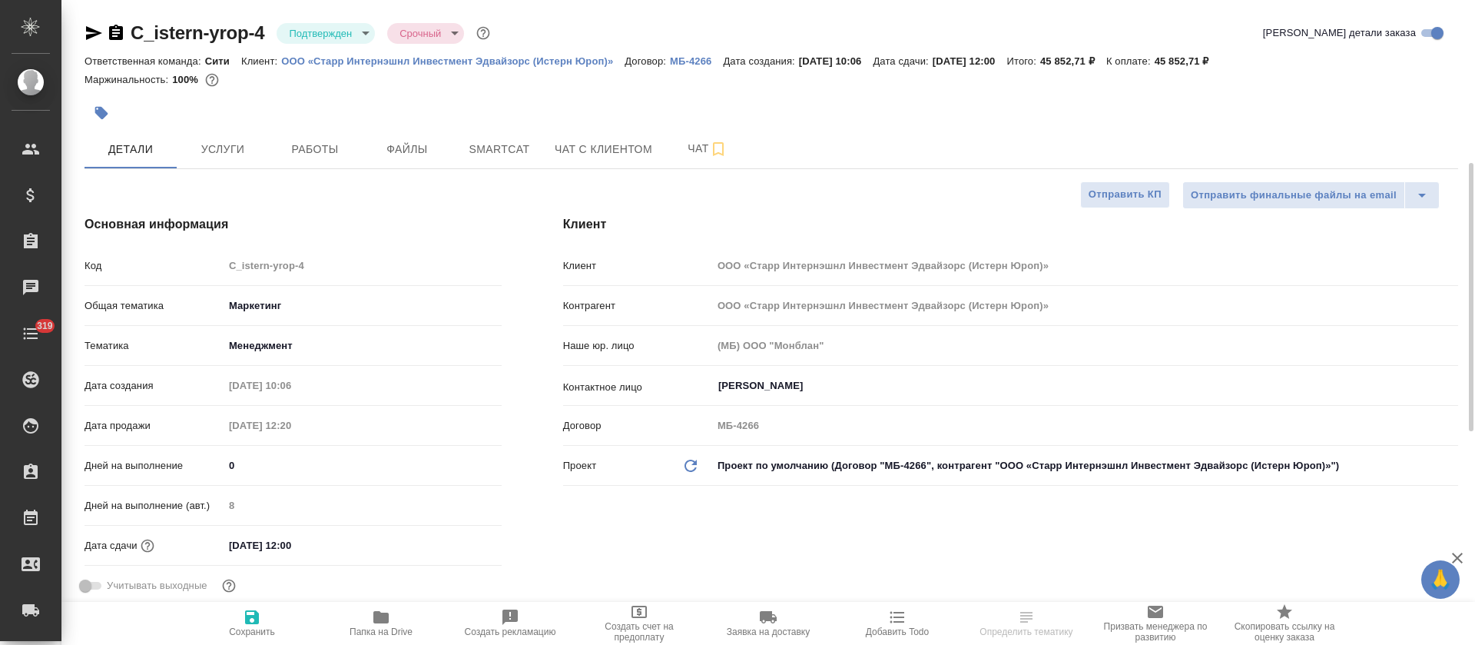
scroll to position [461, 0]
type textarea "x"
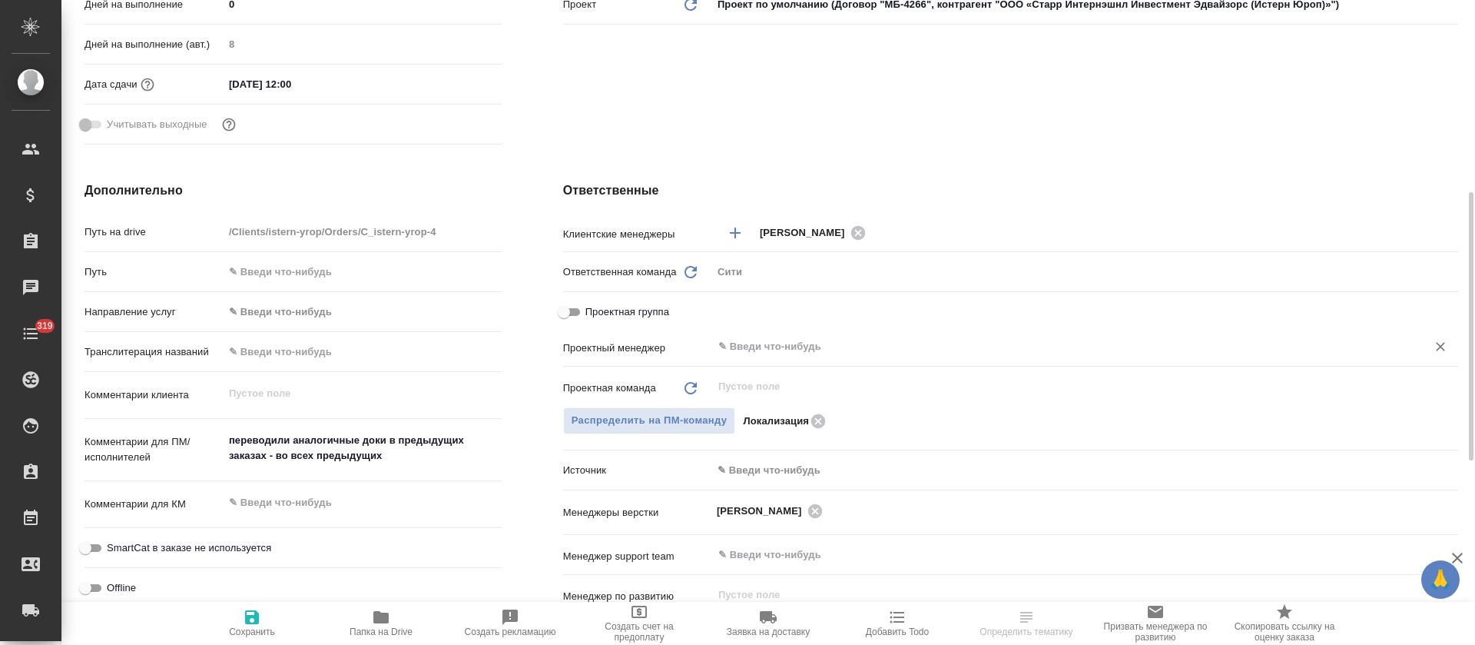
click at [800, 344] on input "text" at bounding box center [1059, 346] width 685 height 18
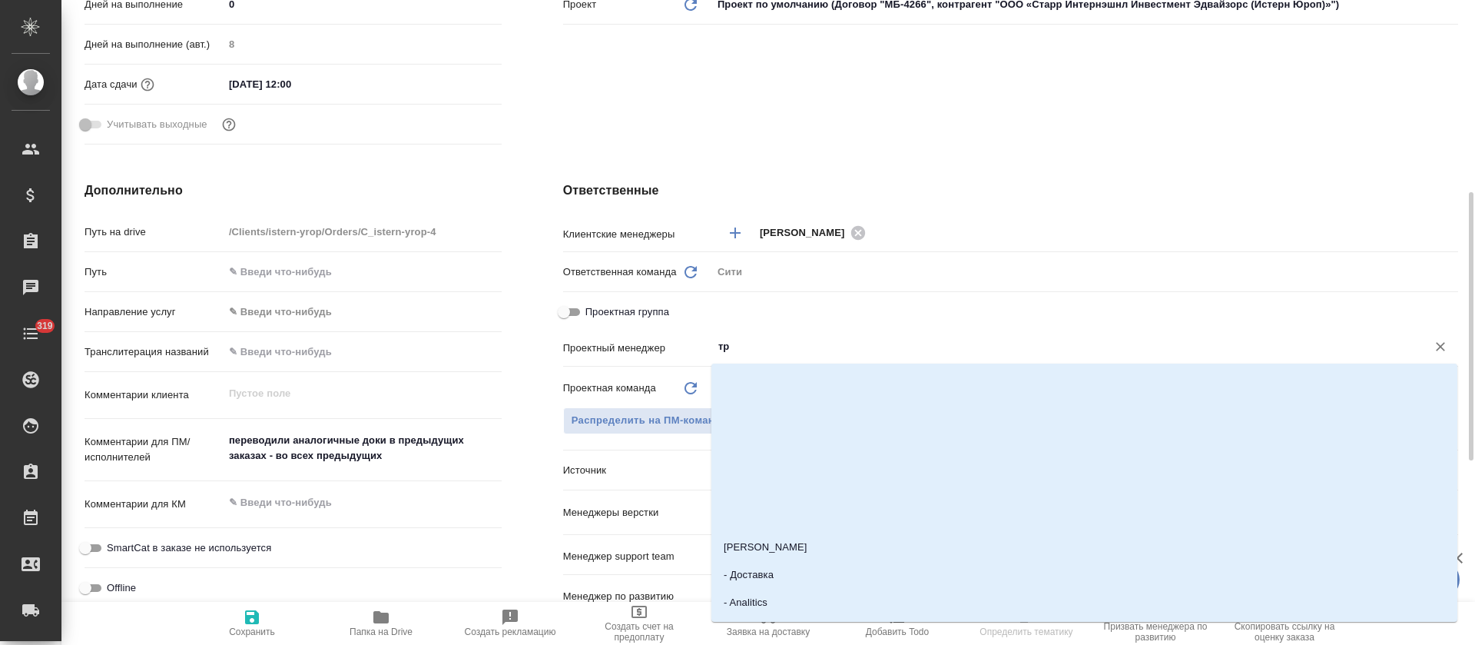
type input "тре"
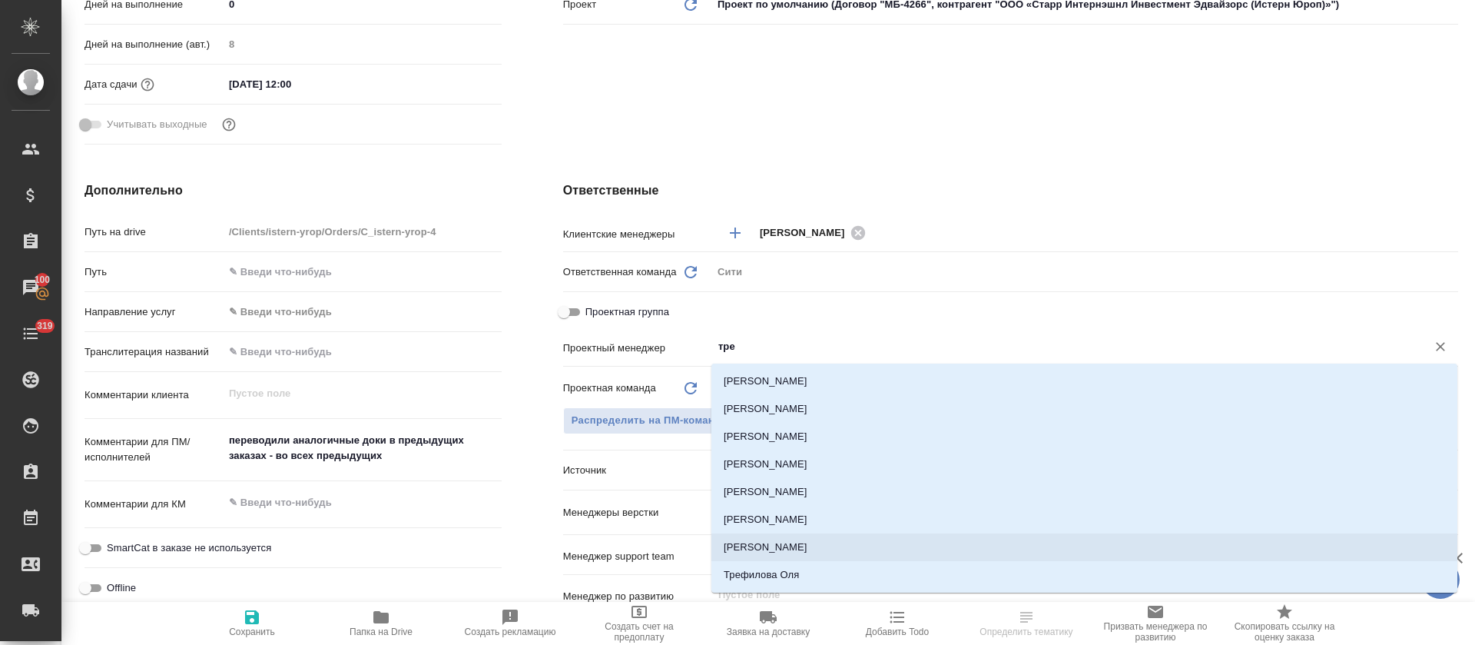
click at [756, 537] on li "Третьякова Ольга" at bounding box center [1084, 547] width 746 height 28
type textarea "x"
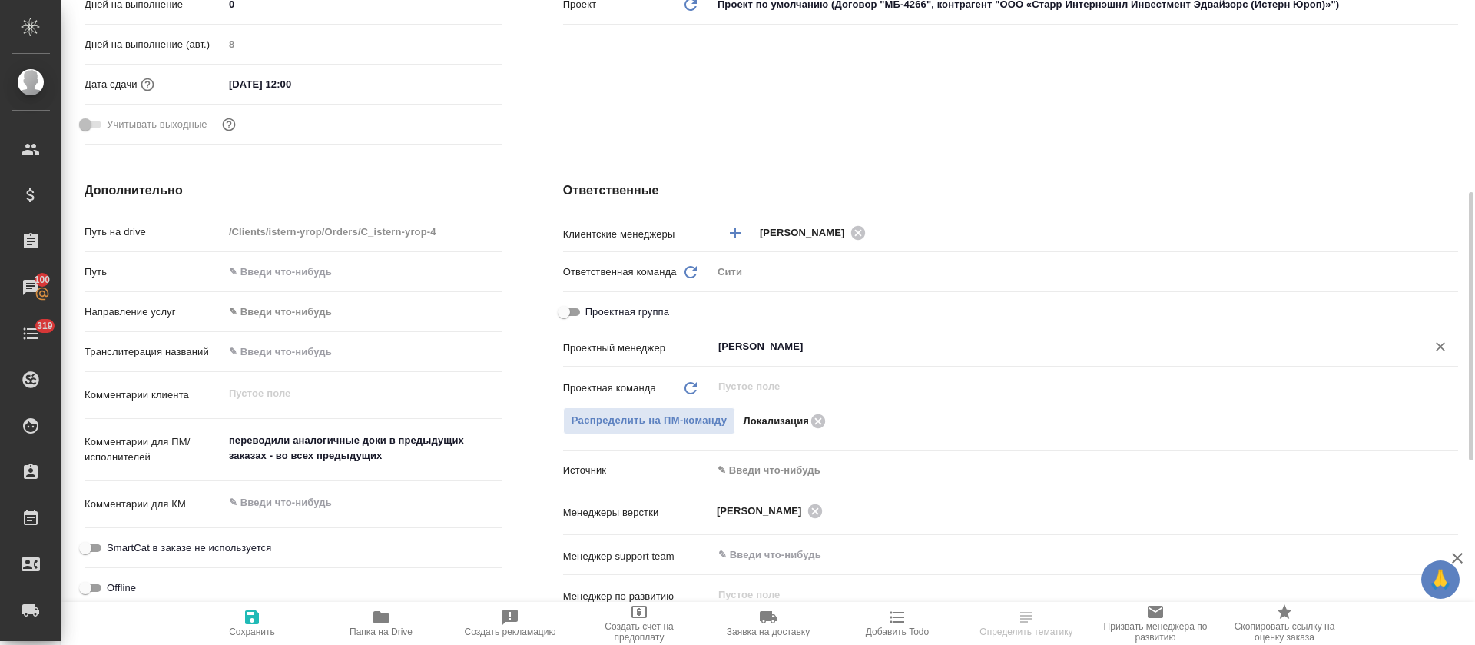
type input "Третьякова Ольга"
click at [250, 621] on icon "button" at bounding box center [252, 617] width 14 height 14
type textarea "x"
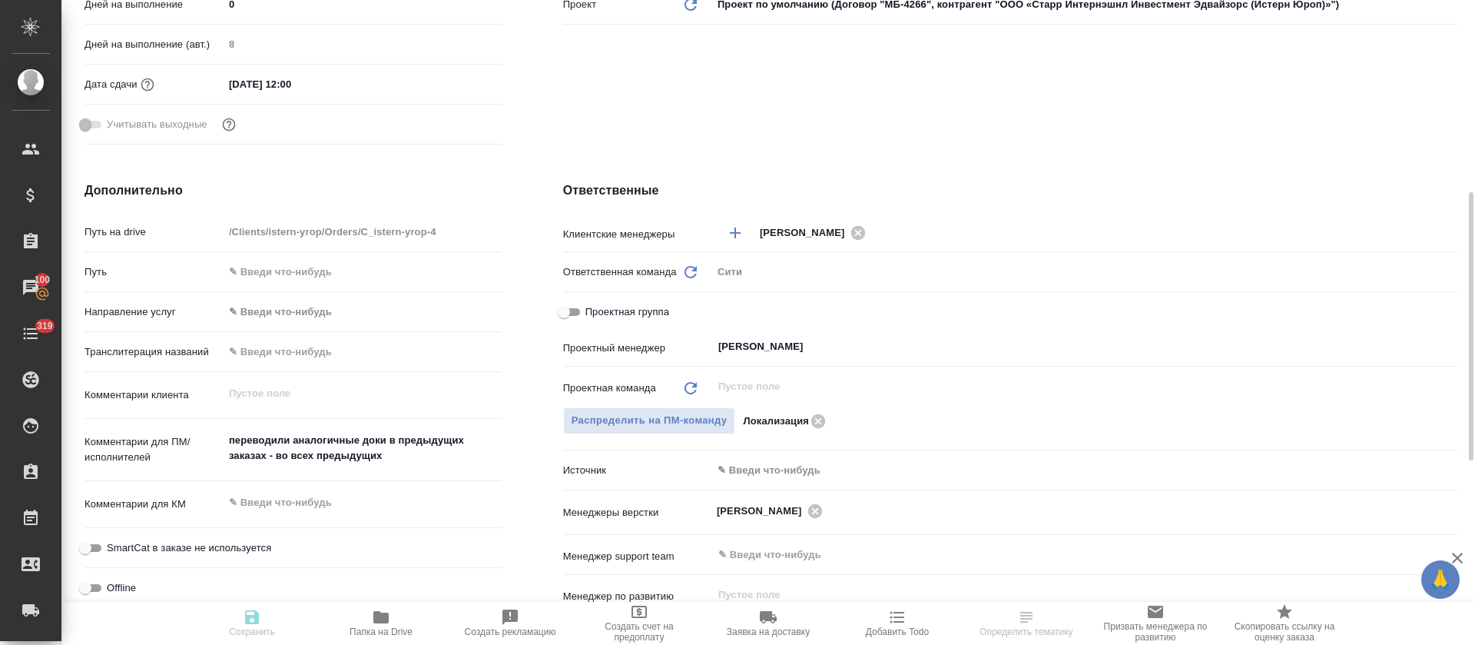
type textarea "x"
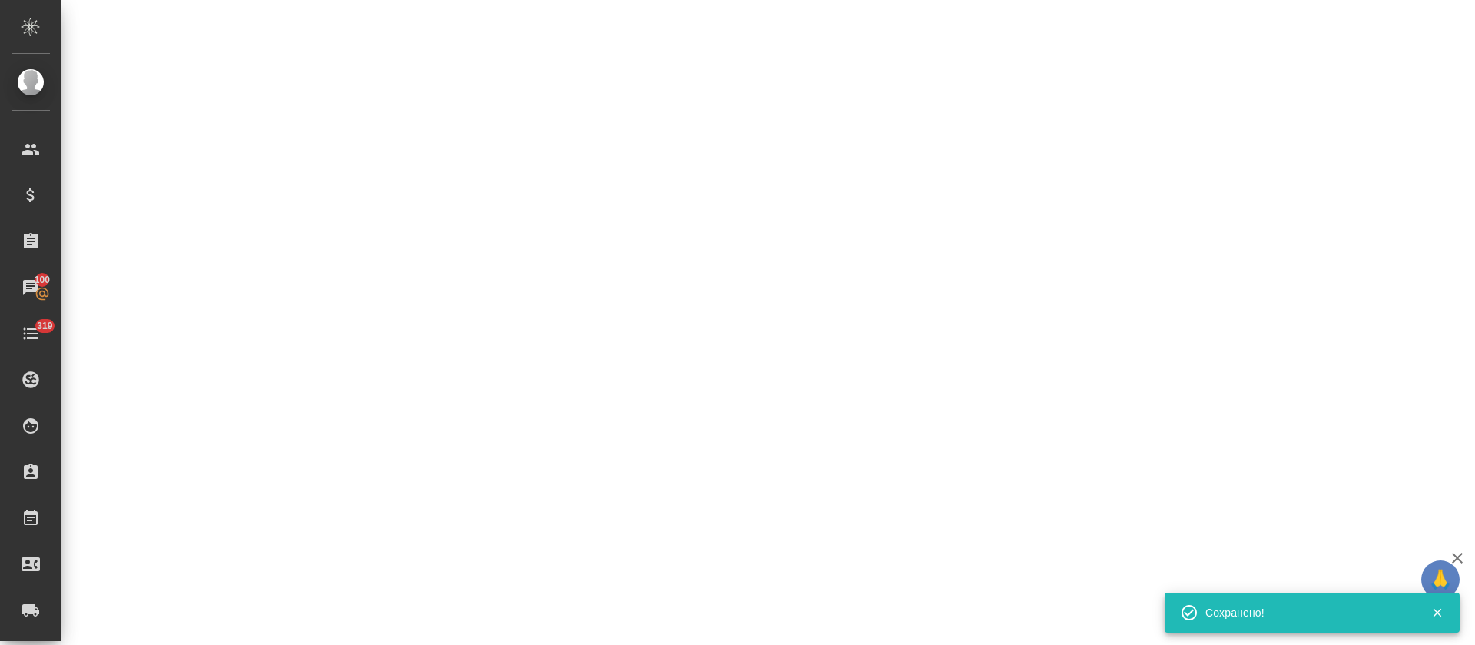
select select "RU"
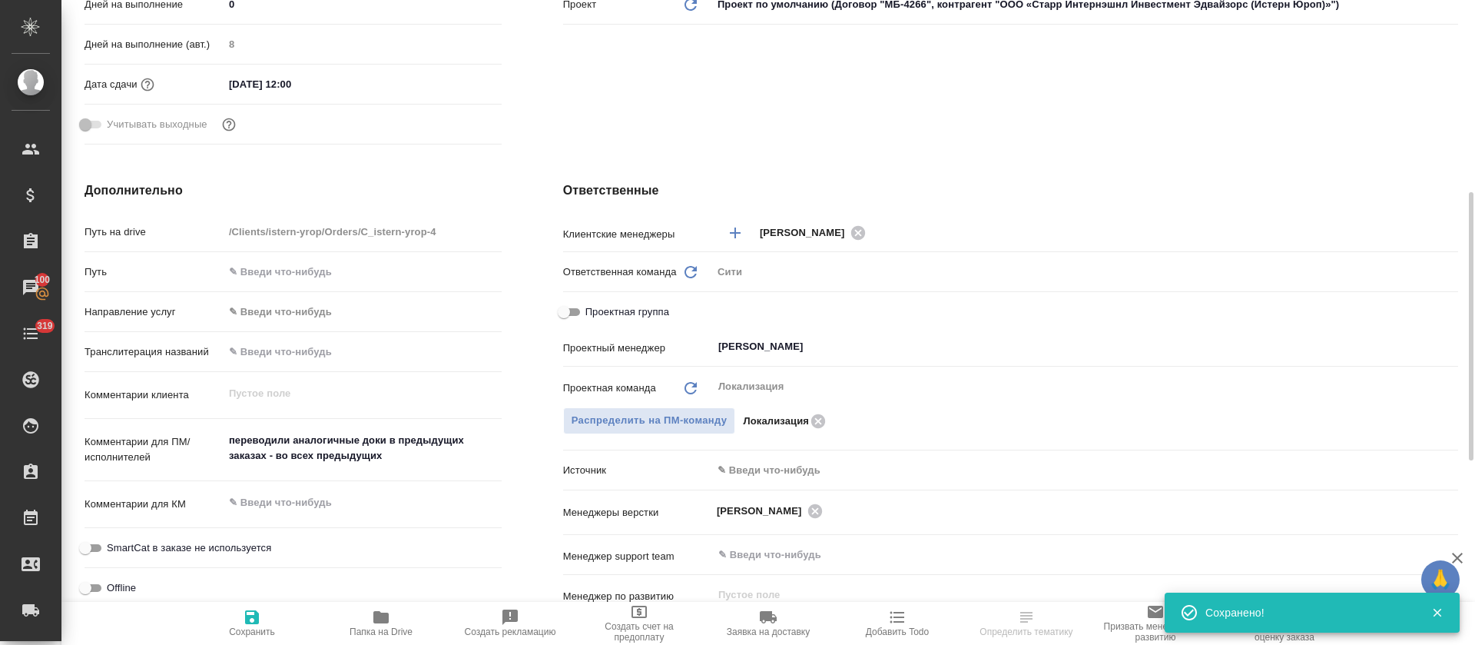
type textarea "x"
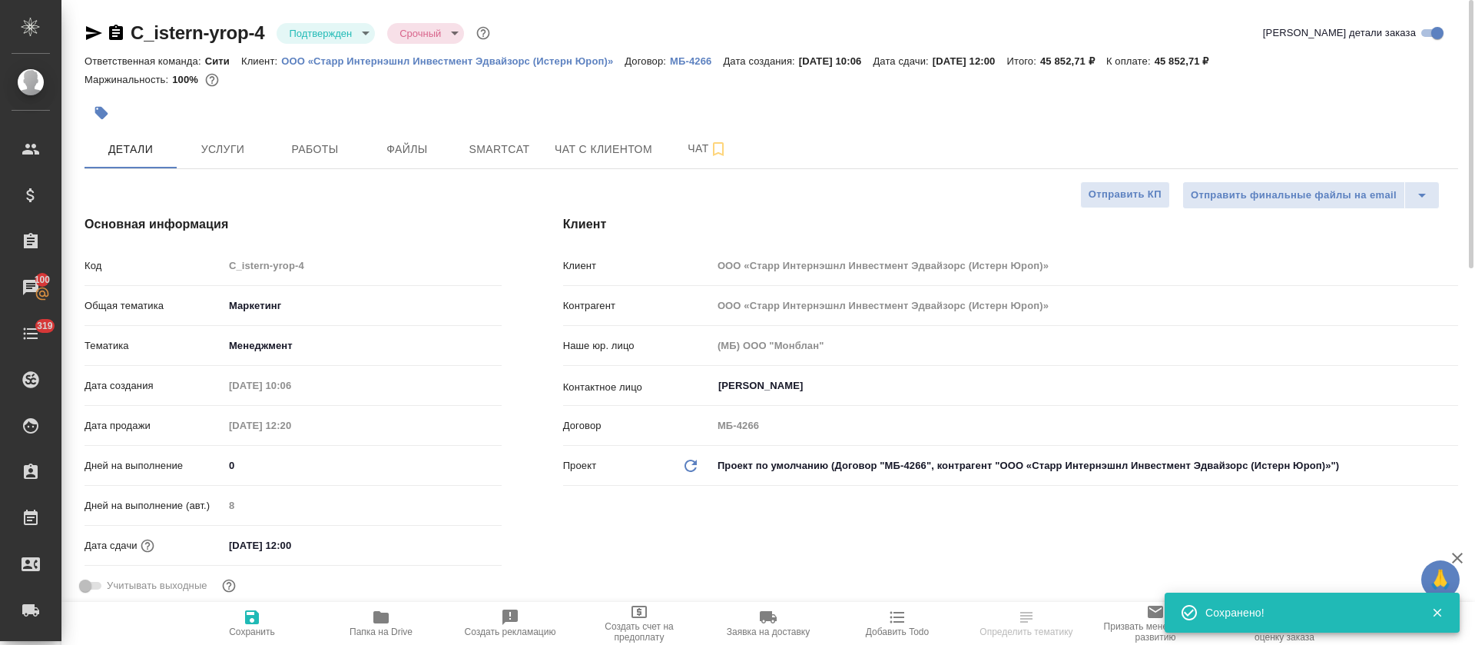
click at [333, 38] on body "🙏 .cls-1 fill:#fff; AWATERA Tretyakova Olga Клиенты Спецификации Заказы 100 Чат…" at bounding box center [737, 322] width 1475 height 645
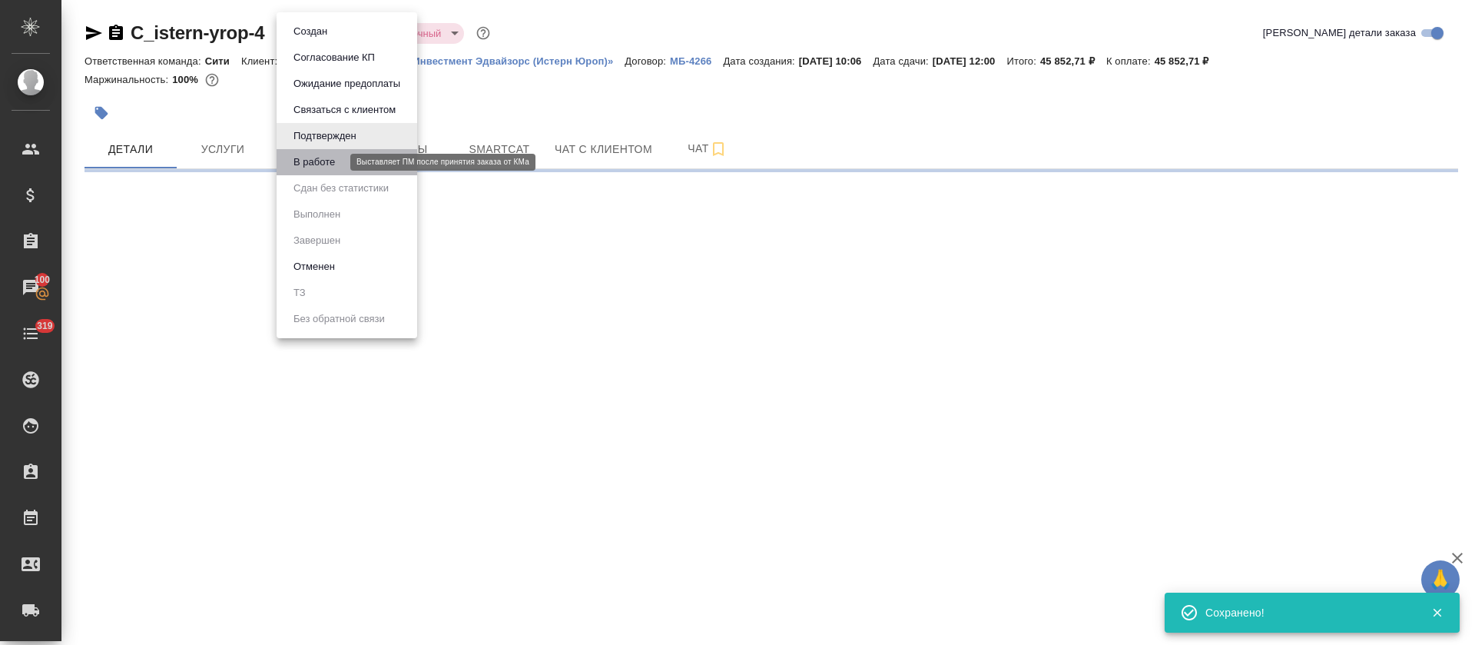
click at [327, 161] on button "В работе" at bounding box center [314, 162] width 51 height 17
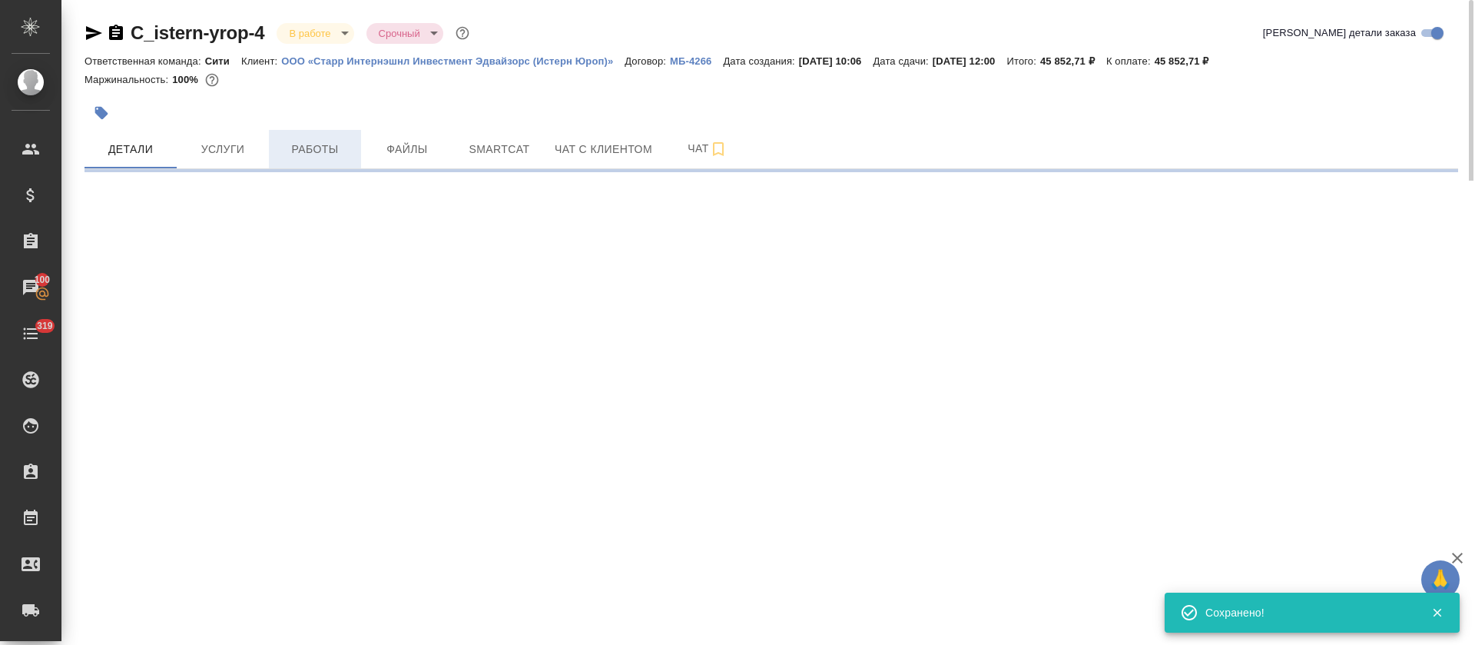
click at [287, 146] on span "Работы" at bounding box center [315, 149] width 74 height 19
select select "RU"
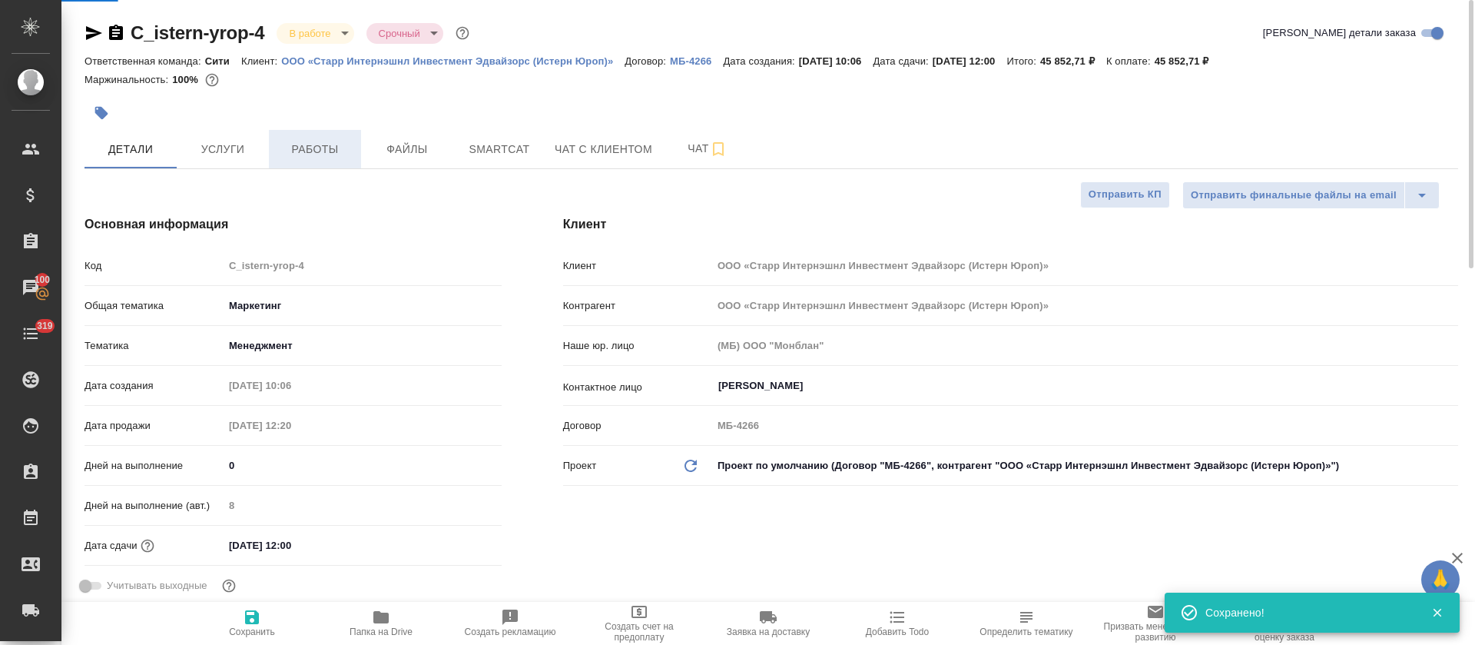
type textarea "x"
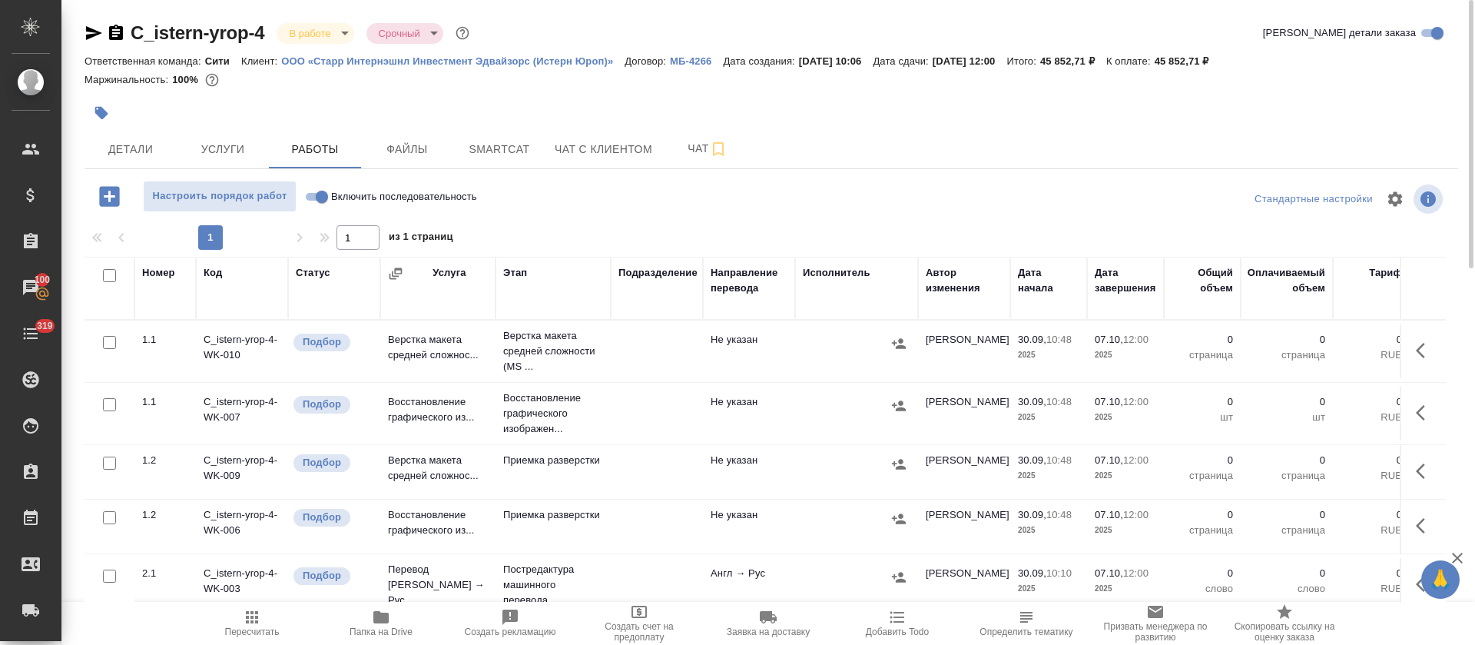
click at [109, 271] on input "checkbox" at bounding box center [109, 275] width 13 height 13
checkbox input "true"
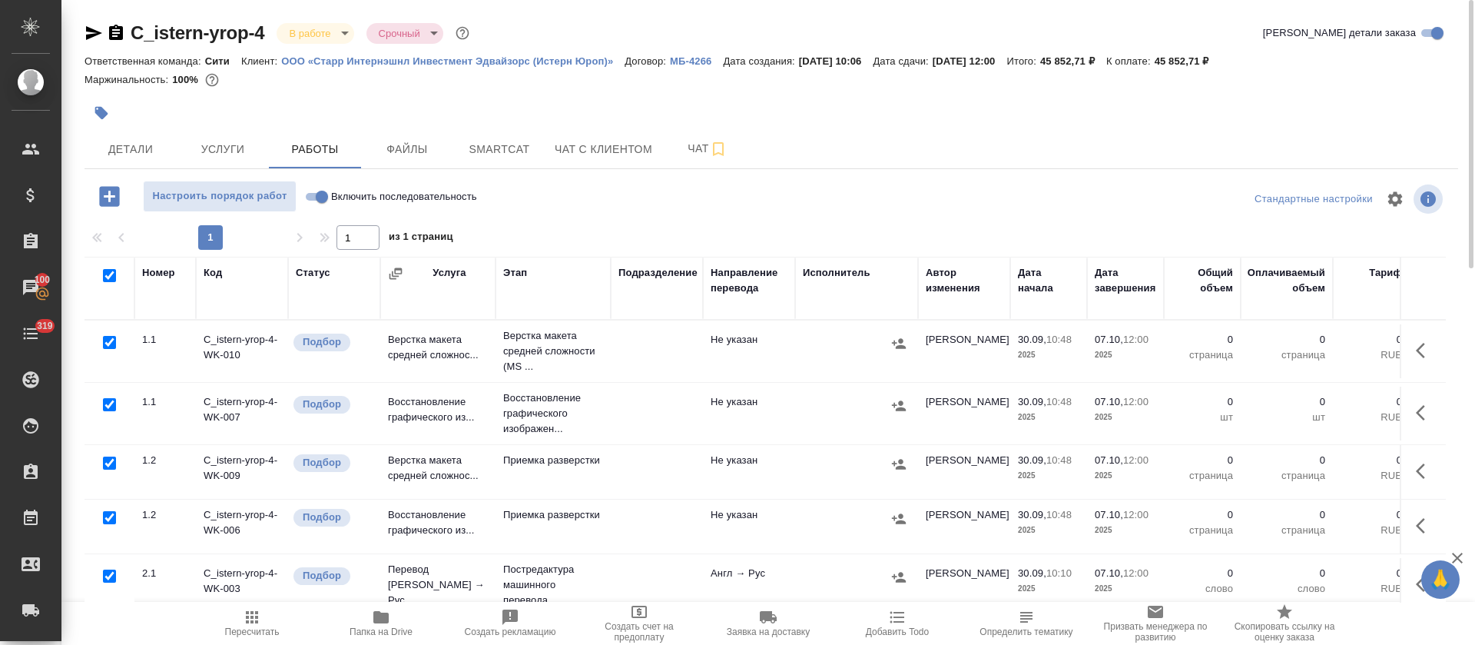
checkbox input "true"
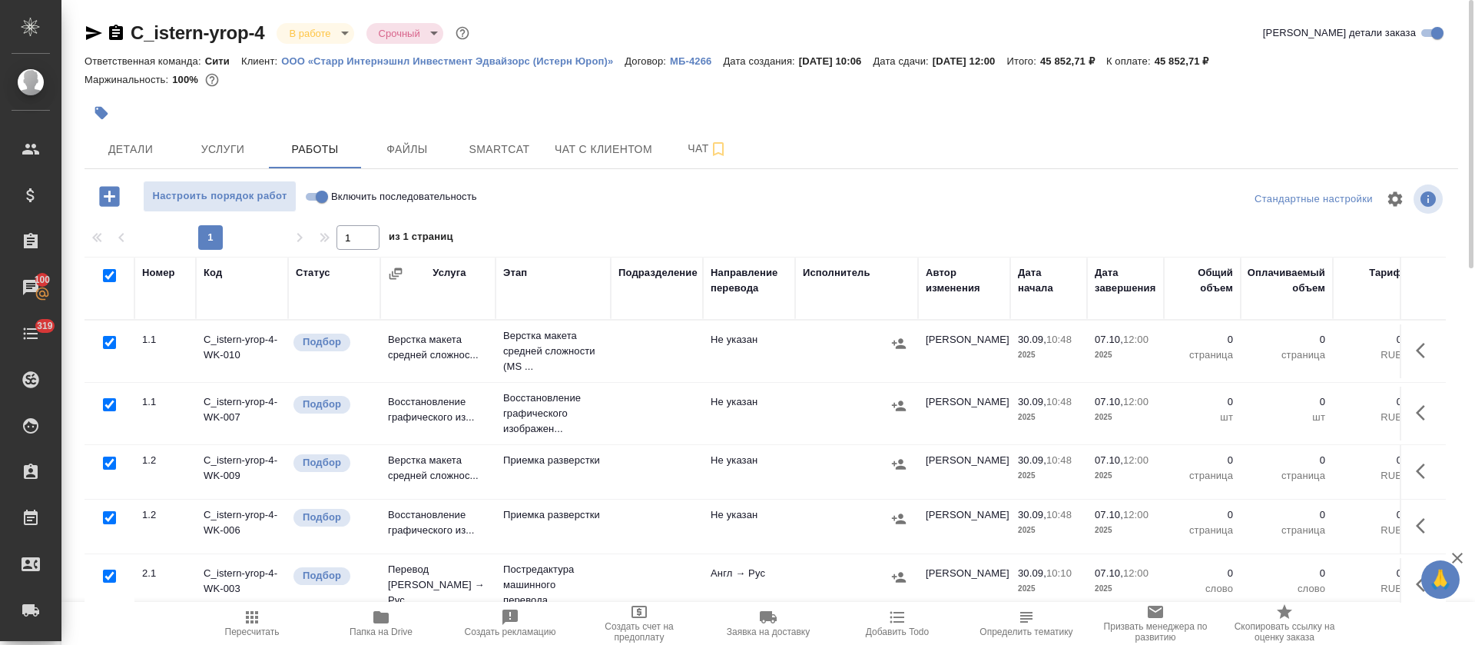
checkbox input "true"
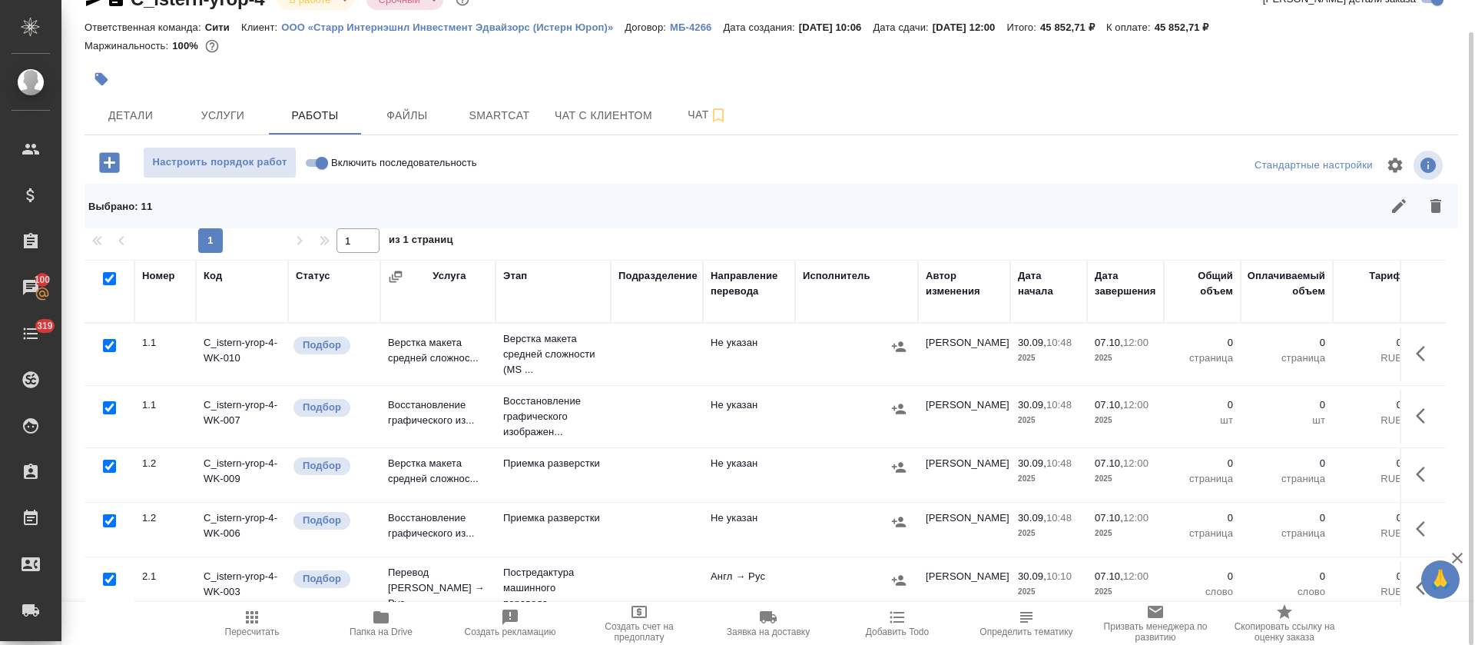
scroll to position [115, 0]
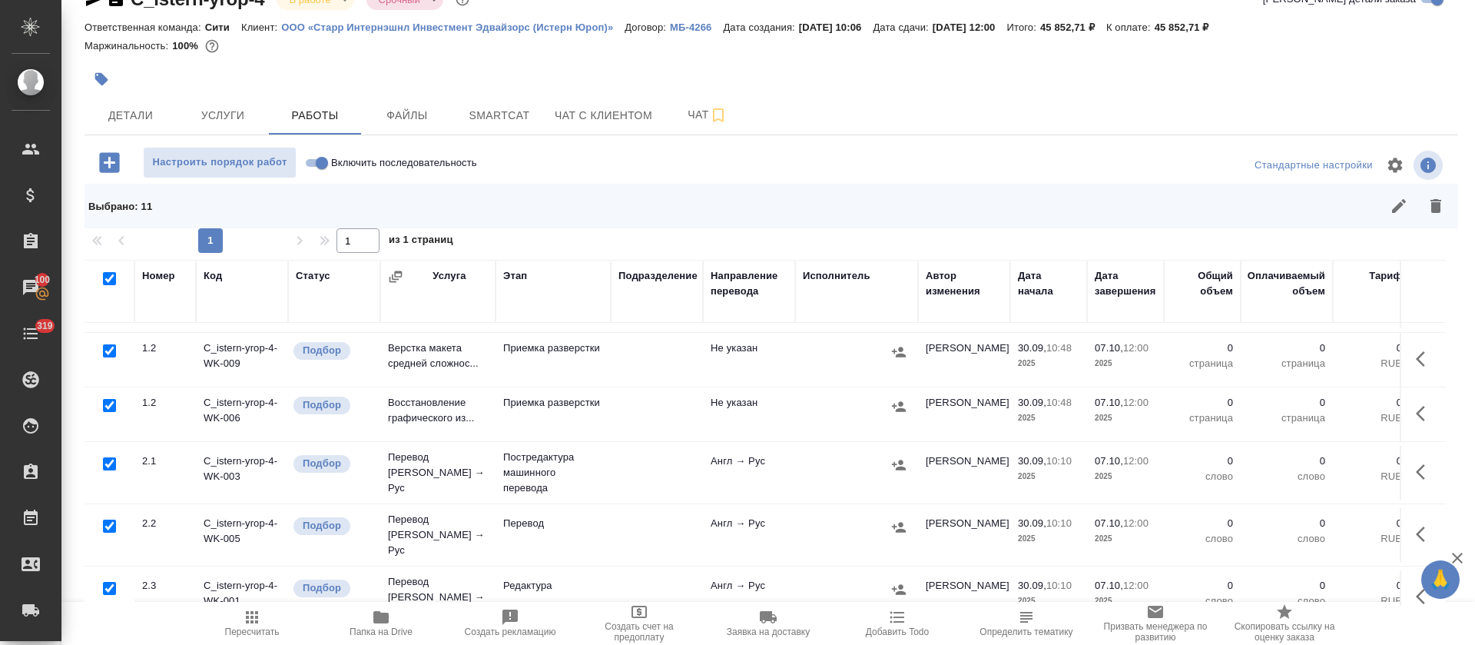
drag, startPoint x: 108, startPoint y: 462, endPoint x: 140, endPoint y: 476, distance: 34.7
click at [109, 462] on input "checkbox" at bounding box center [109, 463] width 13 height 13
checkbox input "false"
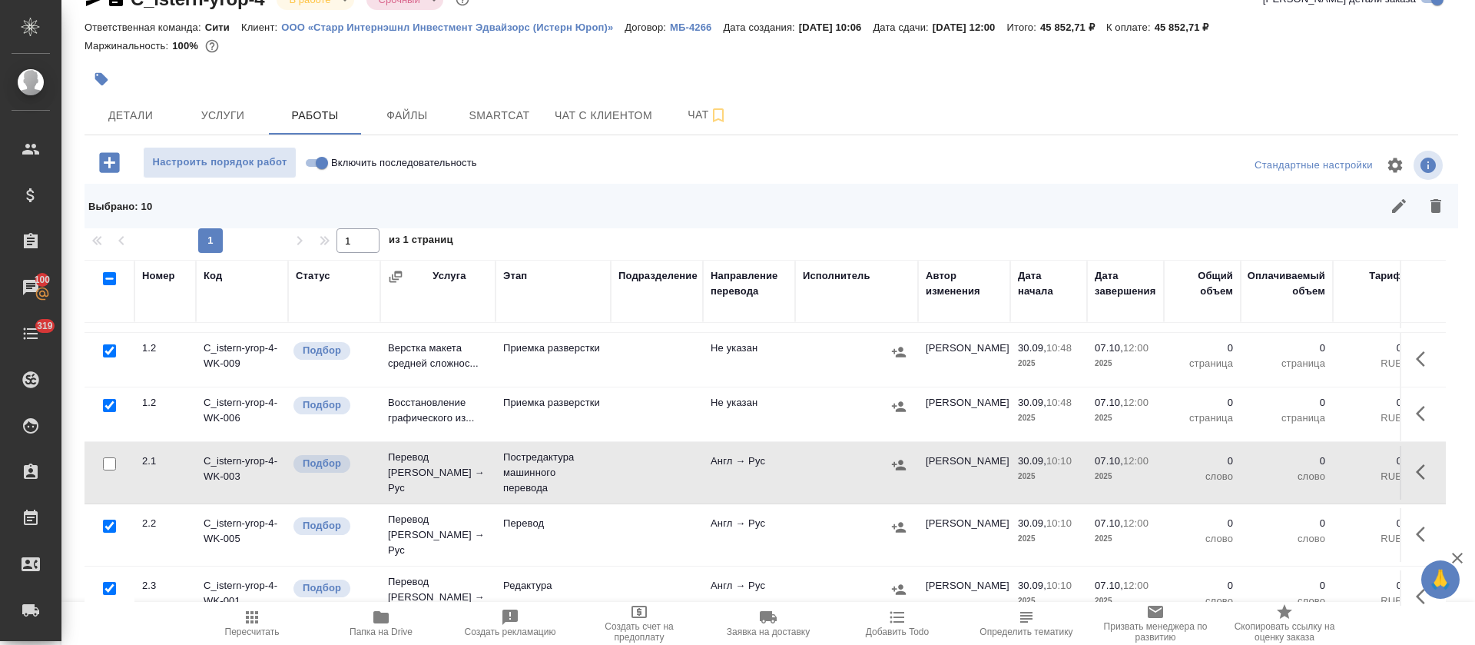
checkbox input "false"
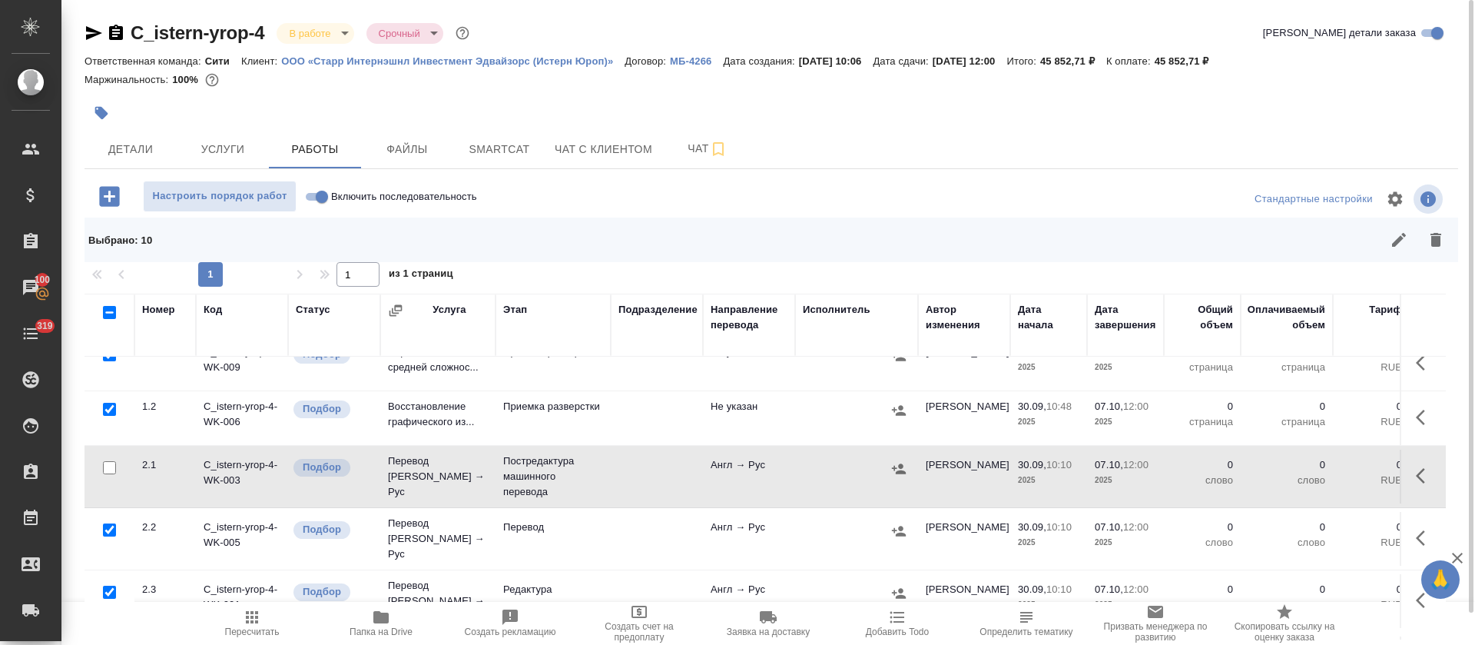
scroll to position [0, 0]
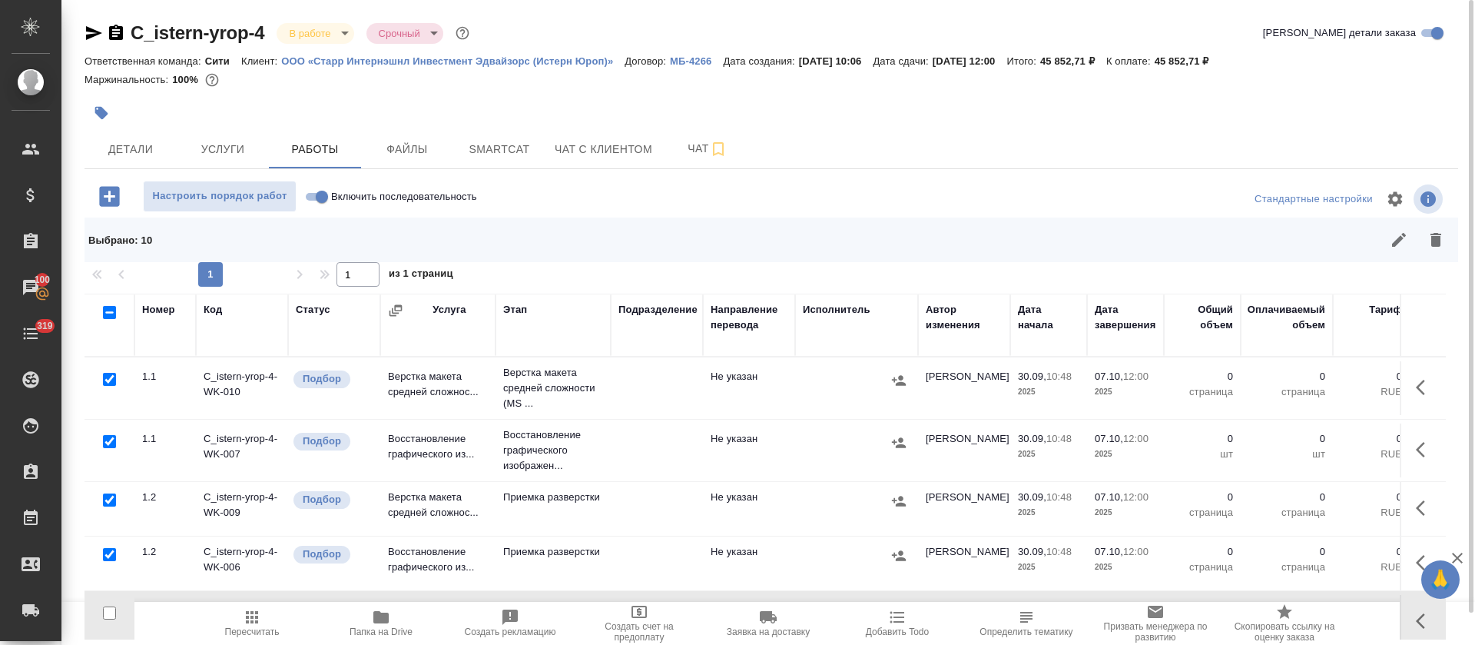
click at [108, 439] on input "checkbox" at bounding box center [109, 441] width 13 height 13
checkbox input "false"
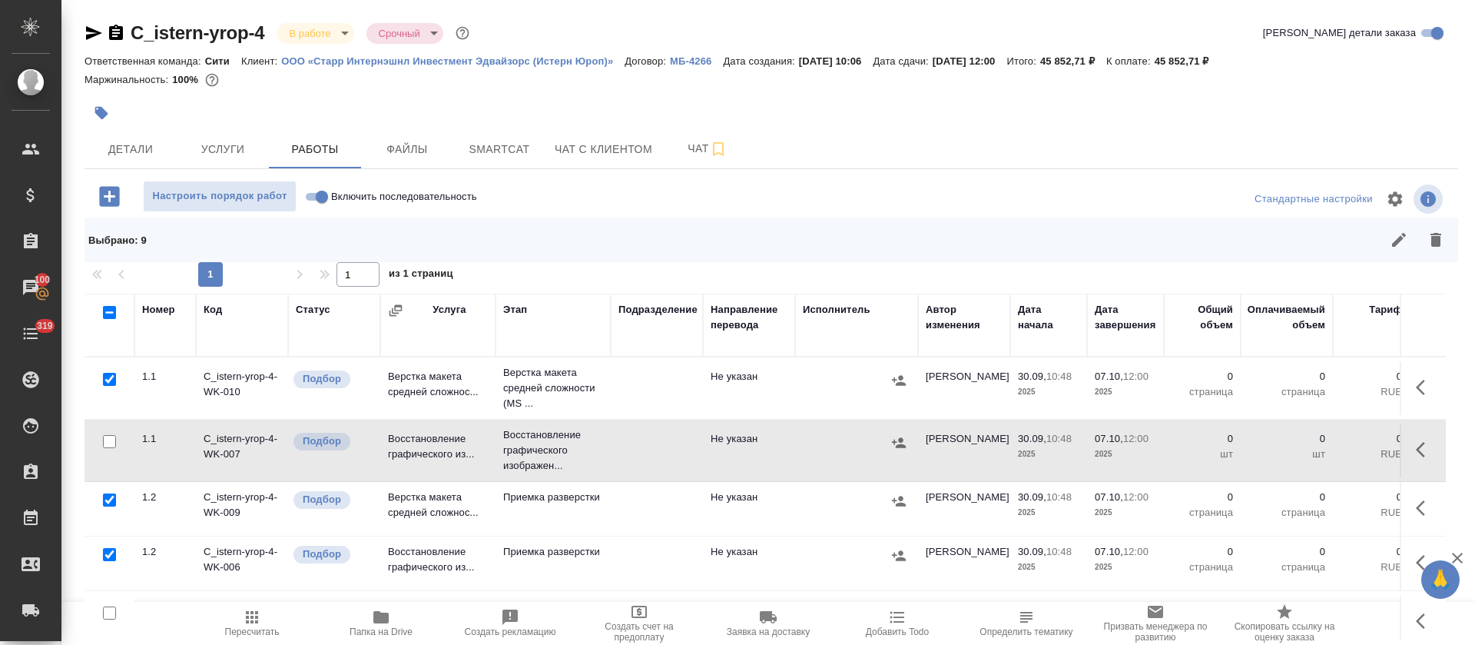
click at [110, 381] on input "checkbox" at bounding box center [109, 379] width 13 height 13
checkbox input "false"
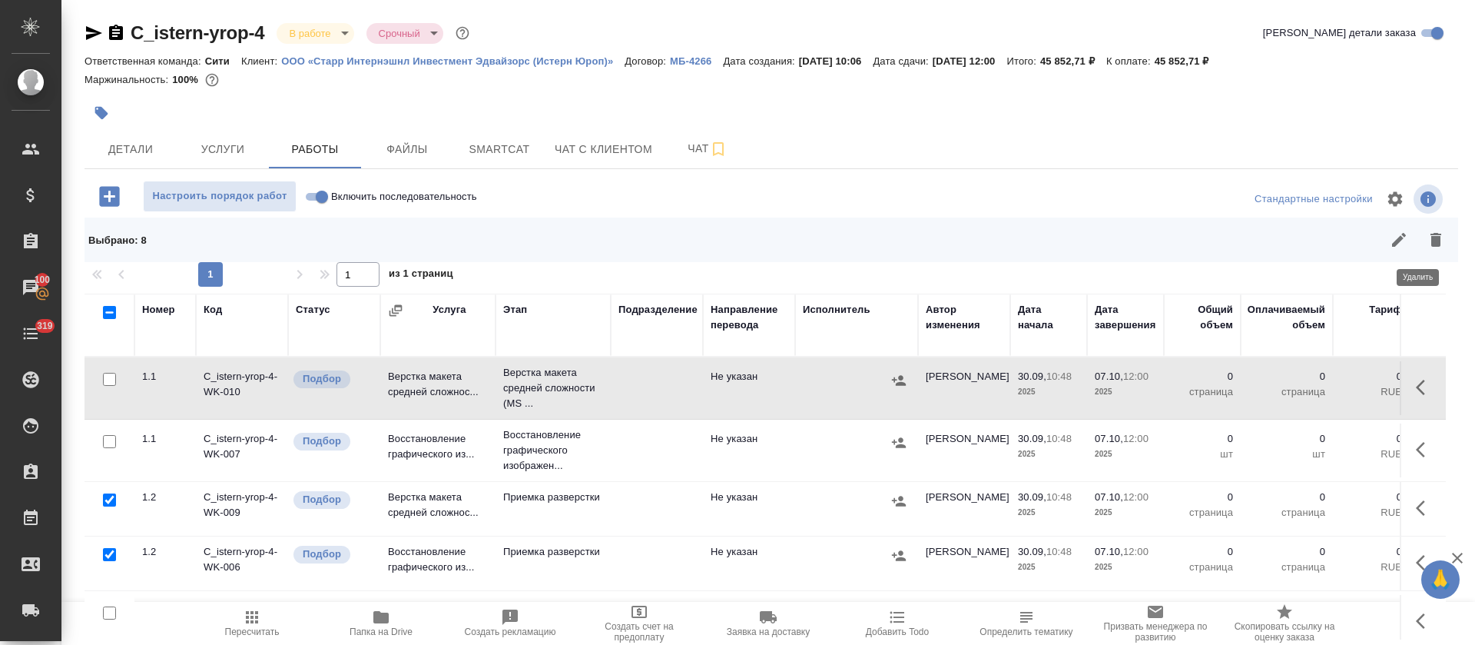
click at [1420, 229] on button "button" at bounding box center [1435, 239] width 37 height 37
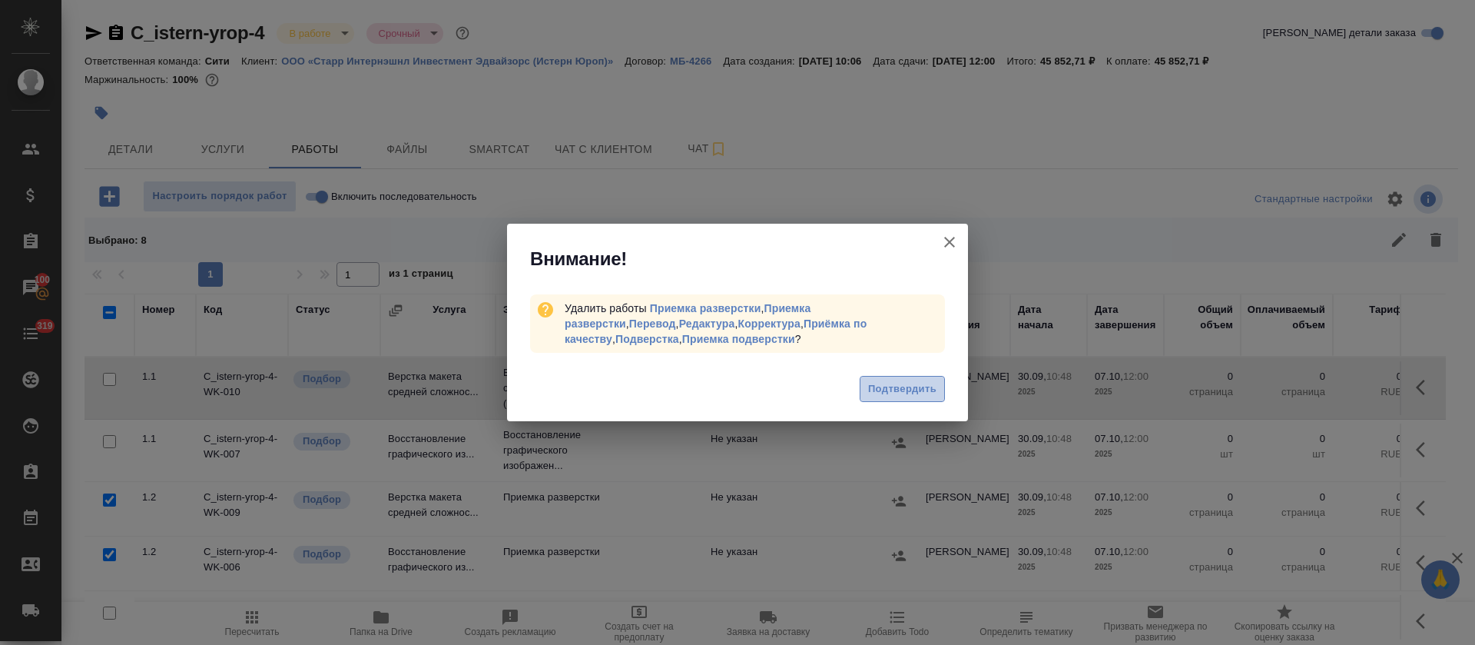
click at [885, 393] on span "Подтвердить" at bounding box center [902, 389] width 68 height 18
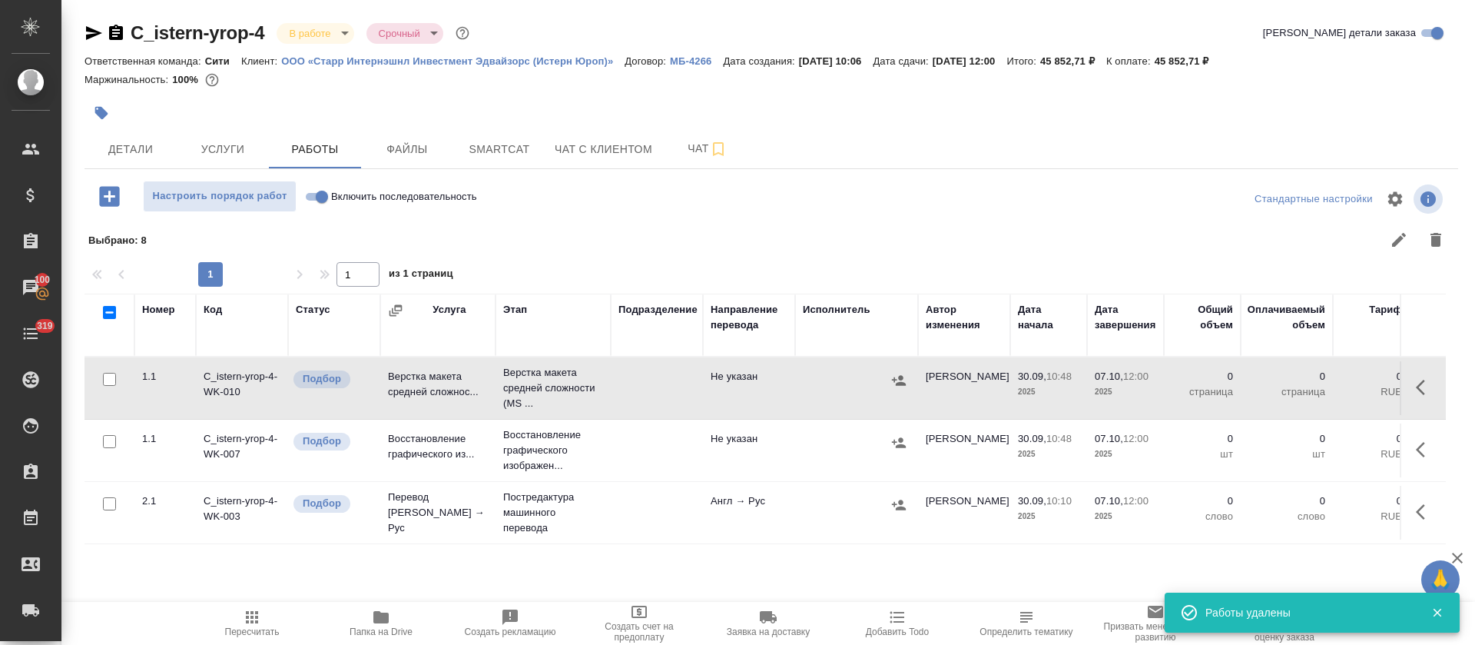
click at [225, 204] on span "Настроить порядок работ" at bounding box center [219, 196] width 137 height 18
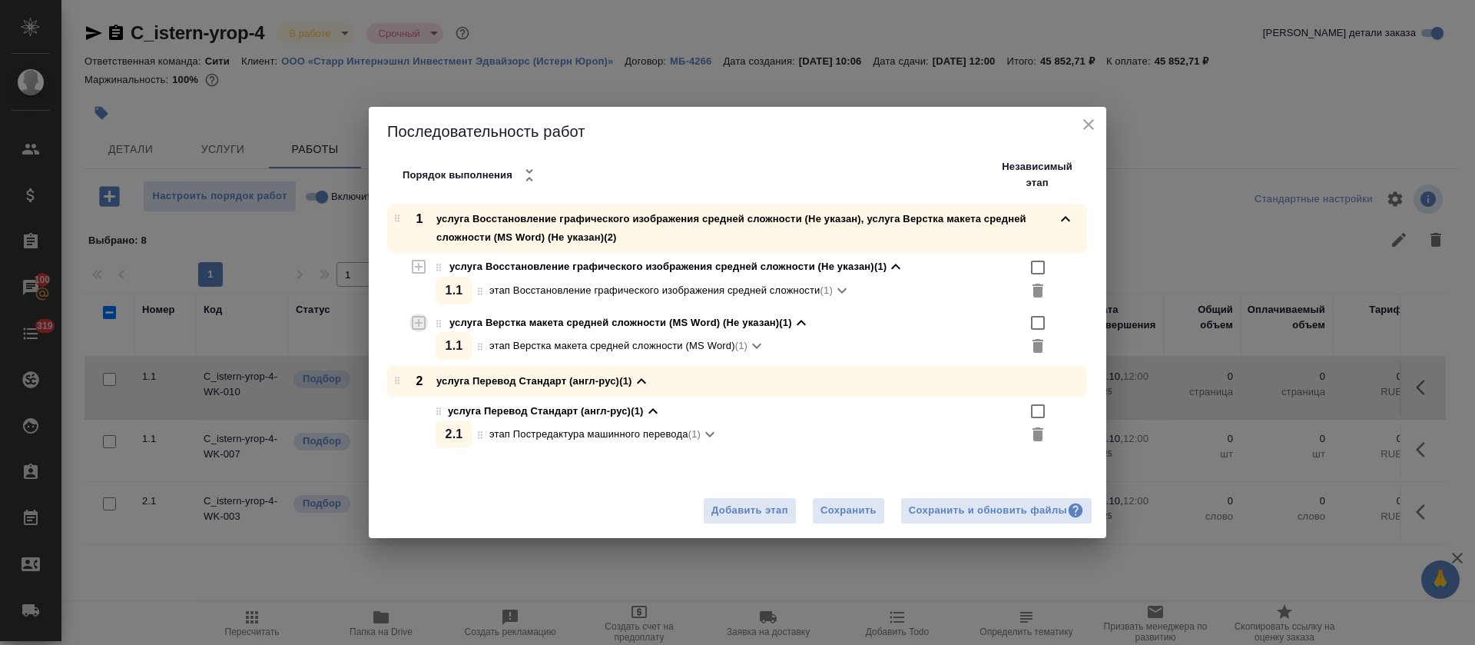
click at [421, 327] on icon "button" at bounding box center [418, 322] width 18 height 18
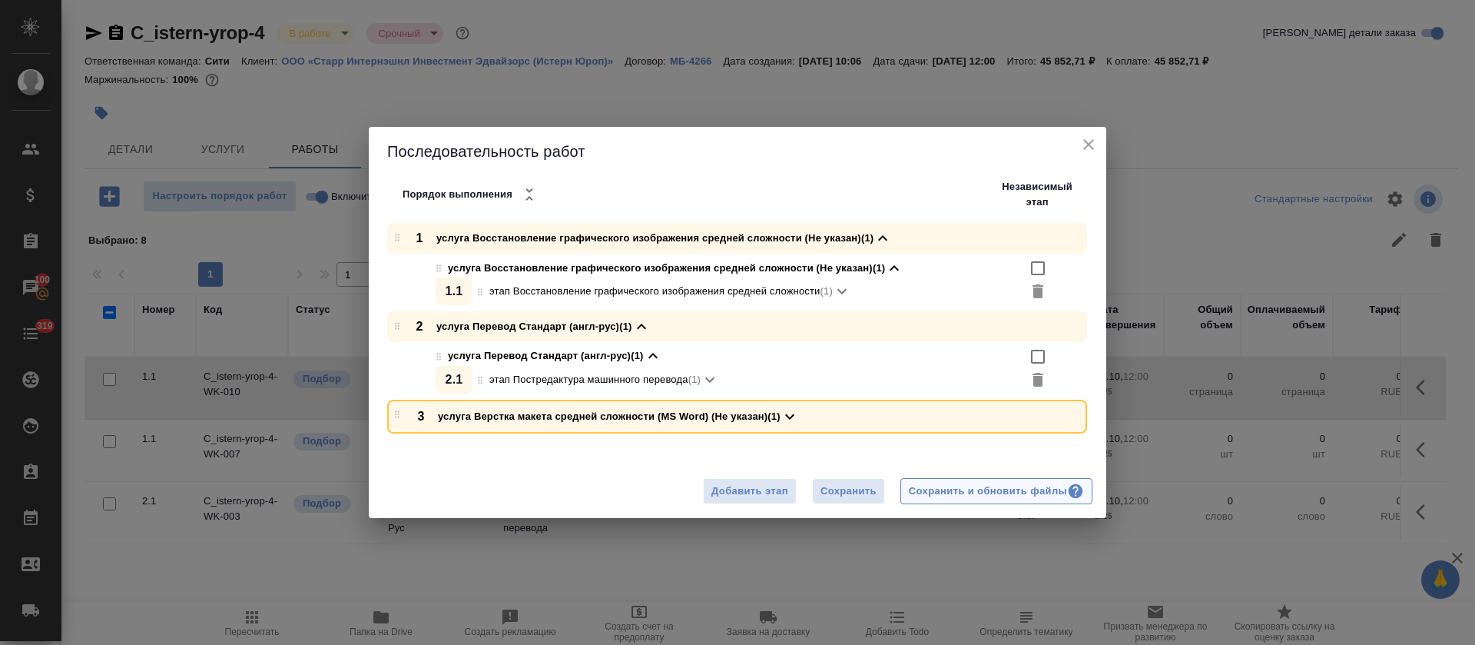
click at [996, 493] on div "Сохранить и обновить файлы" at bounding box center [996, 491] width 175 height 18
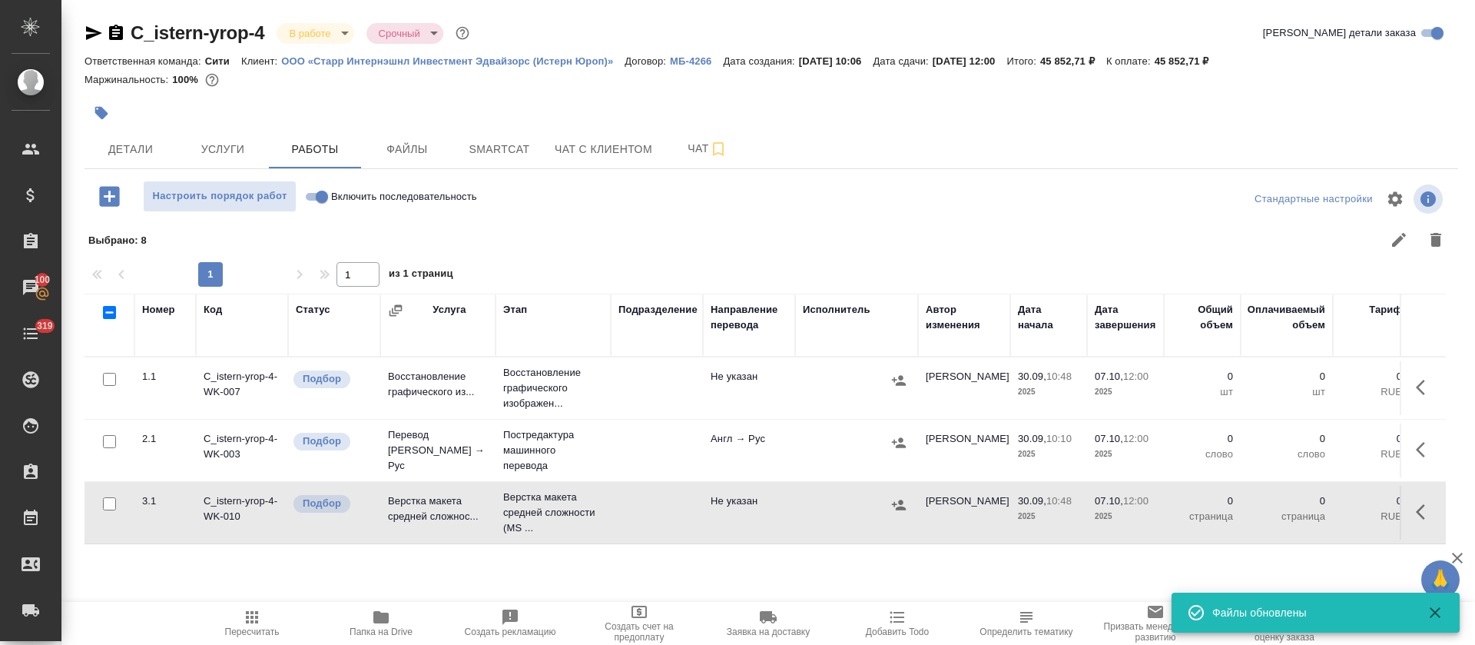
click at [1416, 385] on icon "button" at bounding box center [1425, 387] width 18 height 18
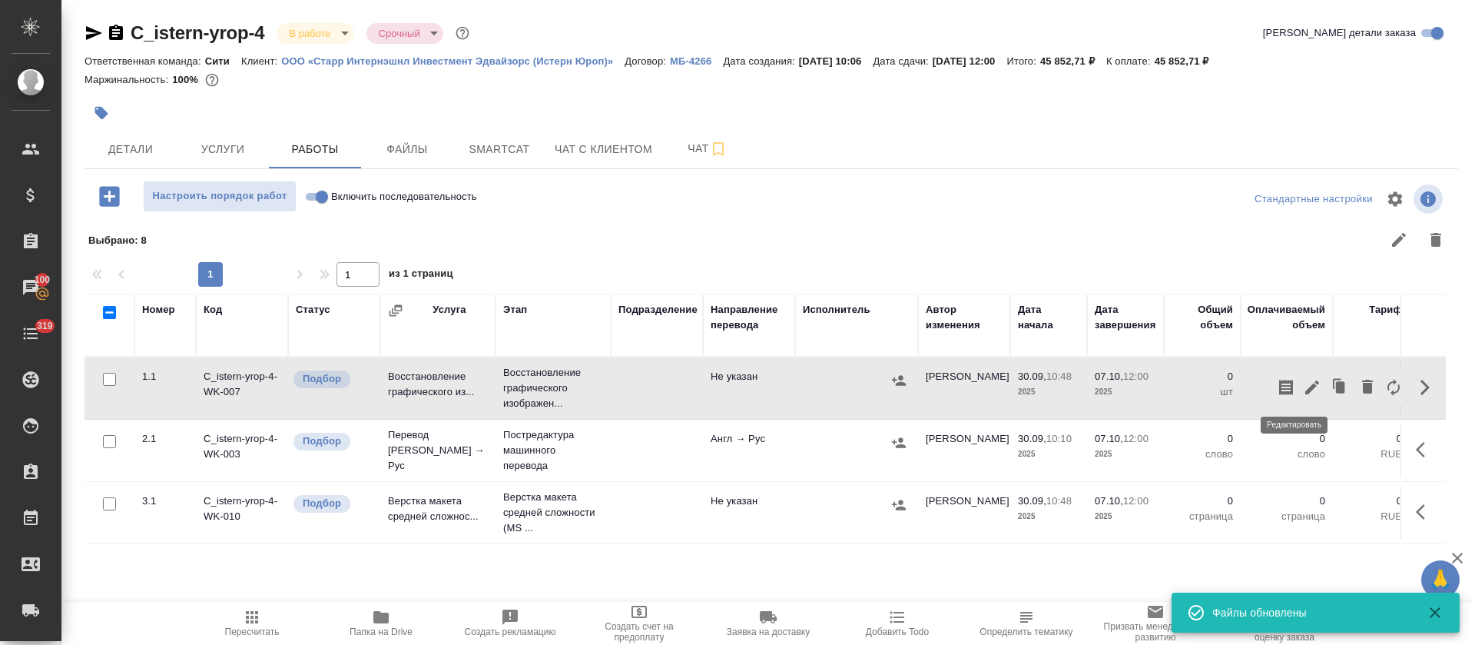
click at [1305, 386] on icon "button" at bounding box center [1312, 387] width 14 height 14
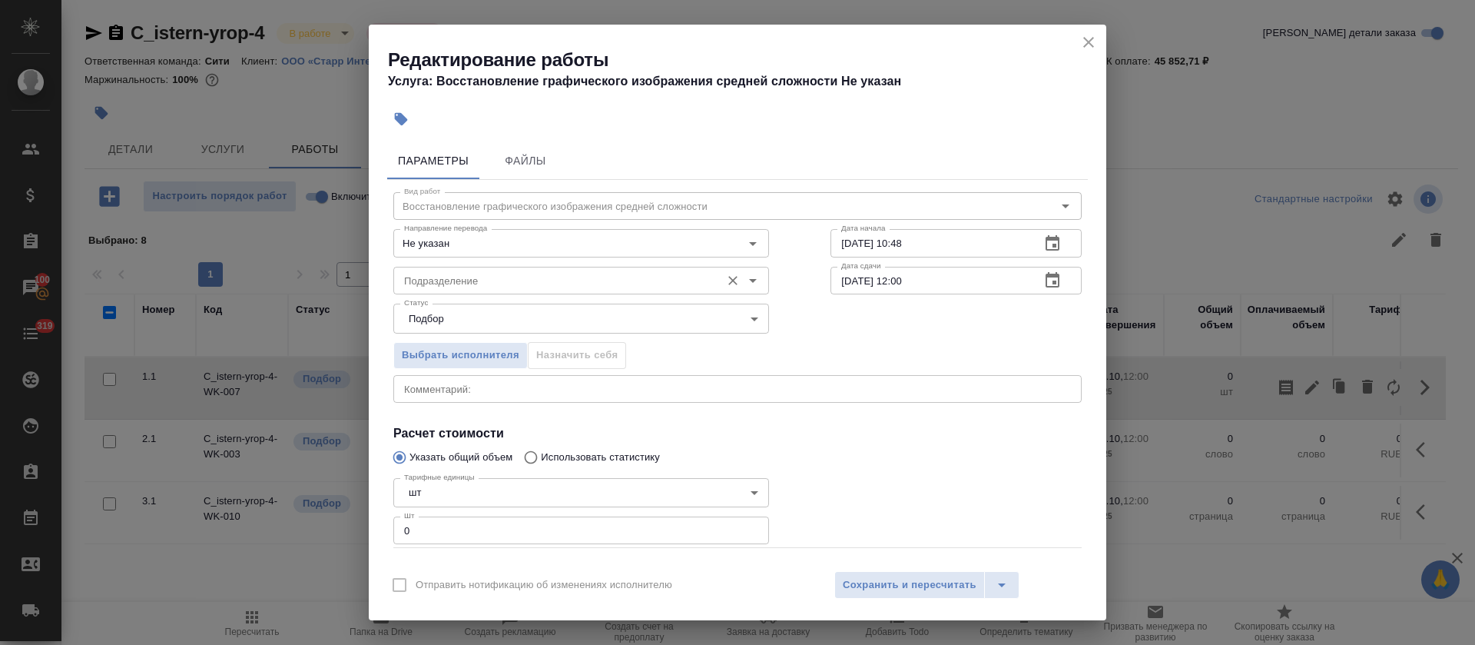
click at [489, 271] on input "Подразделение" at bounding box center [555, 280] width 315 height 18
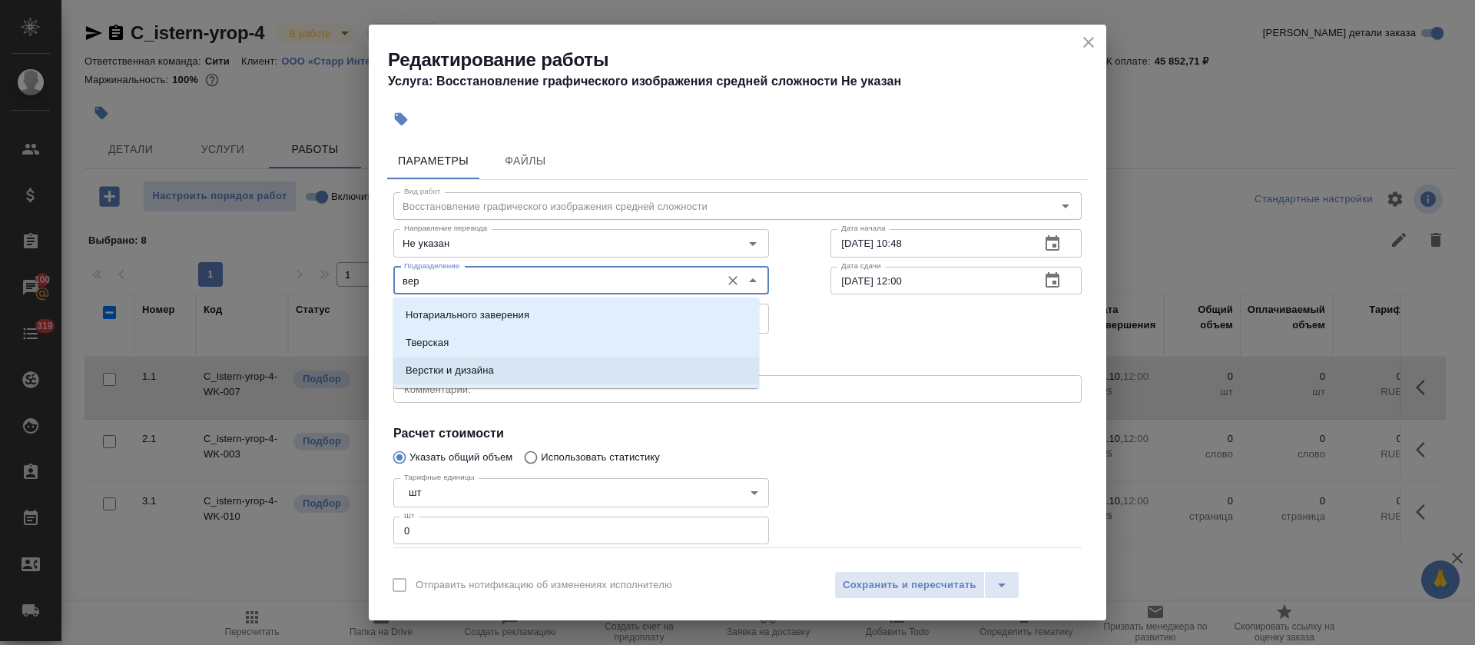
click at [501, 375] on li "Верстки и дизайна" at bounding box center [576, 370] width 366 height 28
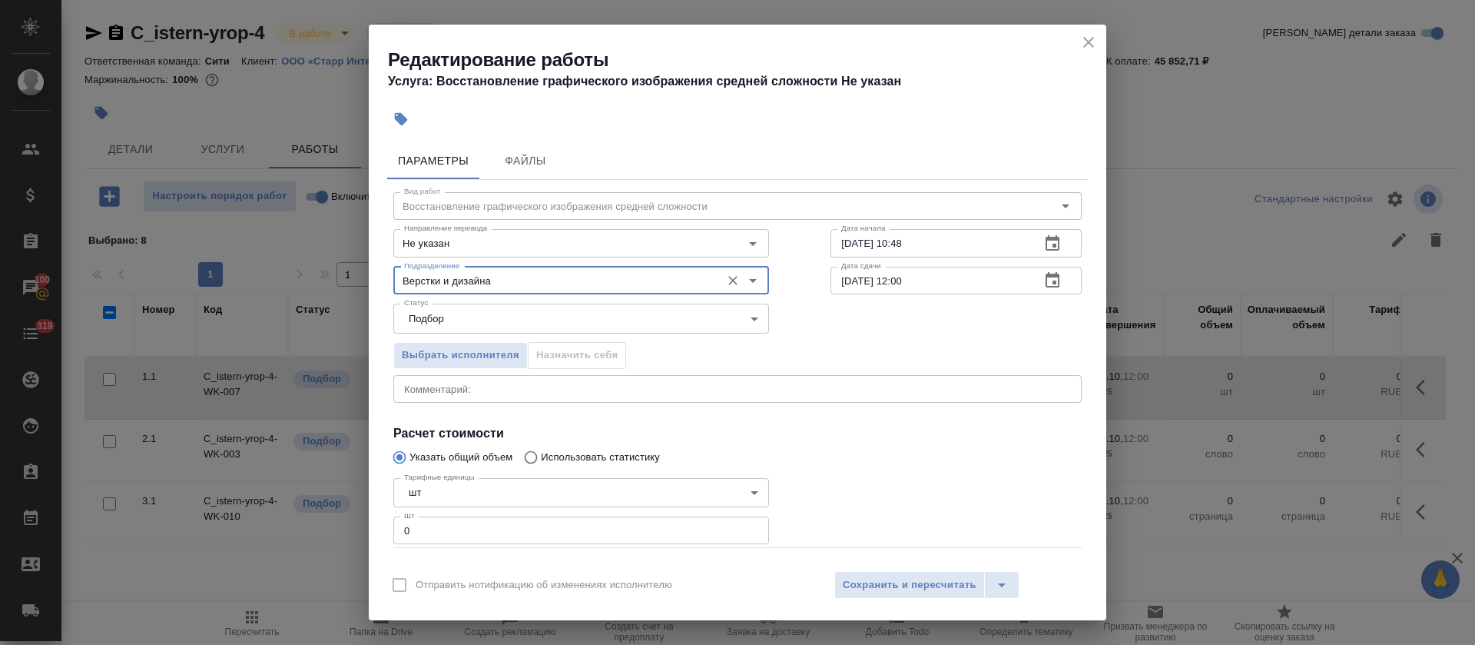
type input "Верстки и дизайна"
click at [1046, 249] on icon "button" at bounding box center [1053, 242] width 14 height 15
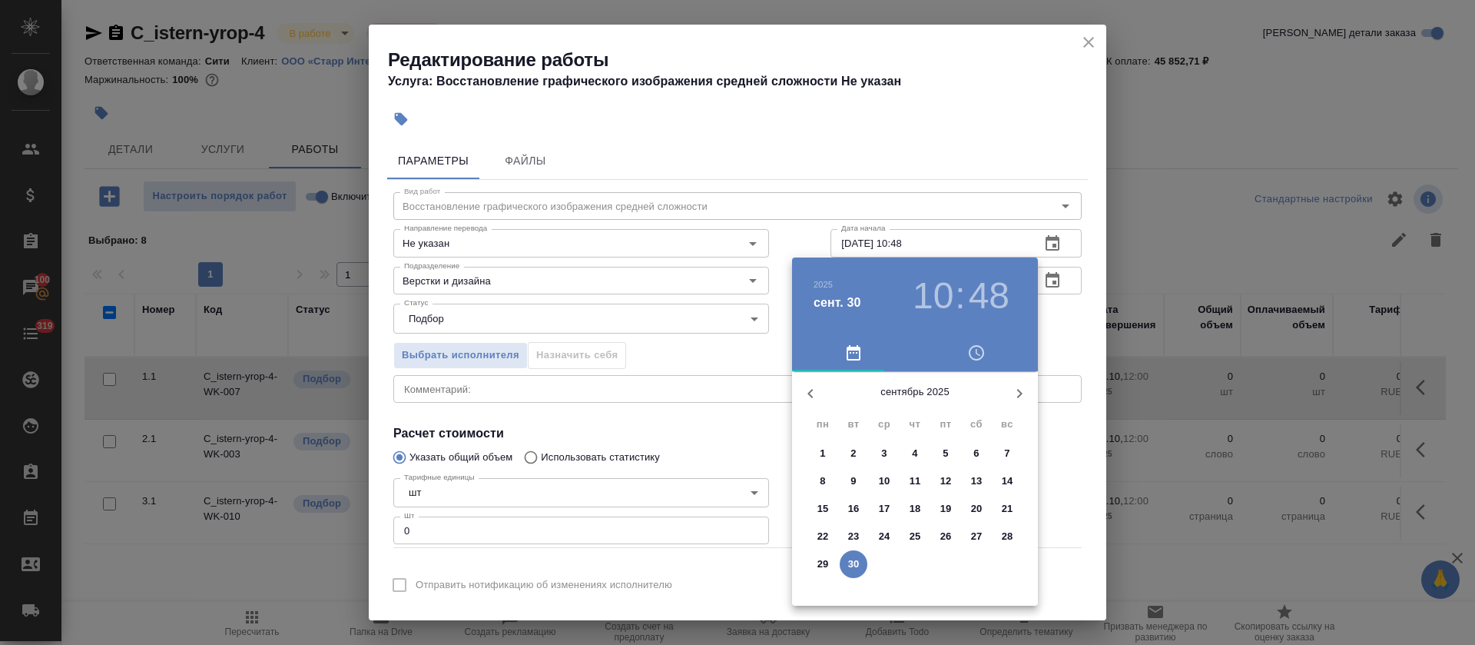
click at [850, 560] on p "30" at bounding box center [854, 563] width 12 height 15
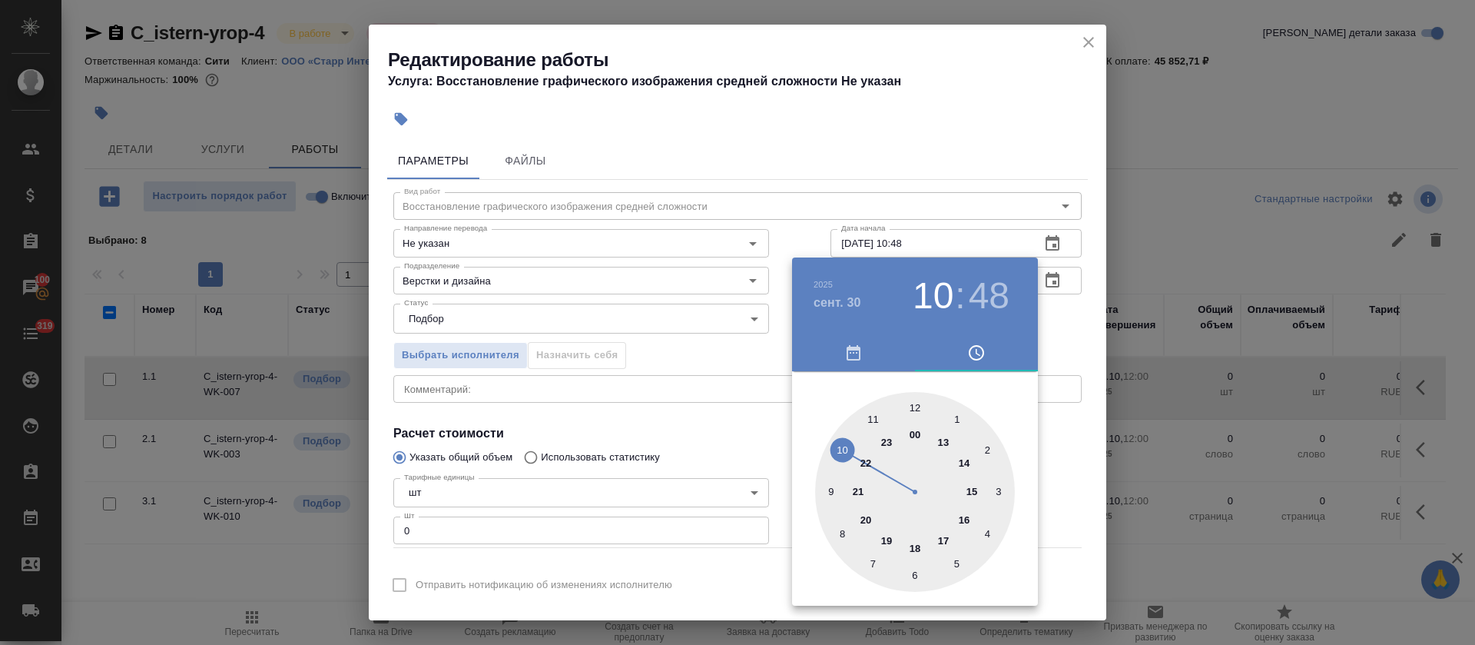
click at [916, 409] on div at bounding box center [915, 492] width 200 height 200
click at [832, 492] on div at bounding box center [915, 492] width 200 height 200
type input "30.09.2025 12:45"
click at [665, 443] on div at bounding box center [737, 322] width 1475 height 645
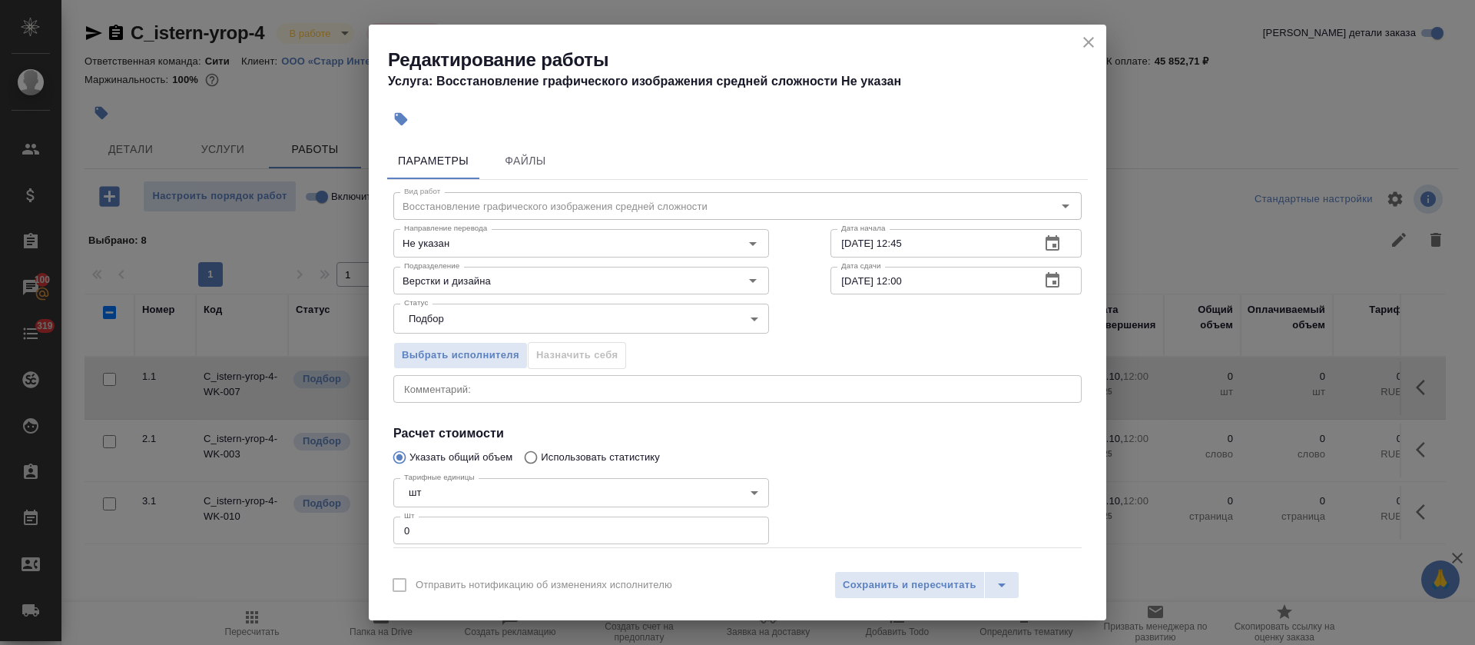
click at [1043, 281] on icon "button" at bounding box center [1052, 280] width 18 height 18
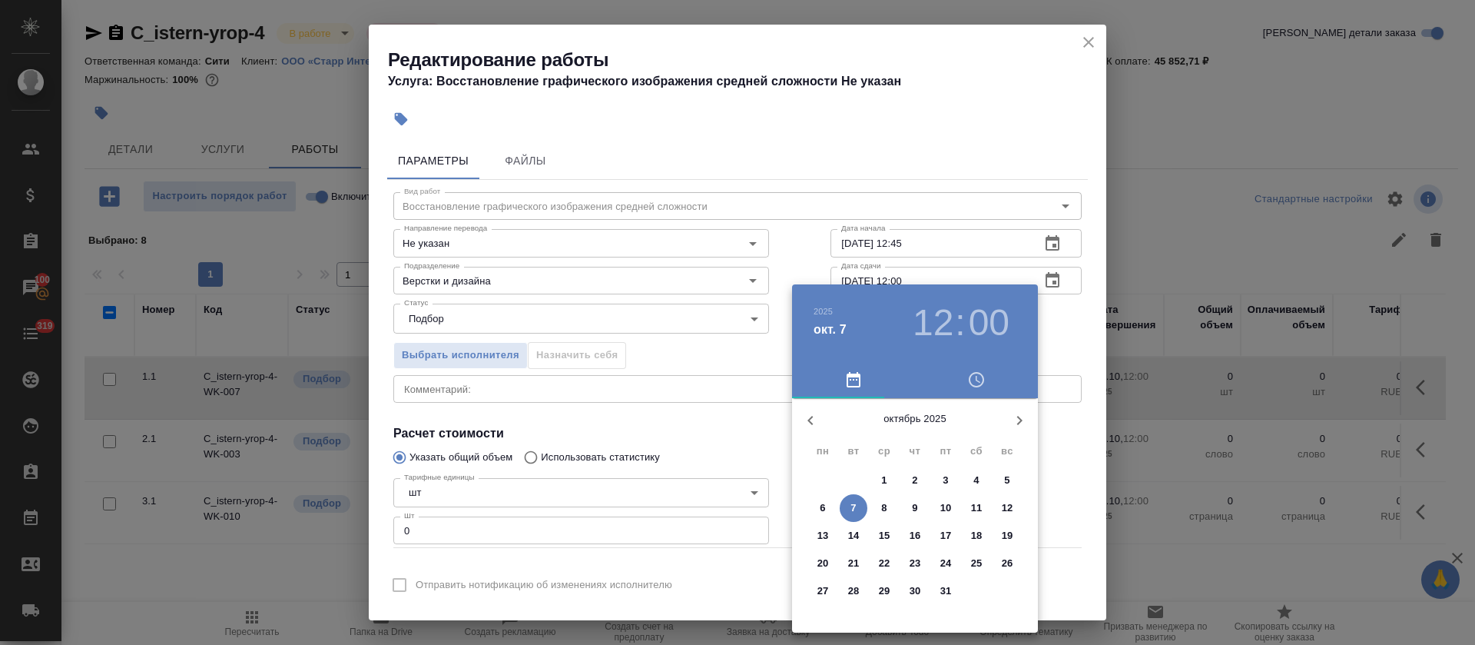
click at [807, 407] on button "button" at bounding box center [810, 420] width 37 height 37
click at [854, 592] on p "30" at bounding box center [854, 590] width 12 height 15
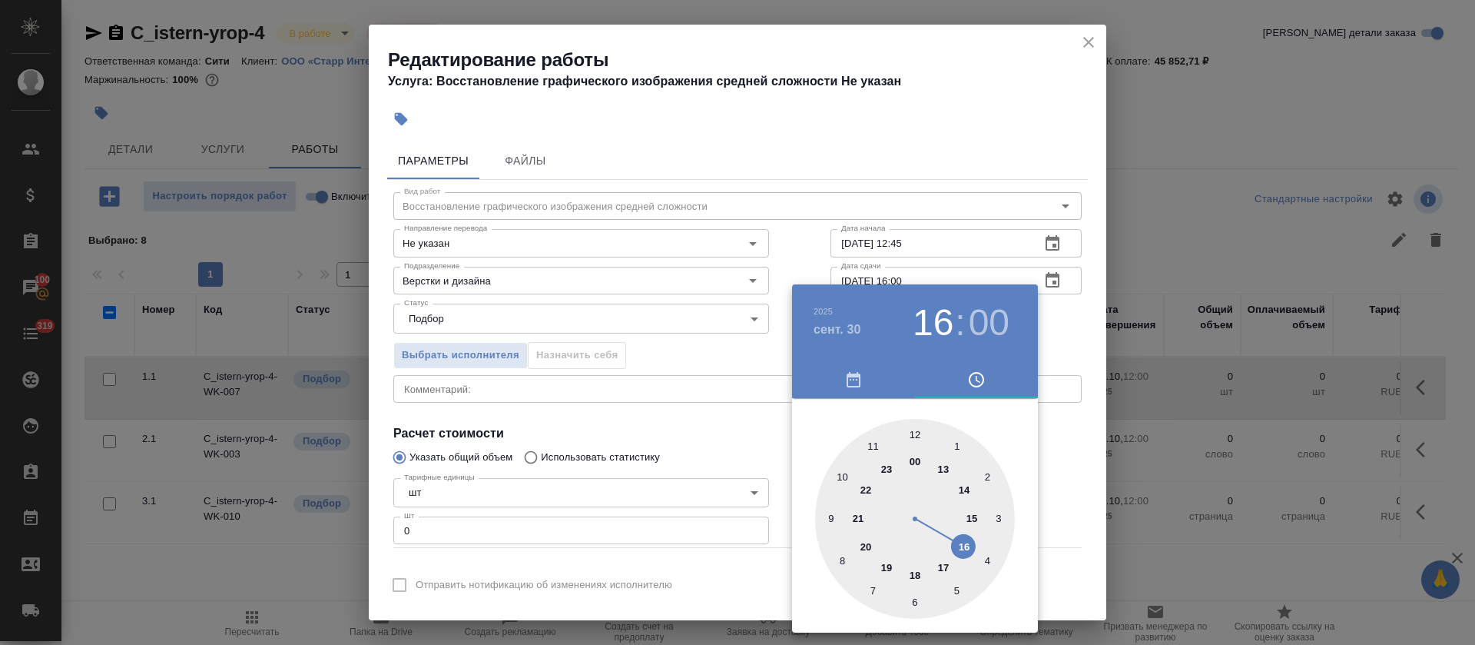
drag, startPoint x: 922, startPoint y: 433, endPoint x: 979, endPoint y: 540, distance: 121.0
click at [979, 540] on div at bounding box center [915, 519] width 200 height 200
click at [833, 519] on div at bounding box center [915, 519] width 200 height 200
type input "30.09.2025 16:45"
click at [656, 476] on div at bounding box center [737, 322] width 1475 height 645
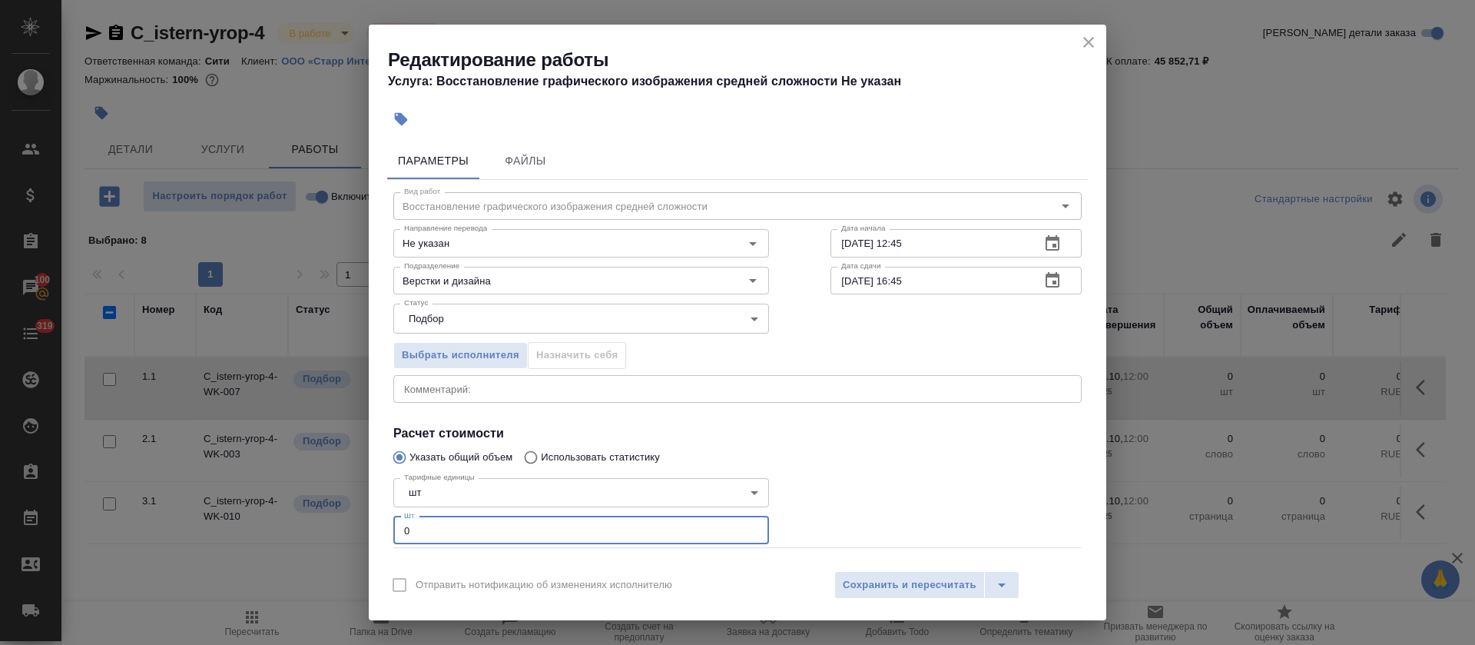
click at [399, 529] on input "0" at bounding box center [581, 530] width 376 height 28
drag, startPoint x: 413, startPoint y: 529, endPoint x: 397, endPoint y: 529, distance: 16.2
click at [397, 529] on input "0" at bounding box center [581, 530] width 376 height 28
type input "16"
click at [524, 171] on button "Файлы" at bounding box center [525, 160] width 92 height 37
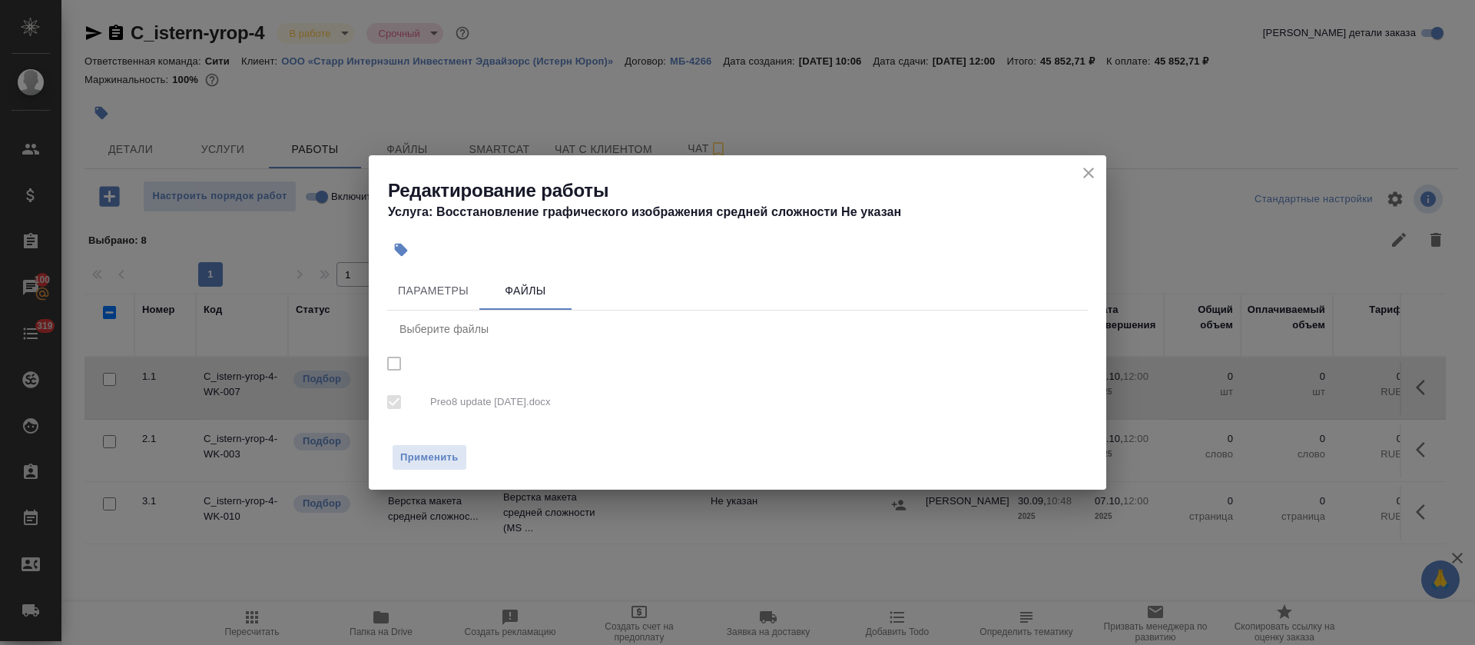
checkbox input "true"
click at [438, 295] on span "Параметры" at bounding box center [433, 290] width 74 height 19
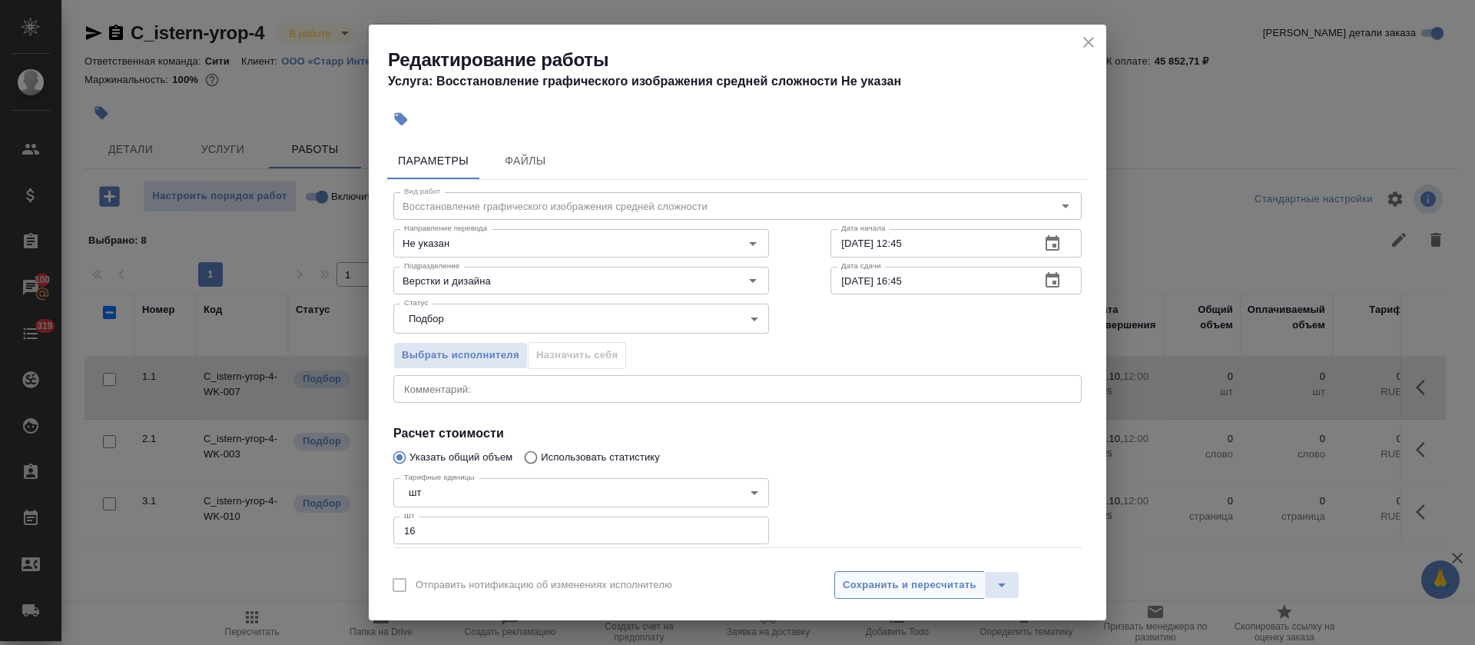
click at [907, 587] on span "Сохранить и пересчитать" at bounding box center [910, 585] width 134 height 18
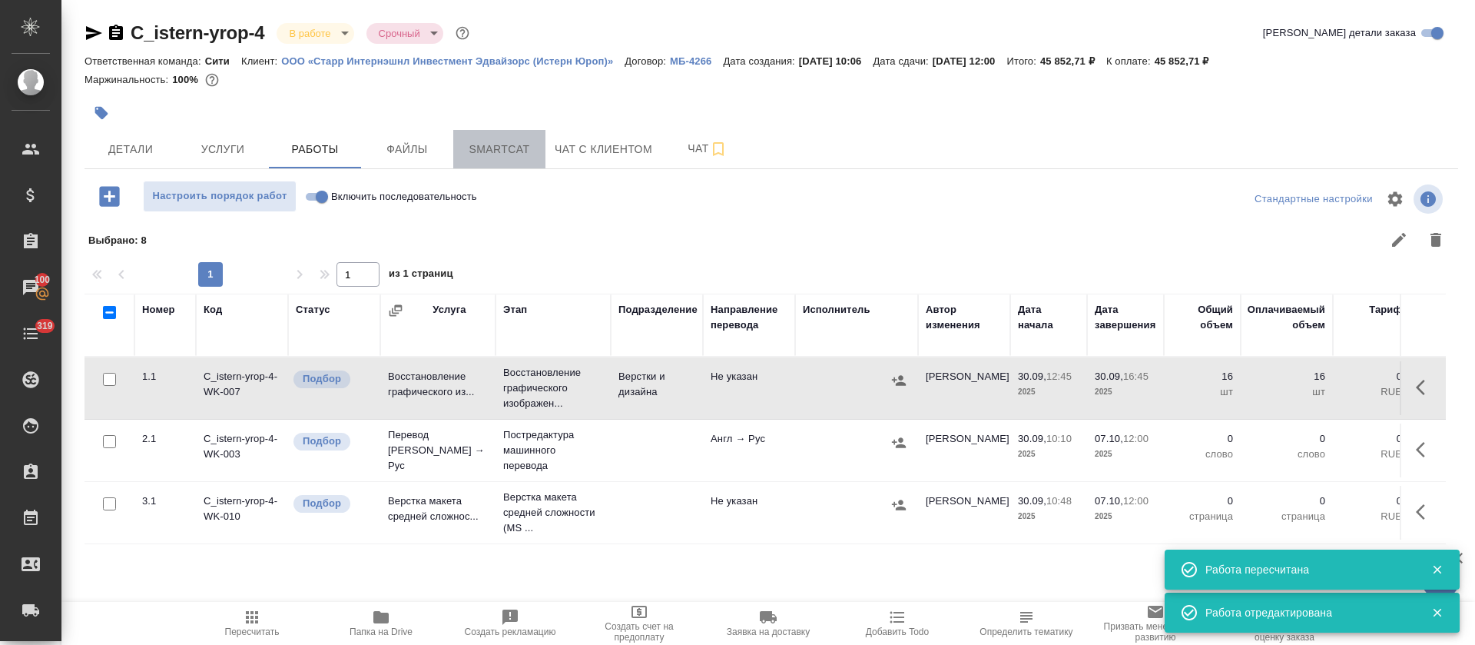
click at [509, 154] on span "Smartcat" at bounding box center [499, 149] width 74 height 19
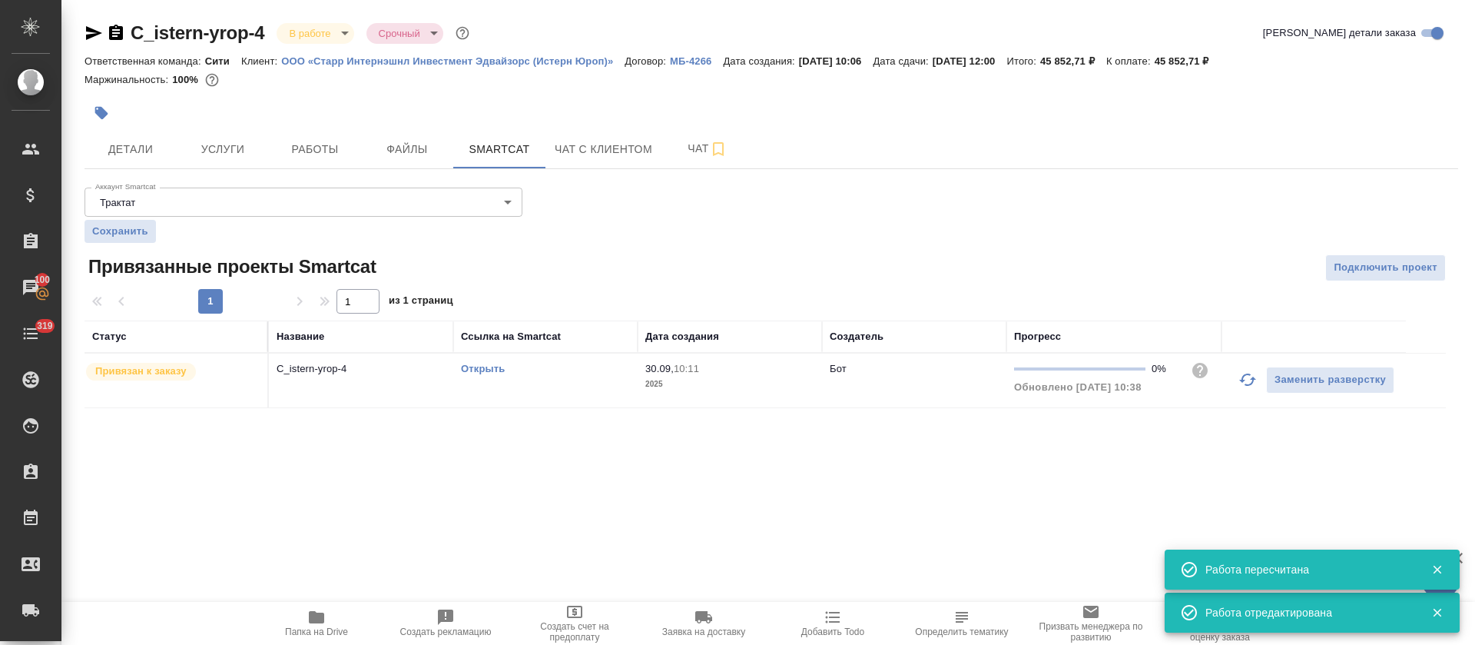
click at [489, 368] on link "Открыть" at bounding box center [483, 369] width 44 height 12
click at [330, 153] on span "Работы" at bounding box center [315, 149] width 74 height 19
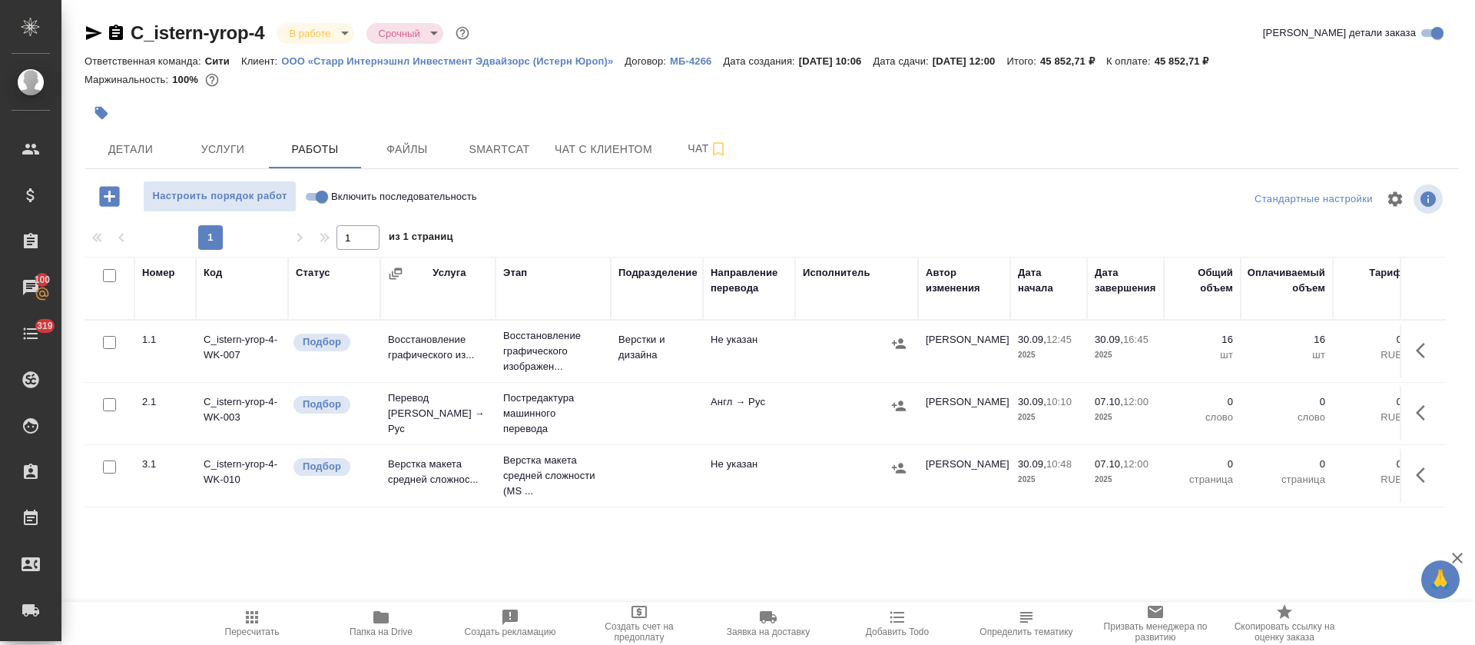
click at [1416, 479] on icon "button" at bounding box center [1425, 475] width 18 height 18
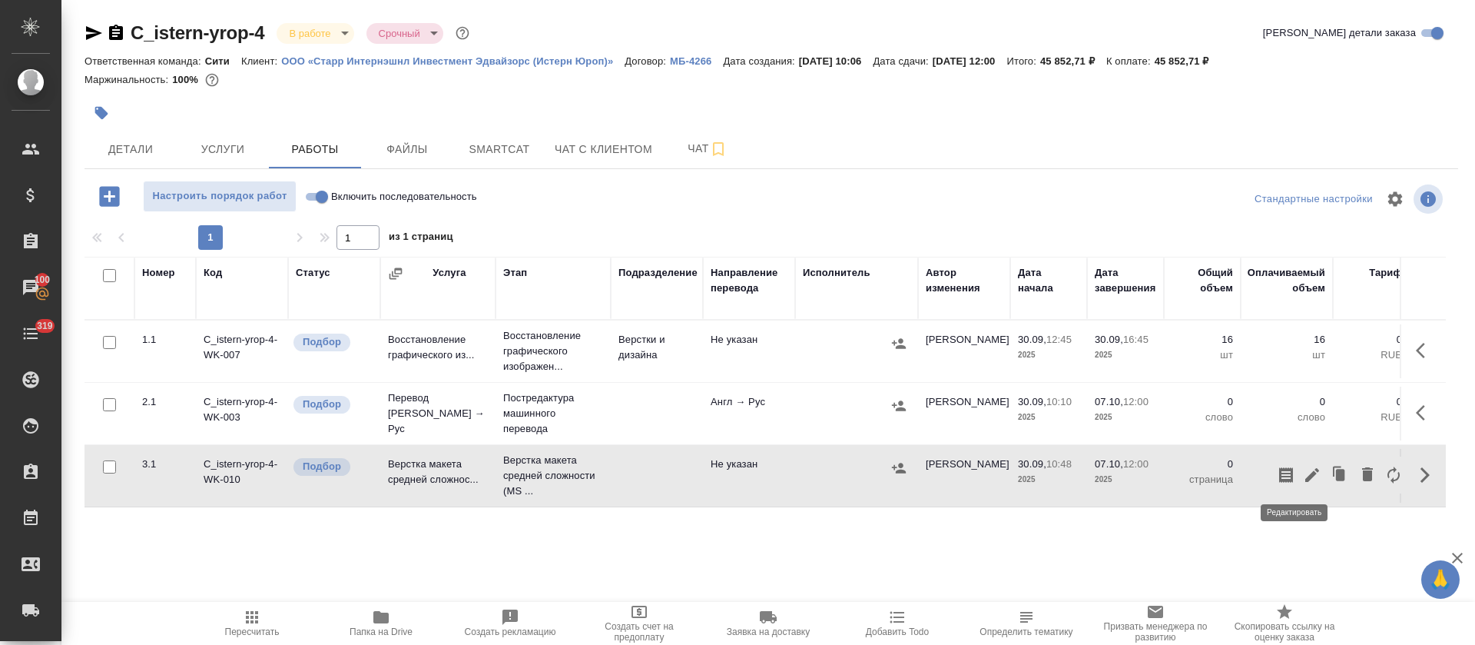
click at [1303, 472] on icon "button" at bounding box center [1312, 475] width 18 height 18
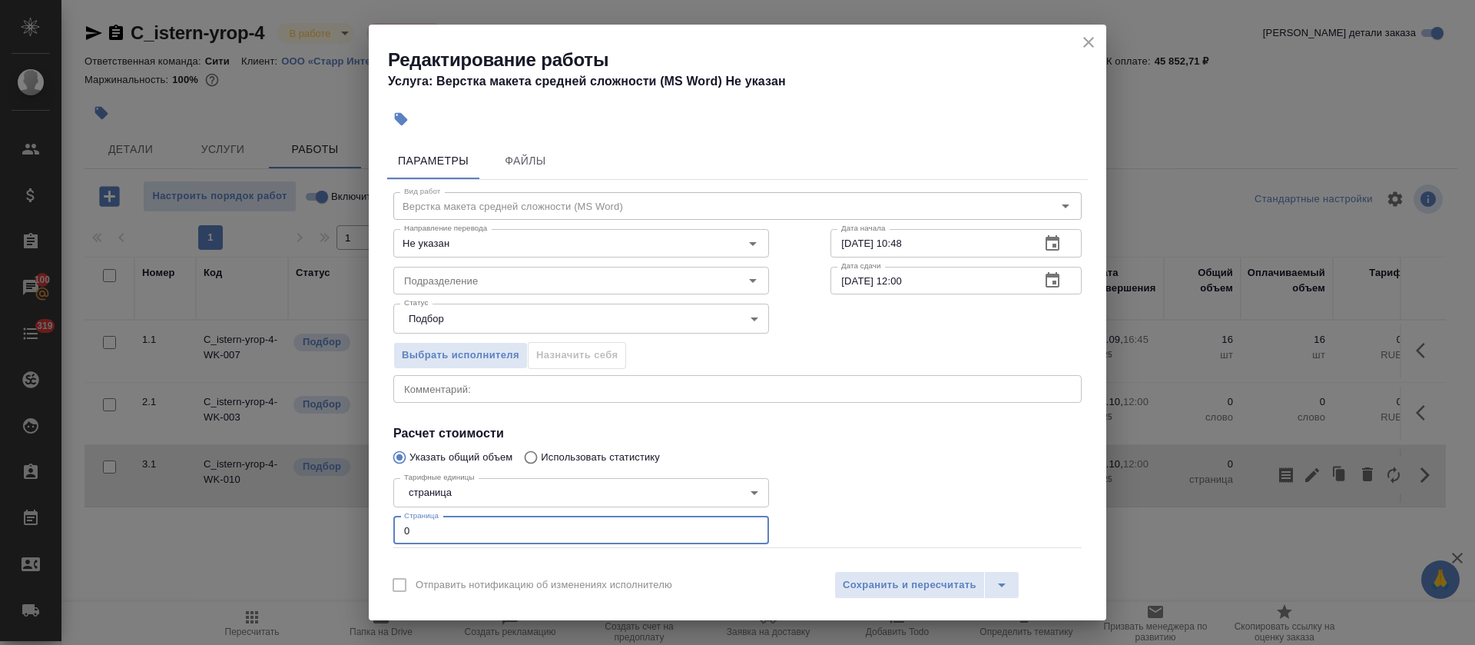
drag, startPoint x: 427, startPoint y: 521, endPoint x: 364, endPoint y: 521, distance: 63.0
click at [364, 521] on div "Редактирование работы Услуга: Верстка макета средней сложности (MS Word) Не ука…" at bounding box center [737, 322] width 1475 height 645
type input "58"
click at [475, 494] on body "🙏 .cls-1 fill:#fff; AWATERA Tretyakova Olga Клиенты Спецификации Заказы 100 Чат…" at bounding box center [737, 322] width 1475 height 645
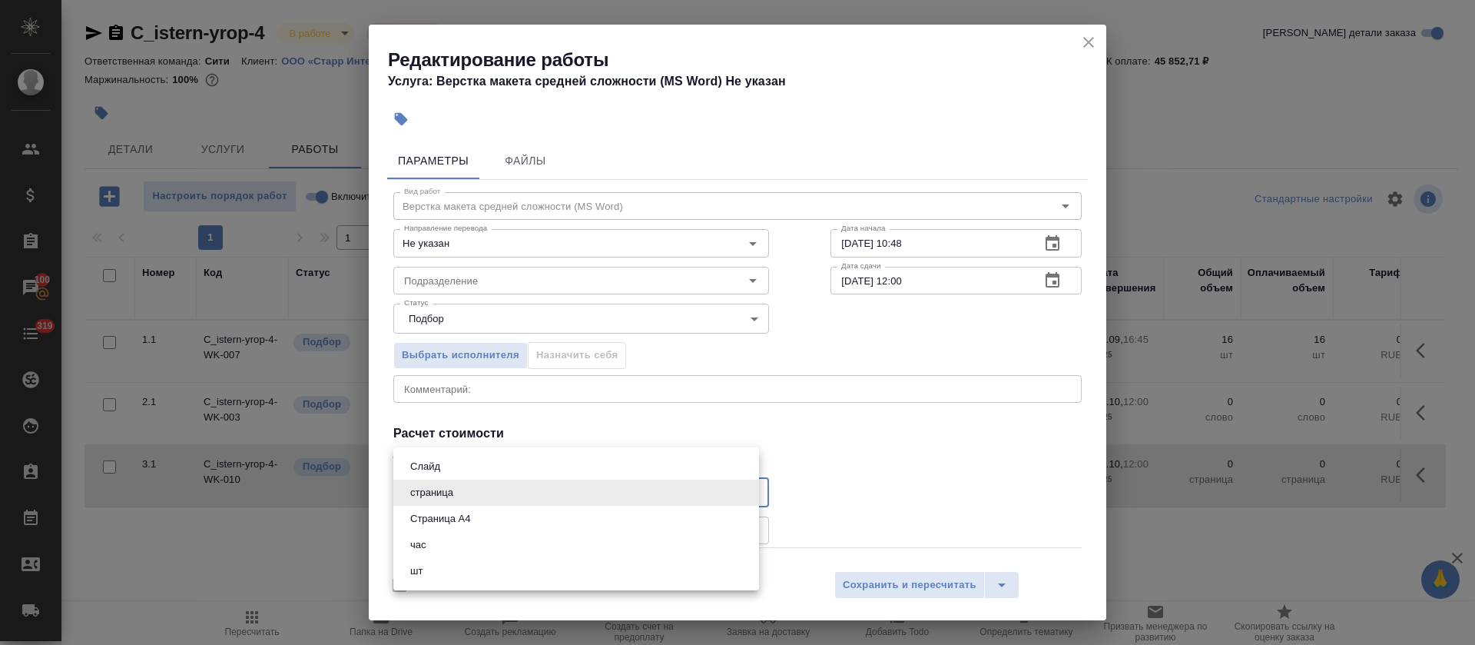
click at [473, 515] on button "Страница А4" at bounding box center [440, 518] width 69 height 17
type input "5f036ec4e16dec2d6b59c8ff"
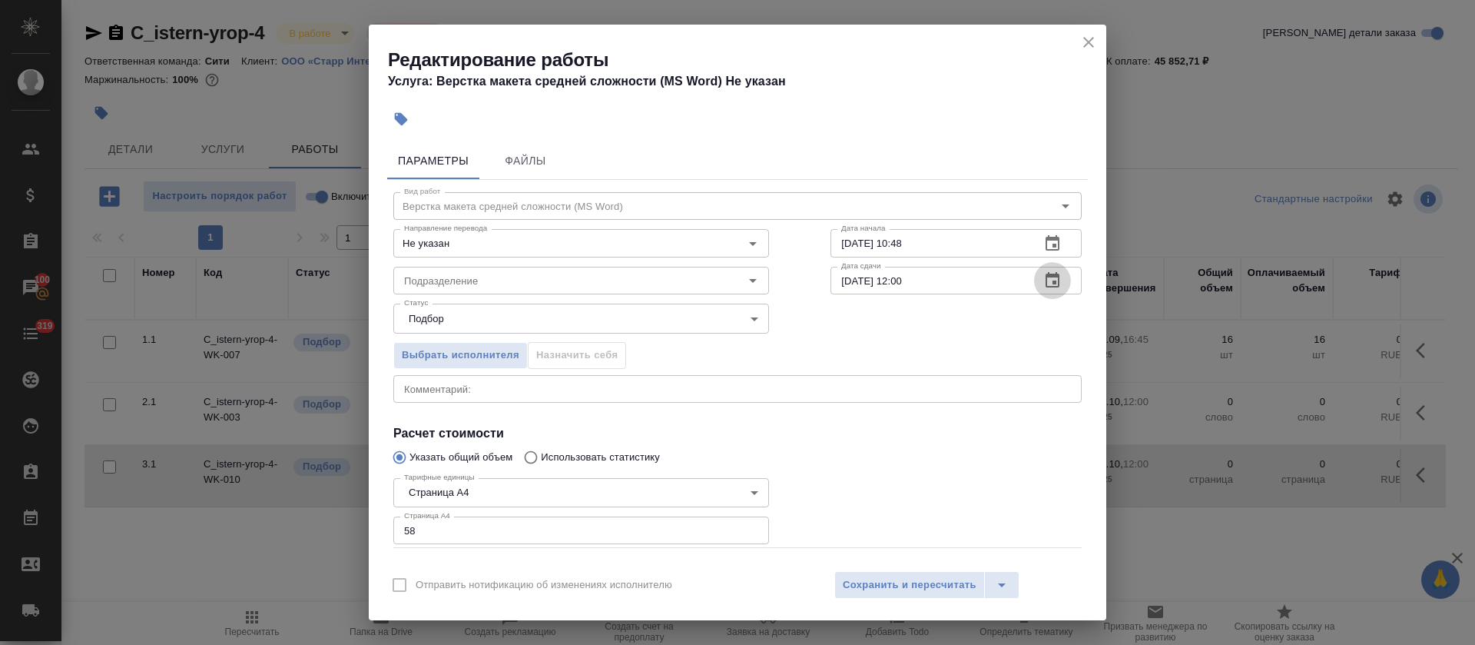
click at [1043, 282] on icon "button" at bounding box center [1052, 280] width 18 height 18
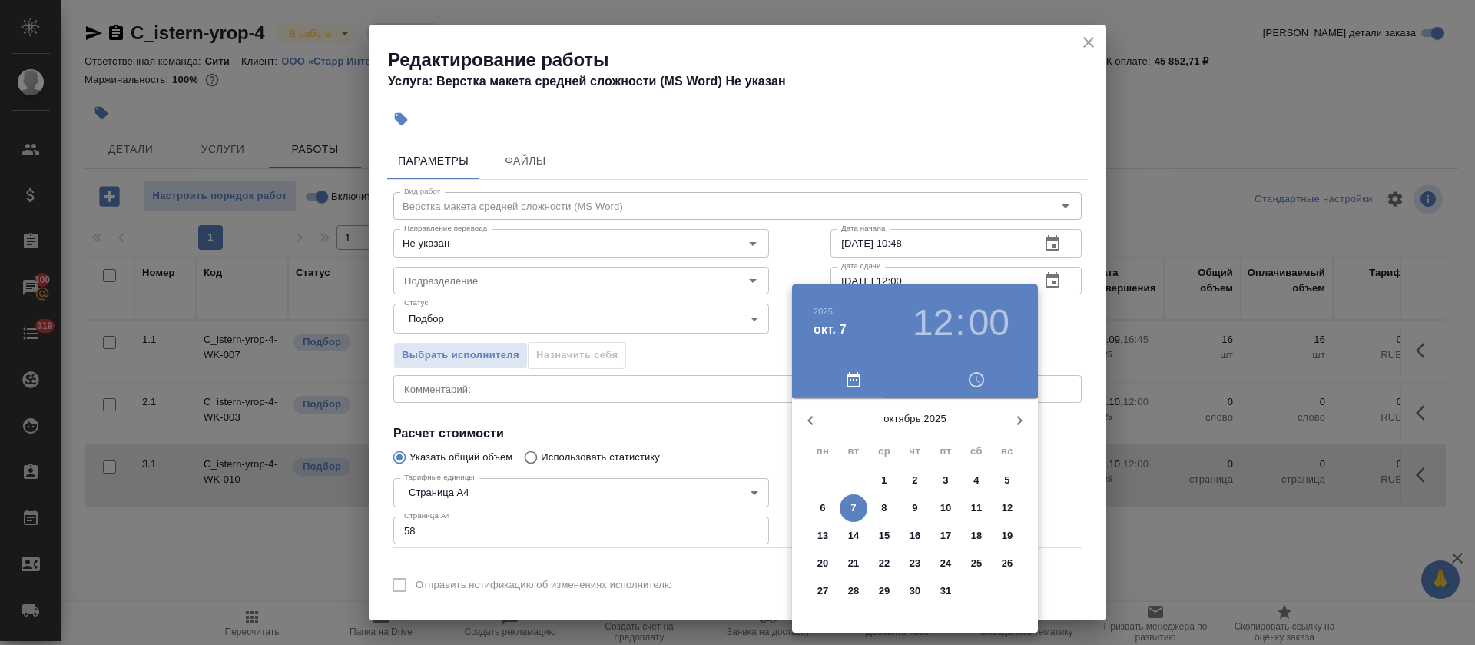
click at [853, 513] on p "7" at bounding box center [852, 507] width 5 height 15
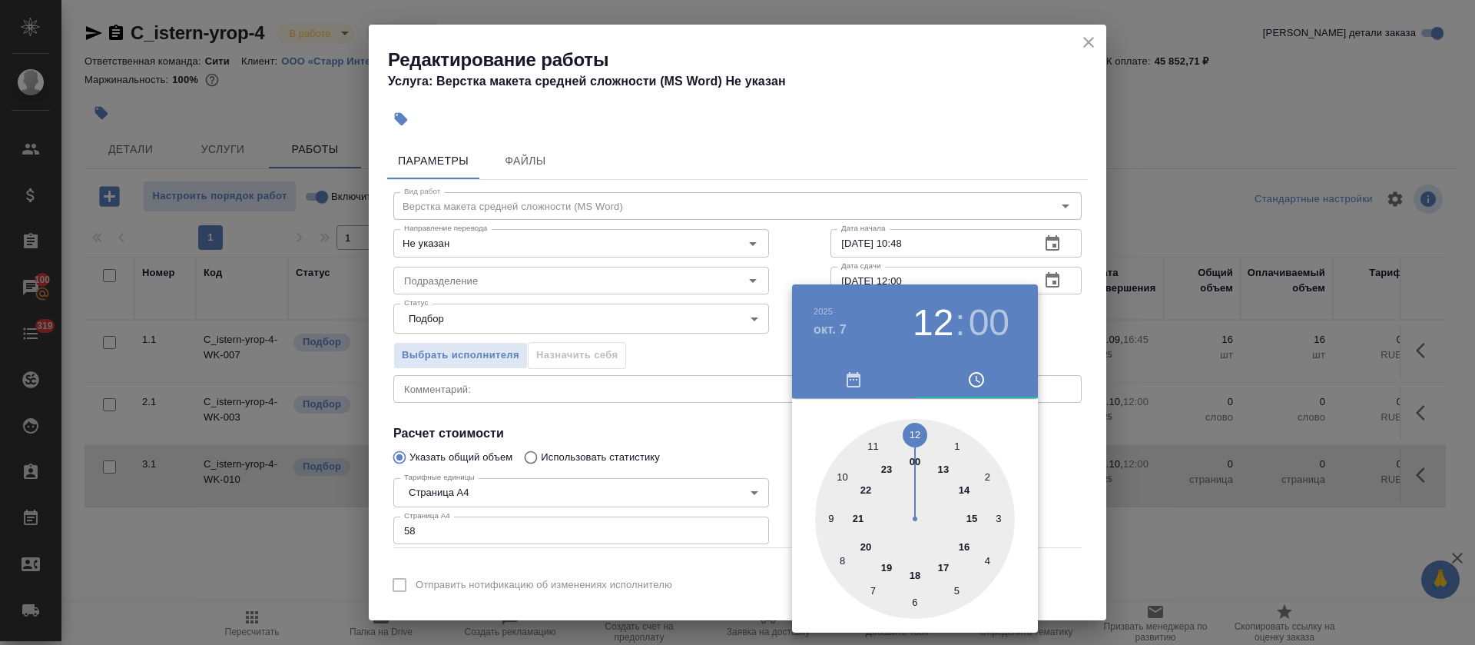
click at [871, 445] on div at bounding box center [915, 519] width 200 height 200
type input "07.10.2025 11:00"
click at [721, 456] on div at bounding box center [737, 322] width 1475 height 645
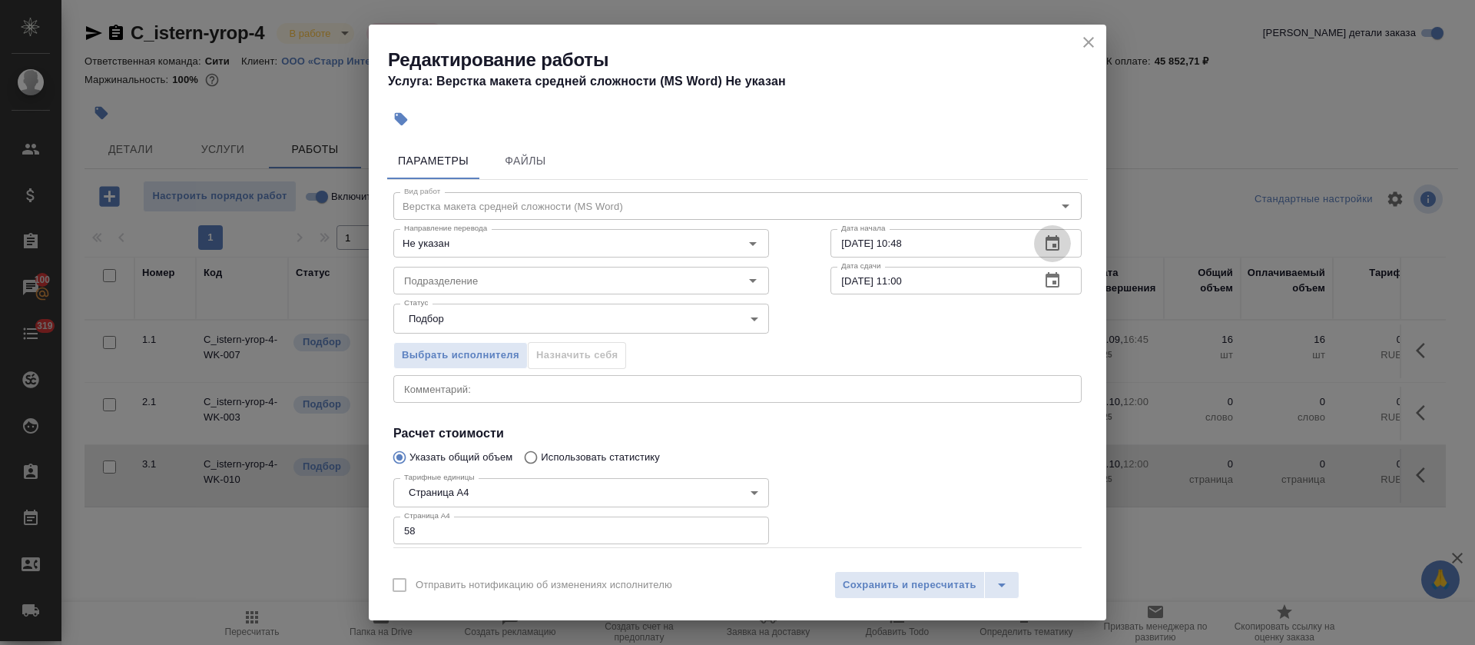
click at [1036, 230] on button "button" at bounding box center [1052, 243] width 37 height 37
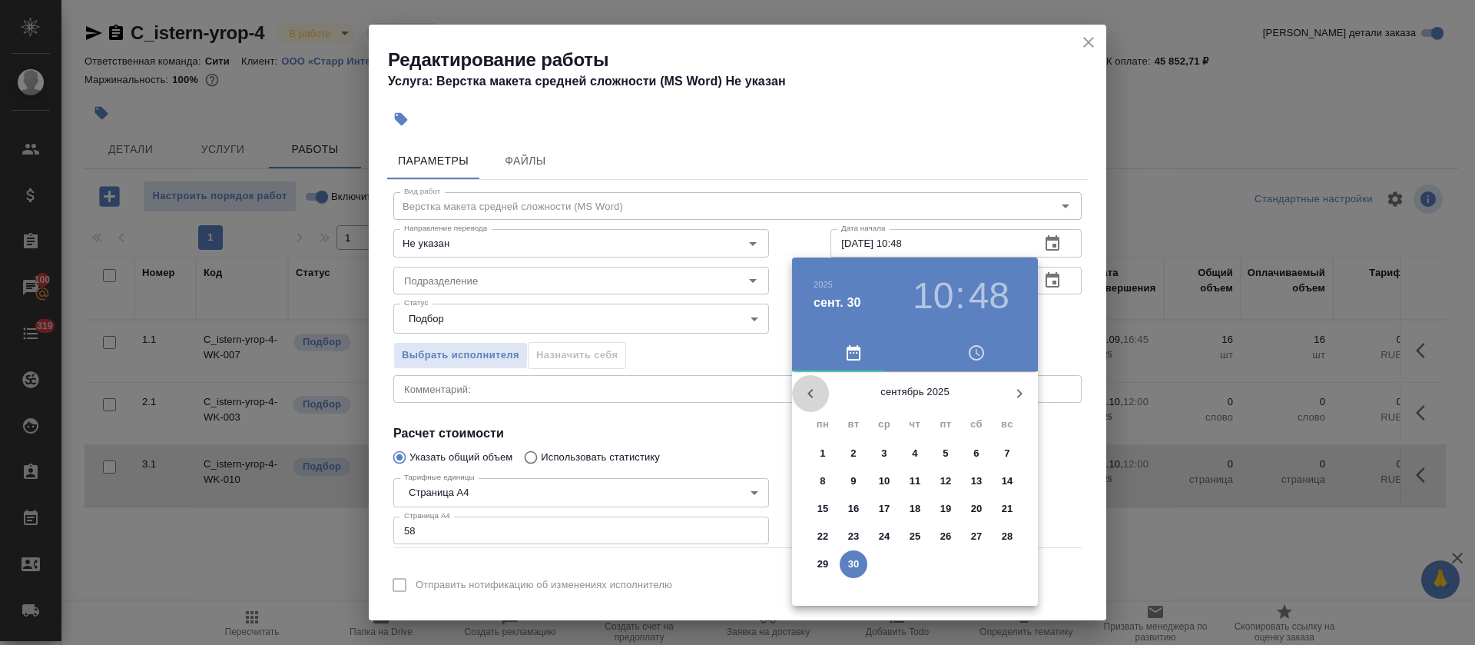
click at [803, 386] on icon "button" at bounding box center [810, 393] width 18 height 18
click at [1036, 390] on button "button" at bounding box center [1019, 393] width 37 height 37
click at [1028, 390] on icon "button" at bounding box center [1019, 393] width 18 height 18
click at [824, 483] on p "6" at bounding box center [822, 480] width 5 height 15
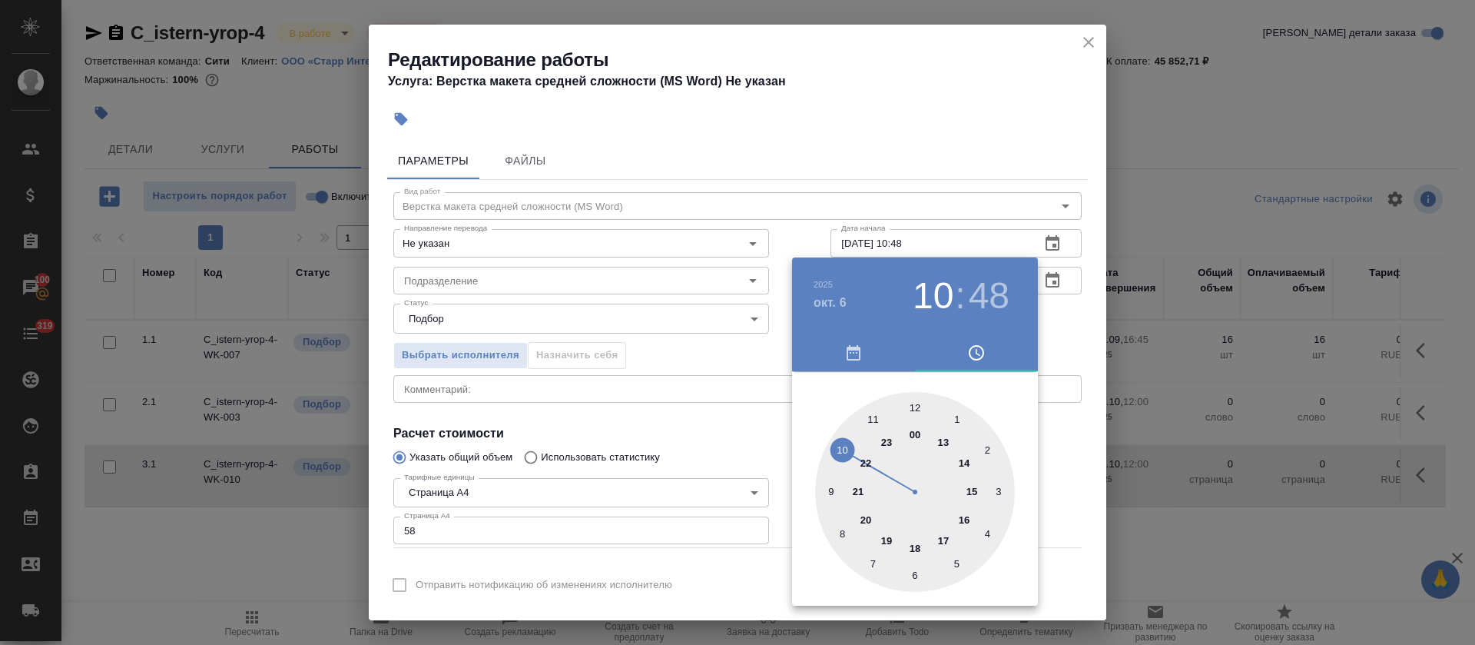
click at [966, 519] on div at bounding box center [915, 492] width 200 height 200
click at [911, 399] on div at bounding box center [915, 492] width 200 height 200
type input "06.10.2025 16:00"
click at [726, 414] on div at bounding box center [737, 322] width 1475 height 645
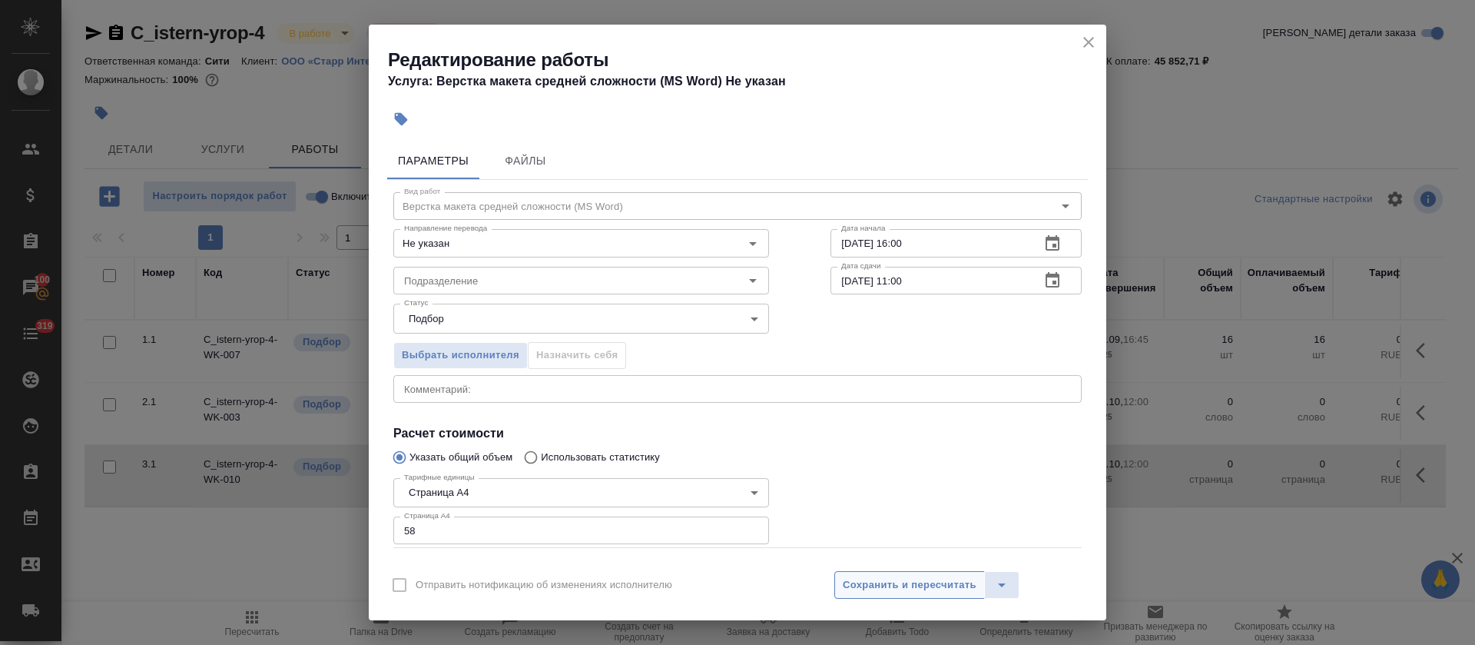
drag, startPoint x: 887, startPoint y: 560, endPoint x: 893, endPoint y: 577, distance: 18.3
click at [893, 577] on div "Отправить нотификацию об изменениях исполнителю Сохранить и пересчитать" at bounding box center [738, 590] width 738 height 59
click at [893, 577] on span "Сохранить и пересчитать" at bounding box center [910, 585] width 134 height 18
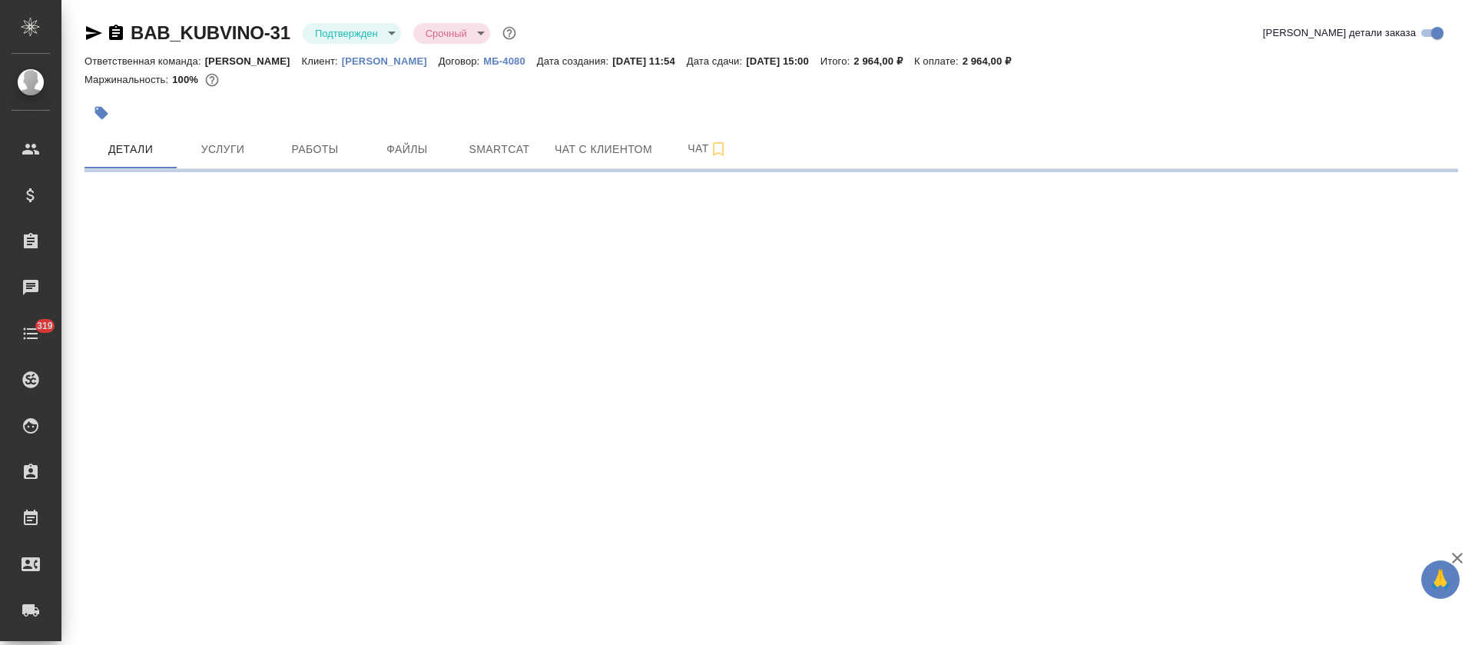
select select "RU"
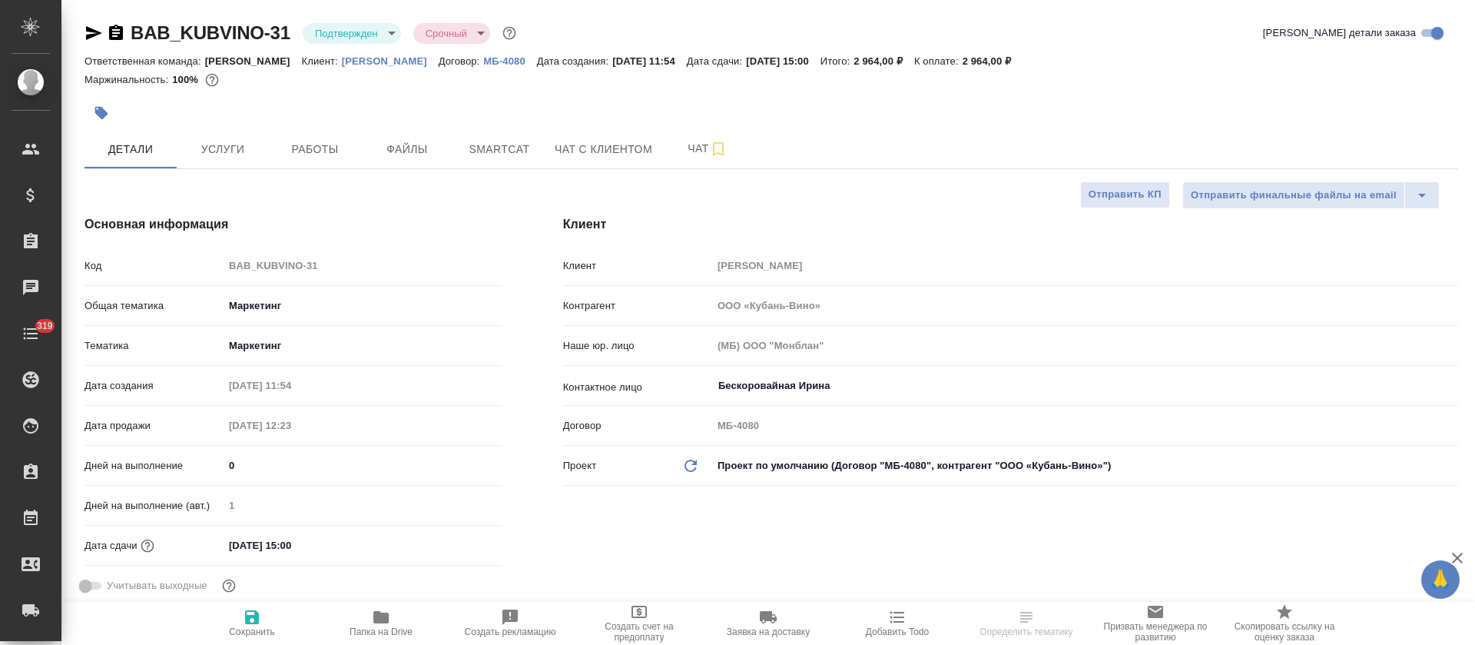
type textarea "x"
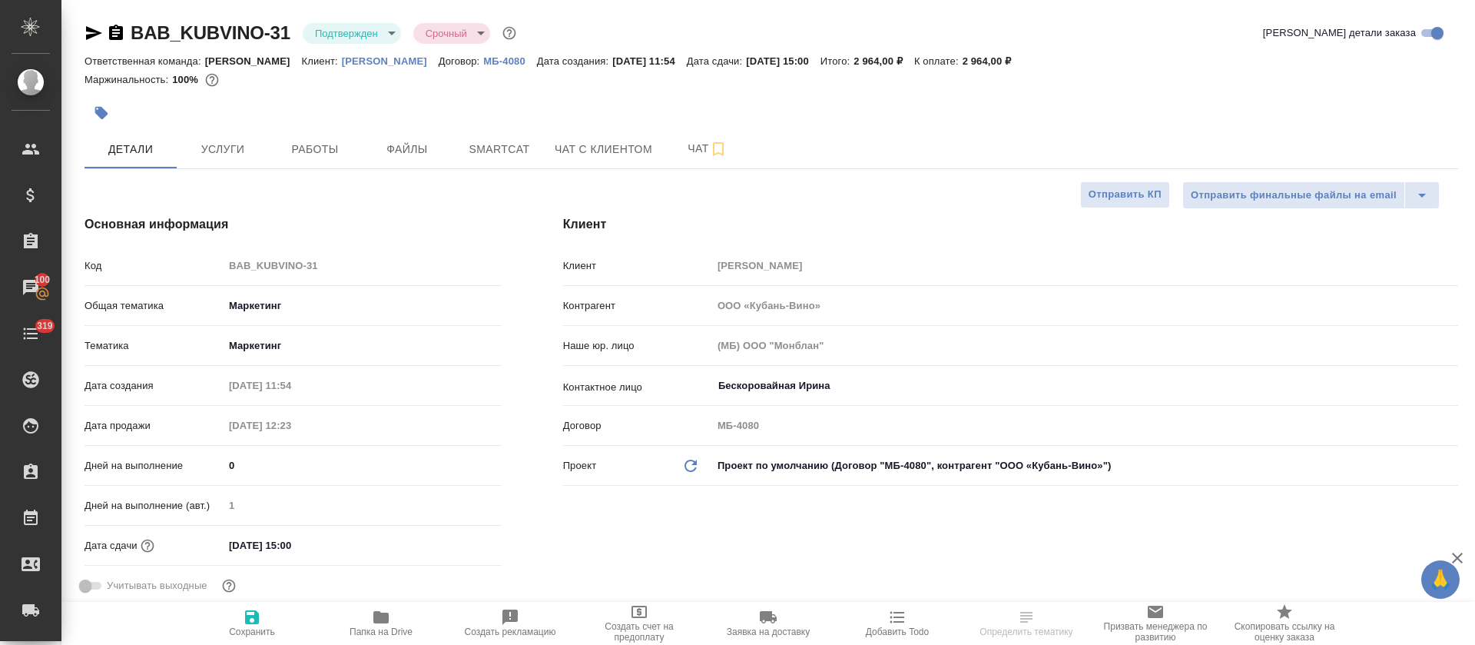
type textarea "x"
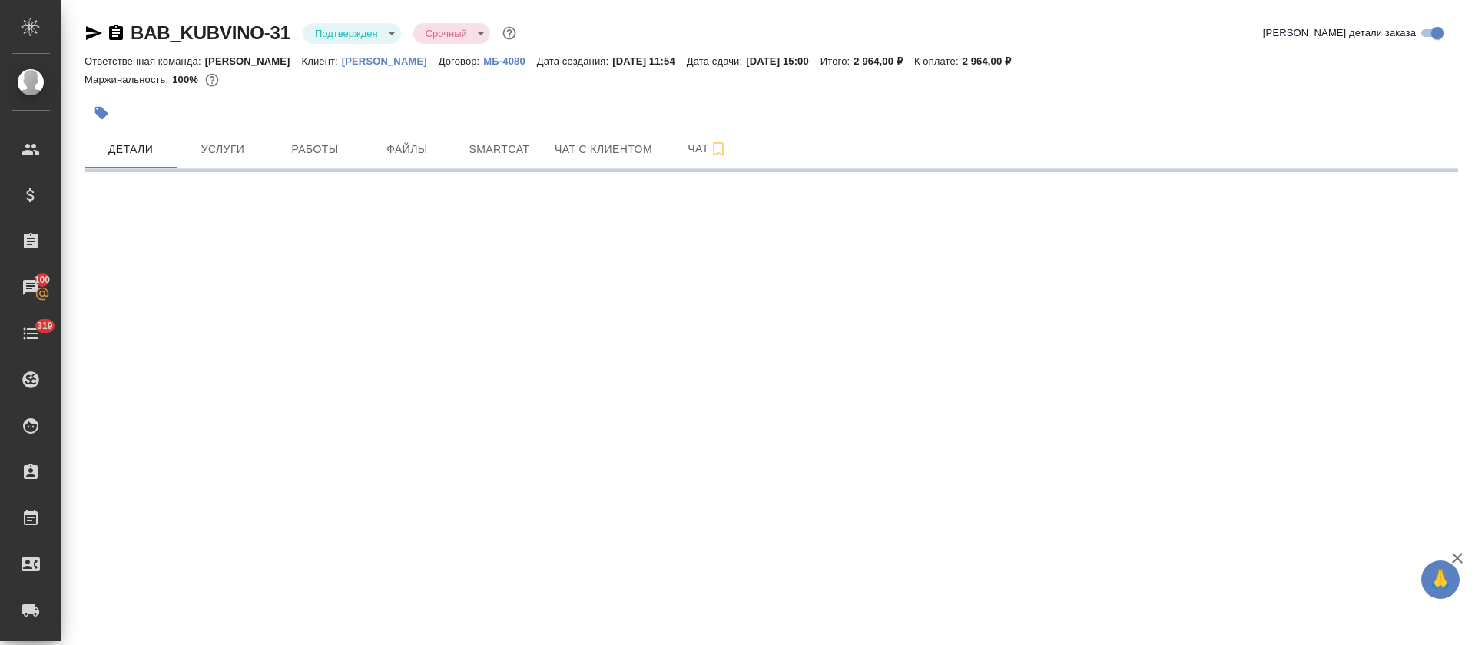
select select "RU"
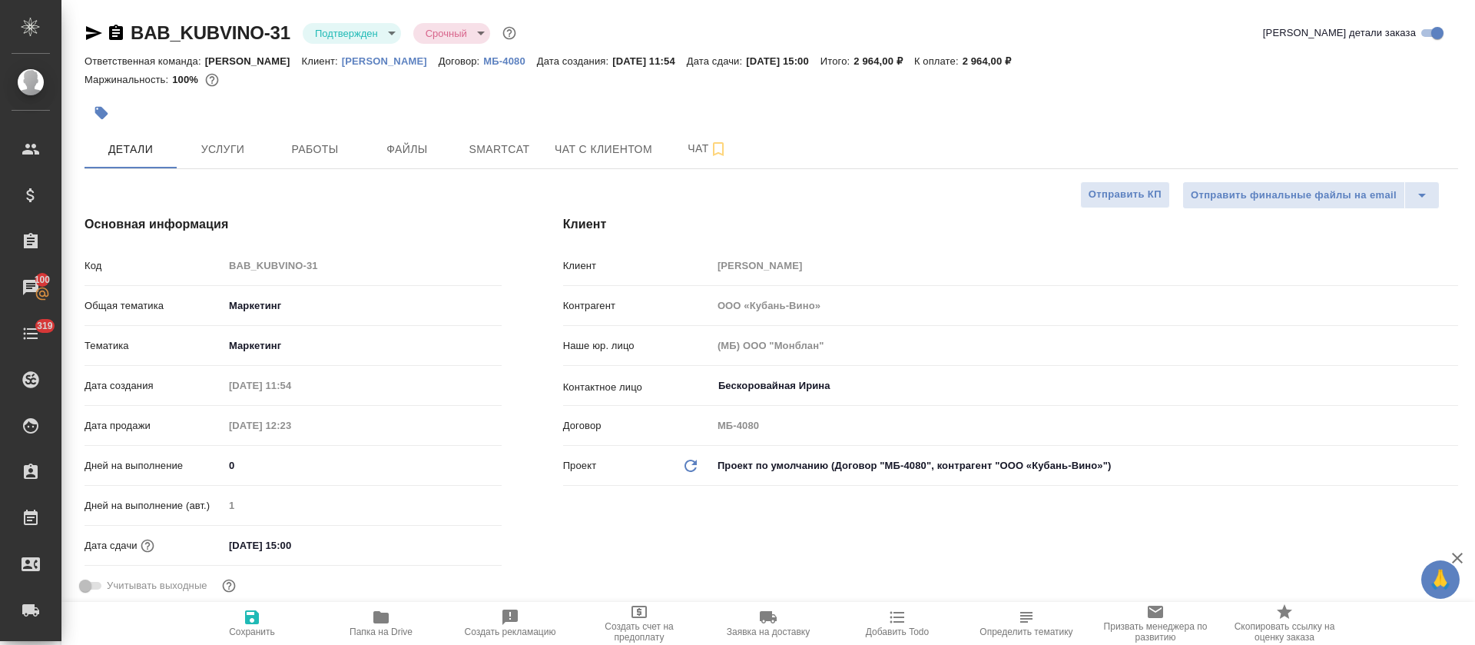
type textarea "x"
click at [231, 138] on button "Услуги" at bounding box center [223, 149] width 92 height 38
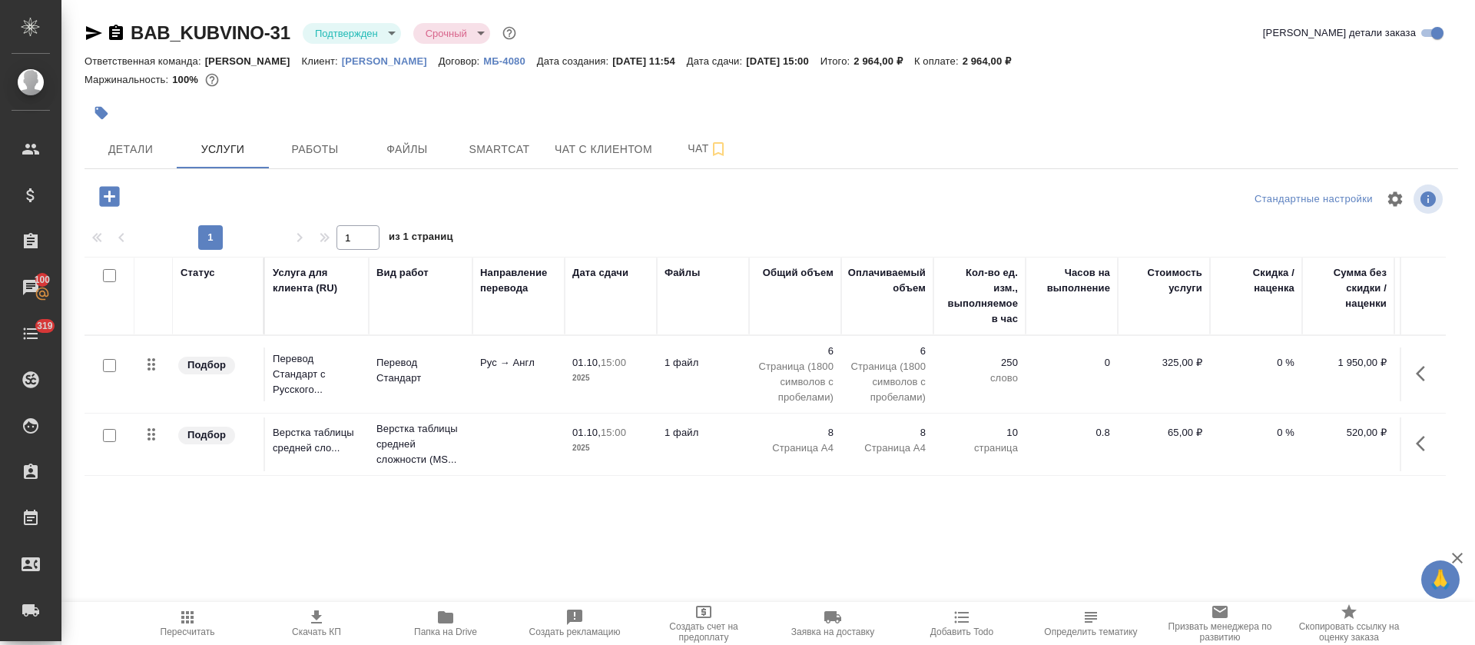
click at [342, 60] on p "[PERSON_NAME]" at bounding box center [390, 61] width 97 height 12
click at [439, 618] on icon "button" at bounding box center [445, 617] width 15 height 12
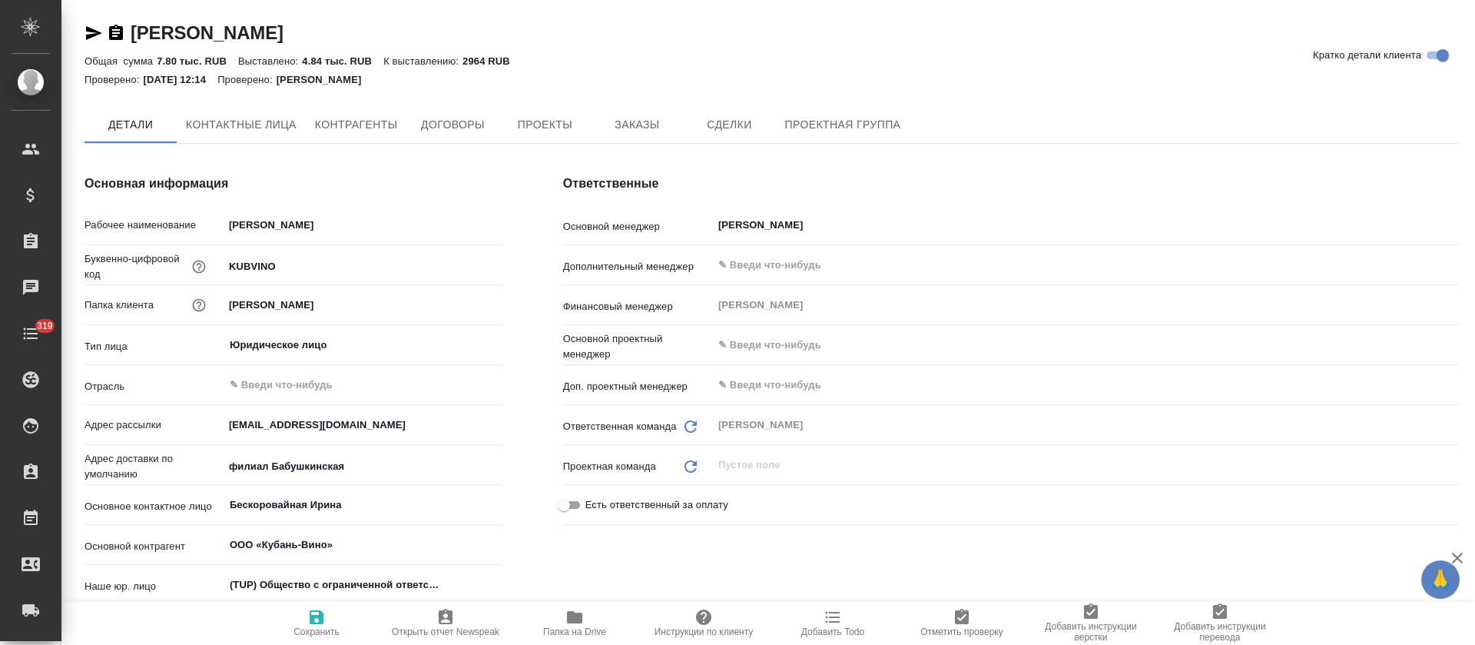
type textarea "x"
click at [628, 114] on button "Заказы" at bounding box center [637, 125] width 92 height 38
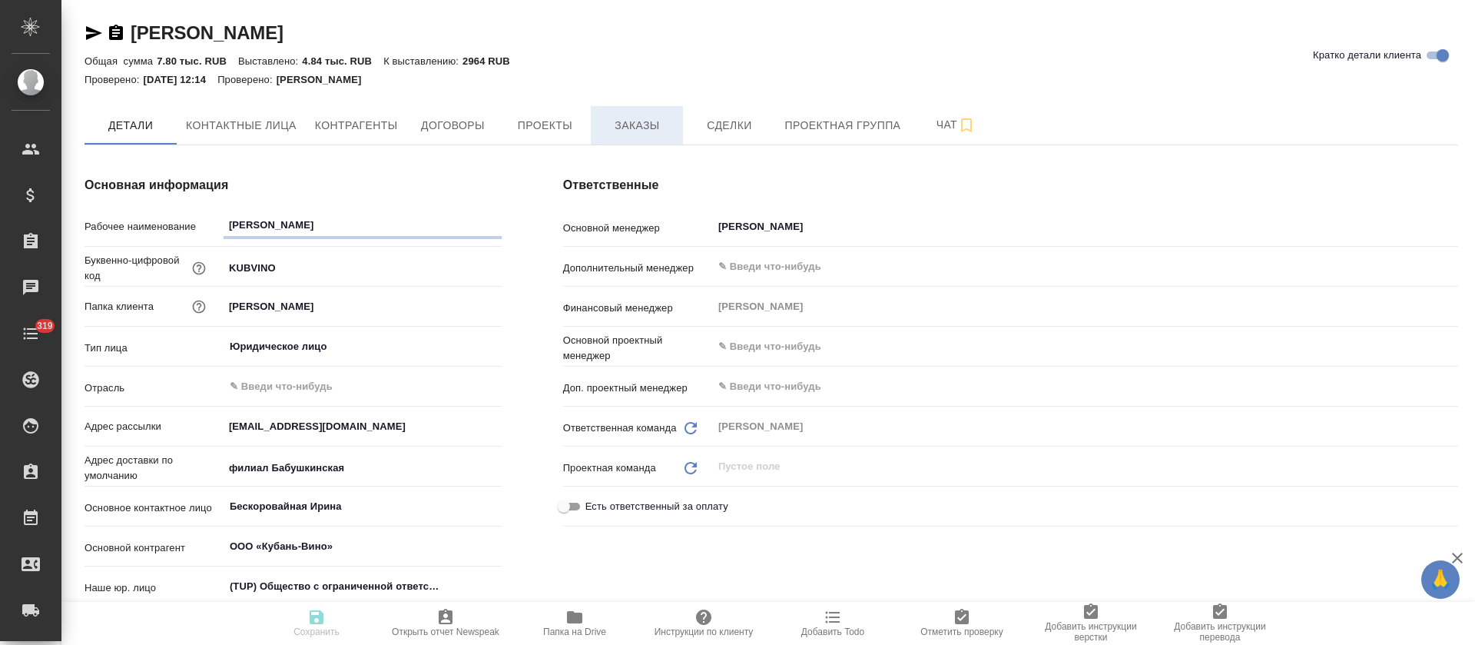
type textarea "x"
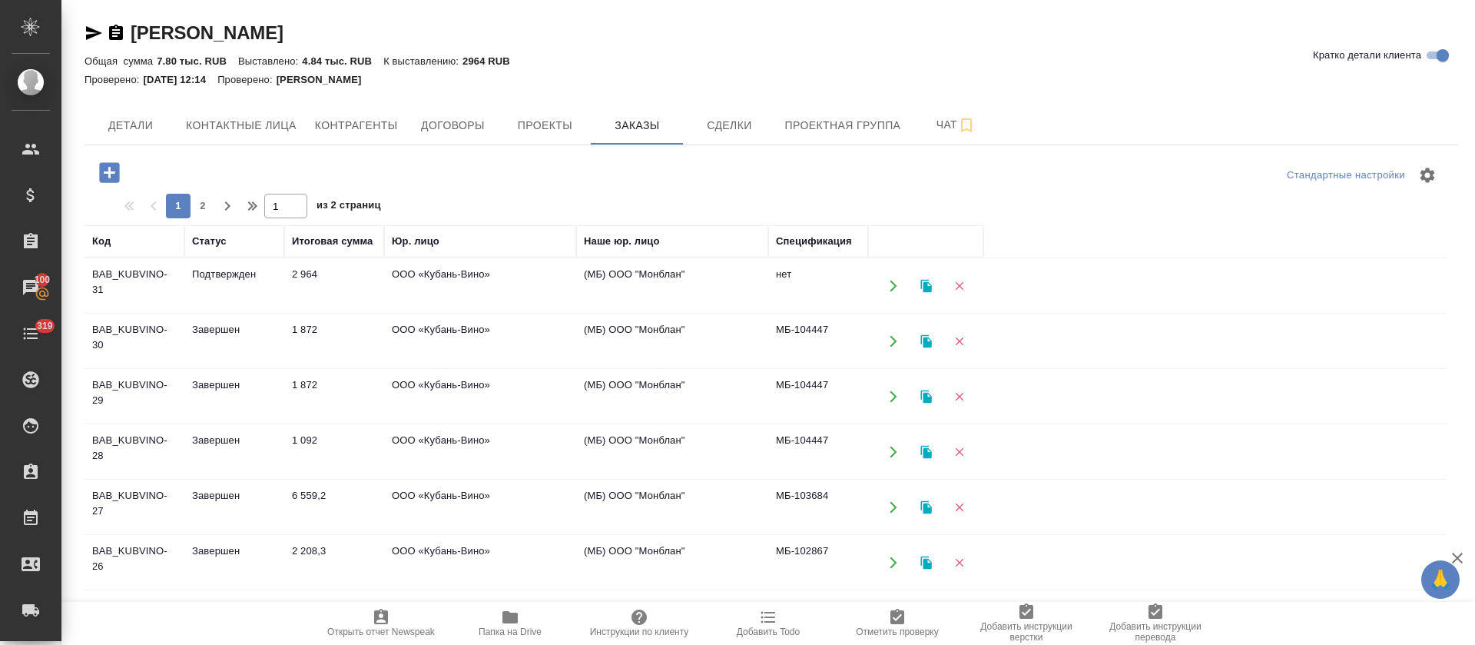
click at [222, 332] on td "Завершен" at bounding box center [234, 341] width 100 height 54
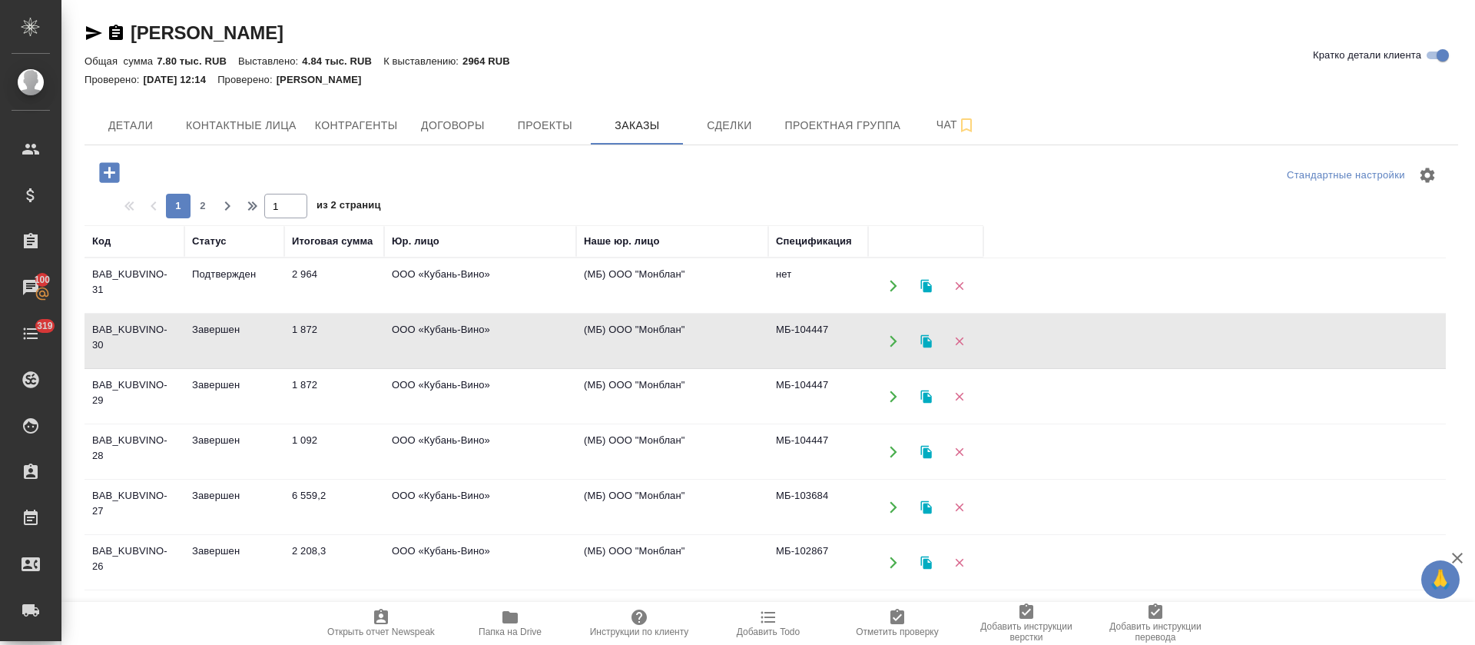
click at [222, 332] on td "Завершен" at bounding box center [234, 341] width 100 height 54
click at [215, 441] on td "Завершен" at bounding box center [234, 452] width 100 height 54
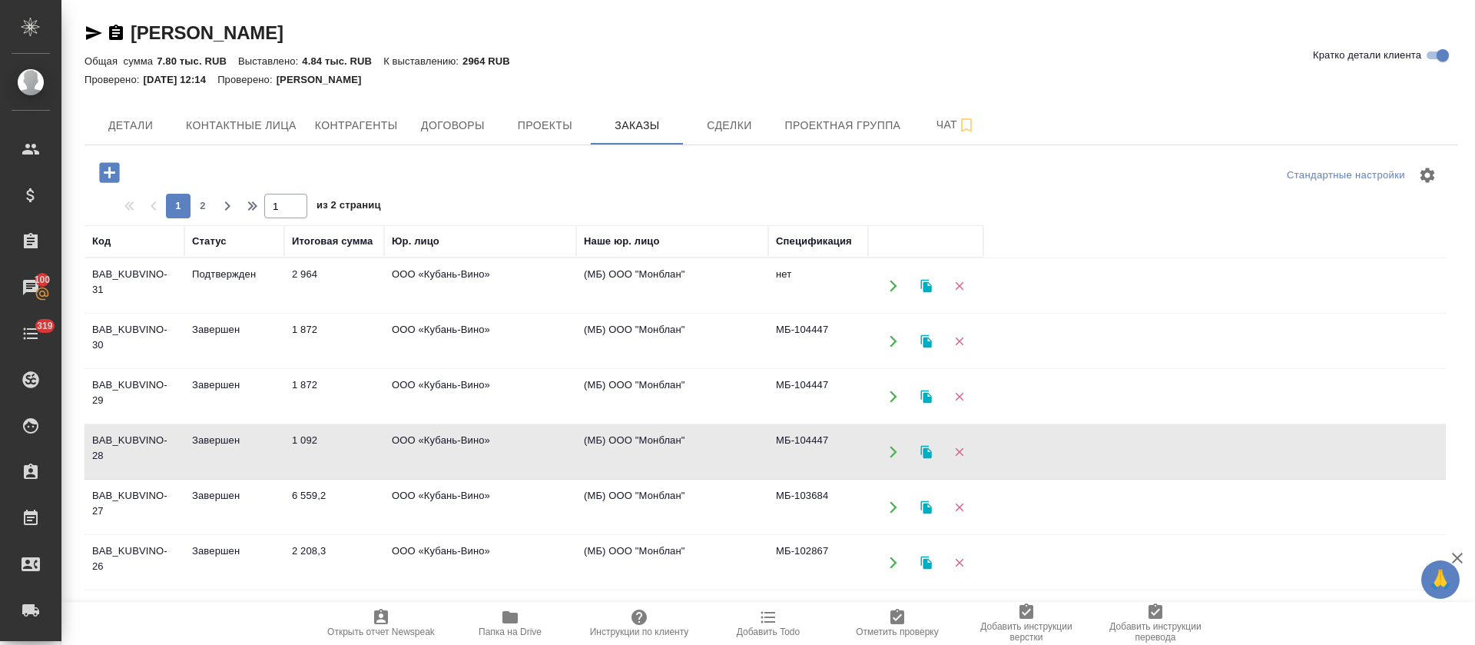
click at [327, 323] on td "1 872" at bounding box center [334, 341] width 100 height 54
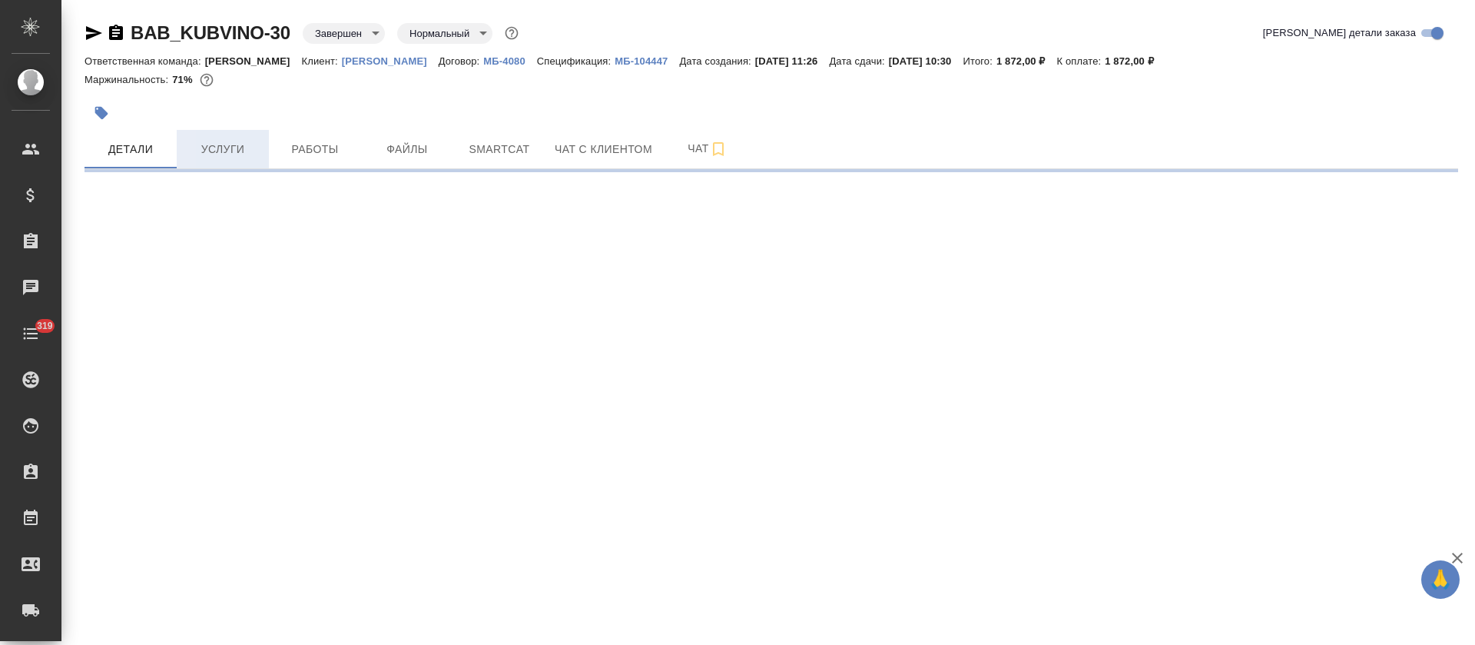
select select "RU"
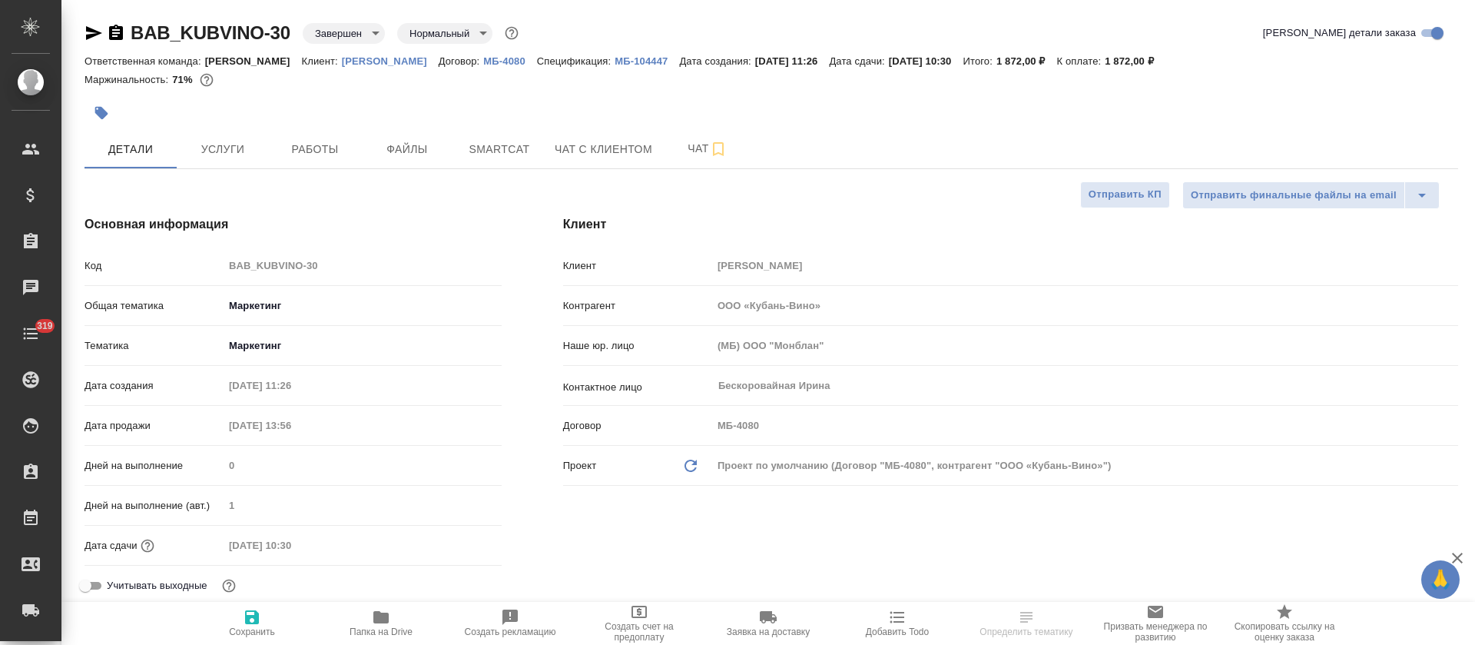
type textarea "x"
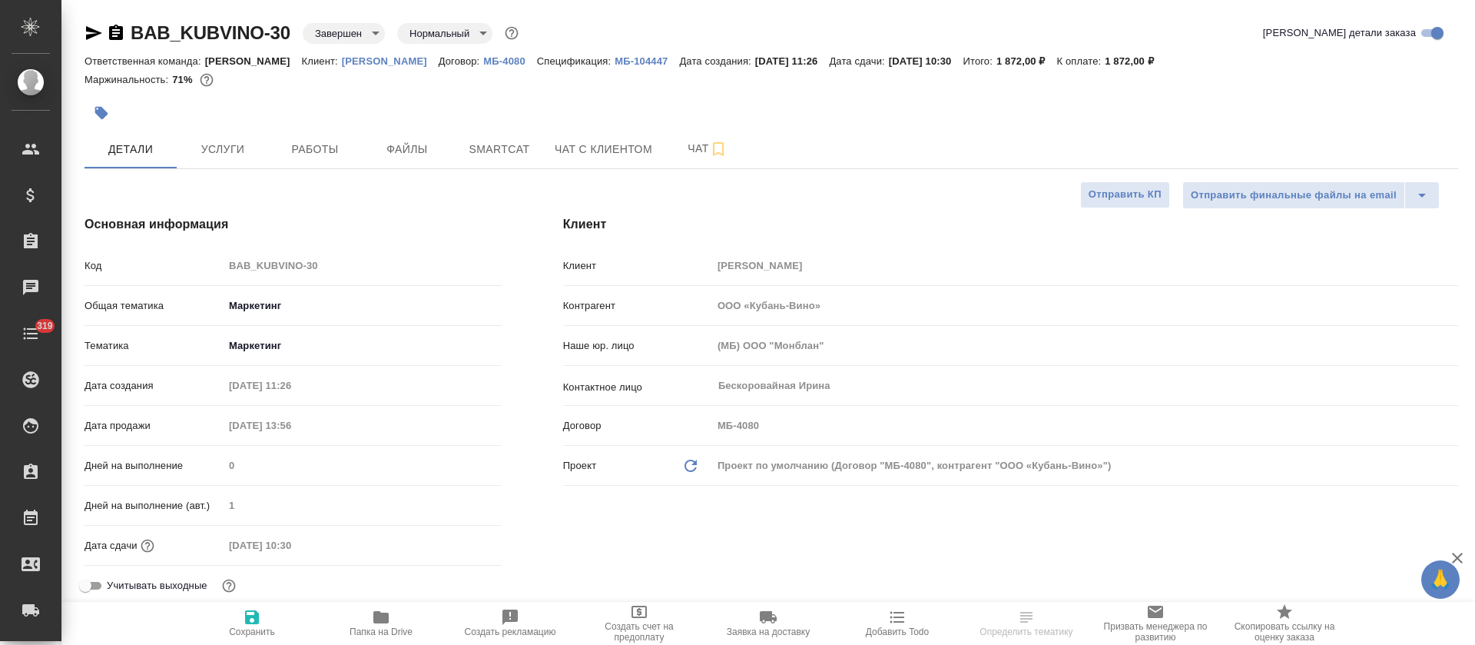
type textarea "x"
click at [297, 138] on button "Работы" at bounding box center [315, 149] width 92 height 38
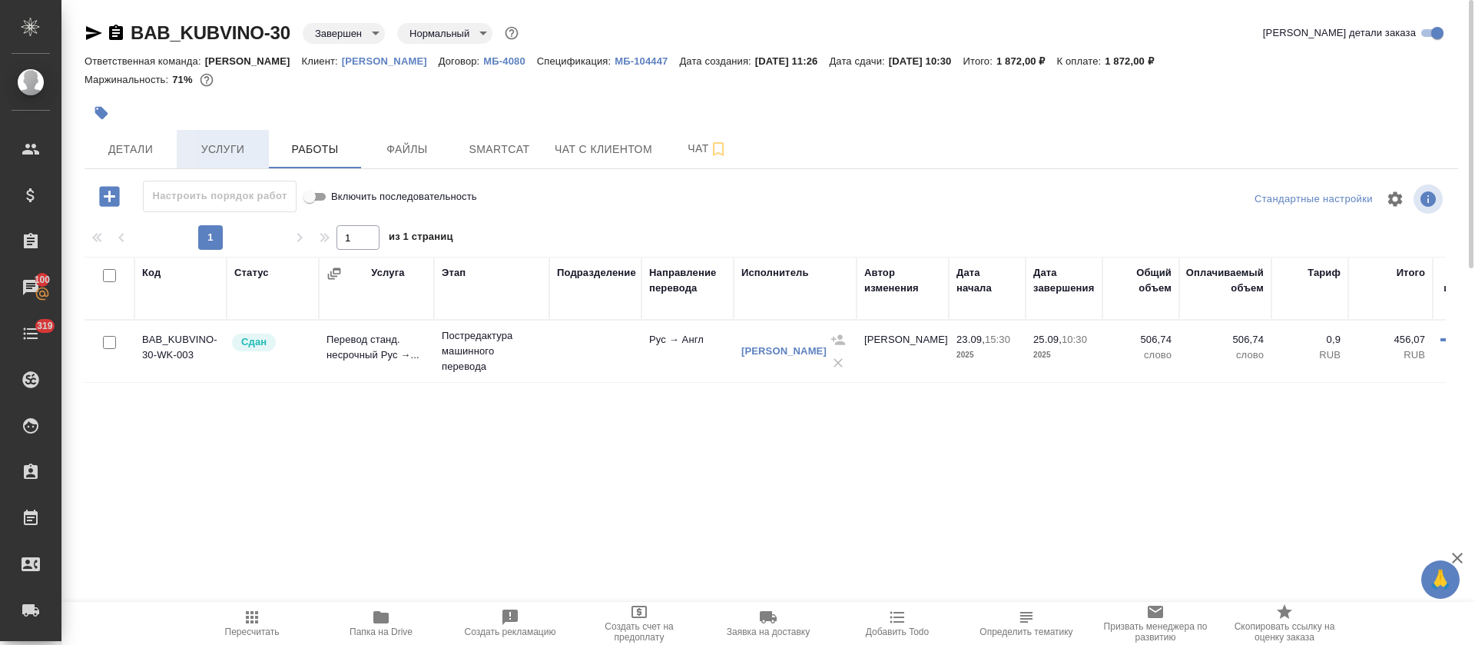
click at [230, 148] on span "Услуги" at bounding box center [223, 149] width 74 height 19
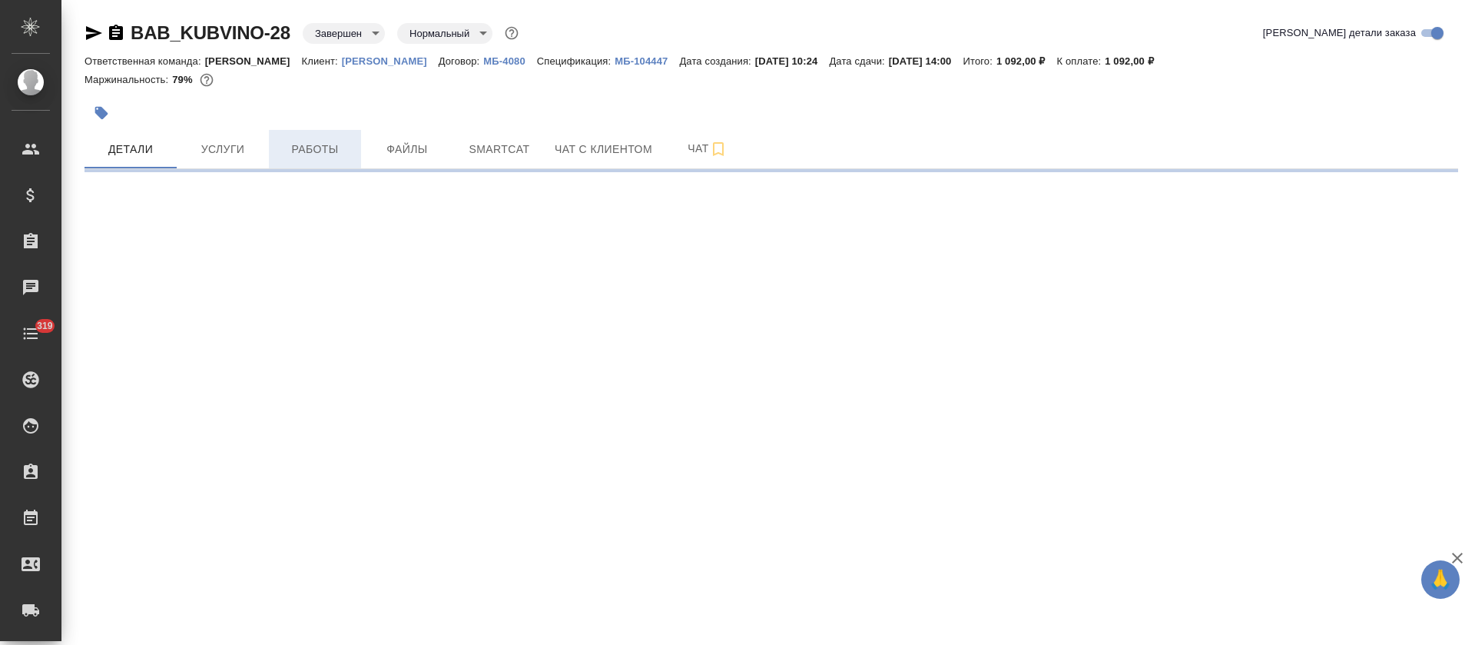
select select "RU"
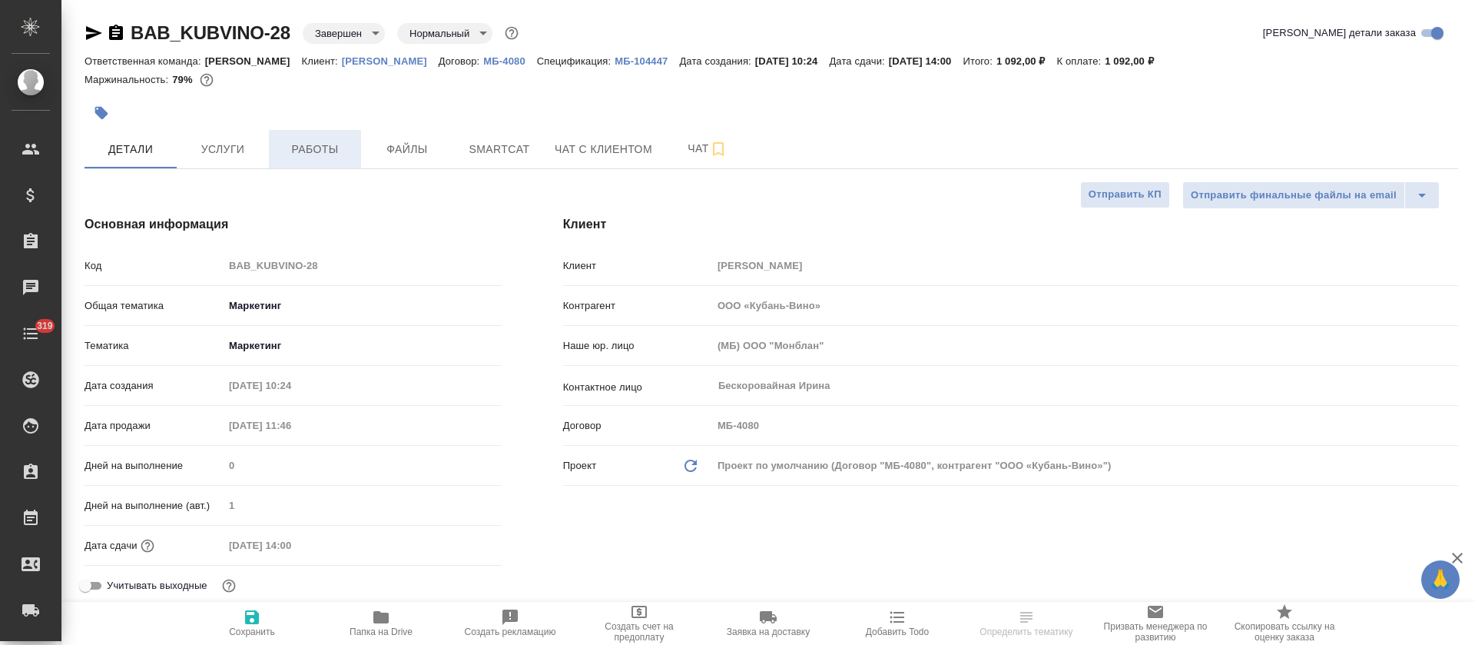
click at [307, 158] on button "Работы" at bounding box center [315, 149] width 92 height 38
type textarea "x"
select select "RU"
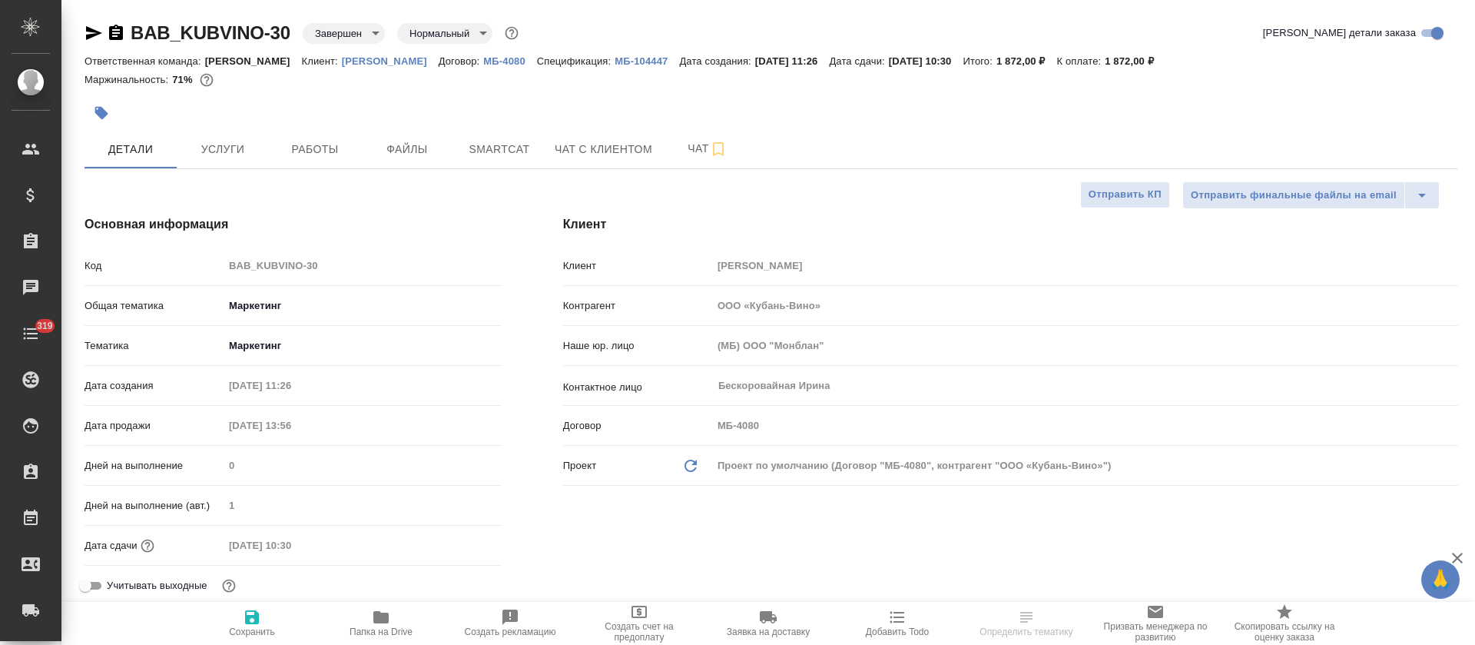
click at [484, 153] on span "Smartcat" at bounding box center [499, 149] width 74 height 19
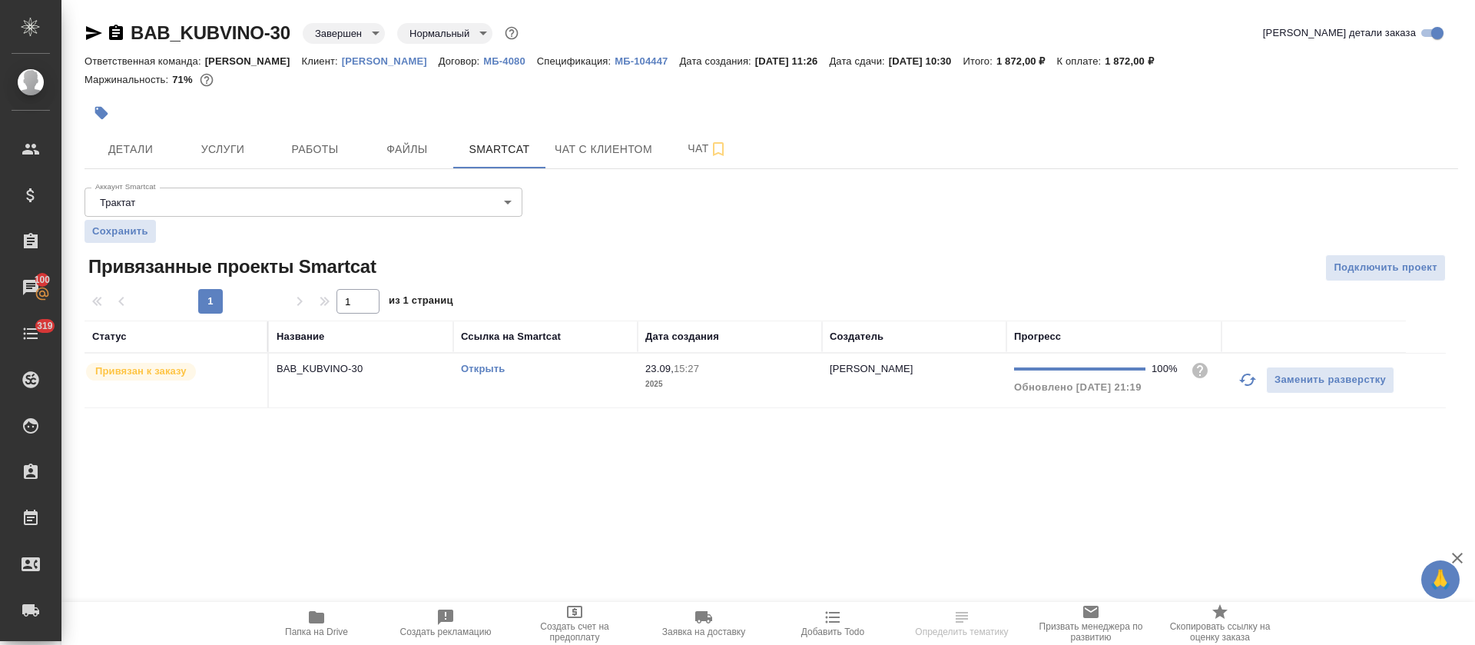
click at [489, 367] on link "Открыть" at bounding box center [483, 369] width 44 height 12
